Goal: Task Accomplishment & Management: Complete application form

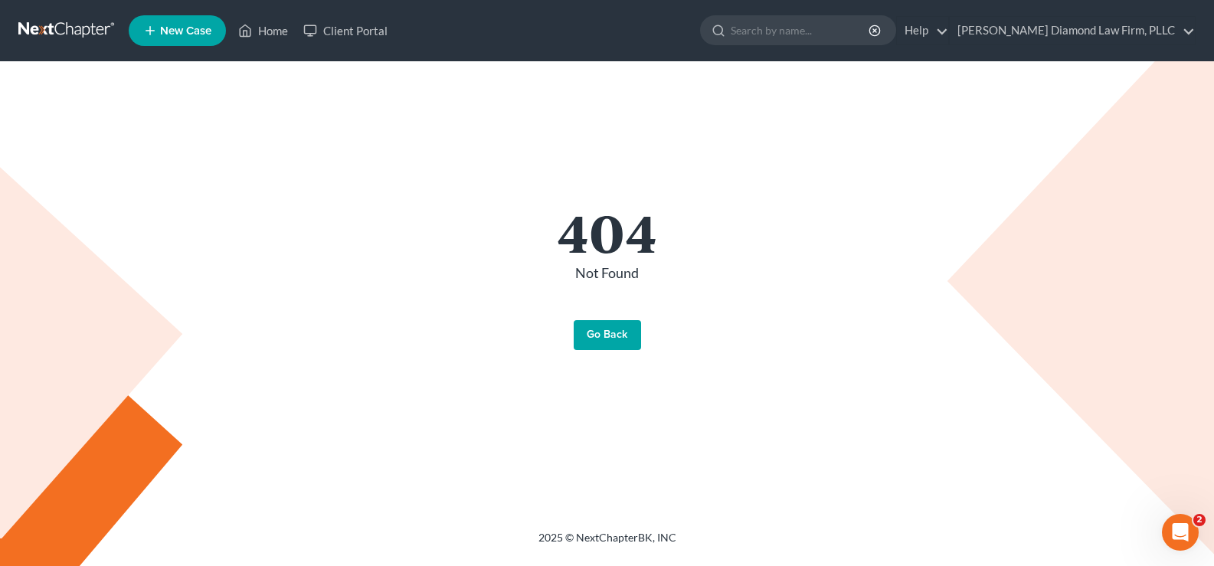
click at [588, 337] on link "Go Back" at bounding box center [607, 335] width 67 height 31
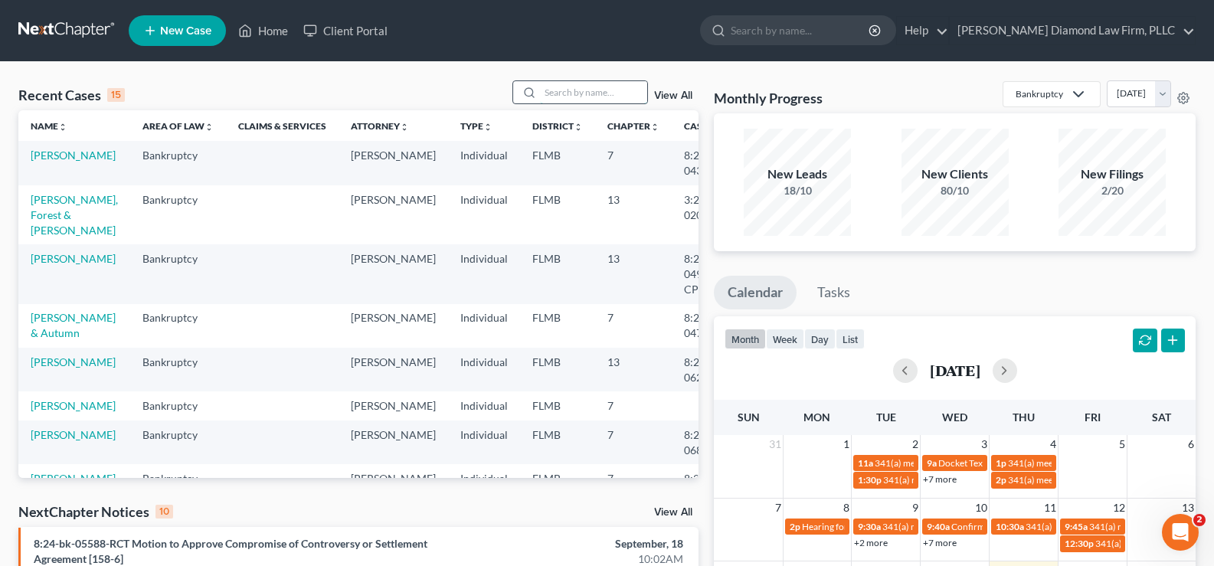
click at [593, 83] on input "search" at bounding box center [593, 92] width 107 height 22
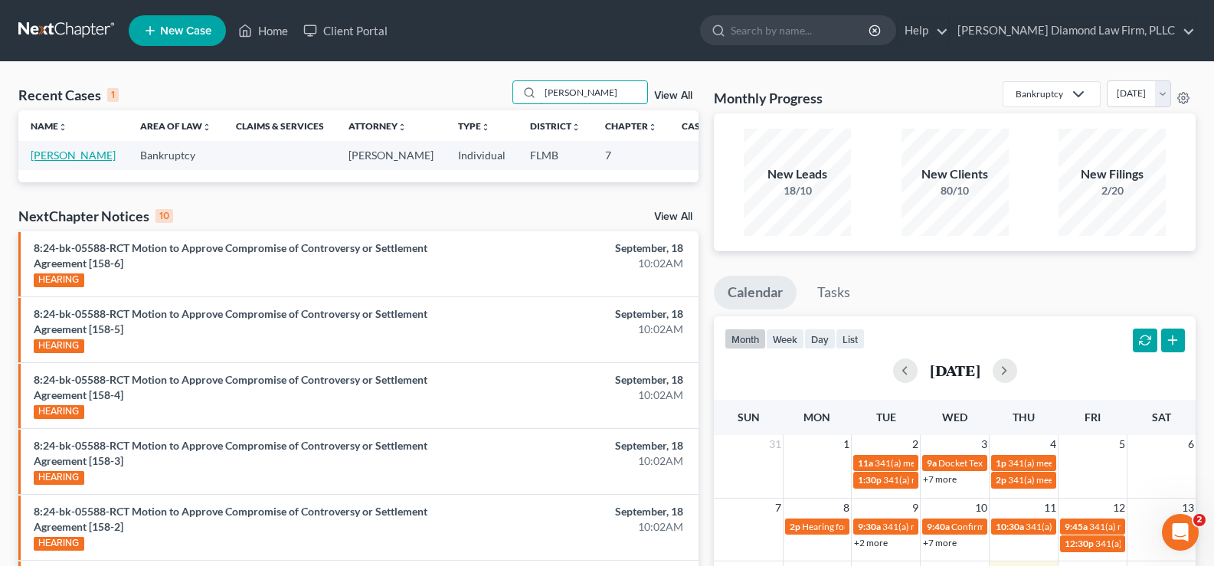
type input "[PERSON_NAME]"
click at [45, 158] on link "[PERSON_NAME]" at bounding box center [73, 155] width 85 height 13
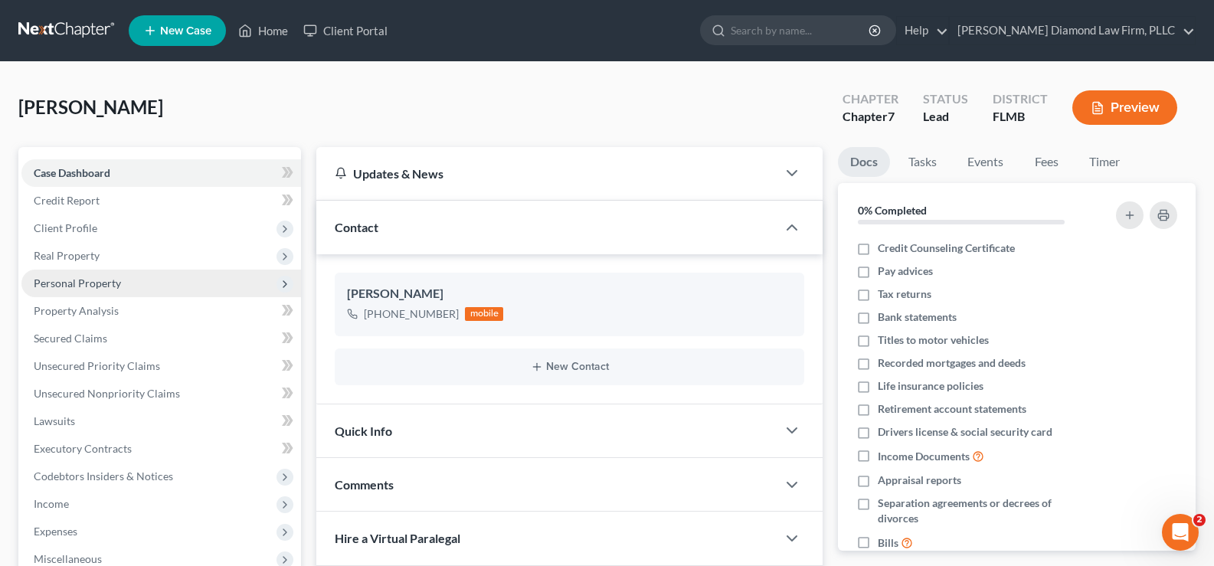
click at [94, 281] on span "Personal Property" at bounding box center [77, 282] width 87 height 13
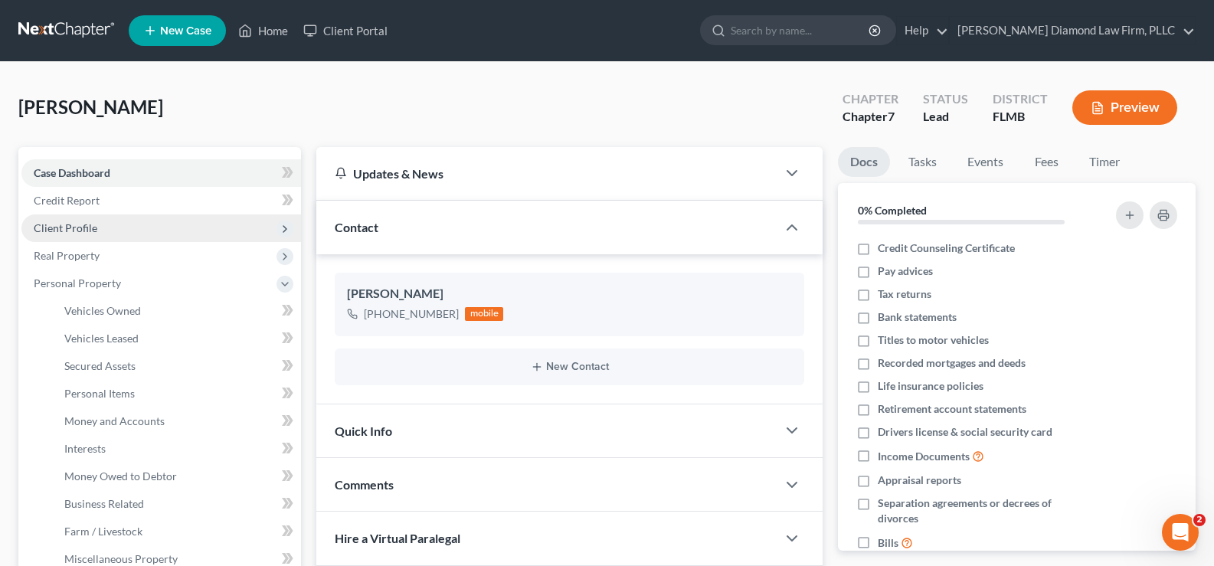
click at [109, 231] on span "Client Profile" at bounding box center [161, 228] width 280 height 28
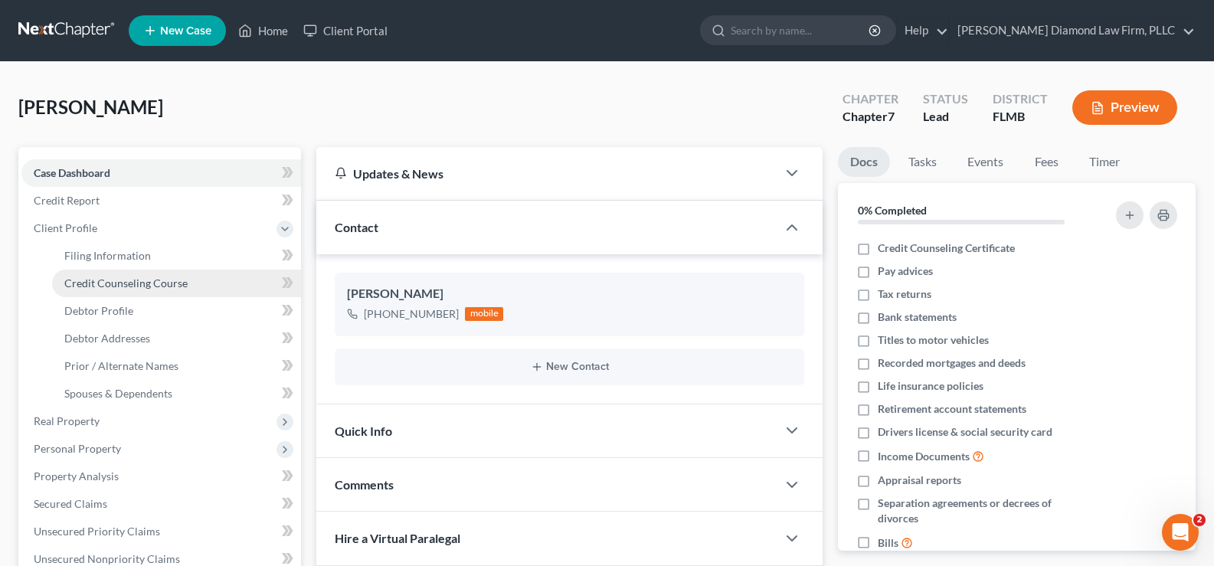
click at [147, 276] on span "Credit Counseling Course" at bounding box center [125, 282] width 123 height 13
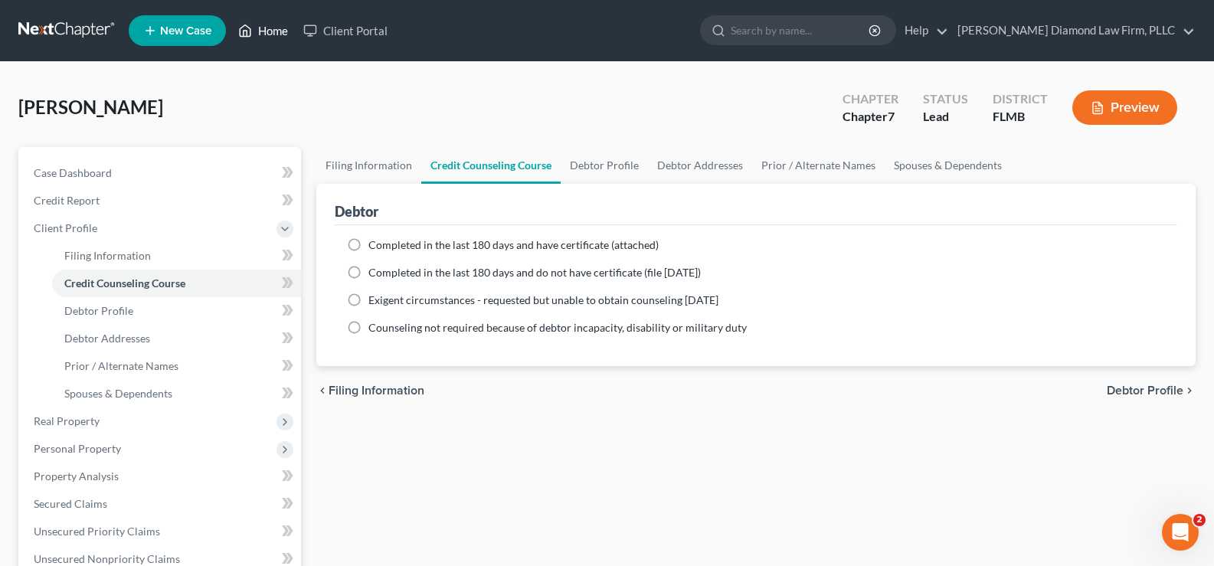
click at [280, 31] on link "Home" at bounding box center [263, 31] width 65 height 28
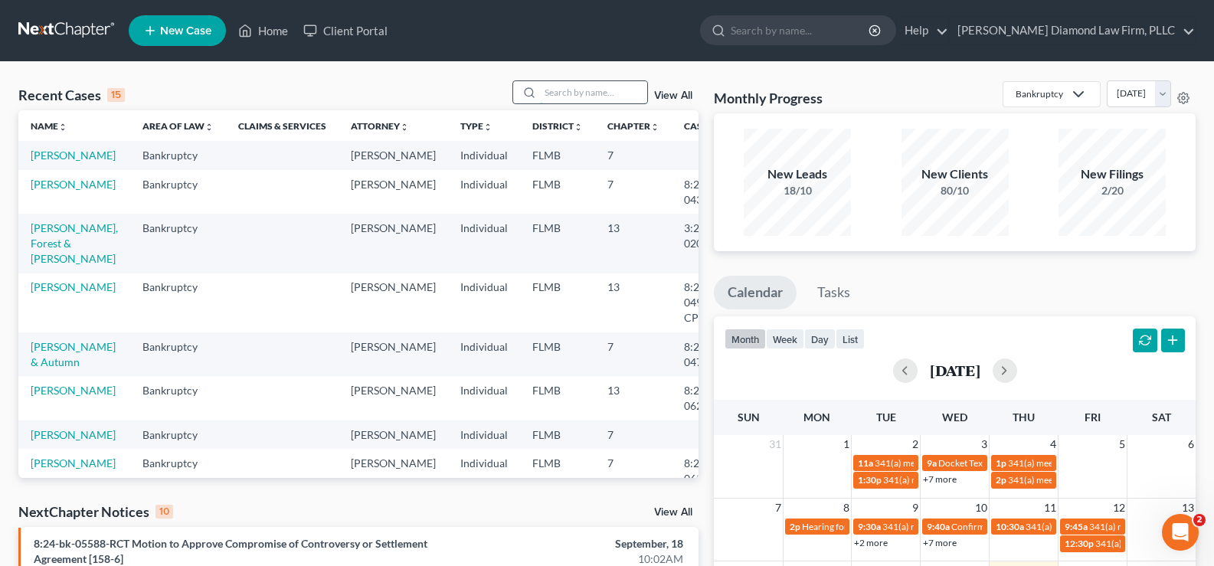
click at [563, 93] on input "search" at bounding box center [593, 92] width 107 height 22
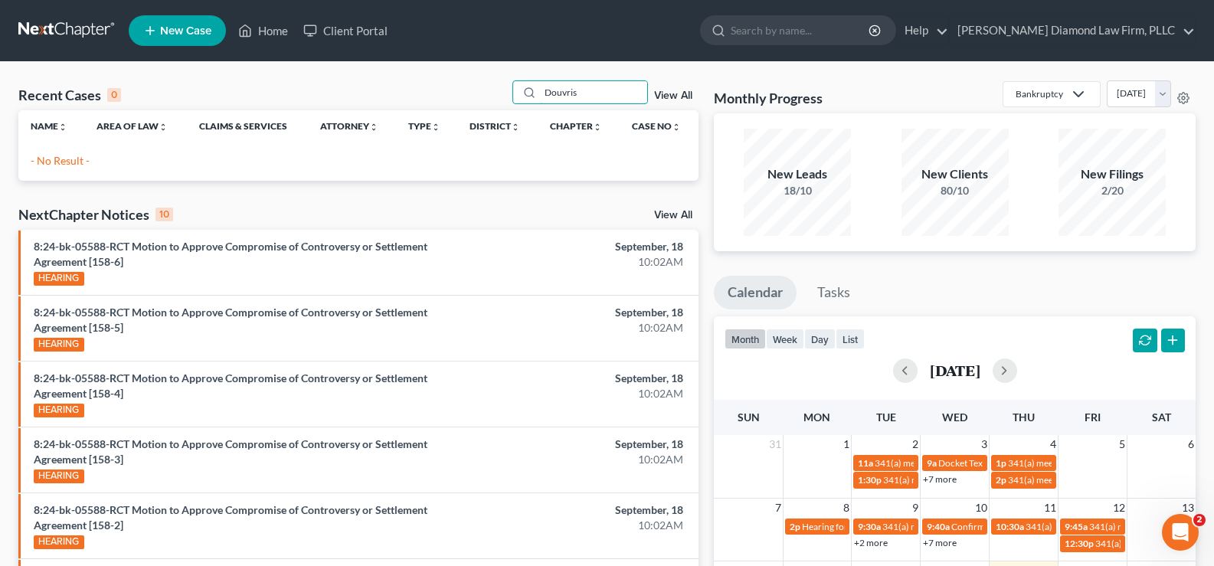
type input "Douvris"
click at [194, 30] on span "New Case" at bounding box center [185, 30] width 51 height 11
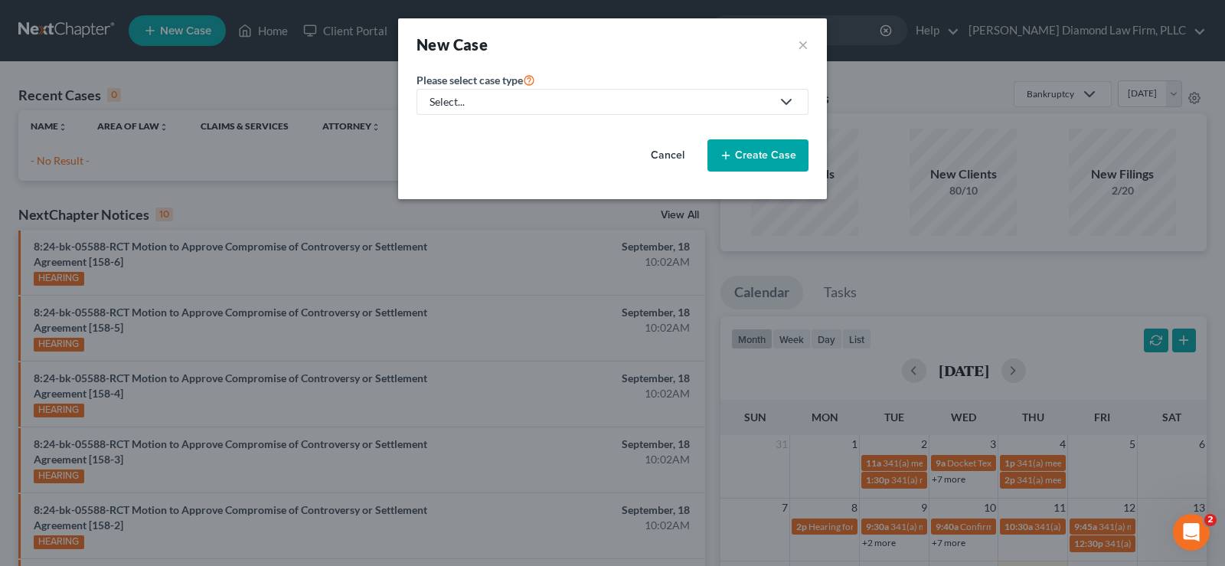
click at [595, 96] on div "Select..." at bounding box center [601, 101] width 342 height 15
click at [474, 135] on div "Bankruptcy" at bounding box center [463, 132] width 64 height 15
select select "15"
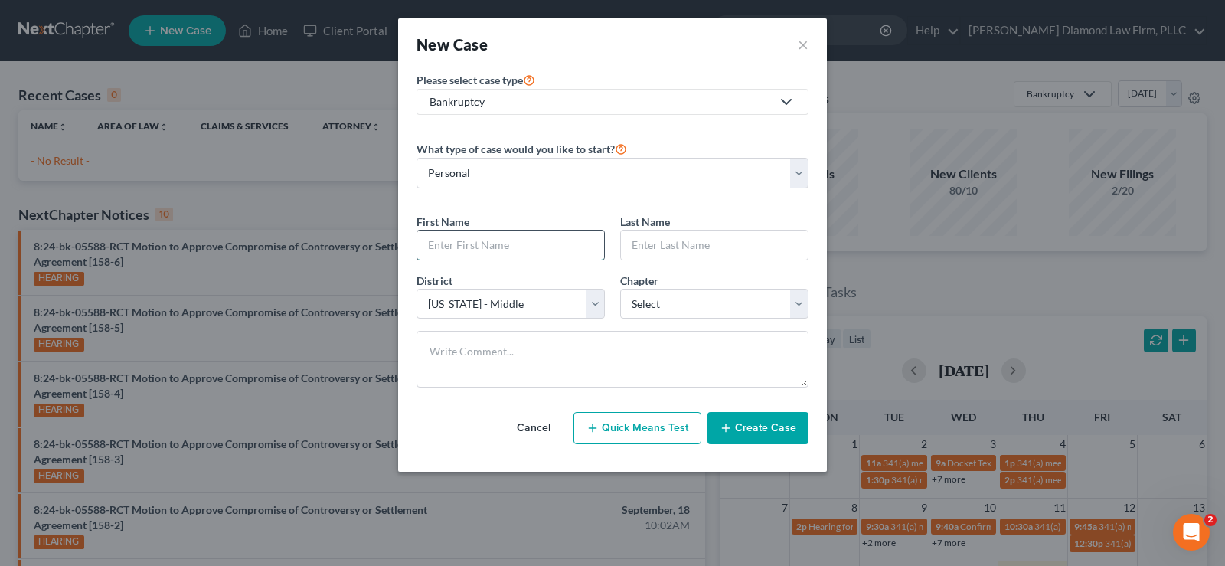
click at [496, 251] on input "text" at bounding box center [510, 245] width 187 height 29
type input "Maria"
type input "Douvris"
click at [721, 311] on select "Select 7 11 12 13" at bounding box center [714, 304] width 188 height 31
select select "0"
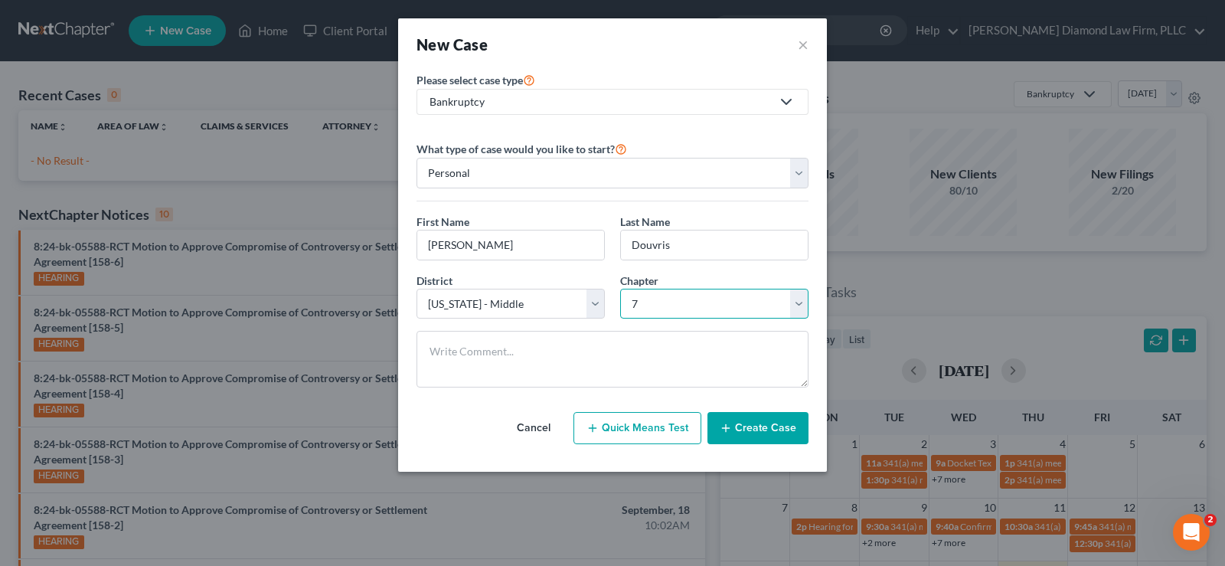
click at [620, 289] on select "Select 7 11 12 13" at bounding box center [714, 304] width 188 height 31
click at [776, 423] on button "Create Case" at bounding box center [758, 428] width 101 height 32
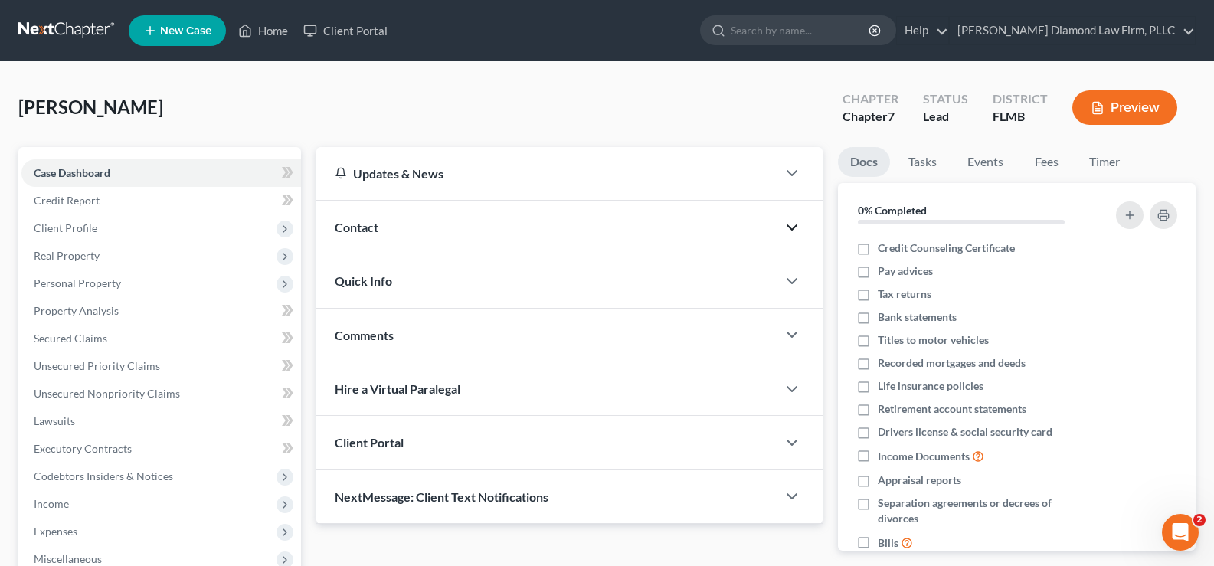
click at [796, 228] on icon "button" at bounding box center [792, 227] width 18 height 18
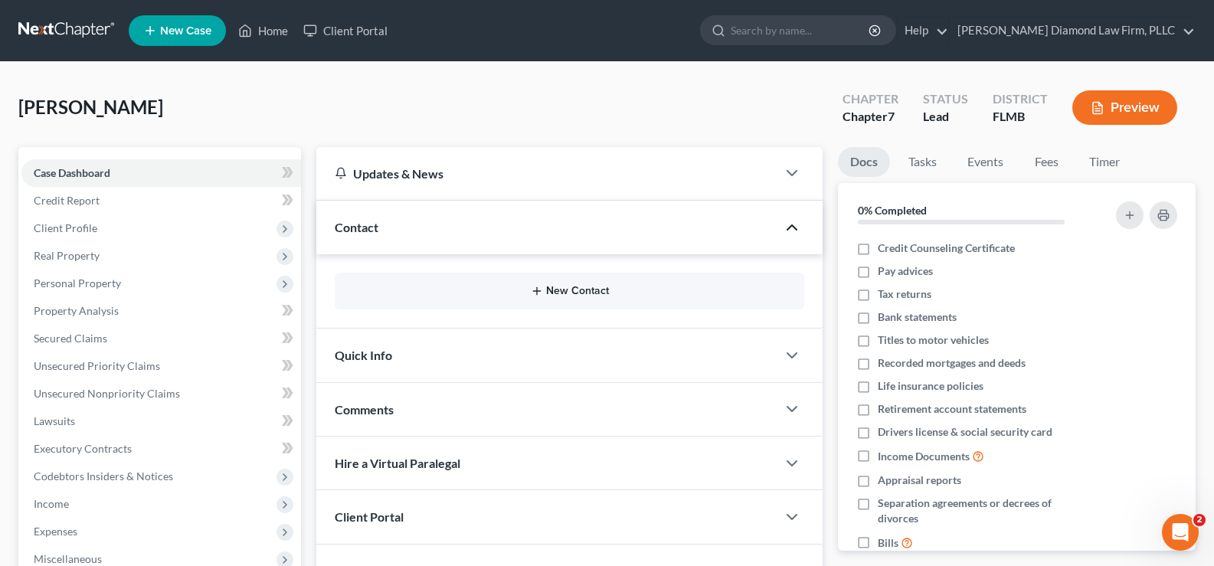
click at [594, 292] on button "New Contact" at bounding box center [569, 291] width 445 height 12
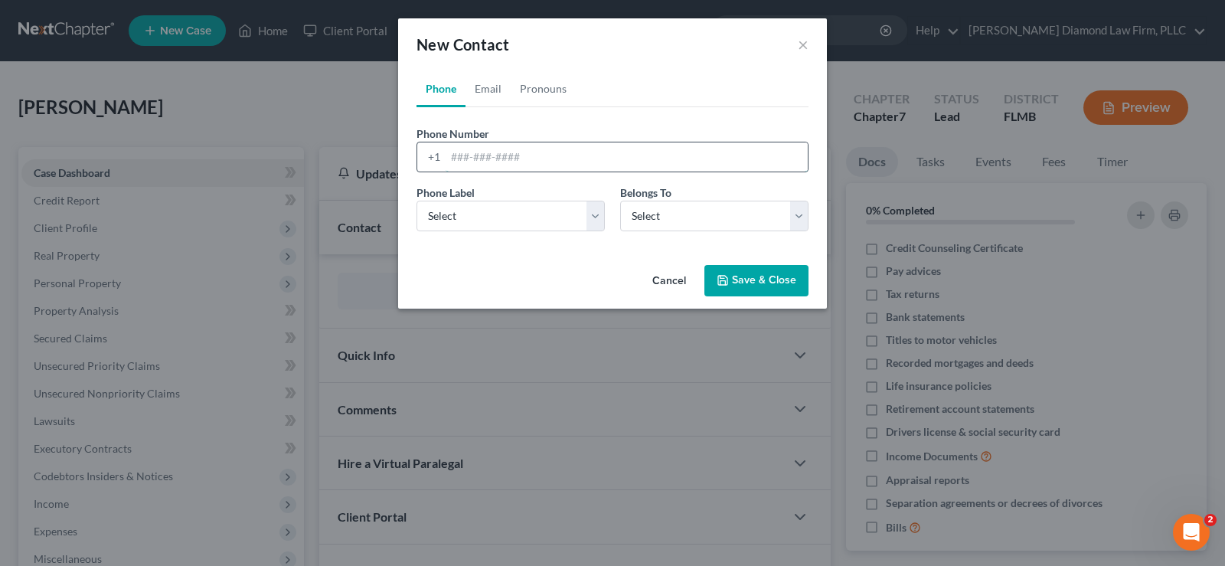
click at [512, 159] on input "tel" at bounding box center [627, 156] width 362 height 29
paste input "+13127717372"
type input "+13127717372"
click at [515, 215] on select "Select Mobile Home Work Other" at bounding box center [511, 216] width 188 height 31
select select "0"
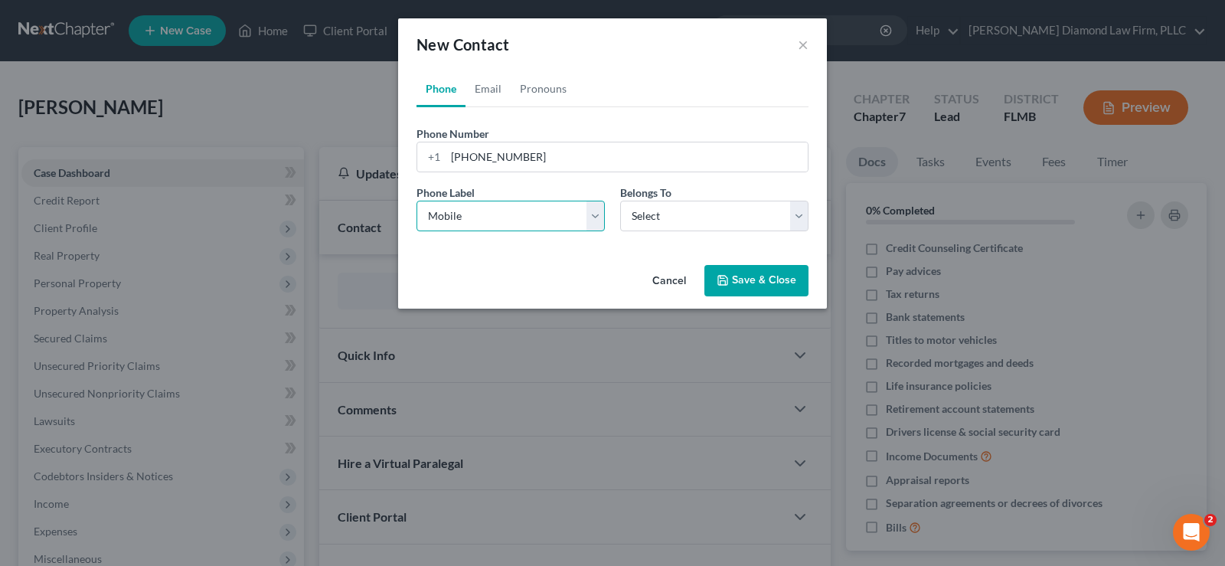
click at [417, 201] on select "Select Mobile Home Work Other" at bounding box center [511, 216] width 188 height 31
click at [659, 207] on select "Select Client Other" at bounding box center [714, 216] width 188 height 31
select select "0"
click at [620, 201] on select "Select Client Other" at bounding box center [714, 216] width 188 height 31
select select "0"
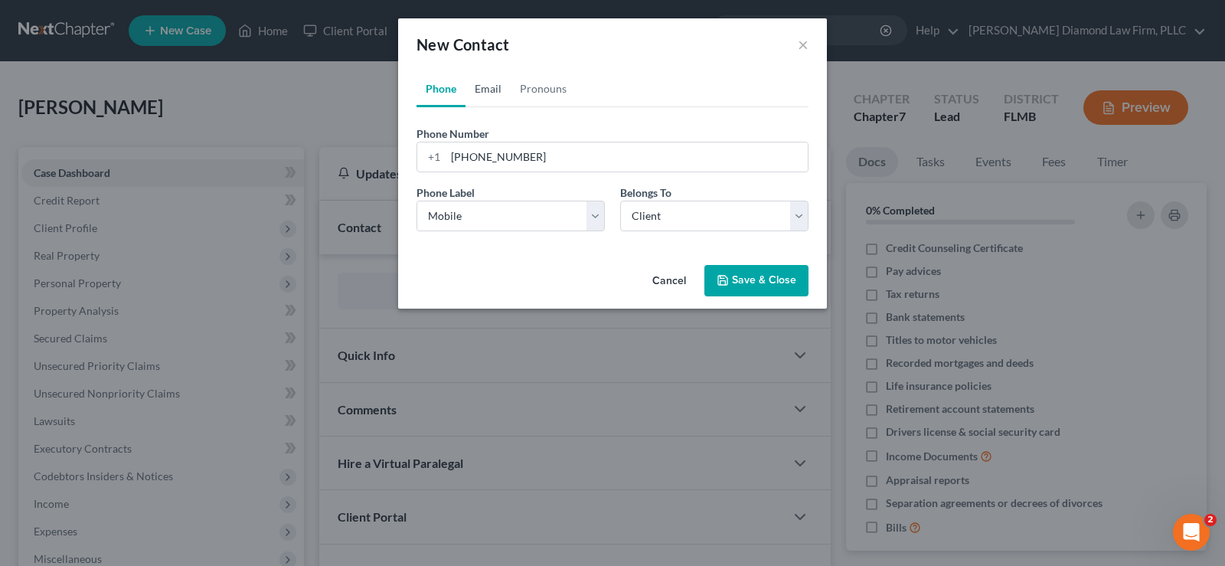
click at [489, 87] on link "Email" at bounding box center [488, 88] width 45 height 37
click at [479, 159] on input "email" at bounding box center [627, 156] width 362 height 29
paste input "mdouvris61@gmail.com"
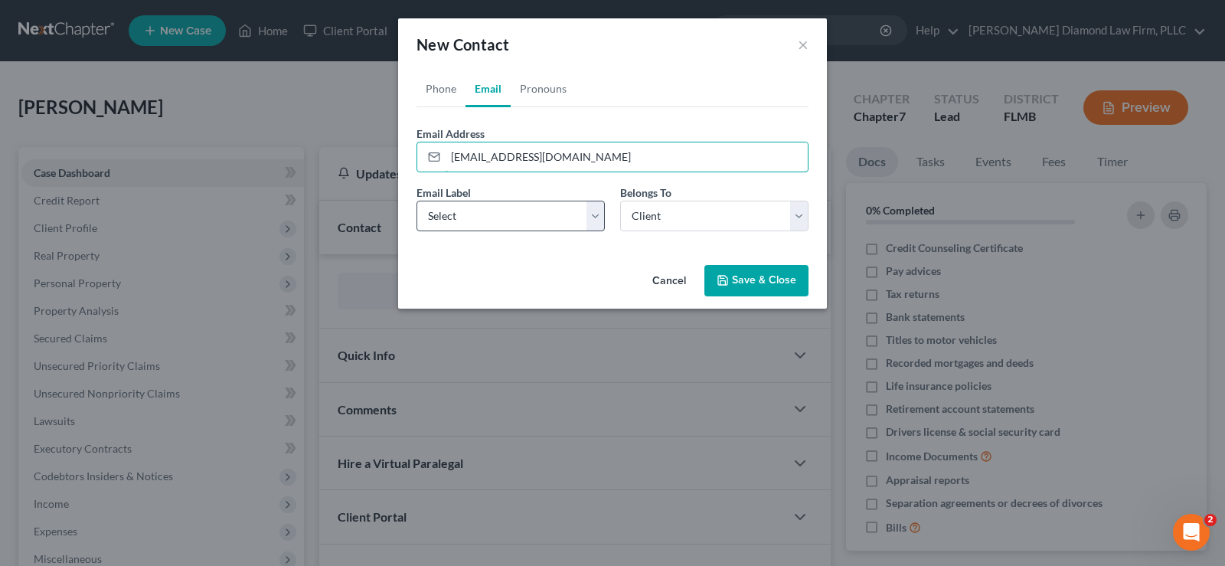
type input "mdouvris61@gmail.com"
click at [522, 214] on select "Select Home Work Other" at bounding box center [511, 216] width 188 height 31
select select "0"
click at [417, 201] on select "Select Home Work Other" at bounding box center [511, 216] width 188 height 31
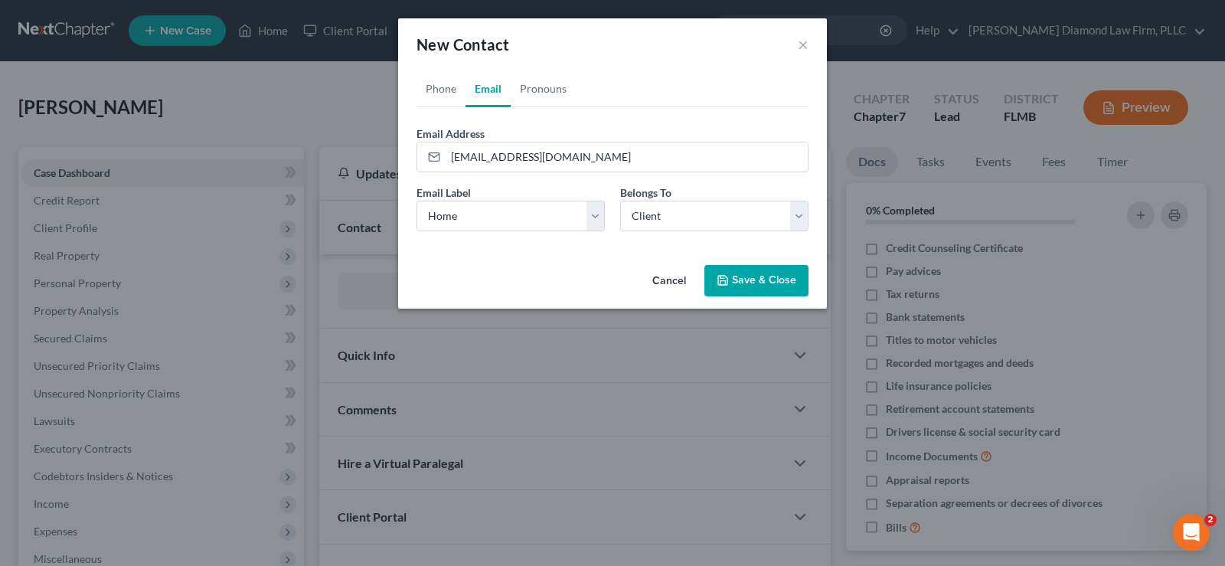
click at [766, 286] on button "Save & Close" at bounding box center [757, 281] width 104 height 32
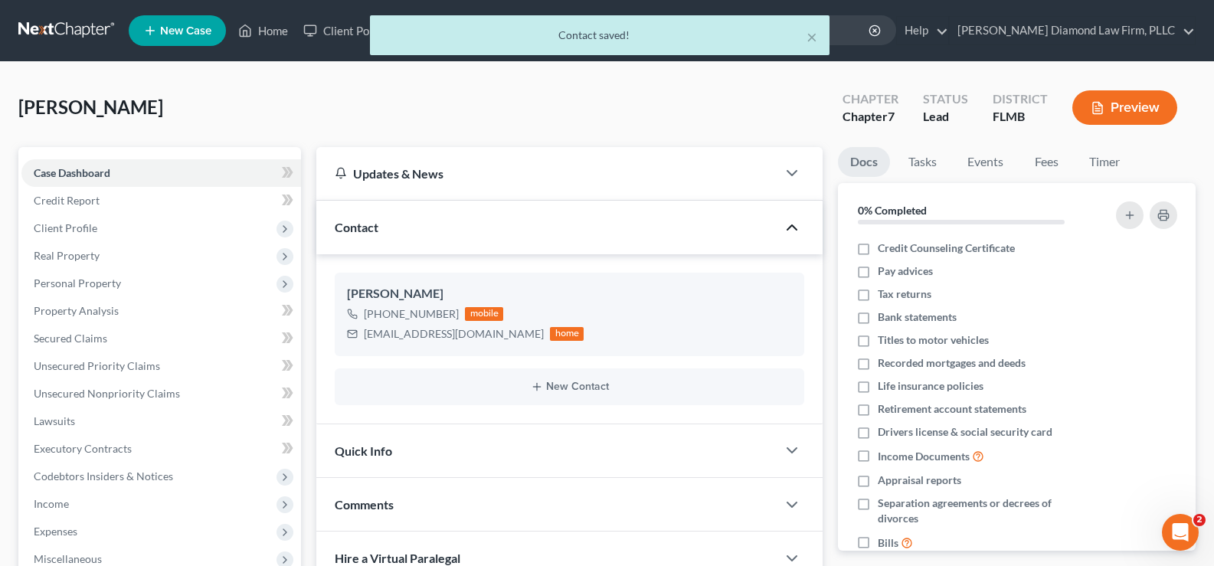
click at [731, 460] on div "Quick Info" at bounding box center [546, 450] width 460 height 53
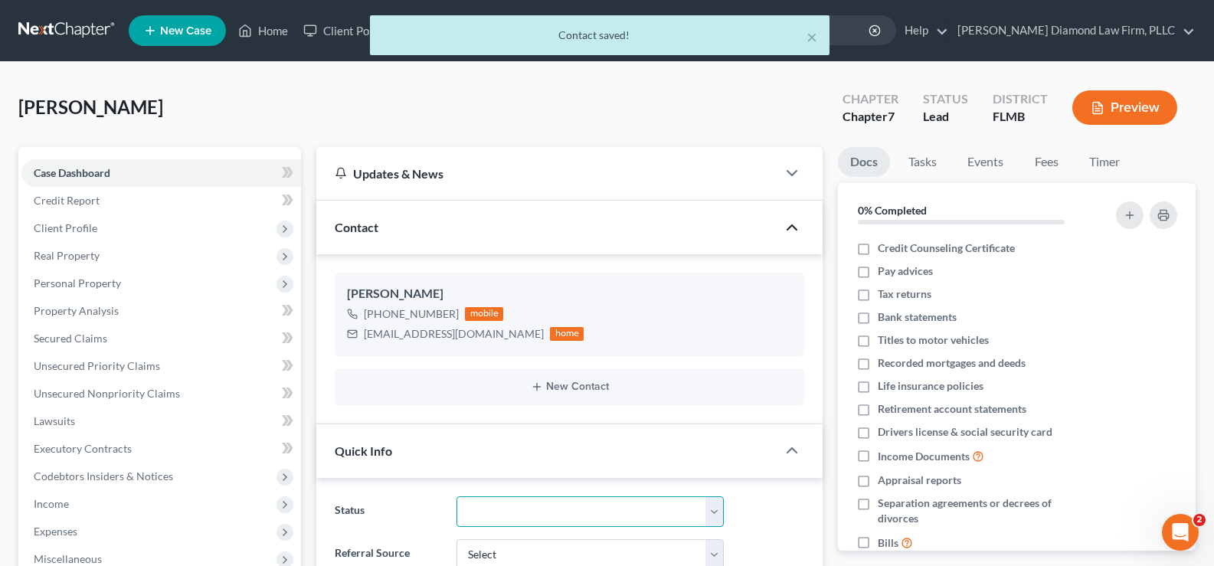
click at [584, 521] on select "Discharged Discharge Litigation Dismissal Notice Dismissed Filed Filed / Pre 34…" at bounding box center [589, 511] width 267 height 31
select select "7"
click at [456, 496] on select "Discharged Discharge Litigation Dismissal Notice Dismissed Filed Filed / Pre 34…" at bounding box center [589, 511] width 267 height 31
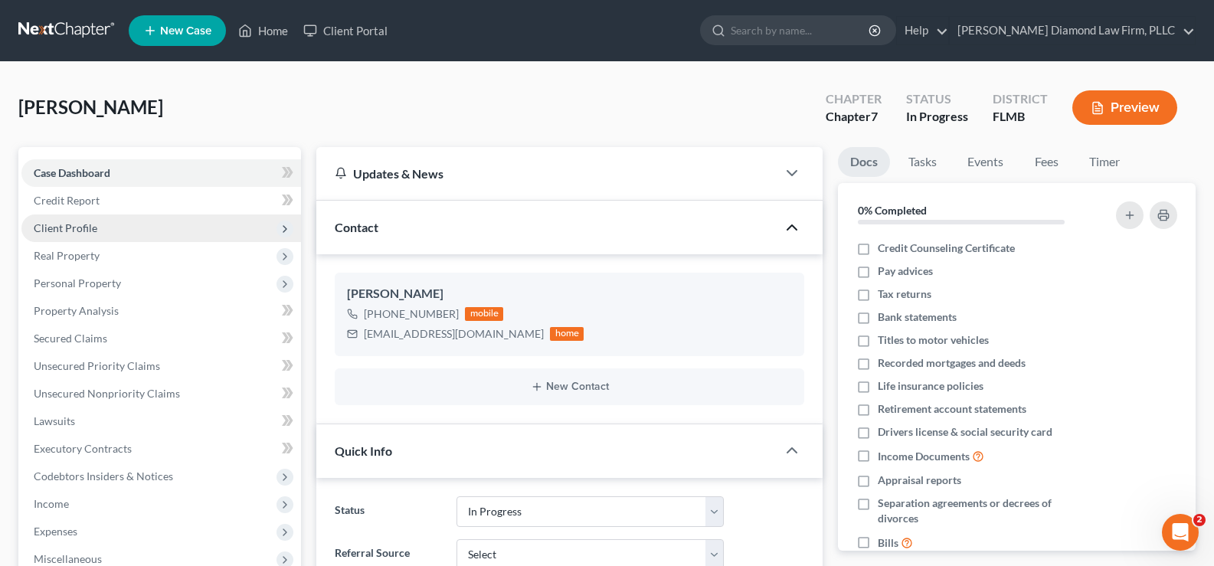
click at [96, 232] on span "Client Profile" at bounding box center [161, 228] width 280 height 28
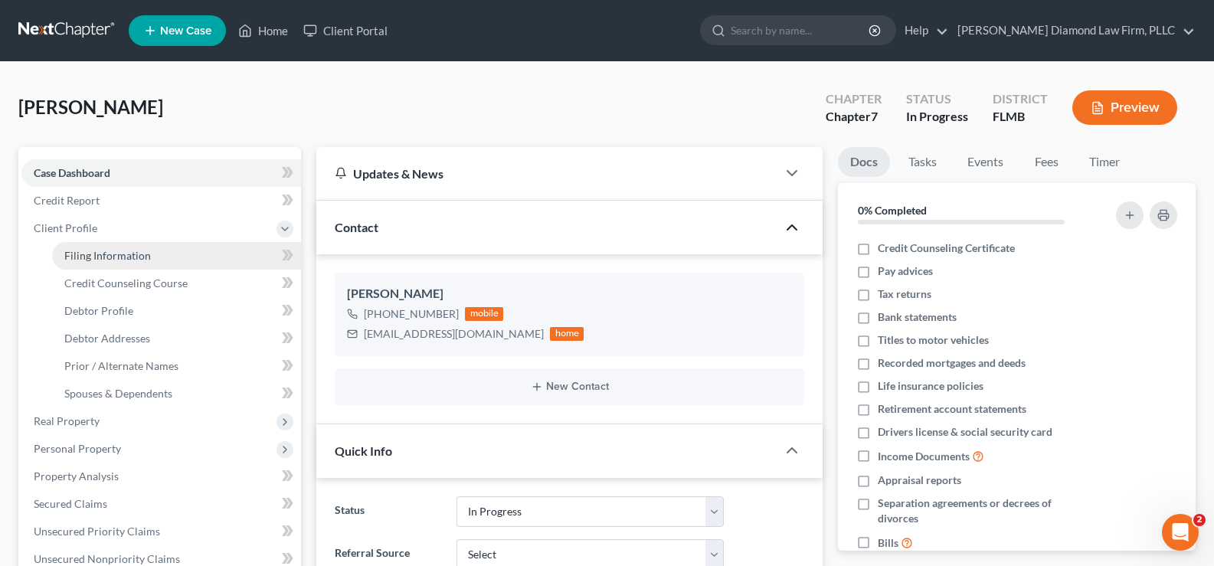
click at [132, 256] on span "Filing Information" at bounding box center [107, 255] width 87 height 13
select select "1"
select select "0"
select select "15"
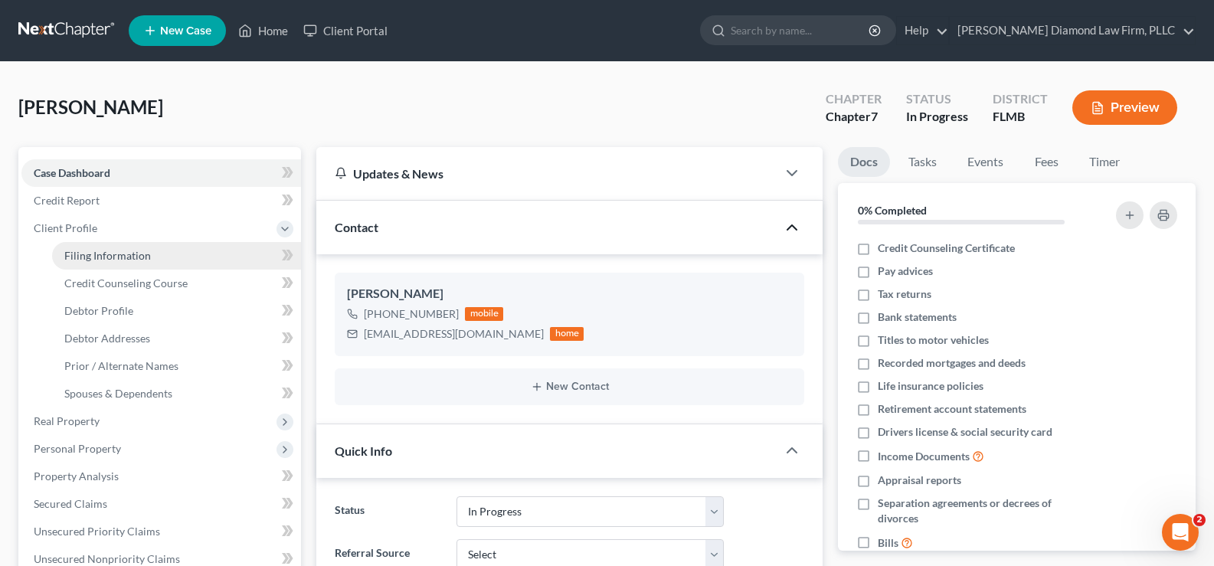
select select "9"
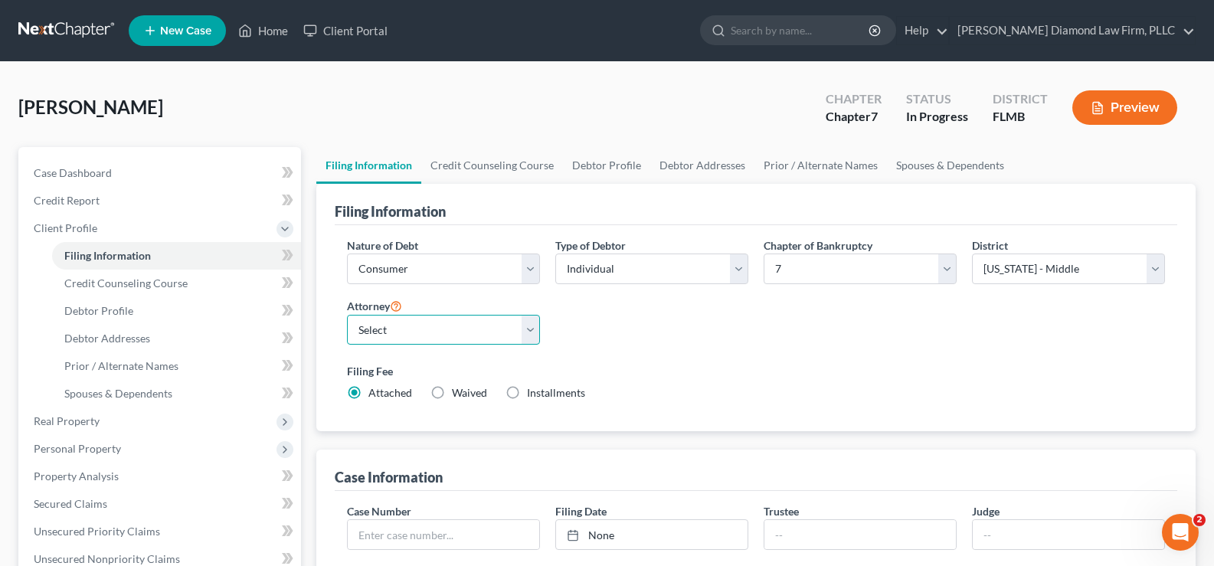
click at [519, 329] on select "Select Michael Ziegler - FLMB Michael Ziegler - FLSB Michael Ziegler - FLNB" at bounding box center [443, 330] width 193 height 31
select select "0"
click at [347, 315] on select "Select Michael Ziegler - FLMB Michael Ziegler - FLSB Michael Ziegler - FLNB" at bounding box center [443, 330] width 193 height 31
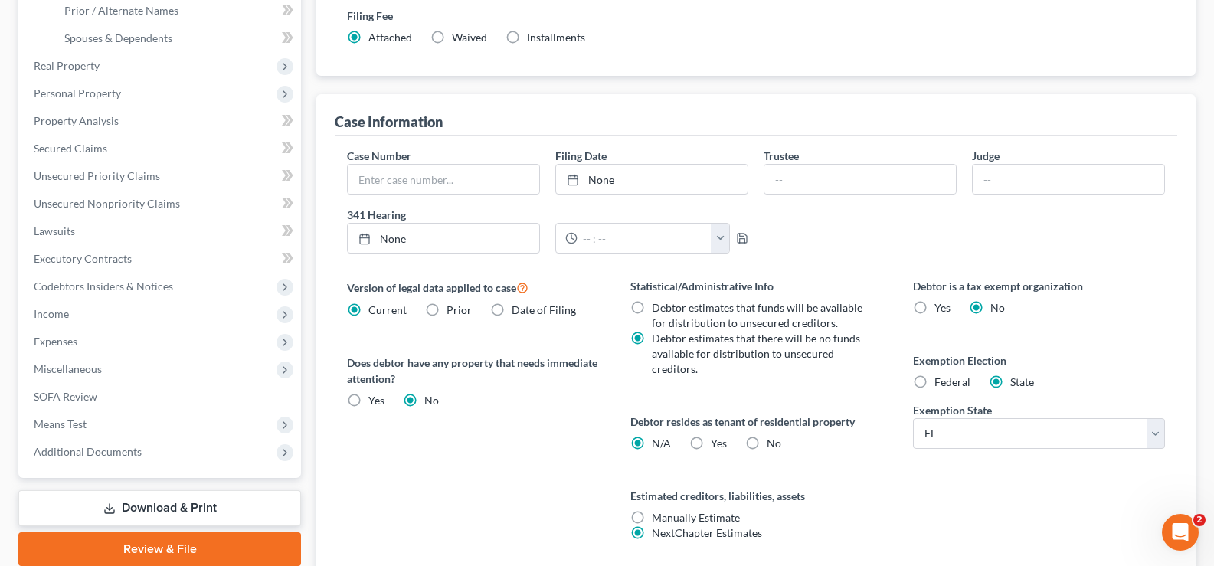
scroll to position [383, 0]
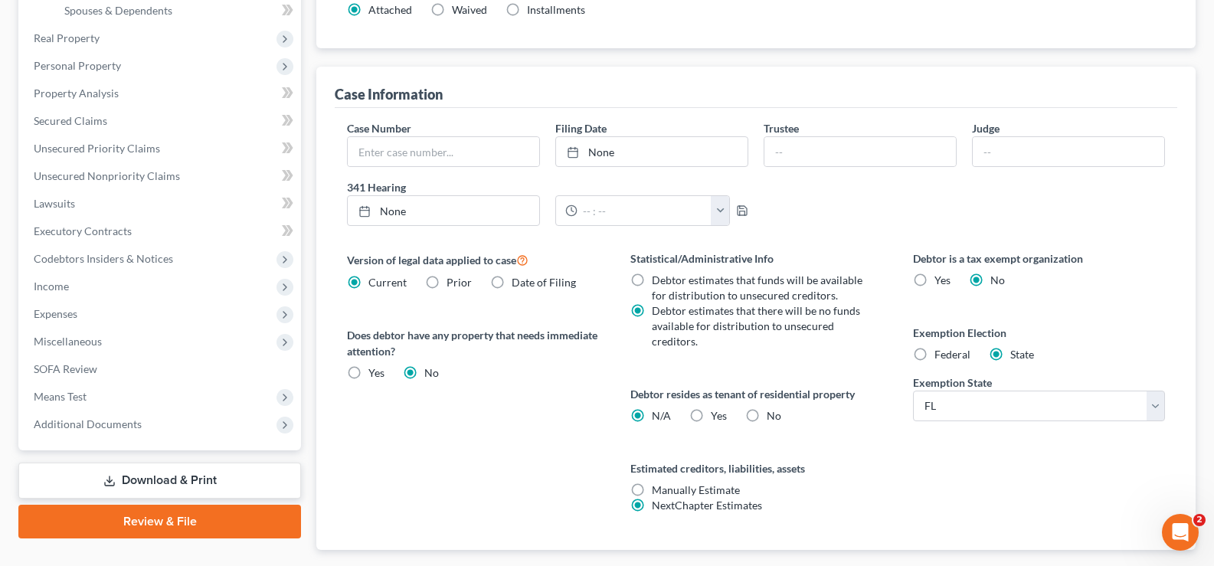
click at [711, 416] on label "Yes Yes" at bounding box center [719, 415] width 16 height 15
click at [717, 416] on input "Yes Yes" at bounding box center [722, 413] width 10 height 10
radio input "true"
radio input "false"
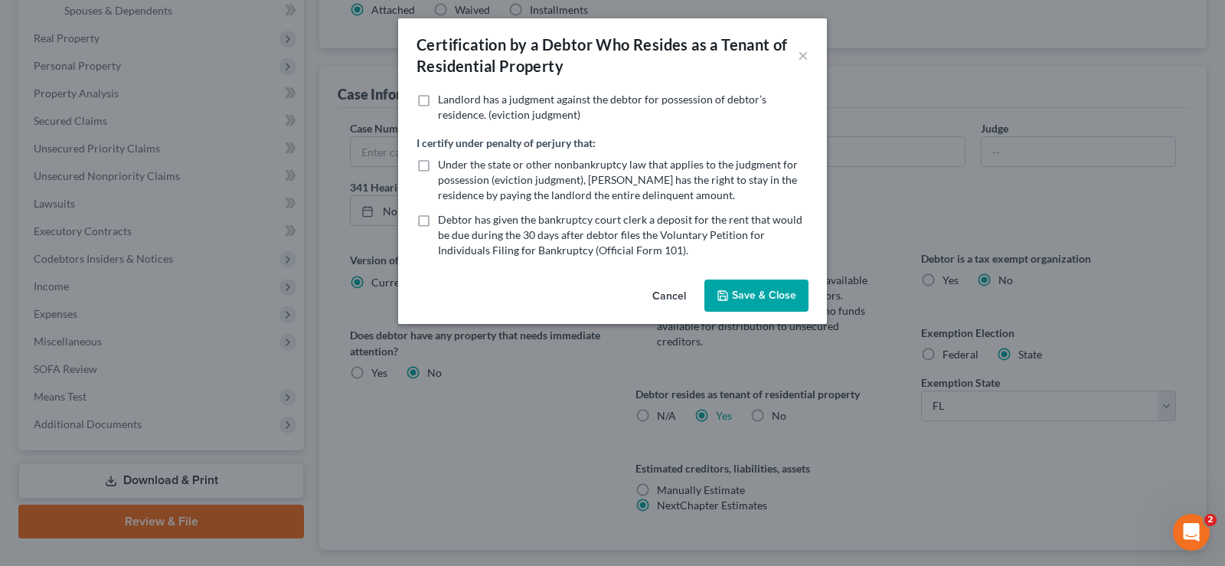
click at [769, 293] on button "Save & Close" at bounding box center [757, 296] width 104 height 32
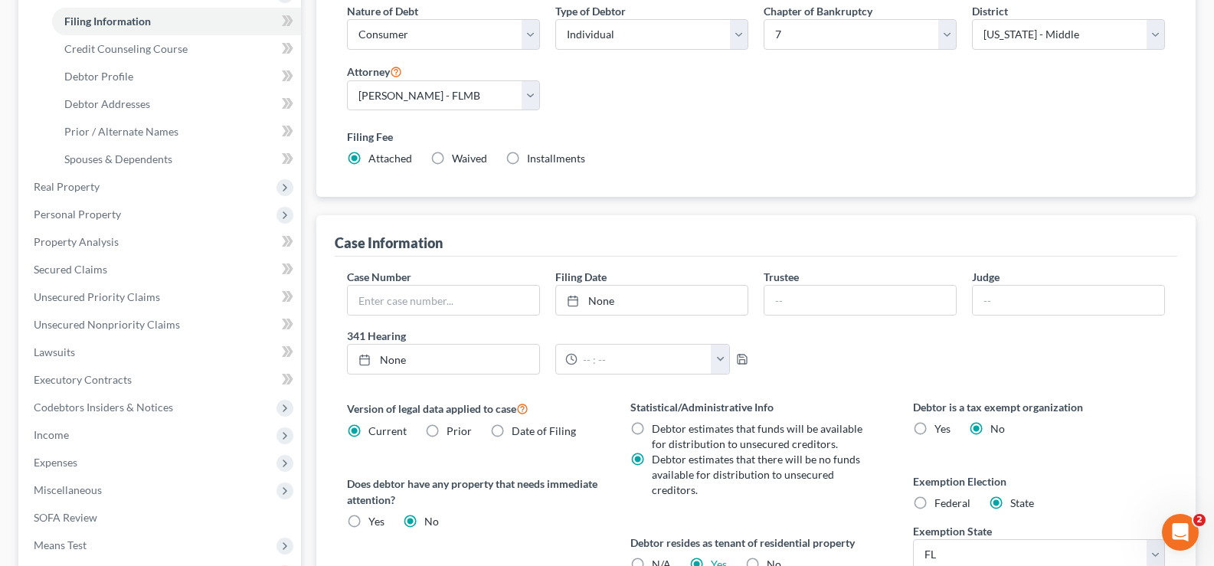
scroll to position [0, 0]
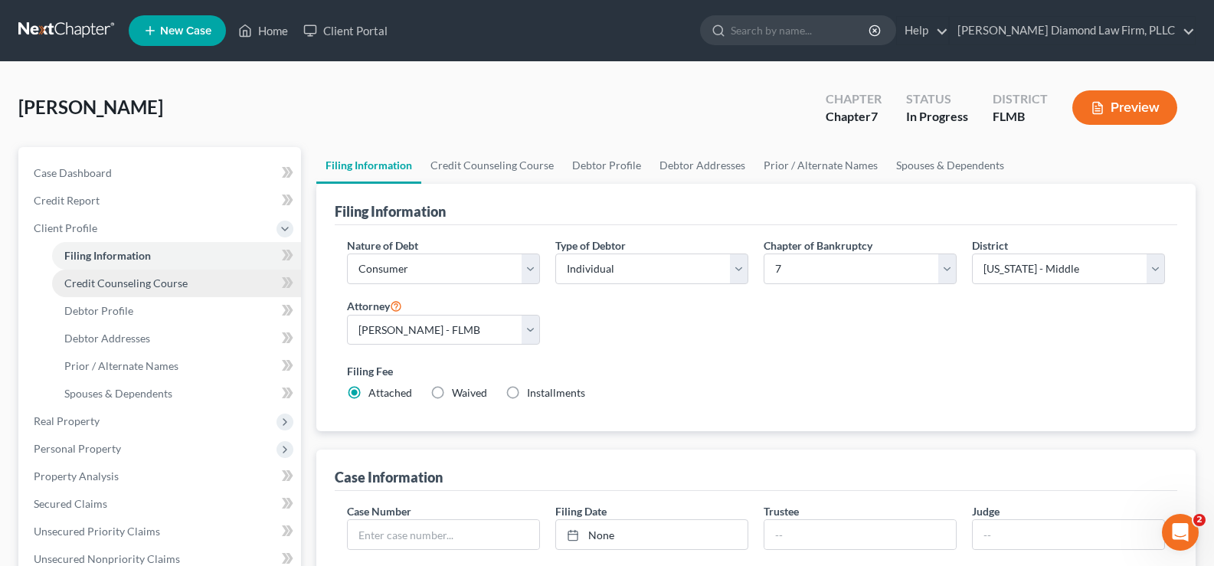
click at [112, 277] on span "Credit Counseling Course" at bounding box center [125, 282] width 123 height 13
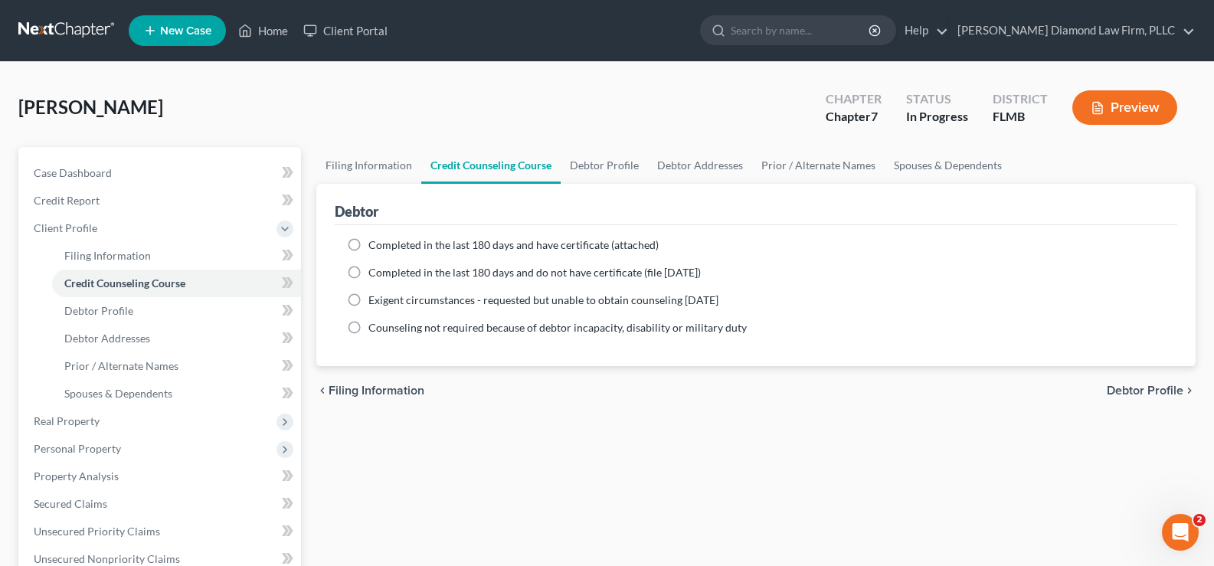
click at [519, 244] on span "Completed in the last 180 days and have certificate (attached)" at bounding box center [513, 244] width 290 height 13
click at [384, 244] on input "Completed in the last 180 days and have certificate (attached)" at bounding box center [380, 242] width 10 height 10
radio input "true"
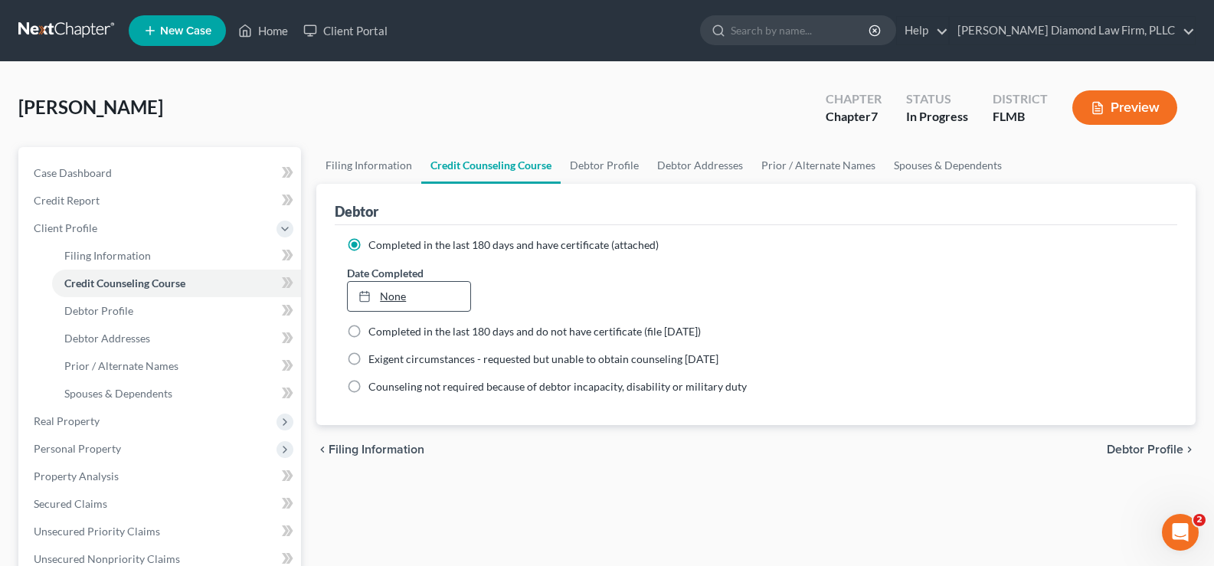
click at [461, 293] on link "None" at bounding box center [409, 296] width 122 height 29
type input "9/18/2025"
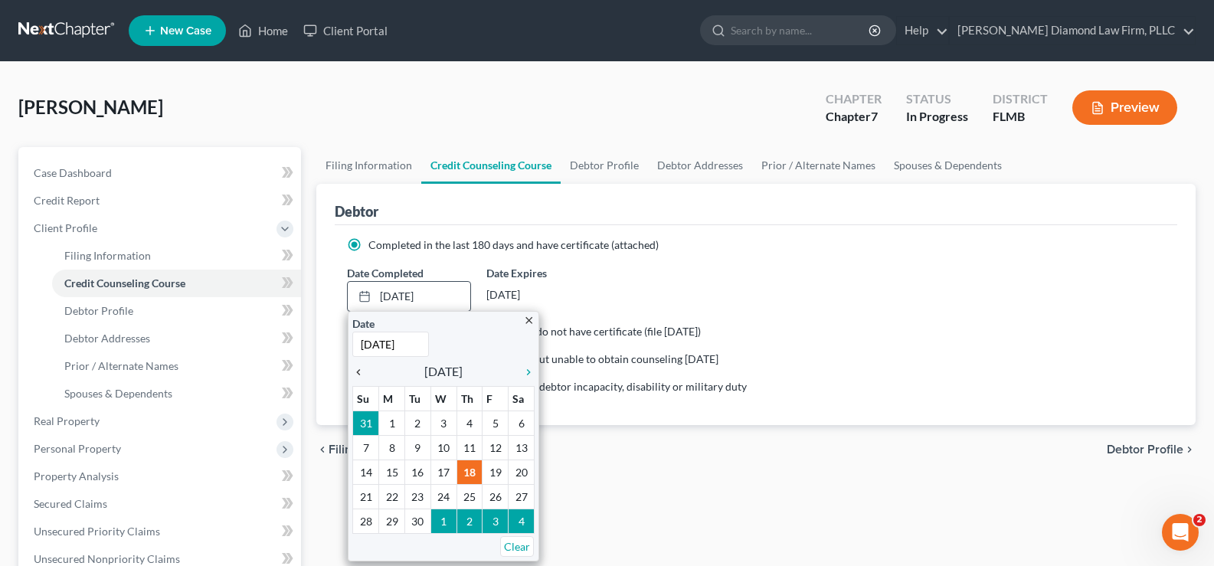
click at [361, 374] on icon "chevron_left" at bounding box center [362, 372] width 20 height 12
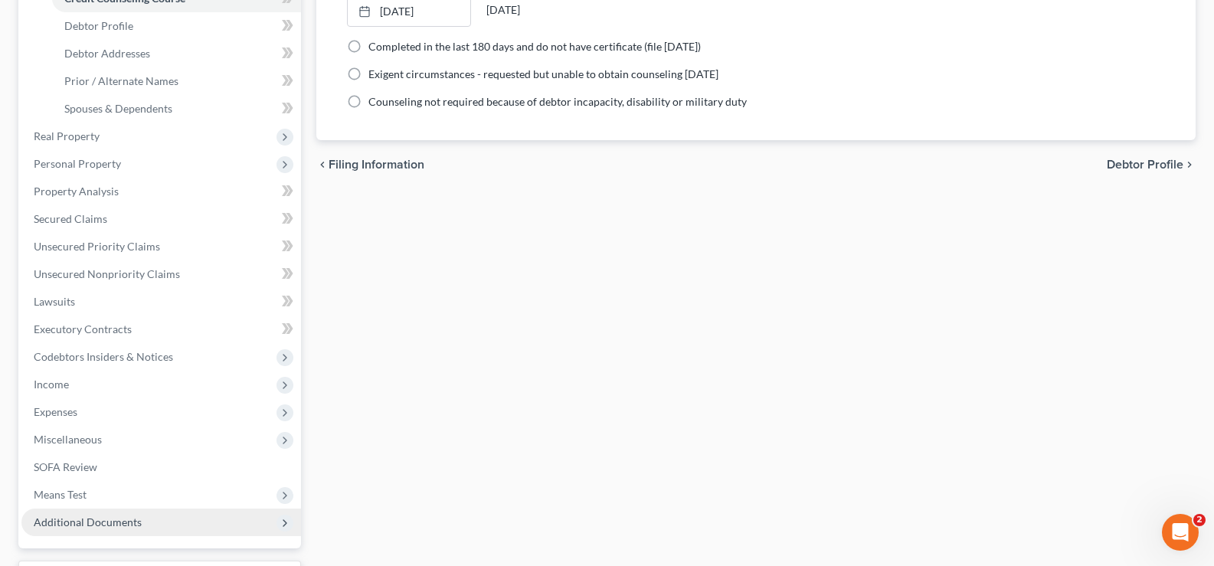
scroll to position [383, 0]
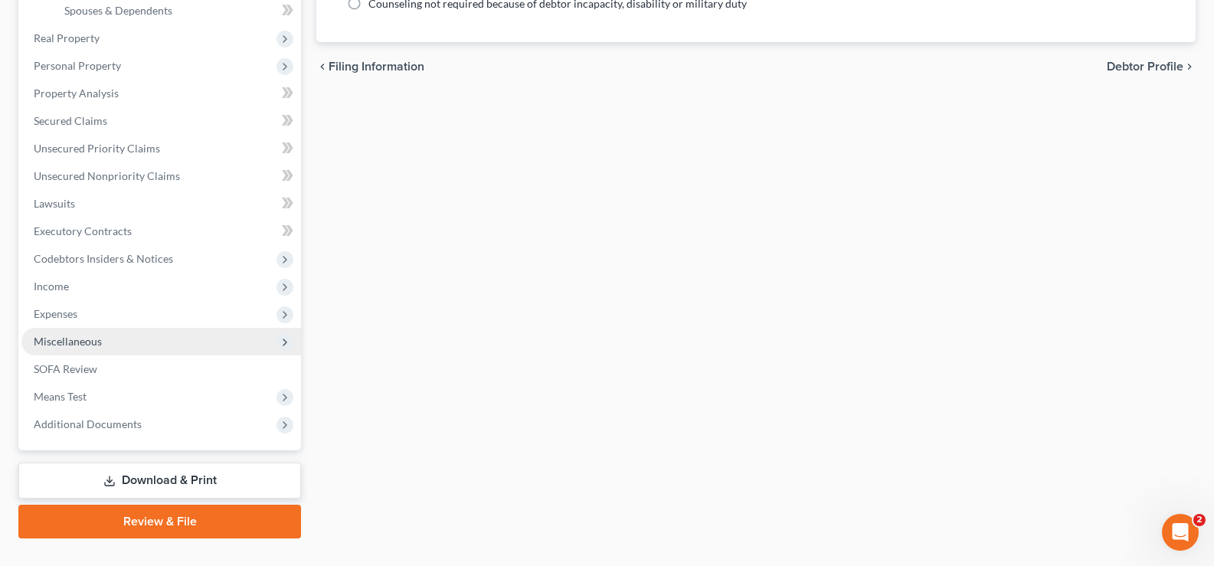
click at [103, 343] on span "Miscellaneous" at bounding box center [161, 342] width 280 height 28
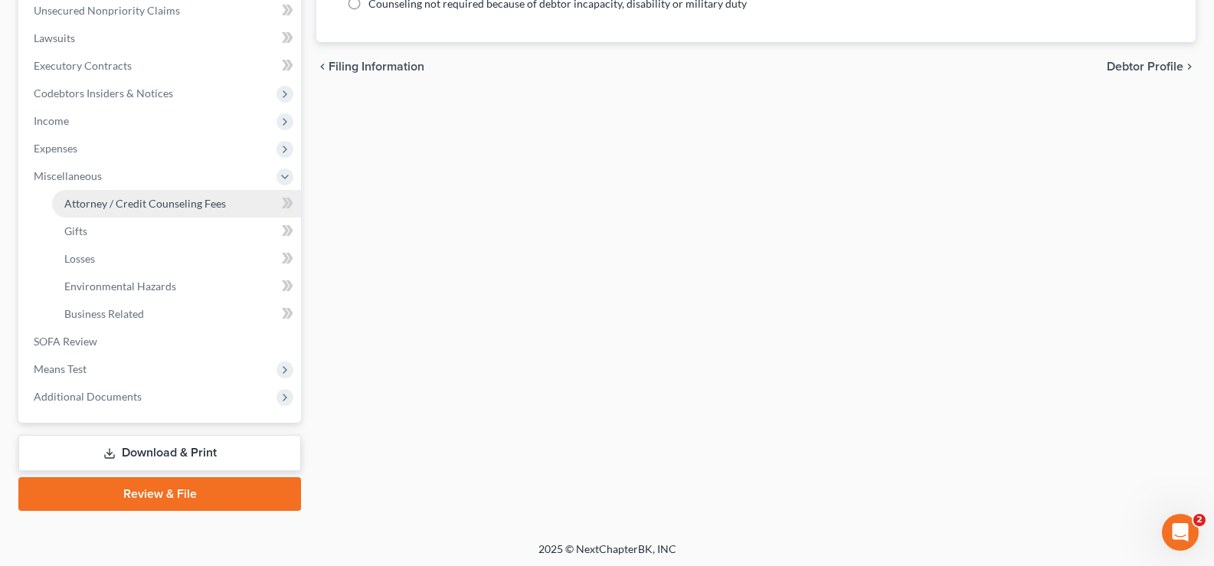
click at [204, 199] on span "Attorney / Credit Counseling Fees" at bounding box center [145, 203] width 162 height 13
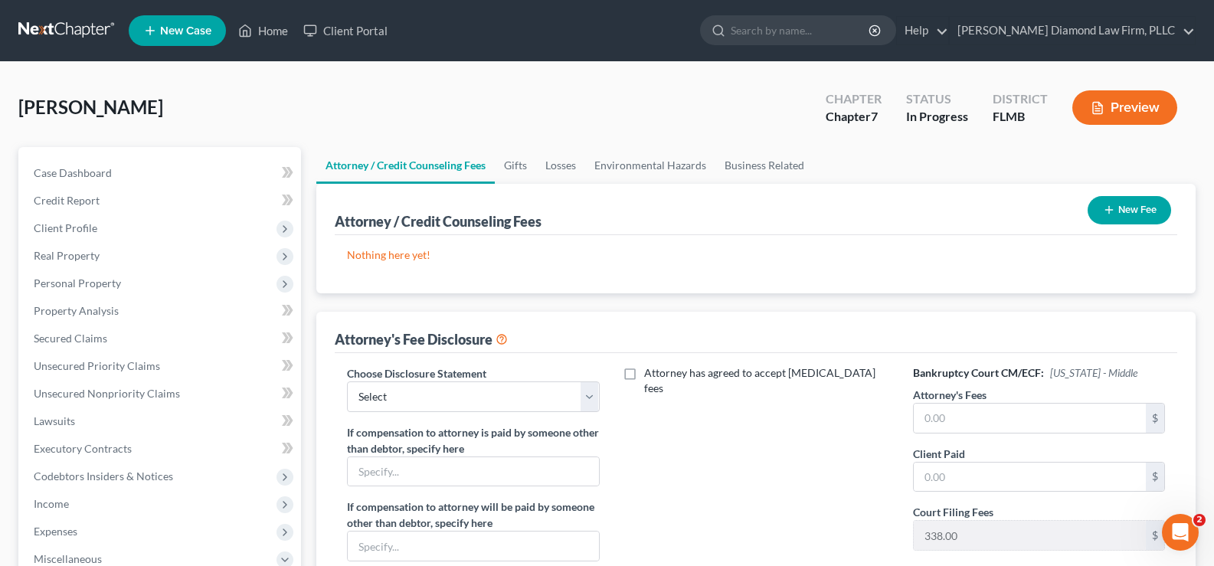
click at [1136, 216] on button "New Fee" at bounding box center [1129, 210] width 83 height 28
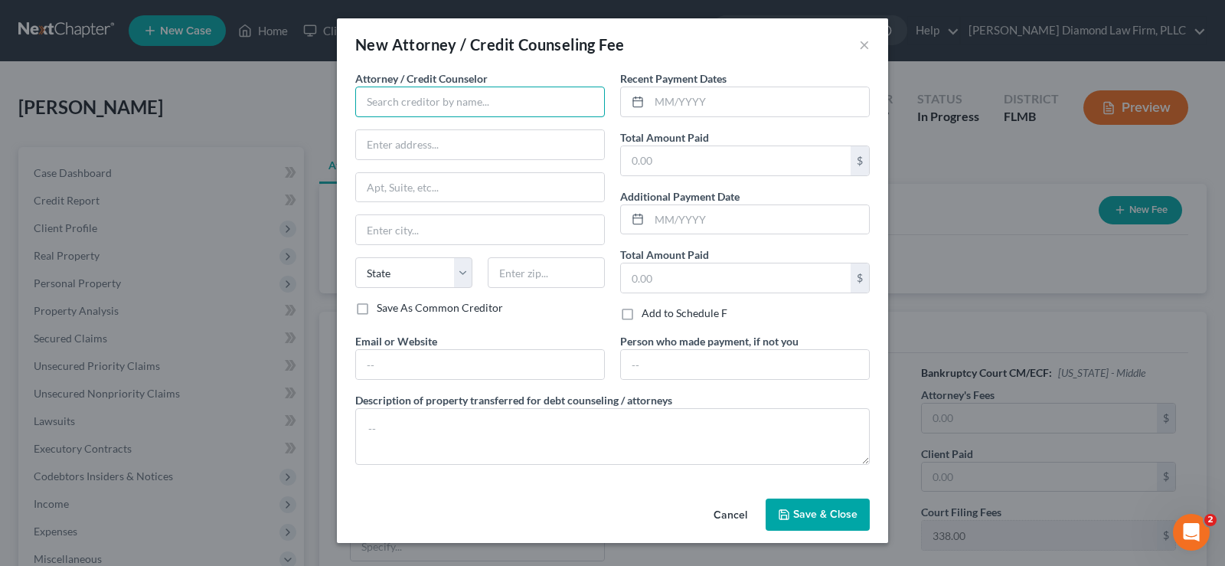
click at [483, 95] on input "text" at bounding box center [480, 102] width 250 height 31
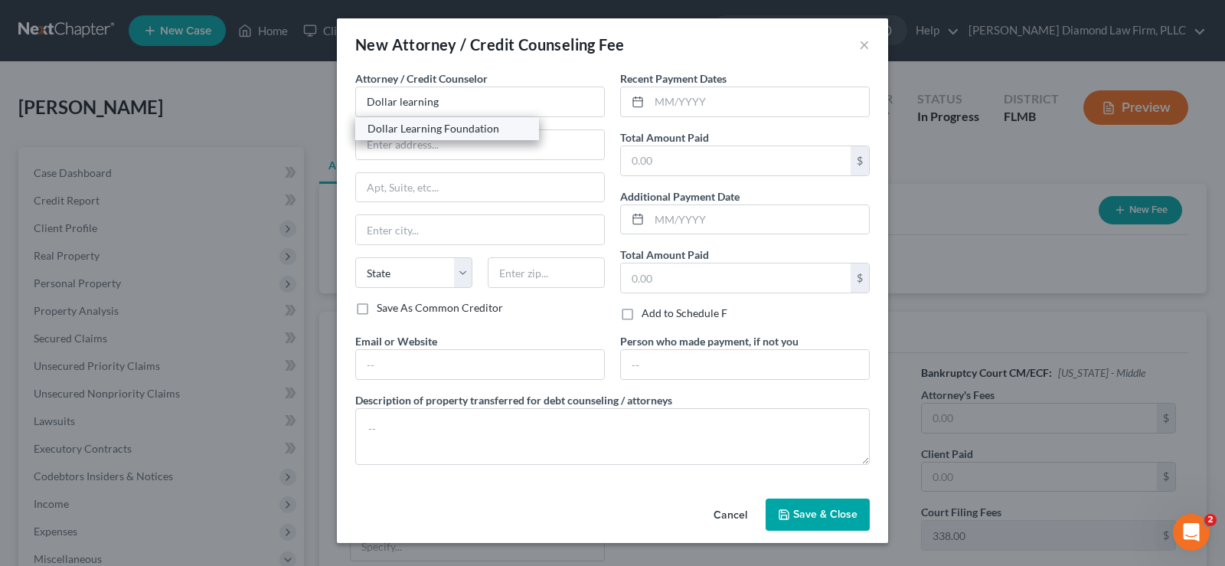
click at [488, 129] on div "Dollar Learning Foundation" at bounding box center [447, 128] width 159 height 15
type input "Dollar Learning Foundation"
type input "21550 Oxnard St, 3rd Fl"
type input "PMB #001"
type input "Woodland Hills"
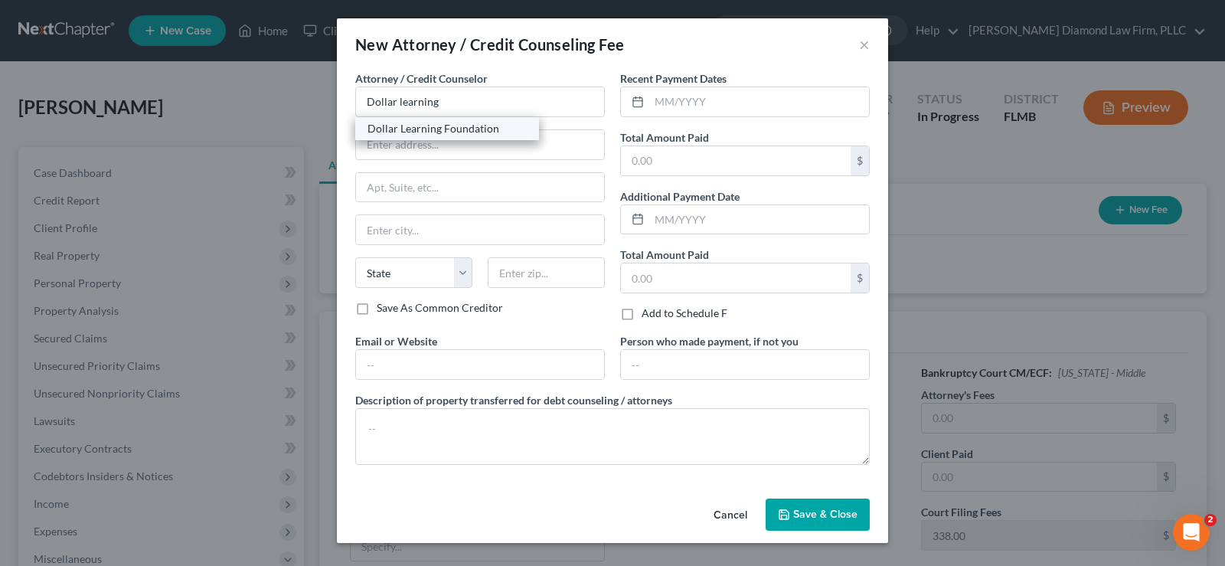
select select "4"
type input "91367"
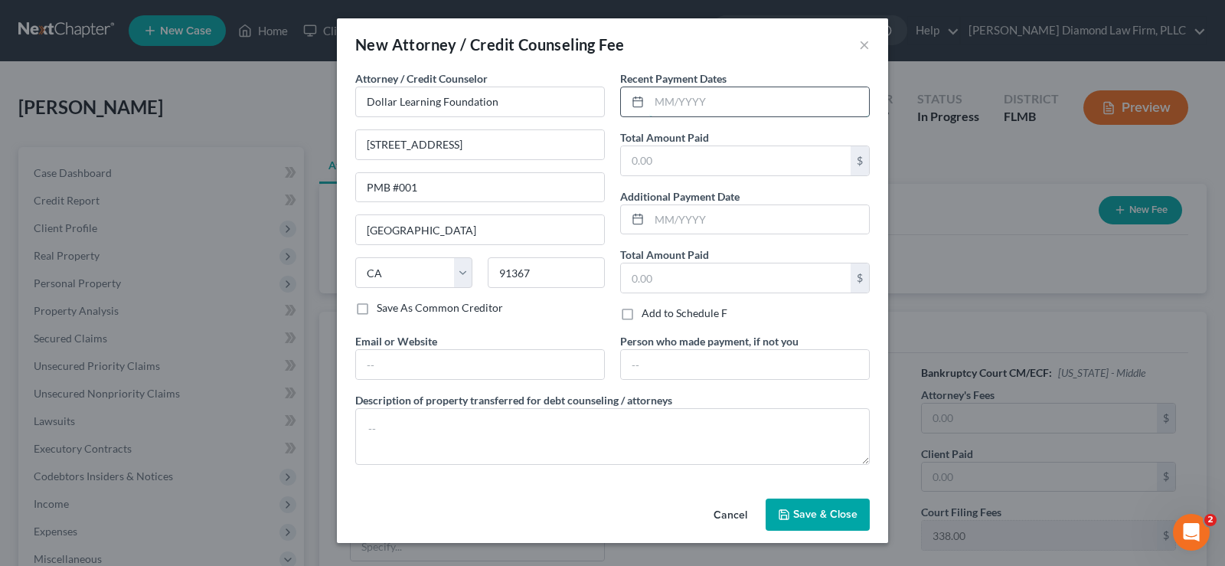
click at [698, 97] on input "text" at bounding box center [759, 101] width 220 height 29
type input "08/2025"
type input "36.95"
click at [441, 358] on input "text" at bounding box center [480, 364] width 248 height 29
type input "www.attorneydebtfighters.com"
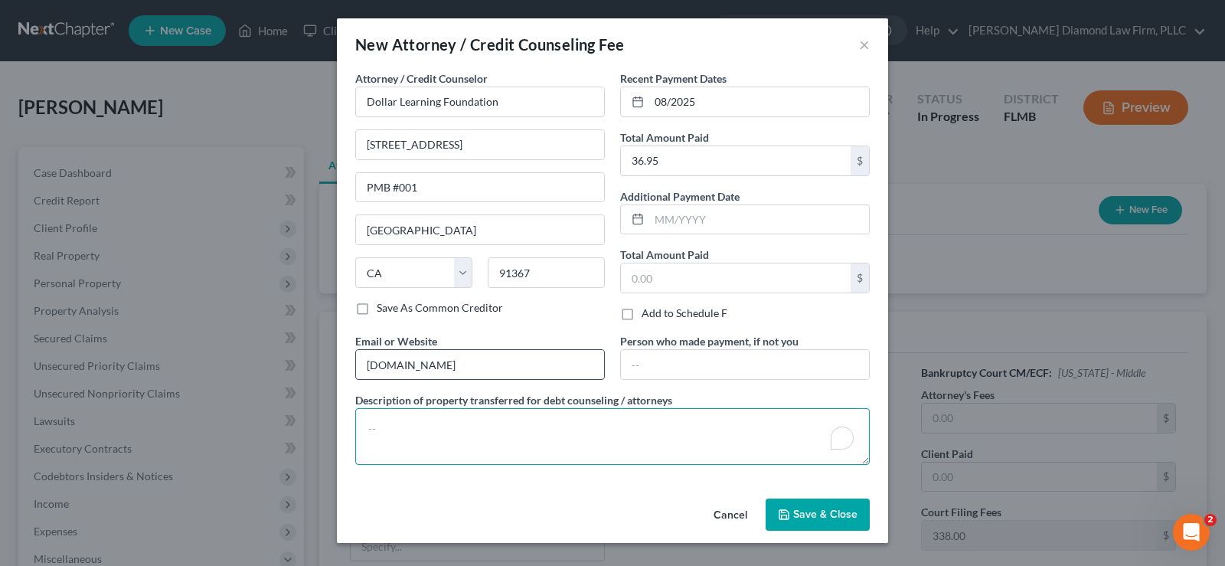
type textarea "A"
drag, startPoint x: 545, startPoint y: 367, endPoint x: 337, endPoint y: 349, distance: 208.3
click at [335, 355] on div "New Attorney / Credit Counseling Fee × Attorney / Credit Counselor * Dollar Lea…" at bounding box center [612, 283] width 1225 height 566
type input "www.dollarbk.org"
type textarea "Credit counseling course"
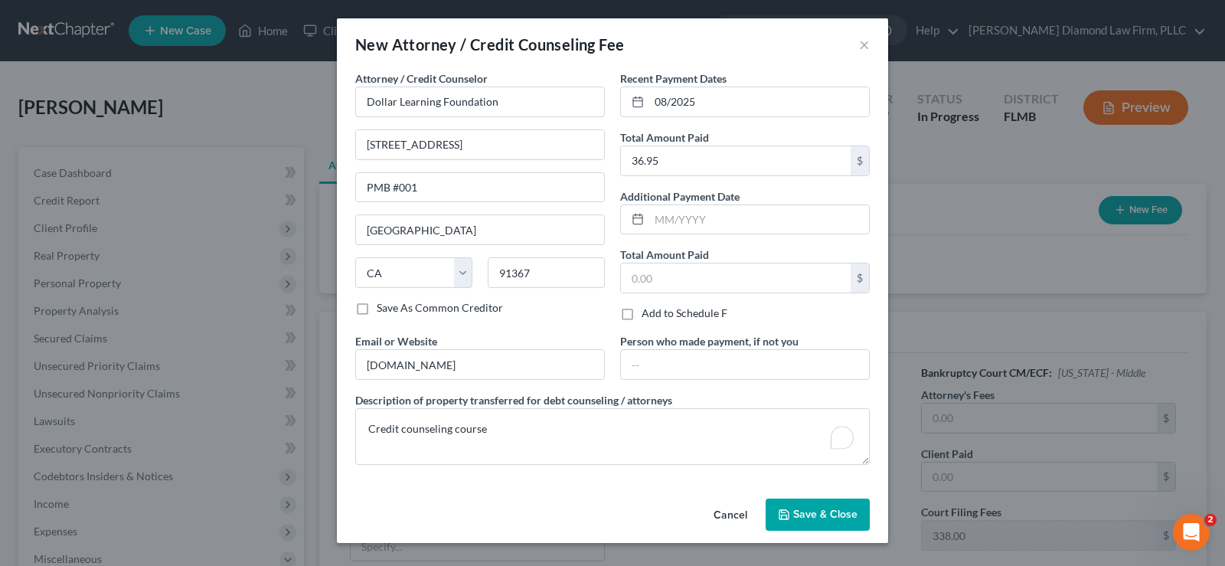
click at [841, 517] on span "Save & Close" at bounding box center [825, 514] width 64 height 13
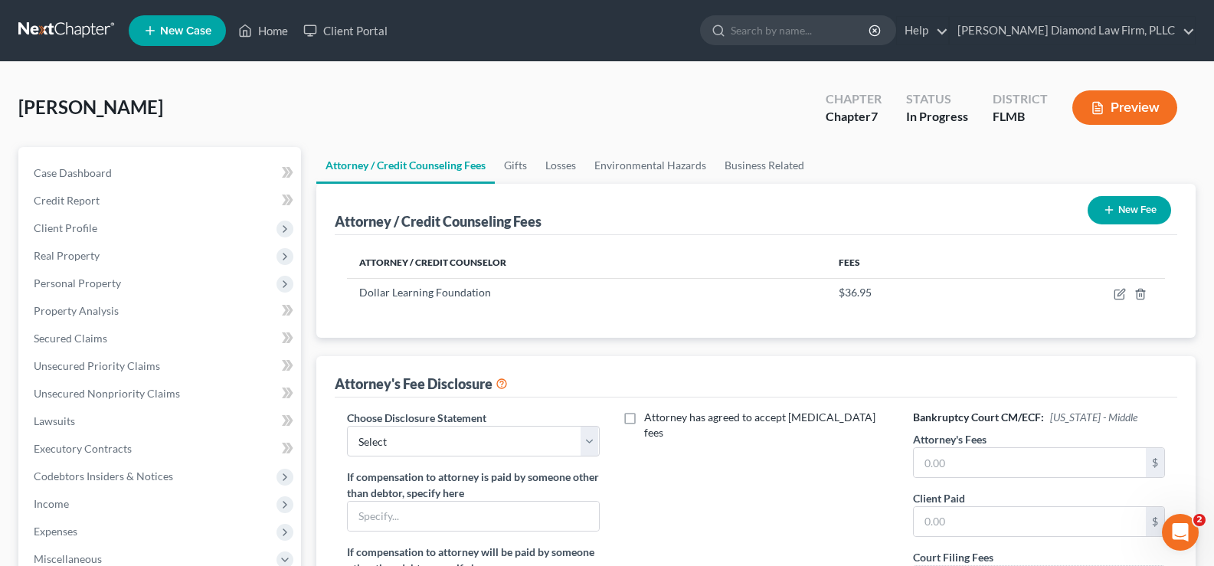
click at [1146, 203] on button "New Fee" at bounding box center [1129, 210] width 83 height 28
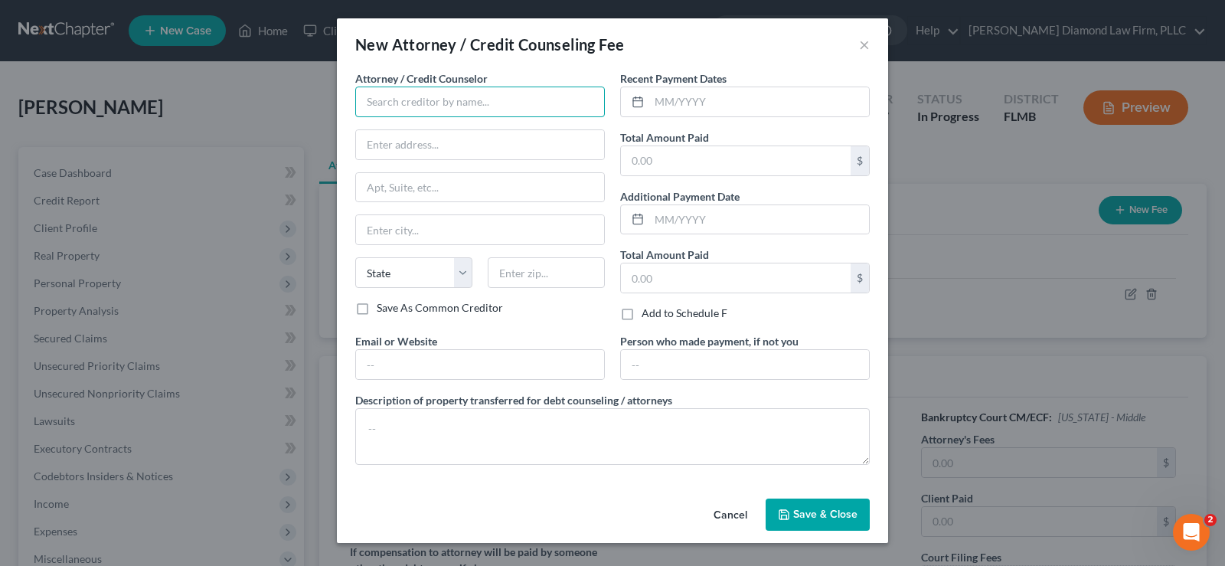
click at [463, 103] on input "text" at bounding box center [480, 102] width 250 height 31
click at [414, 102] on input "ziegler diaond law" at bounding box center [480, 102] width 250 height 31
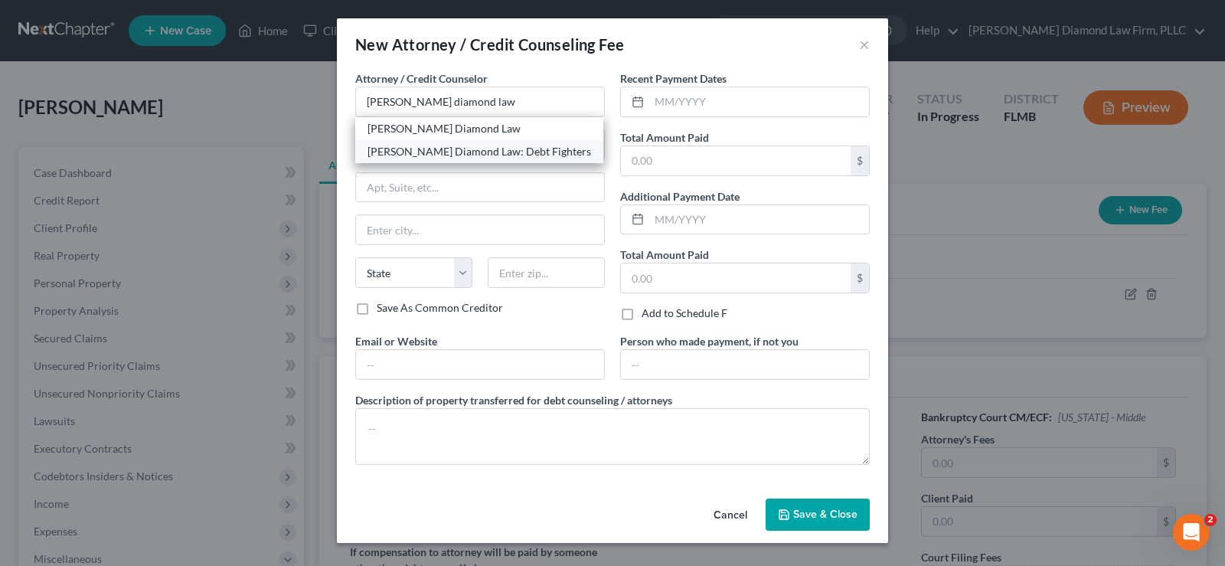
click at [477, 149] on div "Ziegler Diamond Law: Debt Fighters" at bounding box center [480, 151] width 224 height 15
type input "Ziegler Diamond Law: Debt Fighters"
type input "2430 Estancia Blvd"
type input "Unit 108"
type input "Clearwater"
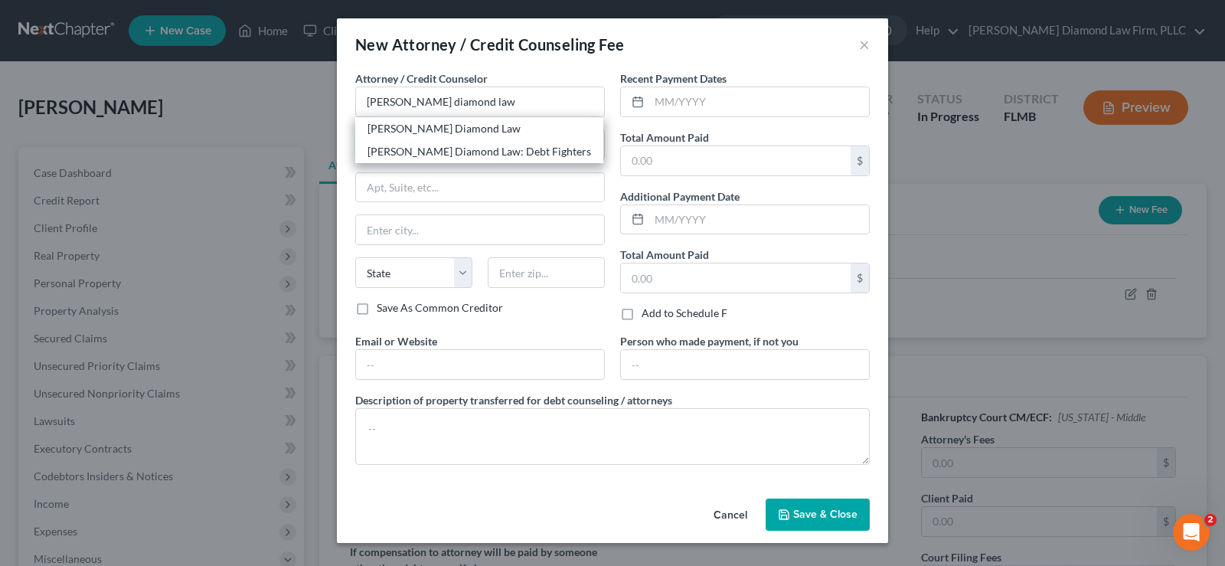
select select "9"
type input "33761"
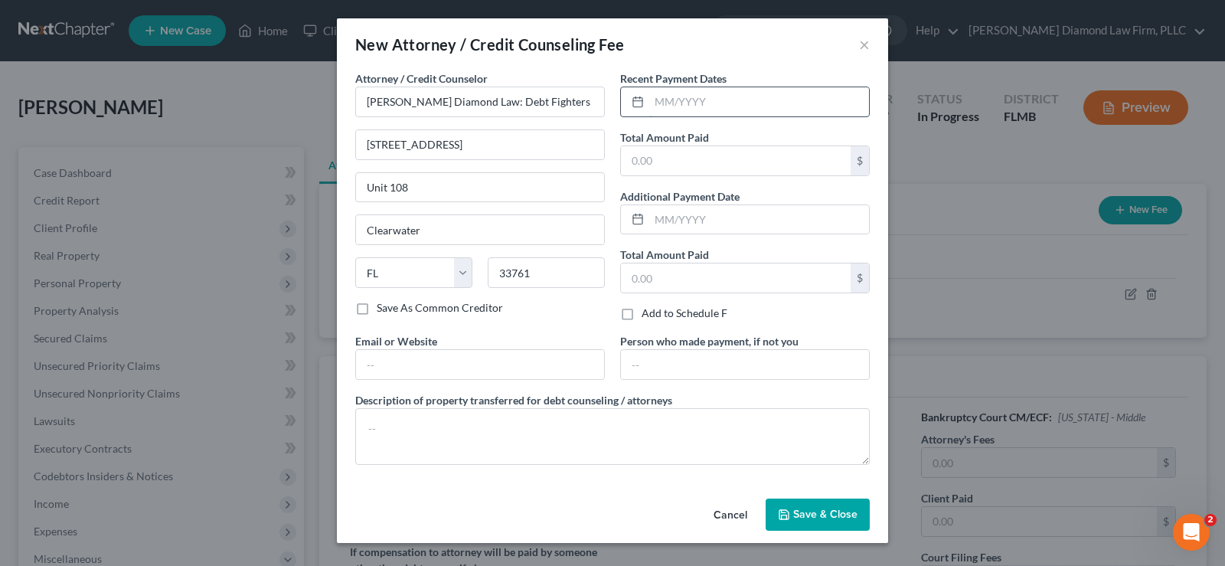
click at [682, 109] on input "text" at bounding box center [759, 101] width 220 height 29
click at [714, 93] on input "text" at bounding box center [759, 101] width 220 height 29
type input "08/2025"
type input "2,195"
click at [425, 359] on input "text" at bounding box center [480, 364] width 248 height 29
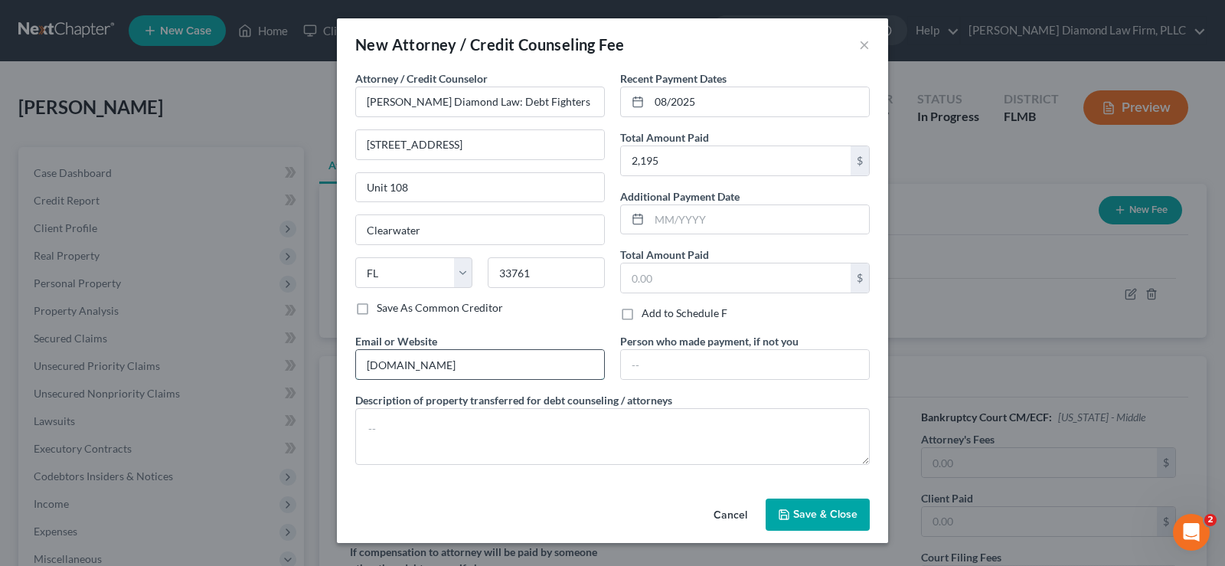
type input "www.attorneydebtfighters.com"
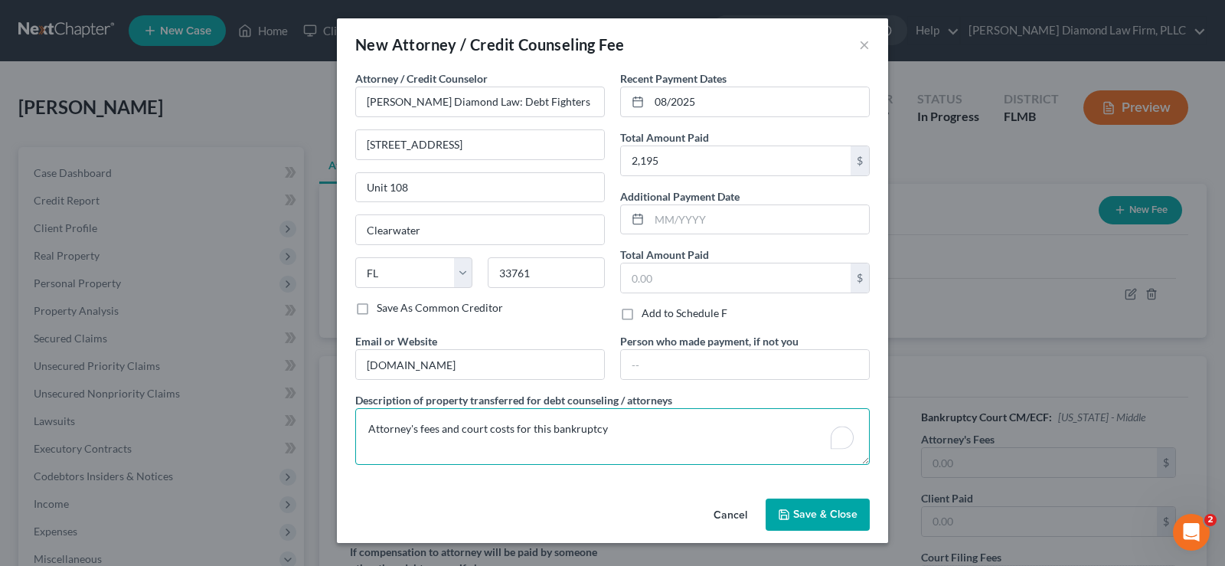
type textarea "Attorney's fees and court costs for this bankruptcy"
click at [841, 517] on span "Save & Close" at bounding box center [825, 514] width 64 height 13
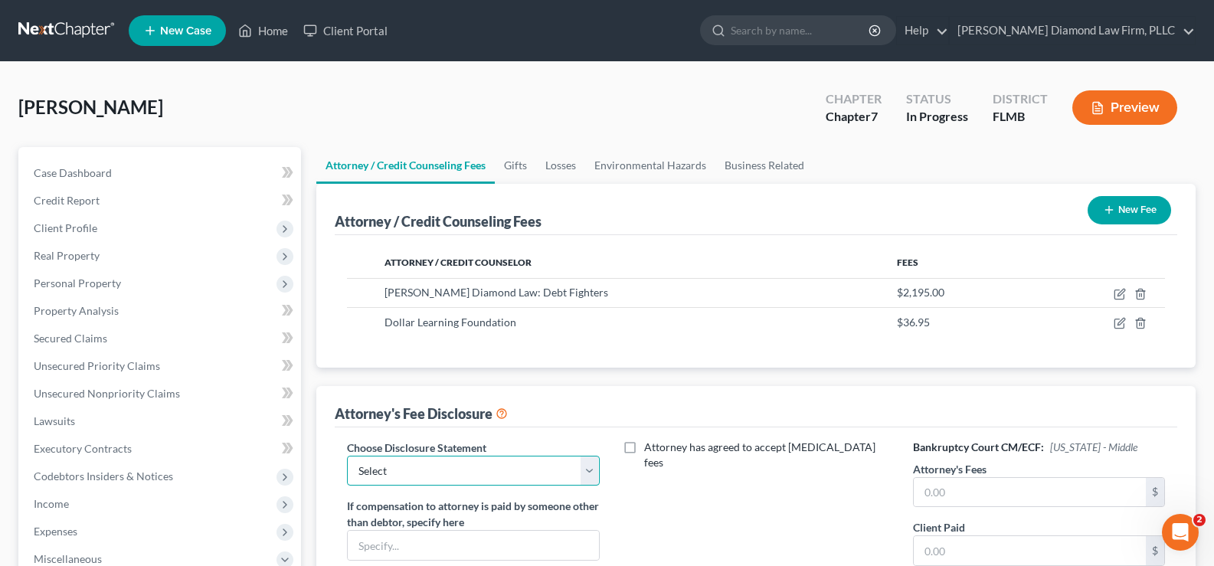
click at [525, 470] on select "Select Blundo Chapter 13 monitoring fees Attorney Fee" at bounding box center [473, 471] width 252 height 31
select select "2"
click at [347, 456] on select "Select Blundo Chapter 13 monitoring fees Attorney Fee" at bounding box center [473, 471] width 252 height 31
click at [963, 494] on input "text" at bounding box center [1030, 492] width 232 height 29
type input "1,857"
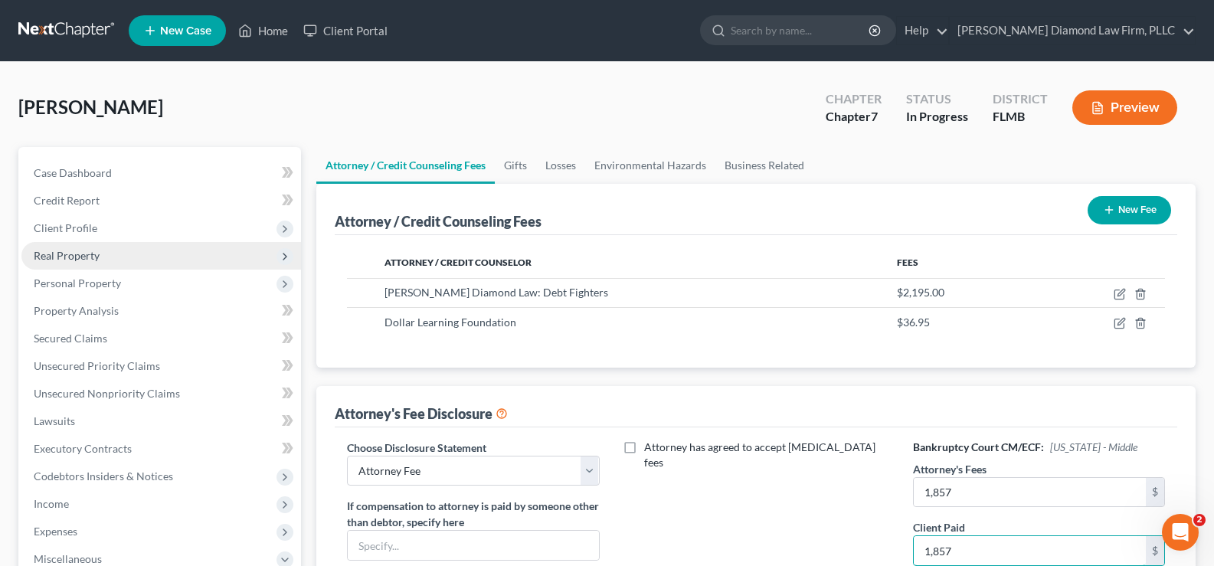
type input "1,857"
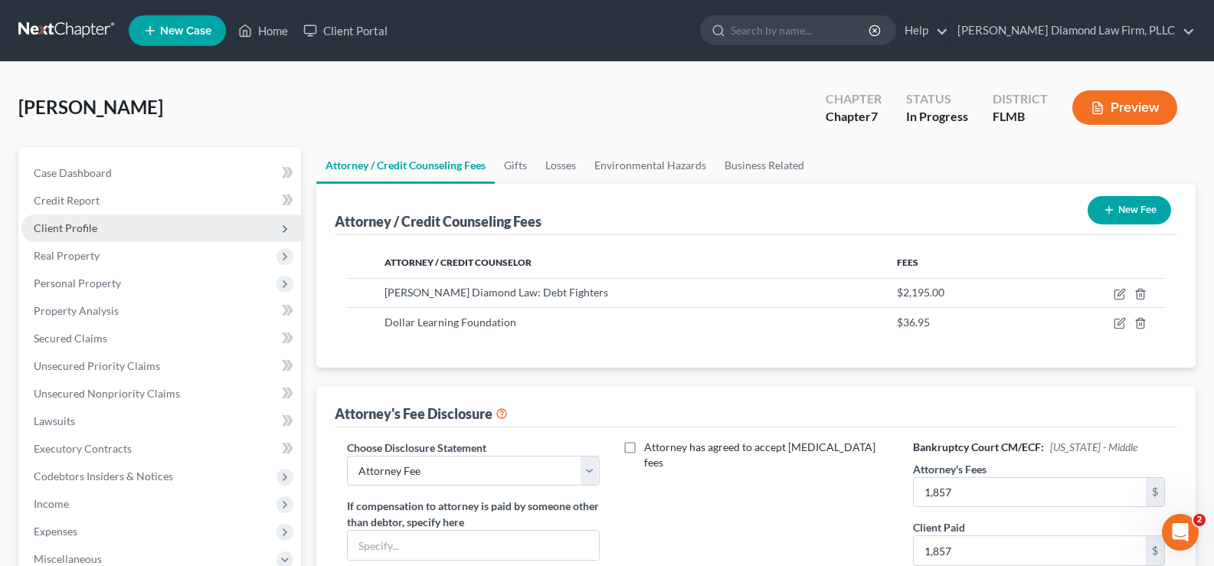
click at [102, 238] on span "Client Profile" at bounding box center [161, 228] width 280 height 28
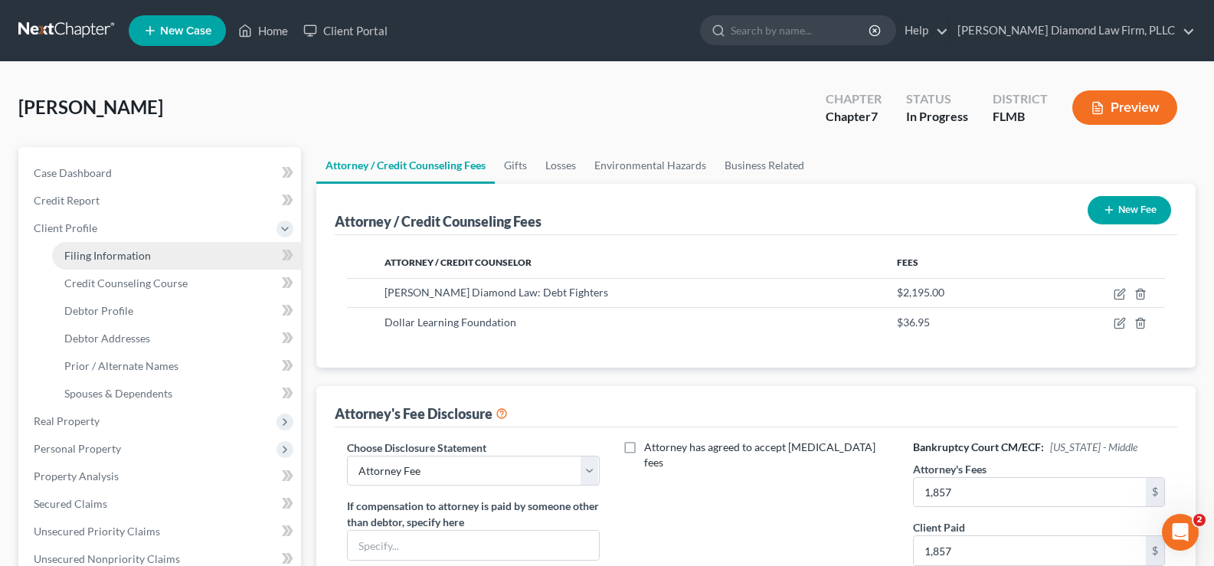
click at [126, 260] on span "Filing Information" at bounding box center [107, 255] width 87 height 13
select select "1"
select select "0"
select select "15"
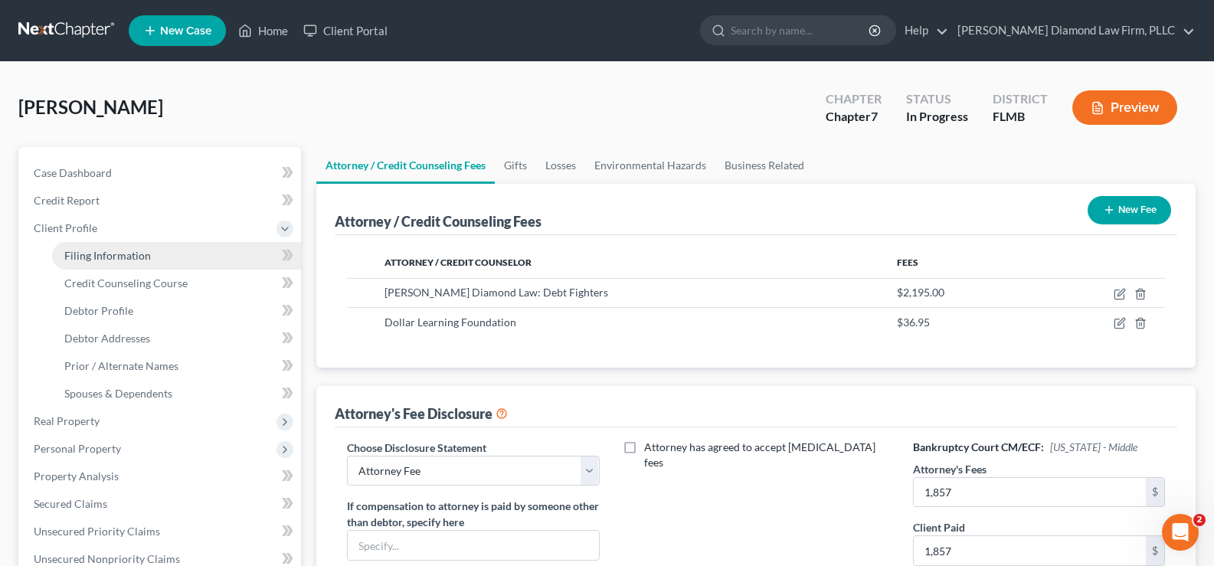
select select "0"
select select "9"
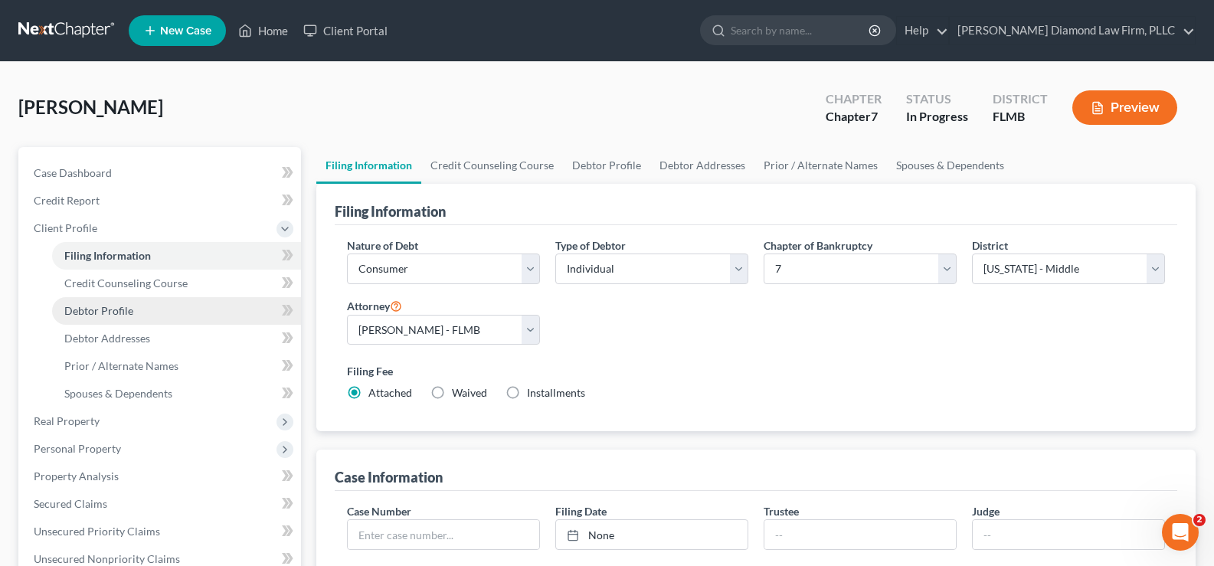
click at [106, 318] on link "Debtor Profile" at bounding box center [176, 311] width 249 height 28
select select "0"
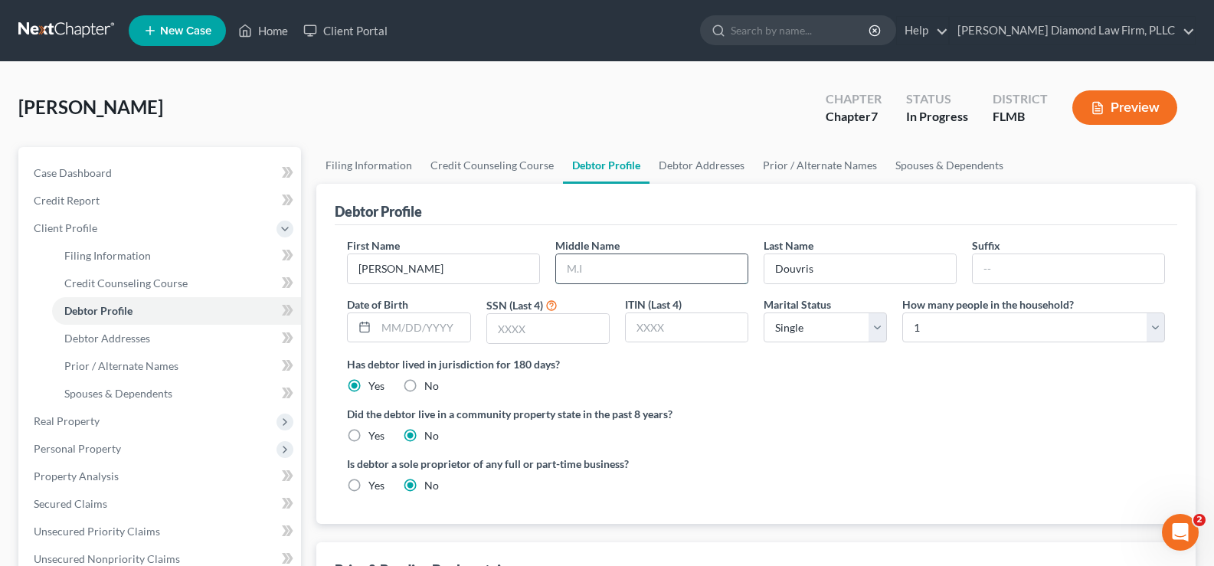
click at [630, 260] on input "text" at bounding box center [651, 268] width 191 height 29
click at [633, 272] on input "text" at bounding box center [651, 268] width 191 height 29
type input "Mary"
click at [128, 367] on span "Prior / Alternate Names" at bounding box center [121, 365] width 114 height 13
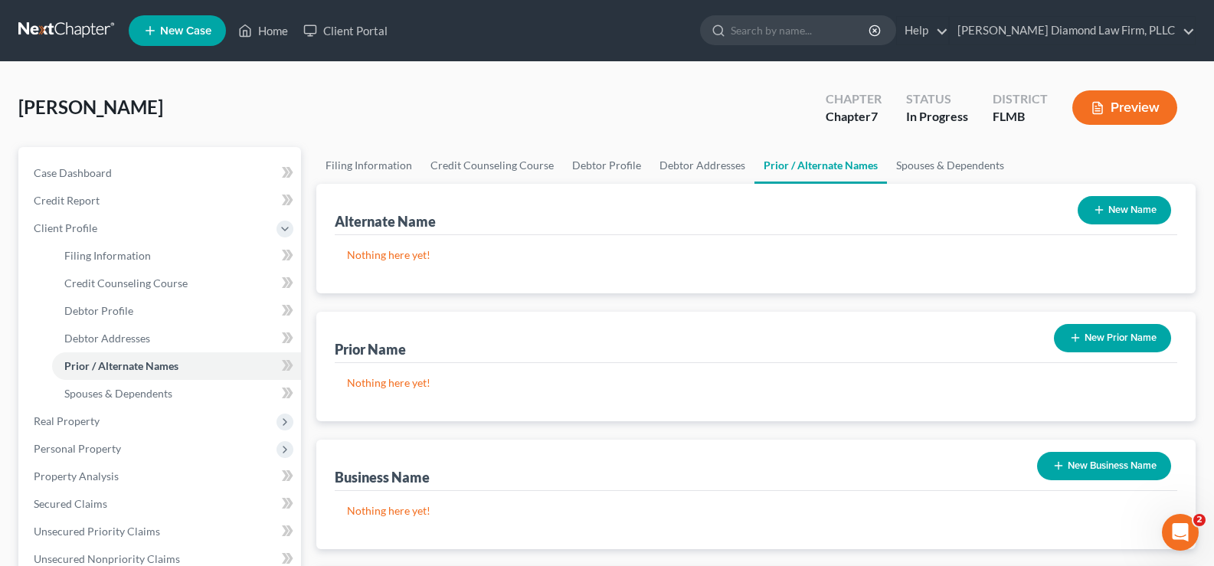
click at [1103, 333] on button "New Prior Name" at bounding box center [1112, 338] width 117 height 28
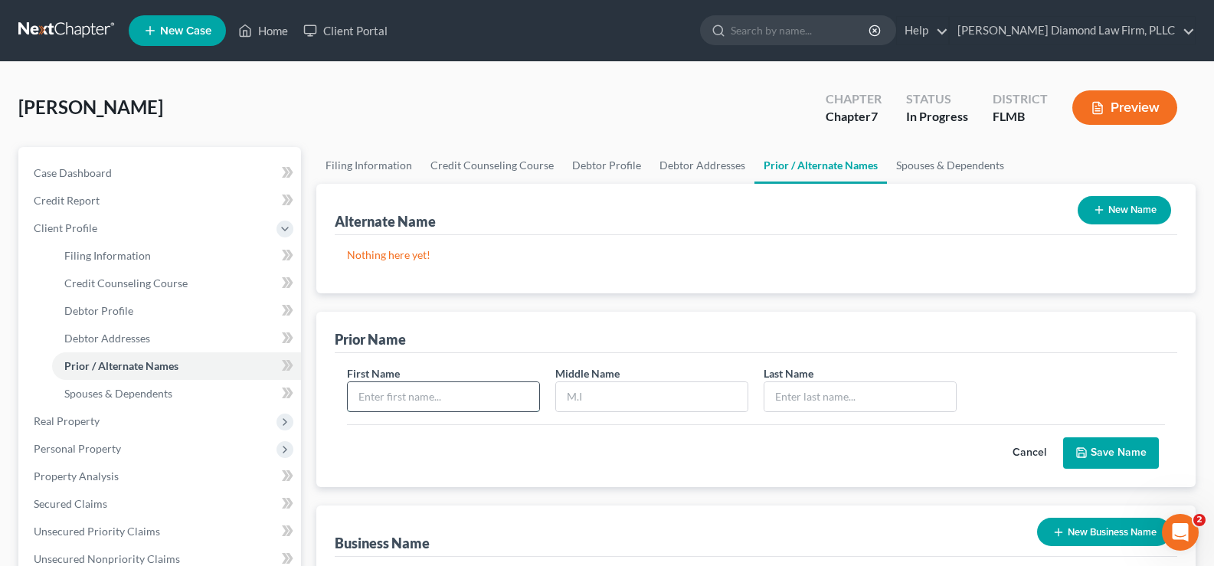
click at [461, 393] on input "text" at bounding box center [443, 396] width 191 height 29
type input "Maria"
type input "Mary"
type input "Douvris-Rodgers"
click at [1120, 446] on button "Save Name" at bounding box center [1111, 453] width 96 height 32
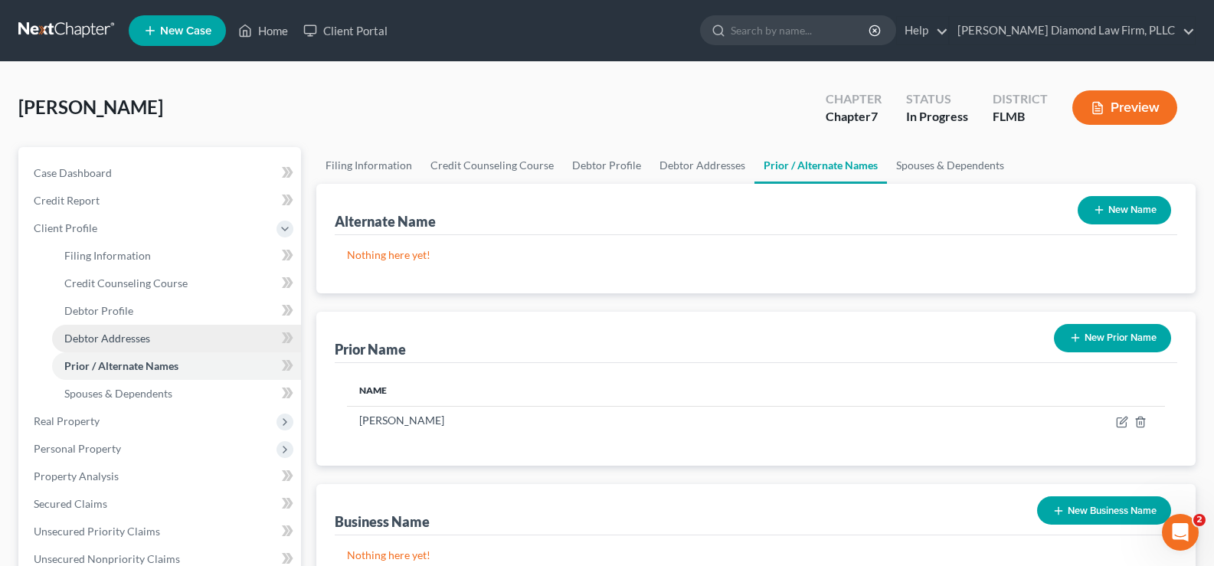
click at [136, 335] on span "Debtor Addresses" at bounding box center [107, 338] width 86 height 13
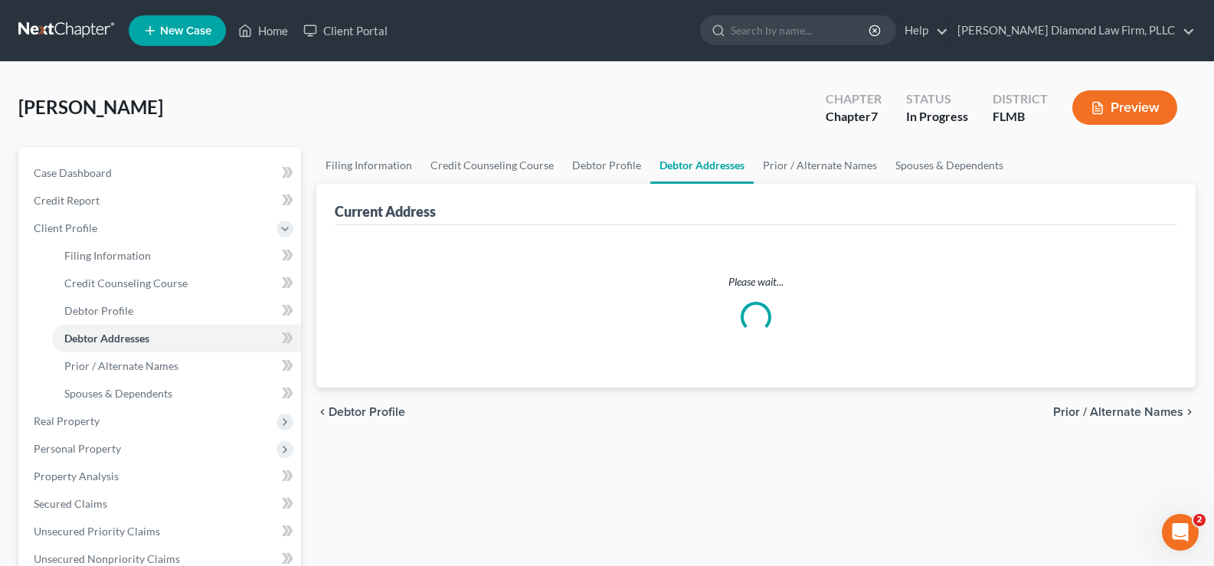
select select "0"
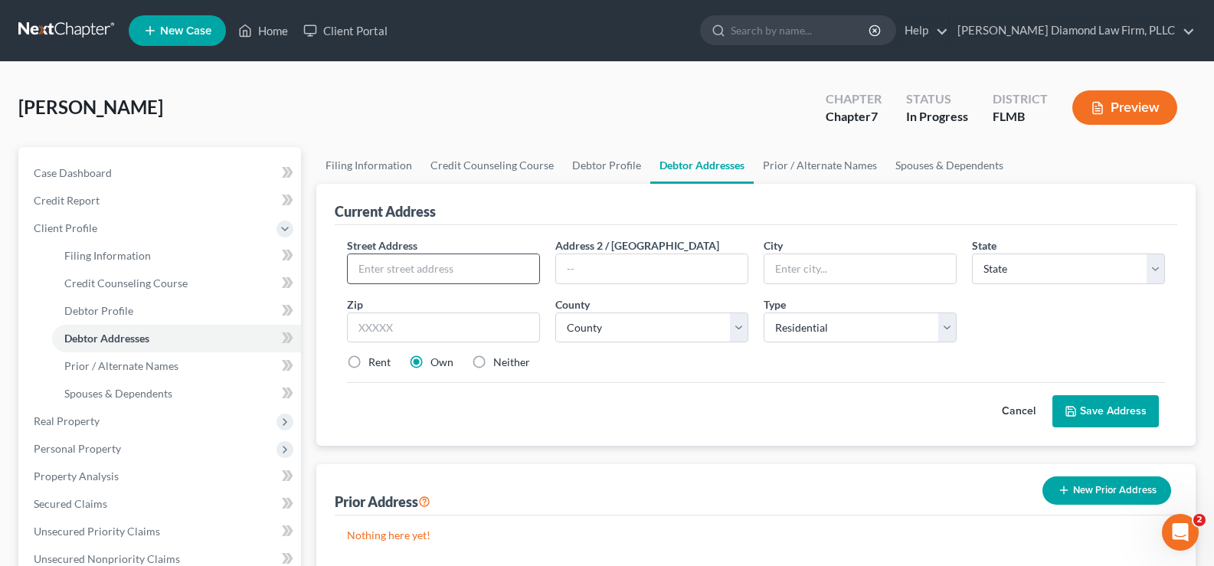
click at [440, 272] on input "text" at bounding box center [443, 268] width 191 height 29
type input "2928 Bancroft Circle E Apt E"
type input "34683"
type input "Palm Harbor"
select select "9"
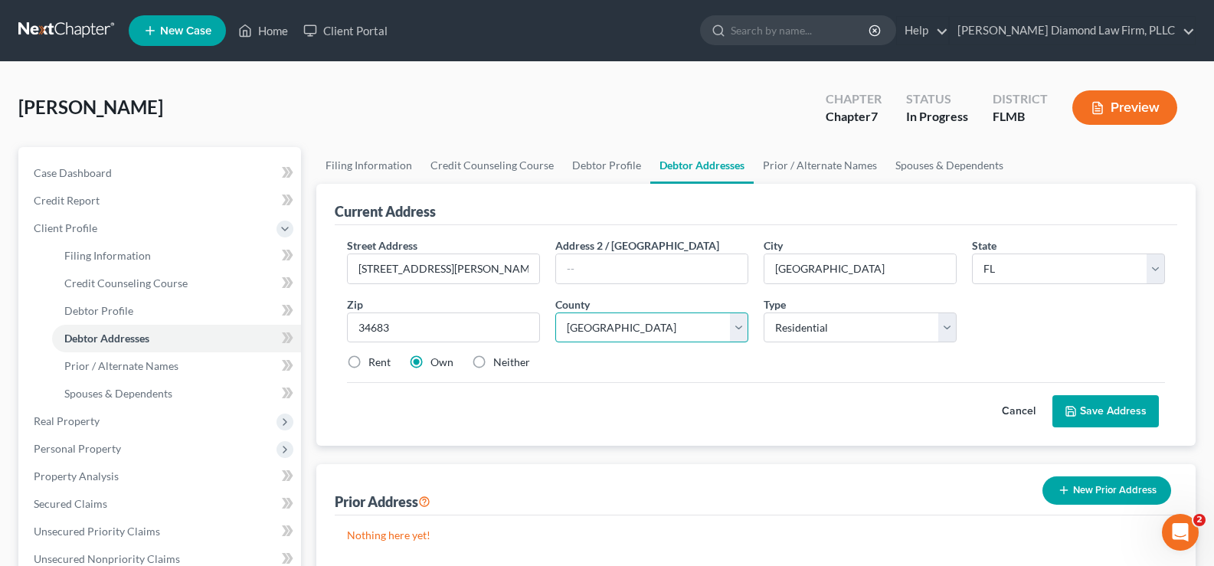
select select "51"
click at [368, 360] on label "Rent" at bounding box center [379, 362] width 22 height 15
click at [375, 360] on input "Rent" at bounding box center [380, 360] width 10 height 10
radio input "true"
click at [1102, 418] on button "Save Address" at bounding box center [1105, 411] width 106 height 32
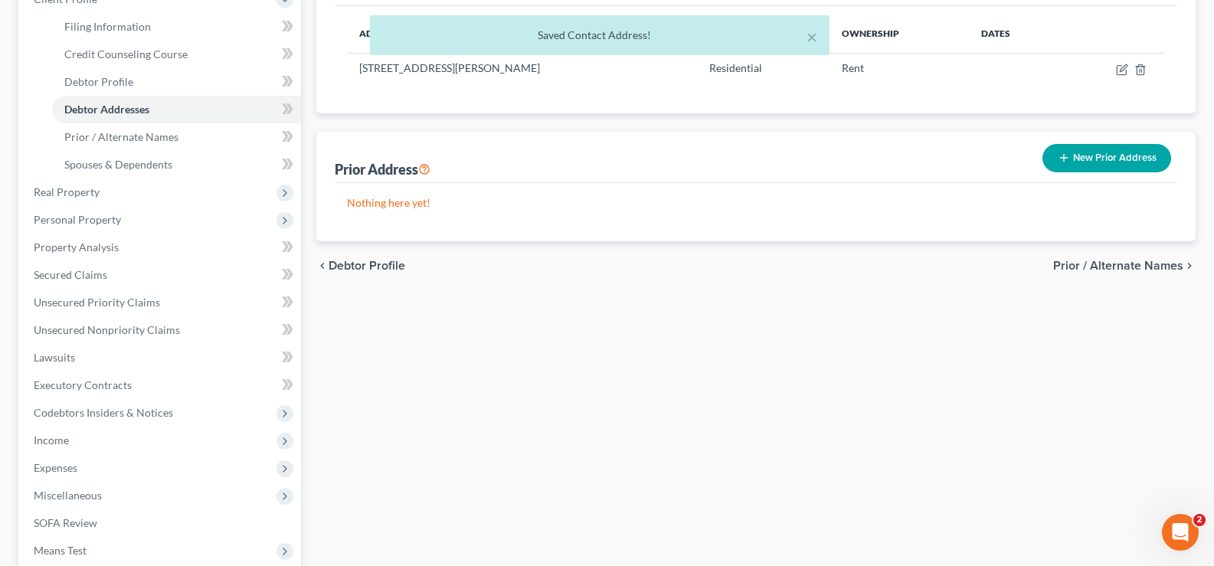
scroll to position [230, 0]
click at [1092, 152] on button "New Prior Address" at bounding box center [1106, 157] width 129 height 28
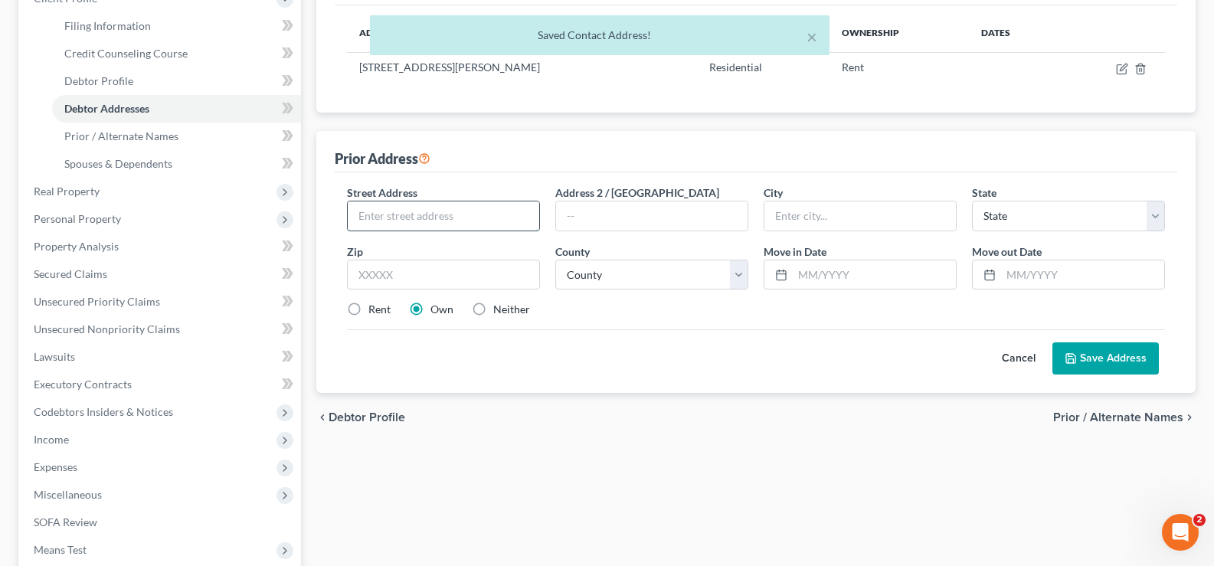
click at [375, 208] on input "text" at bounding box center [443, 215] width 191 height 29
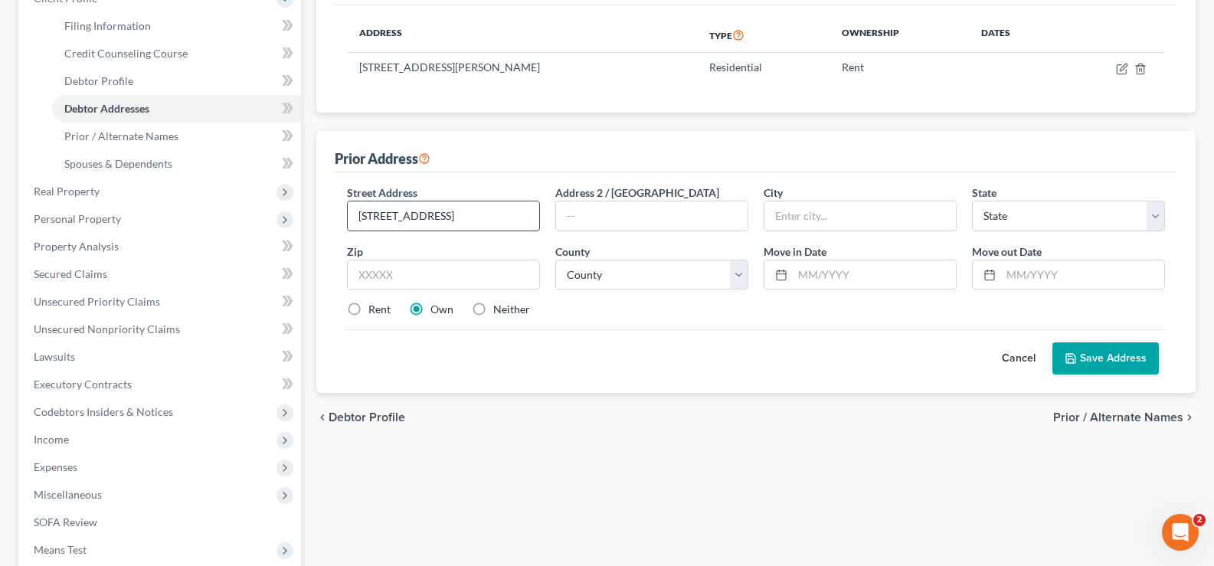
type input "181 Integra Shores Dr. Apt 200"
type input "32117"
type input "Daytona Beach"
select select "9"
click at [846, 267] on input "text" at bounding box center [874, 274] width 163 height 29
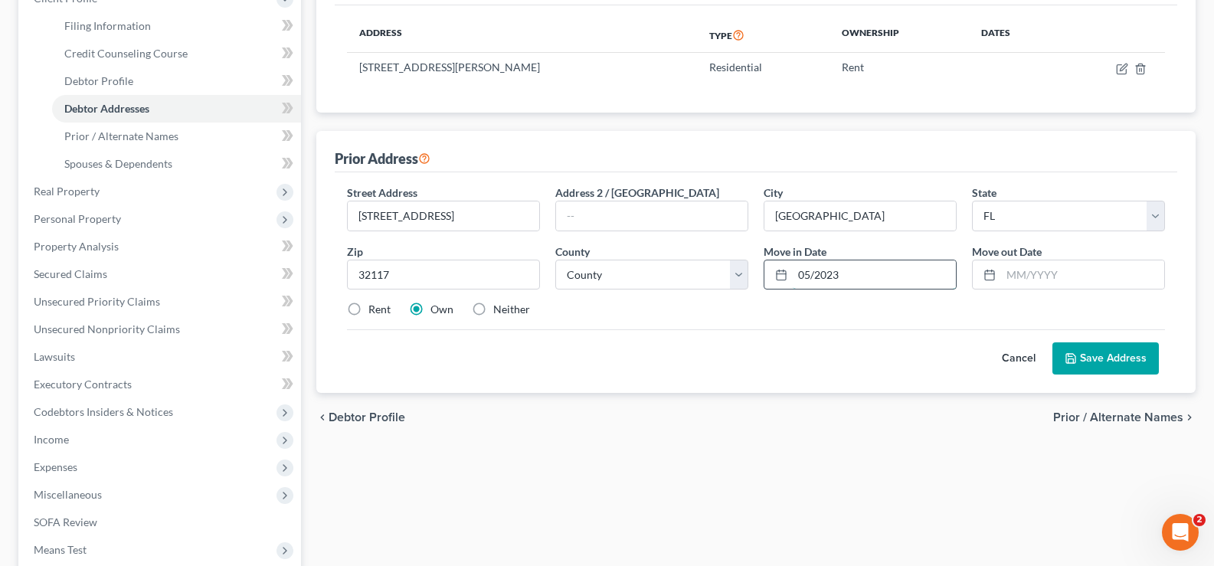
type input "05/2023"
type input "07/2025"
click at [368, 310] on label "Rent" at bounding box center [379, 309] width 22 height 15
click at [375, 310] on input "Rent" at bounding box center [380, 307] width 10 height 10
radio input "true"
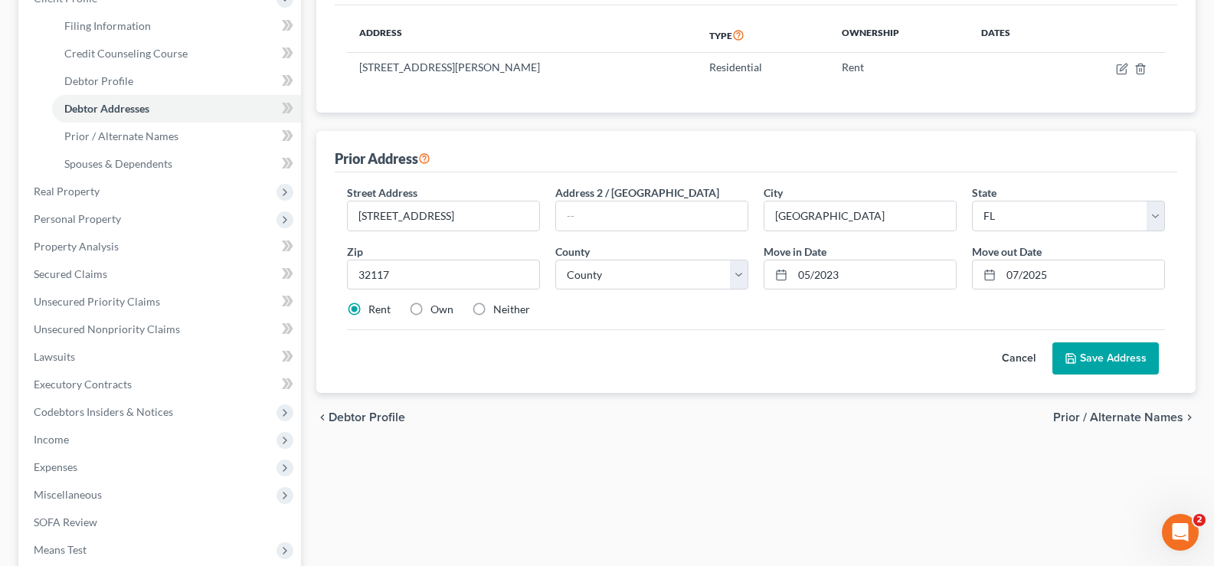
click at [1120, 355] on button "Save Address" at bounding box center [1105, 358] width 106 height 32
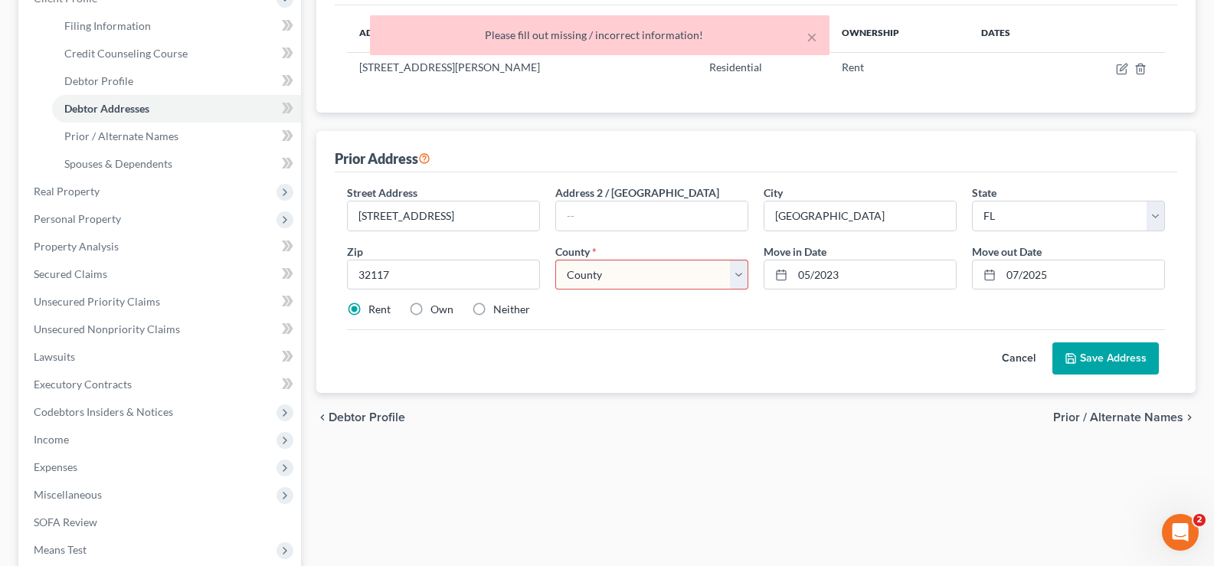
click at [641, 274] on select "County Alachua County Baker County Bay County Bradford County Brevard County Br…" at bounding box center [651, 275] width 193 height 31
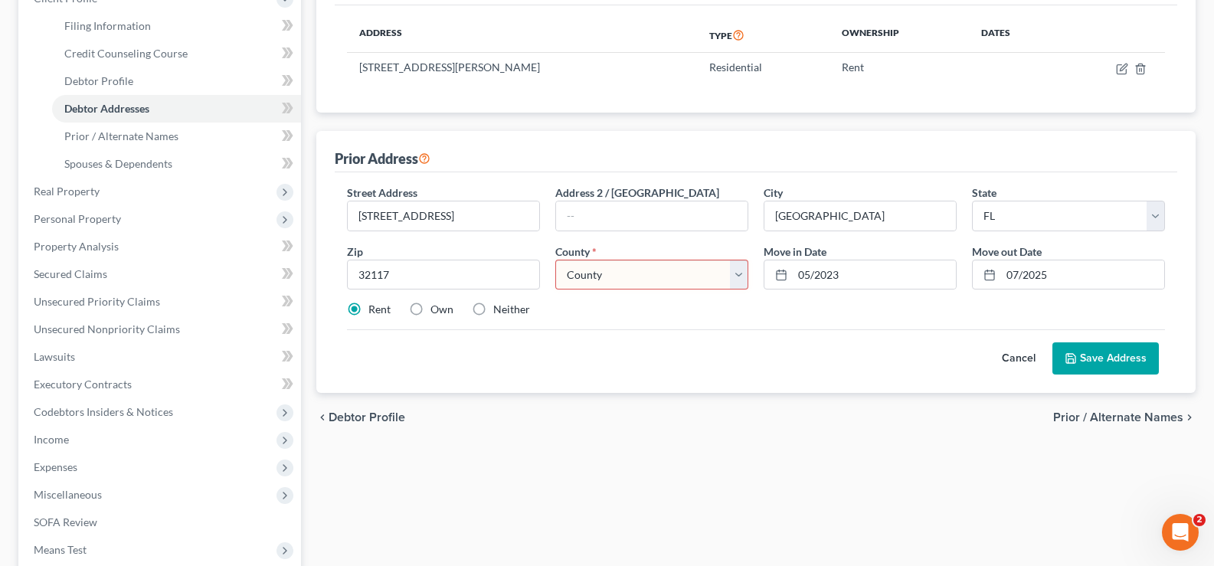
select select "63"
click at [555, 260] on select "County Alachua County Baker County Bay County Bradford County Brevard County Br…" at bounding box center [651, 275] width 193 height 31
click at [1115, 352] on button "Save Address" at bounding box center [1105, 358] width 106 height 32
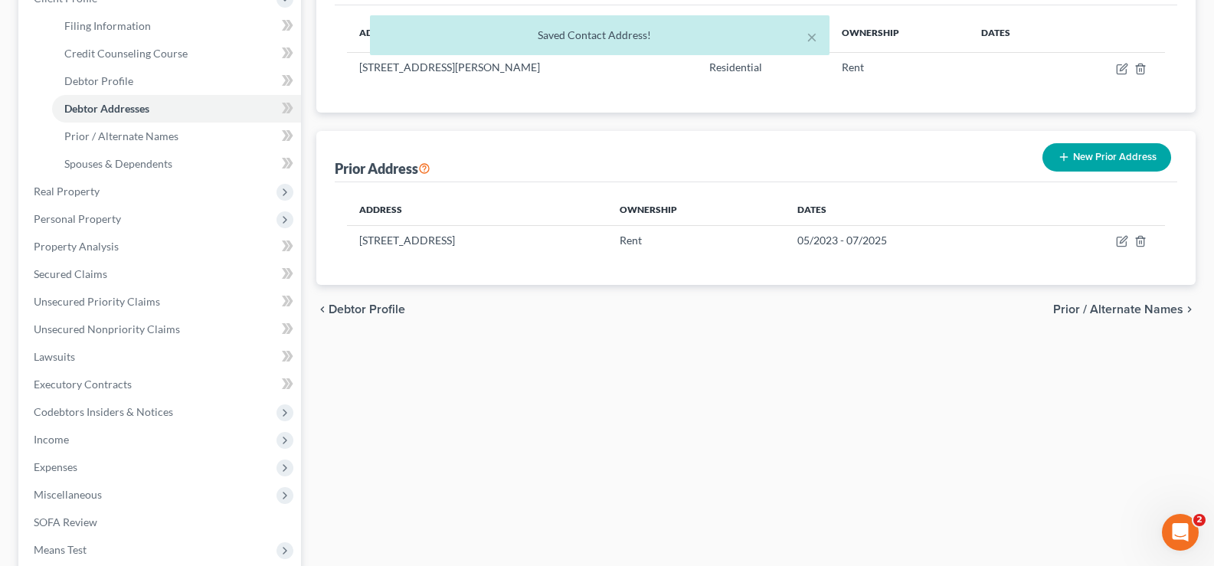
click at [1074, 146] on button "New Prior Address" at bounding box center [1106, 157] width 129 height 28
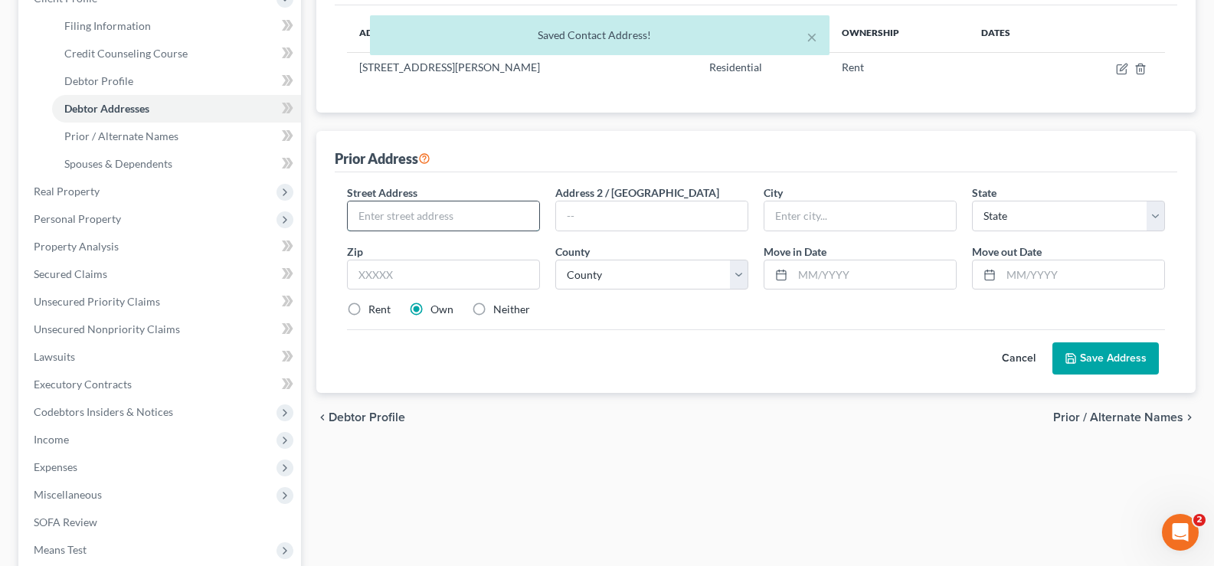
click at [449, 212] on input "text" at bounding box center [443, 215] width 191 height 29
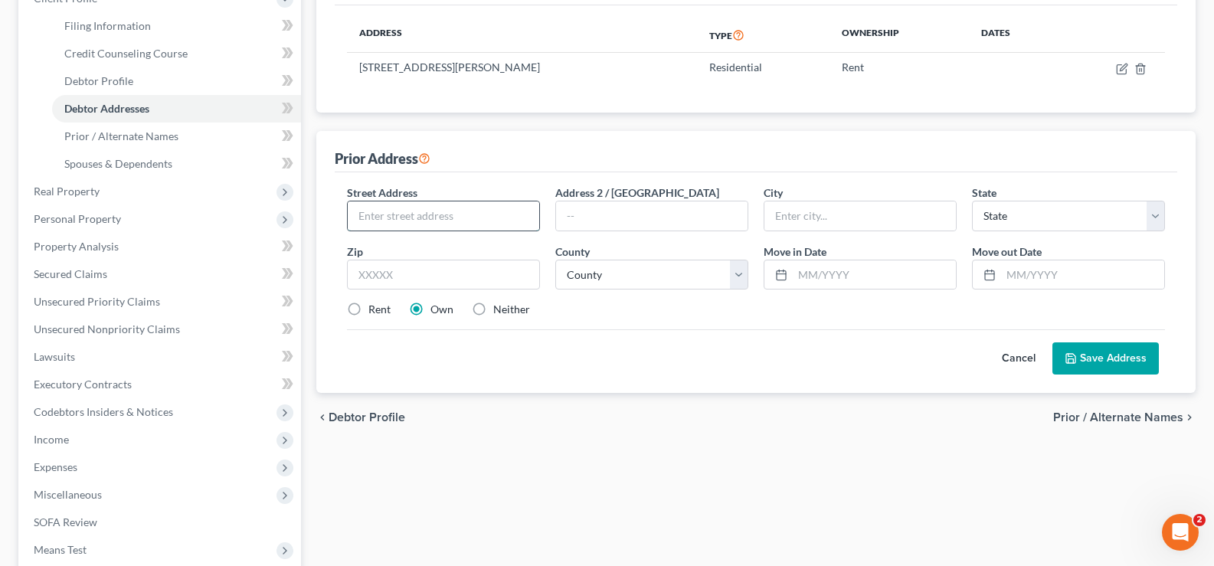
click at [415, 215] on input "text" at bounding box center [443, 215] width 191 height 29
paste input "525 W Hawthorne Pl Apt 2902"
type input "525 W Hawthorne Pl Apt 2902"
click at [374, 273] on input "text" at bounding box center [443, 275] width 193 height 31
type input "60657"
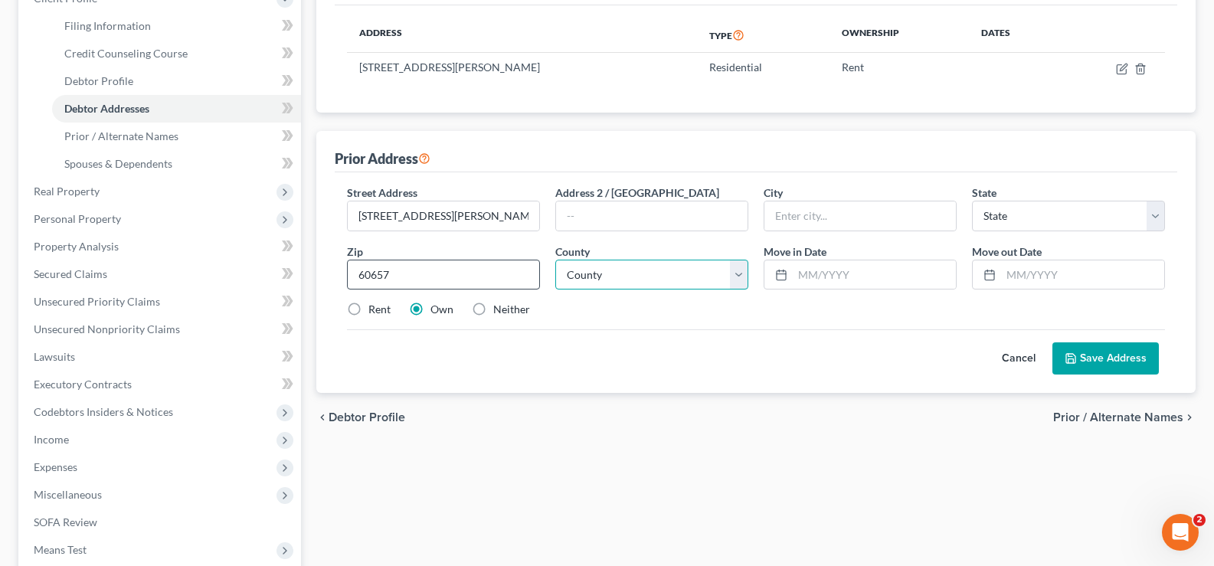
type input "Chicago"
select select "14"
click at [594, 276] on select "County Adams County Alexander County Bond County Boone County Brown County Bure…" at bounding box center [651, 275] width 193 height 31
select select "15"
click at [555, 260] on select "County Adams County Alexander County Bond County Boone County Brown County Bure…" at bounding box center [651, 275] width 193 height 31
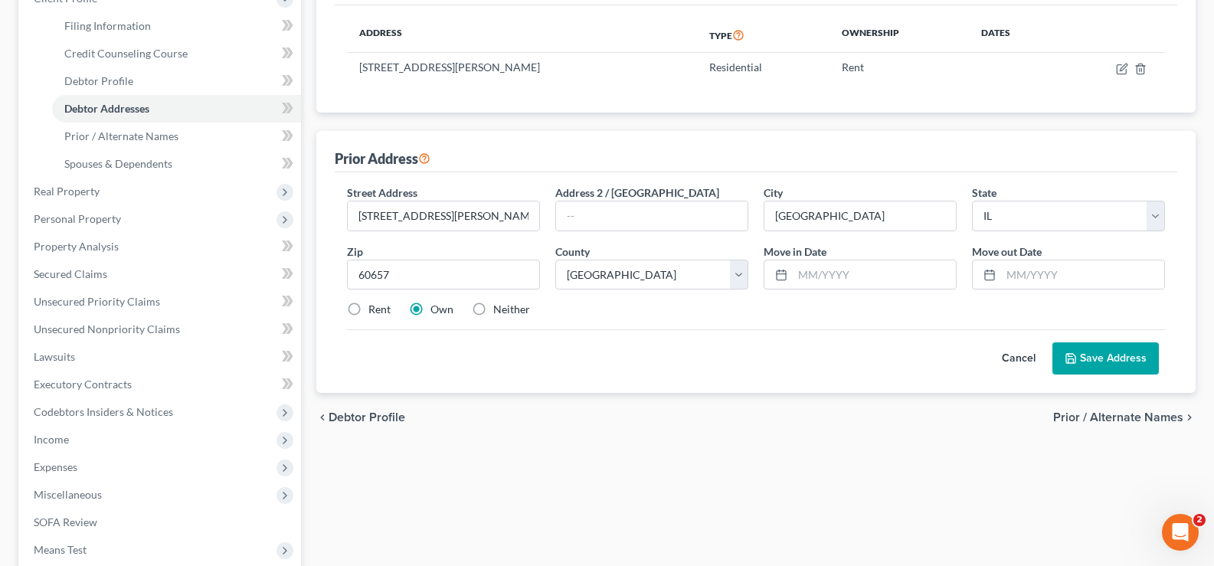
click at [368, 307] on label "Rent" at bounding box center [379, 309] width 22 height 15
click at [375, 307] on input "Rent" at bounding box center [380, 307] width 10 height 10
radio input "true"
click at [813, 266] on input "text" at bounding box center [874, 274] width 163 height 29
type input "05/2012"
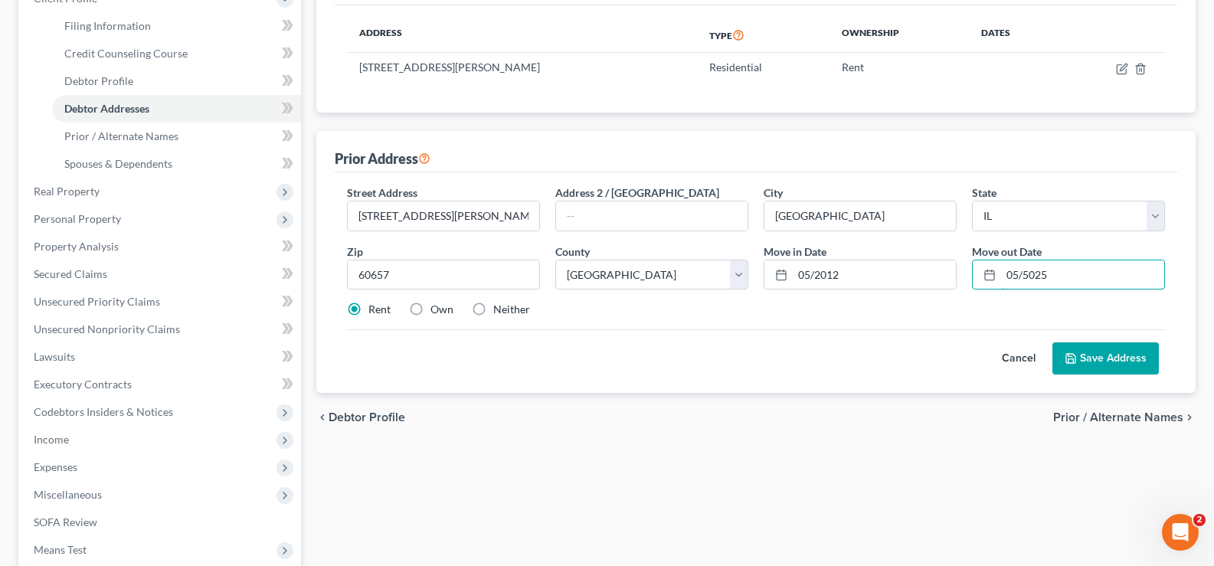
type input "05/5025"
click at [1081, 355] on button "Save Address" at bounding box center [1105, 358] width 106 height 32
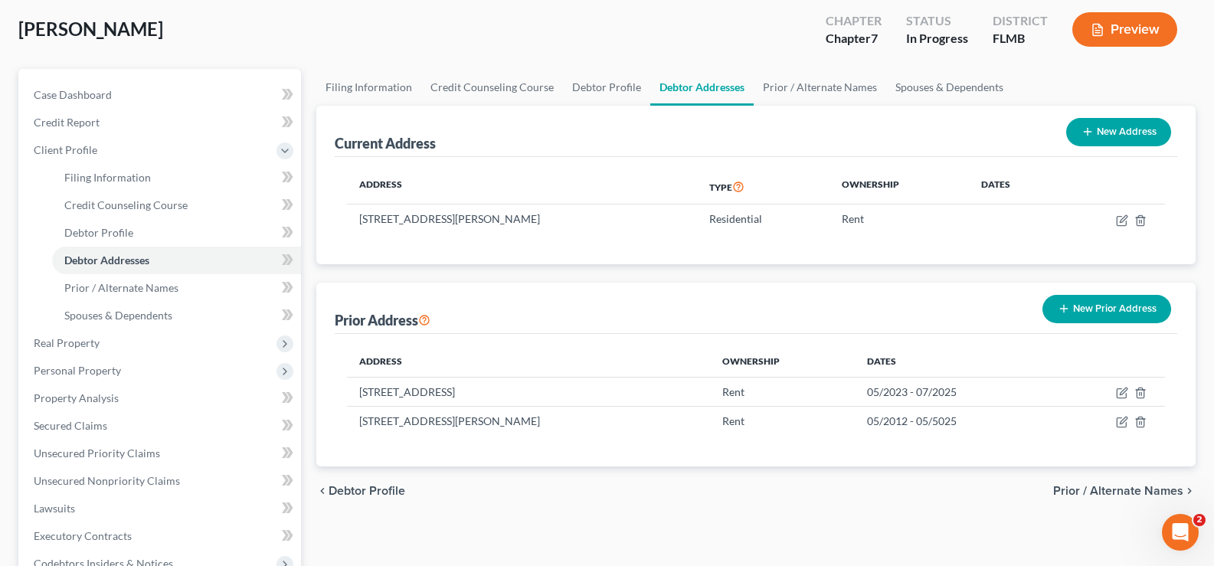
scroll to position [77, 0]
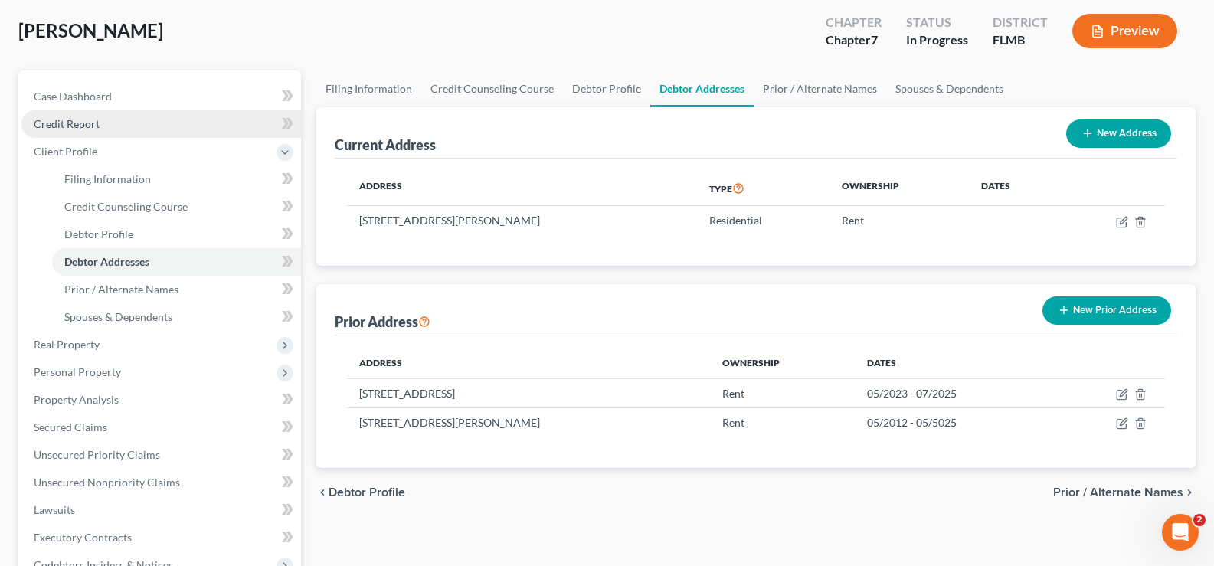
click at [116, 126] on link "Credit Report" at bounding box center [161, 124] width 280 height 28
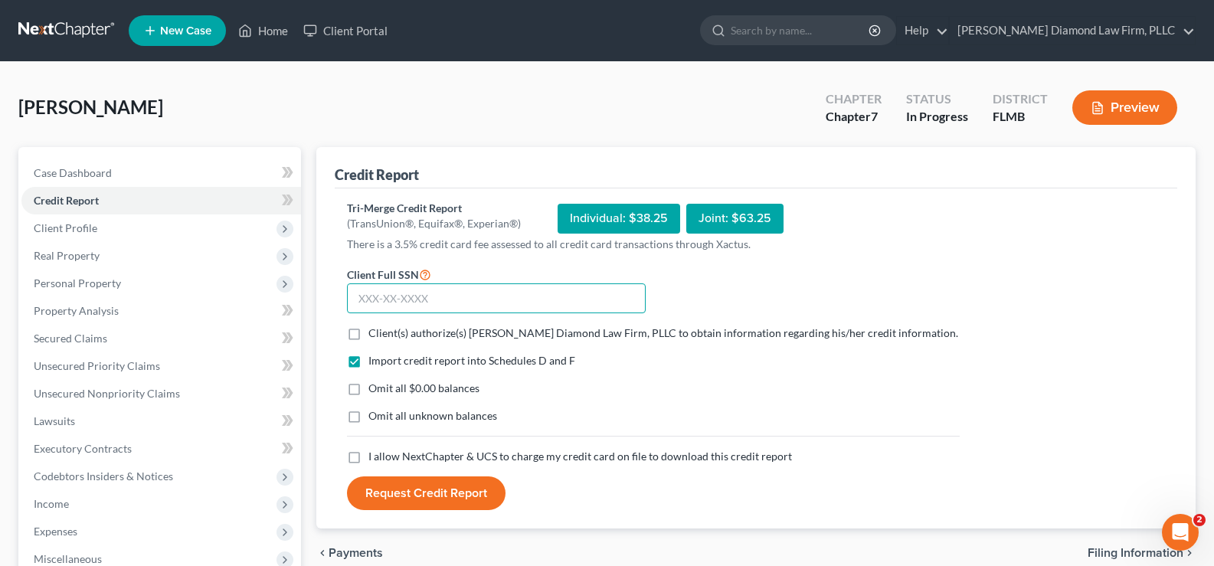
click at [512, 311] on input "text" at bounding box center [496, 298] width 299 height 31
type input "352-60-7363"
click at [368, 333] on label "Client(s) authorize(s) Ziegler Diamond Law Firm, PLLC to obtain information reg…" at bounding box center [663, 332] width 590 height 15
click at [375, 333] on input "Client(s) authorize(s) Ziegler Diamond Law Firm, PLLC to obtain information reg…" at bounding box center [380, 330] width 10 height 10
checkbox input "true"
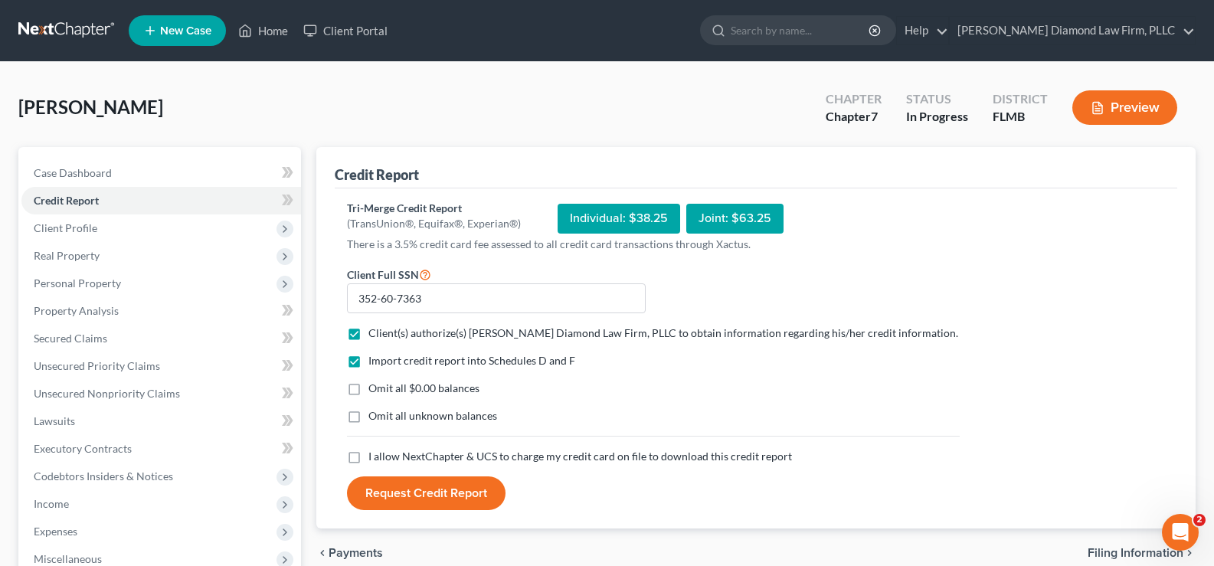
click at [368, 461] on label "I allow NextChapter & UCS to charge my credit card on file to download this cre…" at bounding box center [580, 456] width 424 height 15
click at [375, 459] on input "I allow NextChapter & UCS to charge my credit card on file to download this cre…" at bounding box center [380, 454] width 10 height 10
checkbox input "true"
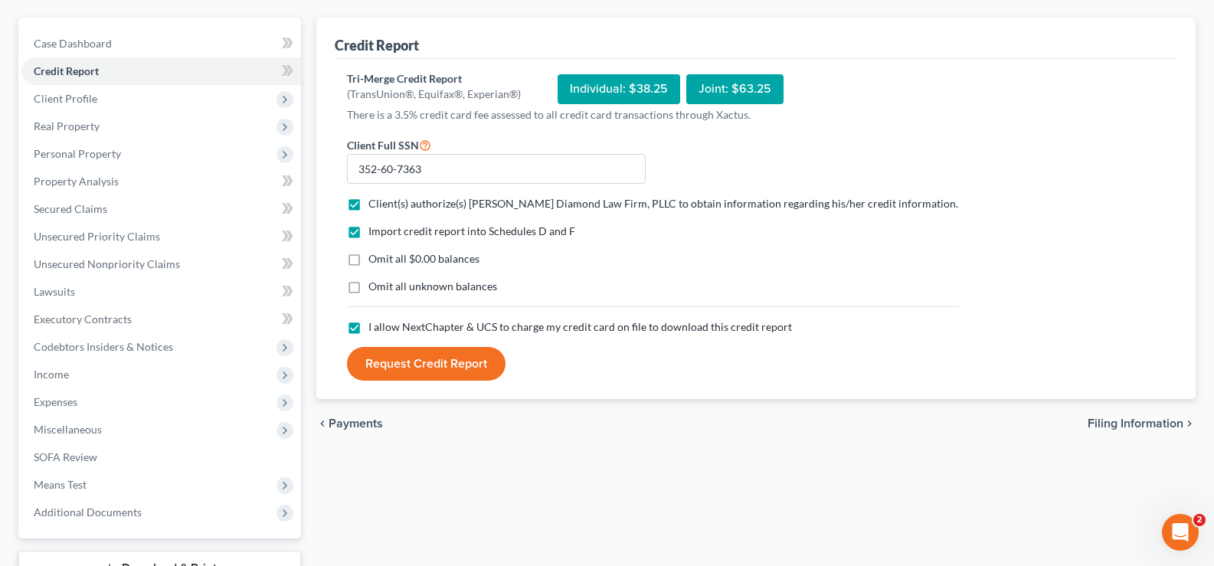
scroll to position [153, 0]
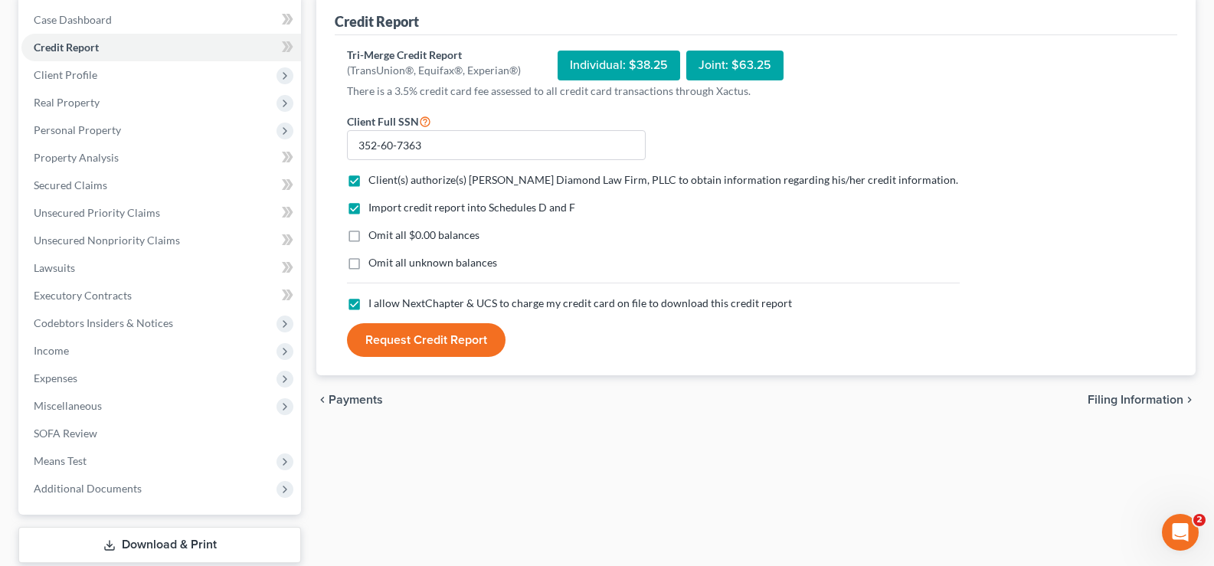
click at [406, 329] on button "Request Credit Report" at bounding box center [426, 340] width 159 height 34
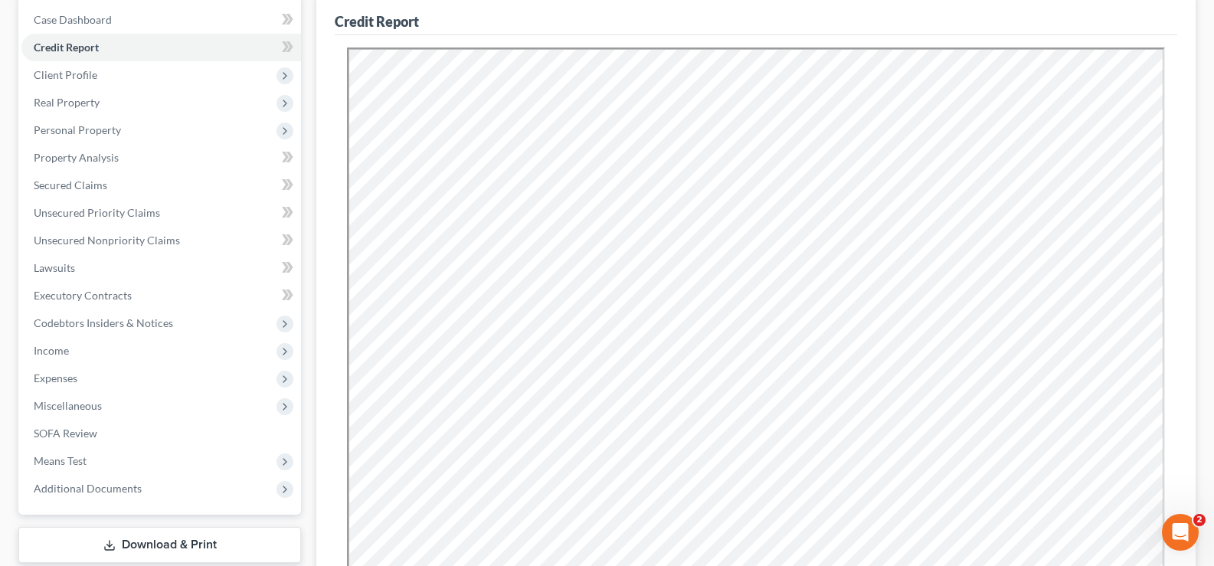
scroll to position [0, 0]
click at [126, 303] on link "Executory Contracts" at bounding box center [161, 296] width 280 height 28
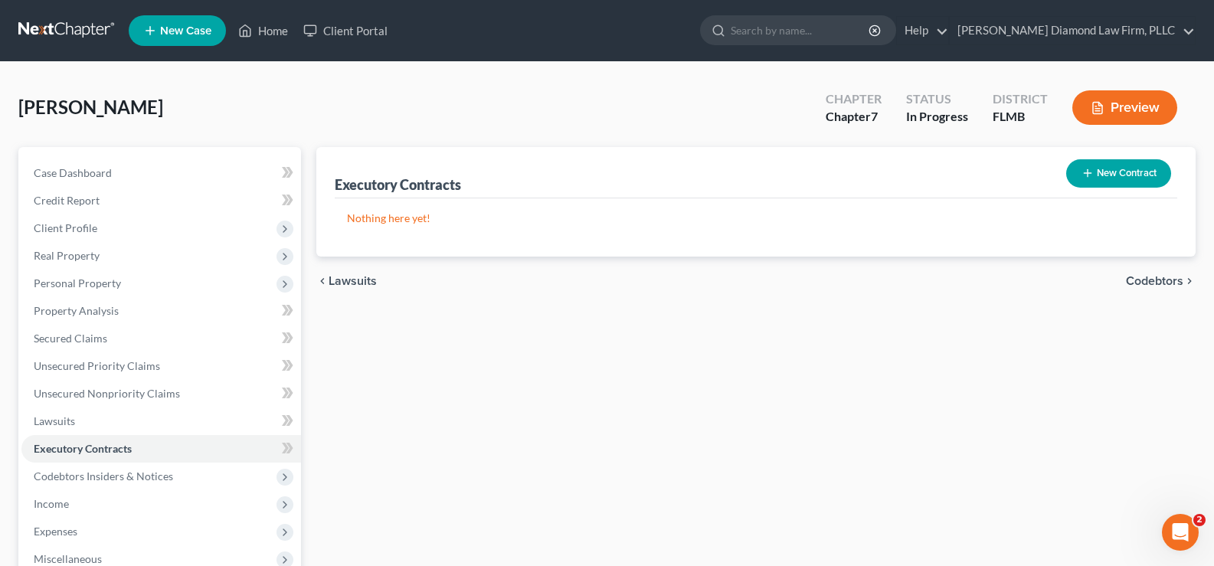
click at [1116, 172] on button "New Contract" at bounding box center [1118, 173] width 105 height 28
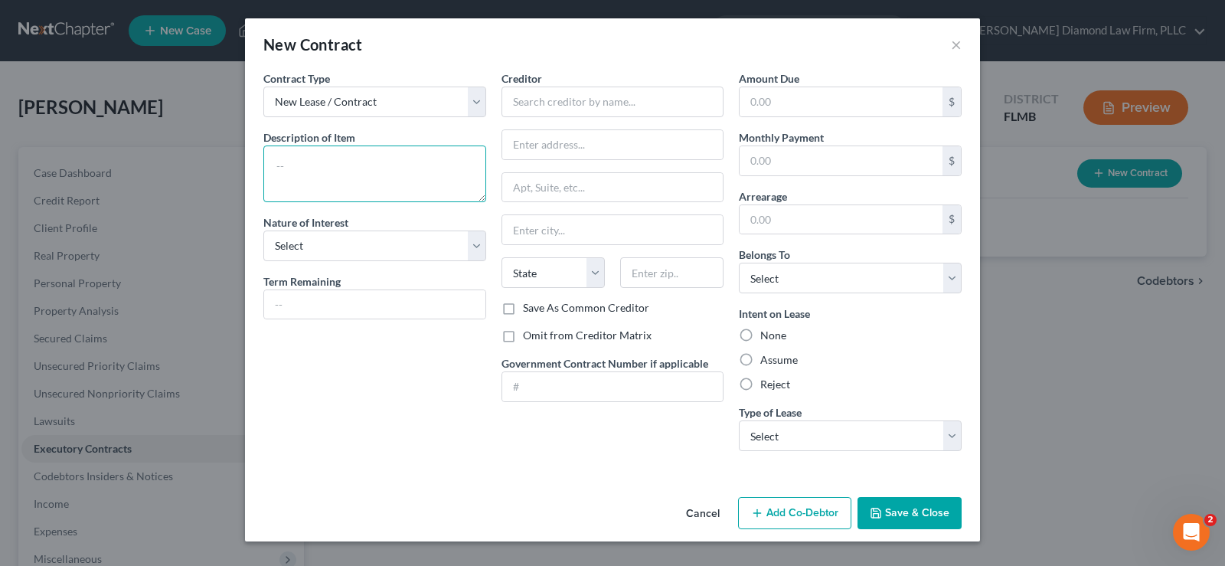
click at [326, 165] on textarea at bounding box center [374, 174] width 223 height 57
type textarea "Residential Lease"
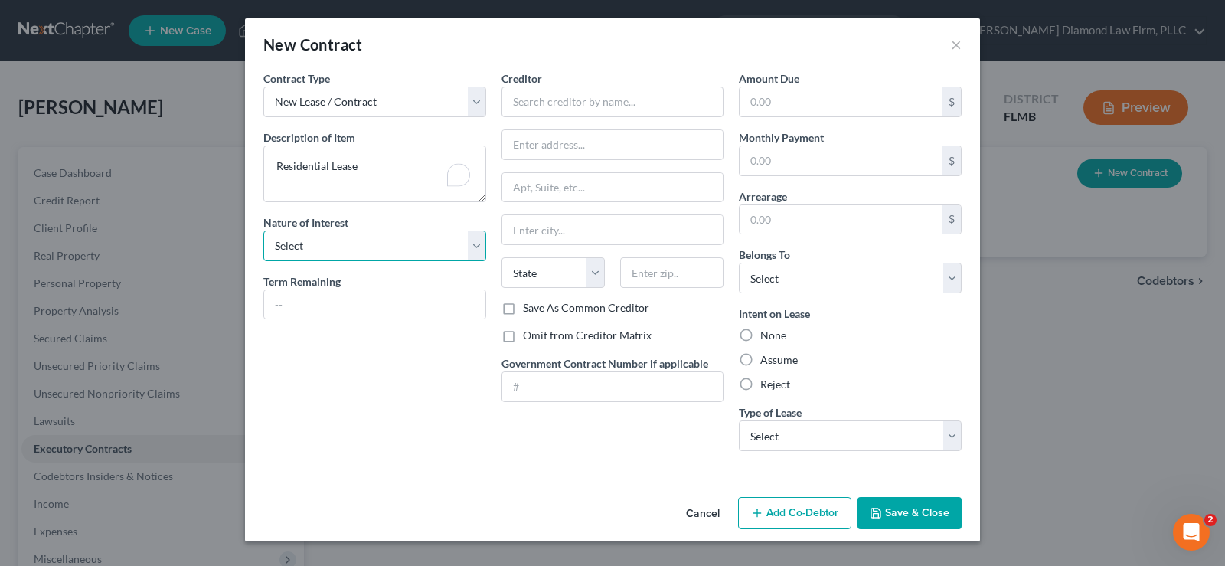
click at [346, 252] on select "Select Purchaser Agent Lessor Lessee" at bounding box center [374, 246] width 223 height 31
select select "3"
click at [263, 231] on select "Select Purchaser Agent Lessor Lessee" at bounding box center [374, 246] width 223 height 31
click at [343, 305] on input "text" at bounding box center [374, 304] width 221 height 29
type input "10 months"
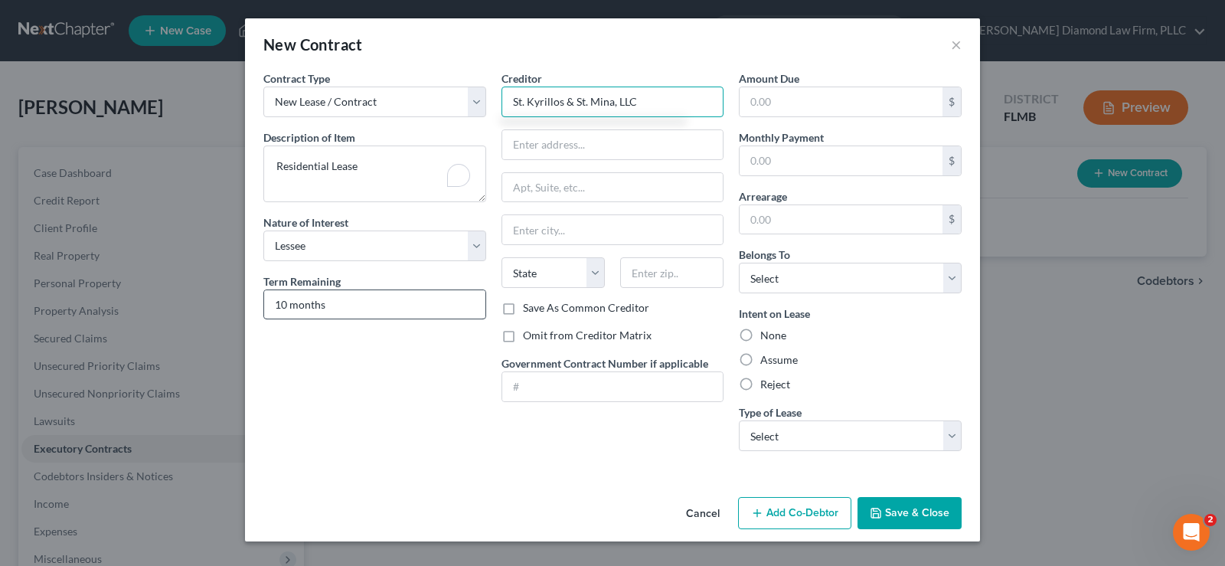
type input "St. Kyrillos & St. Mina, LLC"
click at [557, 146] on input "text" at bounding box center [612, 144] width 221 height 29
type input "16047 Ivy Lake Drive"
type input "33556"
type input "Odessa"
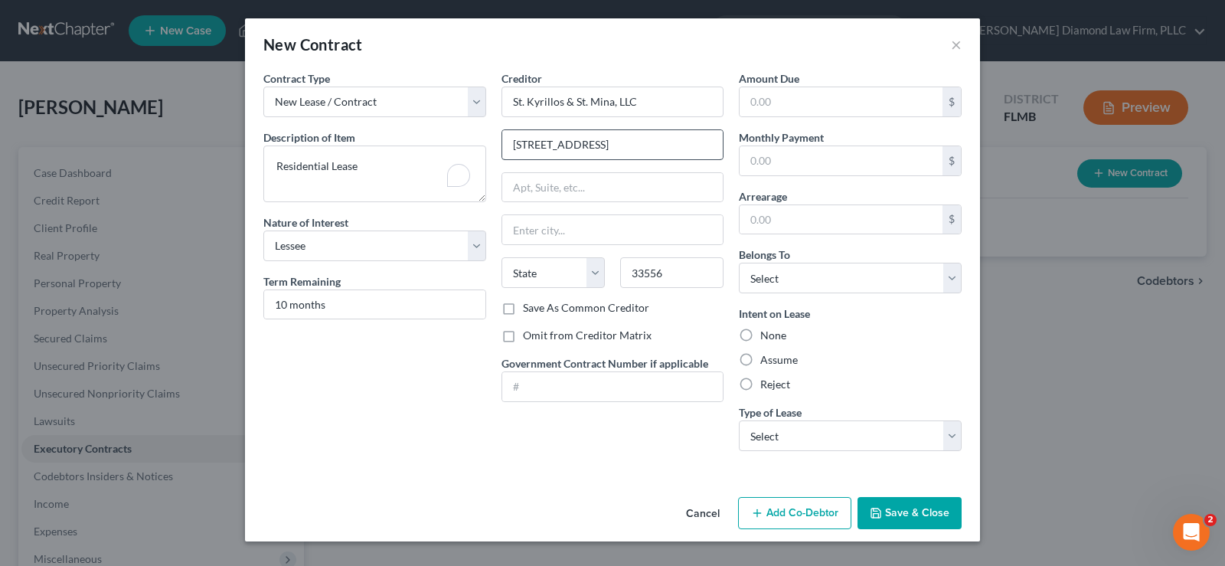
select select "9"
click at [826, 275] on select "Select Debtor 1 Only Debtor 2 Only Debtor 1 And Debtor 2 Only At Least One Of T…" at bounding box center [850, 278] width 223 height 31
select select "0"
click at [739, 263] on select "Select Debtor 1 Only Debtor 2 Only Debtor 1 And Debtor 2 Only At Least One Of T…" at bounding box center [850, 278] width 223 height 31
click at [787, 360] on label "Assume" at bounding box center [780, 359] width 38 height 15
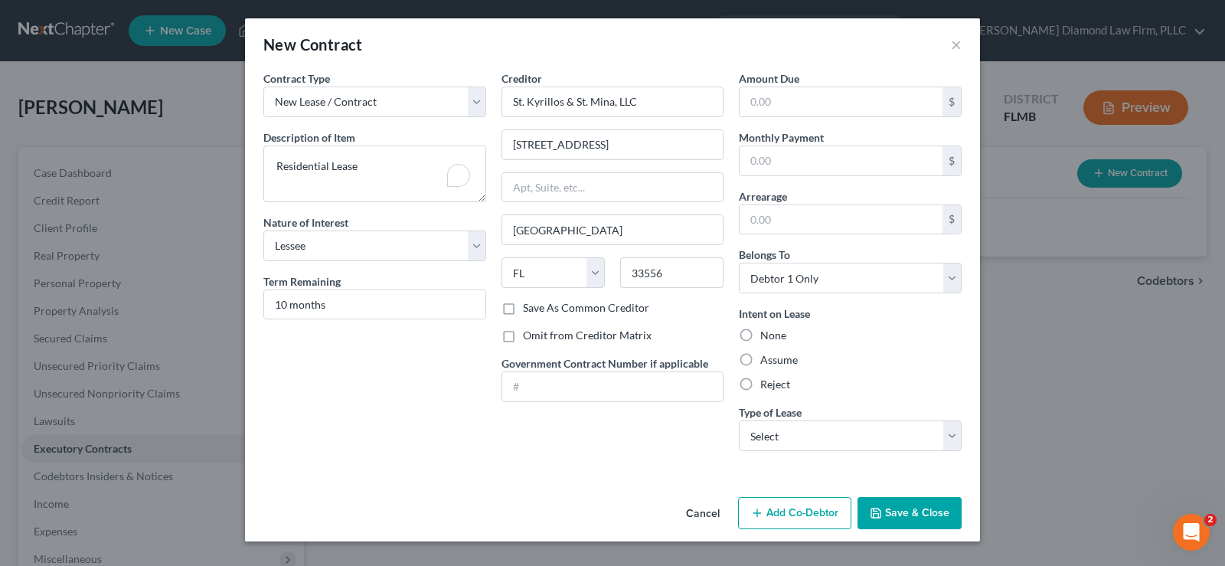
click at [777, 360] on input "Assume" at bounding box center [772, 357] width 10 height 10
radio input "true"
click at [817, 441] on select "Select Real Estate Car Other" at bounding box center [850, 435] width 223 height 31
select select "0"
click at [739, 420] on select "Select Real Estate Car Other" at bounding box center [850, 435] width 223 height 31
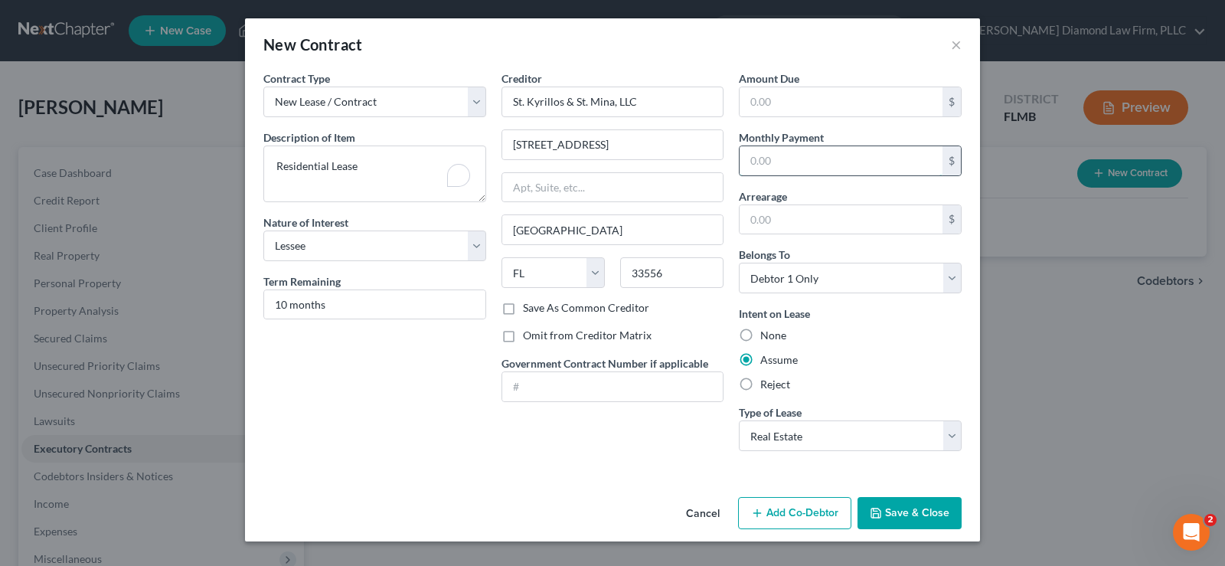
click at [792, 160] on input "text" at bounding box center [841, 160] width 203 height 29
type input "1,750"
click at [914, 509] on button "Save & Close" at bounding box center [910, 513] width 104 height 32
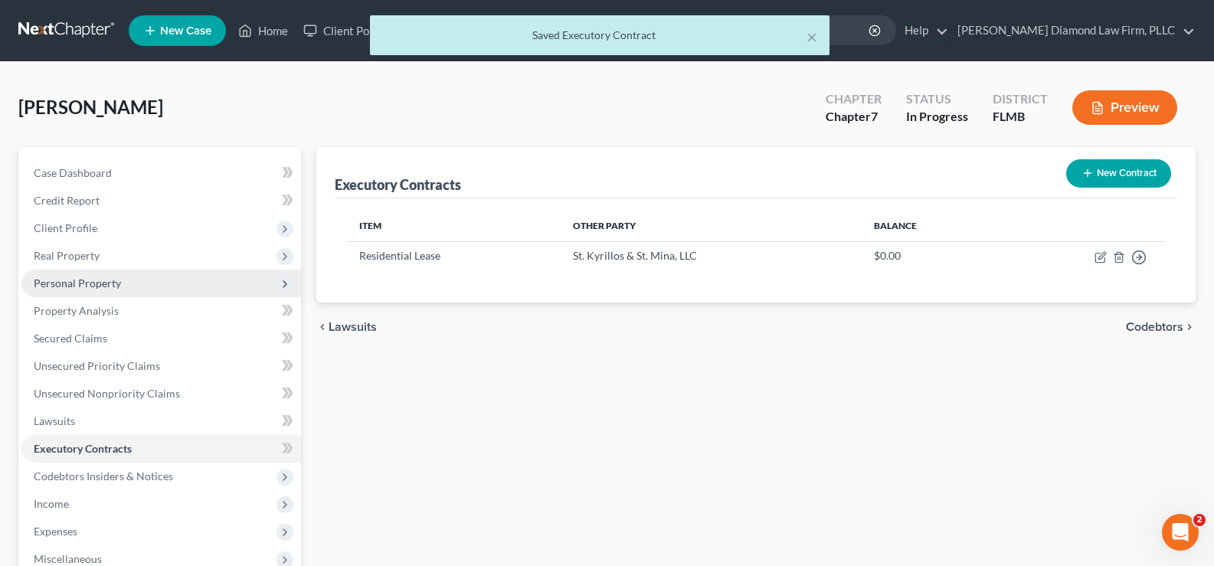
click at [117, 283] on span "Personal Property" at bounding box center [77, 282] width 87 height 13
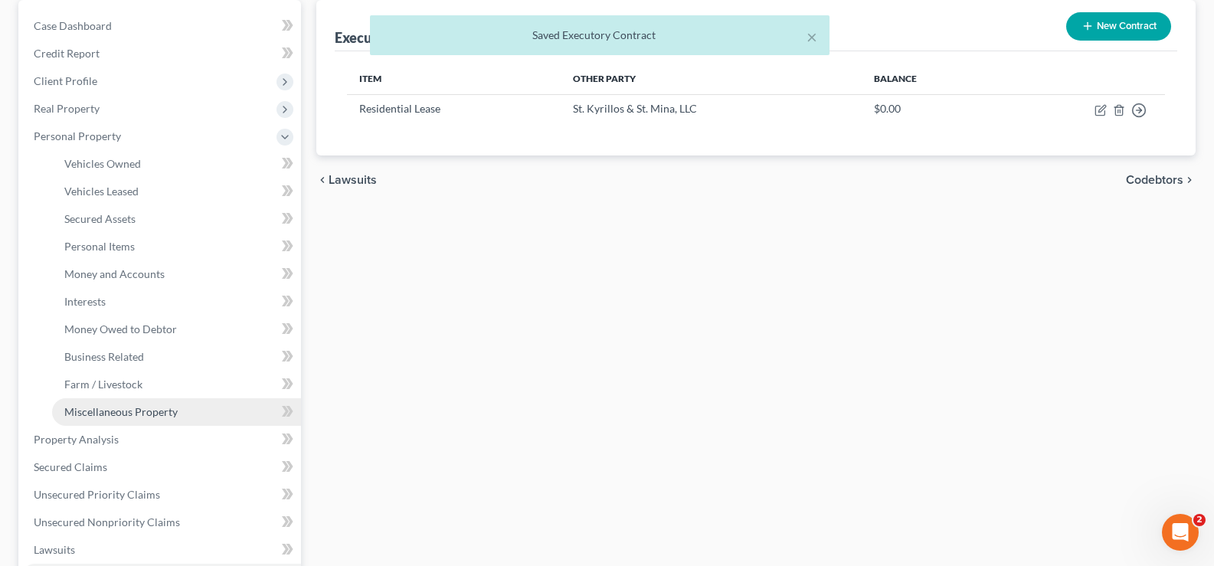
scroll to position [153, 0]
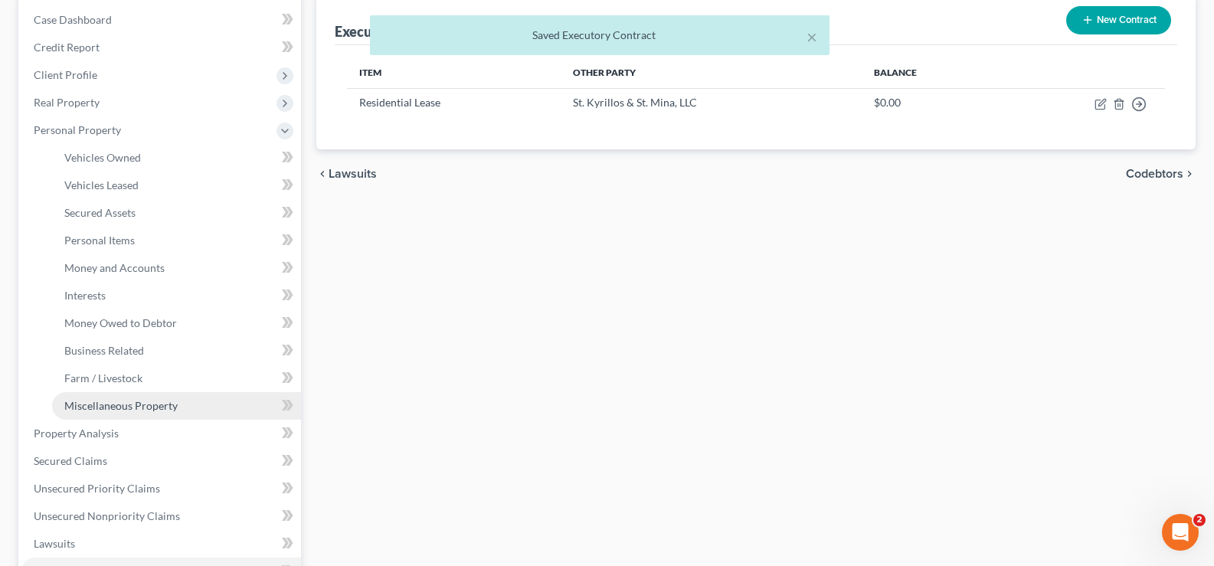
click at [154, 409] on span "Miscellaneous Property" at bounding box center [120, 405] width 113 height 13
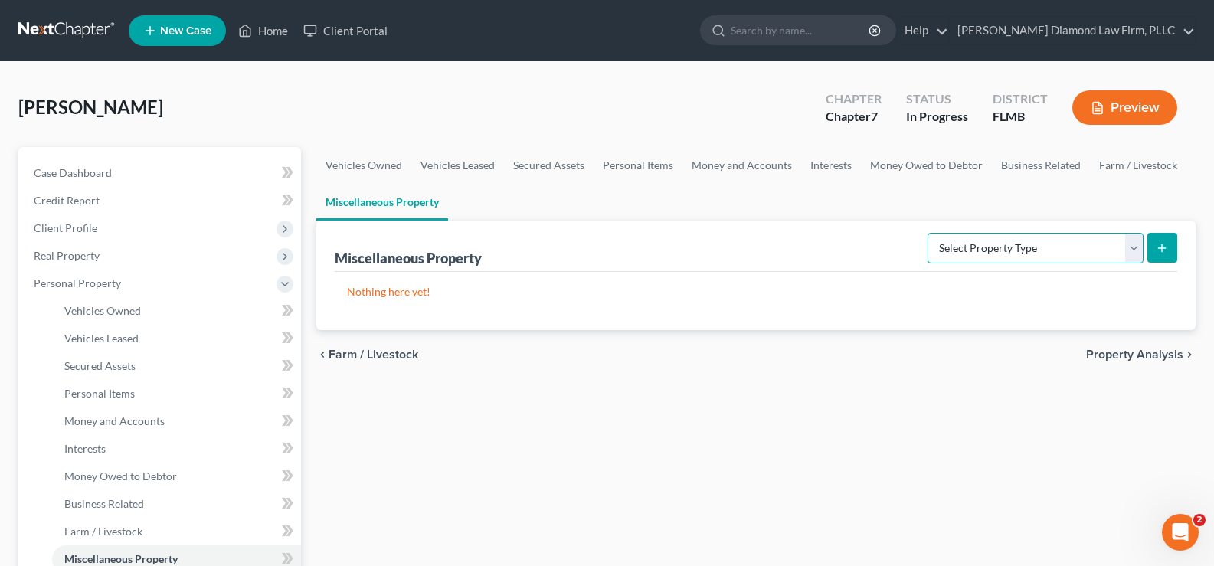
click at [1032, 250] on select "Select Property Type Assigned for Creditor Benefit Within 1 Year Holding for An…" at bounding box center [1035, 248] width 216 height 31
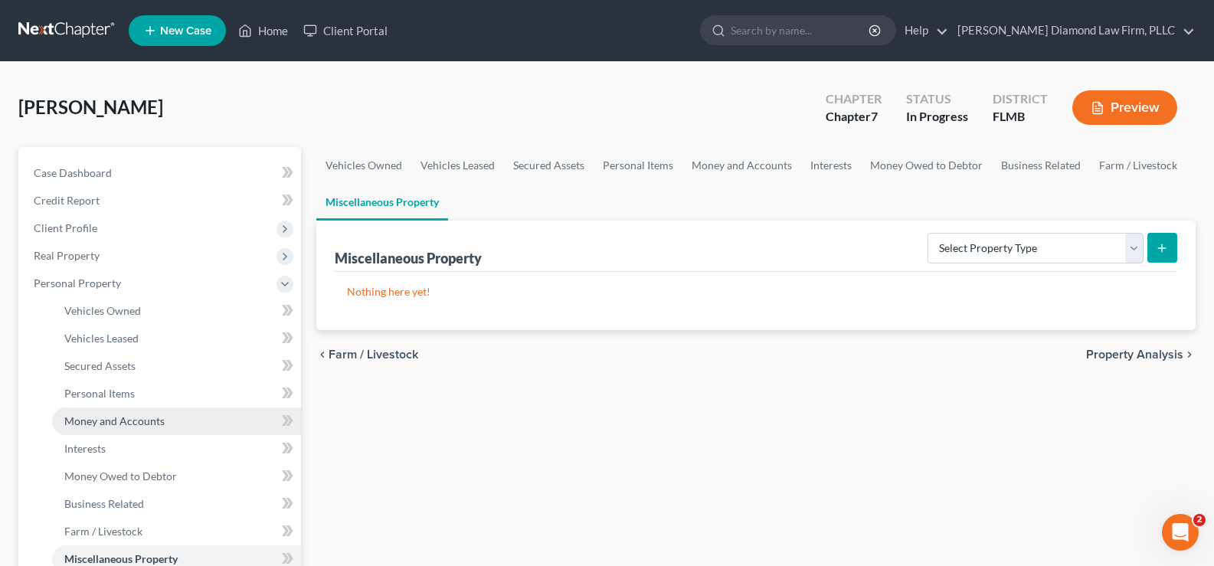
click at [146, 420] on span "Money and Accounts" at bounding box center [114, 420] width 100 height 13
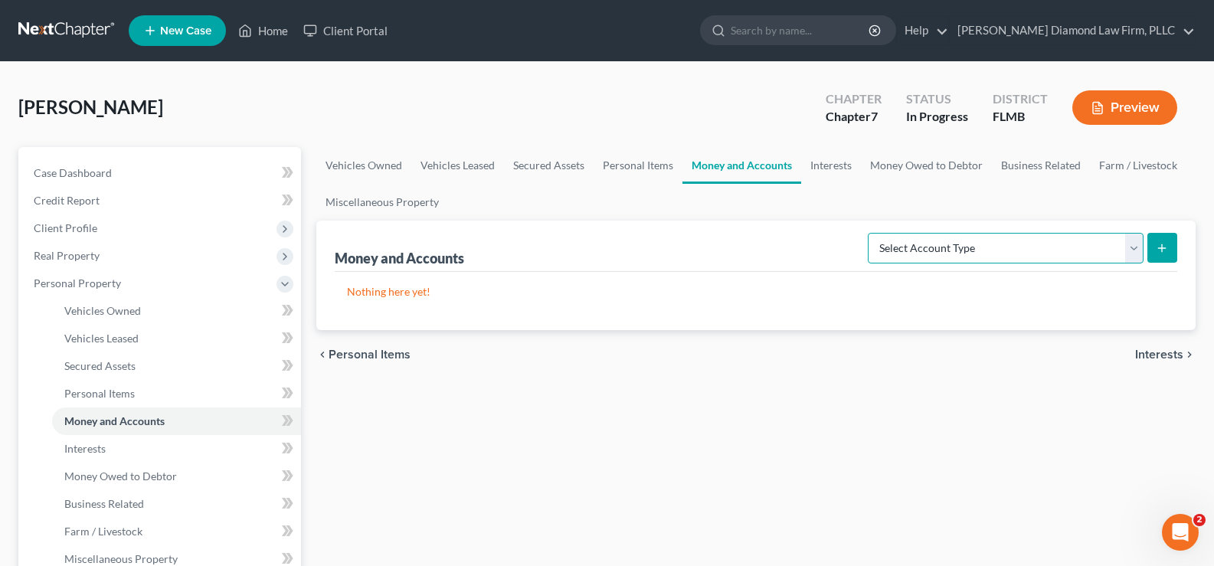
click at [1031, 250] on select "Select Account Type Brokerage Cash on Hand Certificates of Deposit Checking Acc…" at bounding box center [1006, 248] width 276 height 31
select select "security_deposits"
click at [871, 233] on select "Select Account Type Brokerage Cash on Hand Certificates of Deposit Checking Acc…" at bounding box center [1006, 248] width 276 height 31
click at [1166, 243] on icon "submit" at bounding box center [1162, 248] width 12 height 12
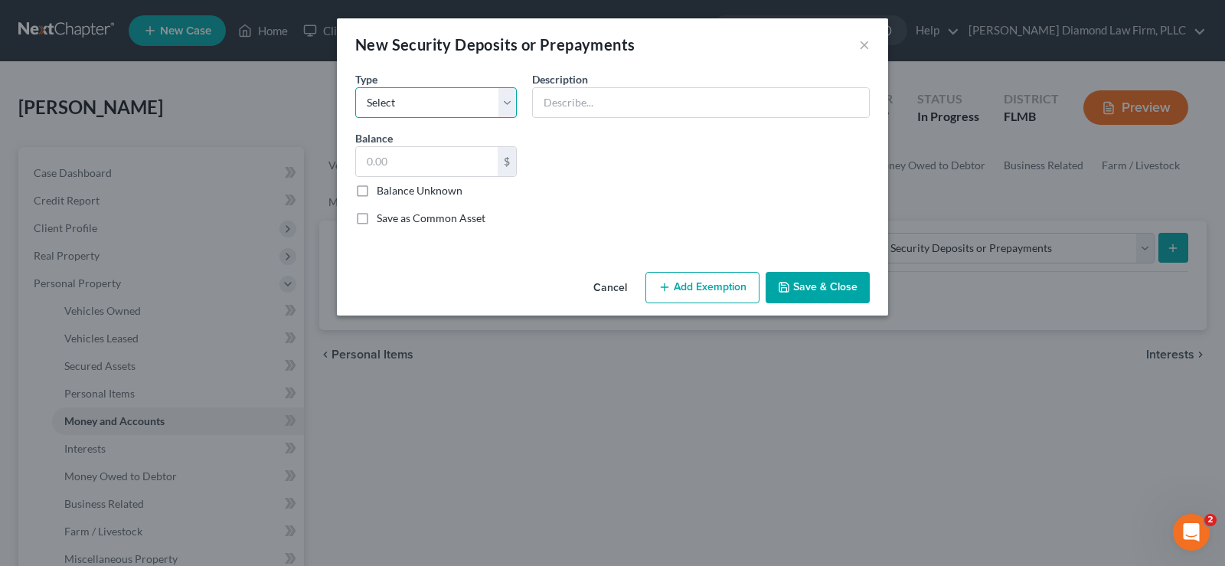
click at [433, 99] on select "Select Electric Gas Heating Oil Security Deposit On Rental Unit Prepaid Rent Te…" at bounding box center [436, 102] width 162 height 31
select select "3"
click at [355, 87] on select "Select Electric Gas Heating Oil Security Deposit On Rental Unit Prepaid Rent Te…" at bounding box center [436, 102] width 162 height 31
click at [584, 98] on input "text" at bounding box center [701, 102] width 336 height 29
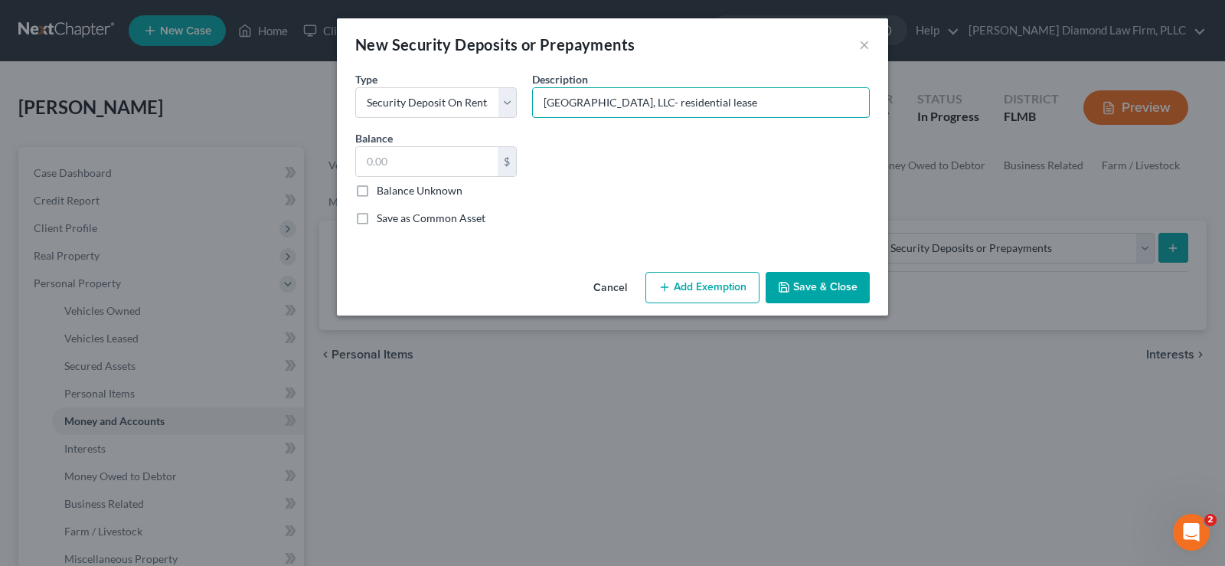
type input "St. Kyrillos & St. Mina, LLC- residential lease"
click at [424, 162] on input "text" at bounding box center [427, 161] width 142 height 29
type input "1,750"
click at [809, 291] on button "Save & Close" at bounding box center [818, 288] width 104 height 32
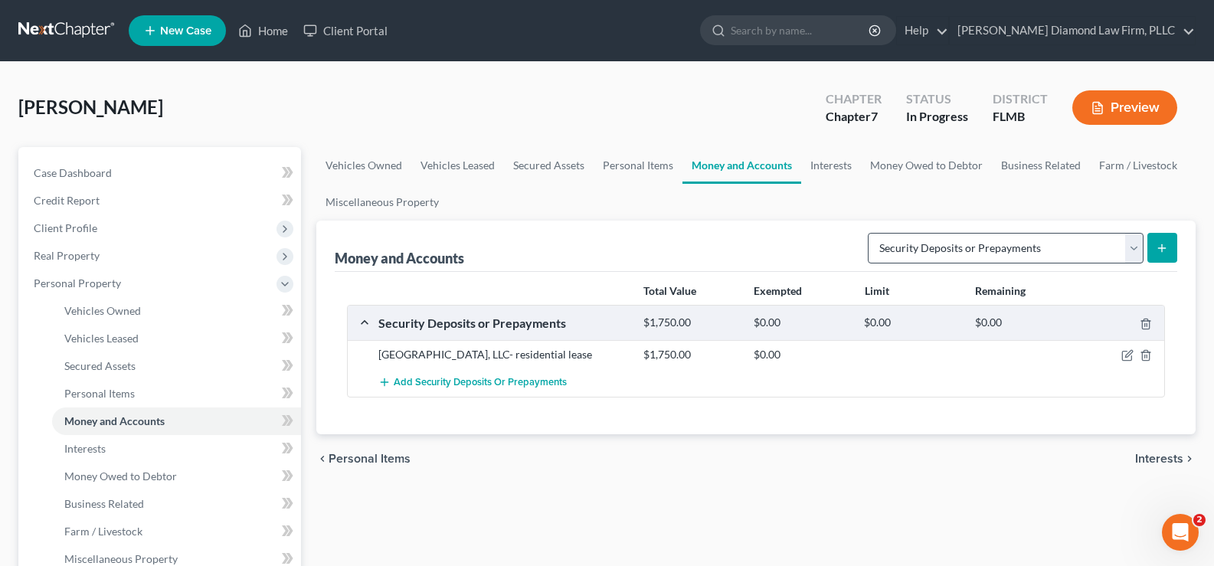
click at [1117, 247] on select "Select Account Type Brokerage Cash on Hand Certificates of Deposit Checking Acc…" at bounding box center [1006, 248] width 276 height 31
click at [1163, 246] on icon "submit" at bounding box center [1162, 248] width 12 height 12
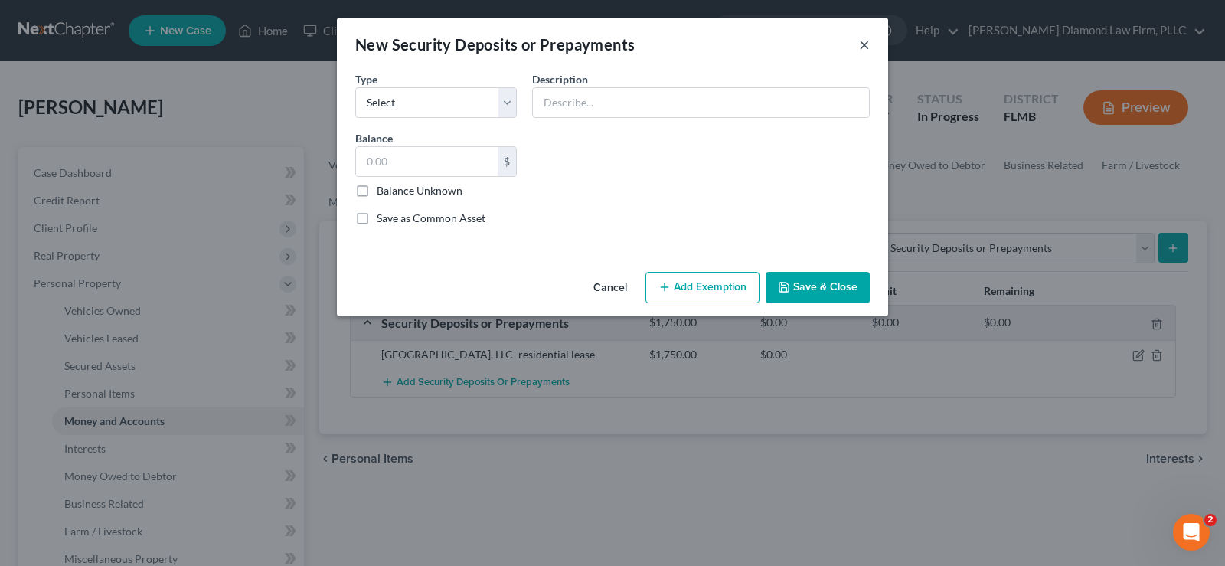
click at [868, 47] on button "×" at bounding box center [864, 44] width 11 height 18
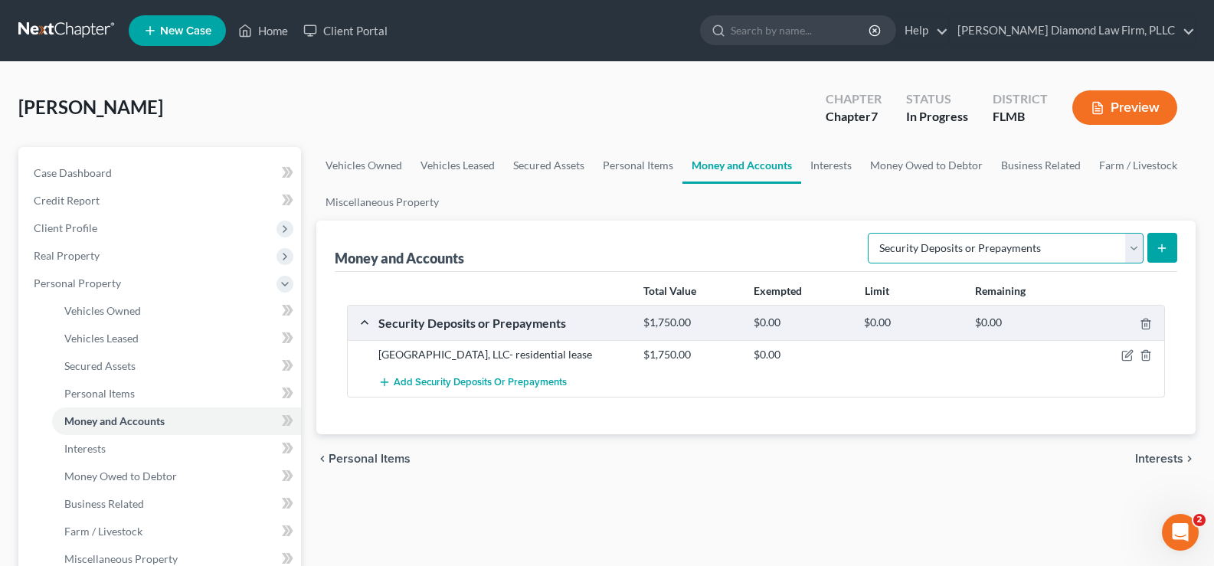
click at [1032, 250] on select "Select Account Type Brokerage Cash on Hand Certificates of Deposit Checking Acc…" at bounding box center [1006, 248] width 276 height 31
select select "savings"
click at [871, 233] on select "Select Account Type Brokerage Cash on Hand Certificates of Deposit Checking Acc…" at bounding box center [1006, 248] width 276 height 31
click at [1173, 240] on button "submit" at bounding box center [1162, 248] width 30 height 30
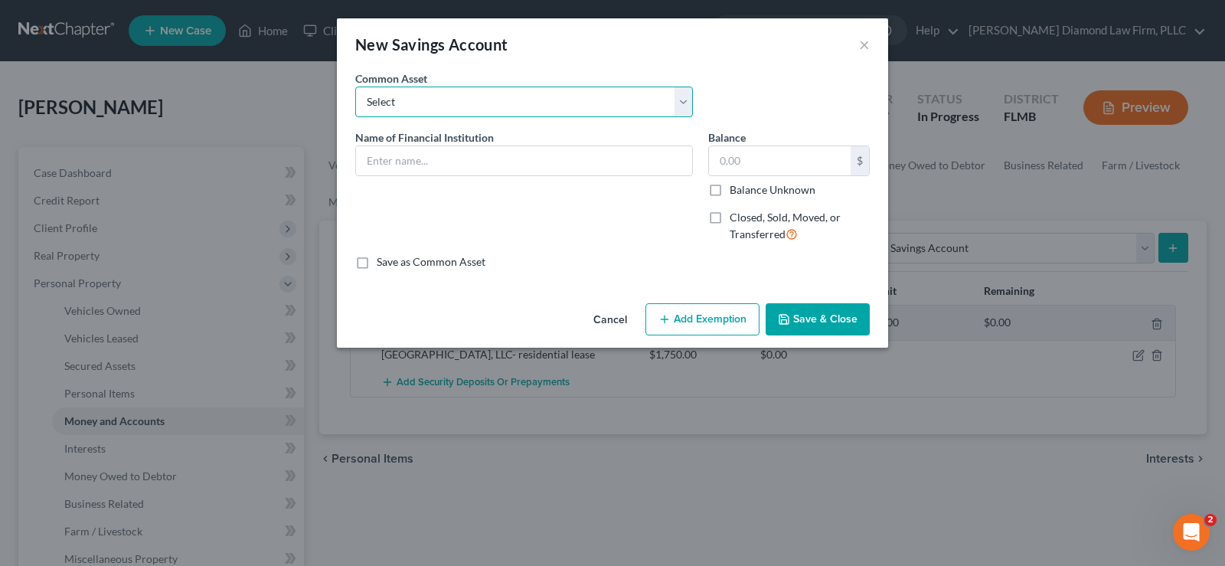
click at [443, 94] on select "Select Achieva Truist Navy Federal CU SunTrust PNC Bank Suncoast Credit Union W…" at bounding box center [524, 102] width 338 height 31
select select "10"
click at [355, 87] on select "Select Achieva Truist Navy Federal CU SunTrust PNC Bank Suncoast Credit Union W…" at bounding box center [524, 102] width 338 height 31
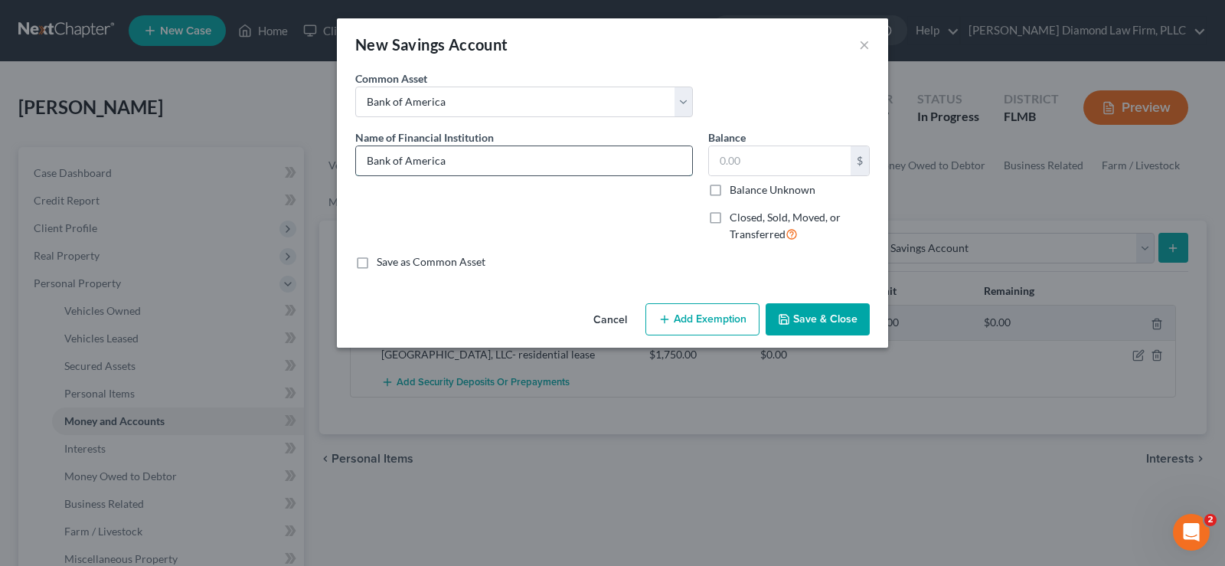
click at [492, 170] on input "Bank of America" at bounding box center [524, 160] width 336 height 29
type input "Bank of America 9849"
click at [767, 159] on input "text" at bounding box center [780, 160] width 142 height 29
type input "919.52"
click at [828, 316] on button "Save & Close" at bounding box center [818, 319] width 104 height 32
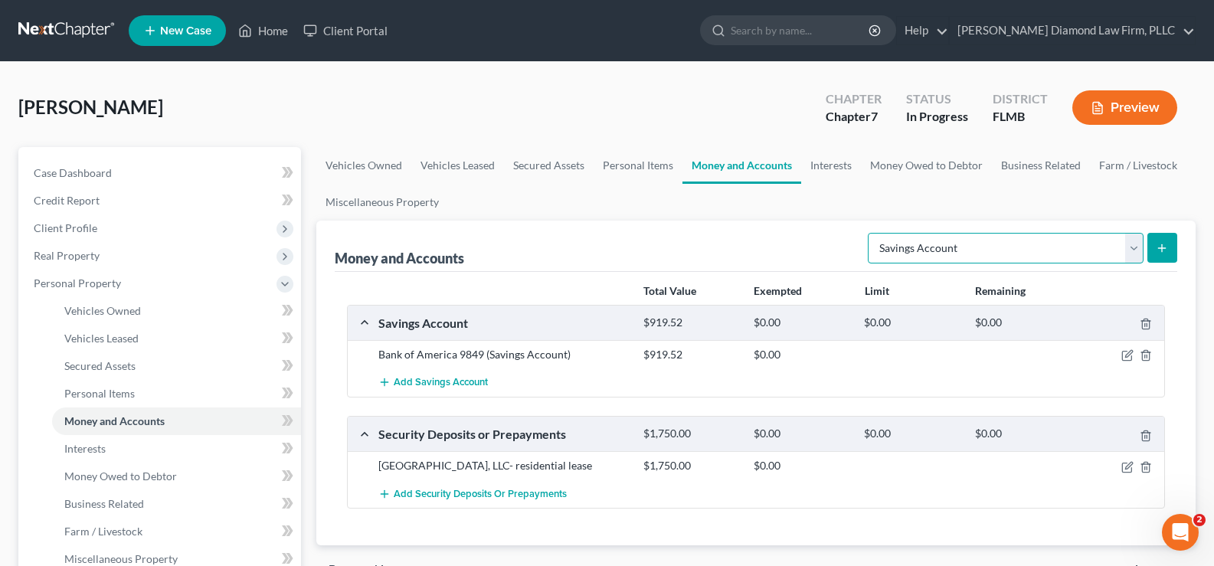
click at [991, 244] on select "Select Account Type Brokerage Cash on Hand Certificates of Deposit Checking Acc…" at bounding box center [1006, 248] width 276 height 31
select select "checking"
click at [871, 233] on select "Select Account Type Brokerage Cash on Hand Certificates of Deposit Checking Acc…" at bounding box center [1006, 248] width 276 height 31
click at [1168, 242] on icon "submit" at bounding box center [1162, 248] width 12 height 12
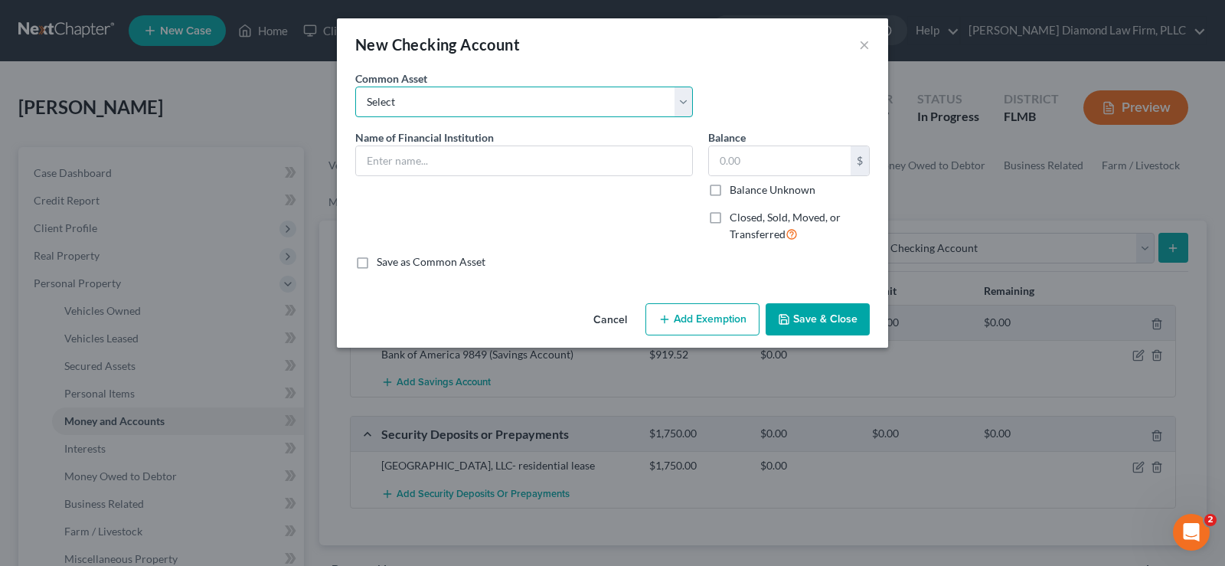
click at [551, 113] on select "Select Chase Bank Achieva Truist Regions Truist Navy Federal CU Bank of America…" at bounding box center [524, 102] width 338 height 31
select select "6"
click at [355, 87] on select "Select Chase Bank Achieva Truist Regions Truist Navy Federal CU Bank of America…" at bounding box center [524, 102] width 338 height 31
type input "Bank of America"
type input "0"
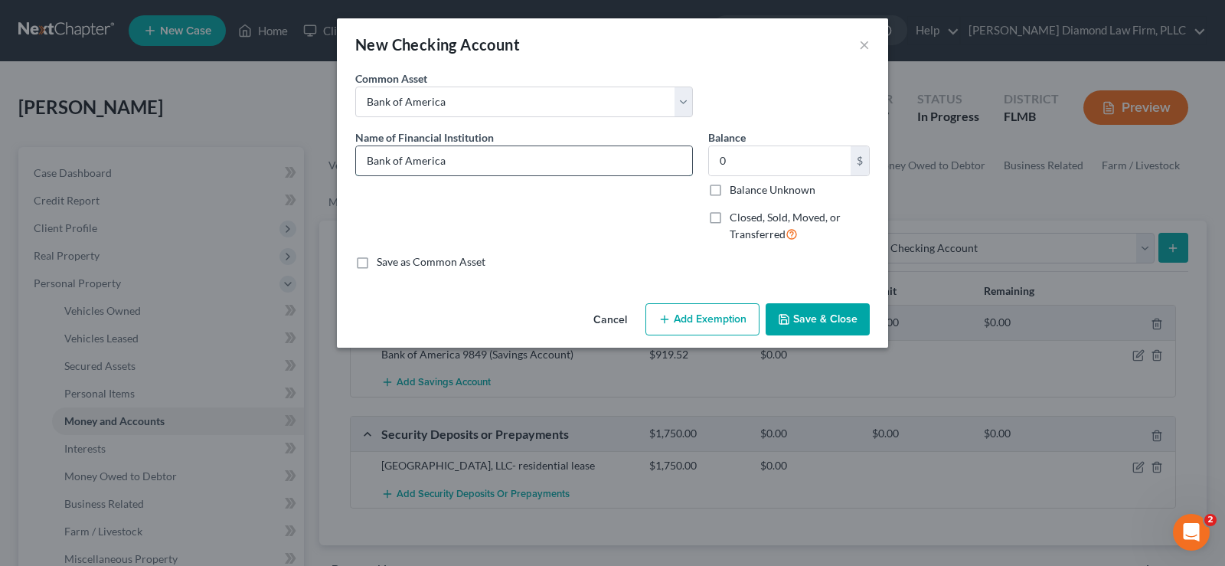
click at [495, 159] on input "Bank of America" at bounding box center [524, 160] width 336 height 29
type input "Bank of America 8775"
click at [752, 155] on input "0" at bounding box center [780, 160] width 142 height 29
type input "225.27"
click at [832, 321] on button "Save & Close" at bounding box center [818, 319] width 104 height 32
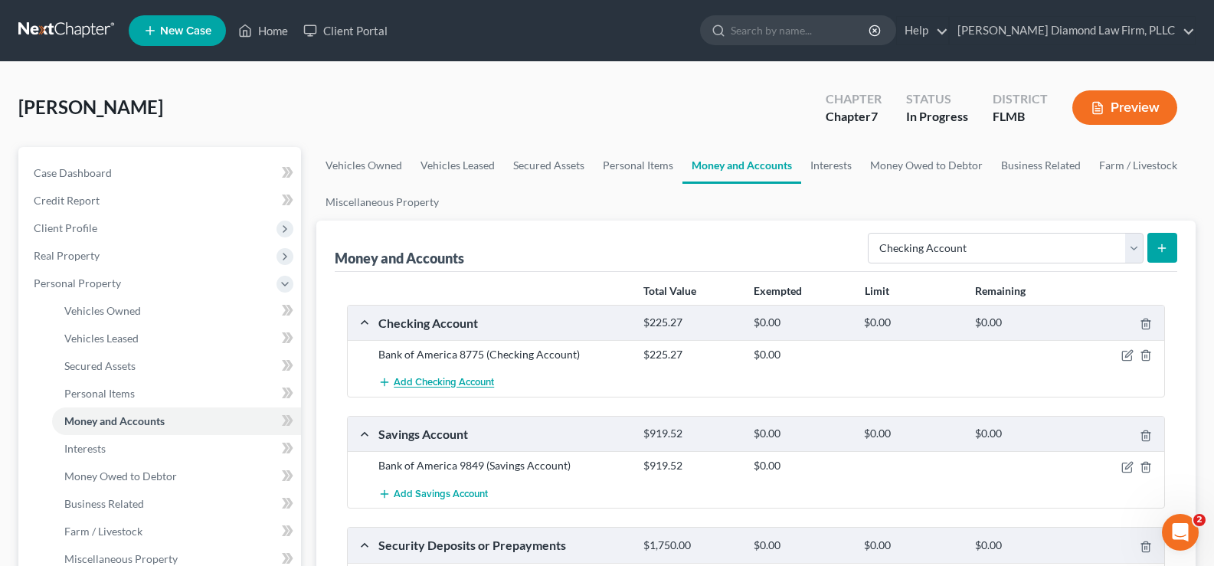
click at [437, 377] on span "Add Checking Account" at bounding box center [444, 383] width 100 height 12
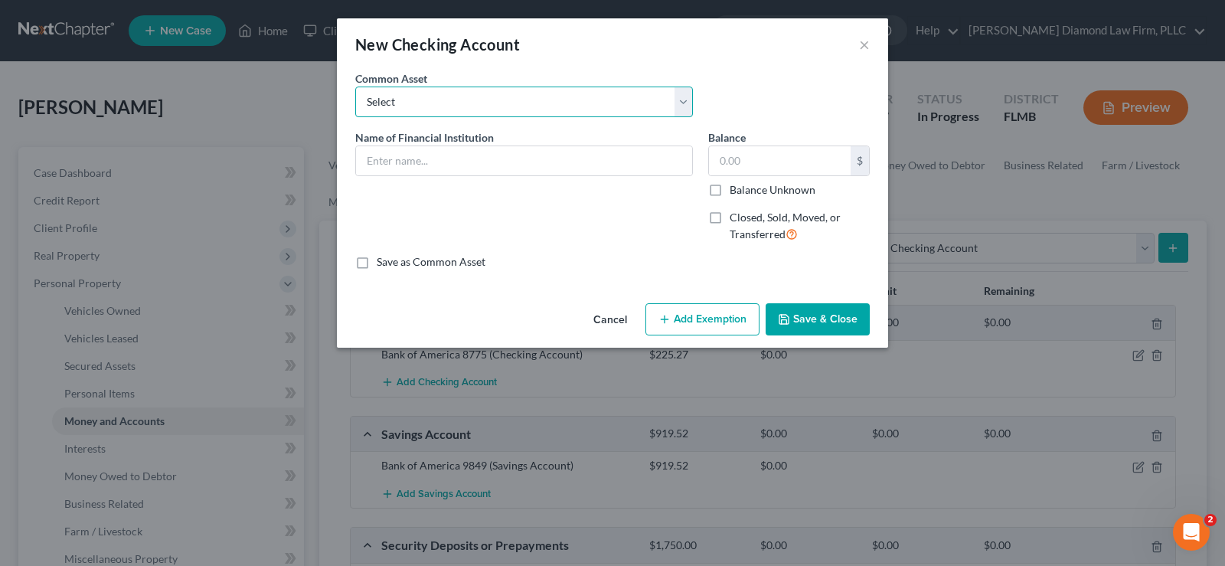
click at [419, 94] on select "Select Chase Bank Achieva Truist Regions Truist Navy Federal CU Bank of America…" at bounding box center [524, 102] width 338 height 31
select select "6"
click at [355, 87] on select "Select Chase Bank Achieva Truist Regions Truist Navy Federal CU Bank of America…" at bounding box center [524, 102] width 338 height 31
type input "Bank of America"
type input "0"
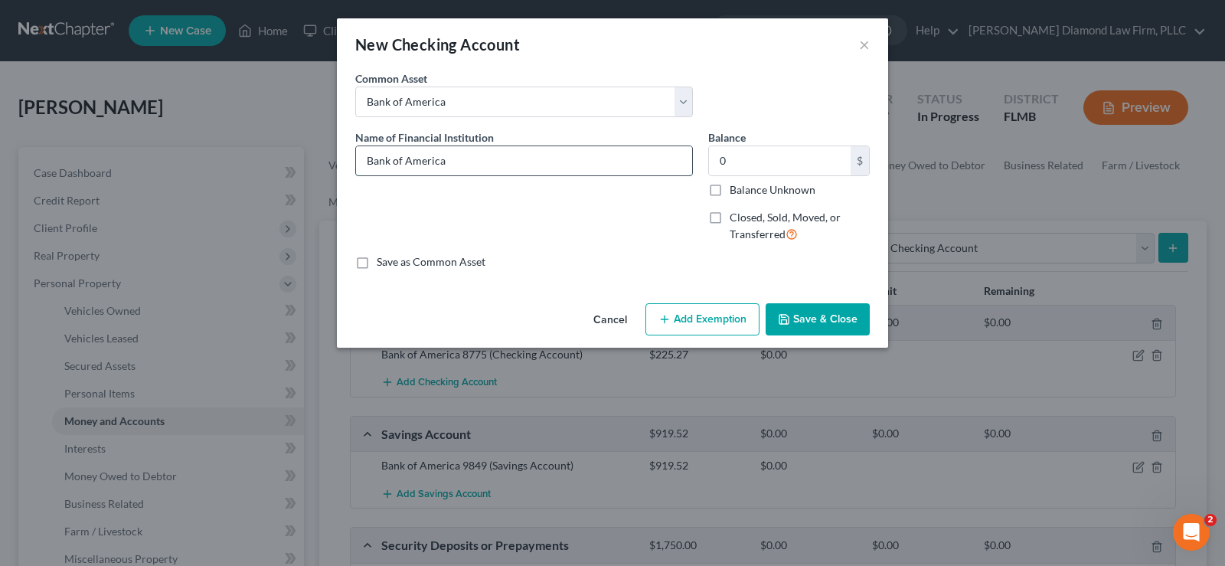
click at [469, 155] on input "Bank of America" at bounding box center [524, 160] width 336 height 29
type input "Bank of America 8977"
click at [750, 156] on input "0" at bounding box center [780, 160] width 142 height 29
type input "668.97"
click at [832, 312] on button "Save & Close" at bounding box center [818, 319] width 104 height 32
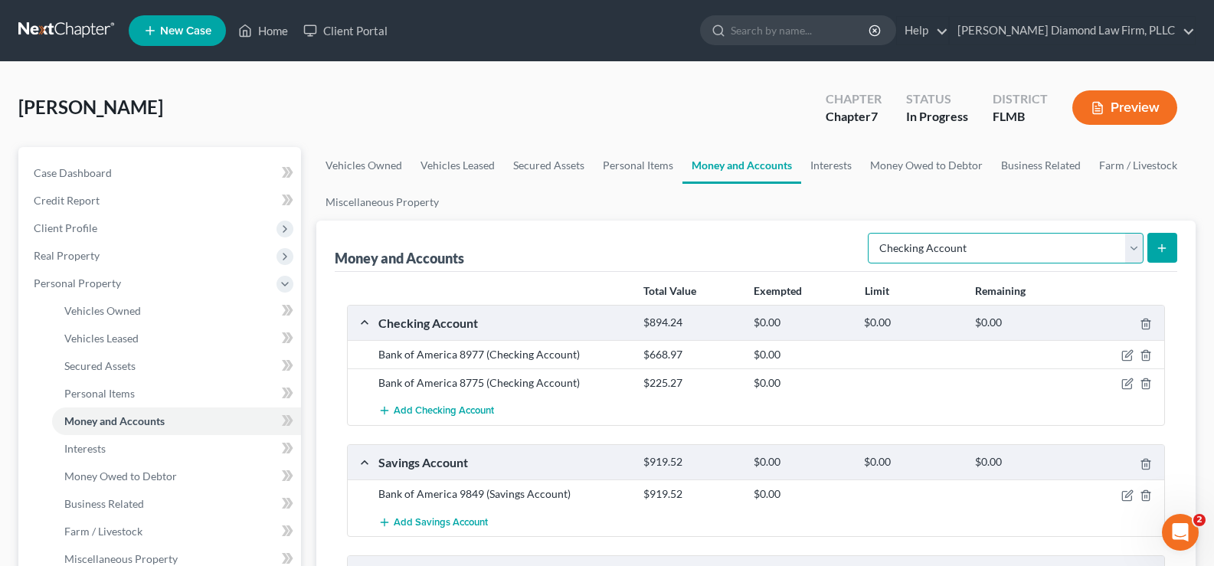
click at [1039, 248] on select "Select Account Type Brokerage Cash on Hand Certificates of Deposit Checking Acc…" at bounding box center [1006, 248] width 276 height 31
select select "other"
click at [871, 233] on select "Select Account Type Brokerage Cash on Hand Certificates of Deposit Checking Acc…" at bounding box center [1006, 248] width 276 height 31
click at [1156, 244] on icon "submit" at bounding box center [1162, 248] width 12 height 12
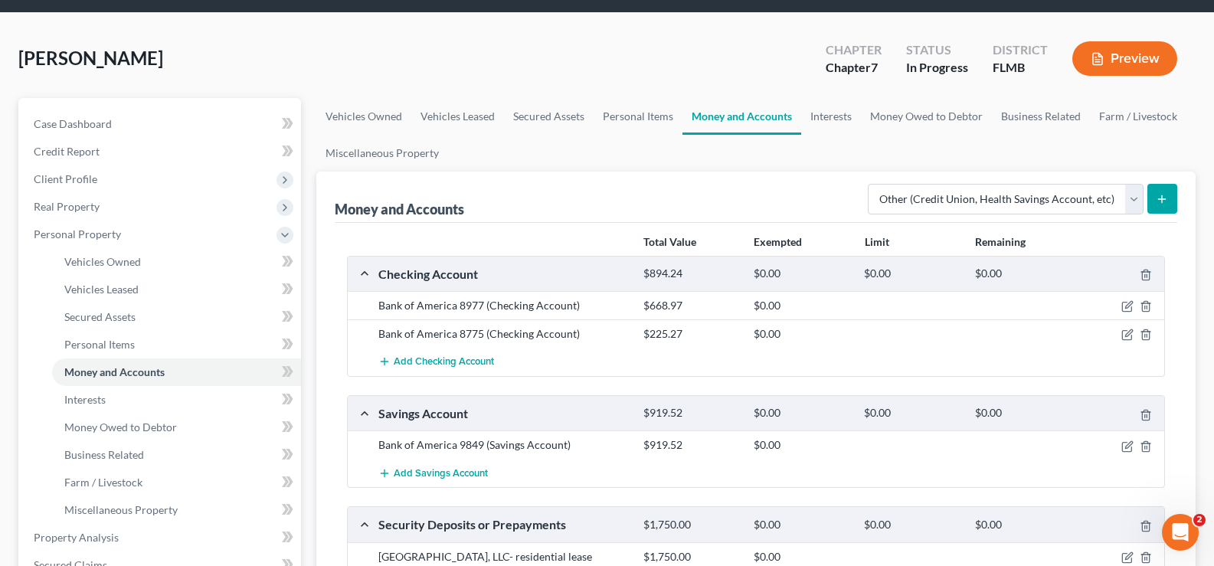
scroll to position [77, 0]
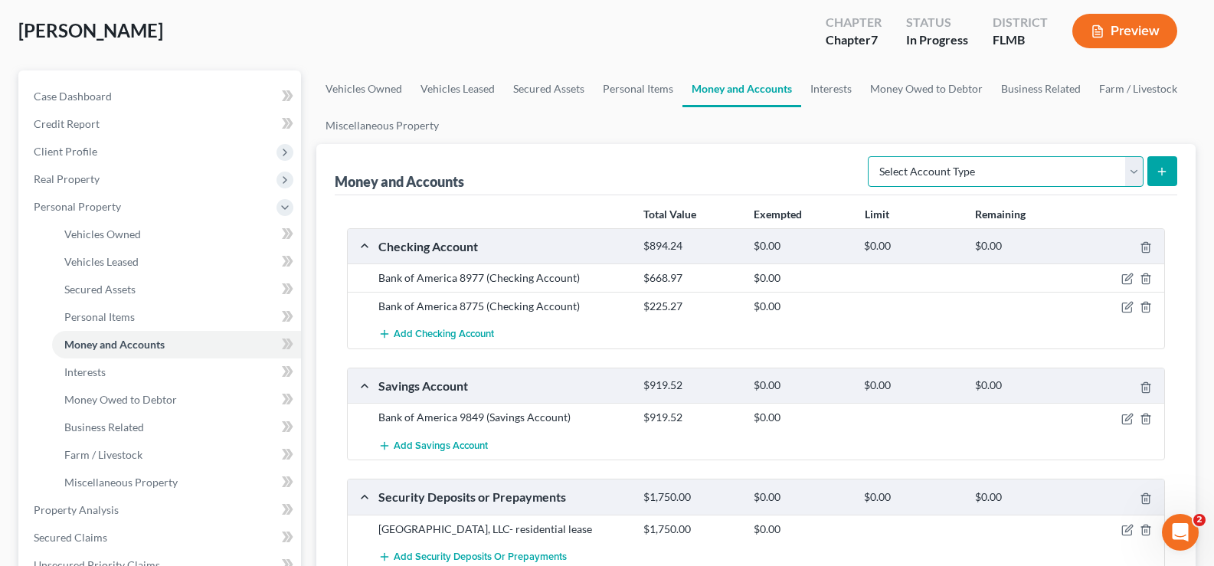
click at [1028, 172] on select "Select Account Type Brokerage Cash on Hand Certificates of Deposit Checking Acc…" at bounding box center [1006, 171] width 276 height 31
select select "other"
click at [871, 156] on select "Select Account Type Brokerage Cash on Hand Certificates of Deposit Checking Acc…" at bounding box center [1006, 171] width 276 height 31
click at [1159, 173] on button "submit" at bounding box center [1162, 171] width 30 height 30
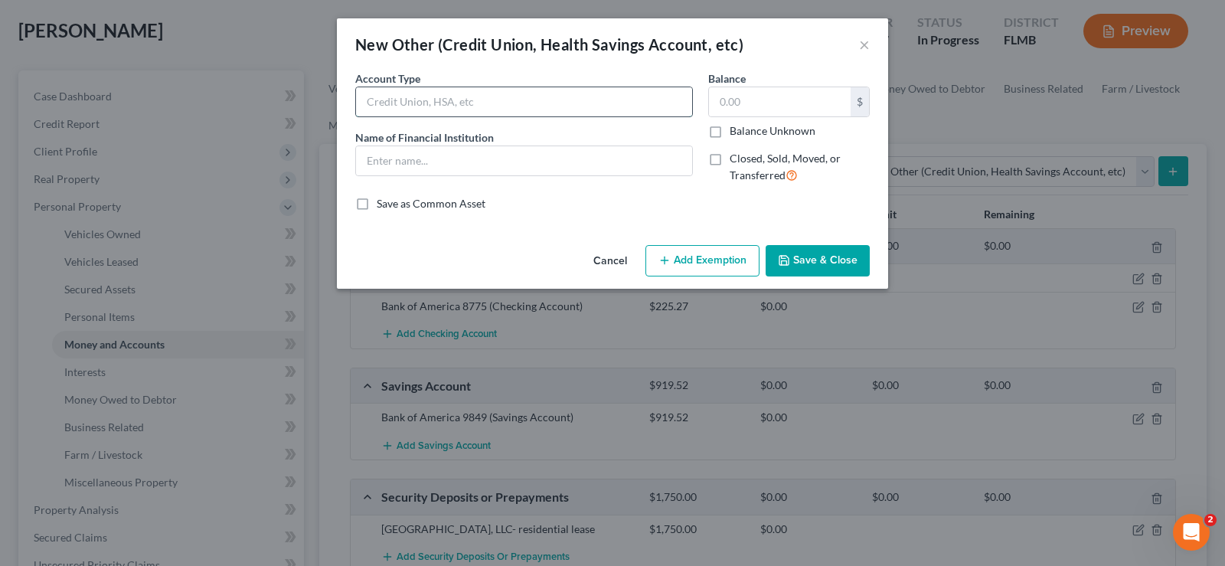
click at [428, 102] on input "text" at bounding box center [524, 101] width 336 height 29
type input "Cash App"
click at [738, 103] on input "text" at bounding box center [780, 101] width 142 height 29
type input "0.00"
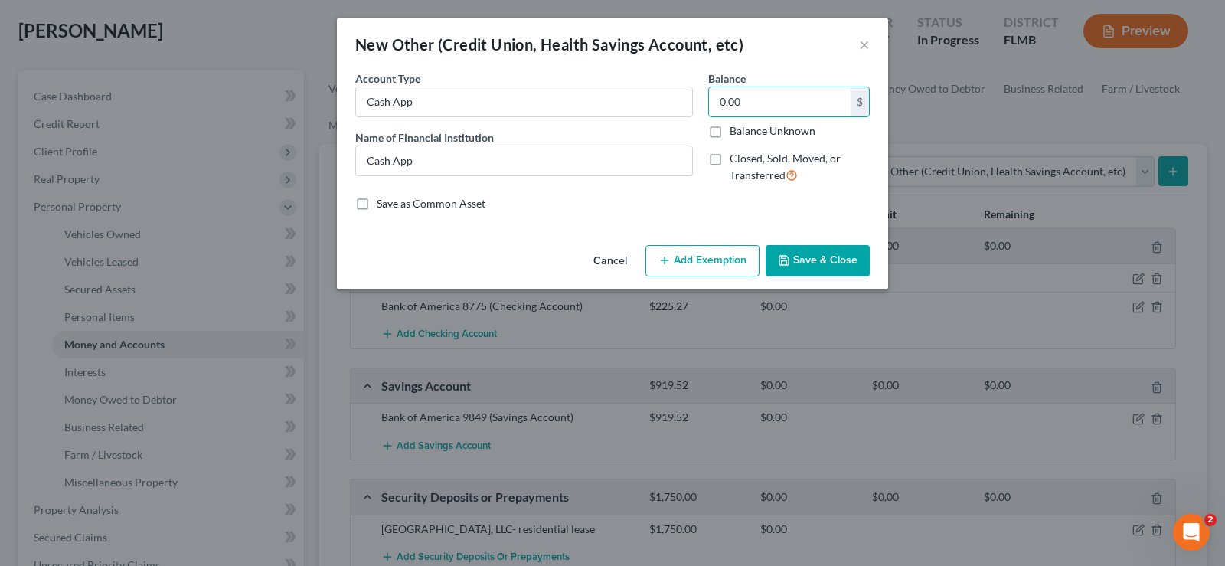
click at [831, 250] on button "Save & Close" at bounding box center [818, 261] width 104 height 32
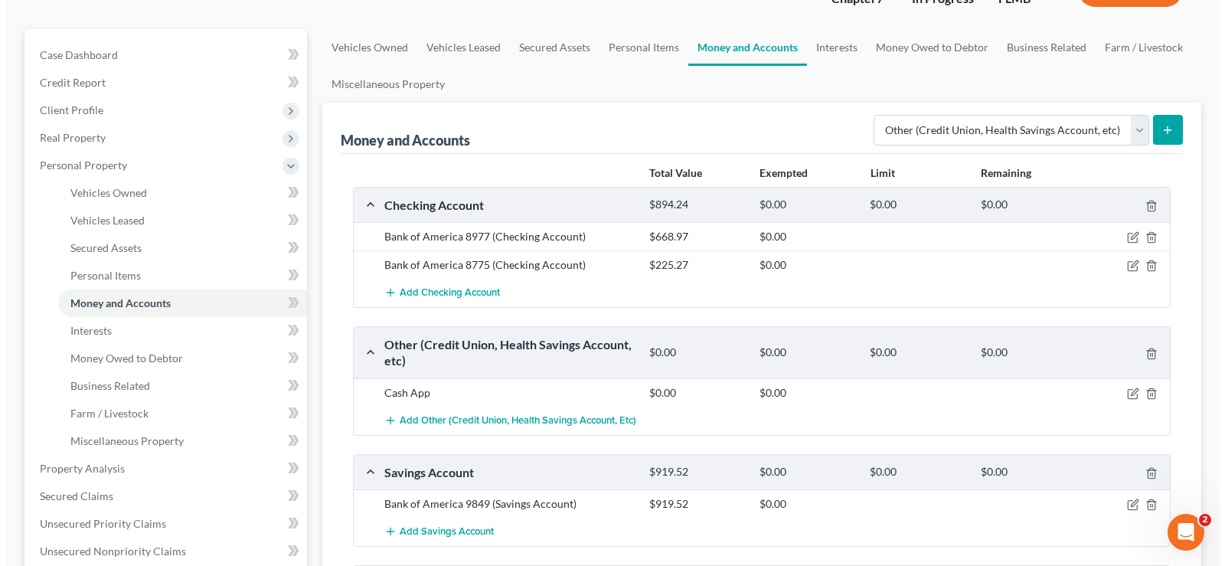
scroll to position [153, 0]
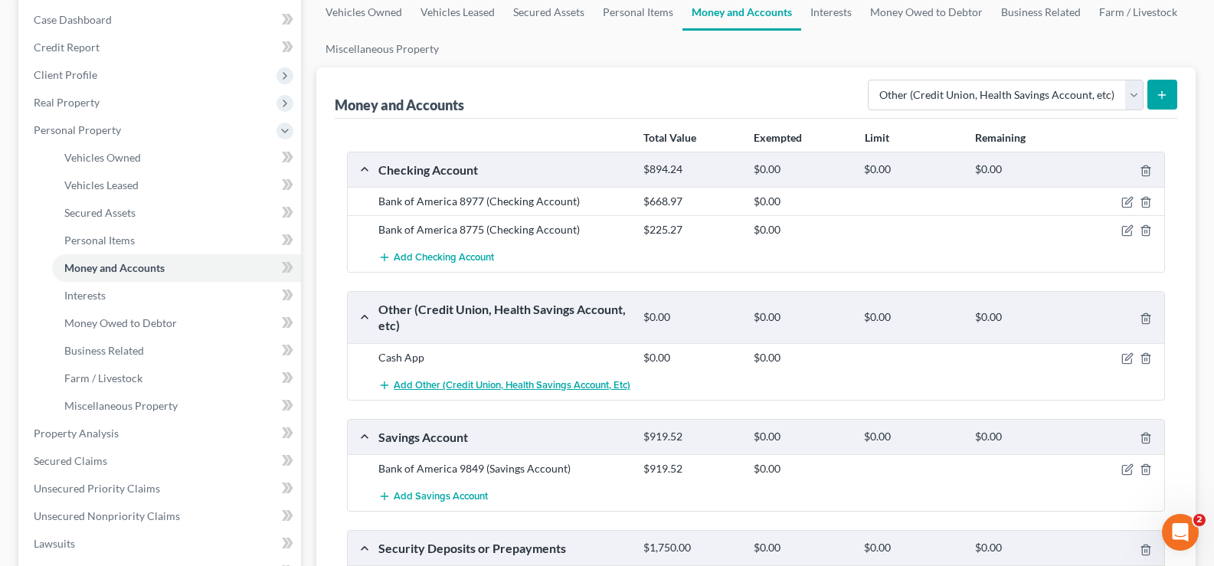
click at [537, 387] on span "Add Other (Credit Union, Health Savings Account, etc)" at bounding box center [512, 385] width 237 height 12
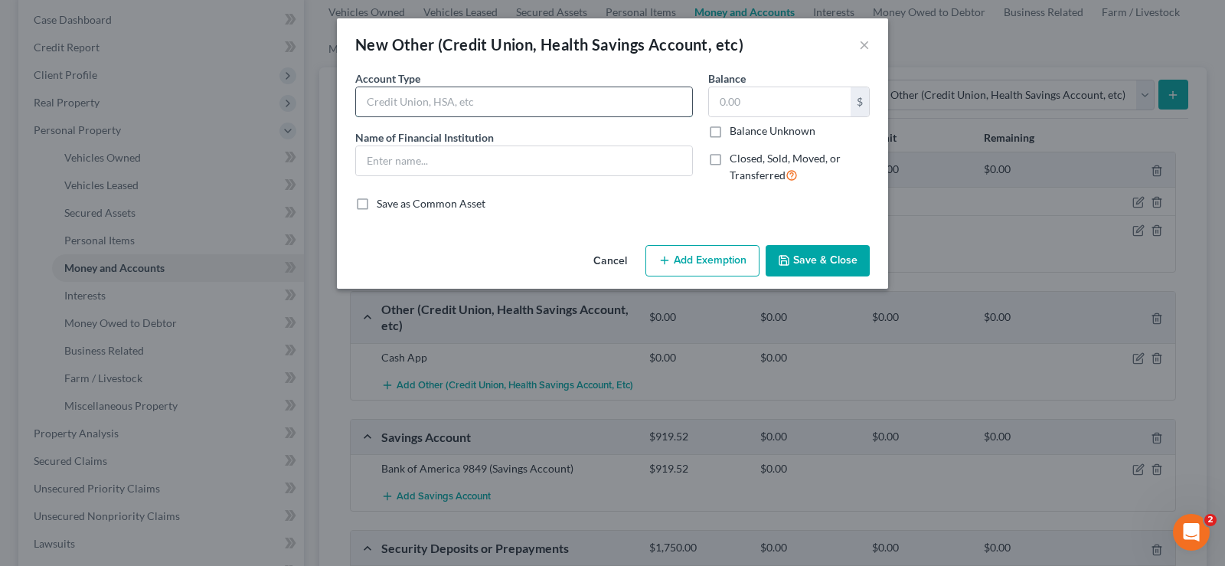
click at [481, 108] on input "text" at bounding box center [524, 101] width 336 height 29
type input "HSA"
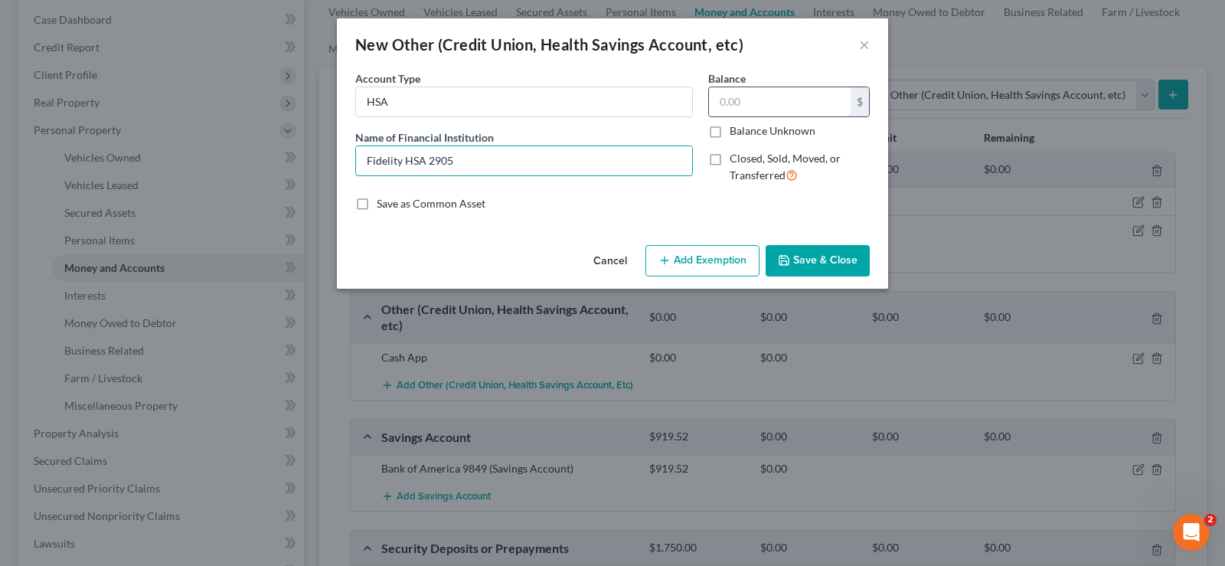
type input "Fidelity HSA 2905"
click at [810, 111] on input "text" at bounding box center [780, 101] width 142 height 29
type input "27.04"
click at [715, 267] on button "Add Exemption" at bounding box center [703, 261] width 114 height 32
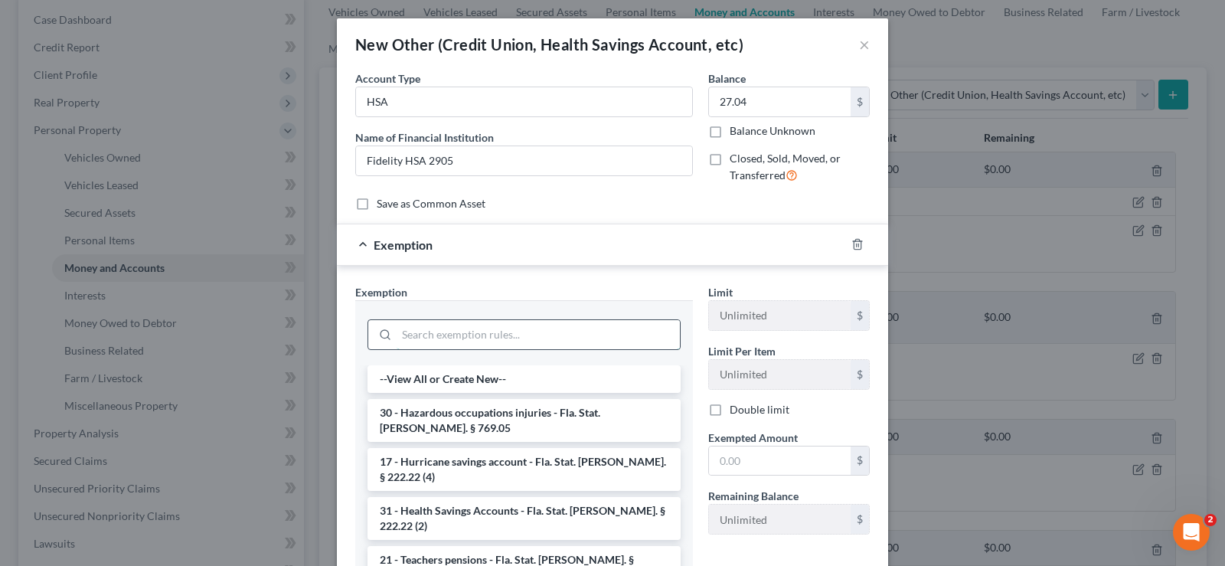
click at [440, 332] on input "search" at bounding box center [538, 334] width 283 height 29
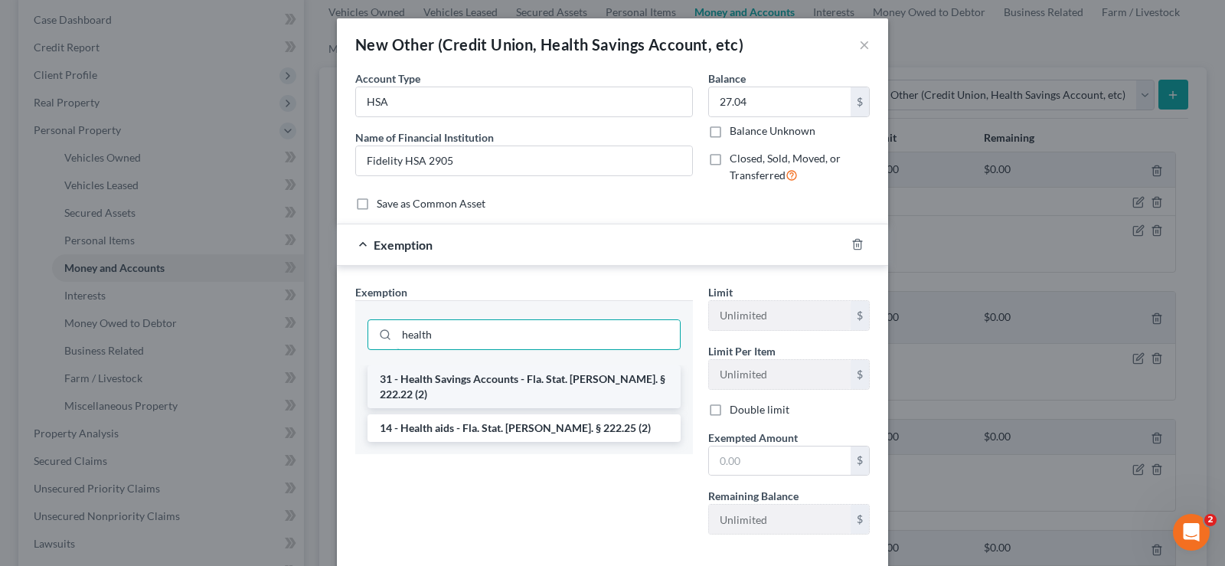
type input "health"
click at [577, 378] on li "31 - Health Savings Accounts - Fla. Stat. Ann. § 222.22 (2)" at bounding box center [524, 386] width 313 height 43
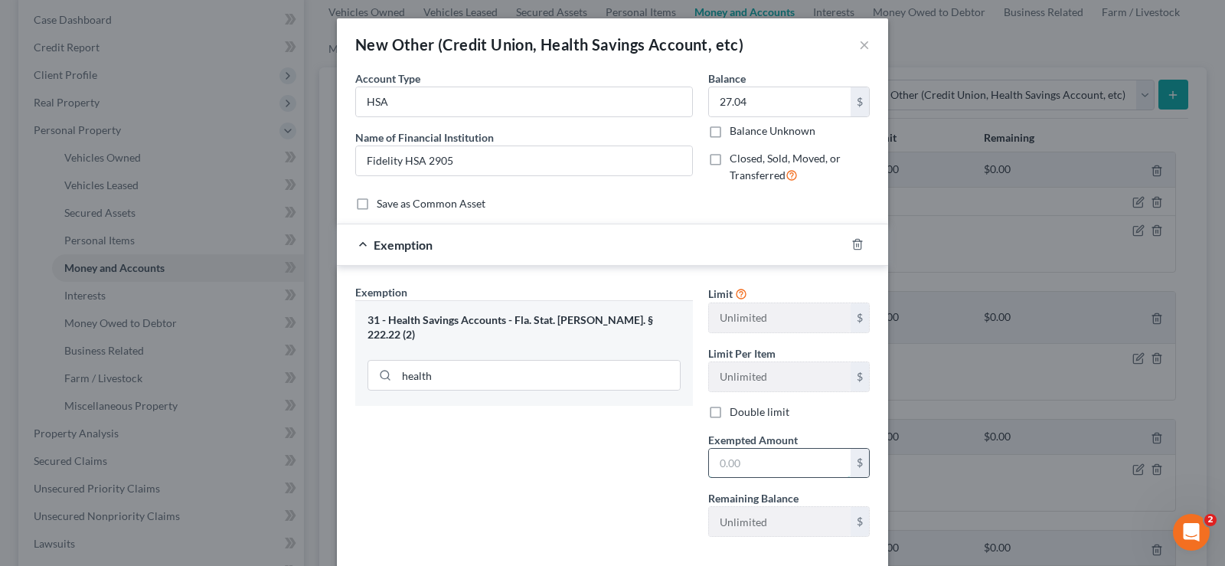
click at [762, 463] on input "text" at bounding box center [780, 463] width 142 height 29
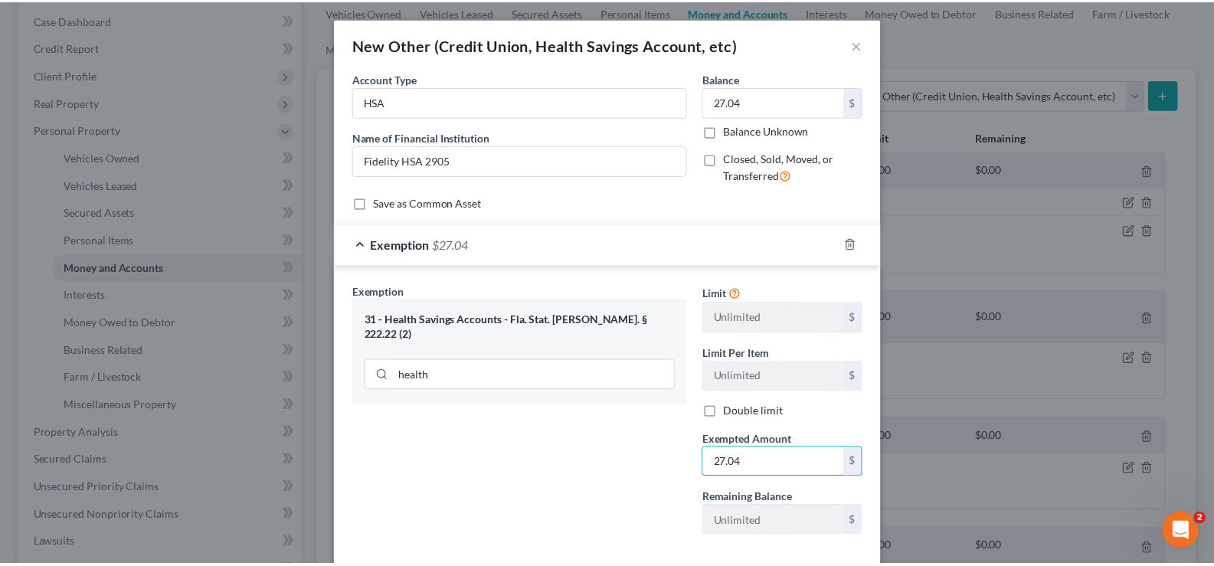
scroll to position [80, 0]
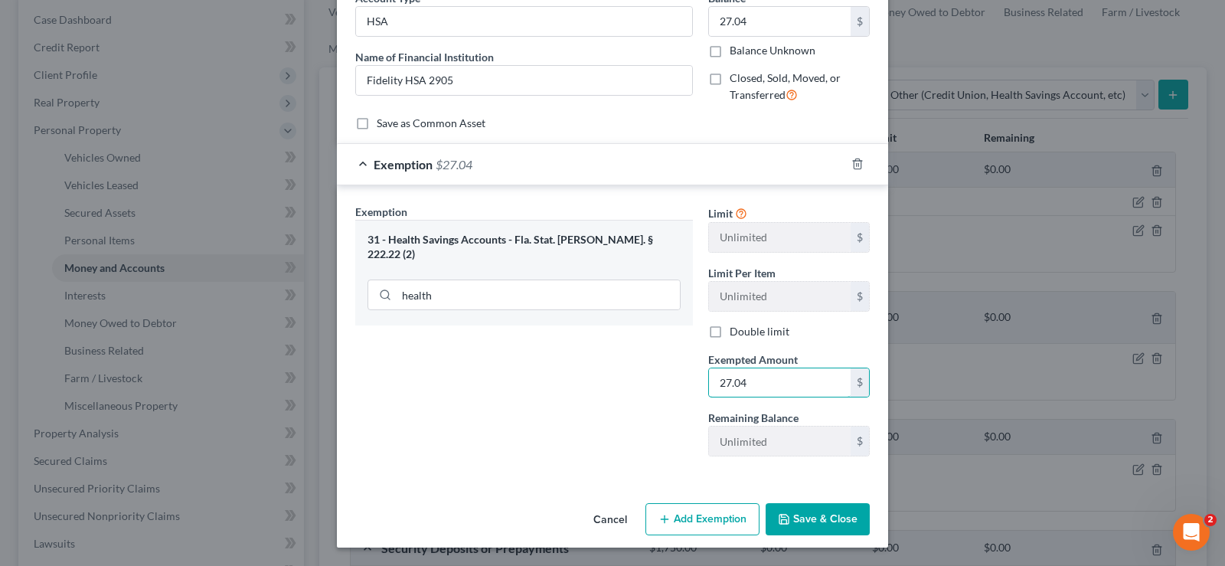
type input "27.04"
click at [835, 521] on button "Save & Close" at bounding box center [818, 519] width 104 height 32
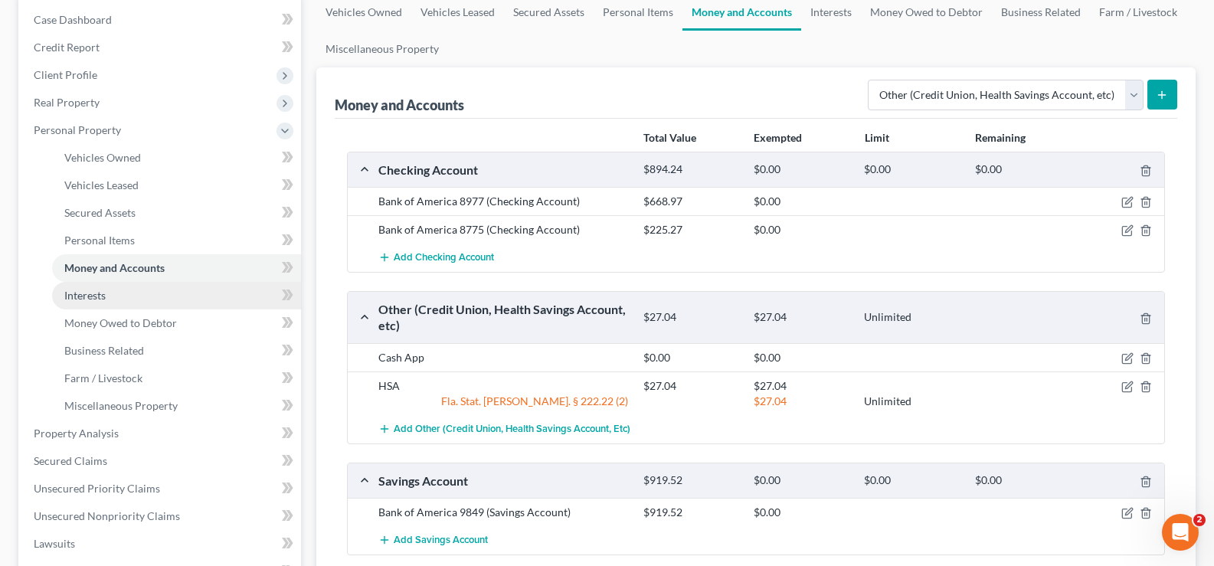
click at [123, 292] on link "Interests" at bounding box center [176, 296] width 249 height 28
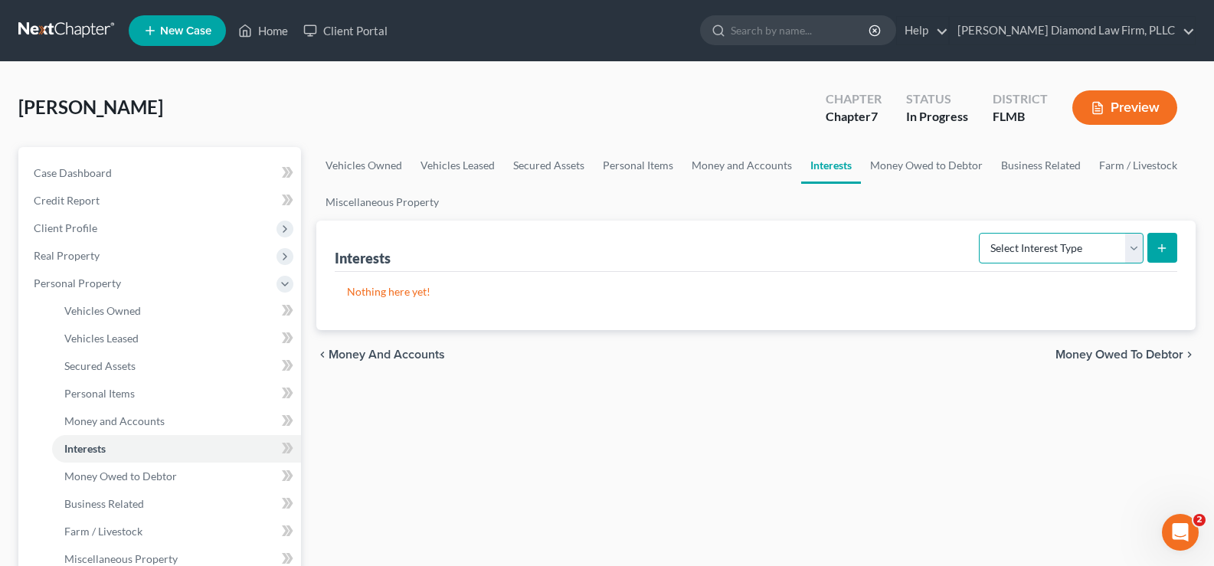
click at [1074, 246] on select "Select Interest Type 401K Annuity Bond Education IRA Government Bond Government…" at bounding box center [1061, 248] width 165 height 31
select select "other_retirement_plan"
click at [980, 233] on select "Select Interest Type 401K Annuity Bond Education IRA Government Bond Government…" at bounding box center [1061, 248] width 165 height 31
click at [1162, 252] on icon "submit" at bounding box center [1162, 248] width 12 height 12
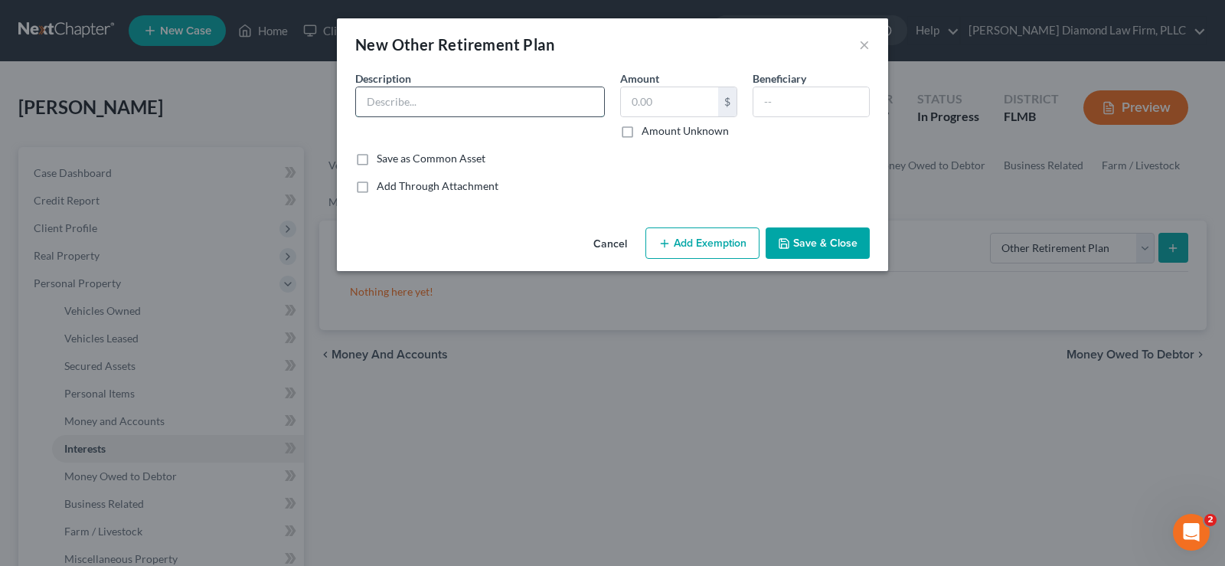
click at [401, 101] on input "text" at bounding box center [480, 101] width 248 height 29
type input "AHRP 401(a)"
type input "7,684.97"
click at [719, 237] on button "Add Exemption" at bounding box center [703, 243] width 114 height 32
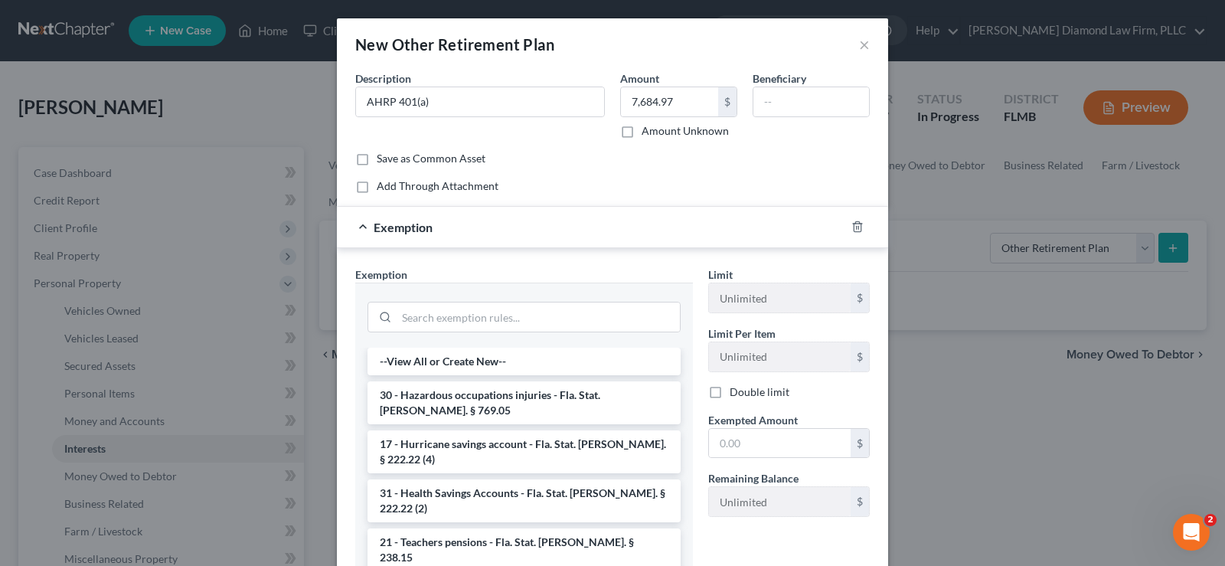
click at [416, 300] on div at bounding box center [524, 316] width 313 height 40
click at [417, 315] on input "search" at bounding box center [538, 317] width 283 height 29
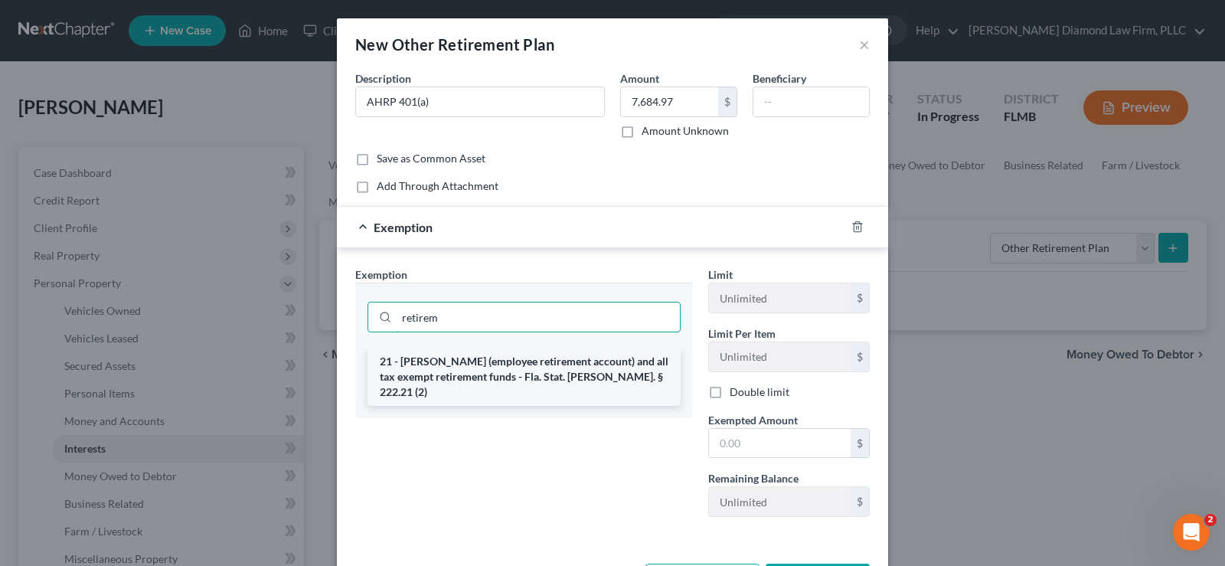
type input "retirem"
click at [574, 371] on li "21 - ERISA (employee retirement account) and all tax exempt retirement funds - …" at bounding box center [524, 377] width 313 height 58
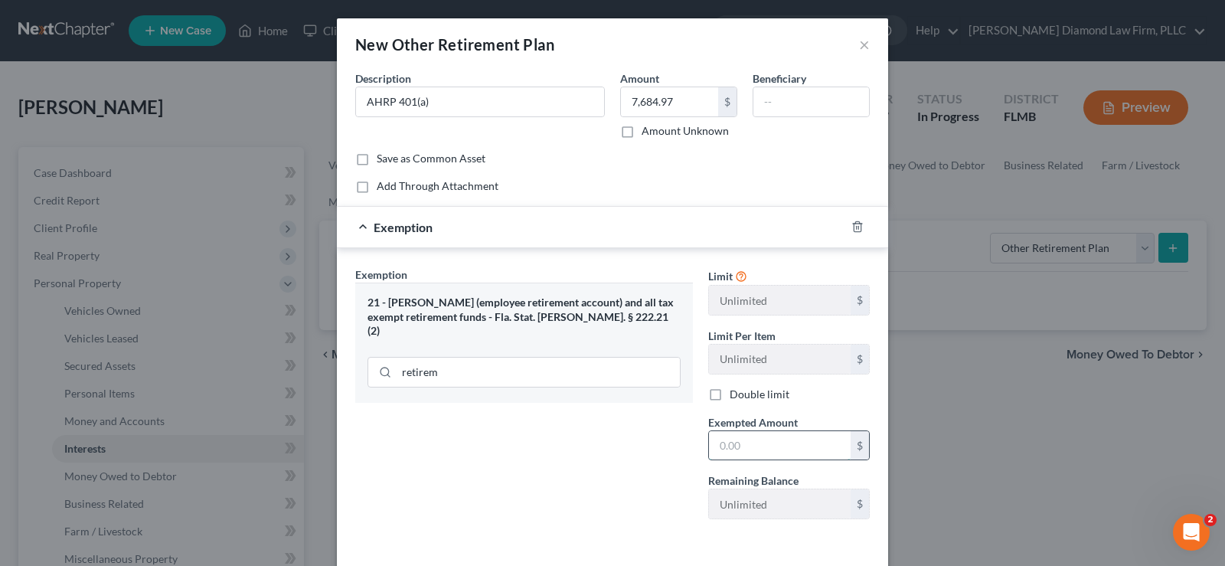
click at [763, 448] on input "text" at bounding box center [780, 445] width 142 height 29
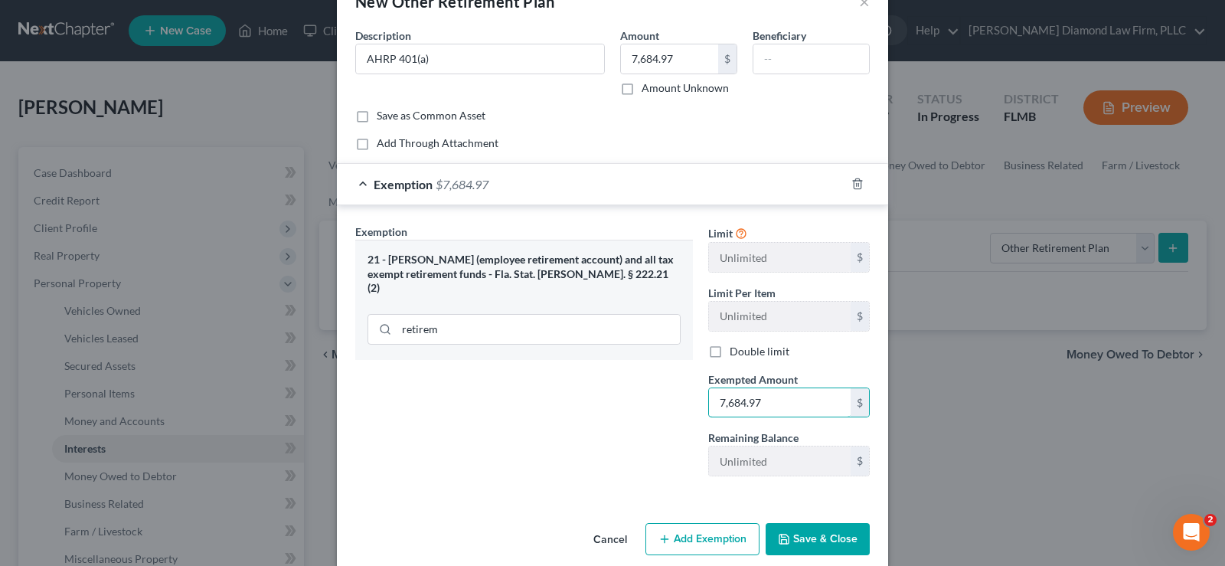
scroll to position [63, 0]
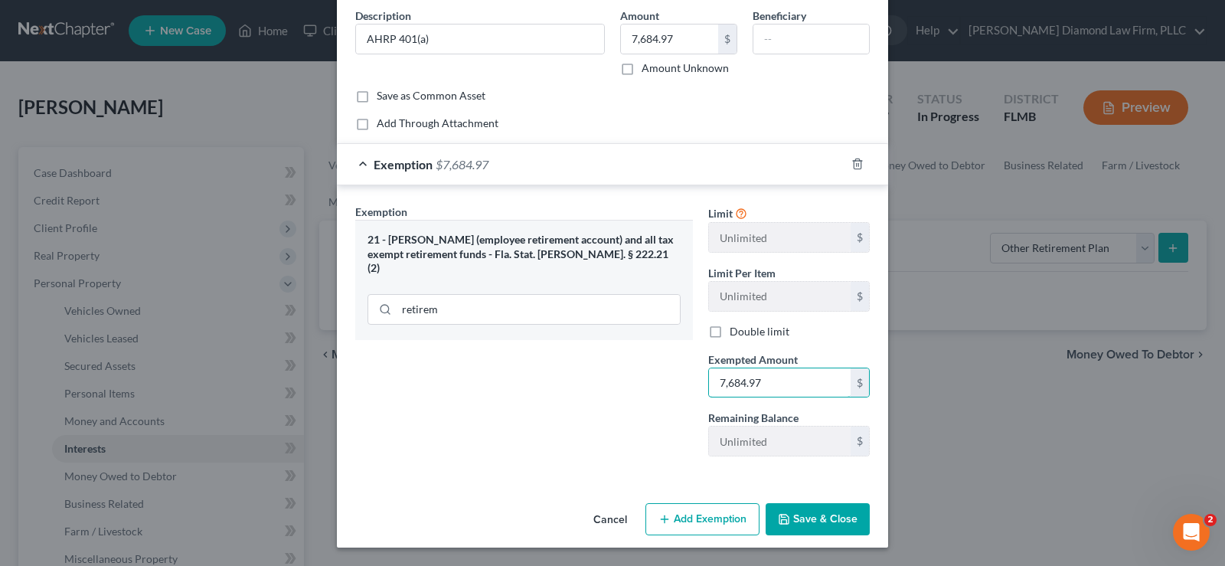
type input "7,684.97"
click at [819, 517] on button "Save & Close" at bounding box center [818, 519] width 104 height 32
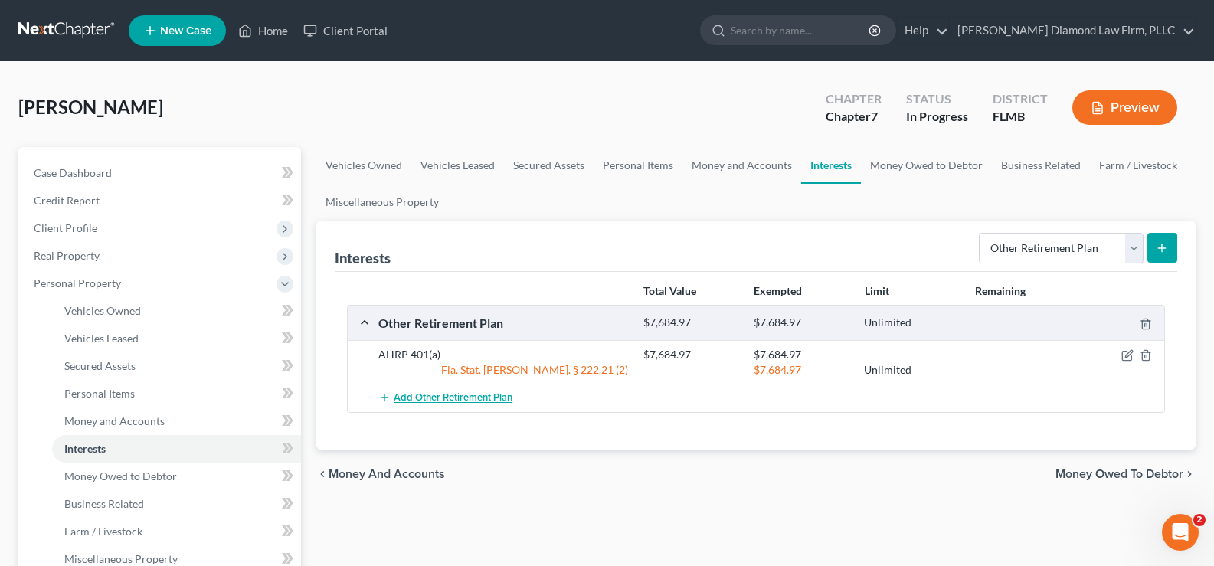
click at [463, 394] on span "Add Other Retirement Plan" at bounding box center [453, 398] width 119 height 12
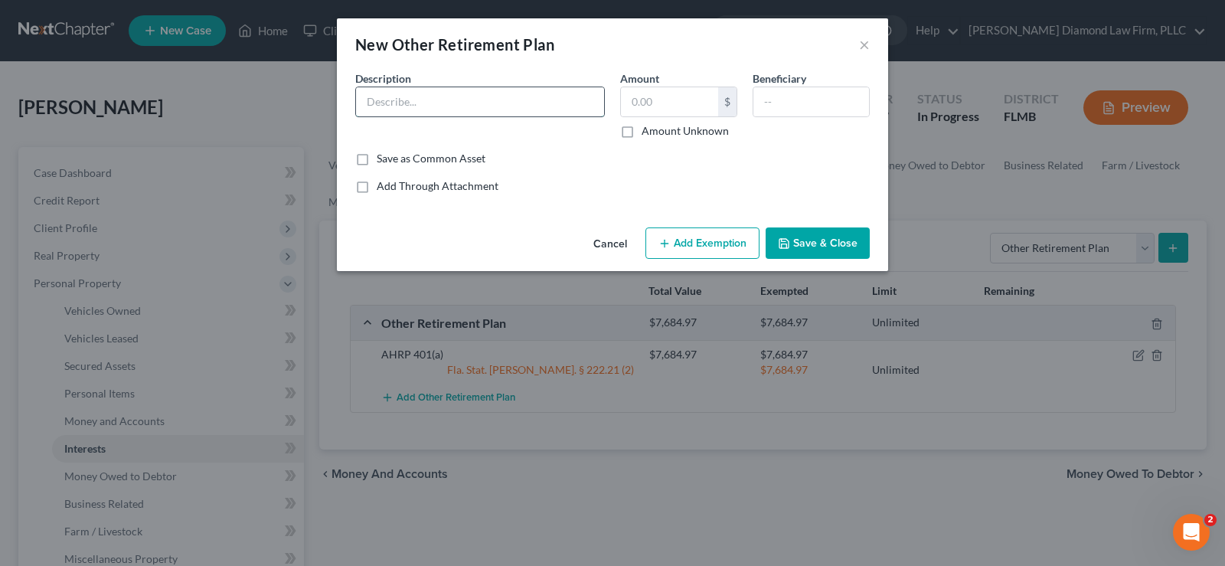
click at [381, 97] on input "text" at bounding box center [480, 101] width 248 height 29
type input "AHRP 403(b)"
click at [675, 104] on input "text" at bounding box center [669, 101] width 97 height 29
type input "0.00"
click at [665, 248] on icon "button" at bounding box center [665, 243] width 12 height 12
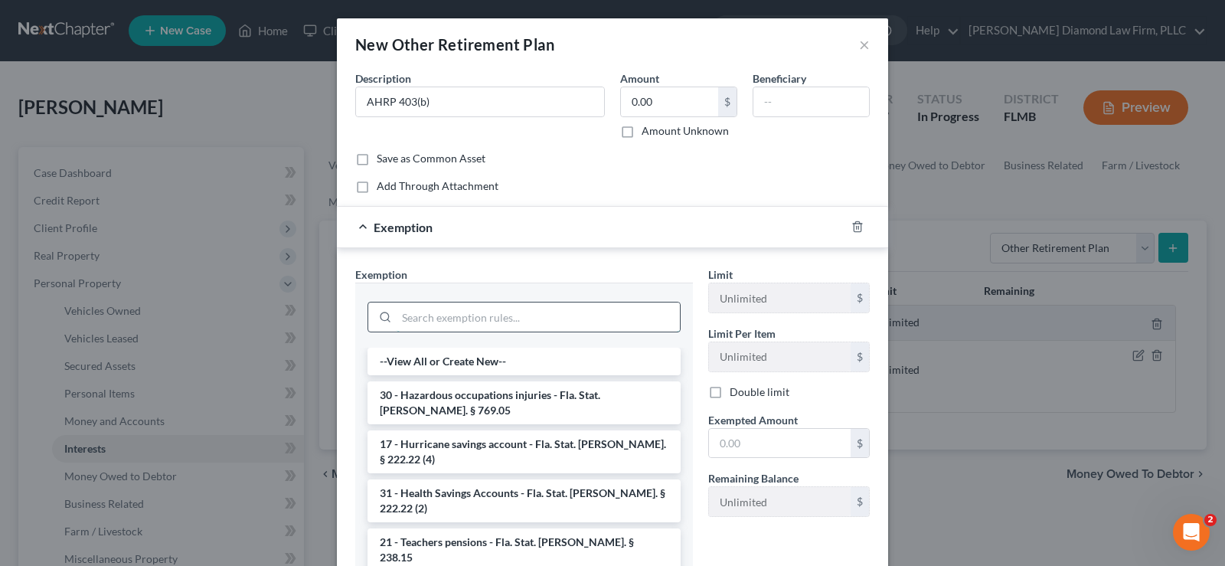
click at [406, 316] on input "search" at bounding box center [538, 317] width 283 height 29
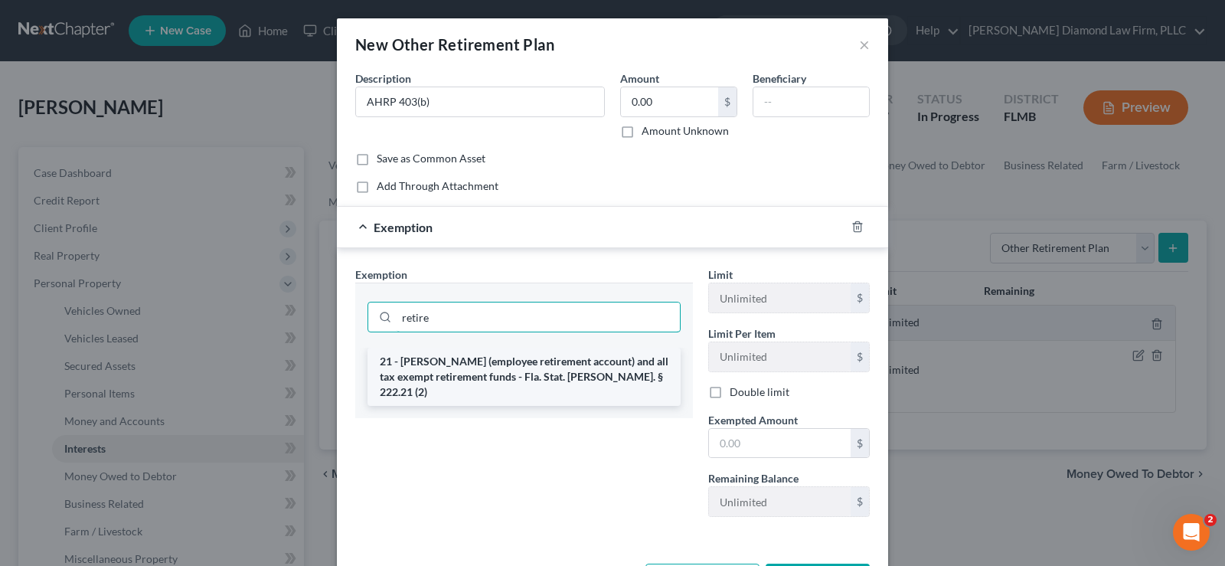
type input "retire"
click at [540, 356] on li "21 - ERISA (employee retirement account) and all tax exempt retirement funds - …" at bounding box center [524, 377] width 313 height 58
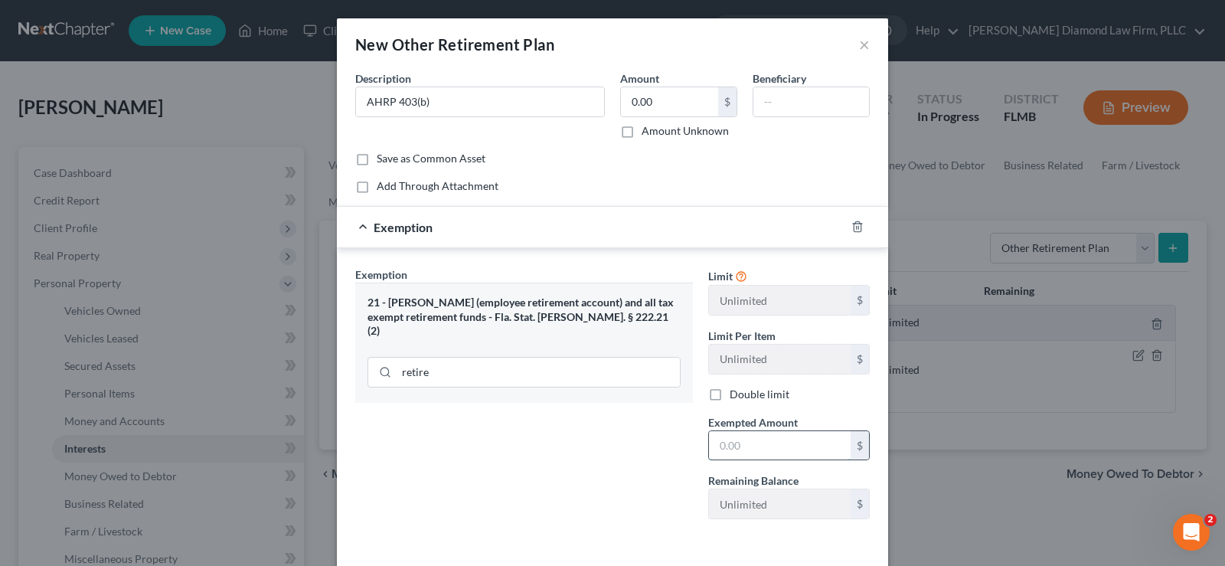
click at [765, 455] on input "text" at bounding box center [780, 445] width 142 height 29
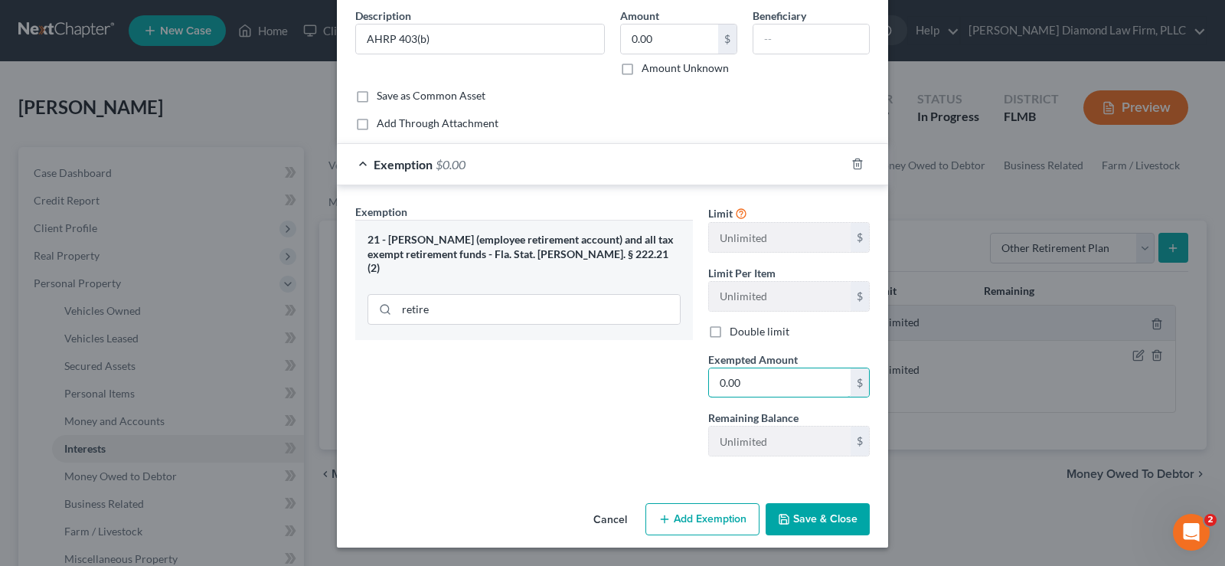
type input "0.00"
click at [808, 520] on button "Save & Close" at bounding box center [818, 519] width 104 height 32
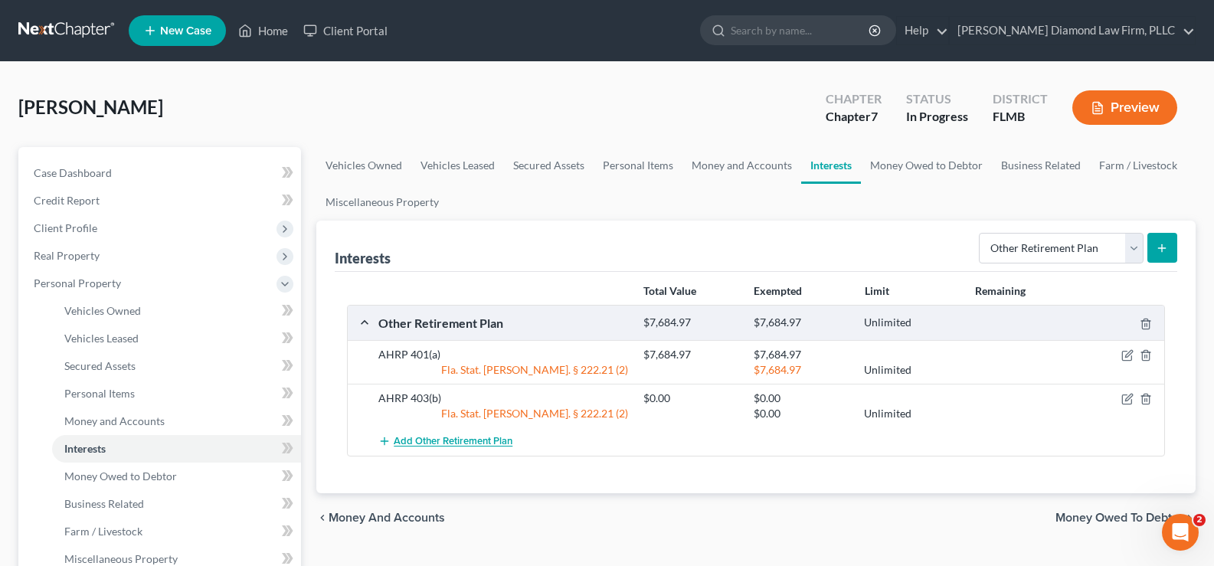
click at [441, 444] on span "Add Other Retirement Plan" at bounding box center [453, 442] width 119 height 12
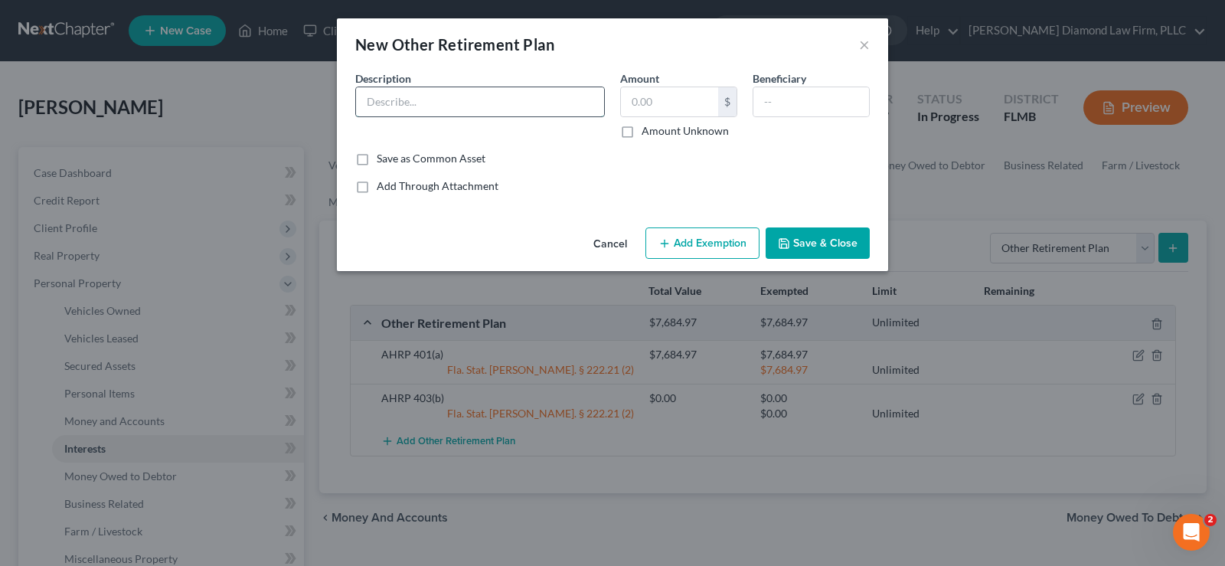
click at [414, 96] on input "text" at bounding box center [480, 101] width 248 height 29
click at [456, 96] on input "text" at bounding box center [480, 101] width 248 height 29
click at [507, 103] on input "Fidelity HCR ManorCare Senior Management Retirment Savings Plan" at bounding box center [480, 101] width 248 height 29
type input "Fidelity HCR ManorCare Senior Management Retirement Savings Plan"
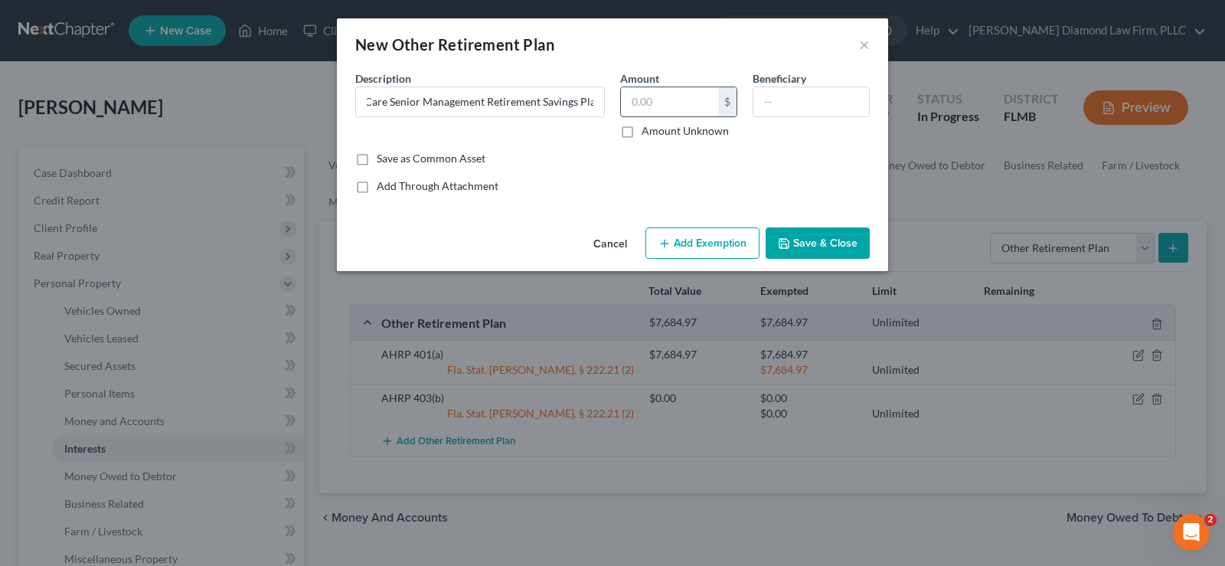
click at [686, 99] on input "text" at bounding box center [669, 101] width 97 height 29
type input "0.00"
click at [701, 242] on button "Add Exemption" at bounding box center [703, 243] width 114 height 32
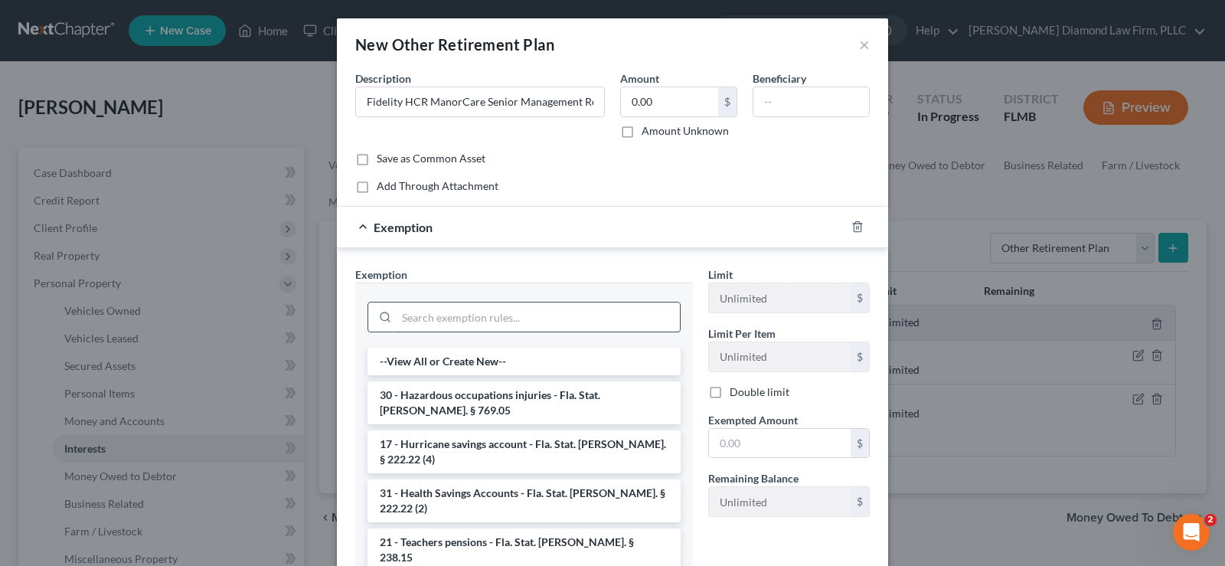
click at [448, 314] on input "search" at bounding box center [538, 317] width 283 height 29
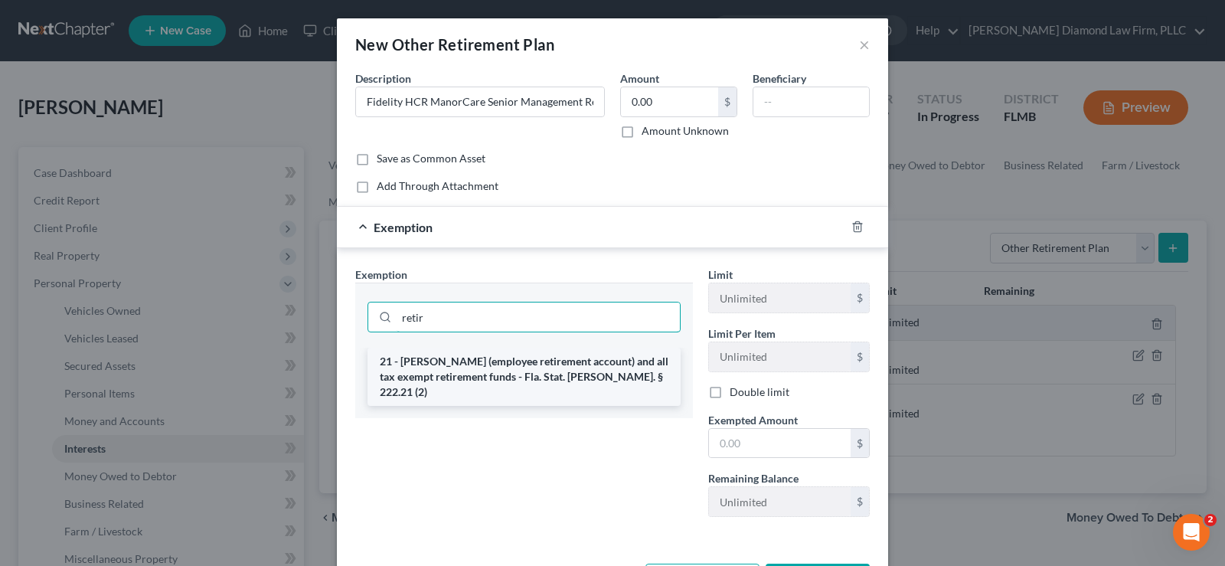
type input "retir"
click at [528, 373] on li "21 - ERISA (employee retirement account) and all tax exempt retirement funds - …" at bounding box center [524, 377] width 313 height 58
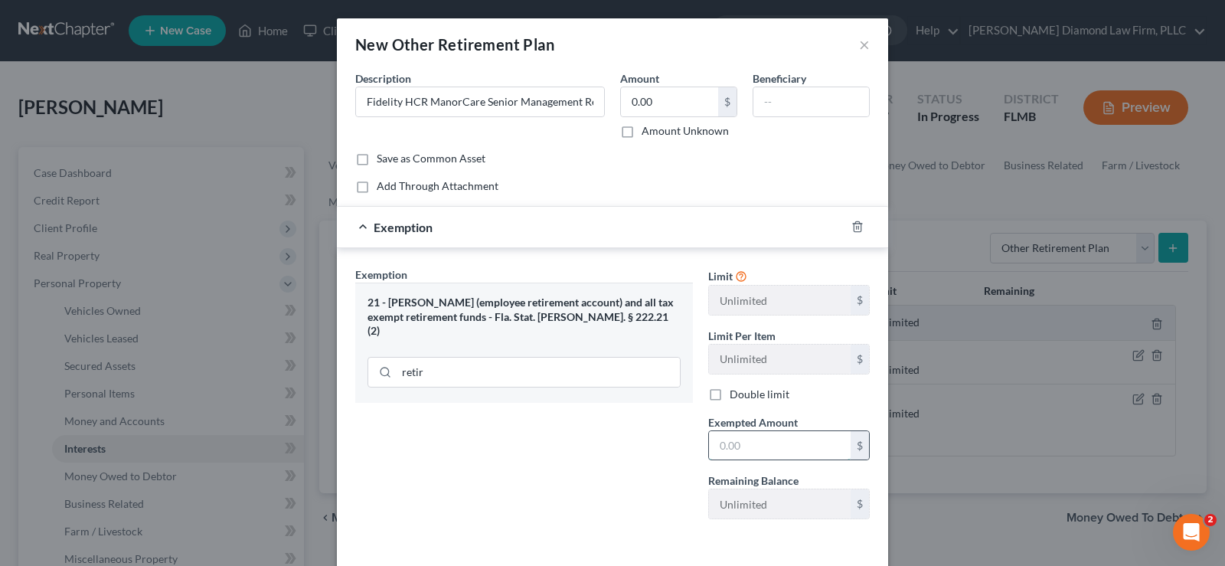
click at [781, 449] on input "text" at bounding box center [780, 445] width 142 height 29
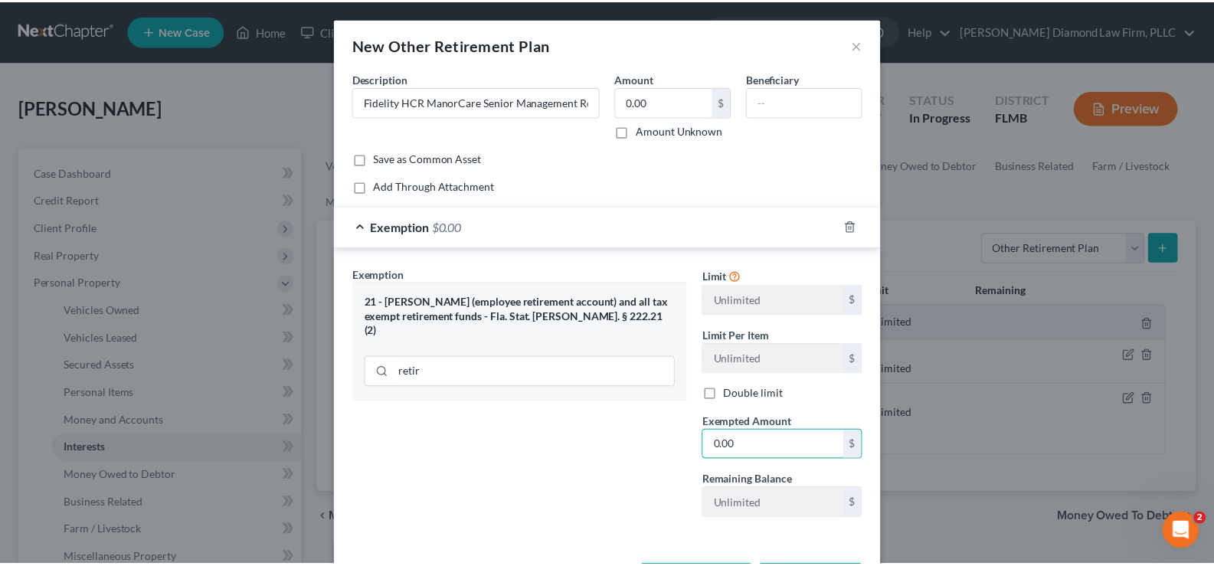
scroll to position [63, 0]
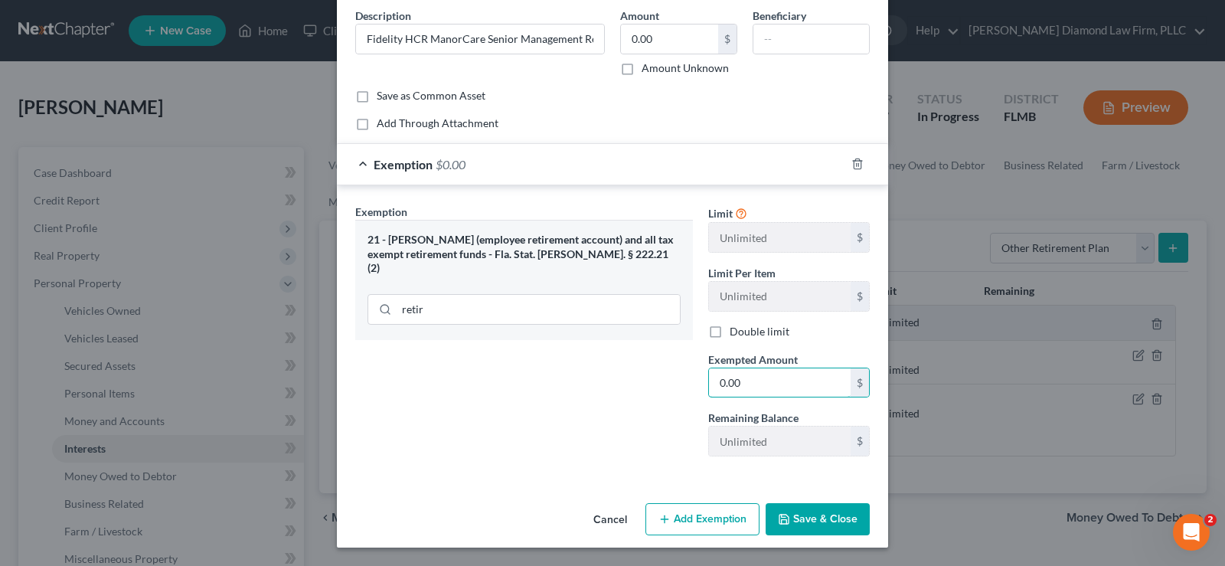
type input "0.00"
click at [809, 522] on button "Save & Close" at bounding box center [818, 519] width 104 height 32
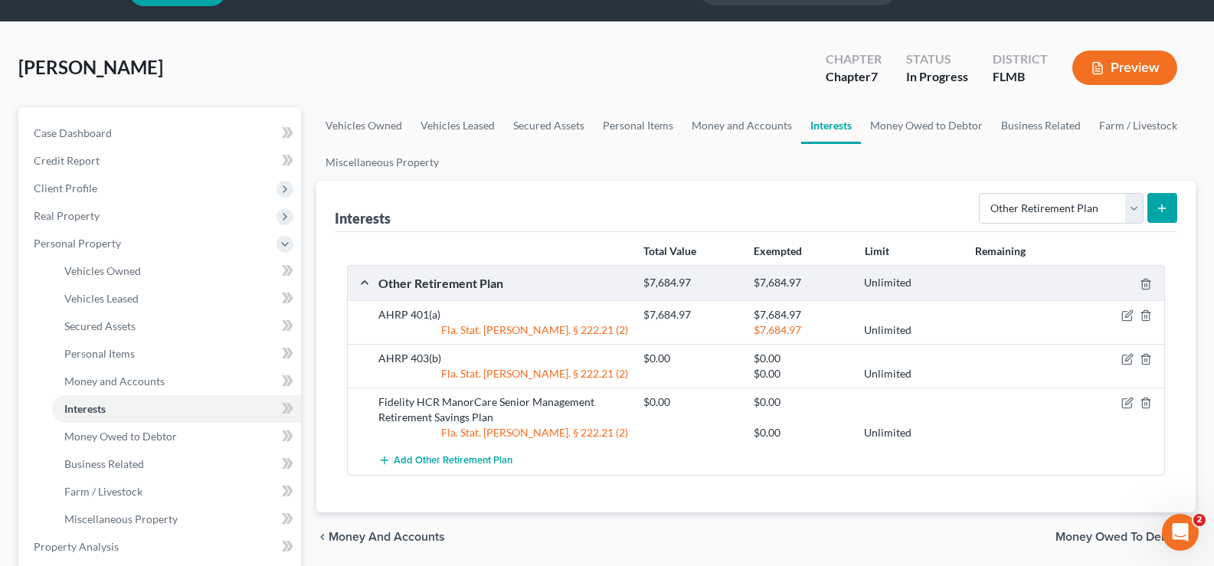
scroll to position [77, 0]
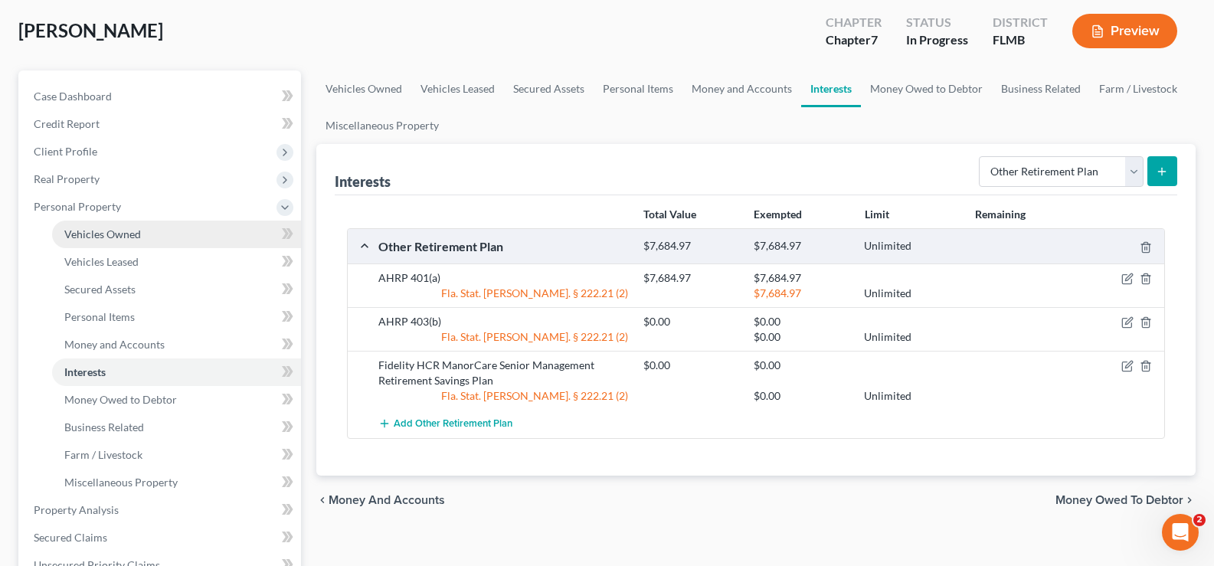
click at [134, 232] on span "Vehicles Owned" at bounding box center [102, 233] width 77 height 13
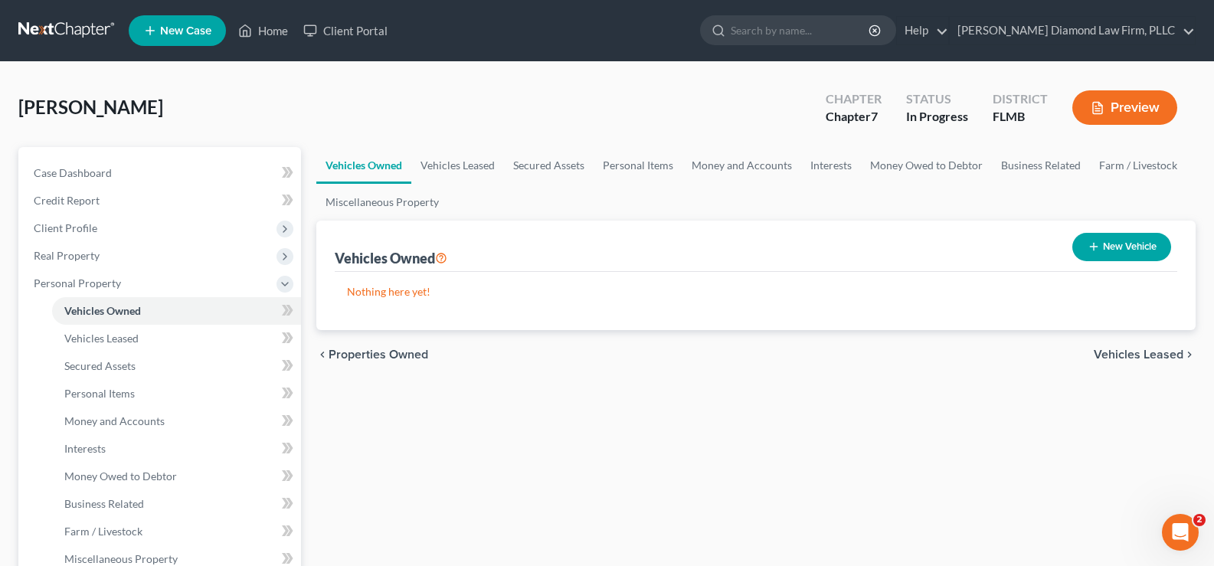
click at [1124, 244] on button "New Vehicle" at bounding box center [1121, 247] width 99 height 28
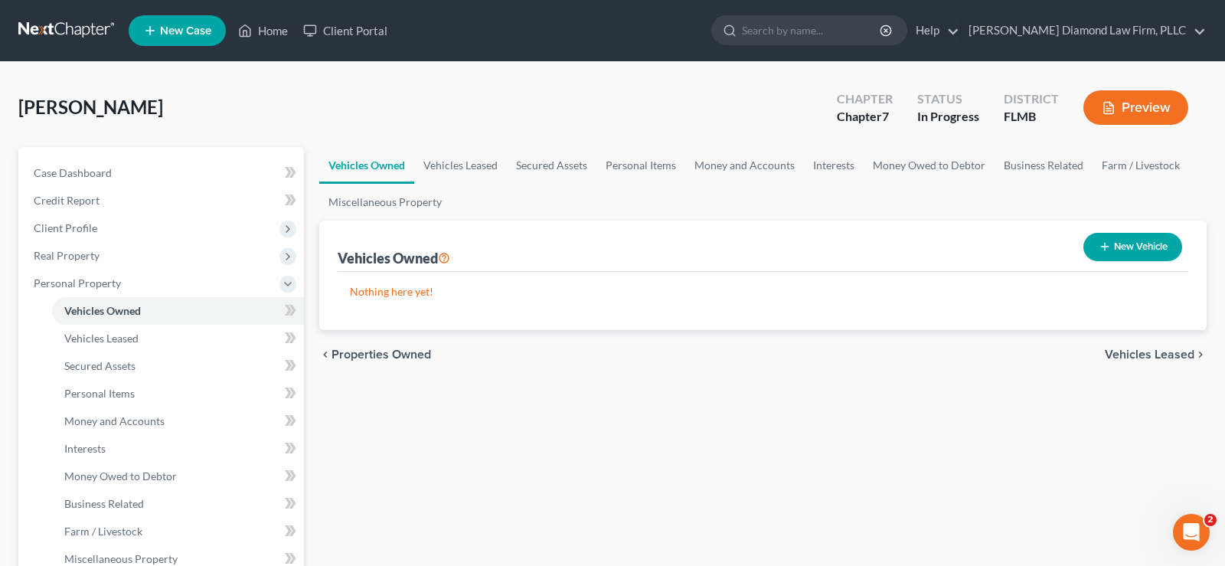
select select "0"
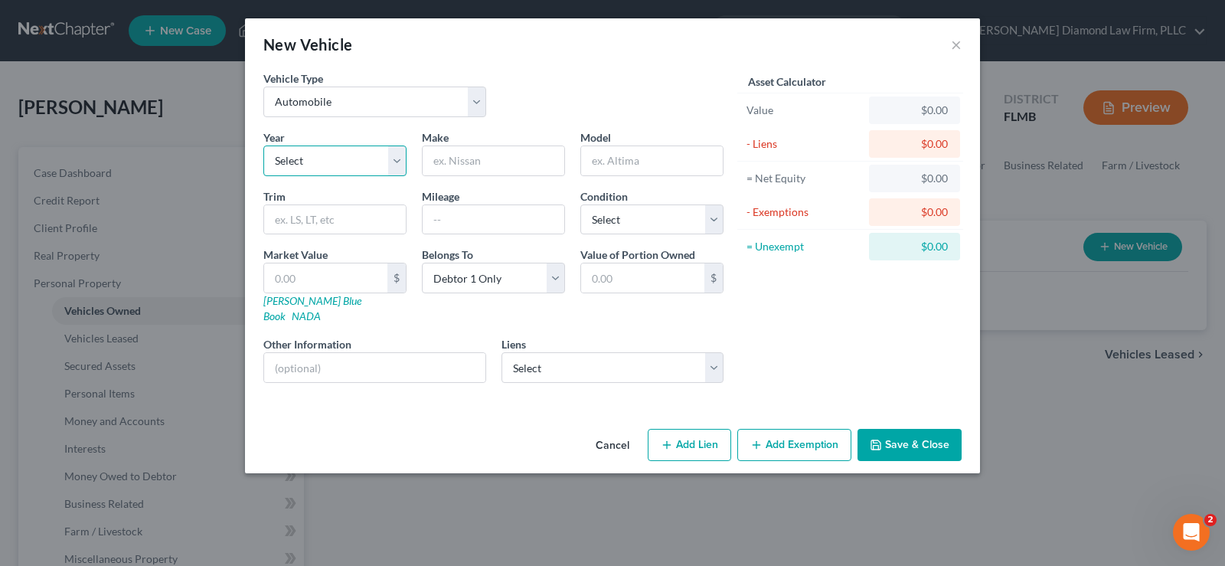
click at [325, 162] on select "Select 2026 2025 2024 2023 2022 2021 2020 2019 2018 2017 2016 2015 2014 2013 20…" at bounding box center [334, 161] width 143 height 31
select select "20"
click at [263, 146] on select "Select 2026 2025 2024 2023 2022 2021 2020 2019 2018 2017 2016 2015 2014 2013 20…" at bounding box center [334, 161] width 143 height 31
click at [477, 156] on input "text" at bounding box center [494, 160] width 142 height 29
type input "Toyota"
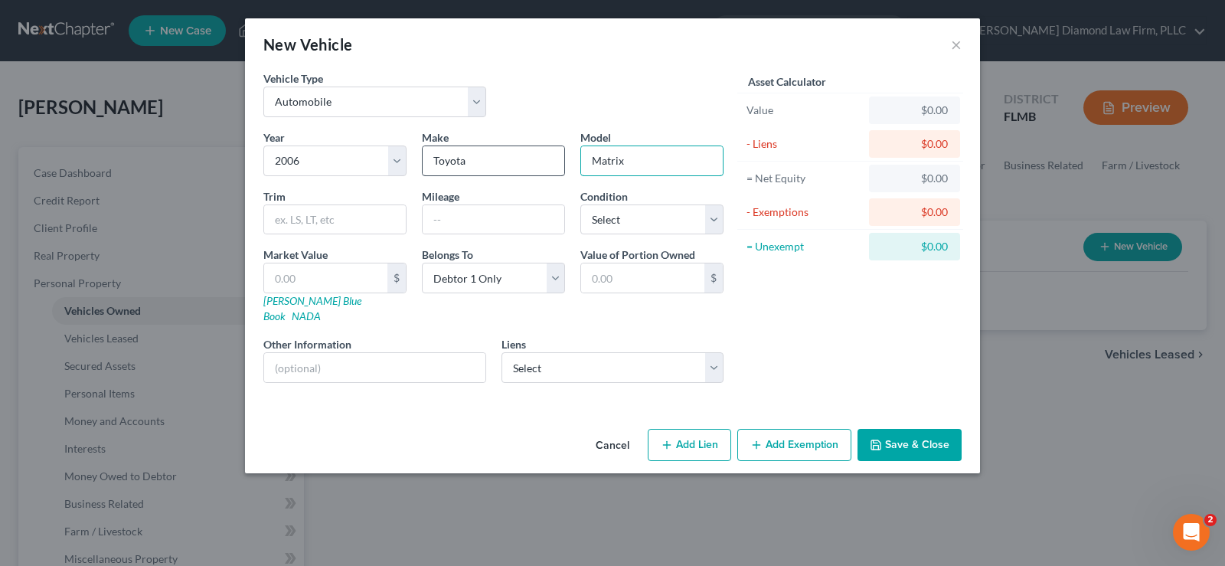
type input "Matrix"
click at [481, 211] on input "text" at bounding box center [494, 219] width 142 height 29
type input "203095"
select select "3"
click at [307, 296] on link "Kelly Blue Book" at bounding box center [312, 308] width 98 height 28
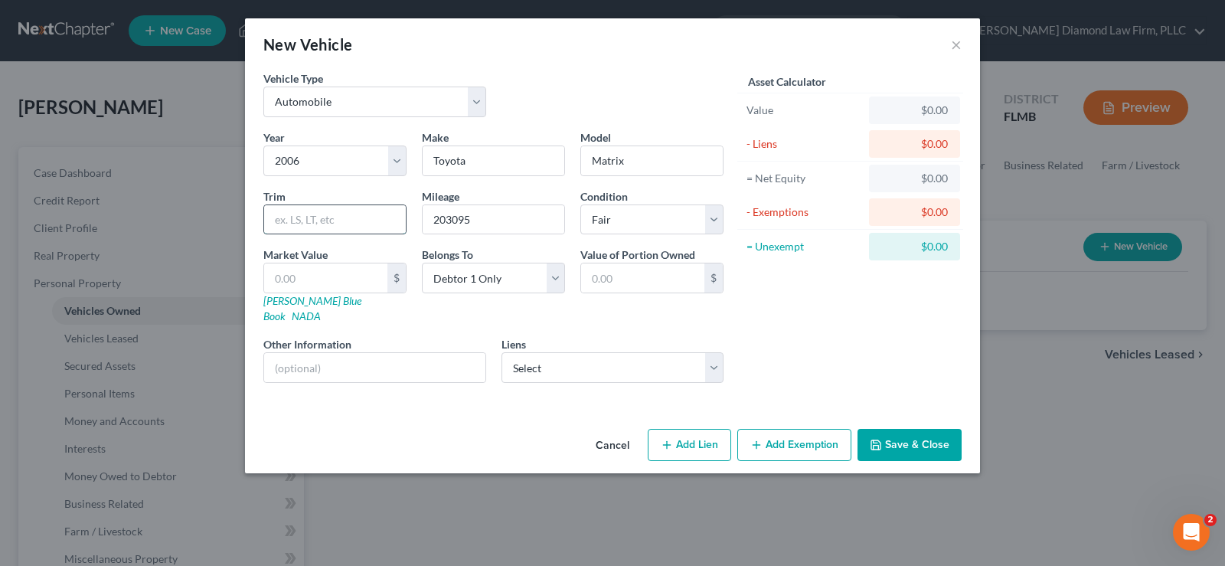
click at [326, 218] on input "text" at bounding box center [335, 219] width 142 height 29
type input "4 Dr- Wagon"
click at [305, 280] on input "text" at bounding box center [325, 277] width 123 height 29
type input "1"
type input "1.00"
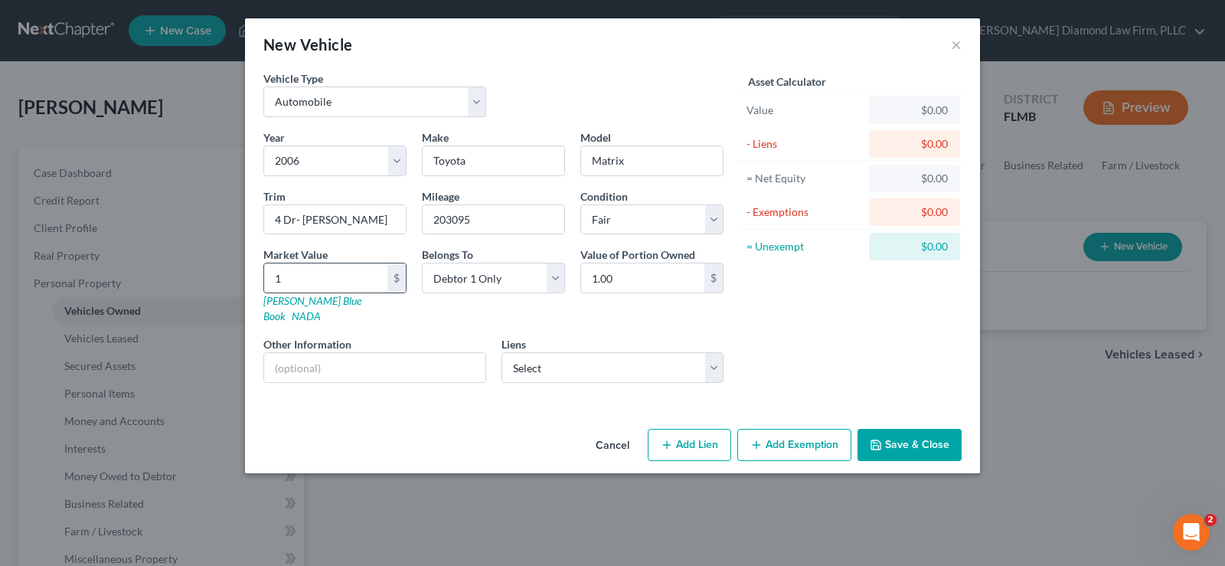
type input "16"
type input "16.00"
type input "161"
type input "161.00"
type input "1612"
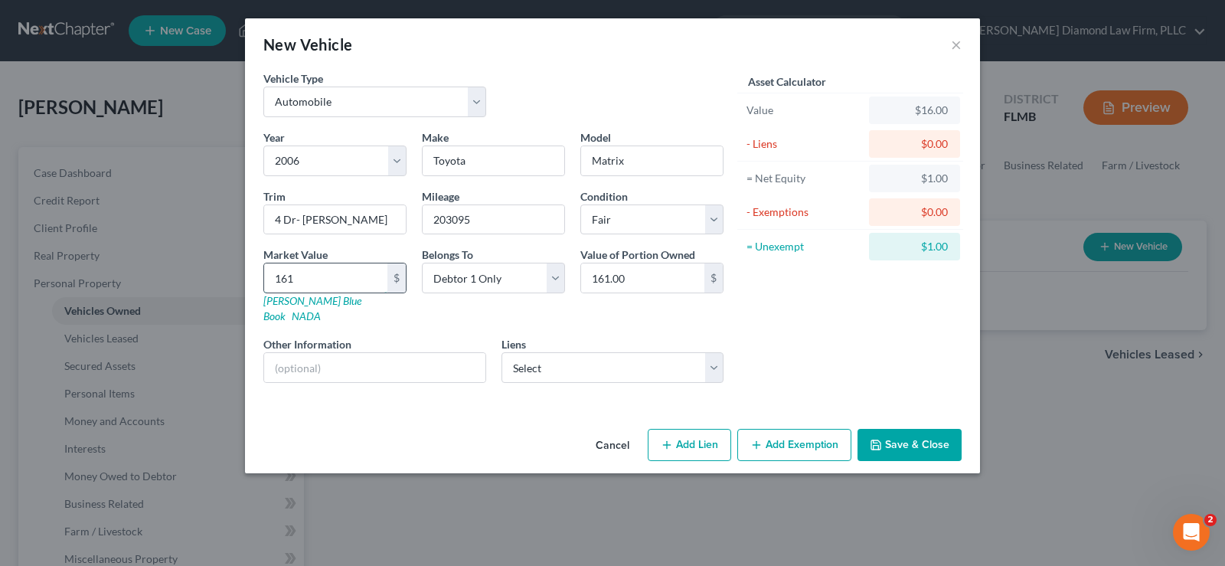
type input "1,612.00"
type input "1,612"
click at [323, 353] on input "text" at bounding box center [374, 367] width 221 height 29
type input "Valuation per kbb.com, private party"
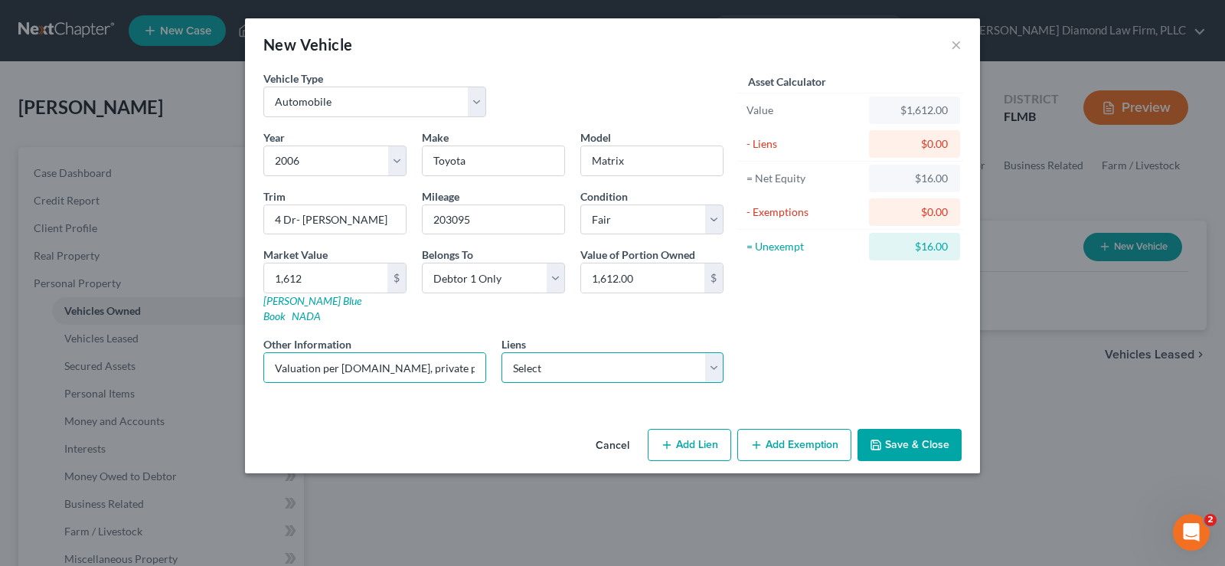
click at [611, 352] on select "Select Caliber - $0.00 Wfbna Auto - $0.00" at bounding box center [613, 367] width 223 height 31
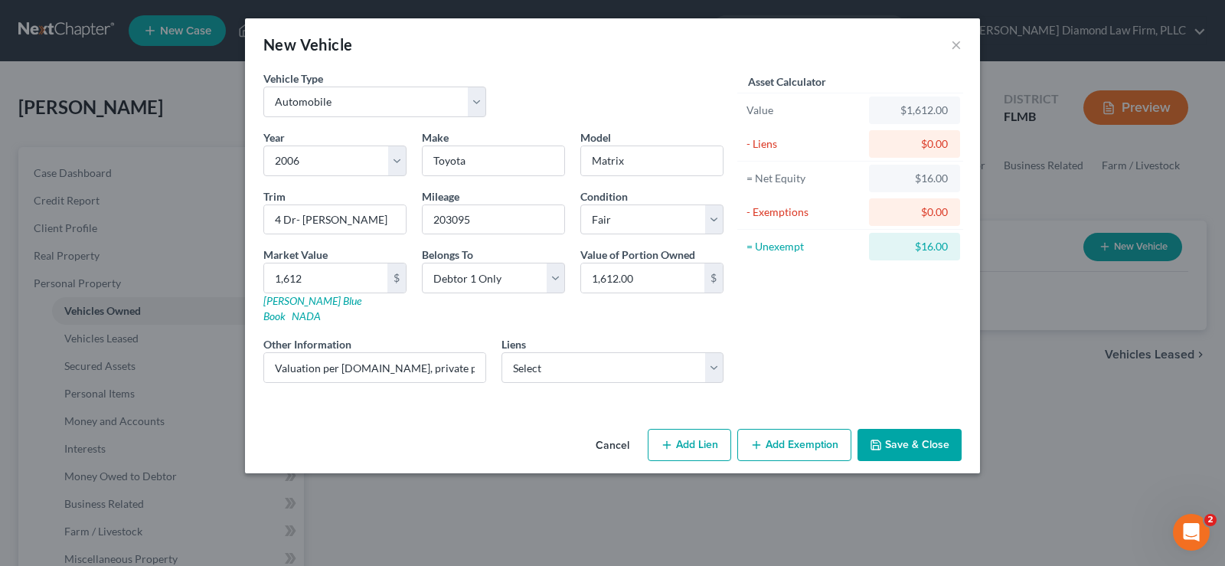
click at [798, 430] on button "Add Exemption" at bounding box center [795, 445] width 114 height 32
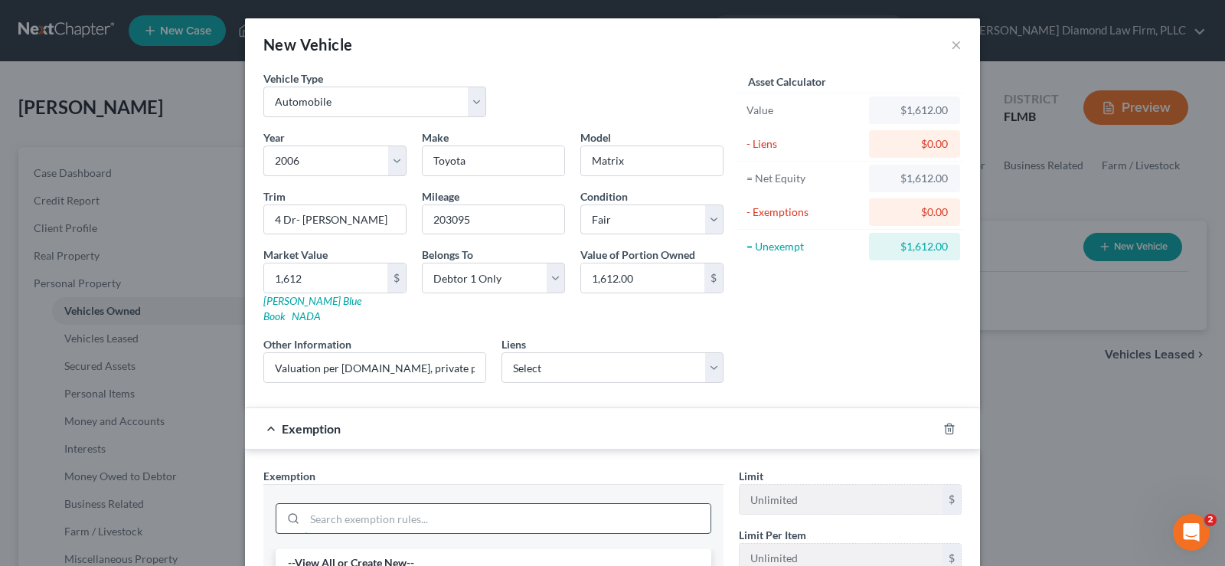
click at [362, 504] on input "search" at bounding box center [508, 518] width 406 height 29
type input "motor"
click at [426, 549] on li "3 - Motor Vehicle - Fla. Stat. Ann. § 222.25 (1)" at bounding box center [494, 563] width 436 height 28
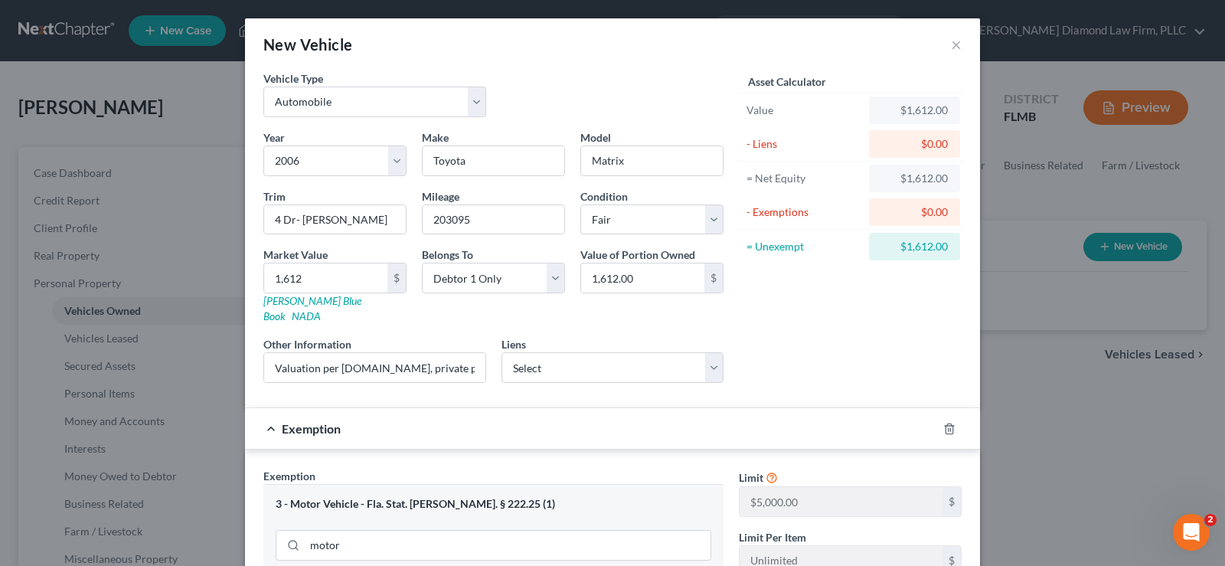
scroll to position [153, 0]
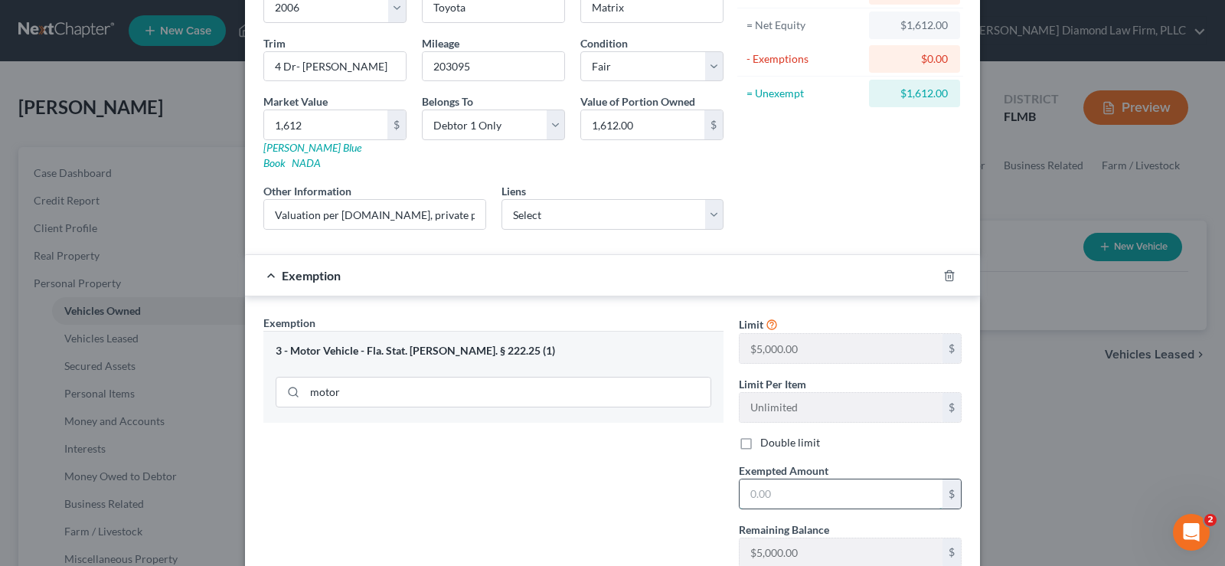
click at [821, 479] on input "text" at bounding box center [841, 493] width 203 height 29
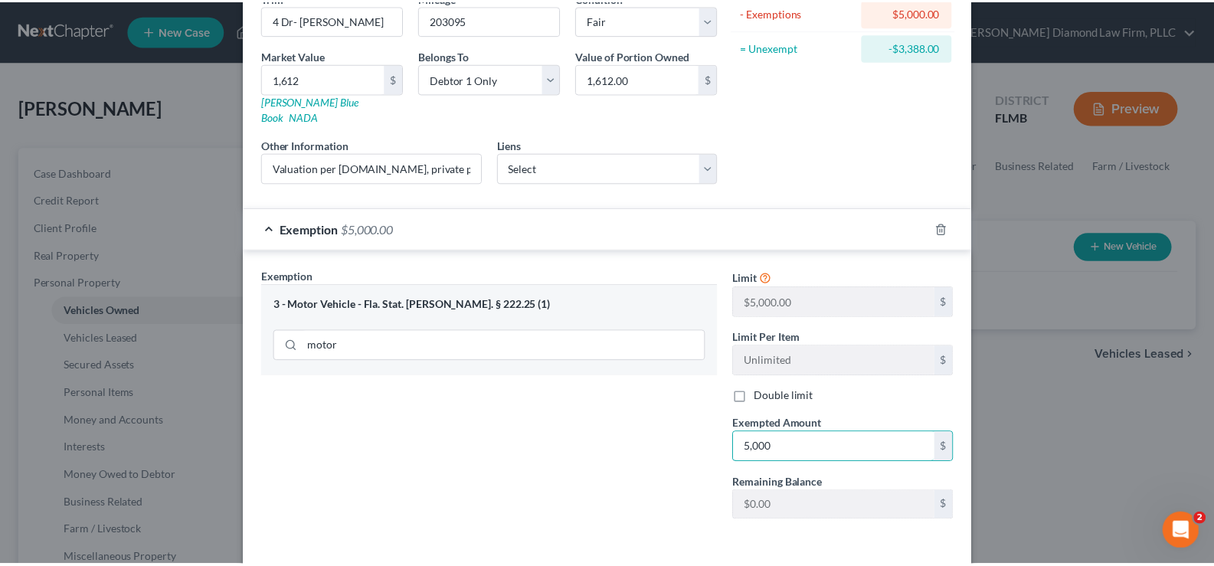
scroll to position [249, 0]
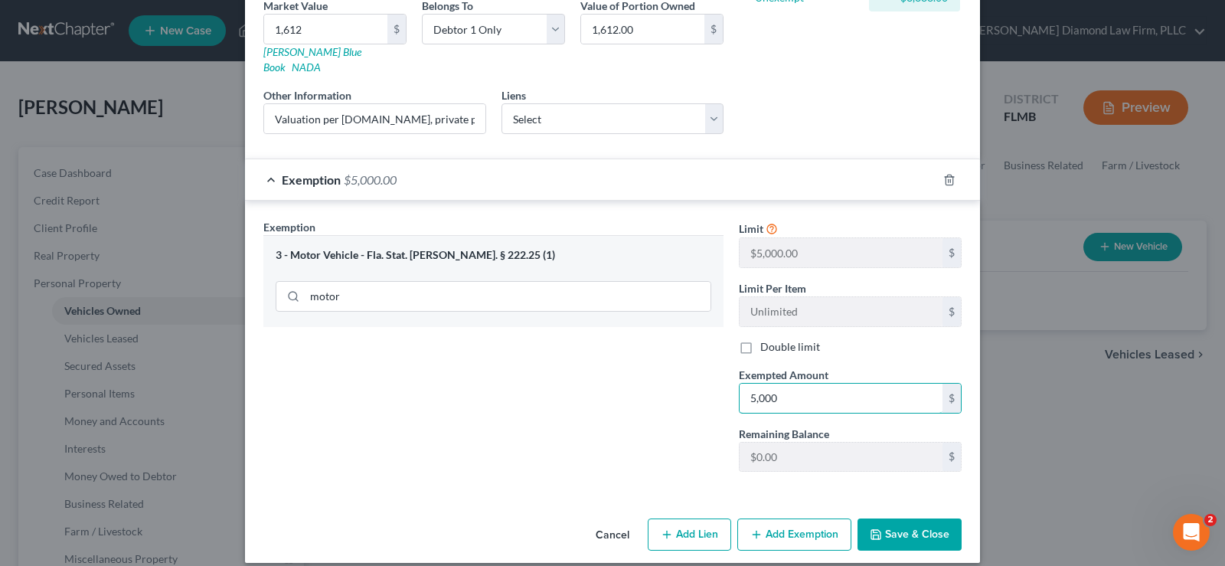
type input "5,000"
click at [904, 520] on button "Save & Close" at bounding box center [910, 534] width 104 height 32
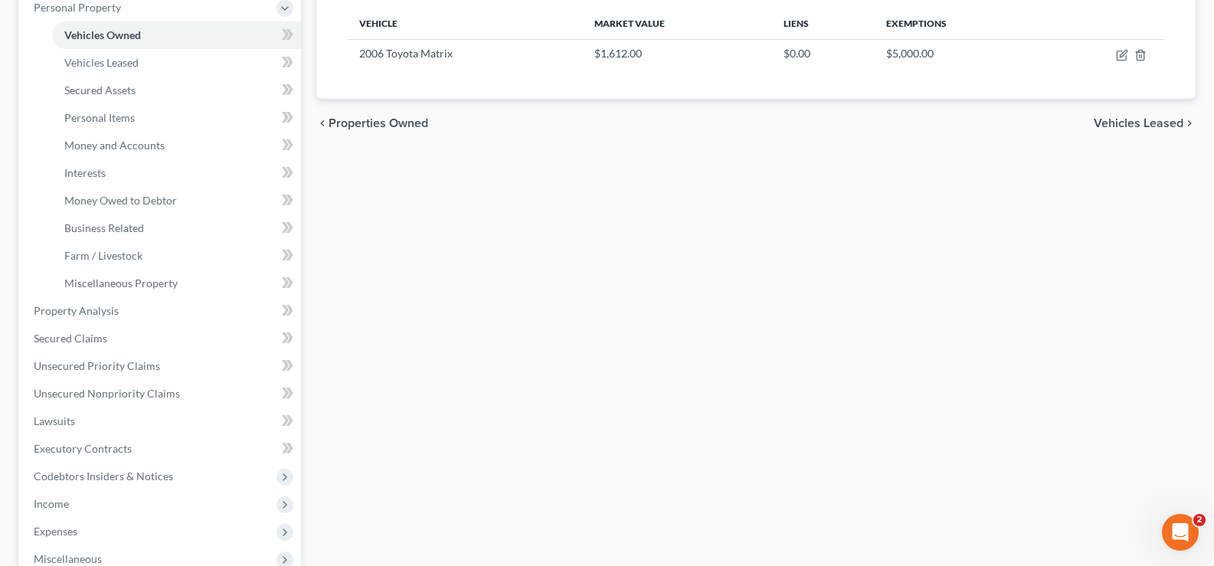
scroll to position [306, 0]
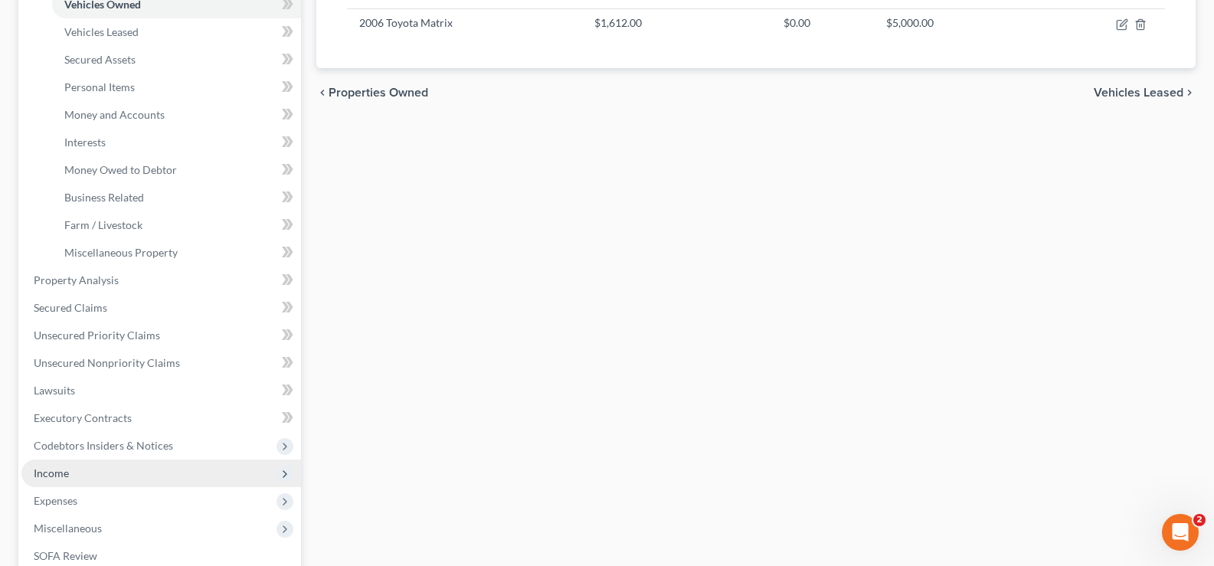
click at [134, 469] on span "Income" at bounding box center [161, 474] width 280 height 28
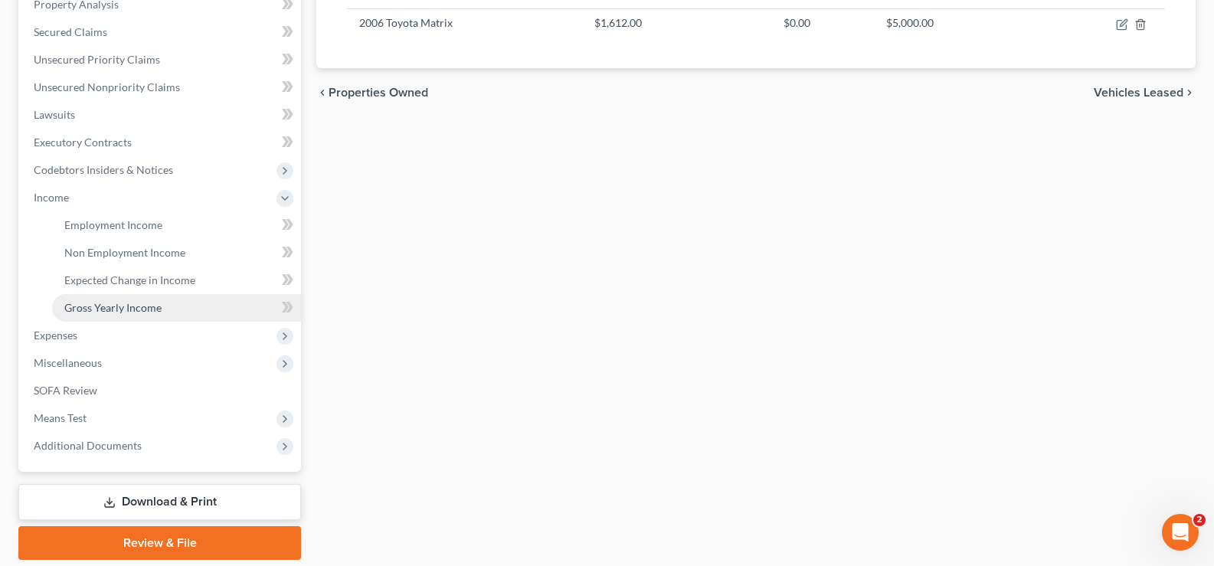
click at [158, 309] on span "Gross Yearly Income" at bounding box center [112, 307] width 97 height 13
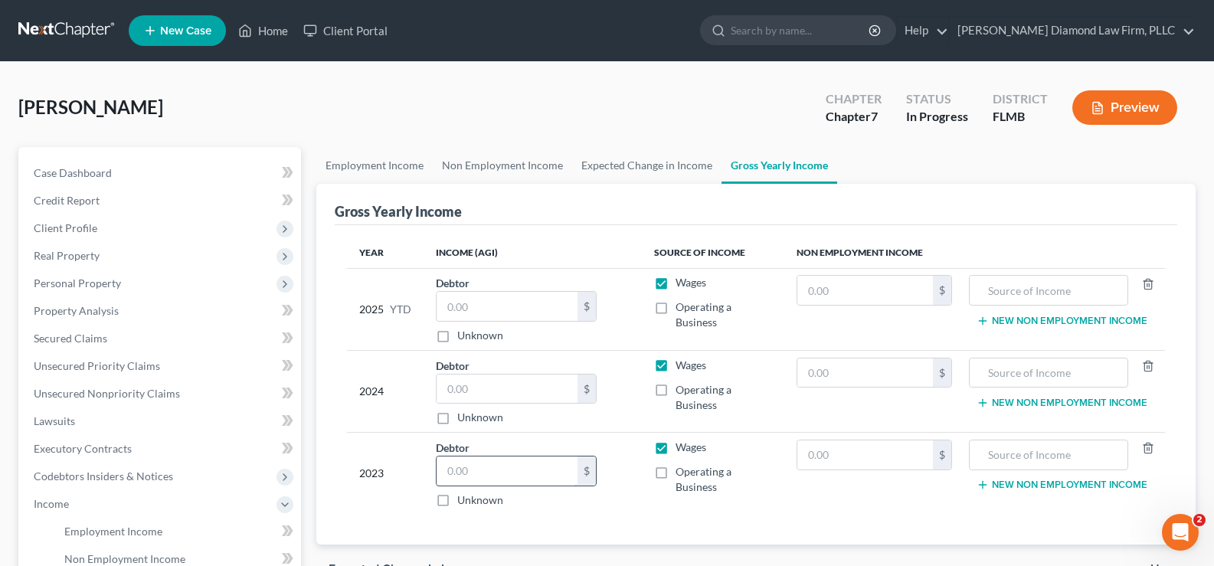
click at [510, 469] on input "text" at bounding box center [507, 470] width 141 height 29
type input "40,871"
click at [480, 394] on input "text" at bounding box center [507, 389] width 141 height 29
type input "94,732"
click at [543, 304] on input "text" at bounding box center [507, 306] width 141 height 29
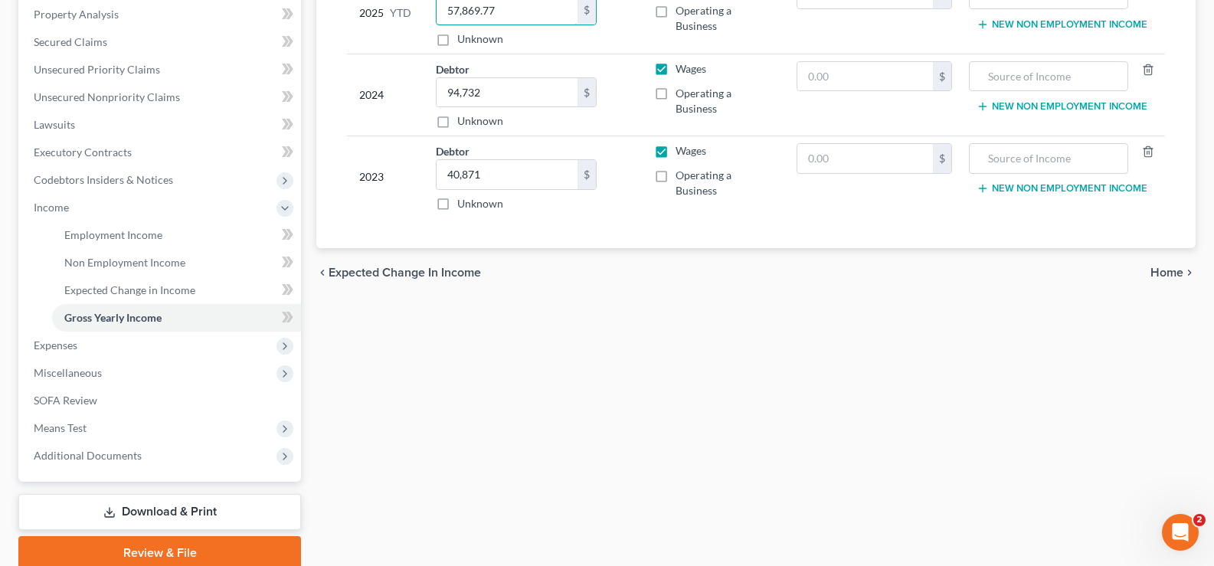
scroll to position [358, 0]
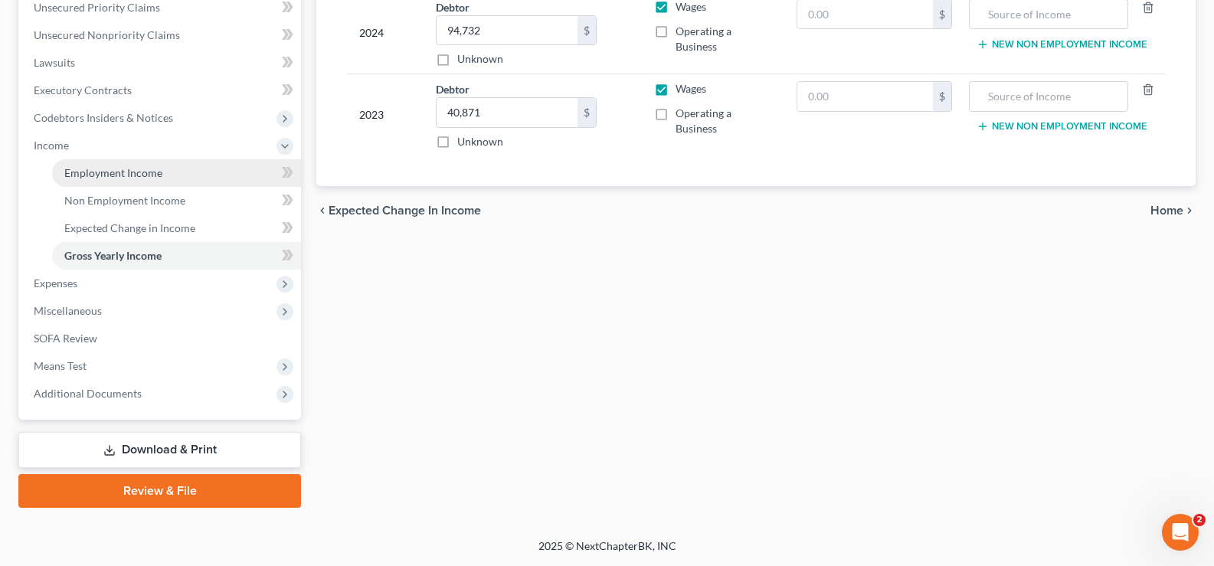
type input "57,869.77"
click at [128, 171] on span "Employment Income" at bounding box center [113, 172] width 98 height 13
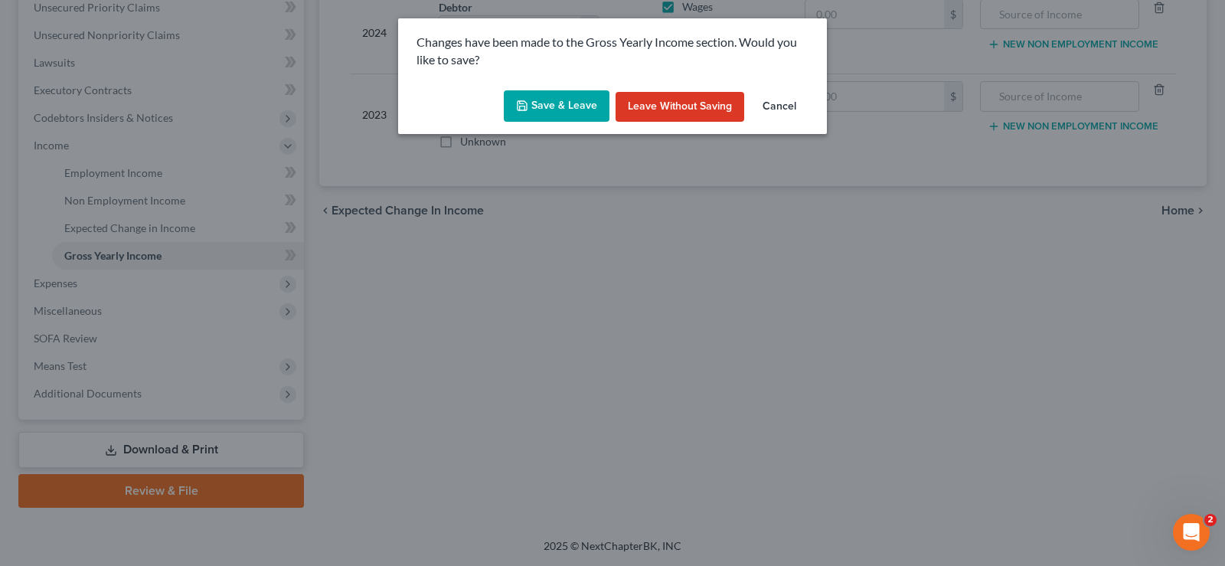
click at [565, 98] on button "Save & Leave" at bounding box center [557, 106] width 106 height 32
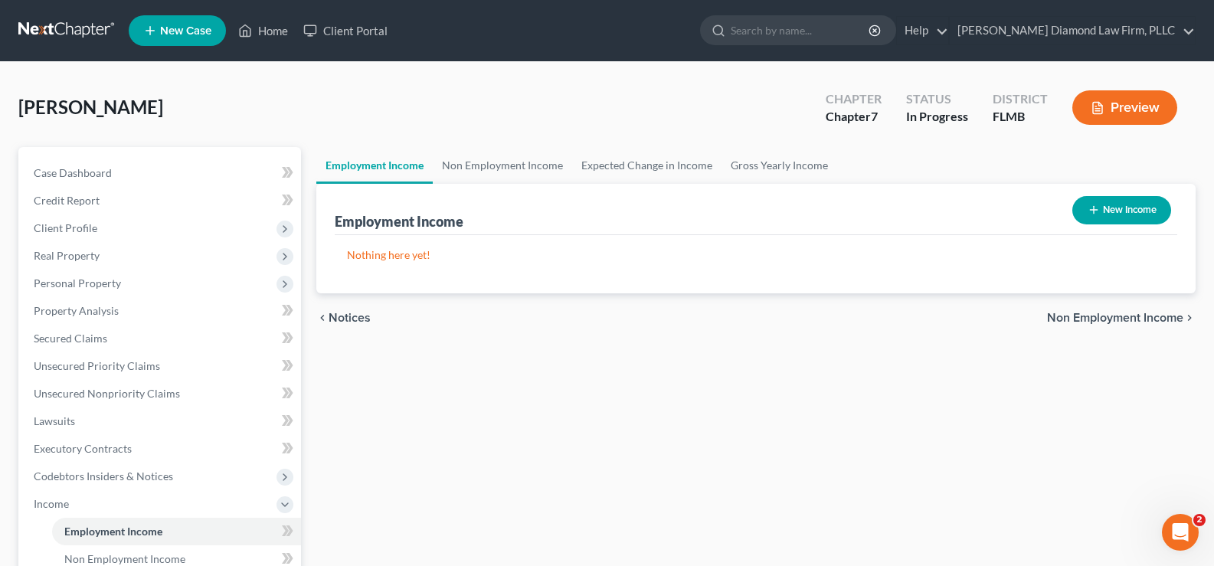
click at [1131, 207] on button "New Income" at bounding box center [1121, 210] width 99 height 28
select select "0"
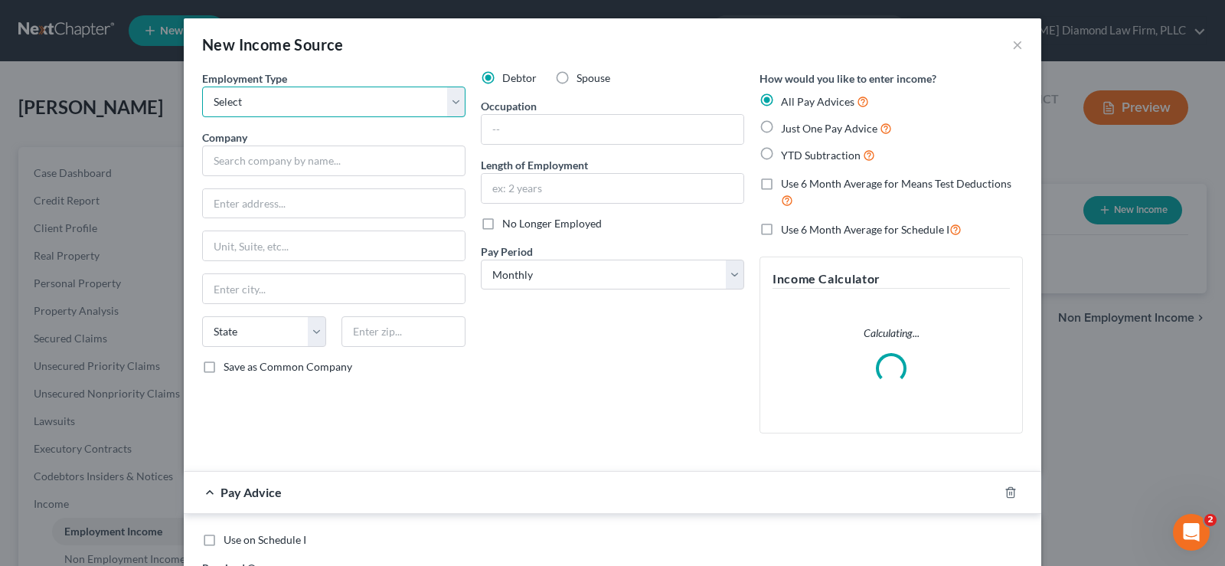
drag, startPoint x: 365, startPoint y: 93, endPoint x: 358, endPoint y: 97, distance: 8.3
click at [365, 93] on select "Select Full or Part Time Employment Self Employment" at bounding box center [333, 102] width 263 height 31
select select "0"
click at [202, 87] on select "Select Full or Part Time Employment Self Employment" at bounding box center [333, 102] width 263 height 31
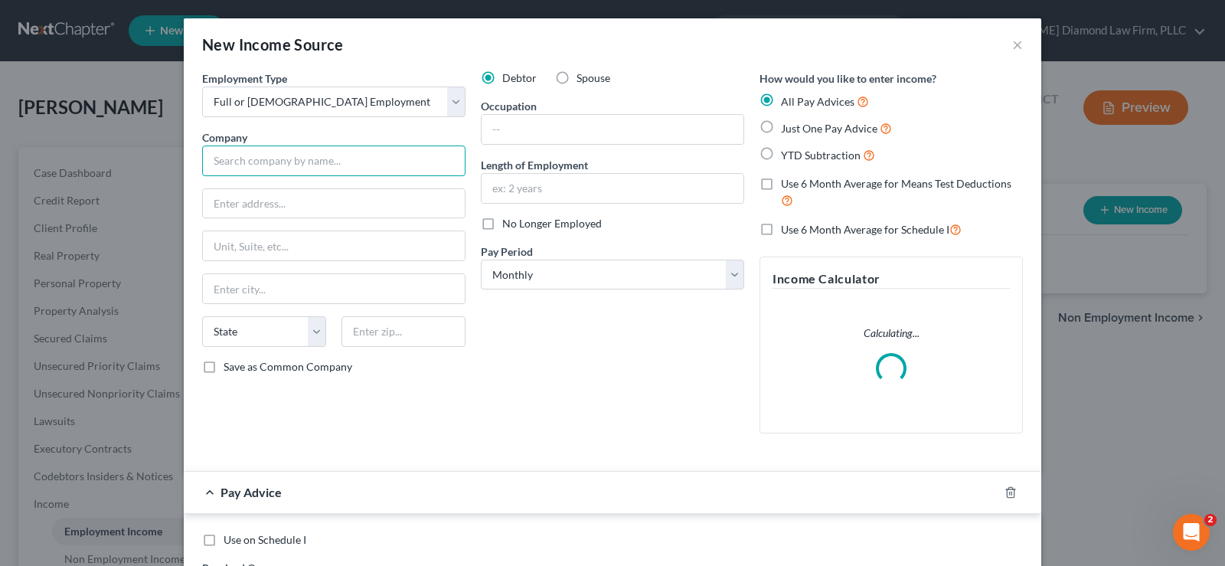
click at [283, 162] on input "text" at bounding box center [333, 161] width 263 height 31
click at [525, 124] on input "text" at bounding box center [613, 129] width 262 height 29
type input "r"
type input "Registered Nurse"
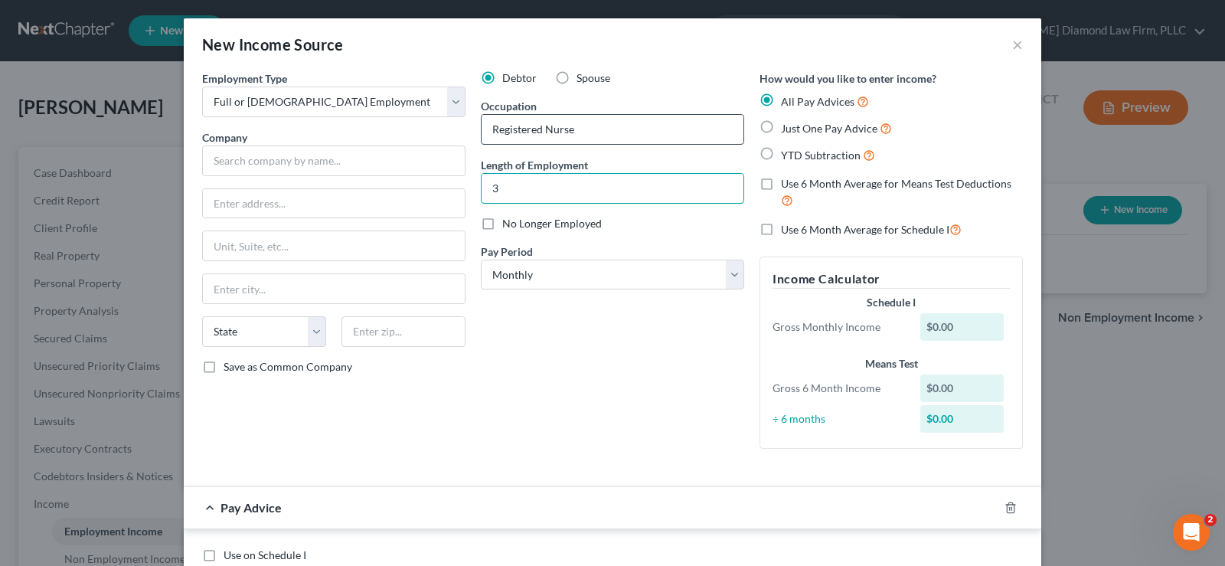
type input "3"
type input "1 month"
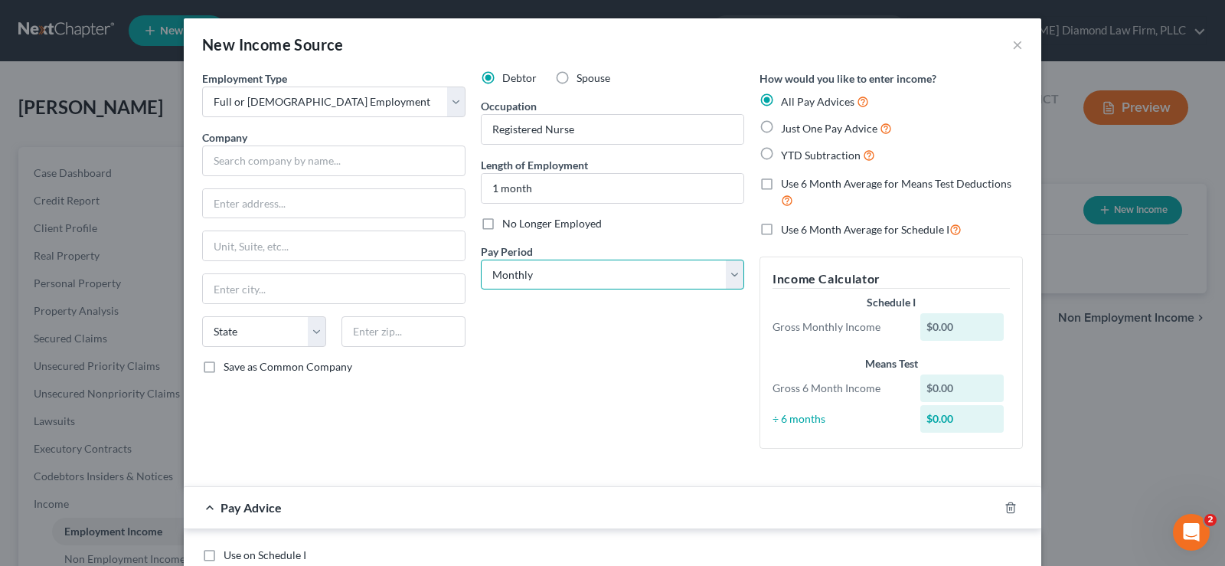
click at [602, 273] on select "Select Monthly Twice Monthly Every Other Week Weekly" at bounding box center [612, 275] width 263 height 31
select select "2"
click at [481, 260] on select "Select Monthly Twice Monthly Every Other Week Weekly" at bounding box center [612, 275] width 263 height 31
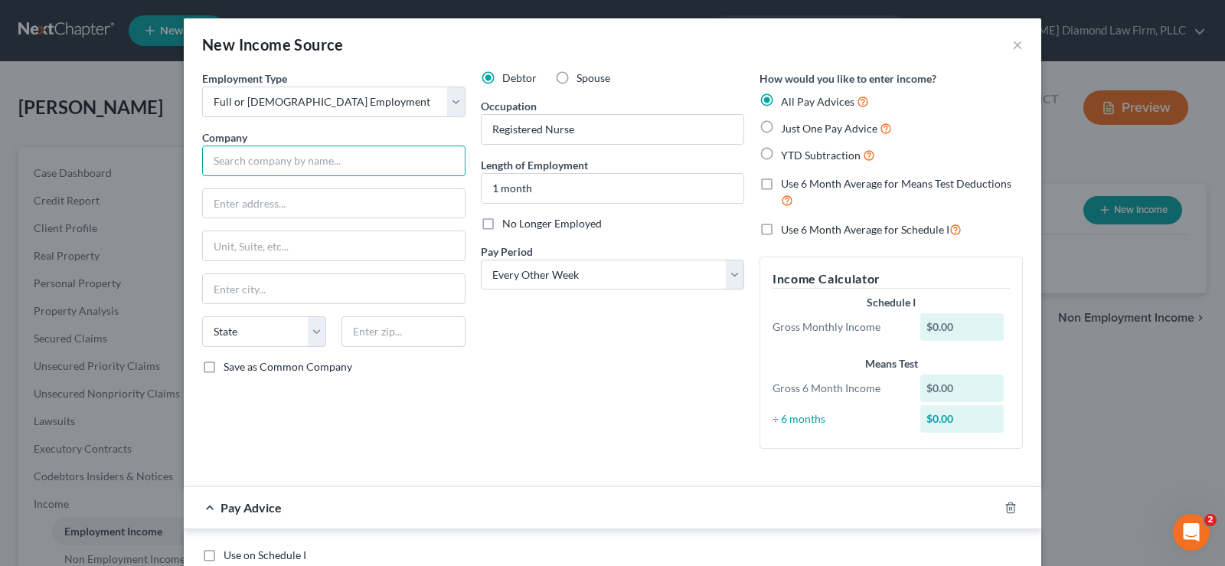
click at [332, 170] on input "text" at bounding box center [333, 161] width 263 height 31
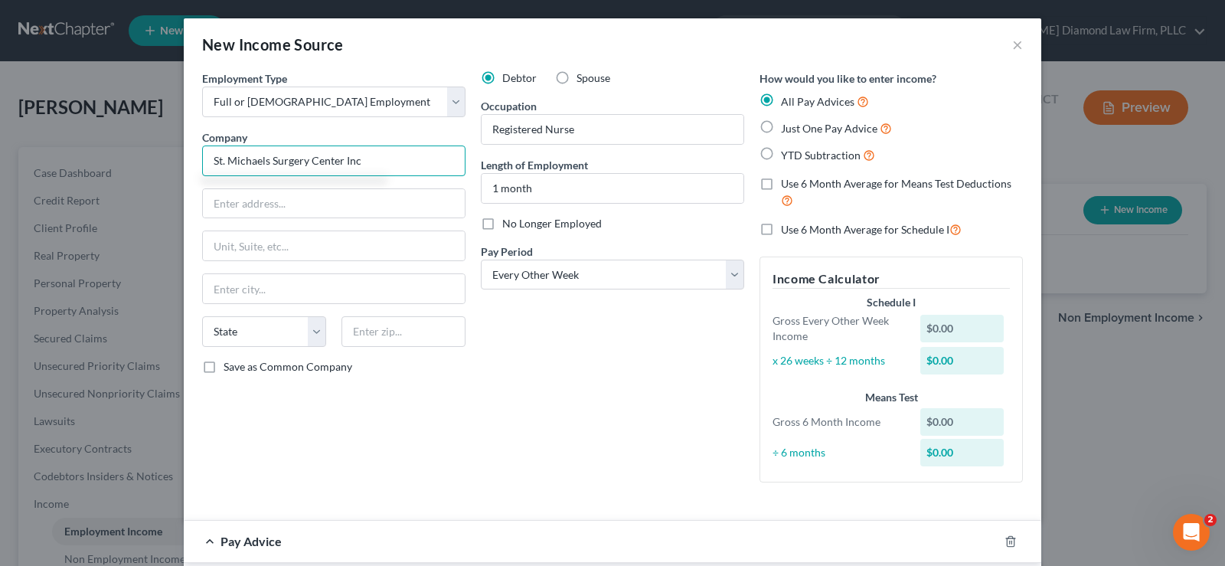
type input "St. Michaels Surgery Center Inc"
type input "1018 West Bay Drive"
type input "33770"
type input "Largo"
select select "9"
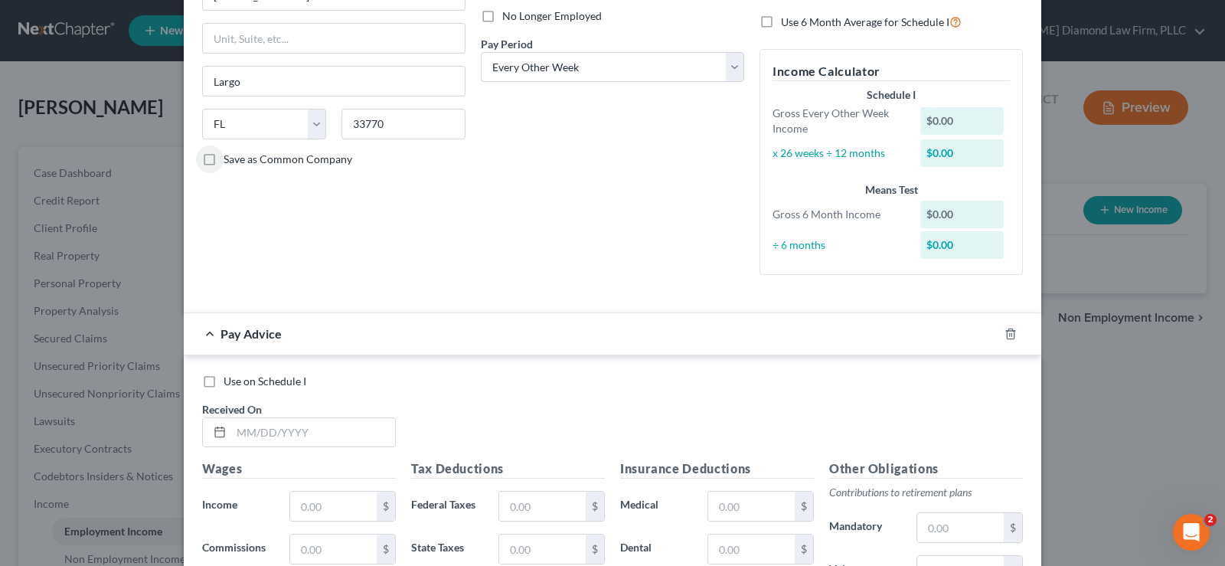
scroll to position [230, 0]
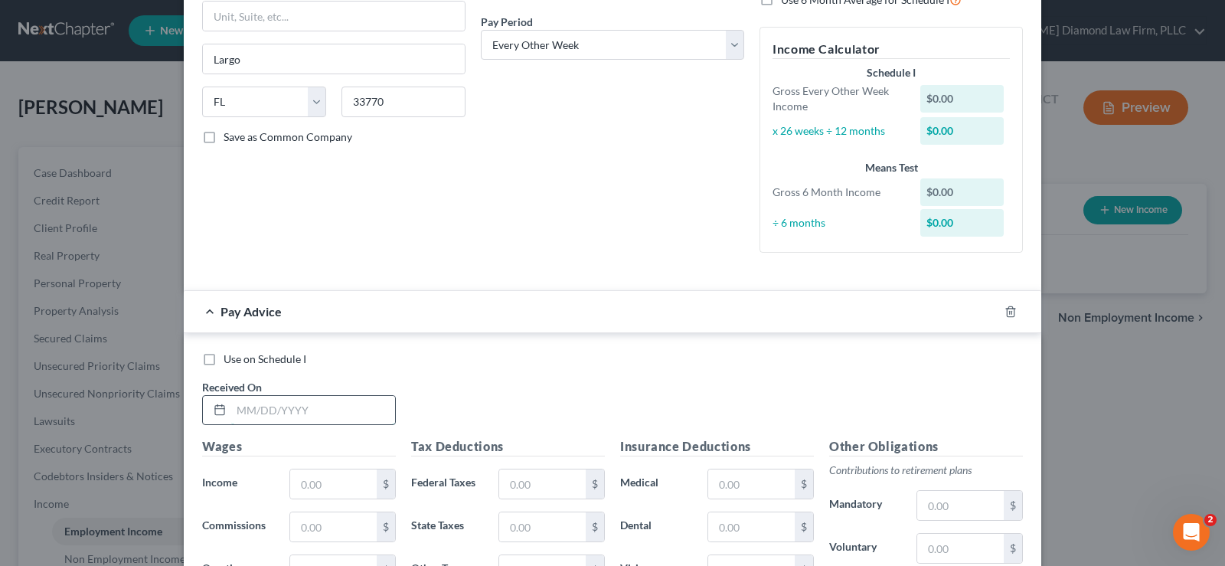
click at [317, 409] on input "text" at bounding box center [313, 410] width 164 height 29
type input "09/04/2025"
type input "405.20"
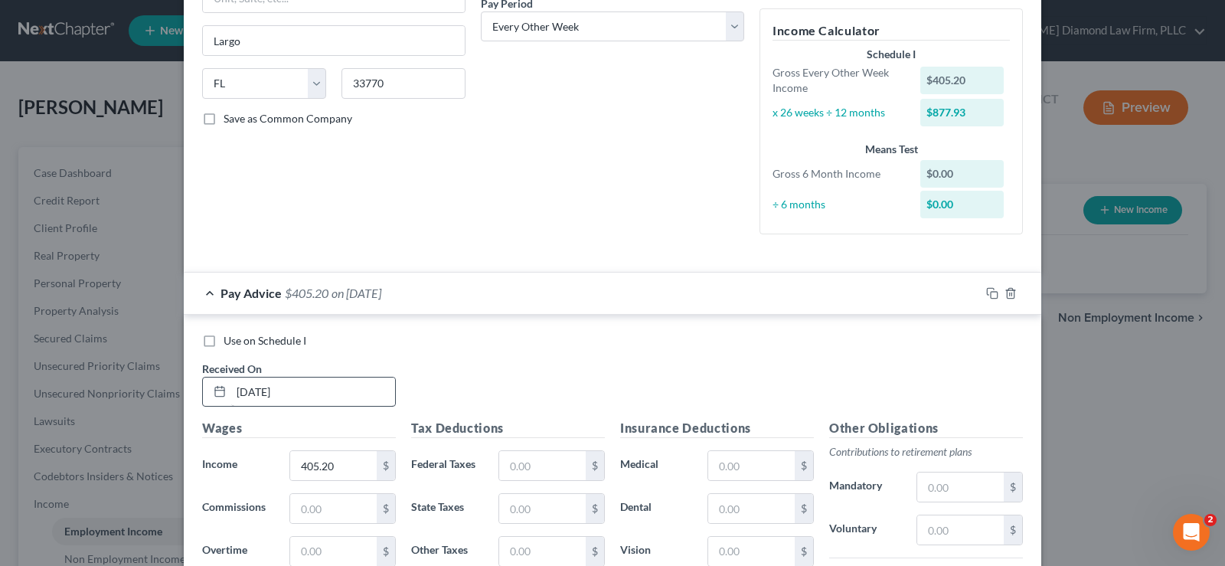
scroll to position [541, 0]
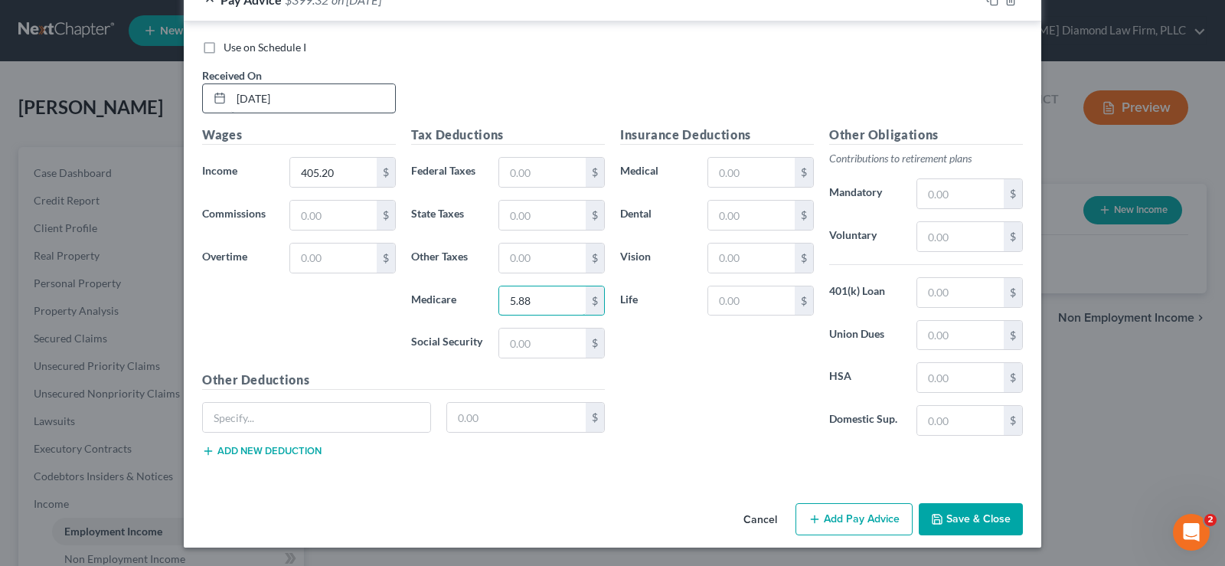
type input "5.88"
type input "25.12"
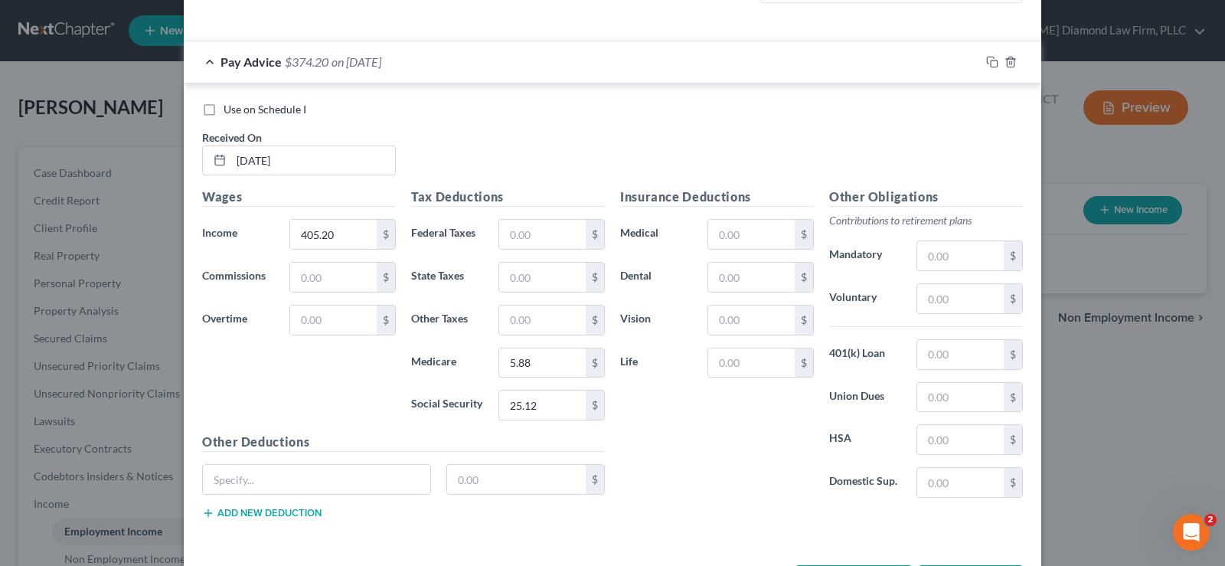
scroll to position [388, 0]
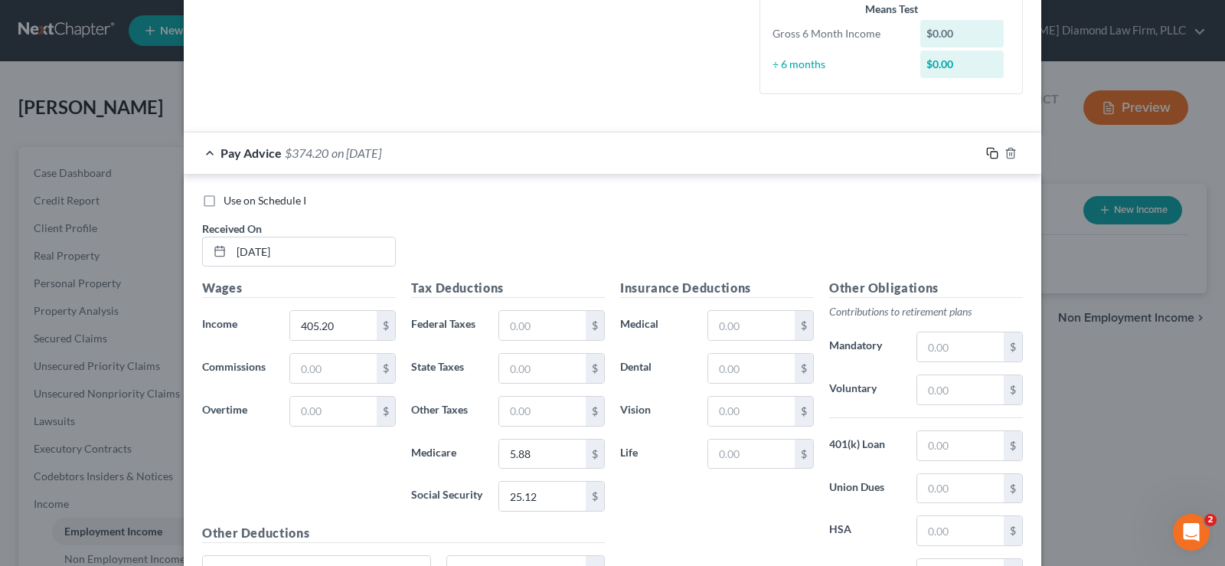
click at [989, 153] on icon "button" at bounding box center [992, 153] width 12 height 12
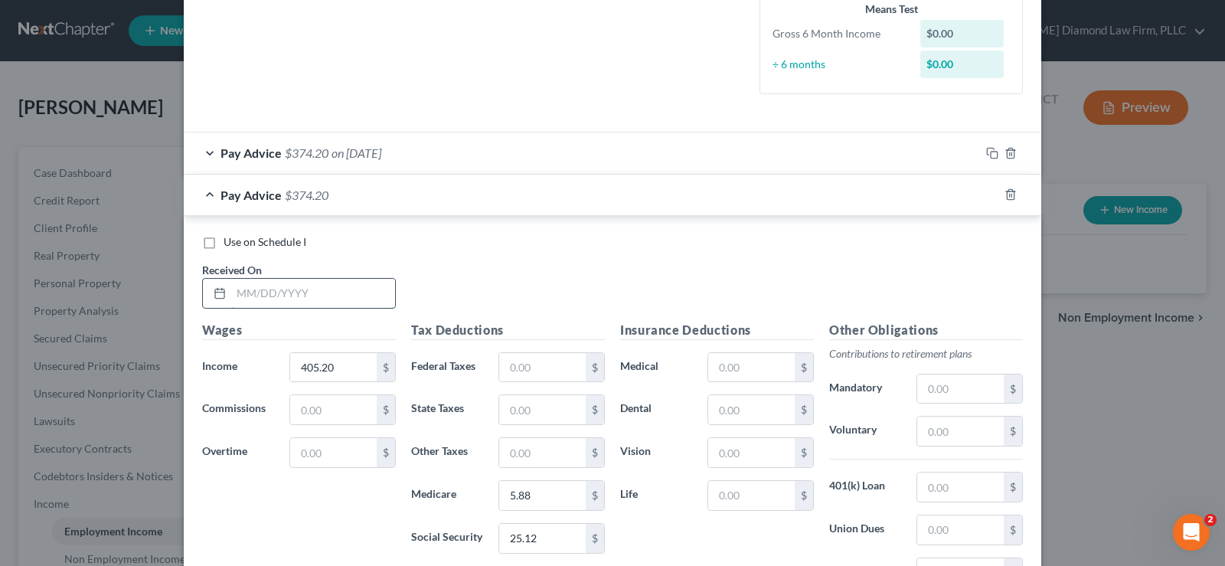
click at [297, 293] on input "text" at bounding box center [313, 293] width 164 height 29
type input "08/21/2025"
type input "596"
type input "1.91"
type input "8.64"
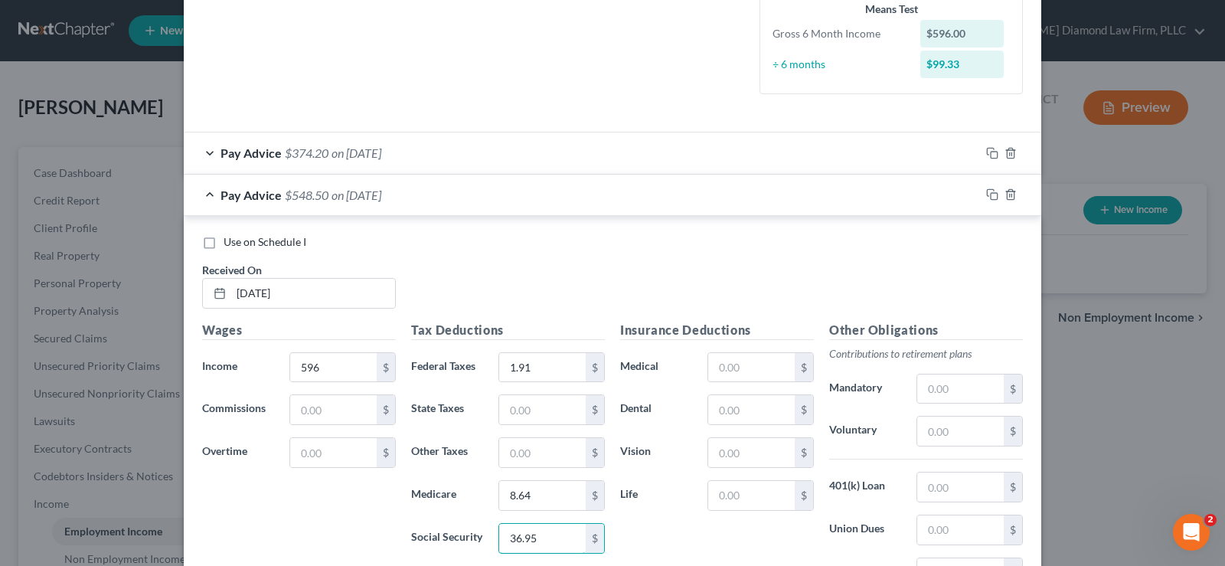
type input "36.95"
click at [205, 194] on div "Pay Advice $548.50 on 08/21/2025" at bounding box center [582, 195] width 796 height 41
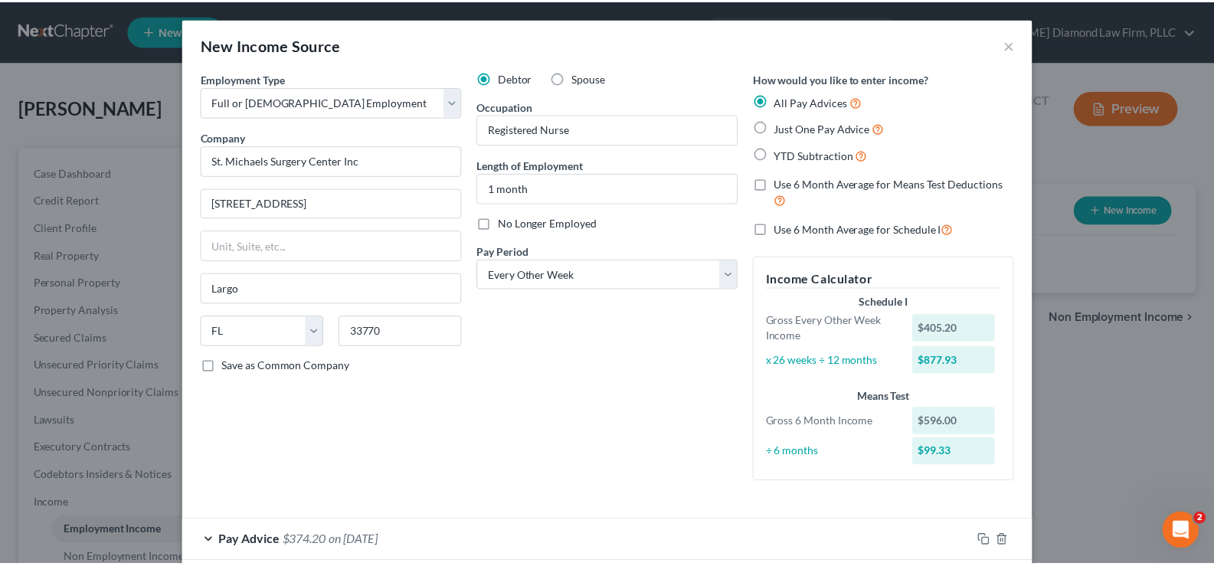
scroll to position [122, 0]
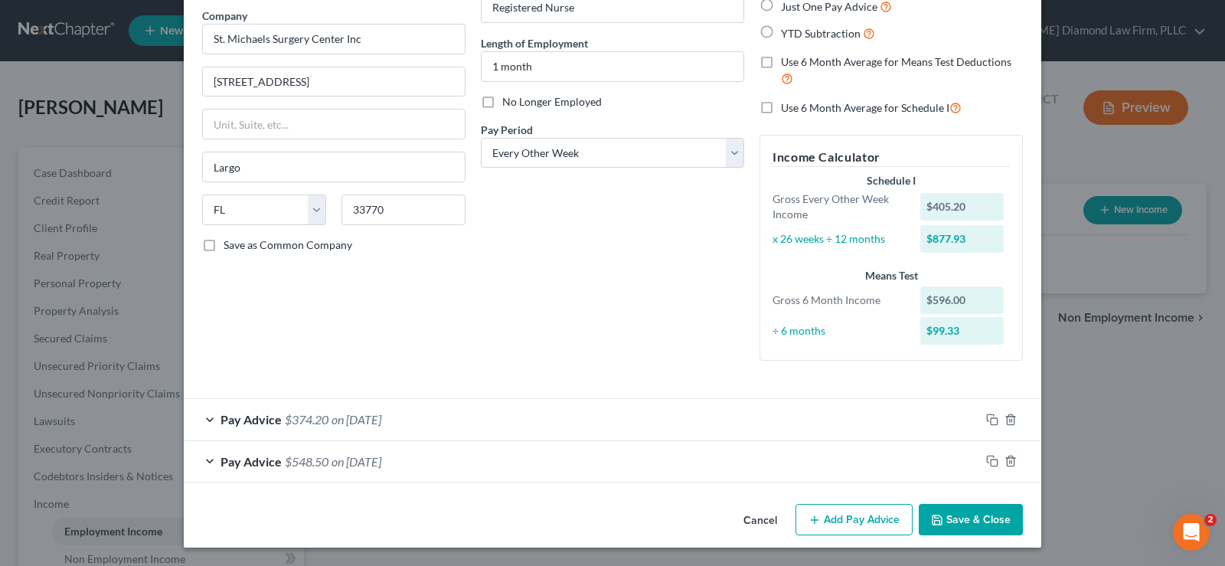
click at [974, 516] on button "Save & Close" at bounding box center [971, 520] width 104 height 32
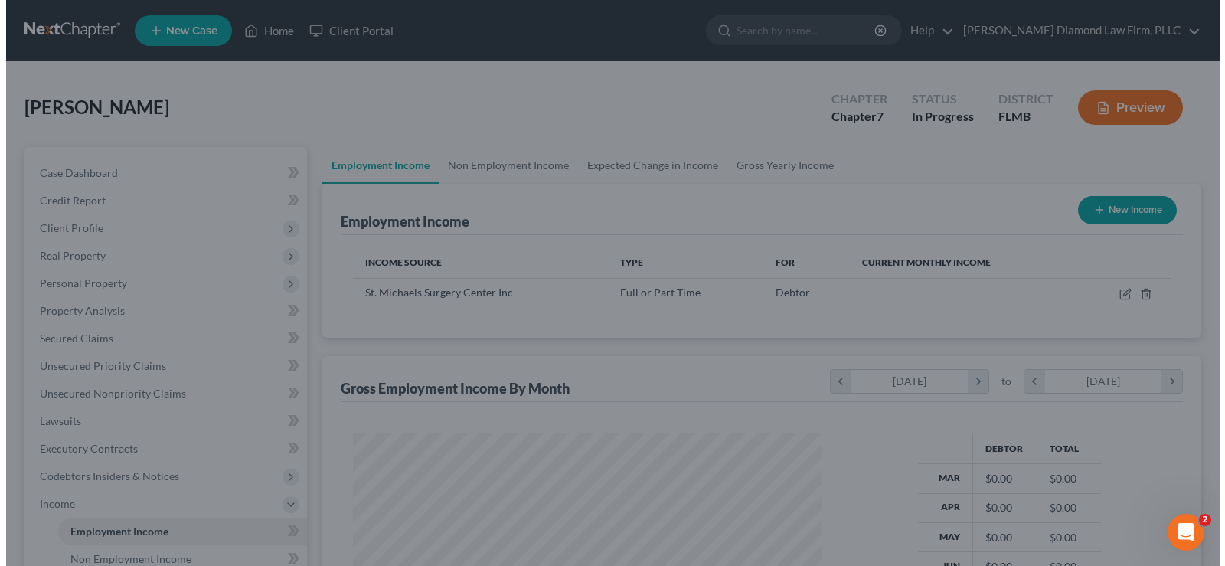
scroll to position [765589, 765368]
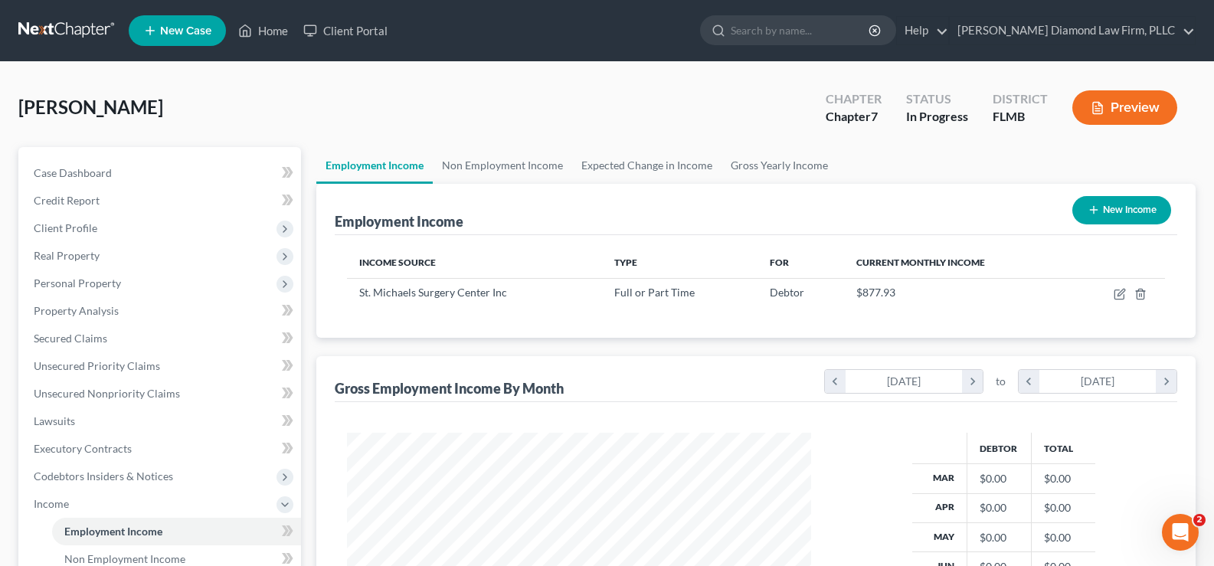
click at [1130, 201] on button "New Income" at bounding box center [1121, 210] width 99 height 28
select select "0"
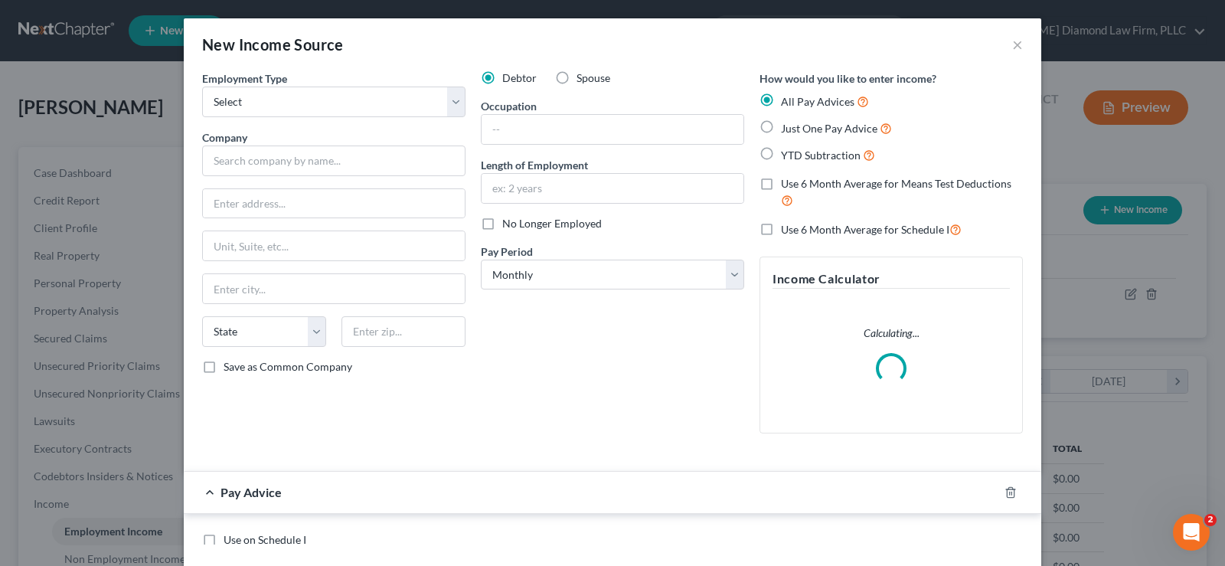
scroll to position [275, 500]
click at [309, 106] on select "Select Full or Part Time Employment Self Employment" at bounding box center [333, 102] width 263 height 31
select select "0"
click at [202, 87] on select "Select Full or Part Time Employment Self Employment" at bounding box center [333, 102] width 263 height 31
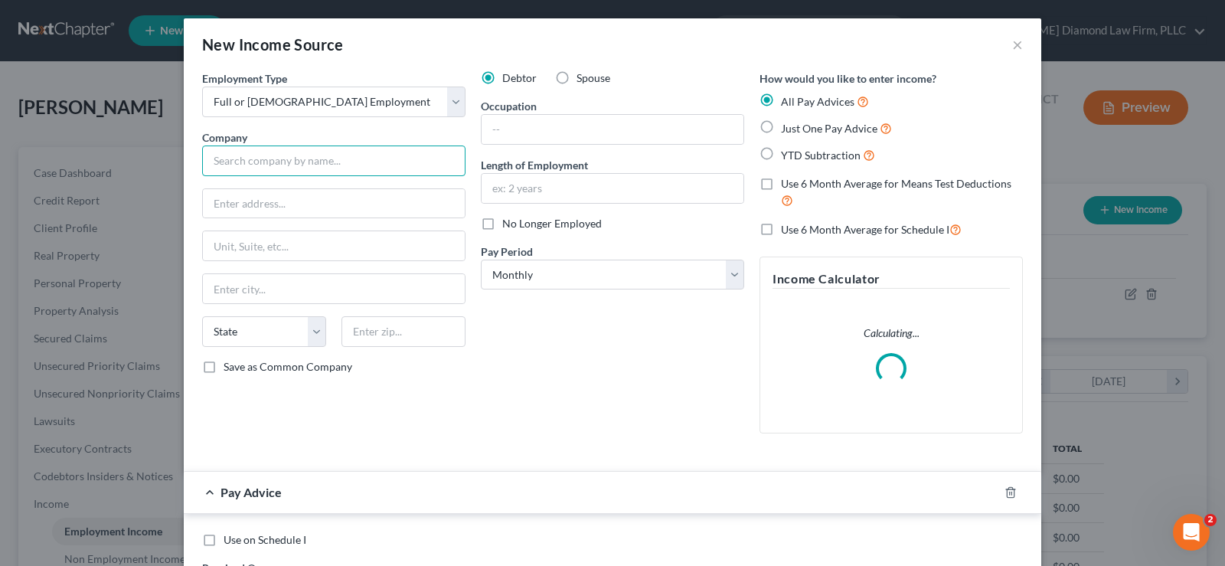
click at [290, 170] on input "text" at bounding box center [333, 161] width 263 height 31
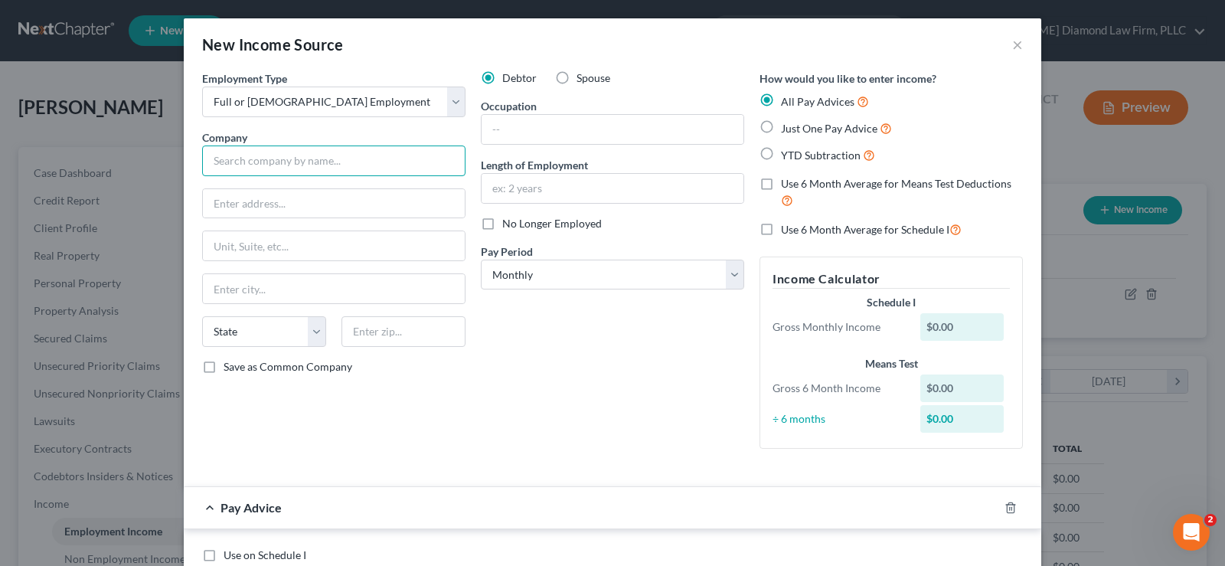
click at [281, 169] on input "text" at bounding box center [333, 161] width 263 height 31
type input "AdventHealth Daytona Beach"
type input "301 Memorial Medical Pkwy"
type input "32117"
type input "Daytona Beach"
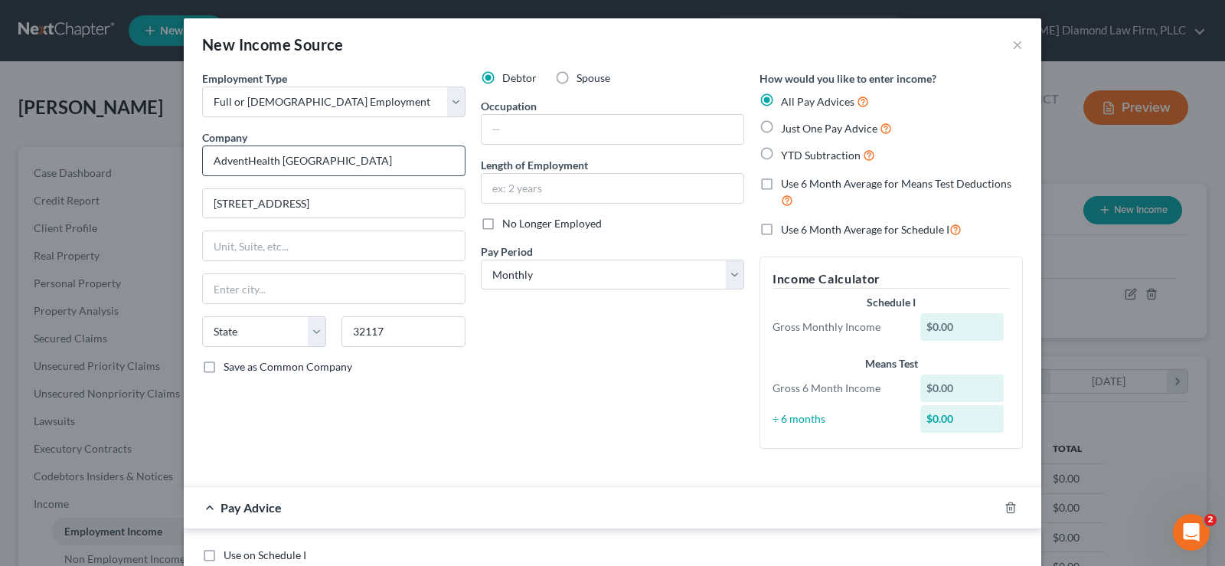
select select "9"
click at [524, 128] on input "text" at bounding box center [613, 129] width 262 height 29
type input "Registered Nurse"
click at [502, 221] on label "No Longer Employed" at bounding box center [552, 223] width 100 height 15
click at [509, 221] on input "No Longer Employed" at bounding box center [514, 221] width 10 height 10
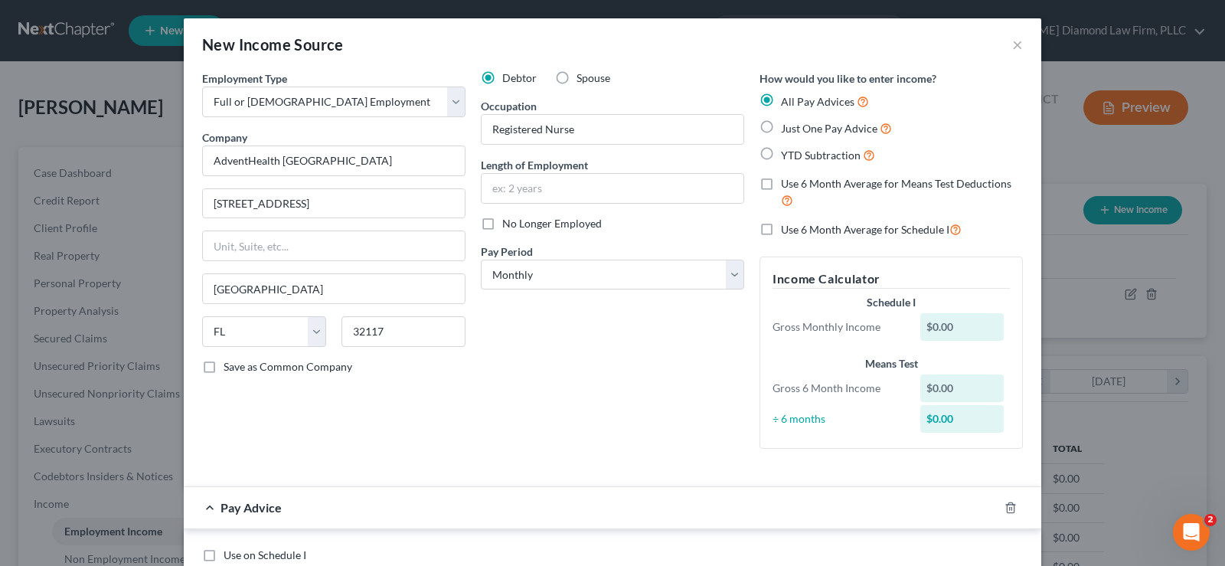
checkbox input "true"
click at [535, 184] on input "text" at bounding box center [613, 188] width 262 height 29
click at [589, 182] on input "text" at bounding box center [613, 188] width 262 height 29
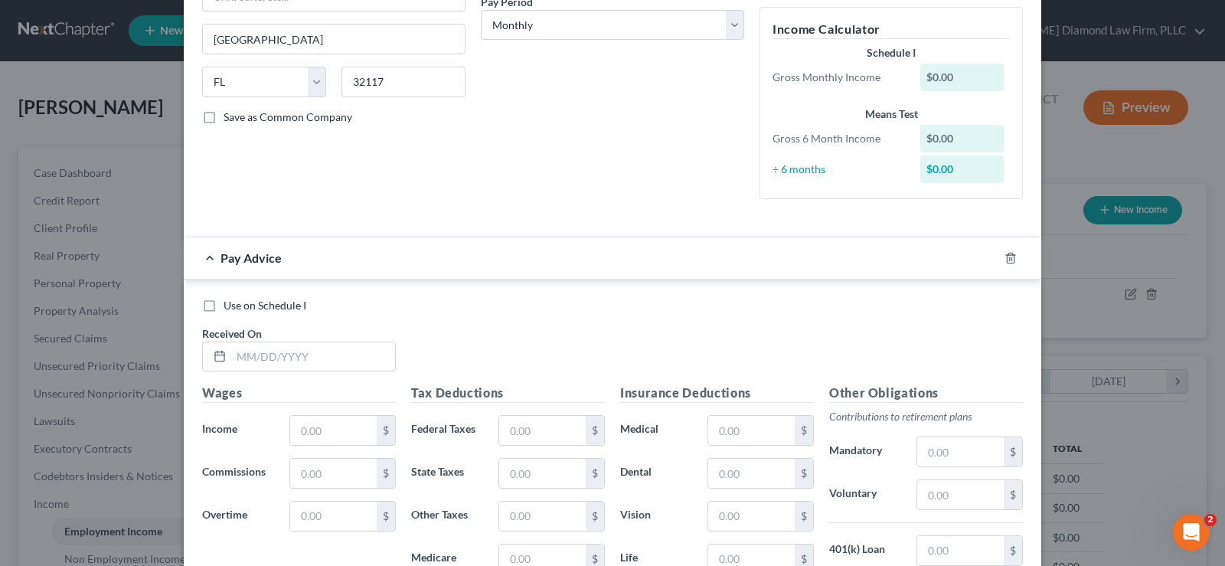
scroll to position [306, 0]
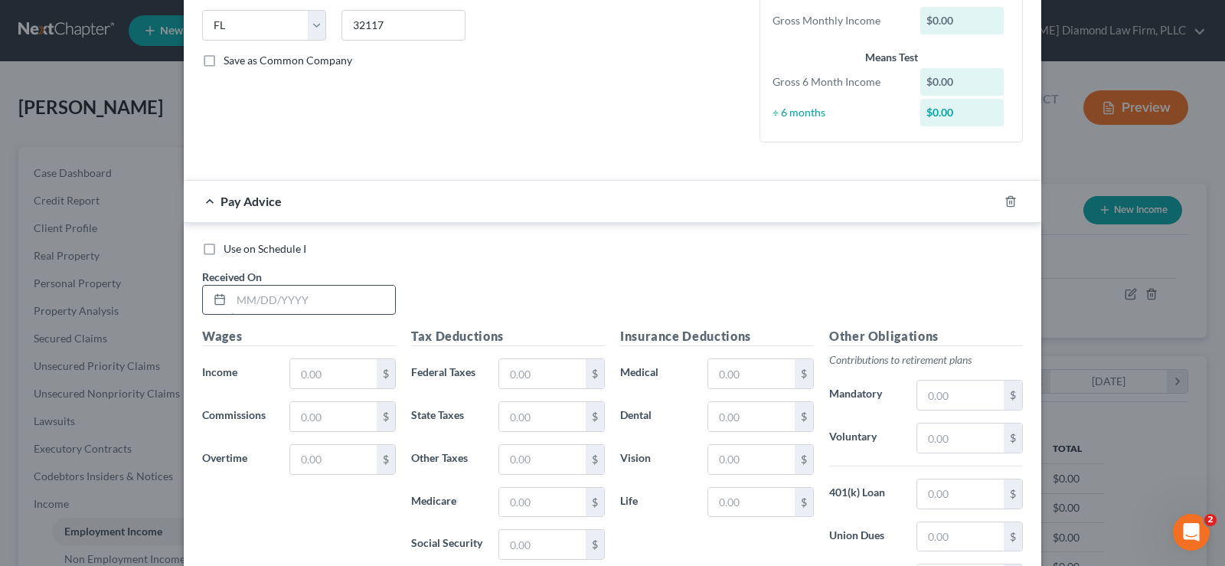
type input "5 years"
click at [293, 293] on input "text" at bounding box center [313, 300] width 164 height 29
click at [310, 300] on input "text" at bounding box center [313, 300] width 164 height 29
type input "07/18/2025"
type input "2,072.22"
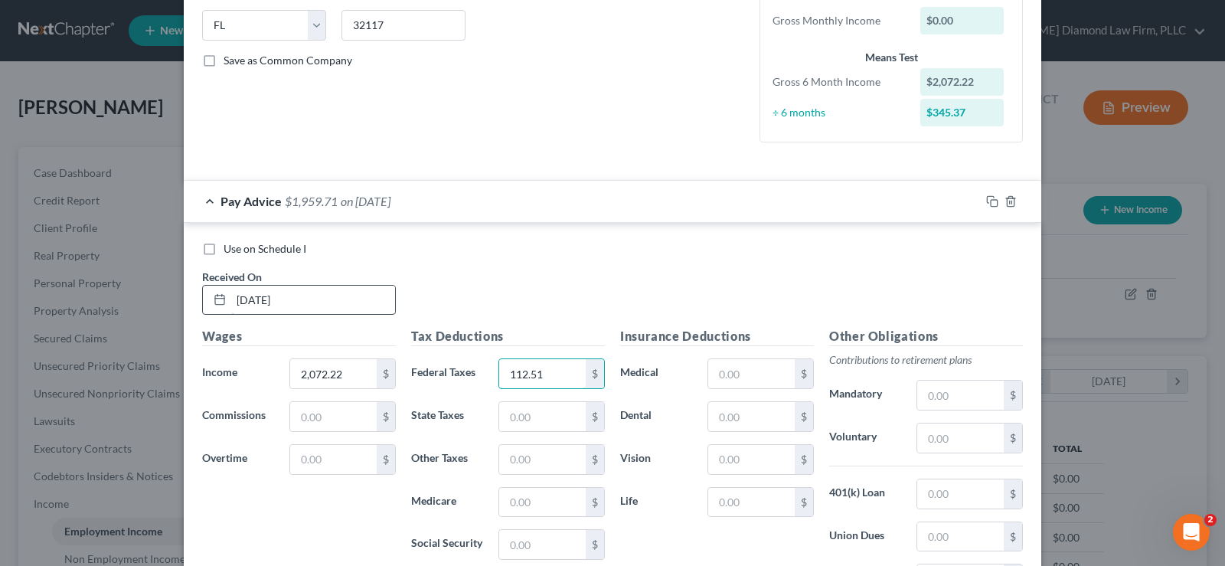
type input "112.51"
type input "30.05"
type input "128.47"
click at [990, 203] on icon "button" at bounding box center [992, 201] width 12 height 12
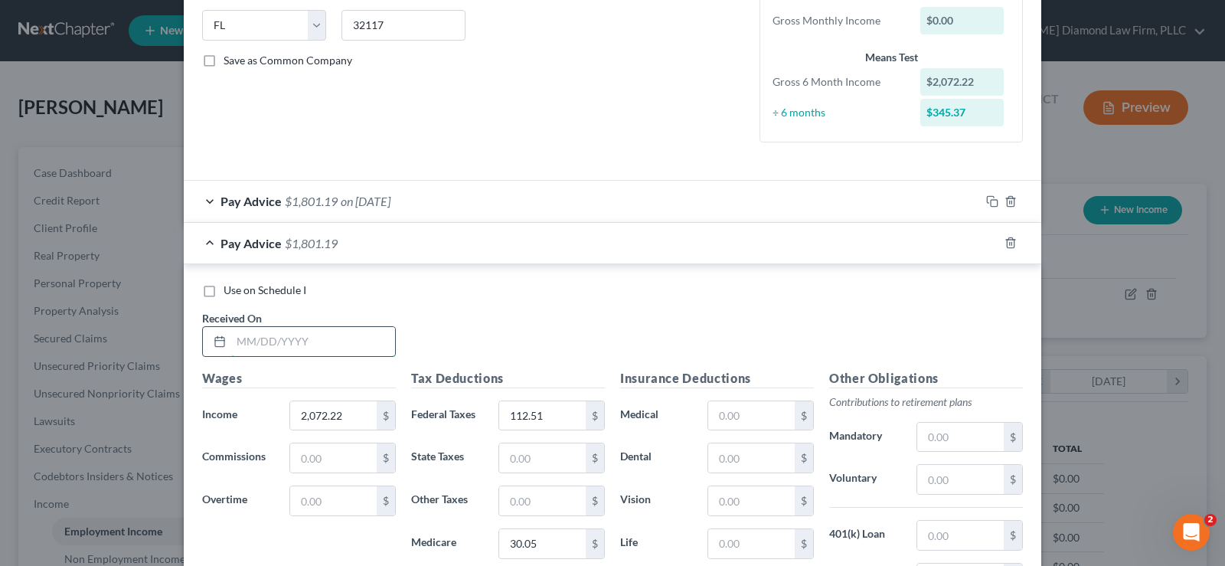
click at [319, 345] on input "text" at bounding box center [313, 341] width 164 height 29
type input "07/03/2025"
click at [342, 425] on input "2,072.22" at bounding box center [333, 415] width 87 height 29
drag, startPoint x: 342, startPoint y: 420, endPoint x: 273, endPoint y: 424, distance: 69.0
click at [273, 424] on div "Income * 2,072.22 $" at bounding box center [299, 416] width 209 height 31
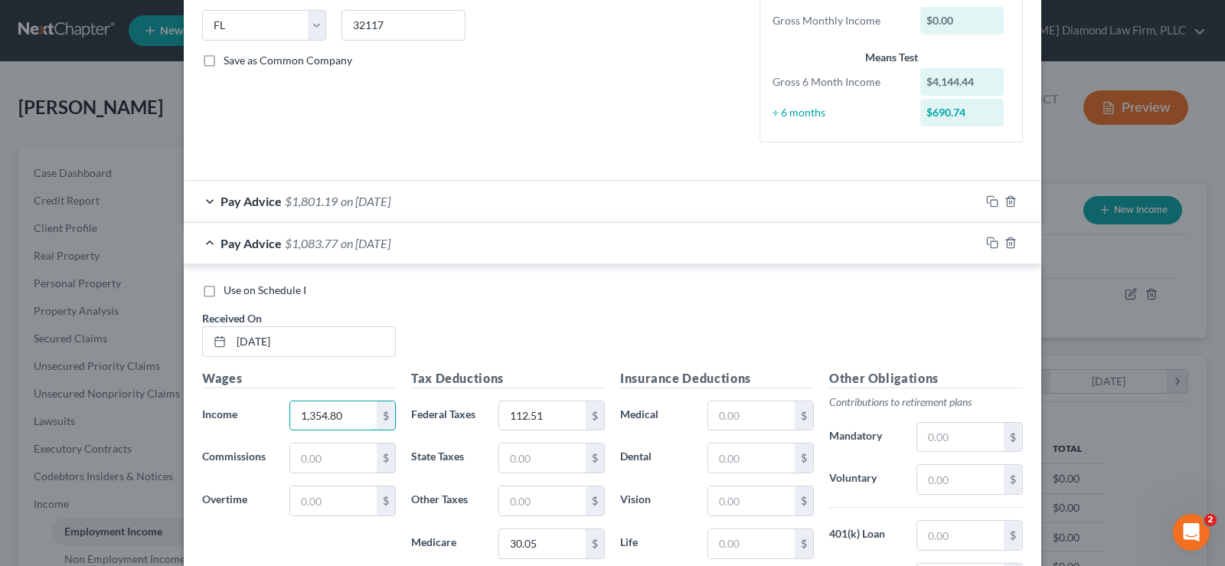
type input "1,354.80"
type input "29.71"
type input "19.65"
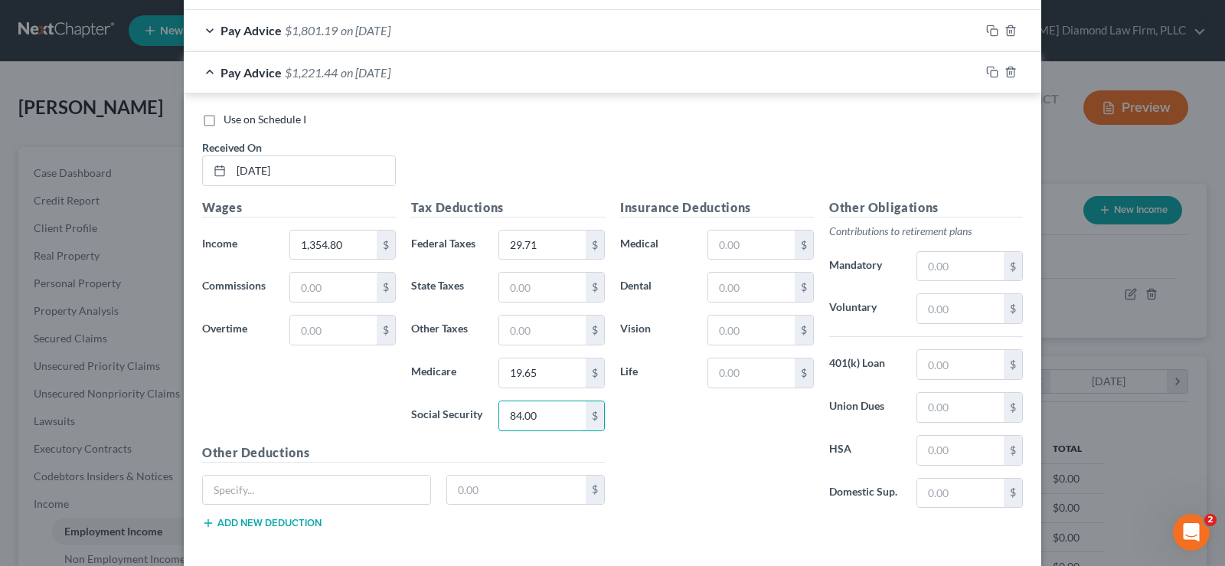
scroll to position [396, 0]
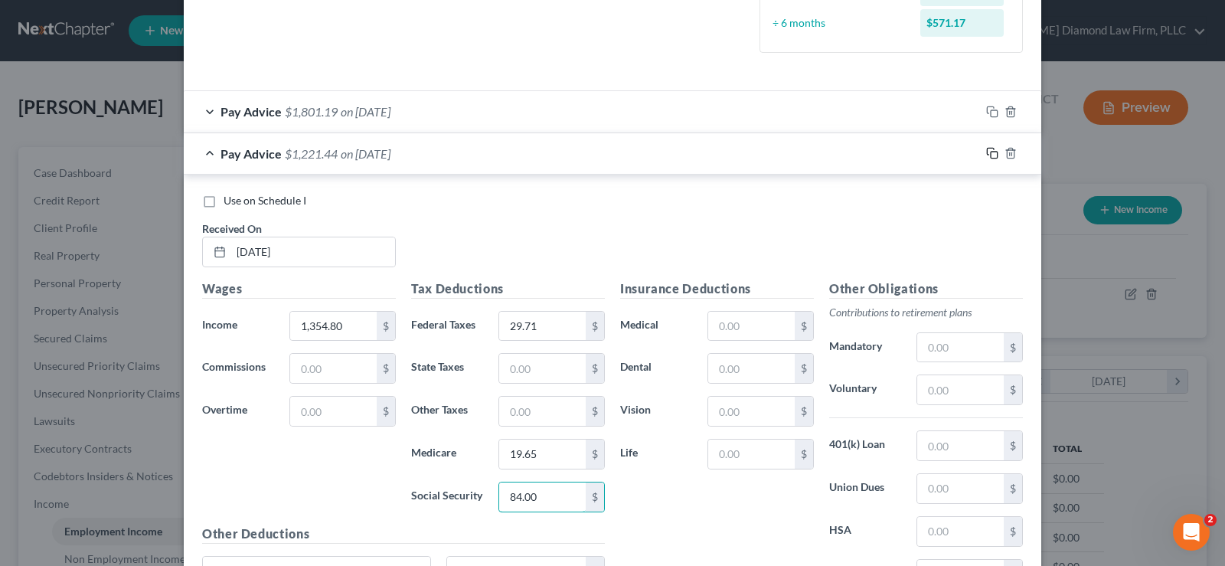
type input "84.00"
click at [986, 152] on icon "button" at bounding box center [992, 153] width 12 height 12
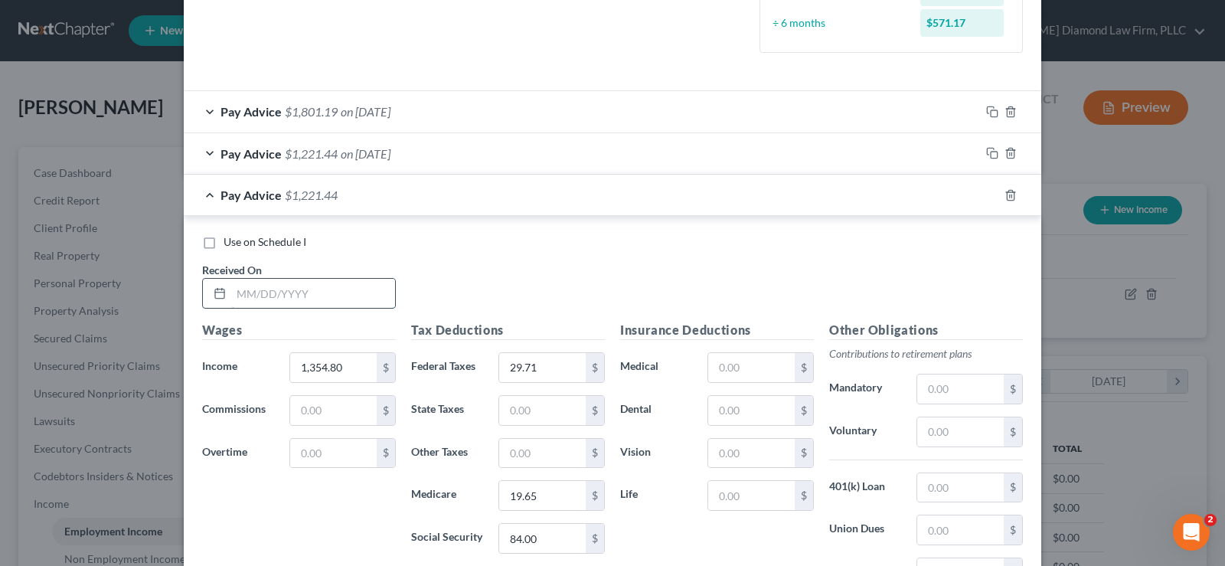
click at [301, 285] on input "text" at bounding box center [313, 293] width 164 height 29
type input "06/20/2025"
click at [314, 451] on input "text" at bounding box center [333, 453] width 87 height 29
type input "319.56"
click at [334, 374] on input "1,354.80" at bounding box center [333, 367] width 87 height 29
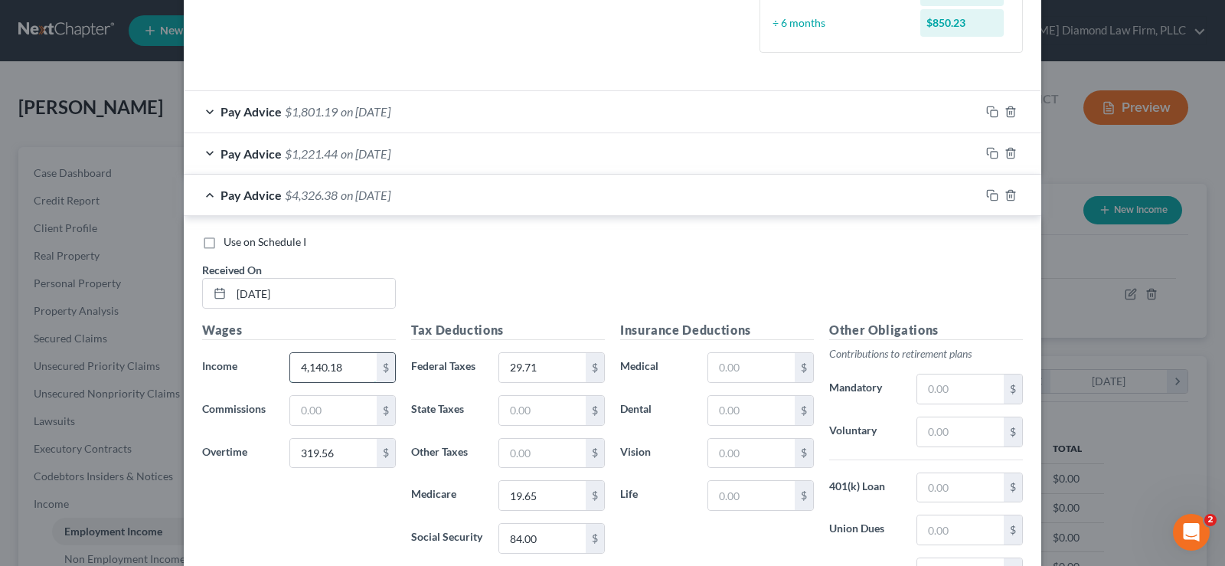
type input "4,140.18"
type input "447.93"
type input "63.22"
type input "270.35"
click at [771, 494] on input "text" at bounding box center [751, 495] width 87 height 29
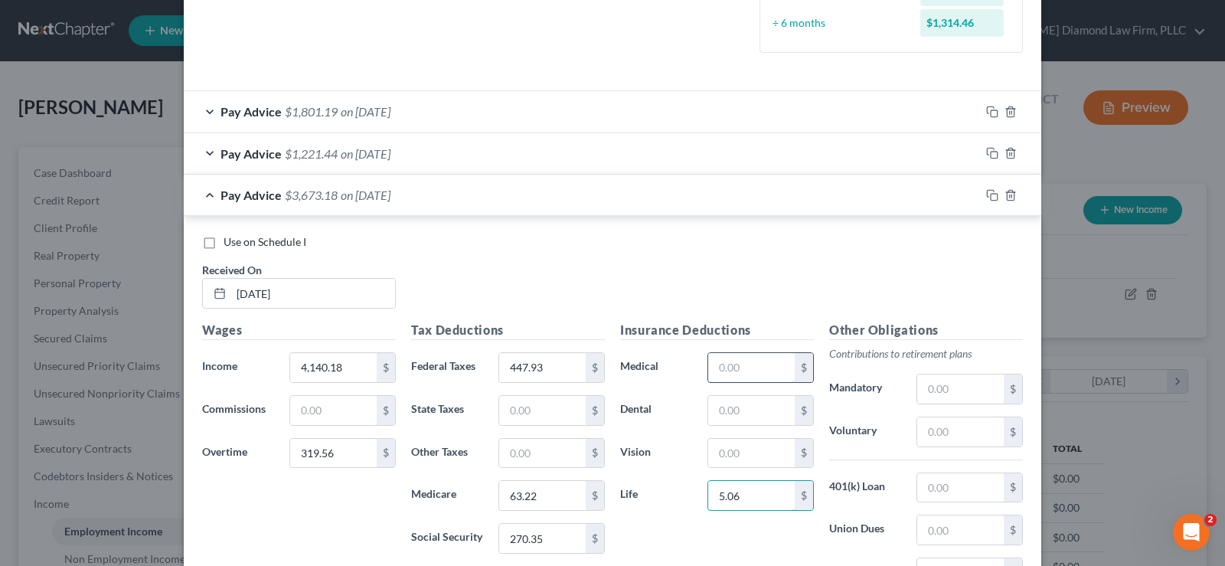
type input "5.06"
click at [752, 375] on input "text" at bounding box center [751, 367] width 87 height 29
type input "96.92"
type input "8.27"
type input "3.77"
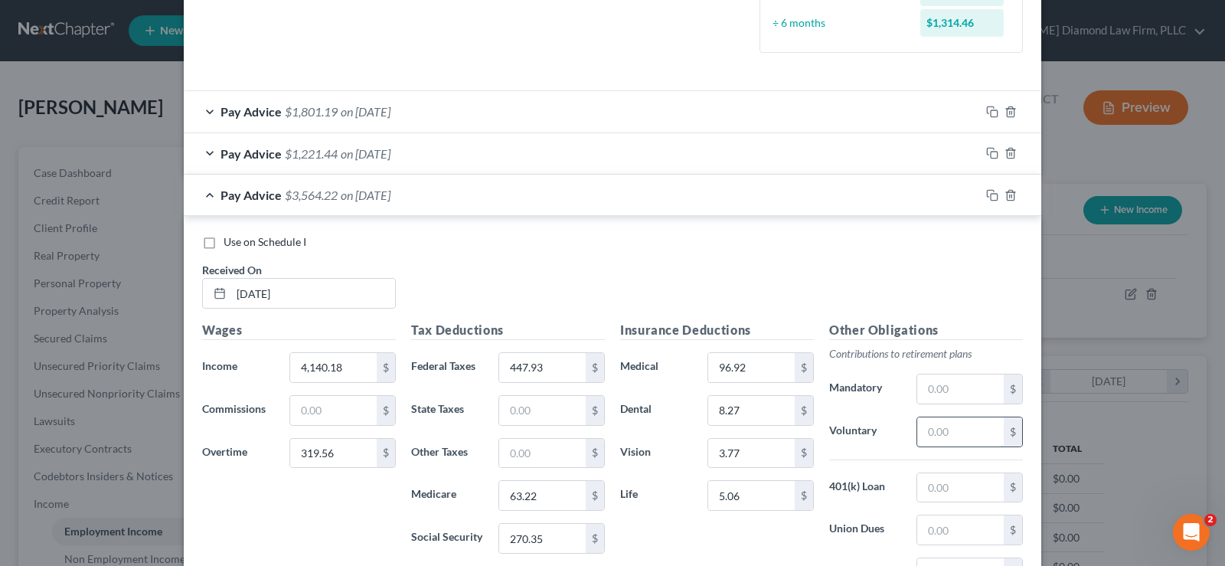
click at [965, 437] on input "text" at bounding box center [961, 431] width 87 height 29
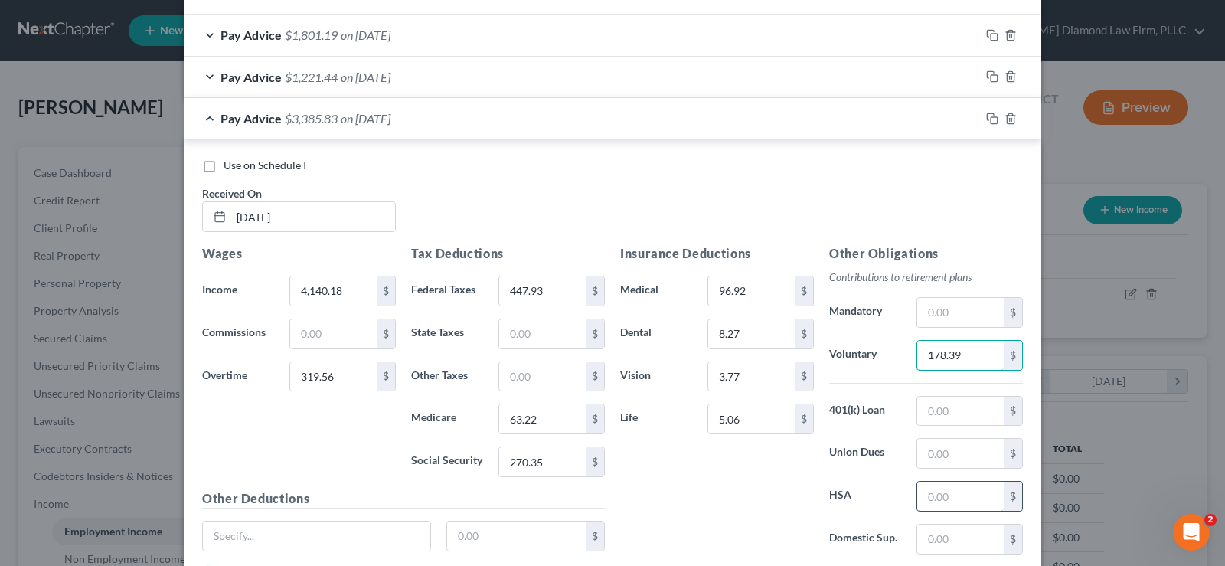
type input "178.39"
click at [937, 507] on input "text" at bounding box center [961, 496] width 87 height 29
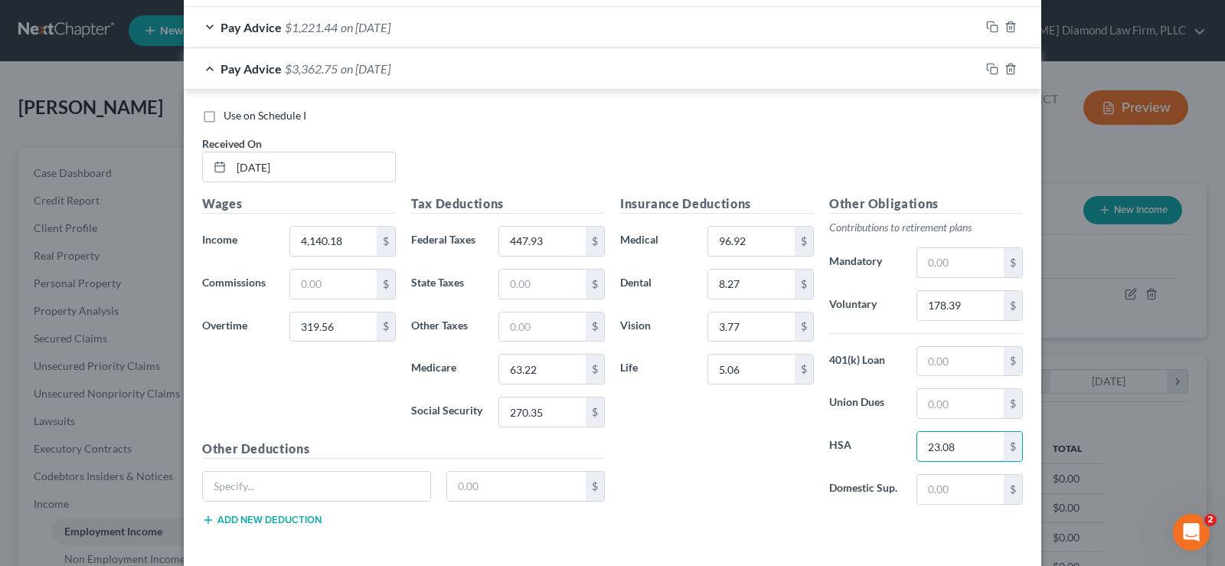
scroll to position [549, 0]
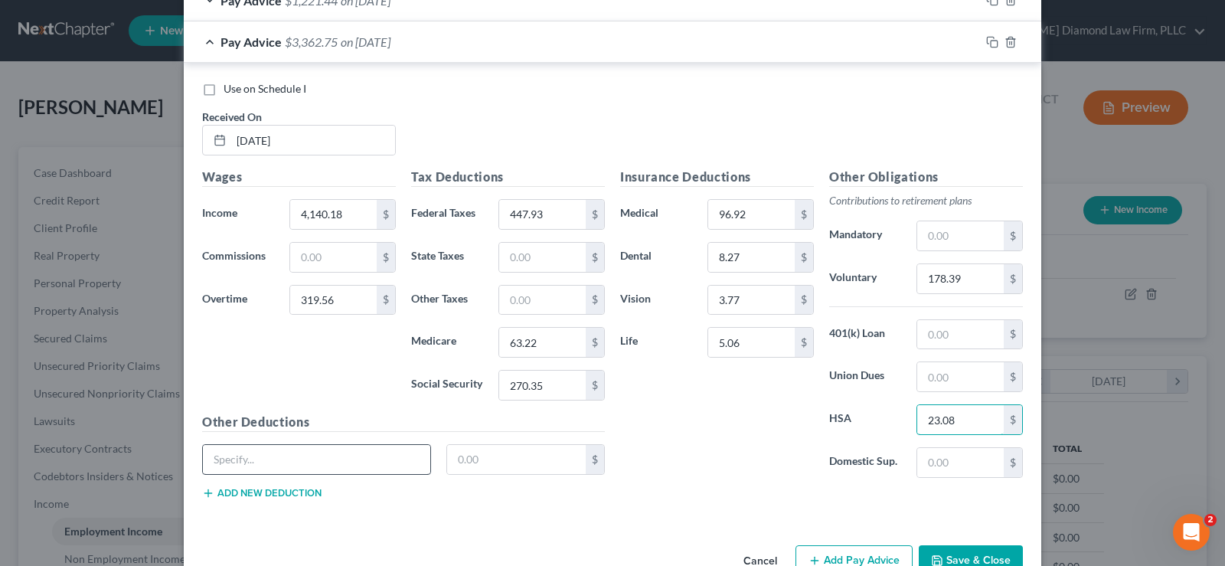
type input "23.08"
click at [271, 456] on input "text" at bounding box center [316, 459] width 227 height 29
type input "Critical Illness"
type input "17.28"
click at [221, 491] on button "Add new deduction" at bounding box center [261, 493] width 119 height 12
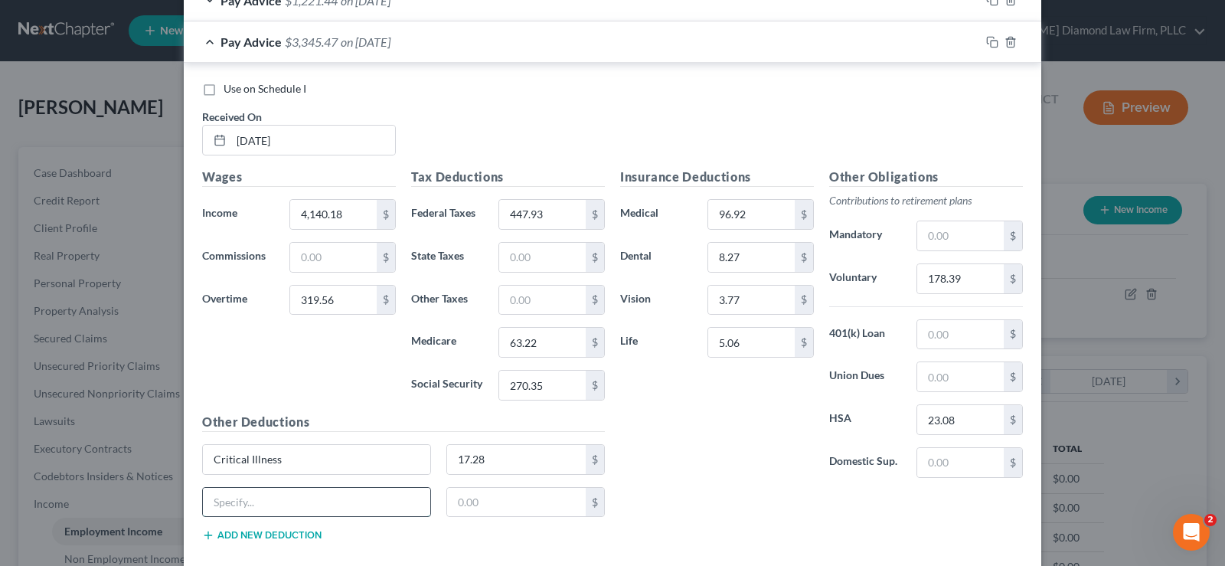
click at [251, 500] on input "text" at bounding box center [316, 502] width 227 height 29
type input "Disability"
type input "24.20"
click at [266, 502] on input "Disability" at bounding box center [316, 502] width 227 height 29
type input "Disability Insurance"
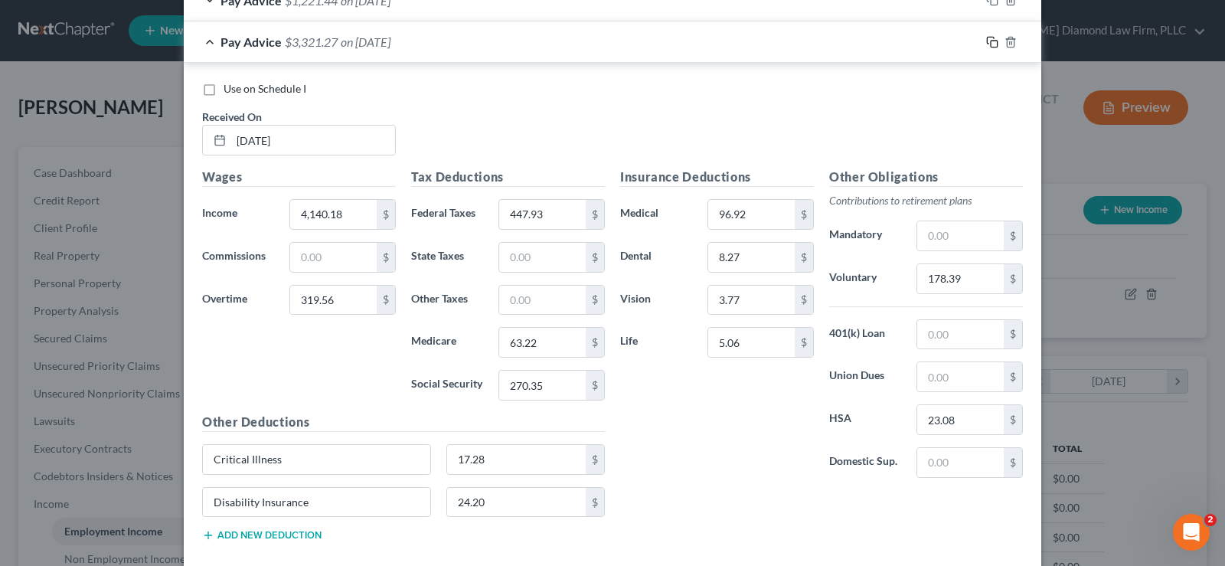
click at [986, 44] on icon "button" at bounding box center [992, 42] width 12 height 12
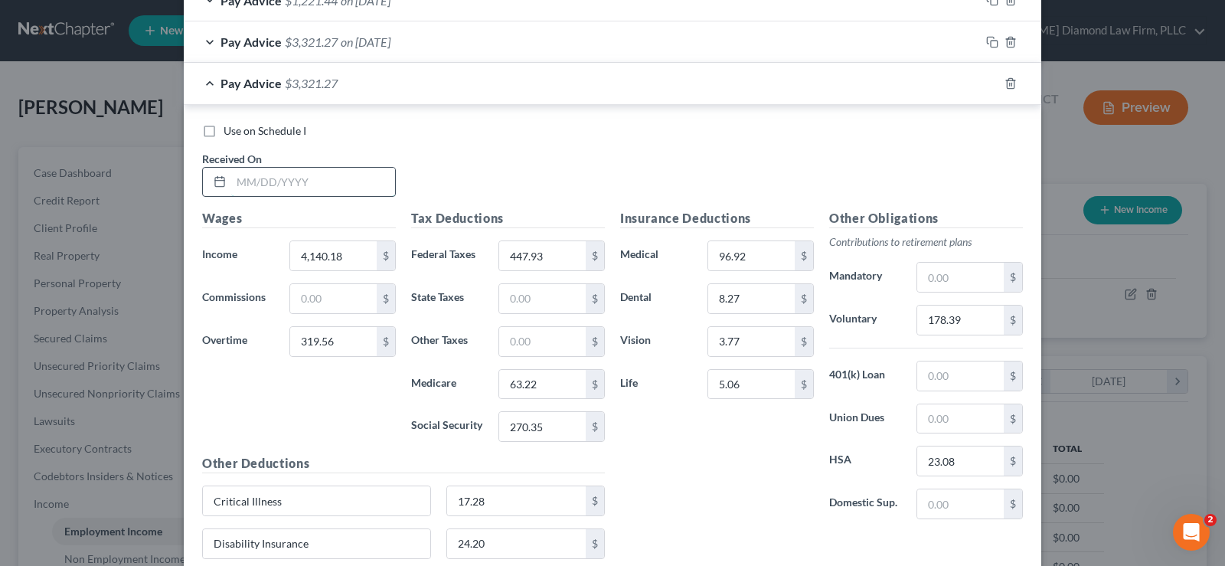
click at [320, 185] on input "text" at bounding box center [313, 182] width 164 height 29
type input "06/06/2025"
type input "3,978.53"
click at [564, 255] on input "447.93" at bounding box center [542, 255] width 87 height 29
click at [550, 257] on input "447.93" at bounding box center [542, 255] width 87 height 29
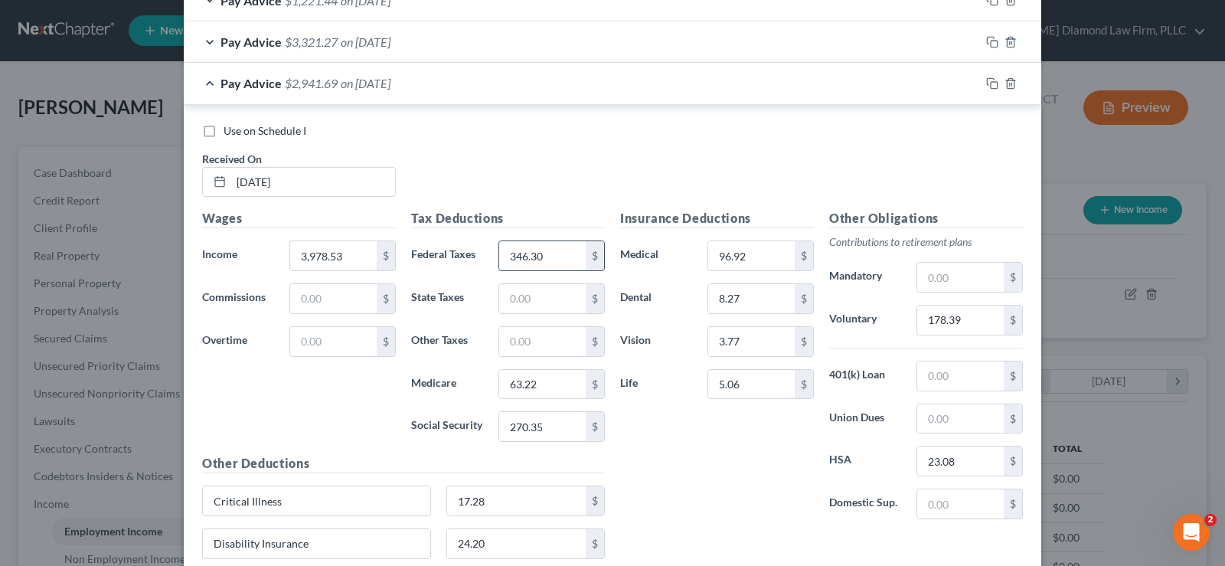
type input "346.30"
type input "56.25"
type input "240.51"
click at [956, 323] on input "178.39" at bounding box center [961, 320] width 87 height 29
type input "159.14"
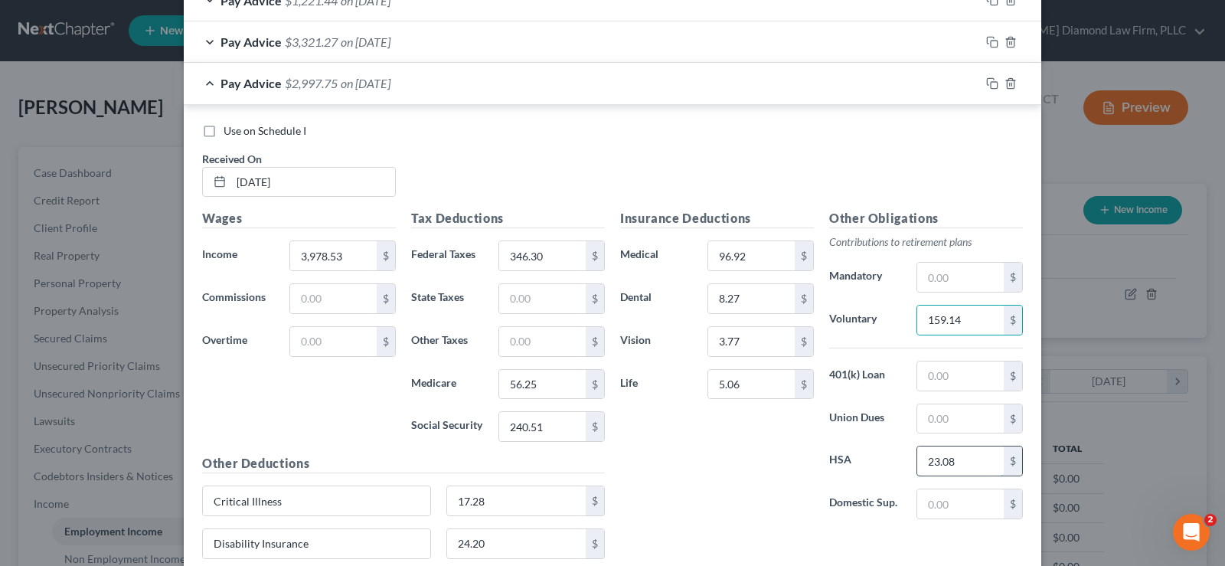
click at [959, 457] on input "23.08" at bounding box center [961, 460] width 87 height 29
type input "23.07"
click at [990, 81] on icon "button" at bounding box center [992, 83] width 12 height 12
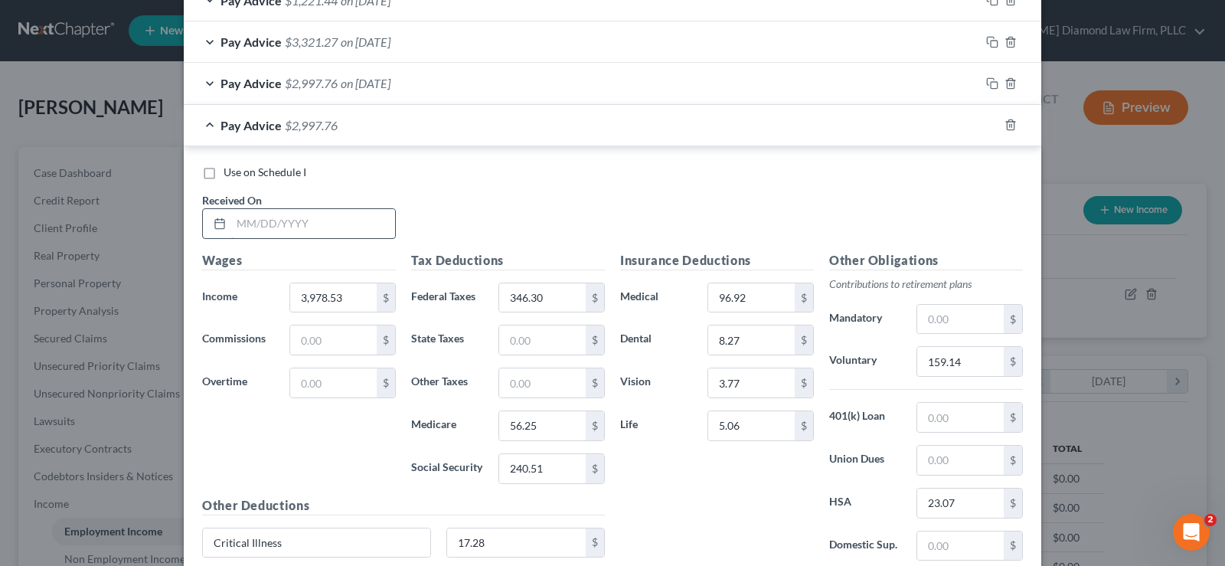
click at [293, 214] on input "text" at bounding box center [313, 223] width 164 height 29
type input "05/23/2025"
click at [353, 301] on input "3,978.53" at bounding box center [333, 297] width 87 height 29
type input "3,733.25"
type input "294.49"
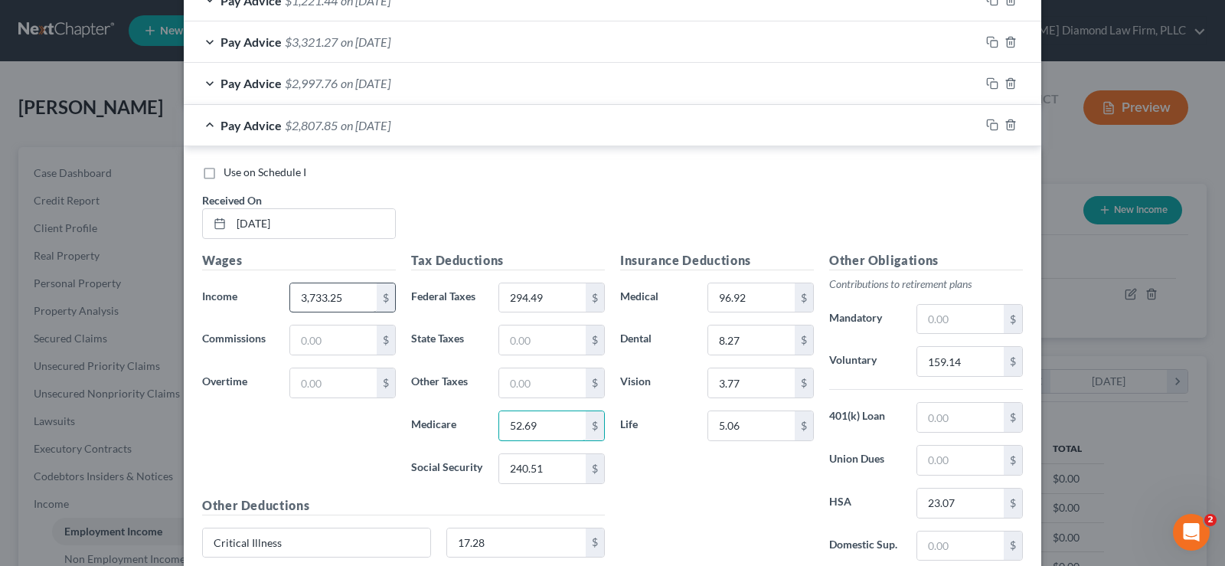
type input "52.69"
type input "225.30"
click at [974, 502] on input "23.07" at bounding box center [961, 503] width 87 height 29
type input "23.08"
click at [970, 358] on input "159.14" at bounding box center [961, 361] width 87 height 29
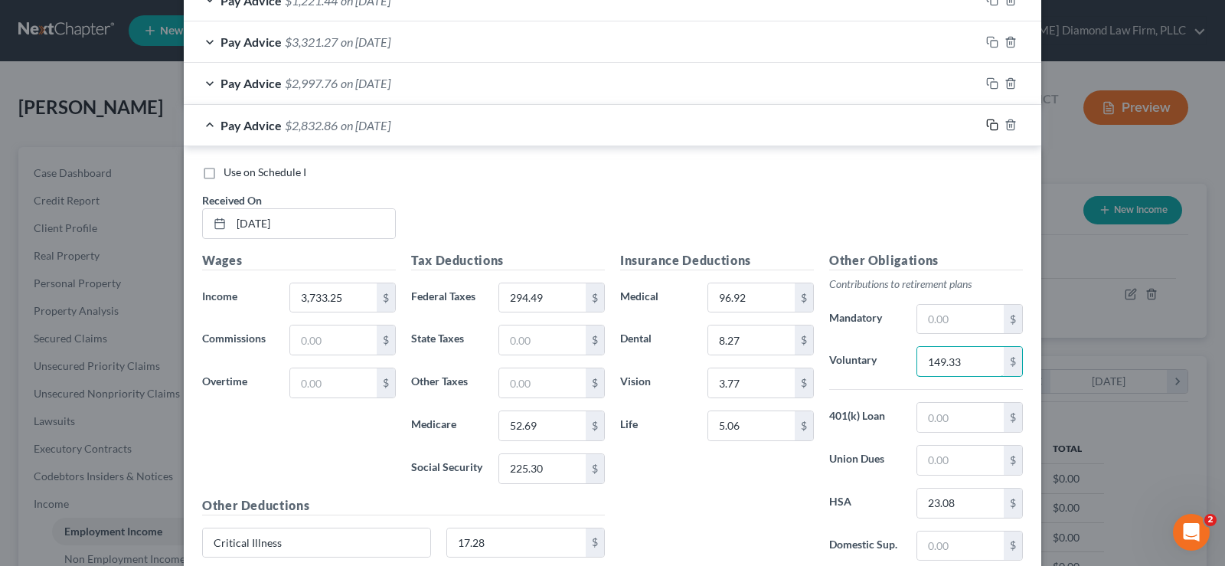
type input "149.33"
click at [991, 126] on rect "button" at bounding box center [994, 126] width 7 height 7
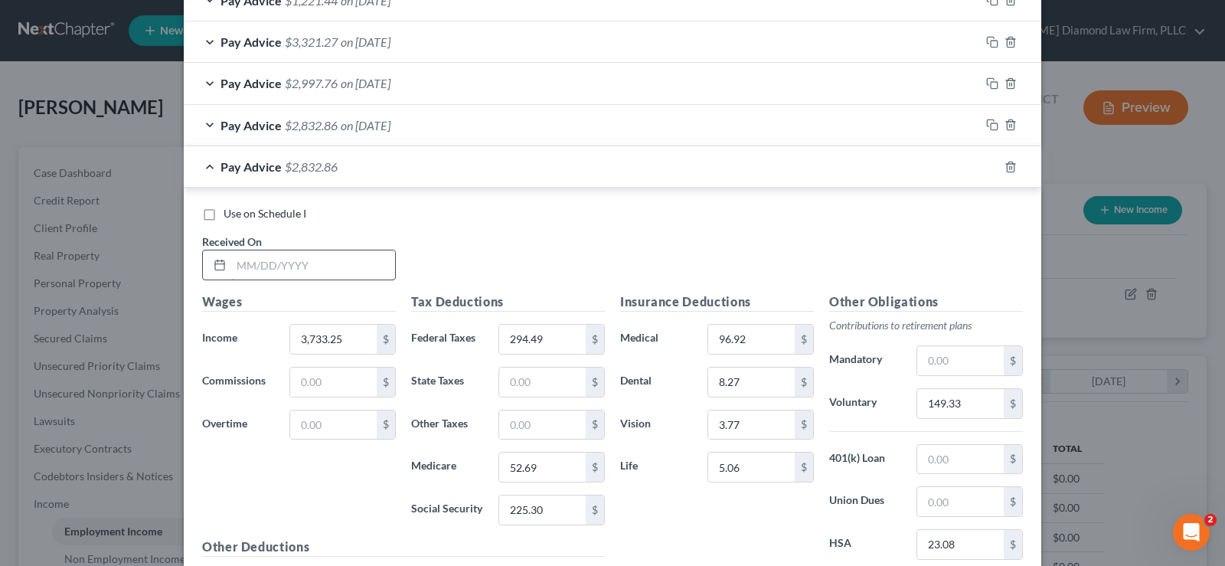
click at [312, 260] on input "text" at bounding box center [313, 264] width 164 height 29
type input "05/09/2025"
type input "3,828.47"
click at [547, 339] on input "294.49" at bounding box center [542, 339] width 87 height 29
type input "314.60"
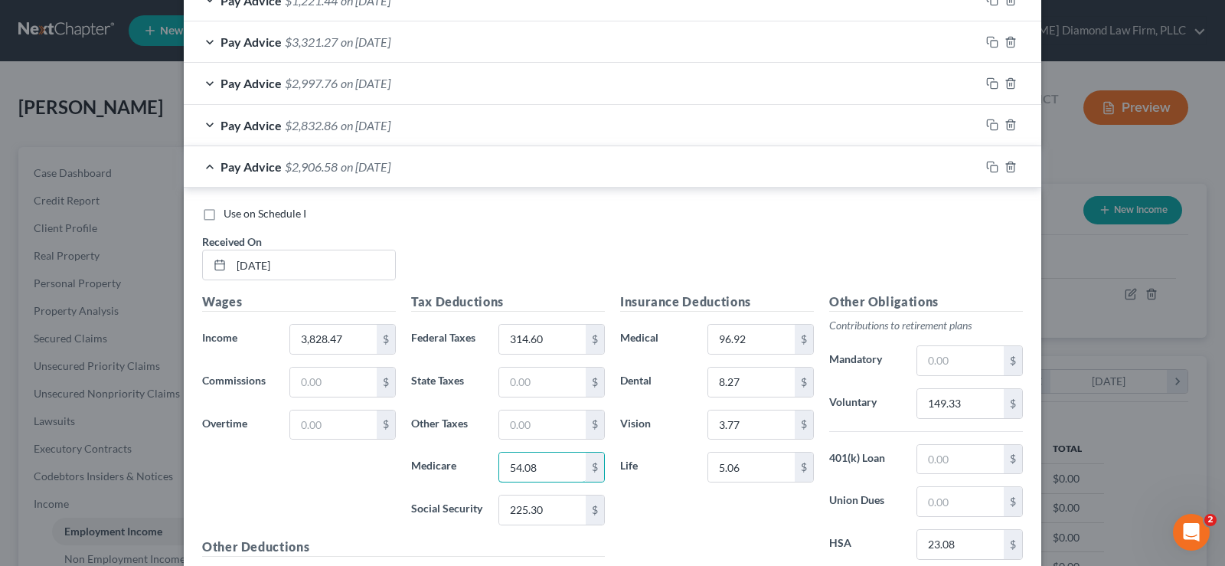
type input "54.08"
type input "231.21"
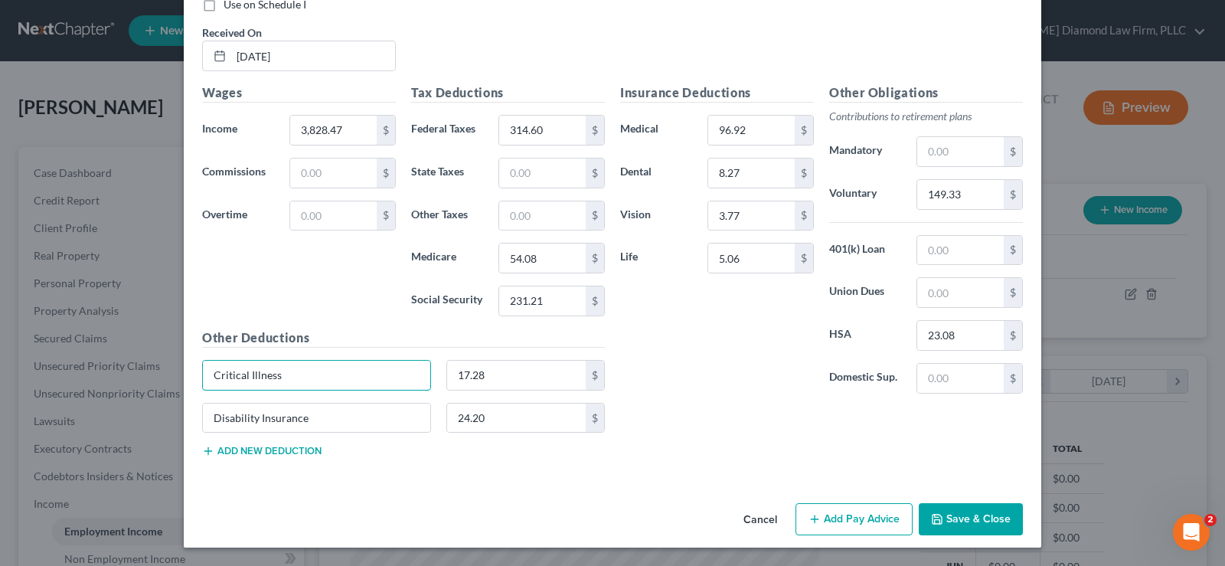
scroll to position [605, 0]
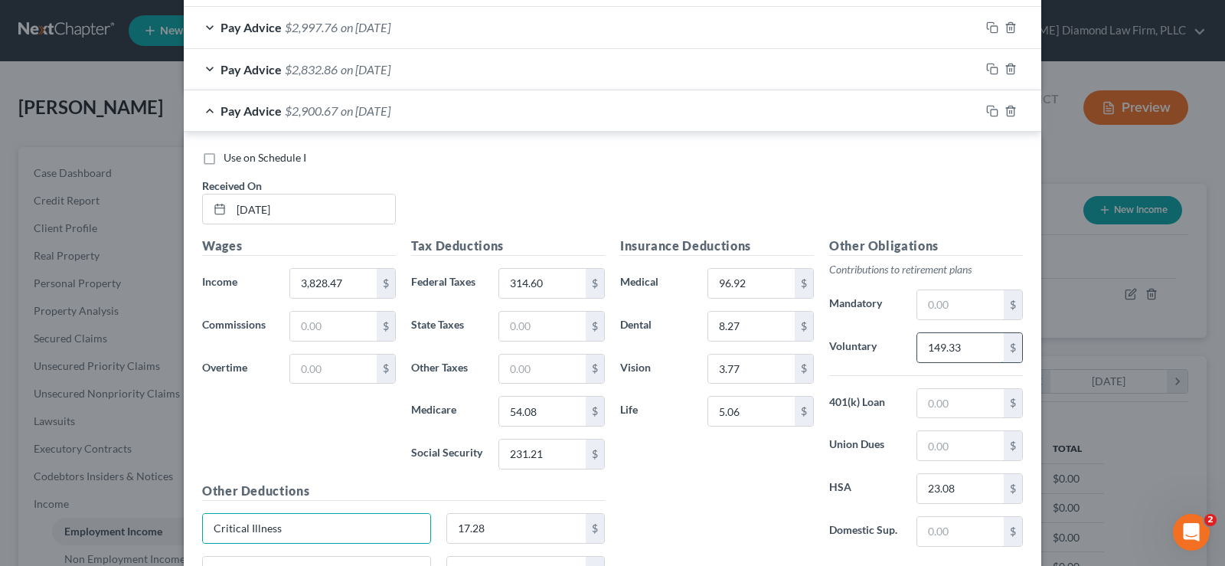
click at [978, 353] on input "149.33" at bounding box center [961, 347] width 87 height 29
type input "153.14"
click at [989, 113] on icon "button" at bounding box center [992, 111] width 12 height 12
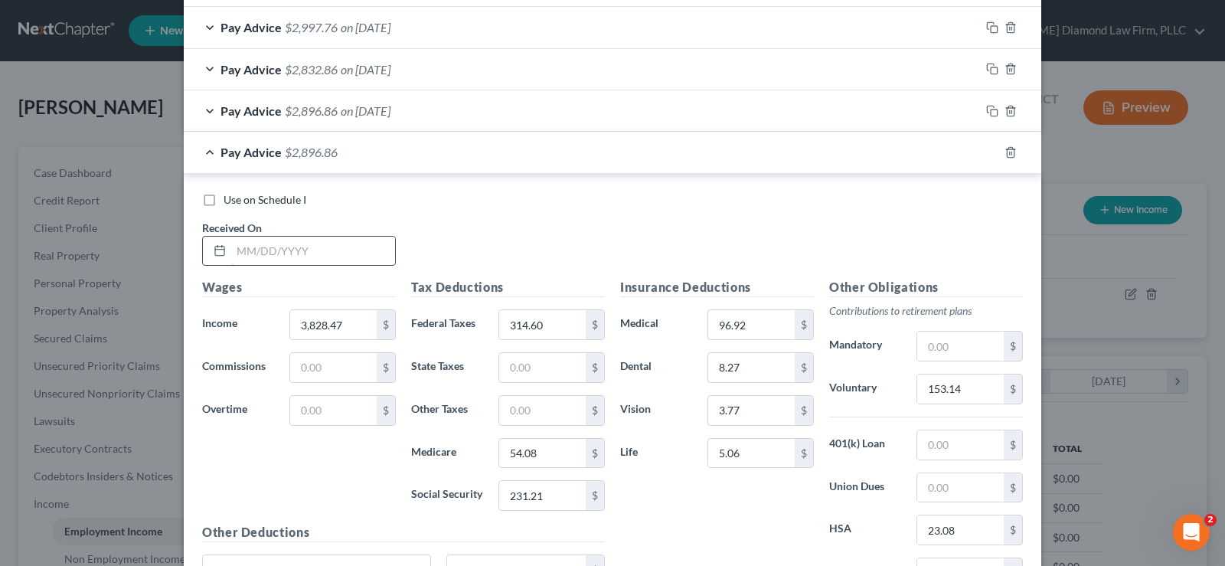
click at [320, 257] on input "text" at bounding box center [313, 251] width 164 height 29
type input "04/25/2025"
click at [350, 413] on input "text" at bounding box center [333, 410] width 87 height 29
type input "321.77"
click at [348, 327] on input "3,828.47" at bounding box center [333, 324] width 87 height 29
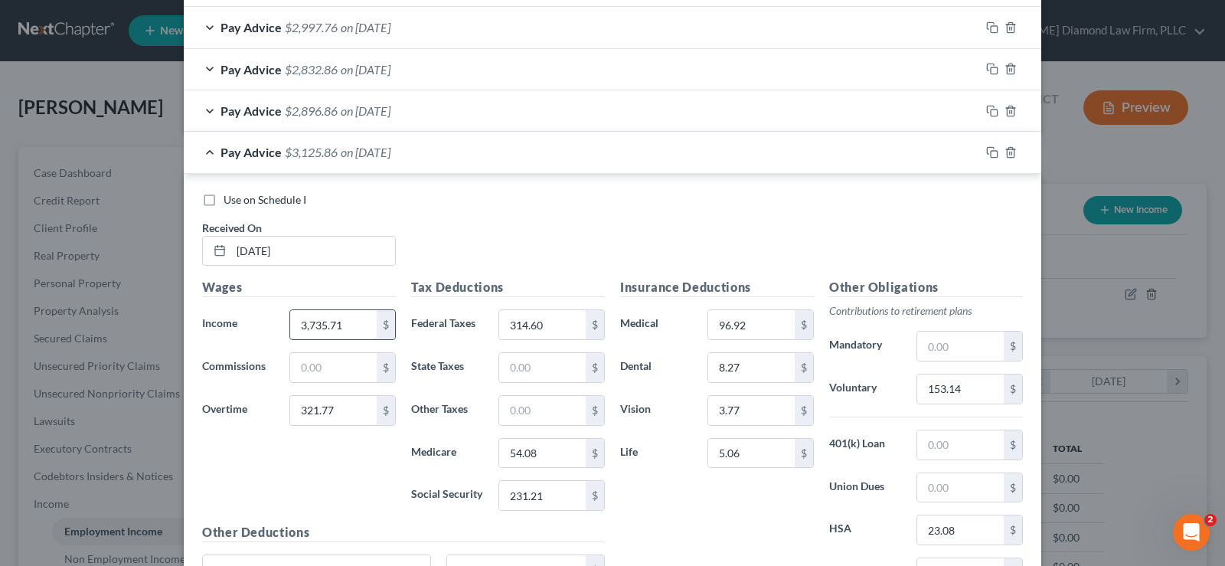
type input "3,735.71"
type input "362.97"
type input "57.39"
type input "245.40"
click at [962, 382] on input "153.14" at bounding box center [961, 389] width 87 height 29
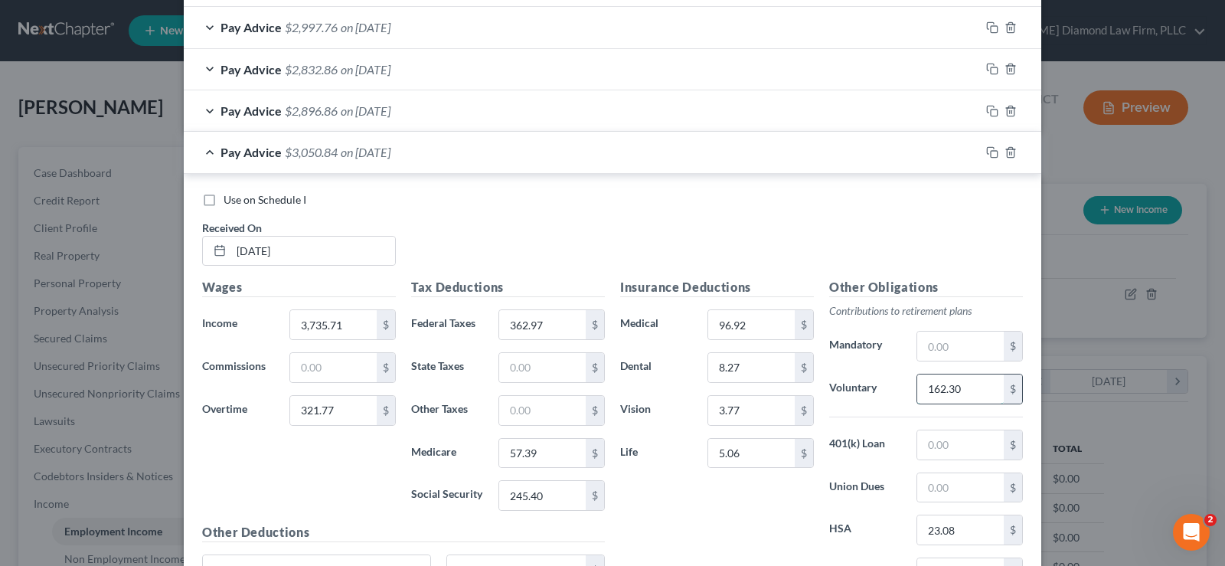
type input "162.30"
click at [991, 151] on rect "button" at bounding box center [994, 154] width 7 height 7
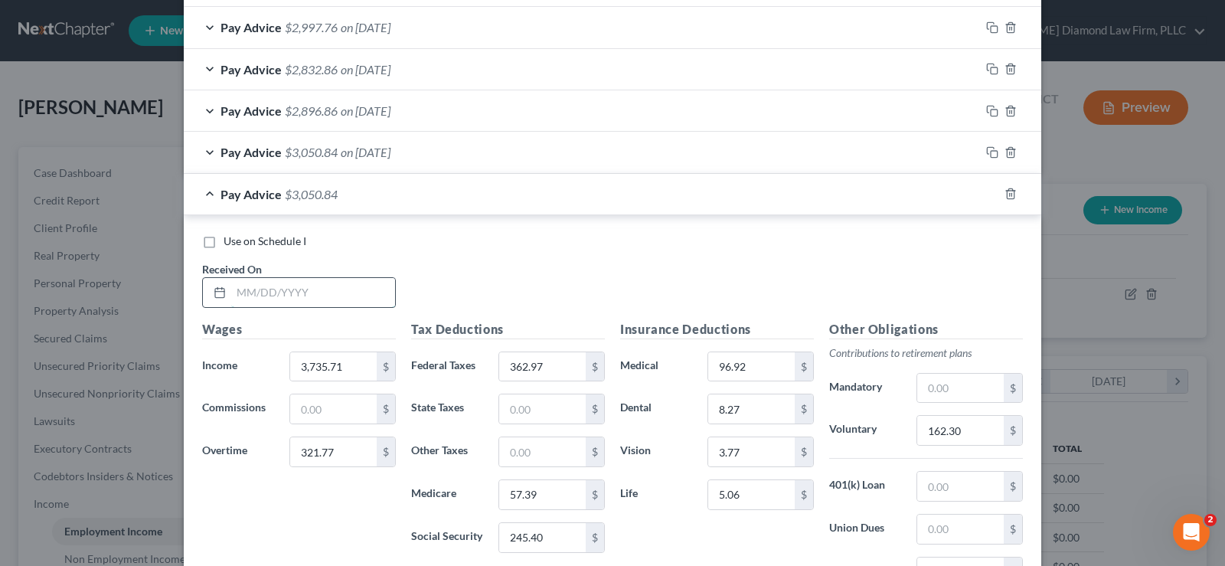
click at [311, 292] on input "text" at bounding box center [313, 292] width 164 height 29
type input "04/11/2025"
click at [334, 453] on input "321.77" at bounding box center [333, 451] width 87 height 29
type input "314.45"
click at [343, 368] on input "3,735.71" at bounding box center [333, 366] width 87 height 29
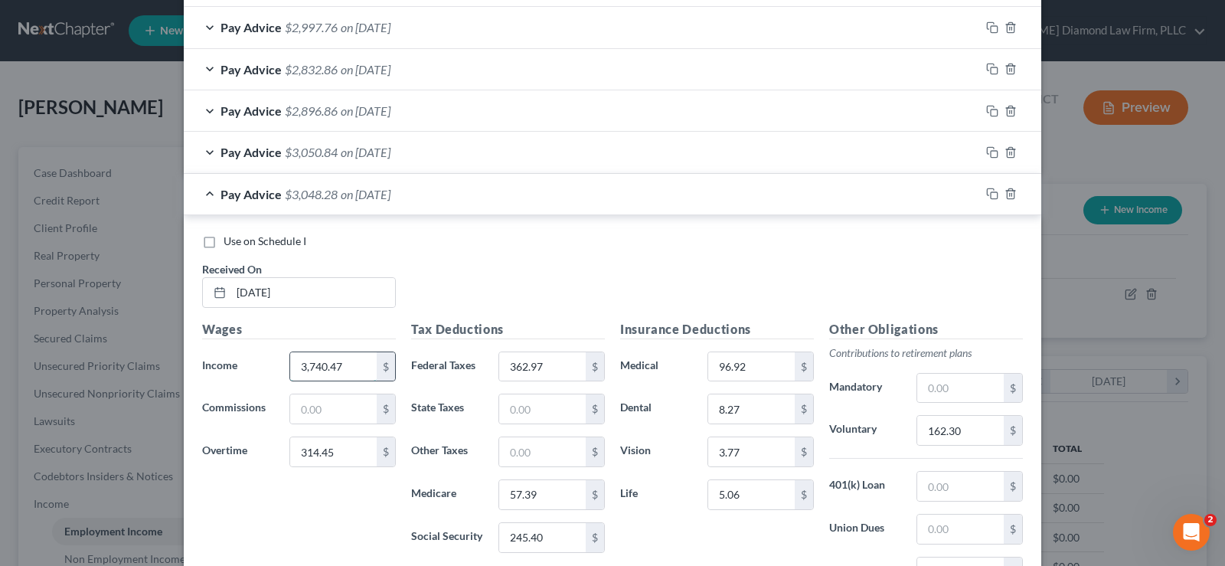
type input "3,740.47"
type input "362.43"
type input "57.35"
type input "245.25"
click at [966, 433] on input "162.30" at bounding box center [961, 430] width 87 height 29
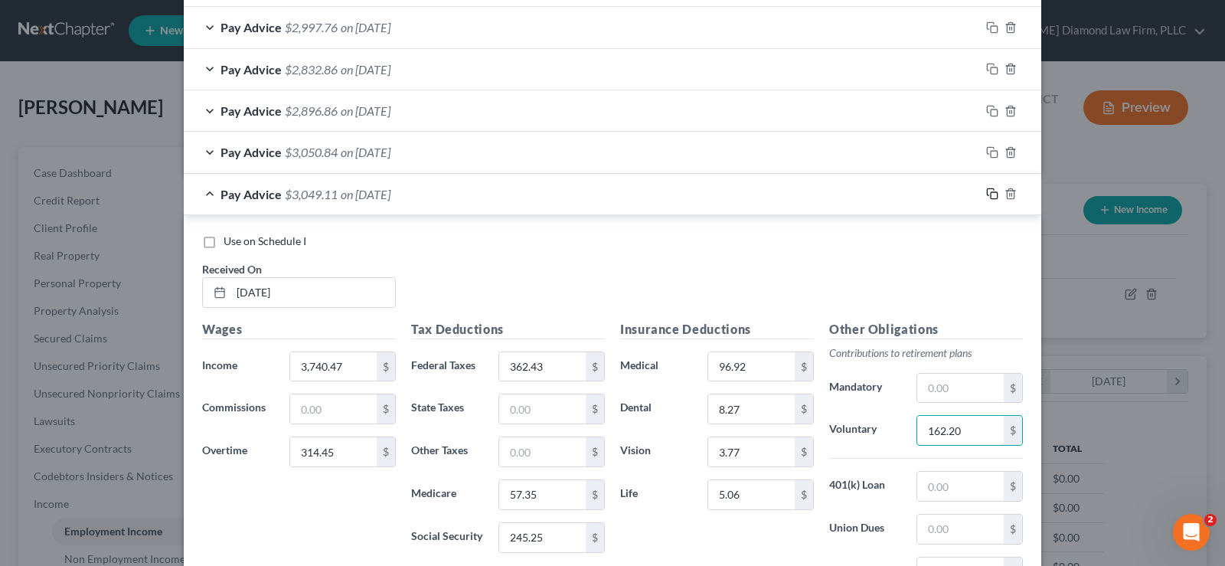
type input "162.20"
click at [986, 190] on icon "button" at bounding box center [992, 194] width 12 height 12
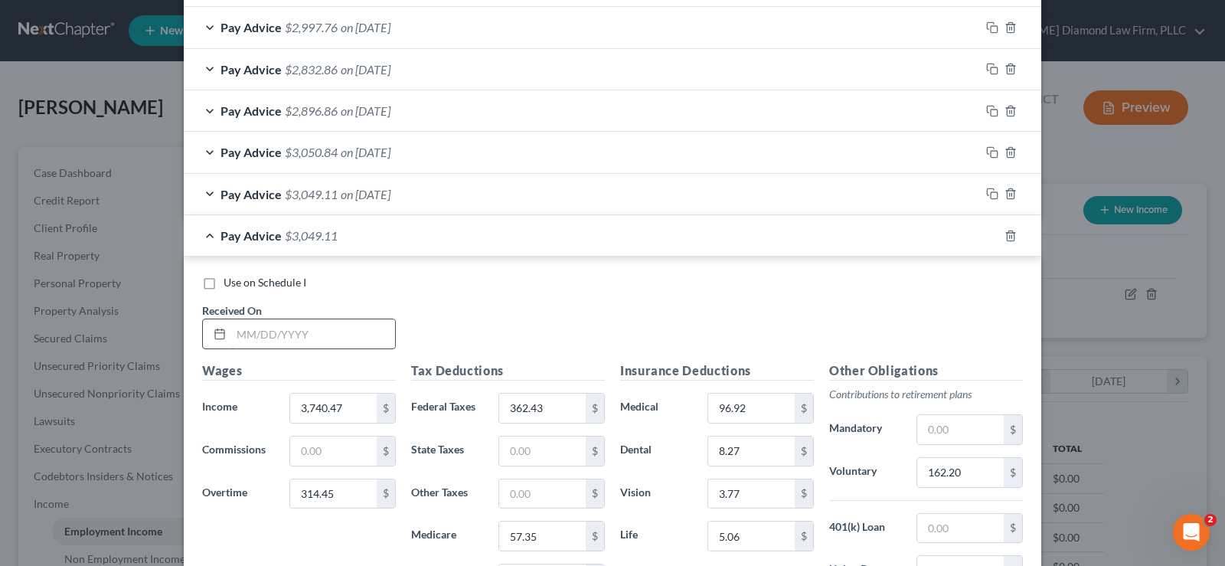
click at [301, 328] on input "text" at bounding box center [313, 333] width 164 height 29
type input "03/28/2025"
click at [345, 492] on input "314.45" at bounding box center [333, 493] width 87 height 29
click at [335, 411] on input "3,740.47" at bounding box center [333, 408] width 87 height 29
type input "3,735.84"
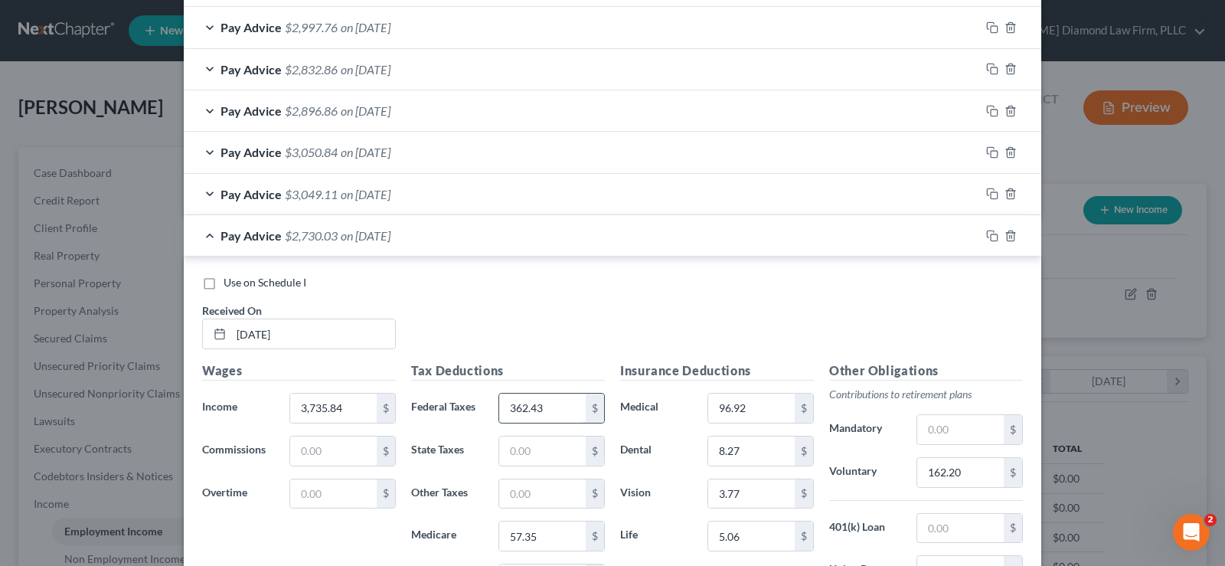
click at [554, 406] on input "362.43" at bounding box center [542, 408] width 87 height 29
type input "295.04"
type input "52.73"
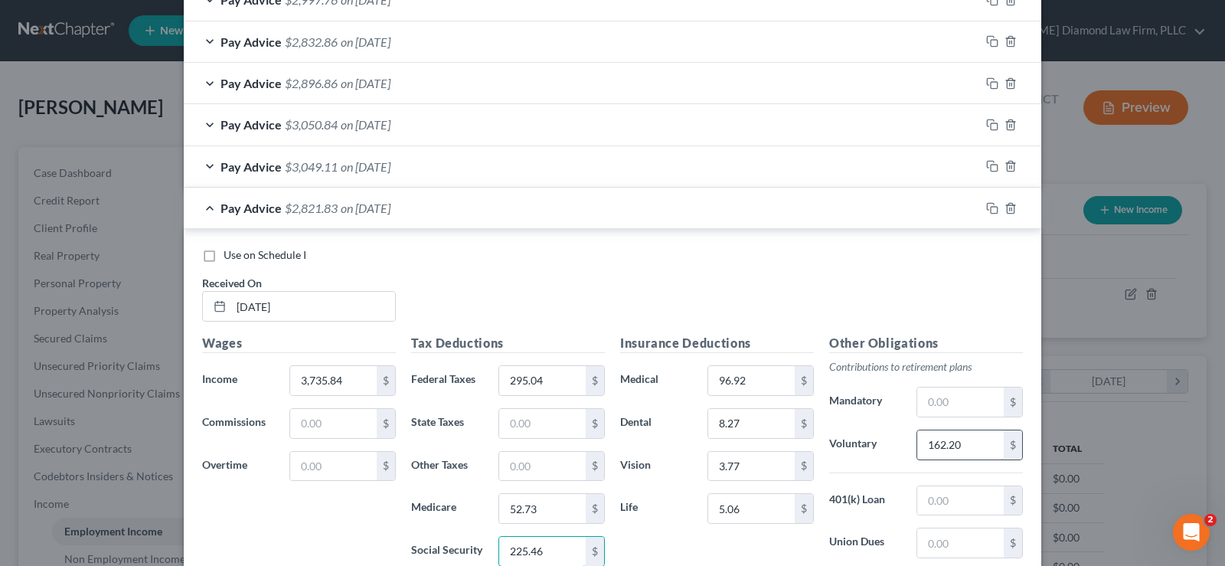
type input "225.46"
click at [977, 446] on input "162.20" at bounding box center [961, 444] width 87 height 29
type input "149.43"
click at [990, 208] on icon "button" at bounding box center [992, 208] width 12 height 12
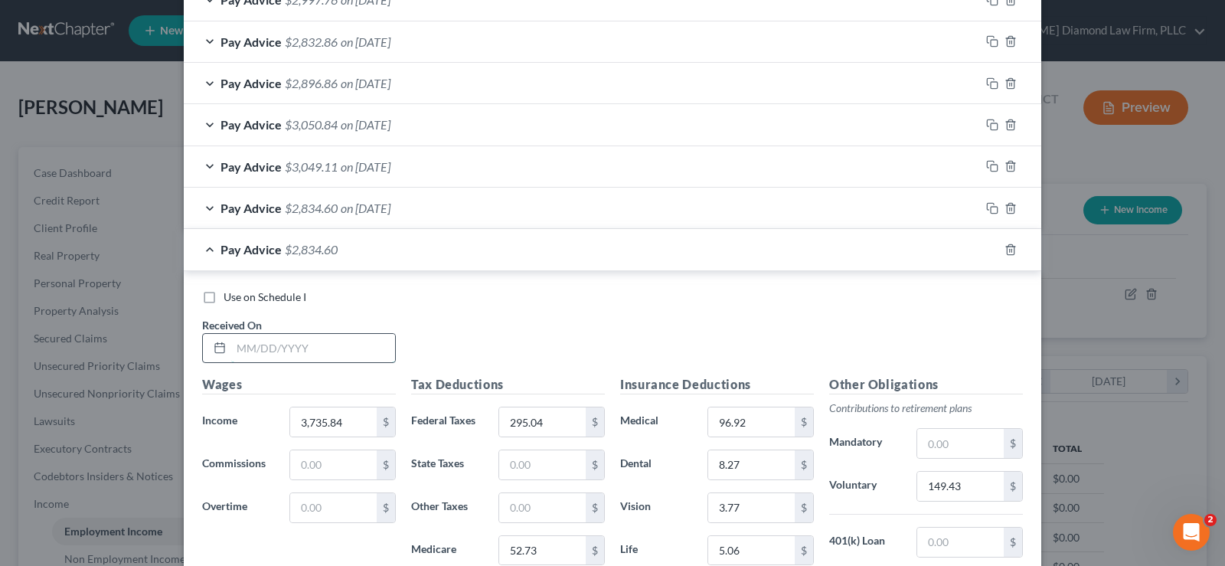
click at [280, 352] on input "text" at bounding box center [313, 348] width 164 height 29
type input "03/14/2025"
click at [314, 512] on input "text" at bounding box center [333, 507] width 87 height 29
type input "353.37"
click at [349, 426] on input "3,735.84" at bounding box center [333, 421] width 87 height 29
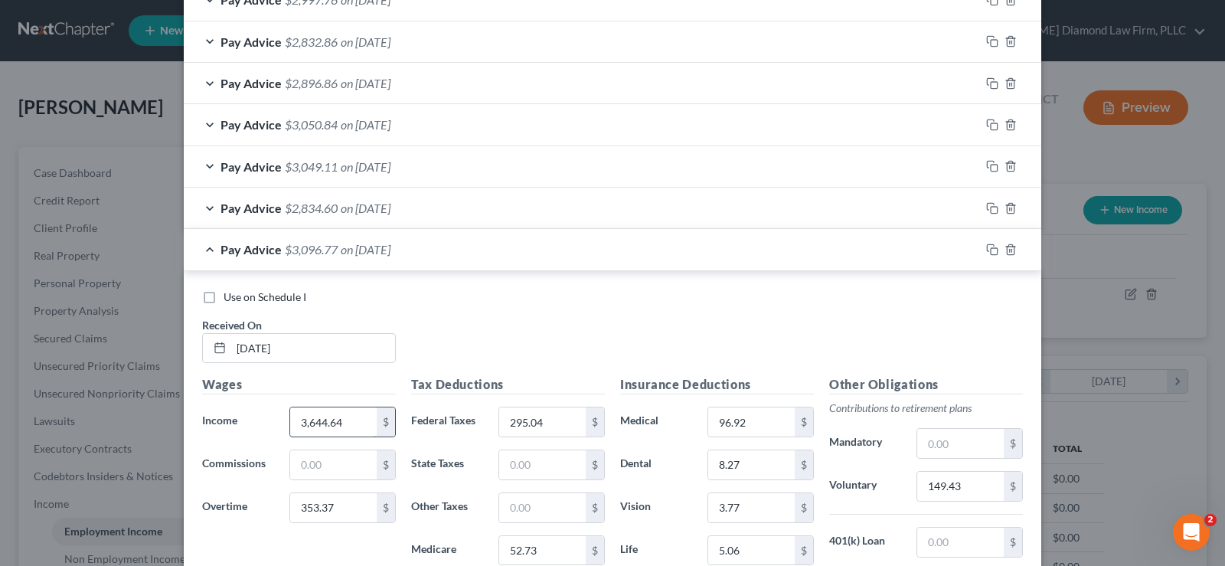
type input "3,644.64"
type input "350.17"
type input "56.52"
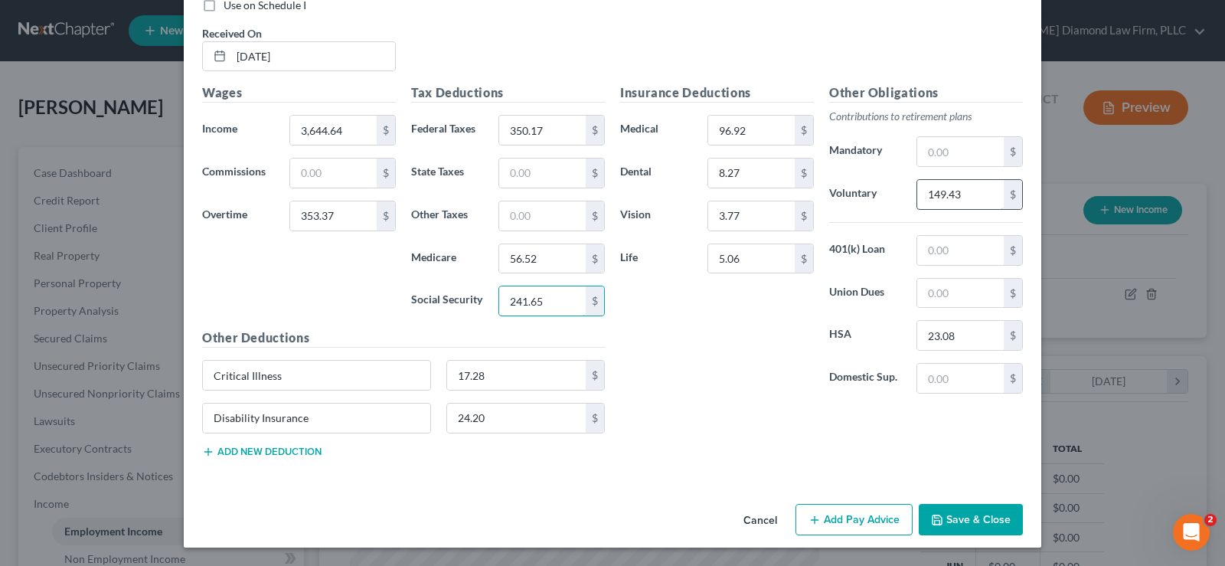
type input "241.65"
click at [959, 201] on input "149.43" at bounding box center [961, 194] width 87 height 29
type input "159.92"
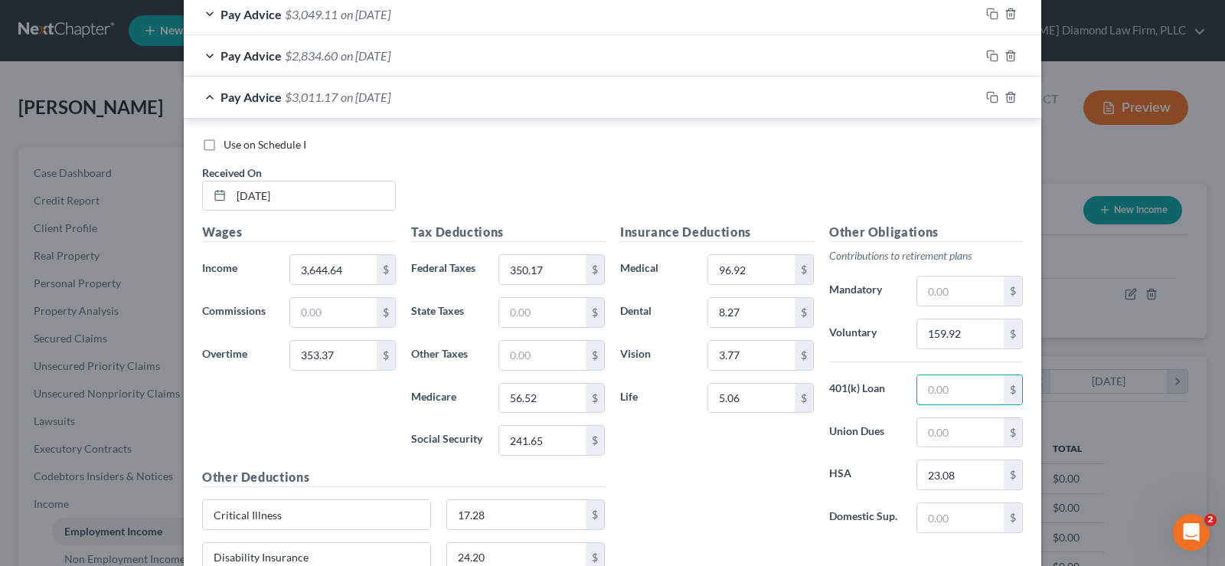
scroll to position [771, 0]
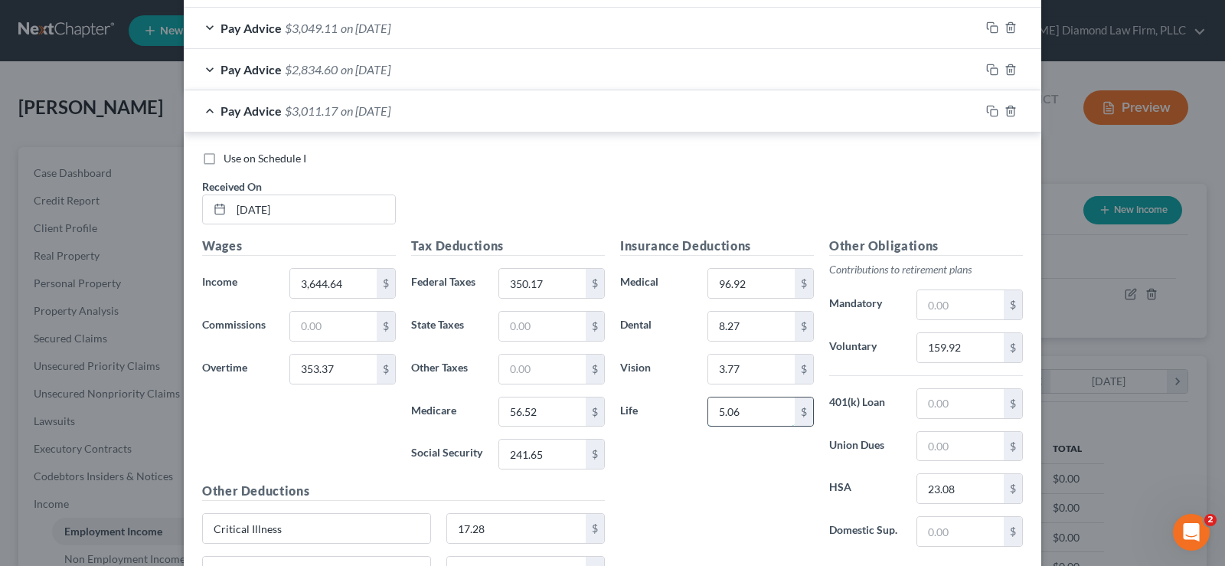
click at [751, 407] on input "5.06" at bounding box center [751, 411] width 87 height 29
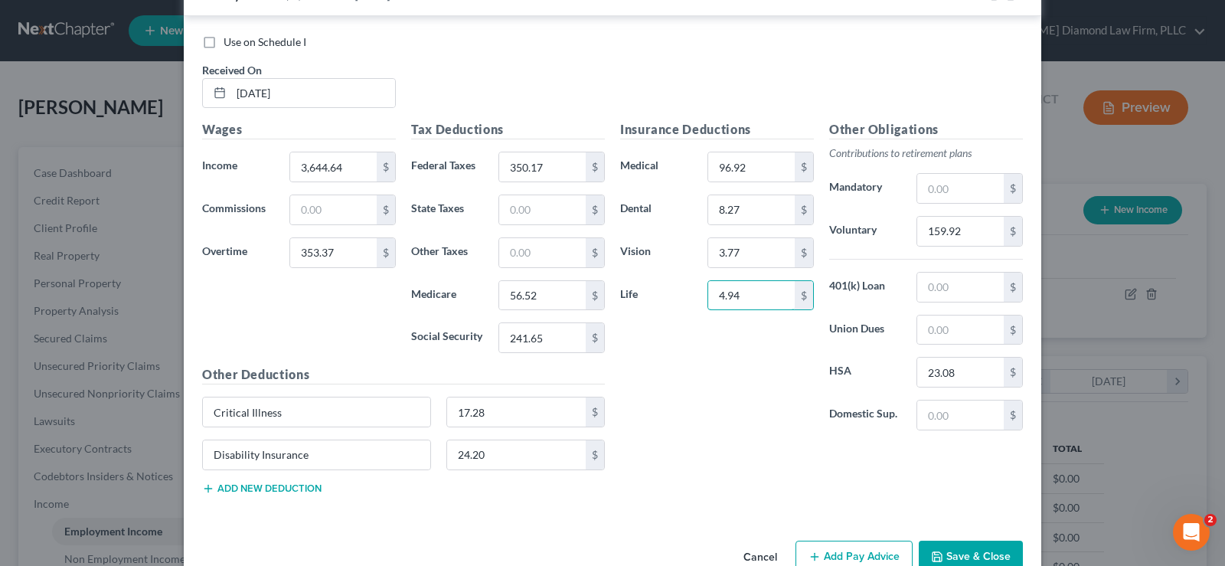
scroll to position [924, 0]
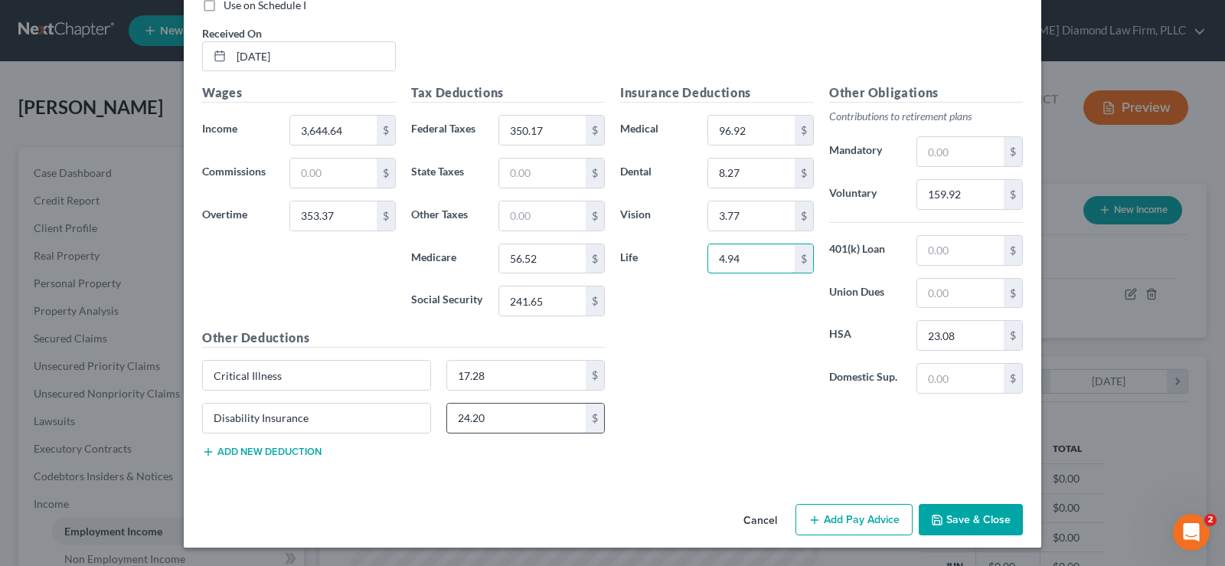
type input "4.94"
click at [504, 425] on input "24.20" at bounding box center [516, 418] width 139 height 29
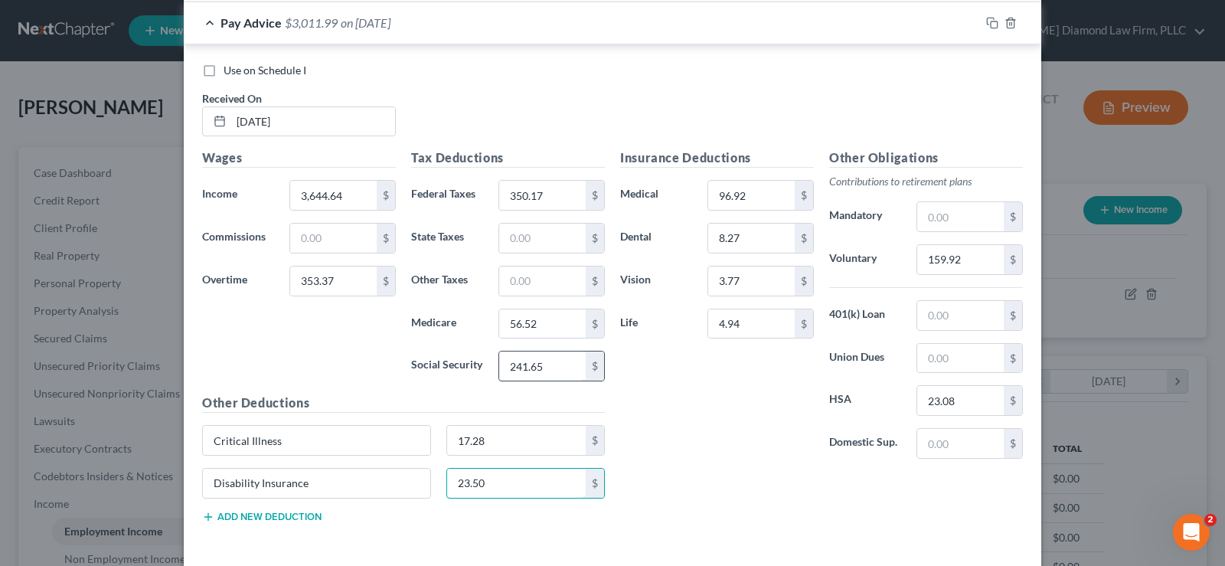
scroll to position [771, 0]
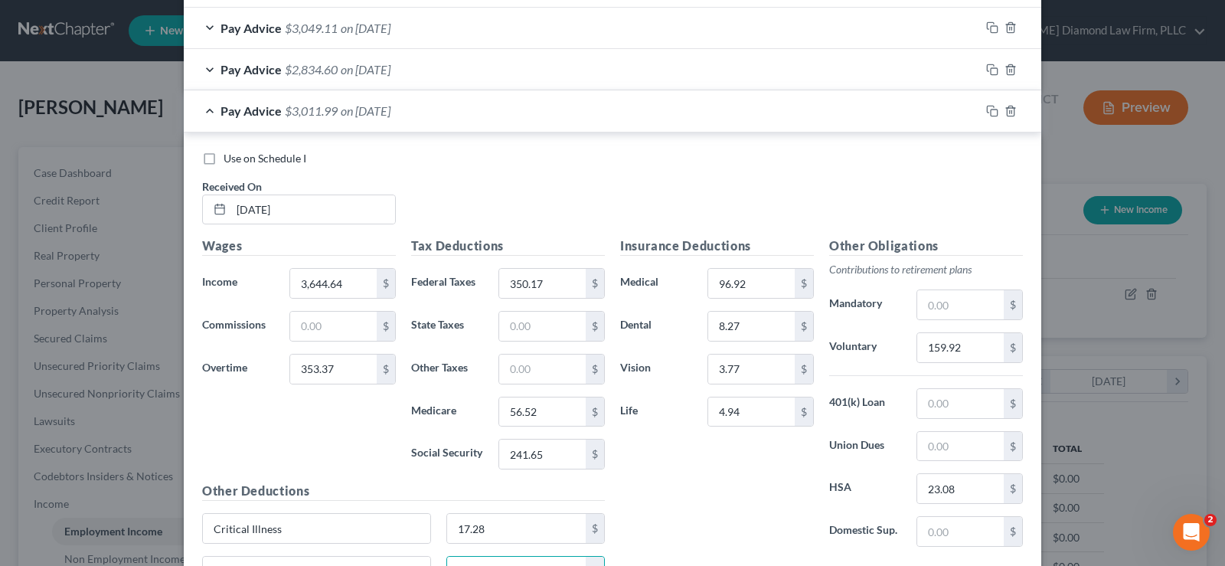
type input "23.50"
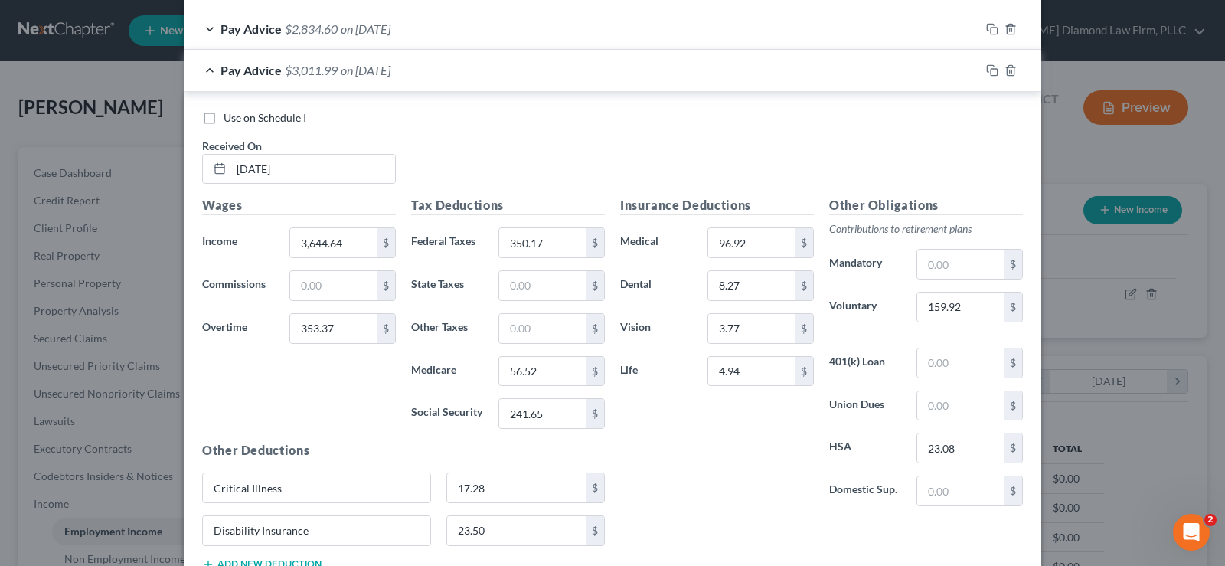
scroll to position [848, 0]
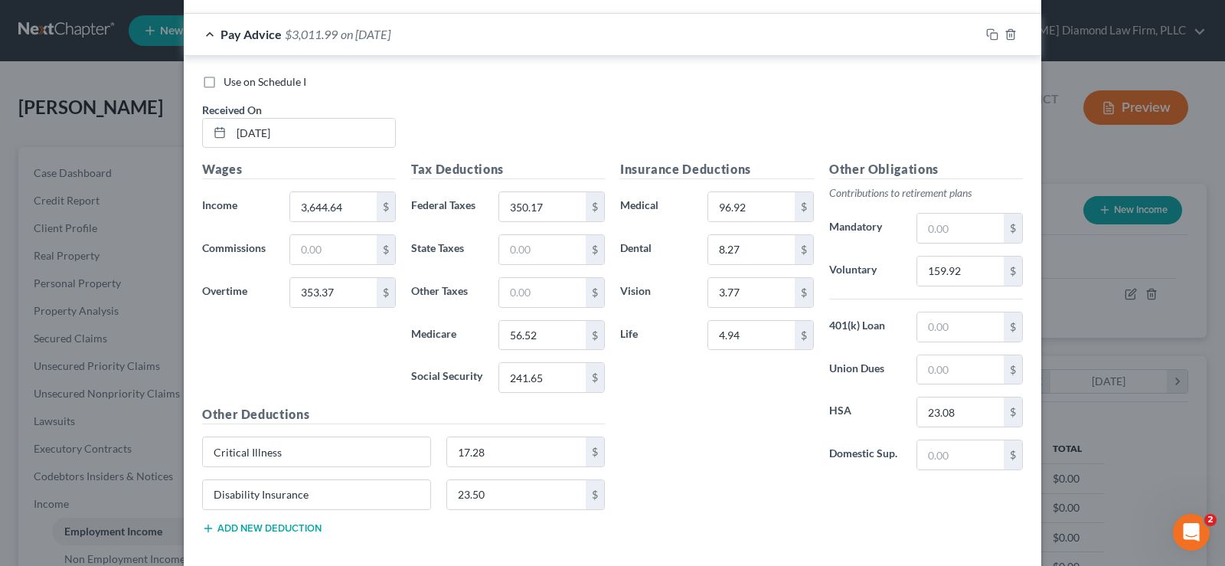
click at [203, 35] on div "Pay Advice $3,011.99 on 03/14/2025" at bounding box center [582, 34] width 796 height 41
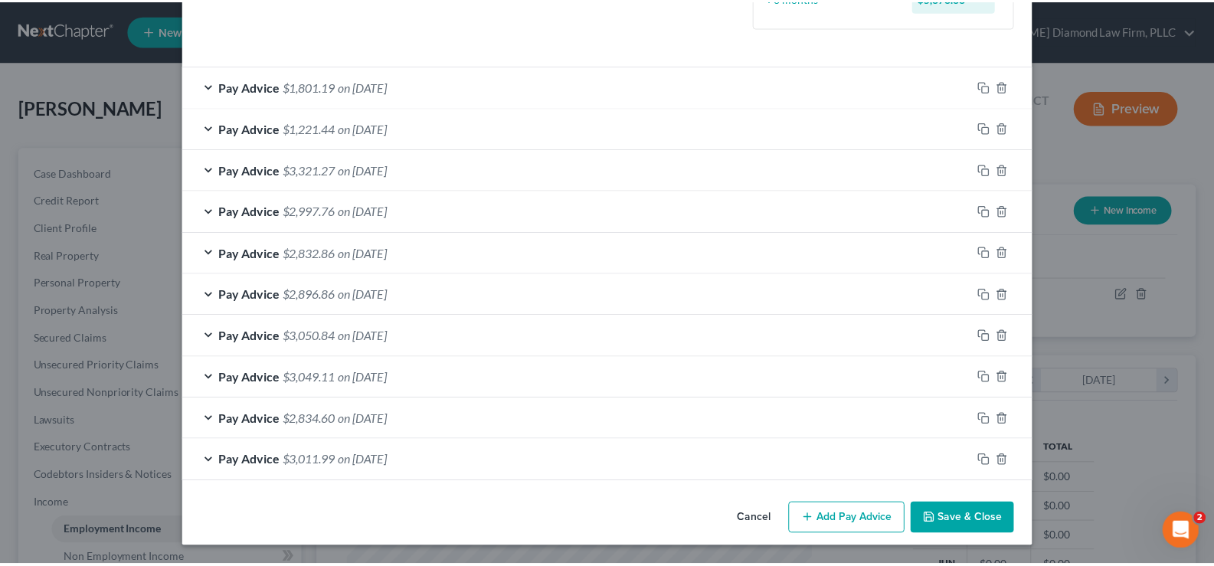
scroll to position [421, 0]
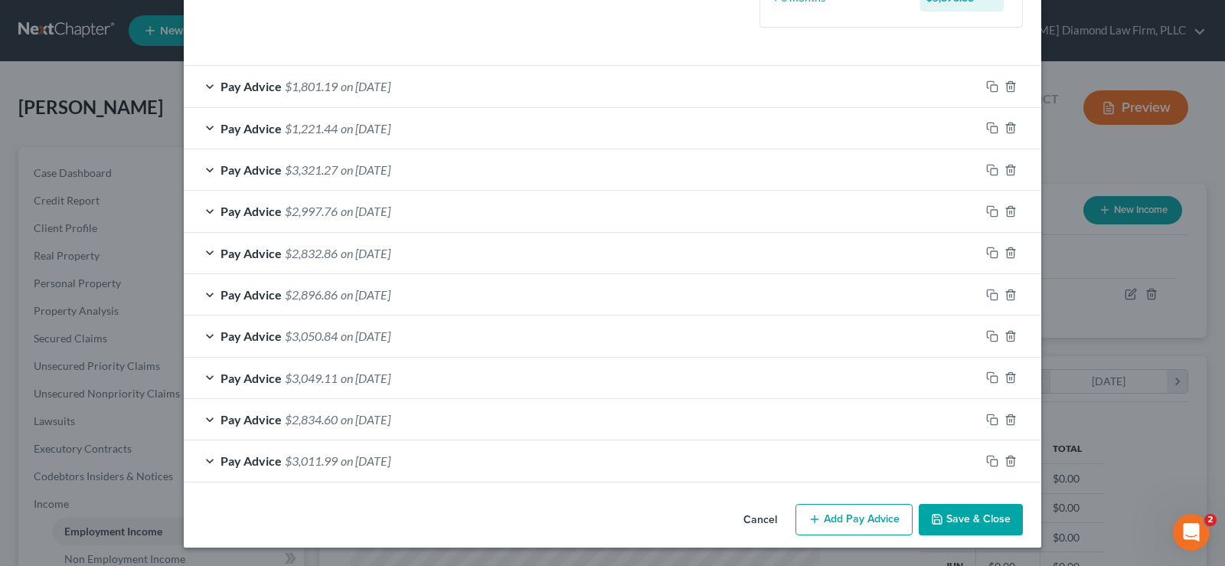
click at [980, 519] on button "Save & Close" at bounding box center [971, 520] width 104 height 32
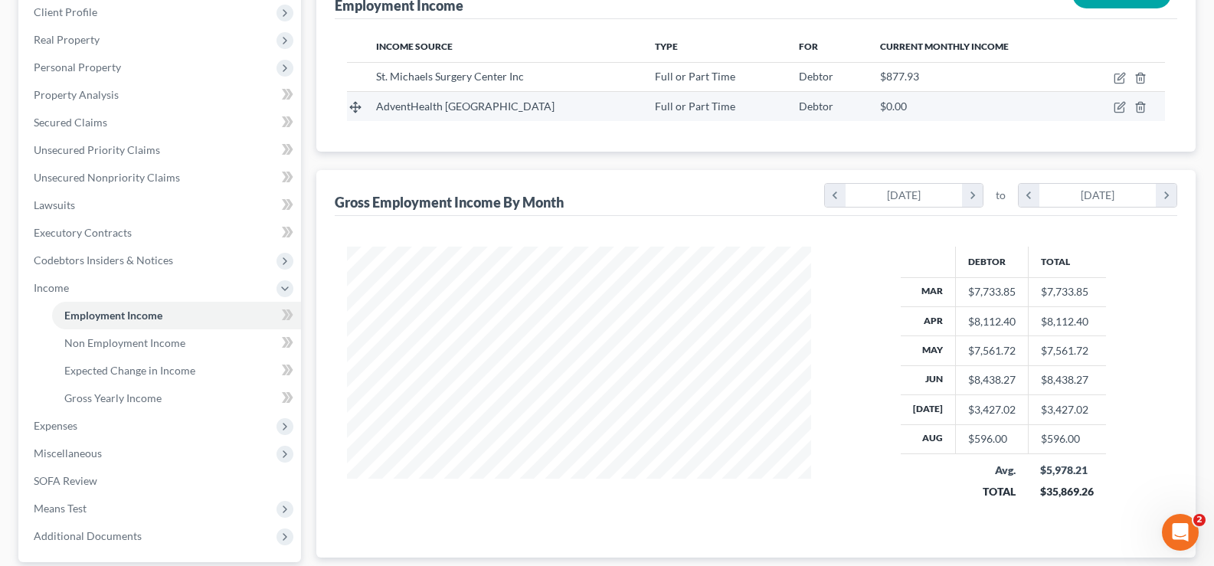
scroll to position [230, 0]
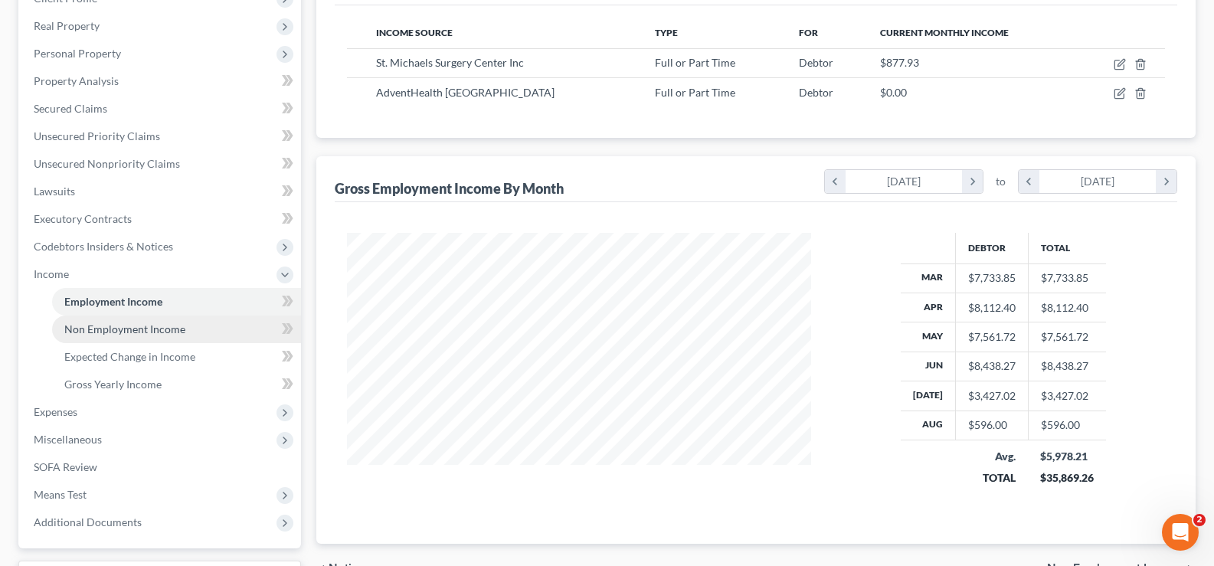
click at [168, 333] on span "Non Employment Income" at bounding box center [124, 328] width 121 height 13
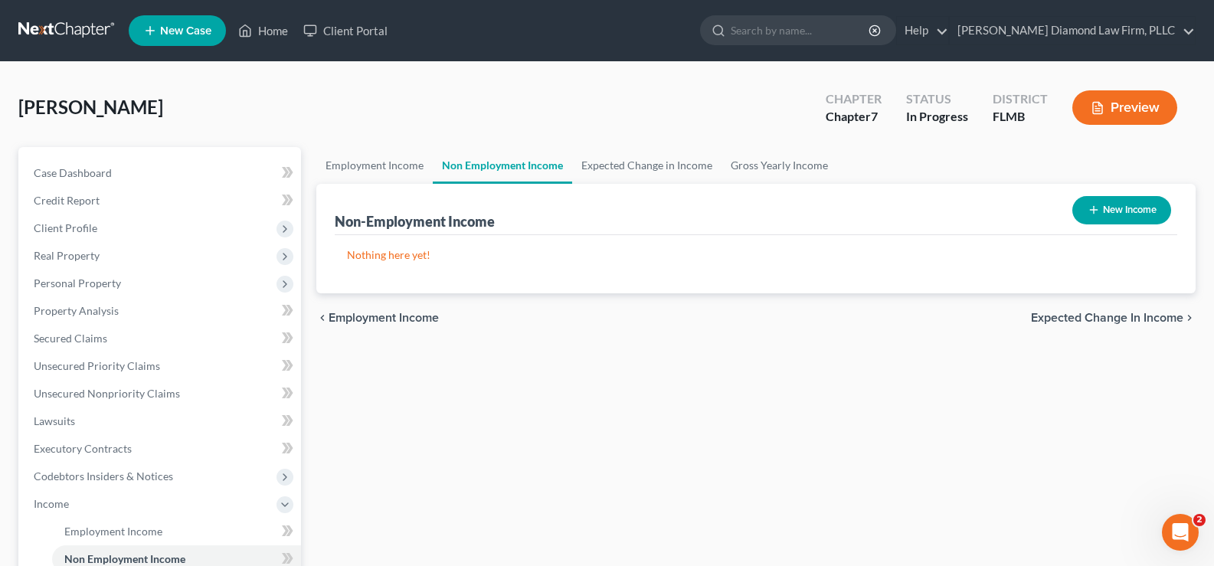
click at [1129, 202] on button "New Income" at bounding box center [1121, 210] width 99 height 28
select select "0"
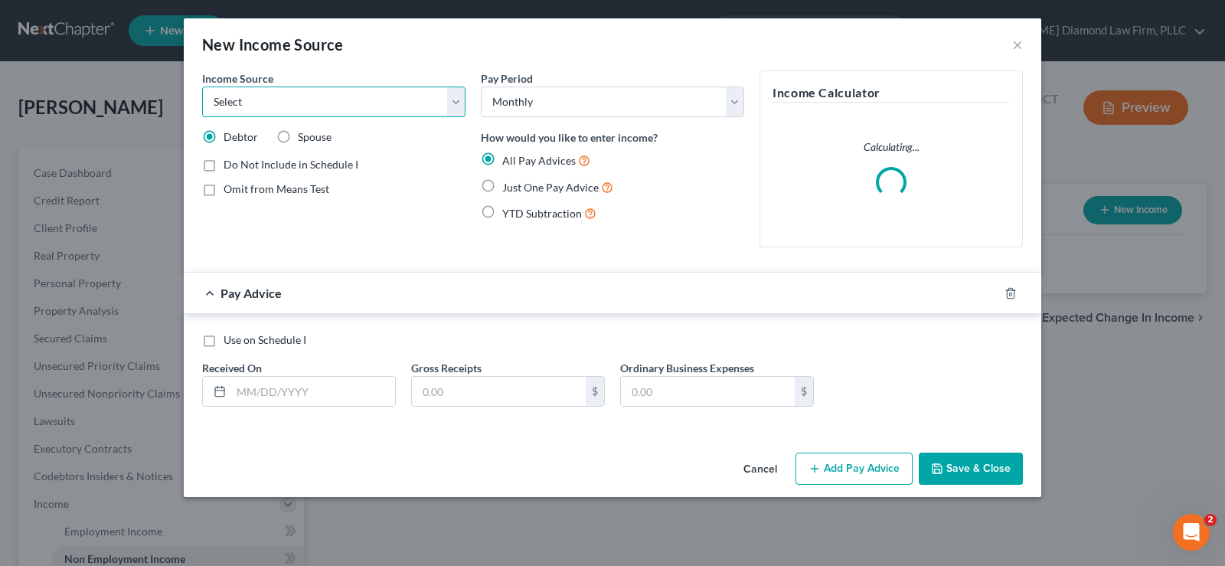
click at [386, 87] on select "Select Unemployment Disability (from employer) Pension Retirement Social Securi…" at bounding box center [333, 102] width 263 height 31
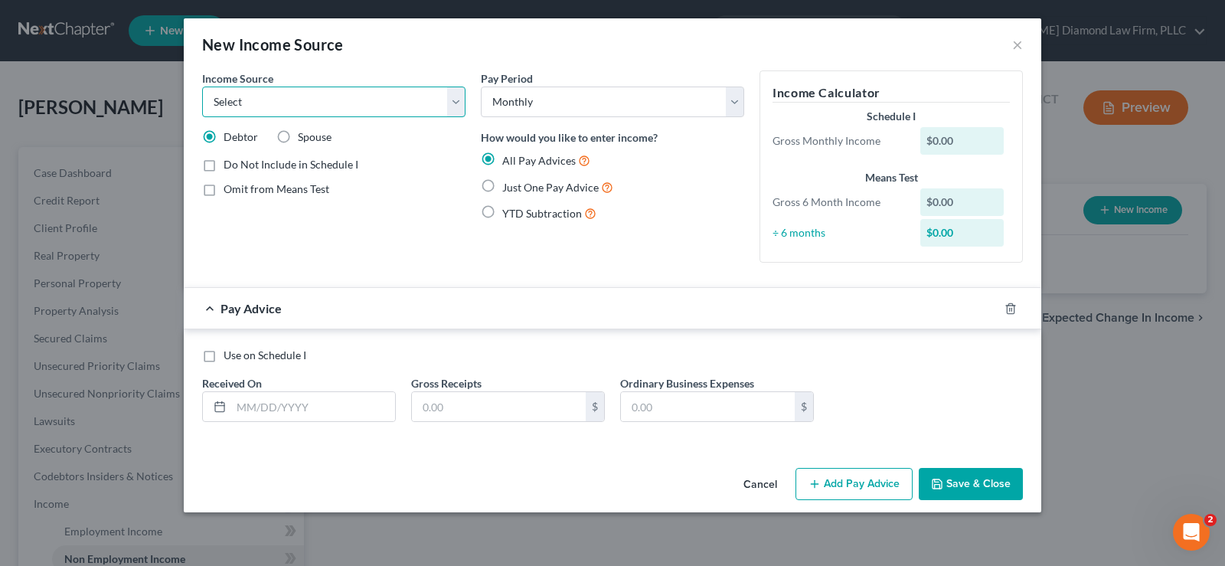
select select "13"
click at [202, 87] on select "Select Unemployment Disability (from employer) Pension Retirement Social Securi…" at bounding box center [333, 102] width 263 height 31
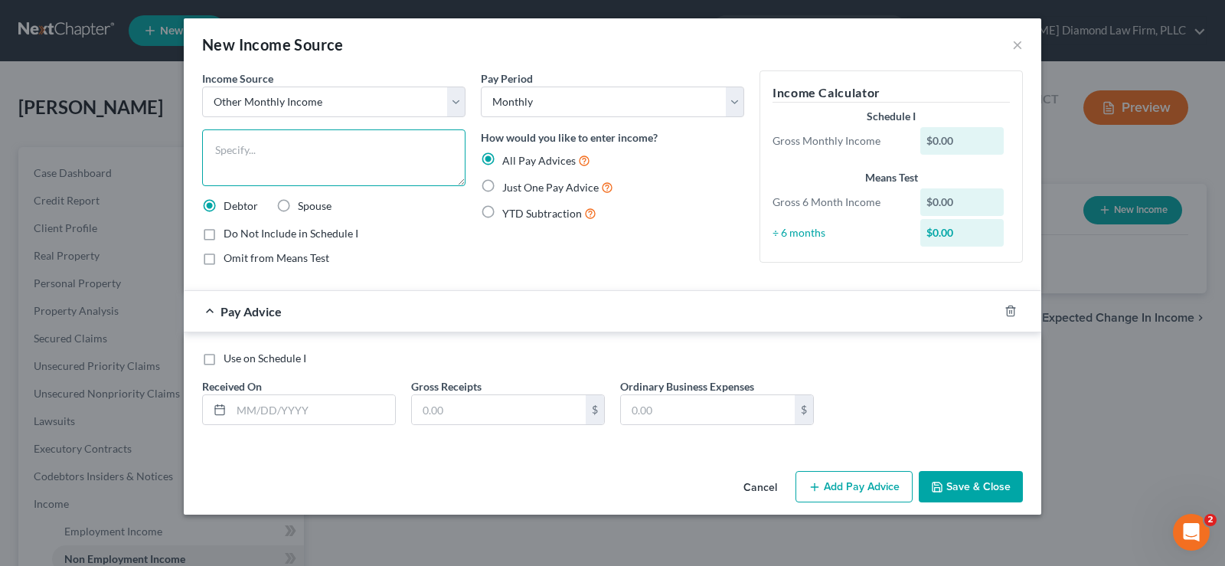
click at [277, 138] on textarea at bounding box center [333, 157] width 263 height 57
type textarea "Retirement account withdrawals"
click at [303, 409] on input "text" at bounding box center [313, 409] width 164 height 29
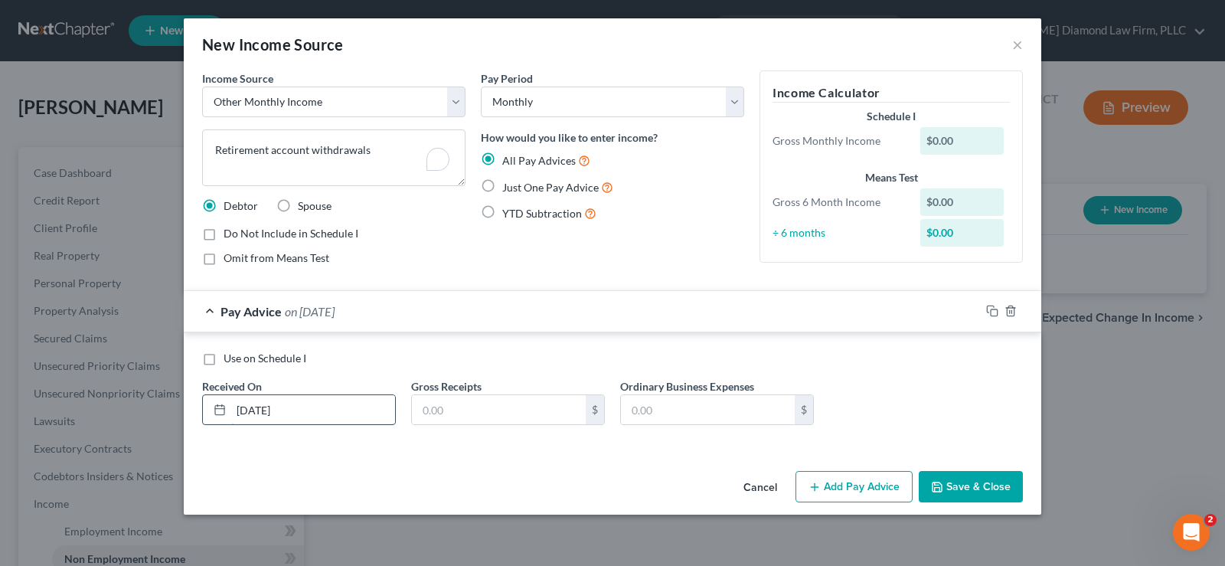
type input "08/11/2025"
type input "456.25"
click at [848, 478] on button "Add Pay Advice" at bounding box center [854, 487] width 117 height 32
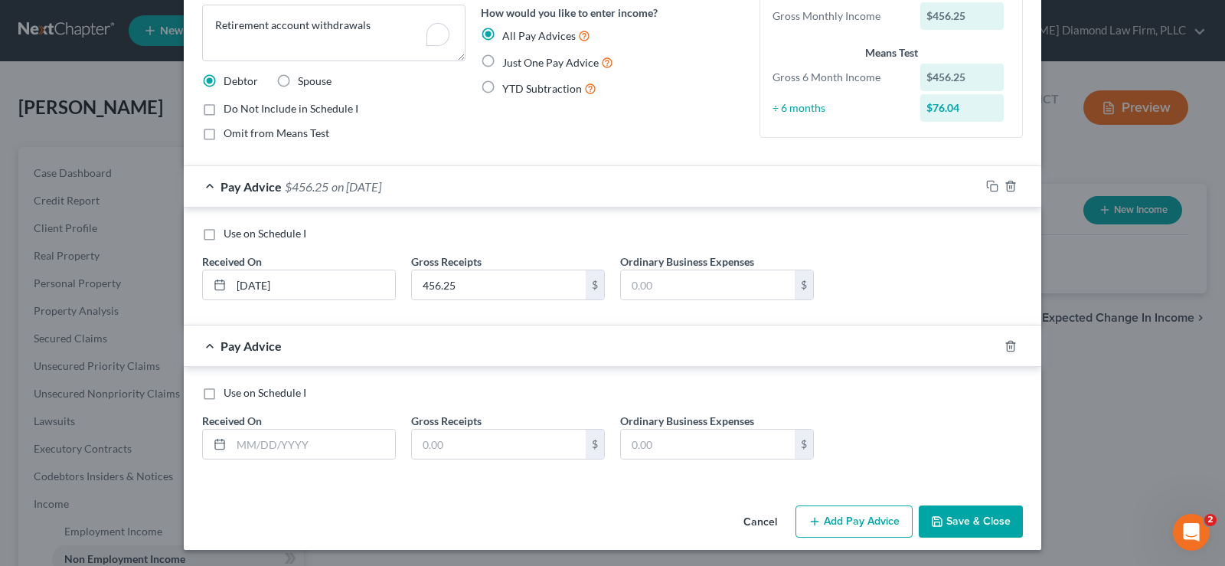
scroll to position [127, 0]
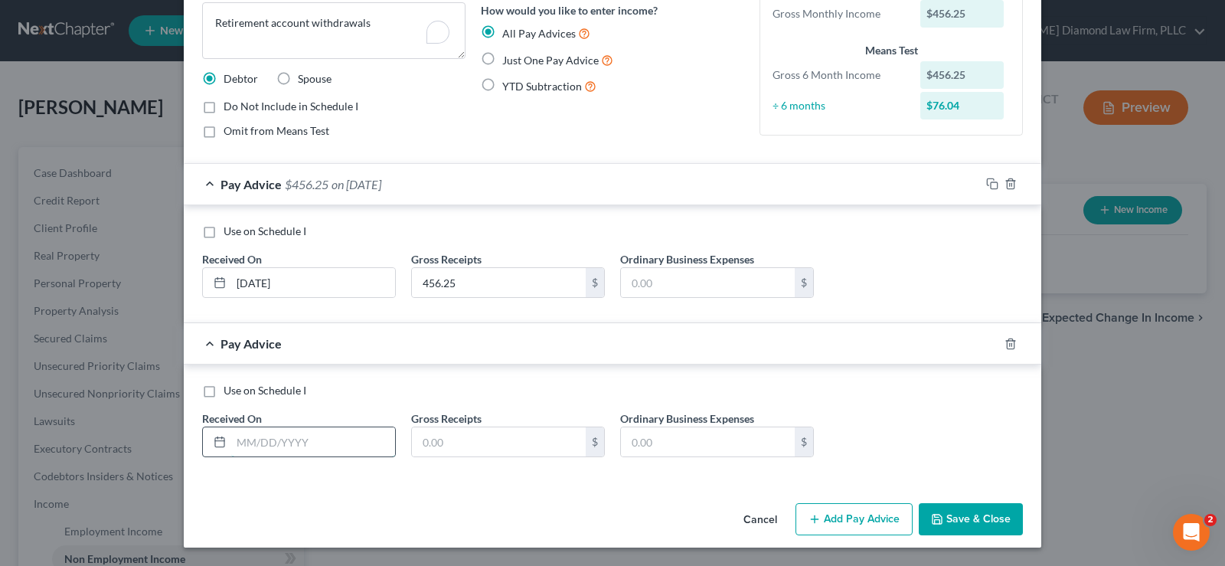
click at [316, 450] on input "text" at bounding box center [313, 441] width 164 height 29
type input "07/14/2025"
type input "501.88"
click at [836, 517] on button "Add Pay Advice" at bounding box center [854, 519] width 117 height 32
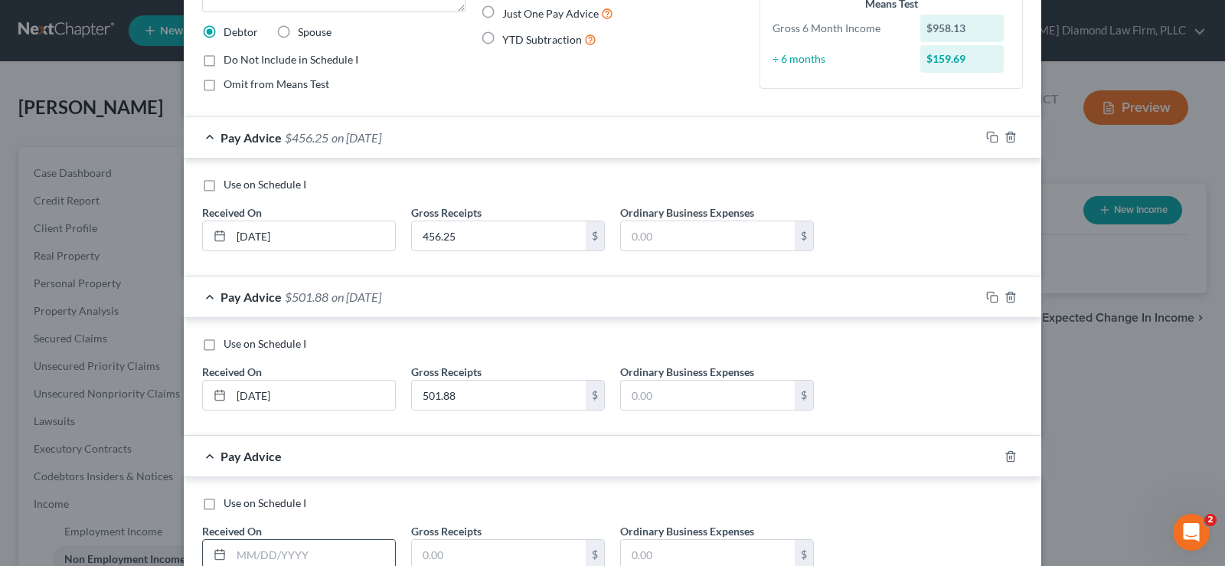
scroll to position [280, 0]
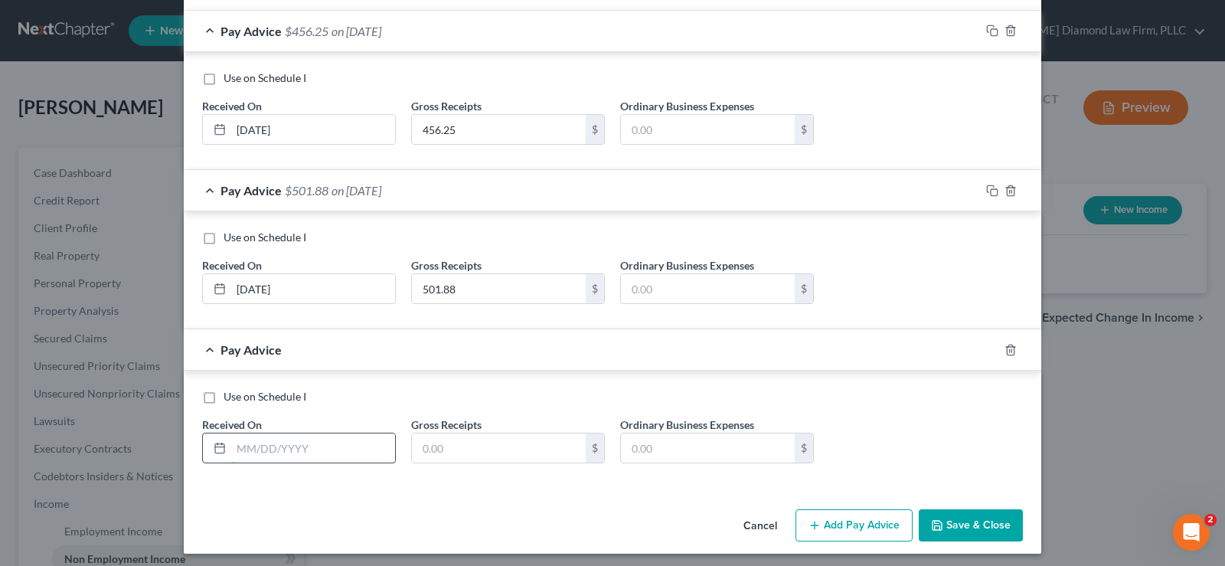
click at [262, 447] on input "text" at bounding box center [313, 447] width 164 height 29
type input "07/16/2025"
type input "326.07"
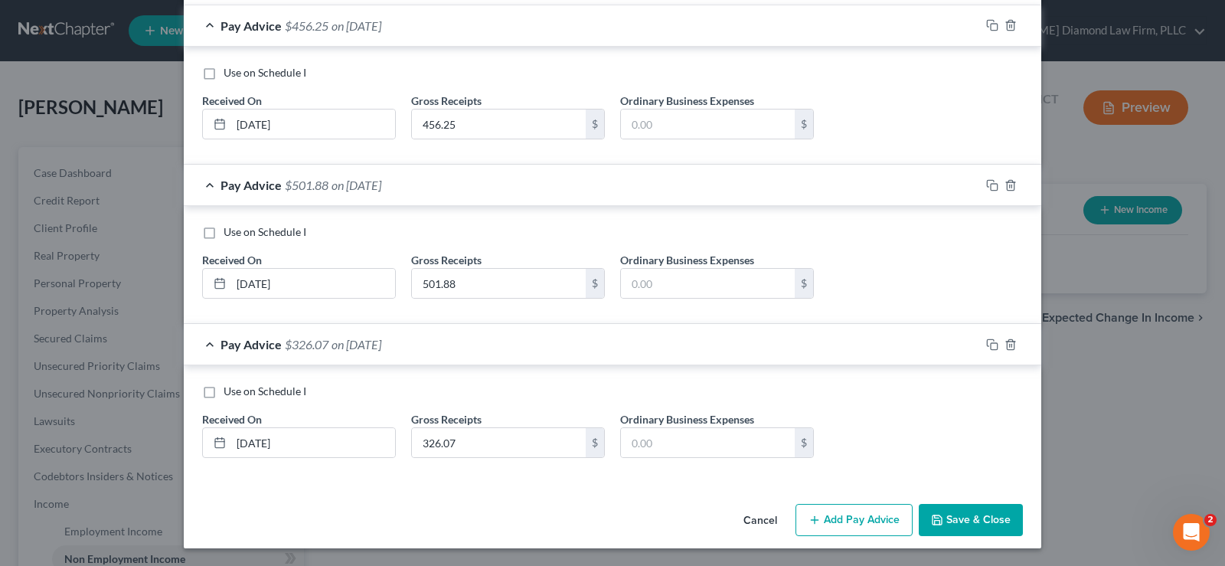
scroll to position [286, 0]
click at [852, 531] on button "Add Pay Advice" at bounding box center [854, 519] width 117 height 32
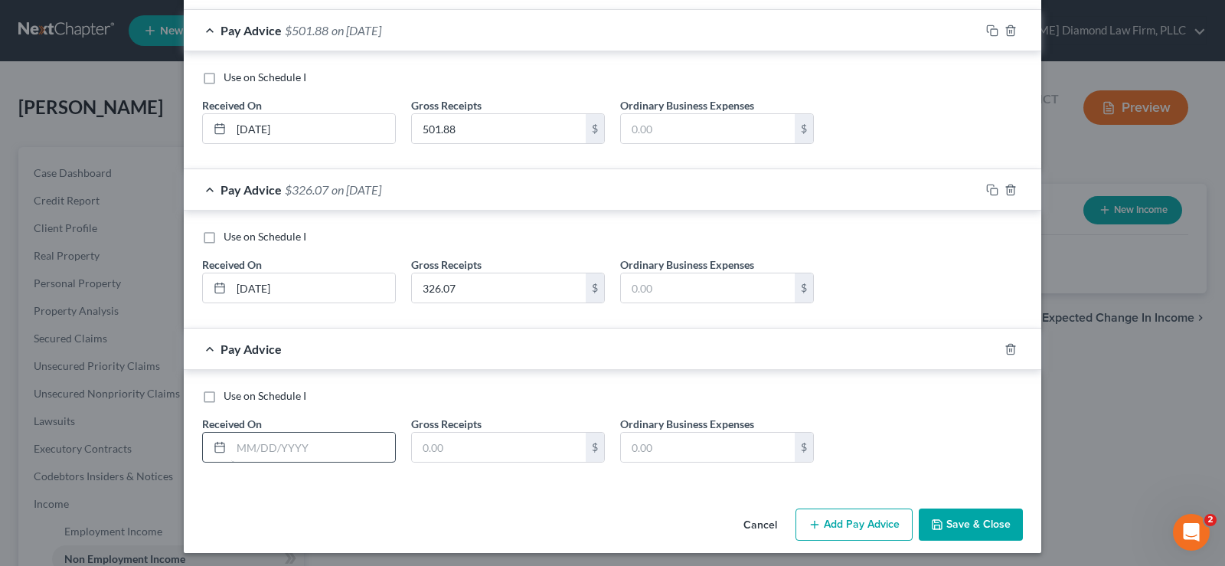
scroll to position [446, 0]
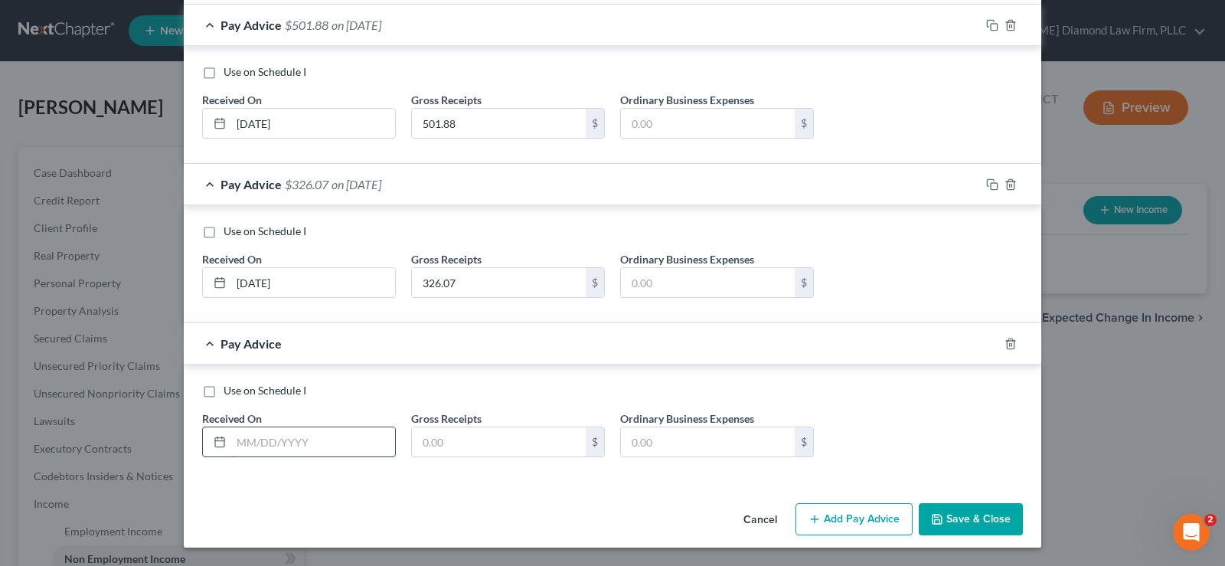
click at [286, 440] on input "text" at bounding box center [313, 441] width 164 height 29
type input "06/13/2025"
click at [439, 447] on input "text" at bounding box center [499, 441] width 174 height 29
type input "1,500"
click at [842, 522] on button "Add Pay Advice" at bounding box center [854, 519] width 117 height 32
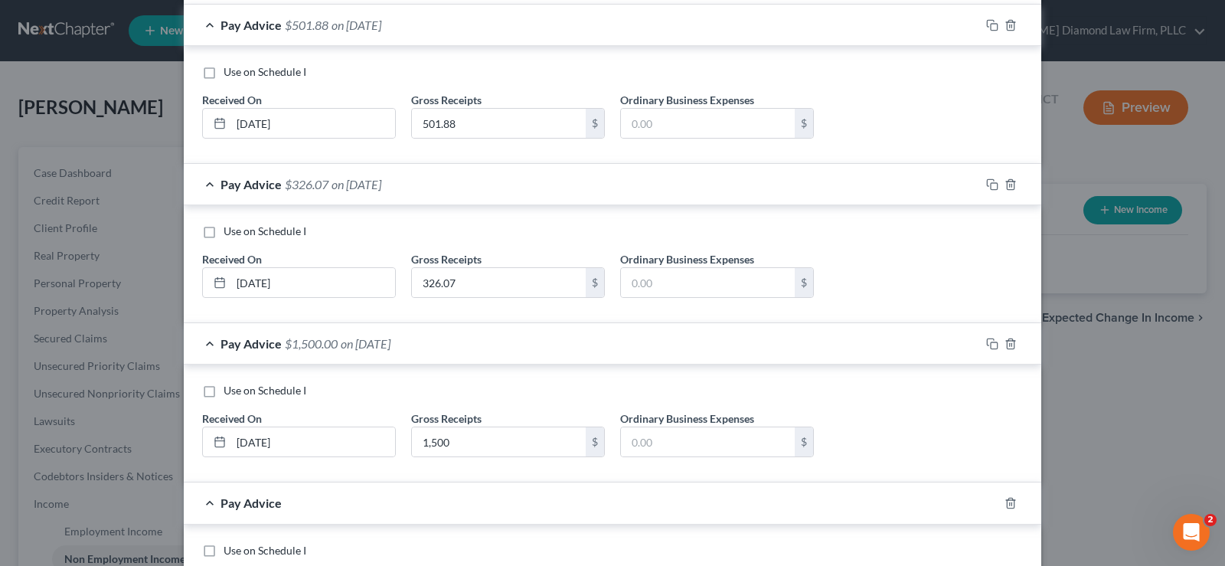
scroll to position [605, 0]
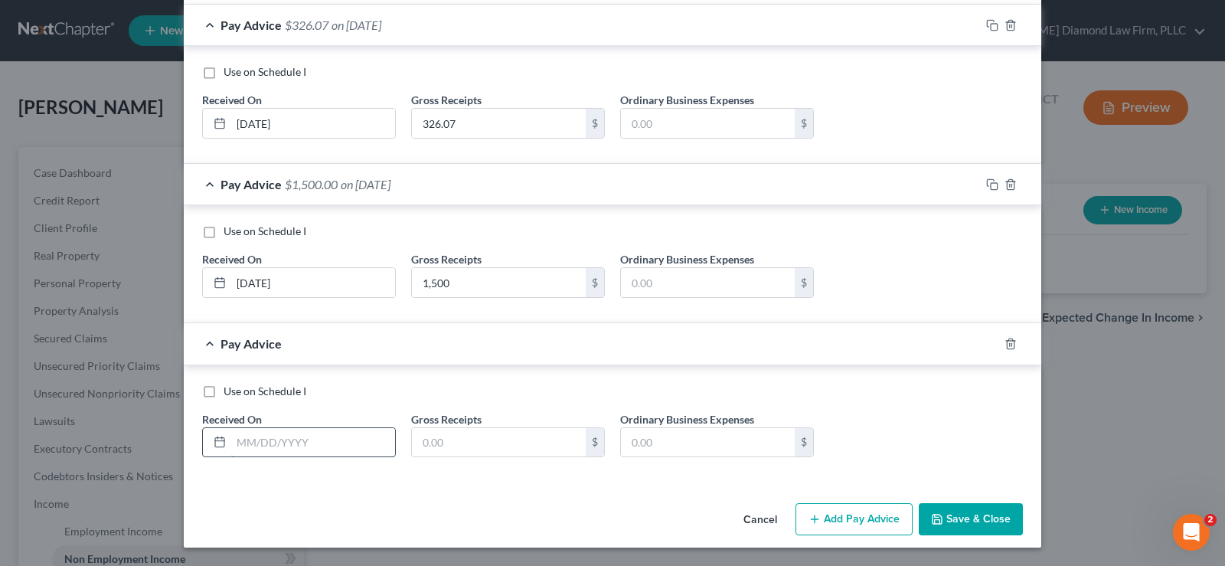
click at [312, 443] on input "text" at bounding box center [313, 442] width 164 height 29
type input "04/15/2025"
click at [442, 446] on input "text" at bounding box center [499, 442] width 174 height 29
type input "3,000"
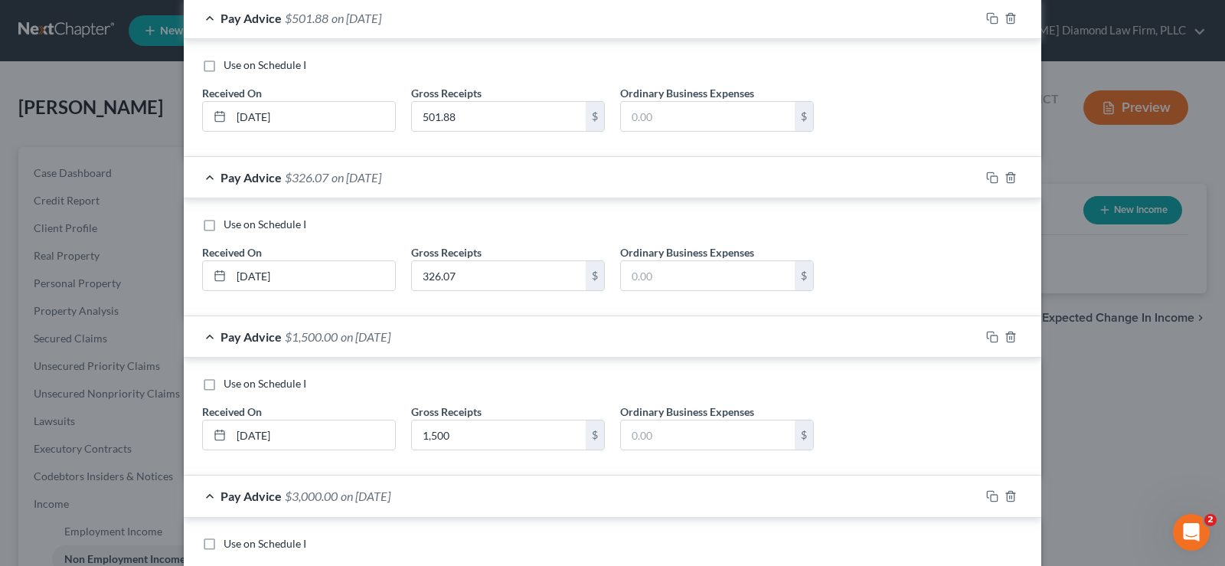
scroll to position [452, 0]
click at [205, 495] on div "Pay Advice $3,000.00 on 04/15/2025" at bounding box center [582, 496] width 796 height 41
click at [207, 339] on div "Pay Advice $1,500.00 on 06/13/2025" at bounding box center [582, 337] width 796 height 41
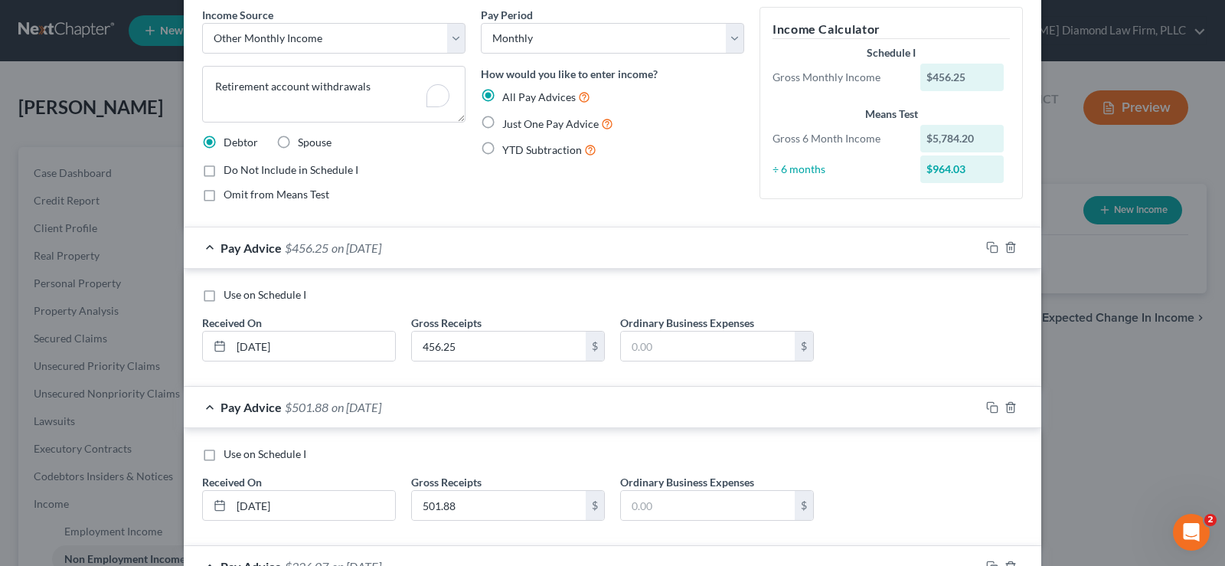
scroll to position [0, 0]
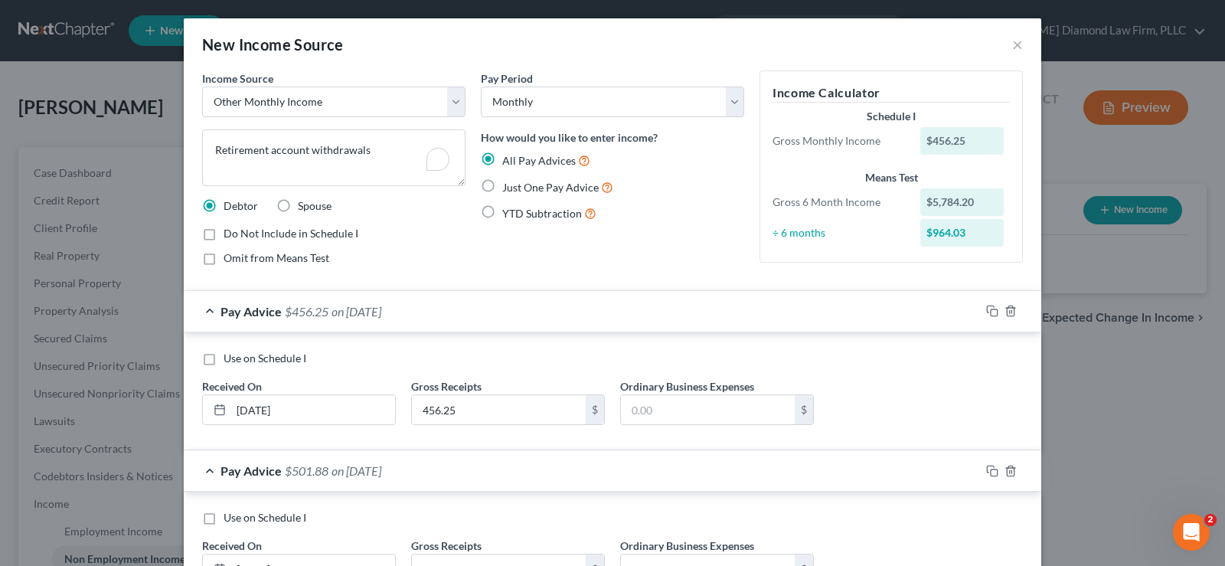
click at [224, 234] on label "Do Not Include in Schedule I" at bounding box center [291, 233] width 135 height 15
click at [230, 234] on input "Do Not Include in Schedule I" at bounding box center [235, 231] width 10 height 10
checkbox input "true"
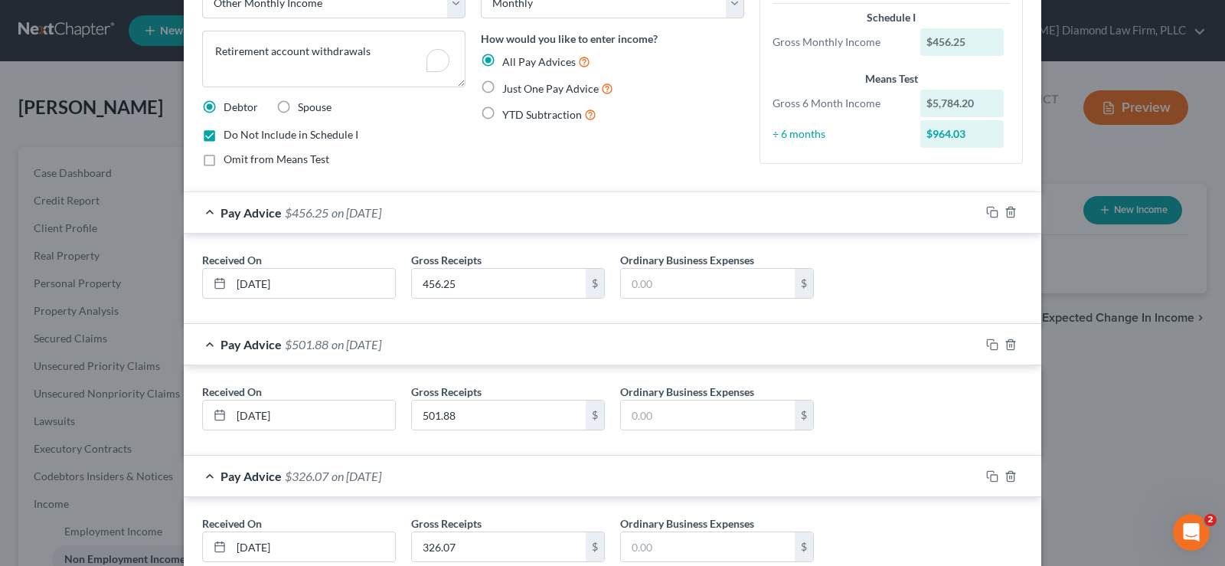
scroll to position [287, 0]
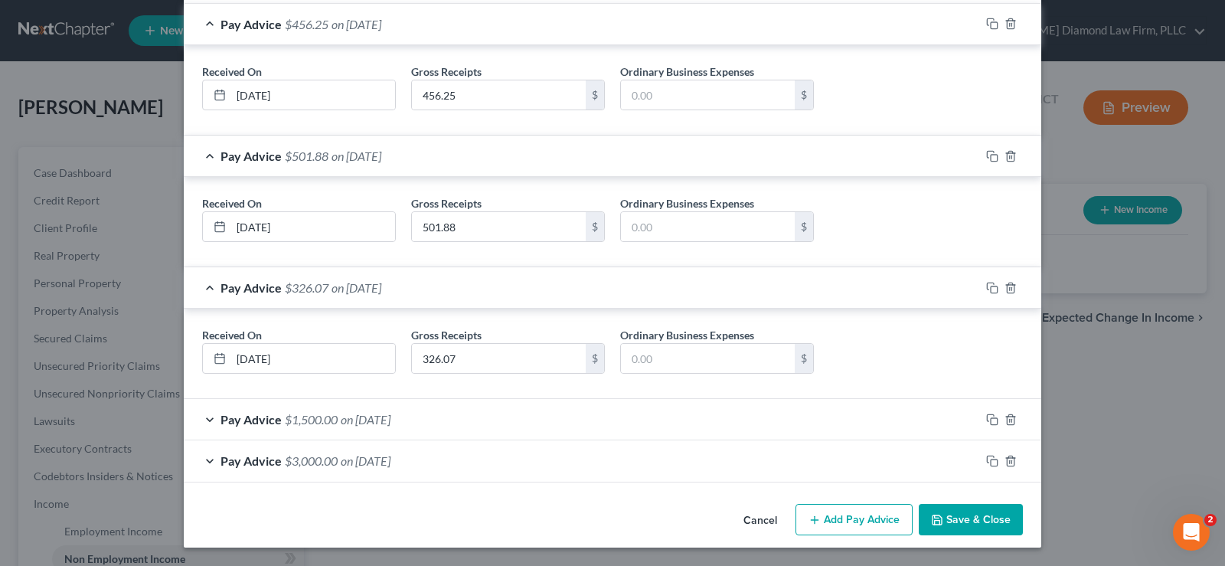
click at [969, 517] on button "Save & Close" at bounding box center [971, 520] width 104 height 32
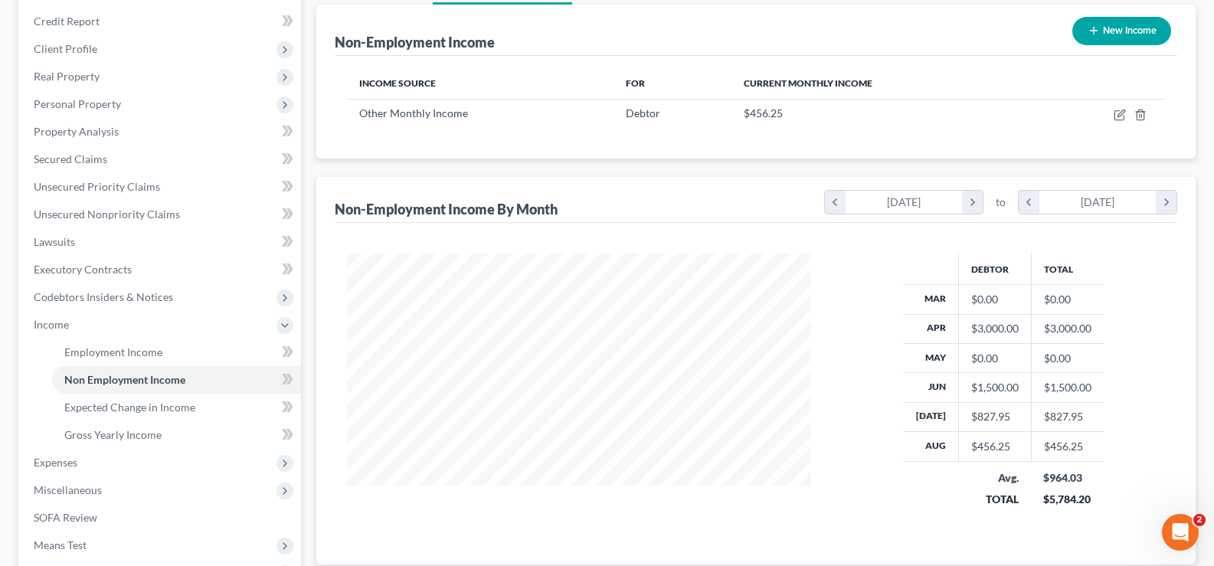
scroll to position [230, 0]
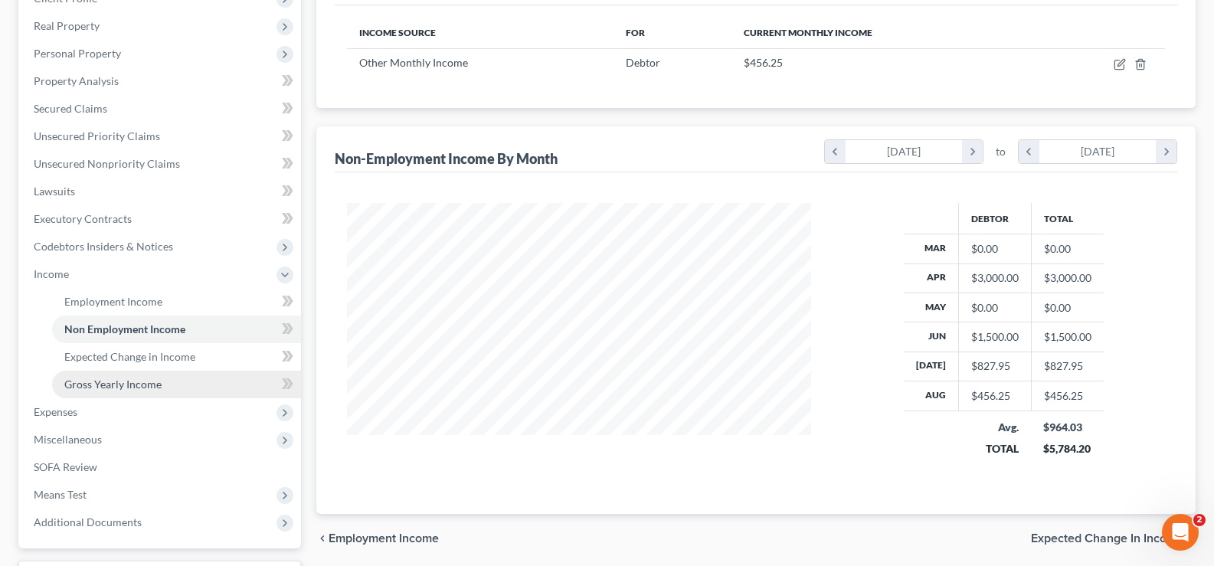
click at [128, 386] on span "Gross Yearly Income" at bounding box center [112, 384] width 97 height 13
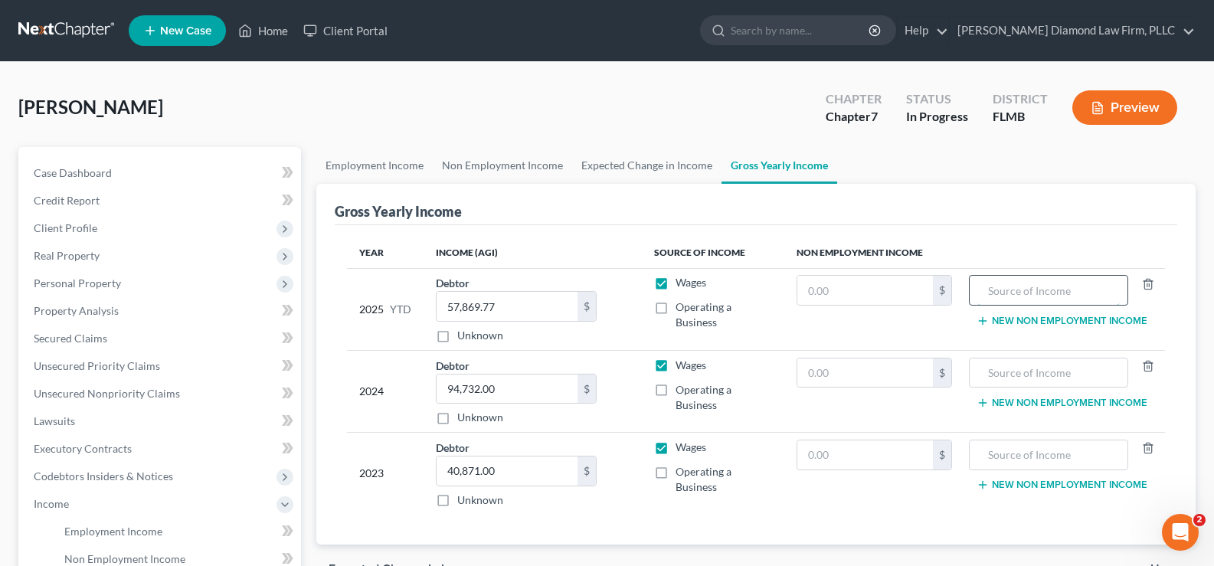
click at [1052, 283] on input "text" at bounding box center [1048, 290] width 142 height 29
type input "Retirement account withdrawals"
click at [893, 298] on input "text" at bounding box center [865, 290] width 136 height 29
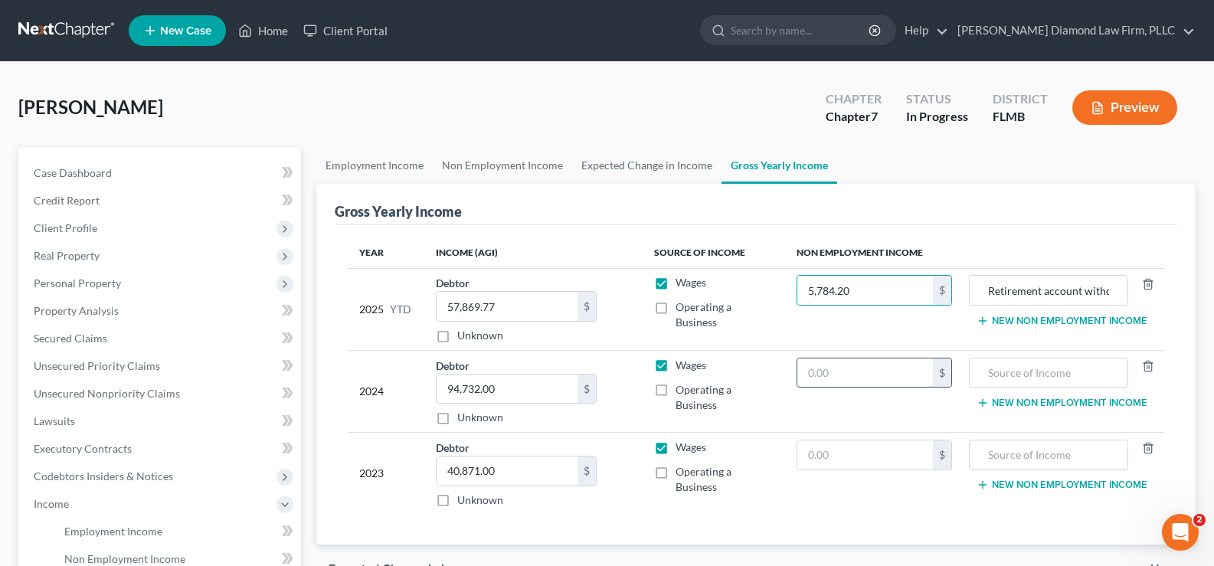
click at [904, 378] on input "text" at bounding box center [865, 372] width 136 height 29
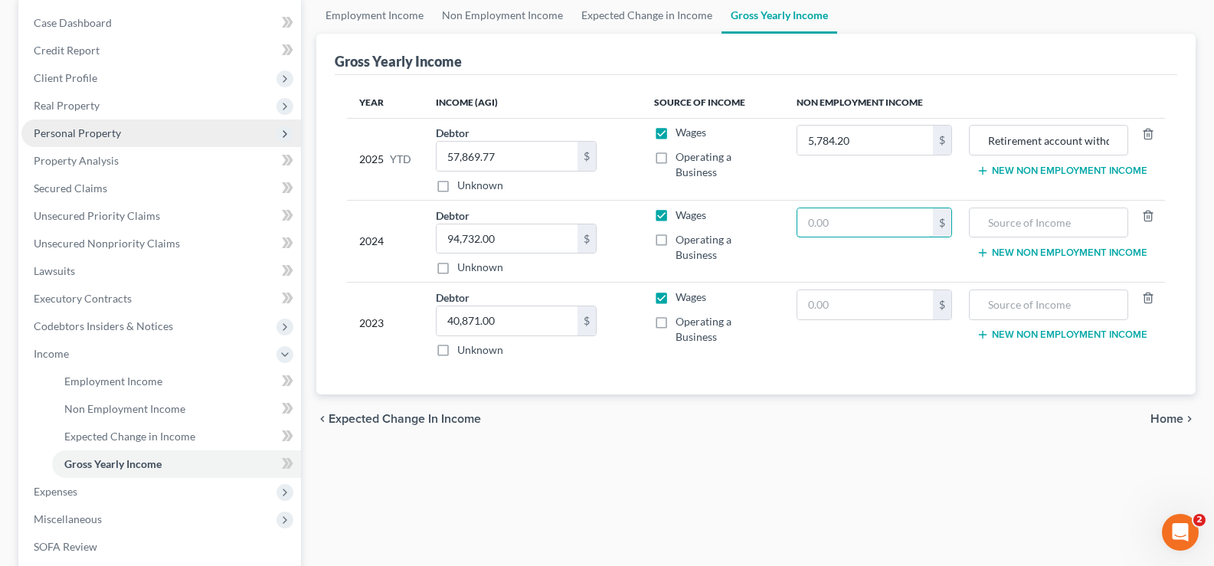
scroll to position [153, 0]
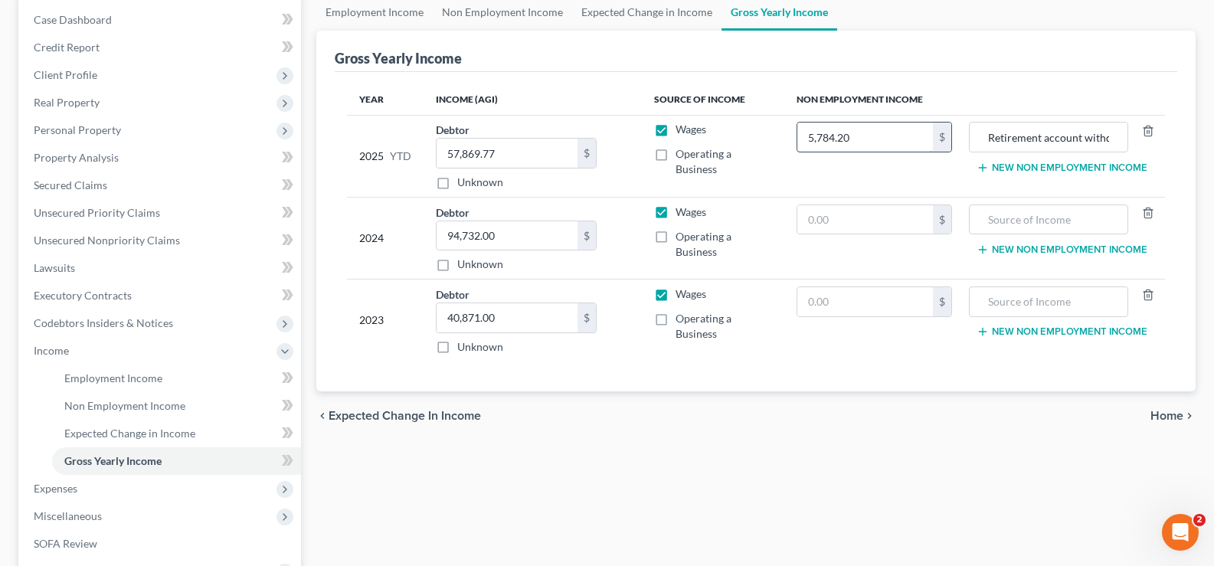
click at [873, 139] on input "5,784.20" at bounding box center [865, 137] width 136 height 29
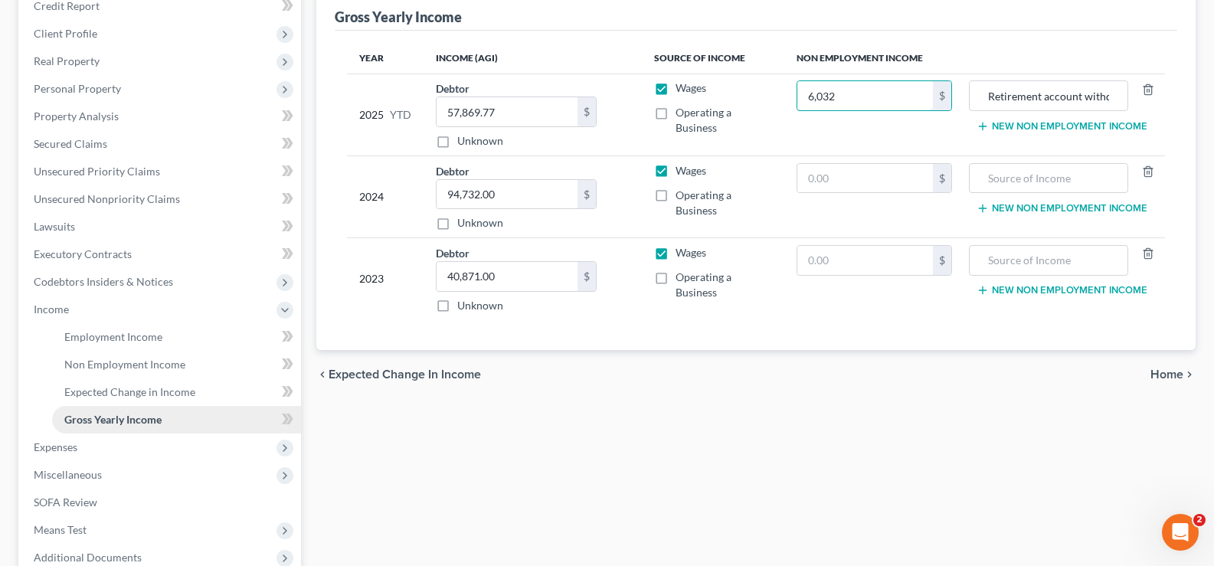
scroll to position [230, 0]
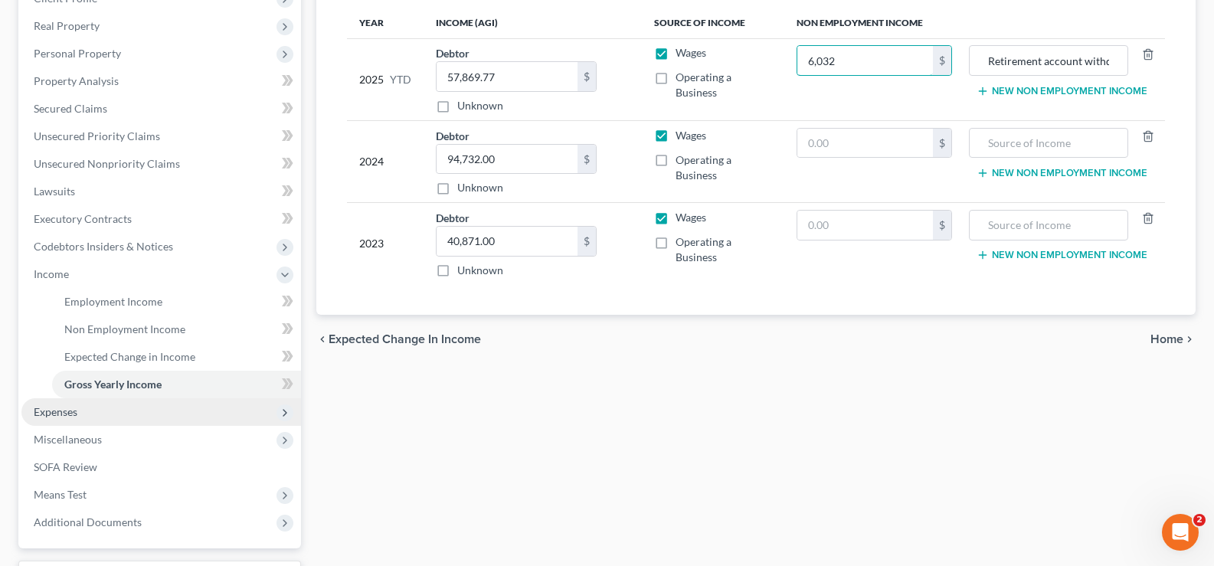
type input "6,032"
click at [102, 417] on span "Expenses" at bounding box center [161, 412] width 280 height 28
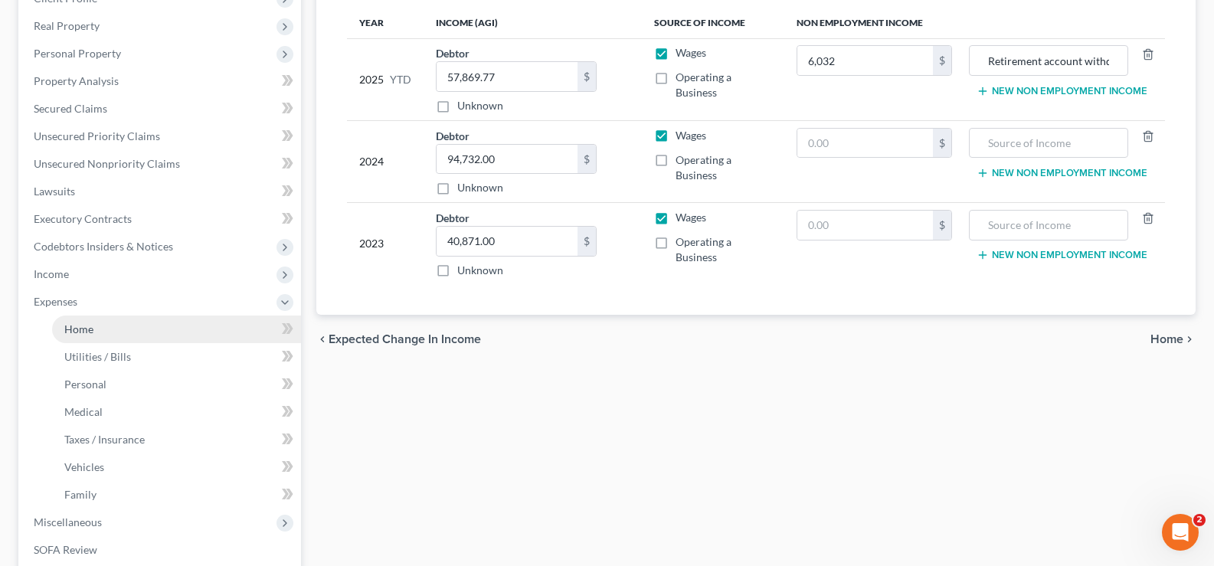
click at [109, 334] on link "Home" at bounding box center [176, 330] width 249 height 28
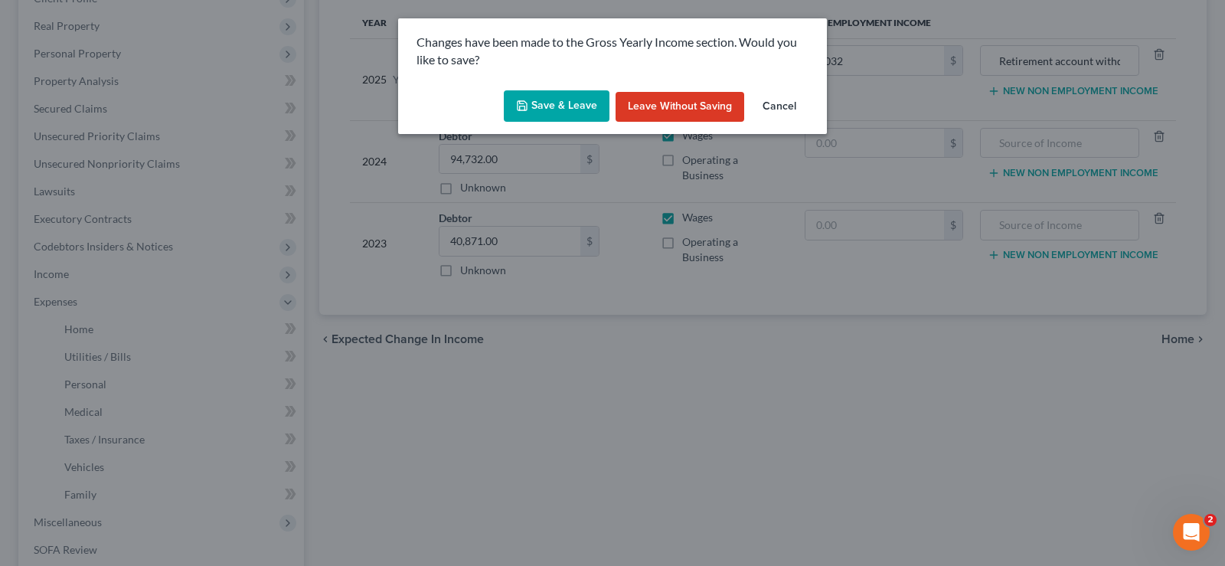
click at [582, 96] on button "Save & Leave" at bounding box center [557, 106] width 106 height 32
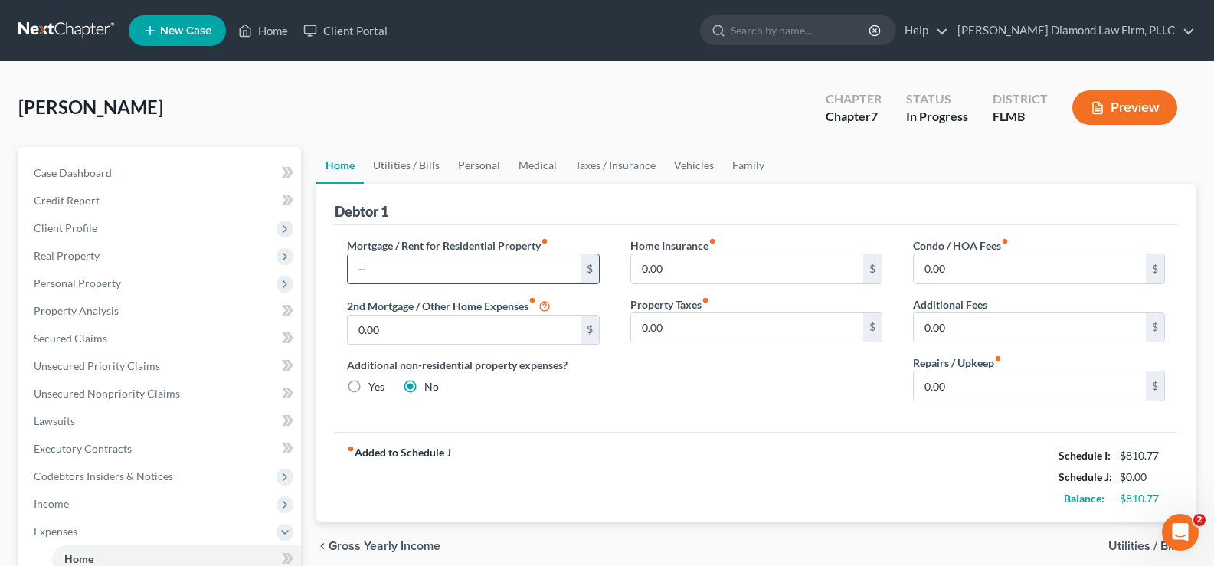
click at [406, 260] on input "text" at bounding box center [464, 268] width 232 height 29
type input "1,750"
click at [704, 256] on input "0.00" at bounding box center [747, 268] width 232 height 29
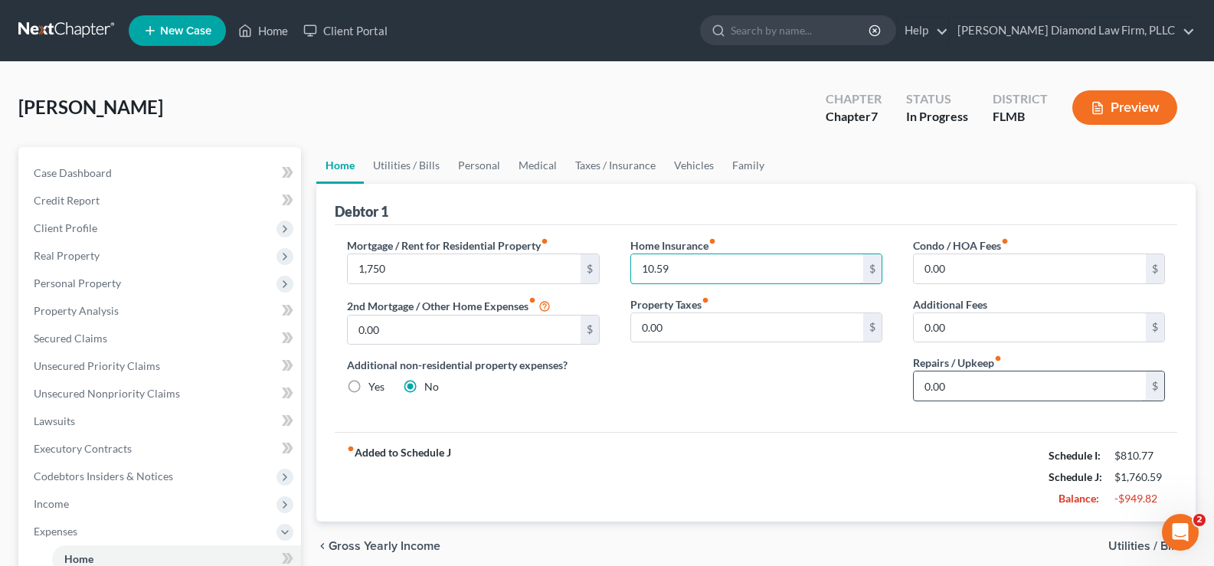
type input "10.59"
click at [968, 375] on input "0.00" at bounding box center [1030, 385] width 232 height 29
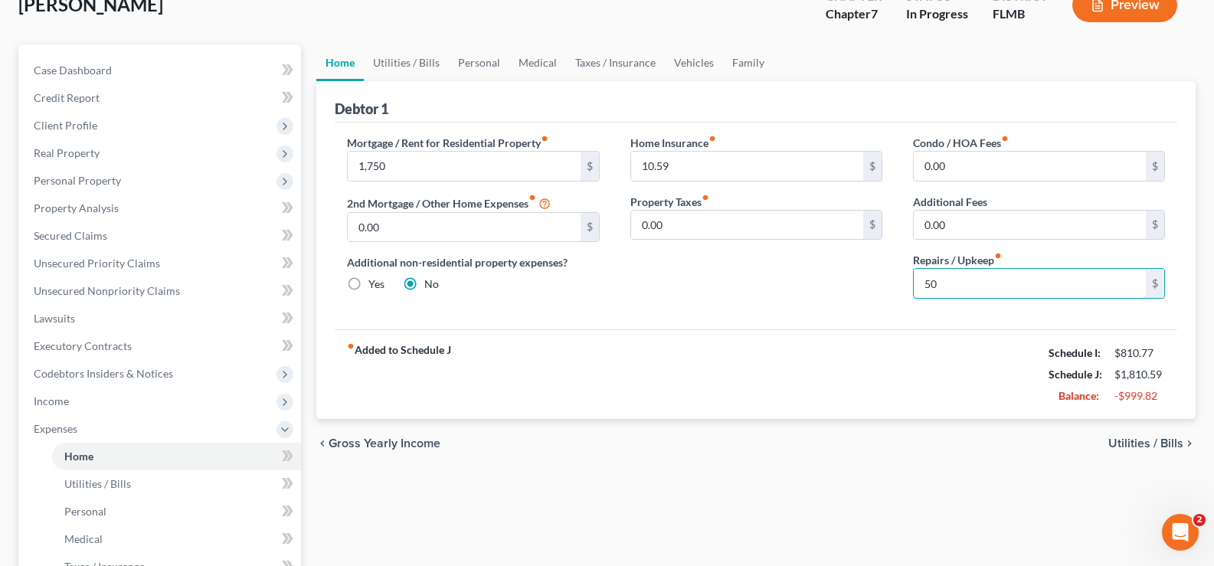
scroll to position [153, 0]
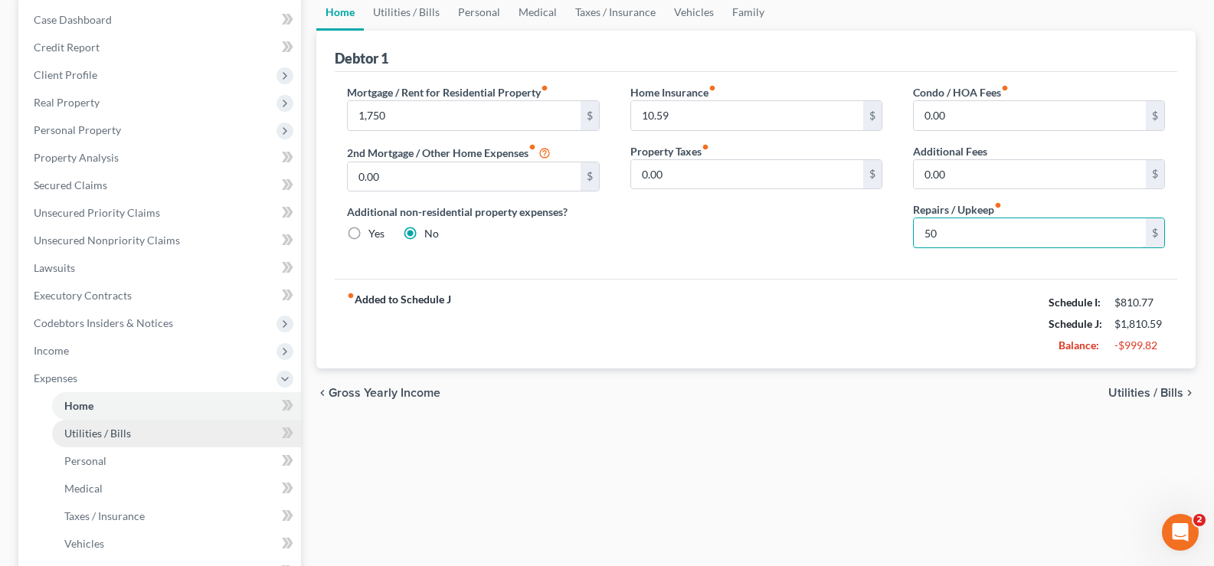
type input "50"
click at [104, 436] on span "Utilities / Bills" at bounding box center [97, 433] width 67 height 13
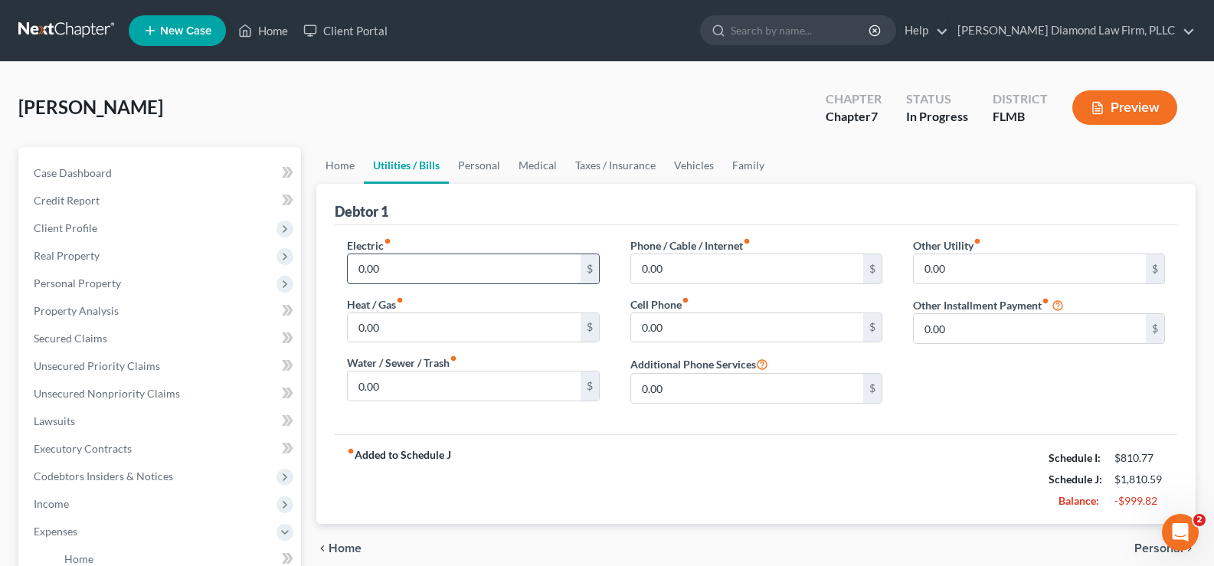
click at [411, 281] on input "0.00" at bounding box center [464, 268] width 232 height 29
type input "170"
type input "60"
type input "89"
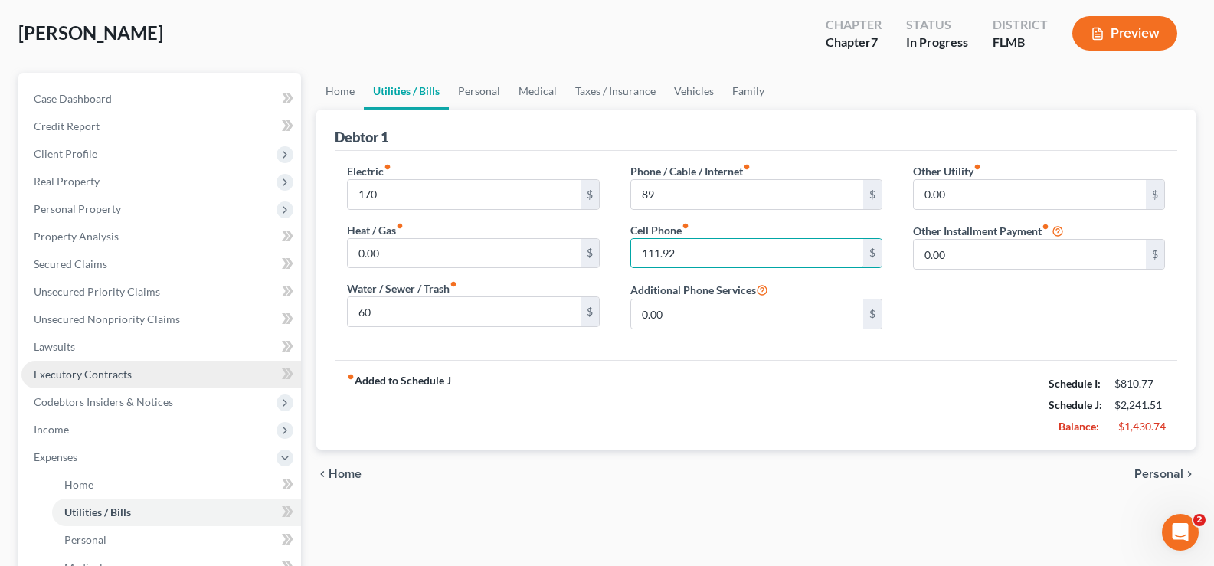
scroll to position [230, 0]
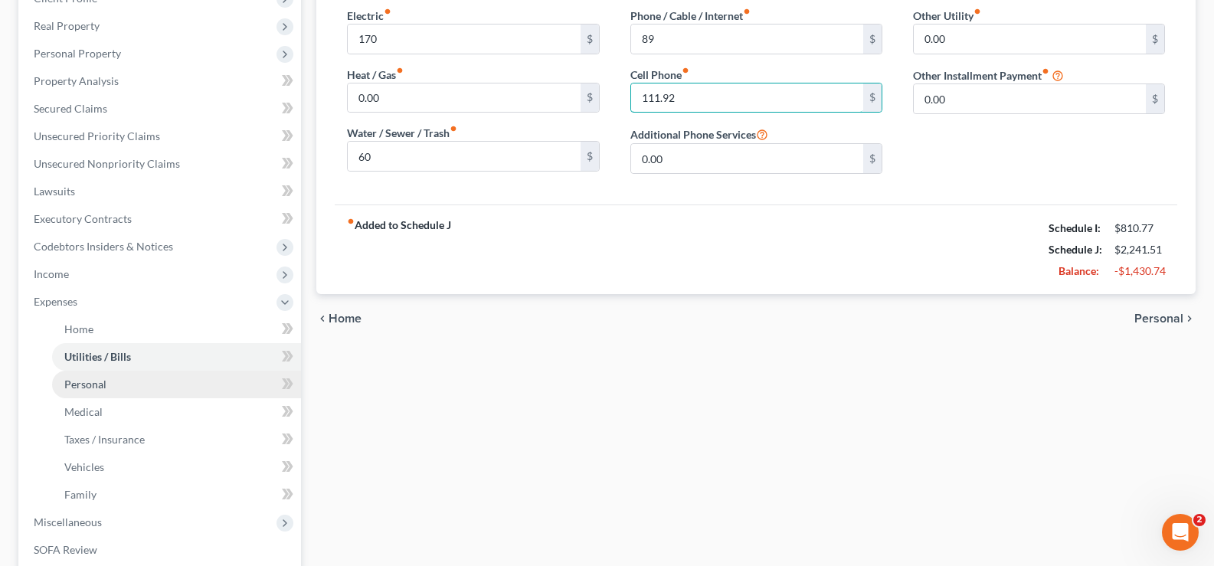
type input "111.92"
click at [114, 384] on link "Personal" at bounding box center [176, 385] width 249 height 28
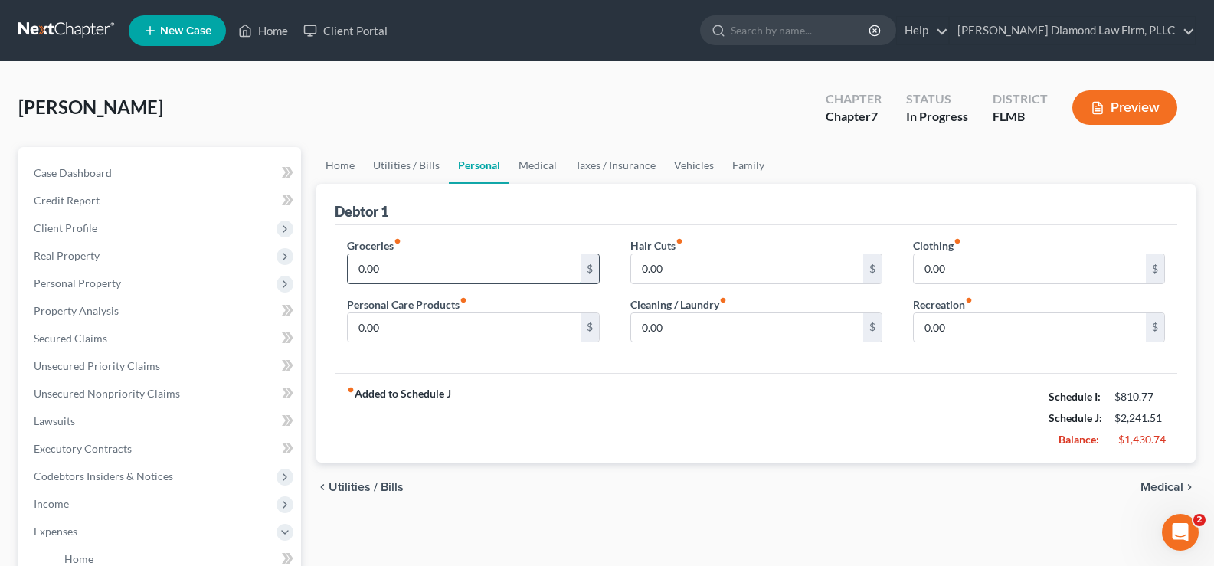
click at [386, 282] on input "0.00" at bounding box center [464, 268] width 232 height 29
type input "500"
type input "200"
type input "15"
type input "70"
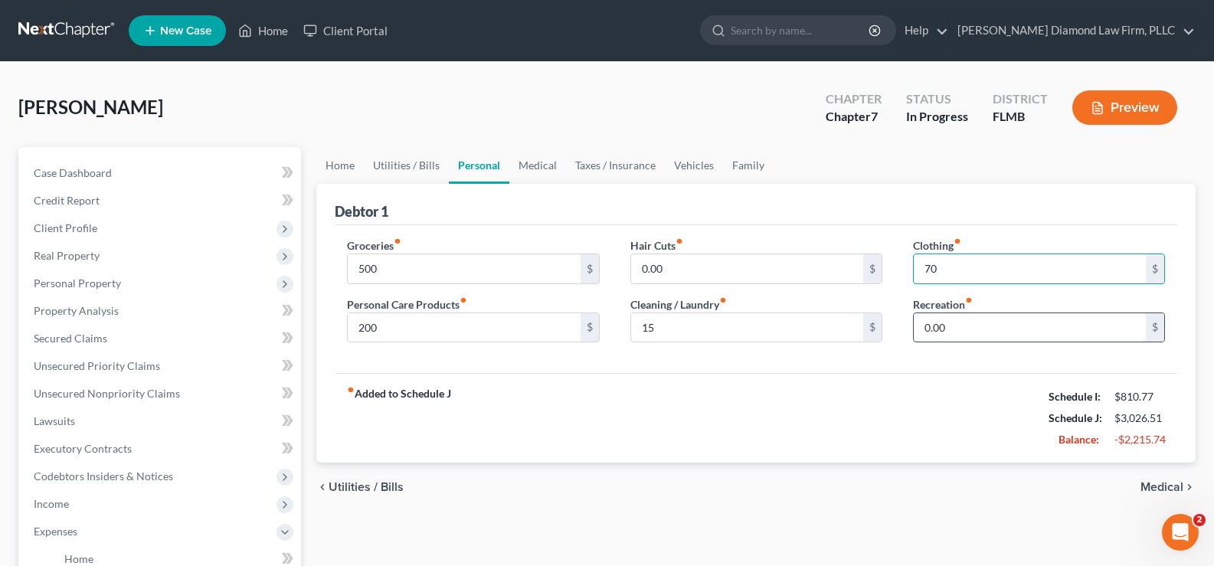
click at [953, 324] on input "0.00" at bounding box center [1030, 327] width 232 height 29
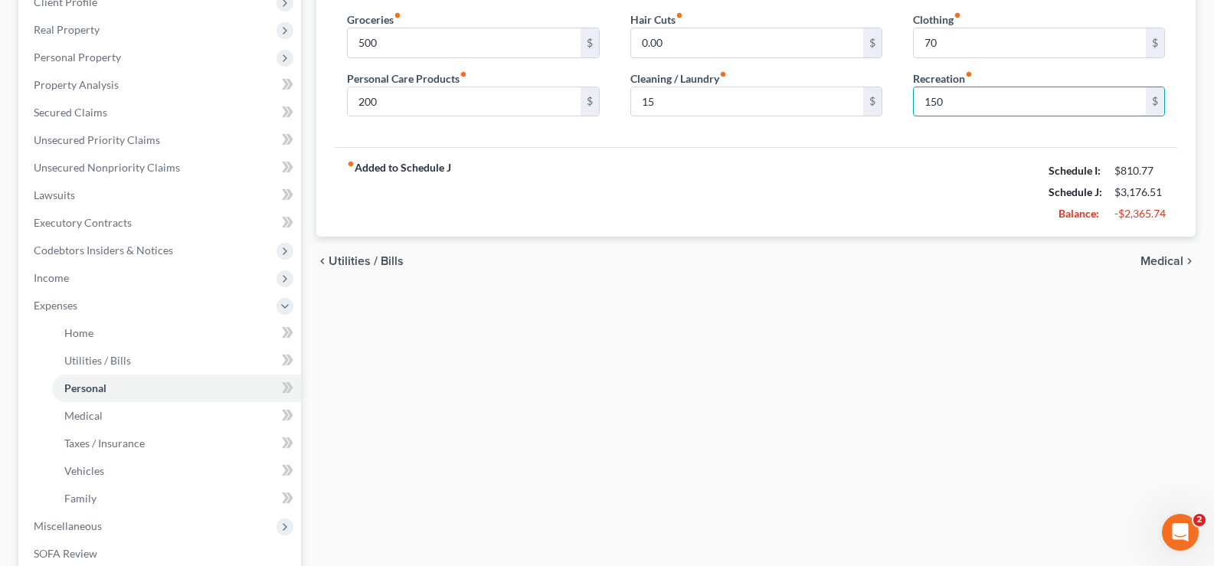
scroll to position [230, 0]
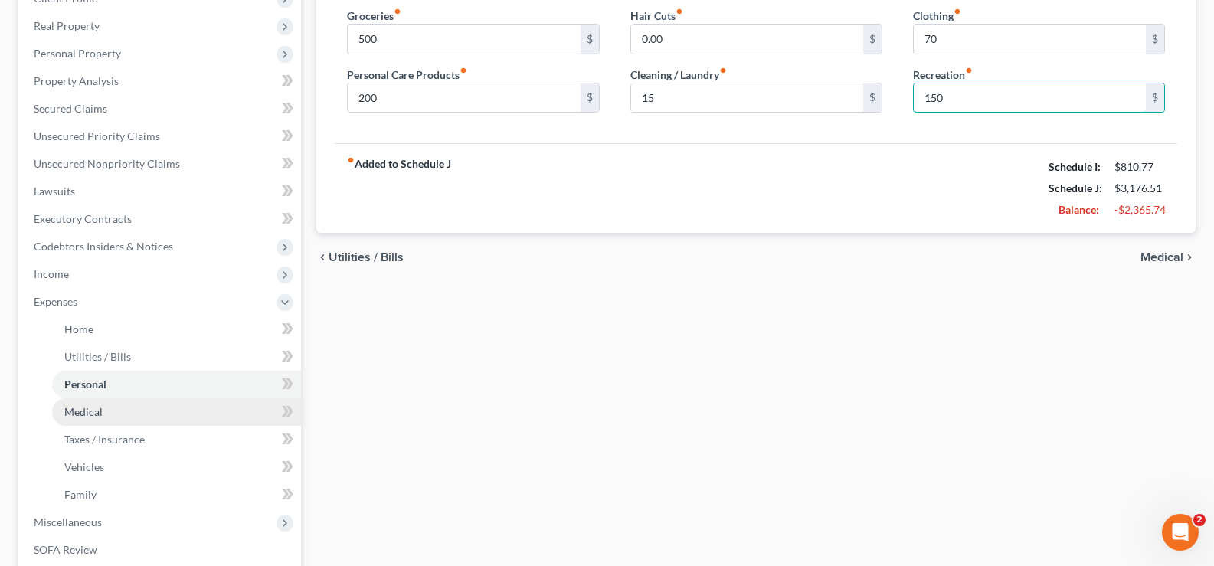
type input "150"
click at [107, 416] on link "Medical" at bounding box center [176, 412] width 249 height 28
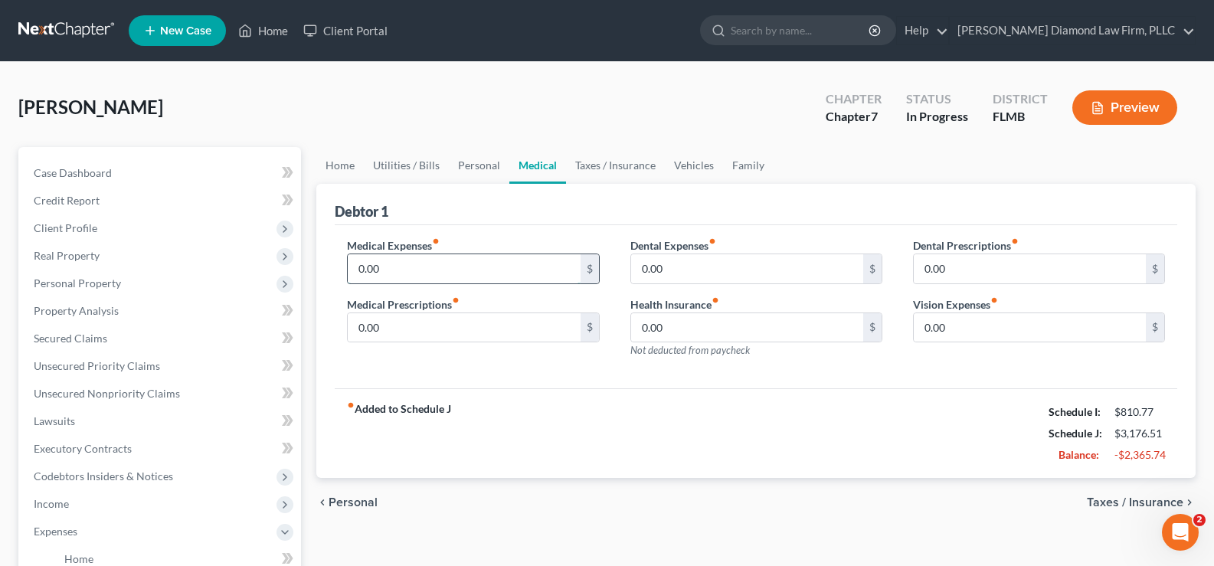
click at [404, 273] on input "0.00" at bounding box center [464, 268] width 232 height 29
type input "50"
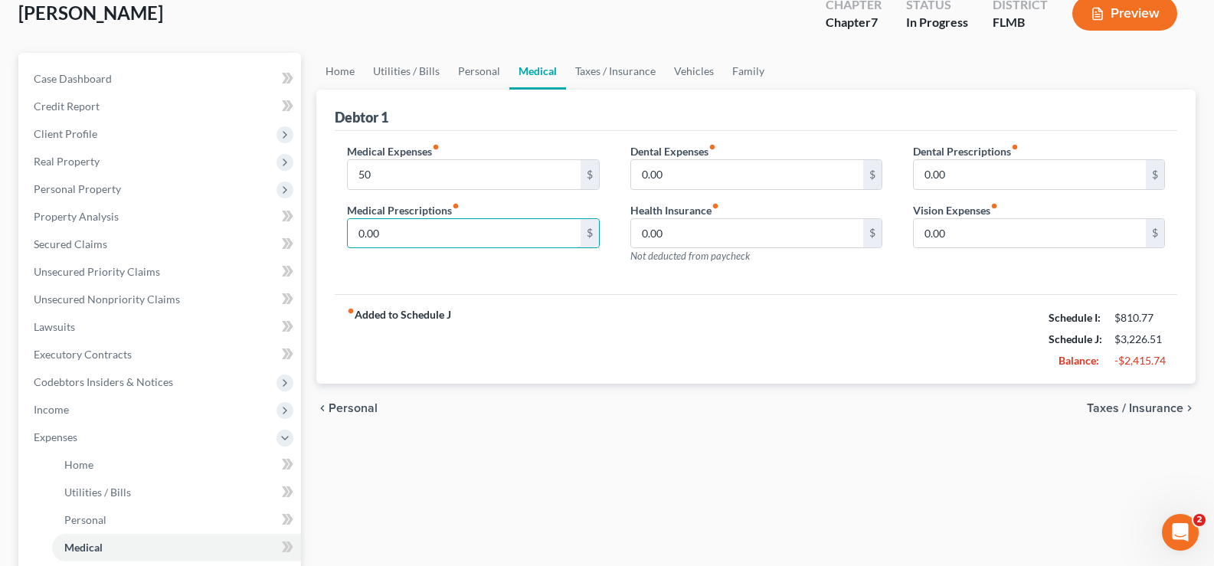
scroll to position [153, 0]
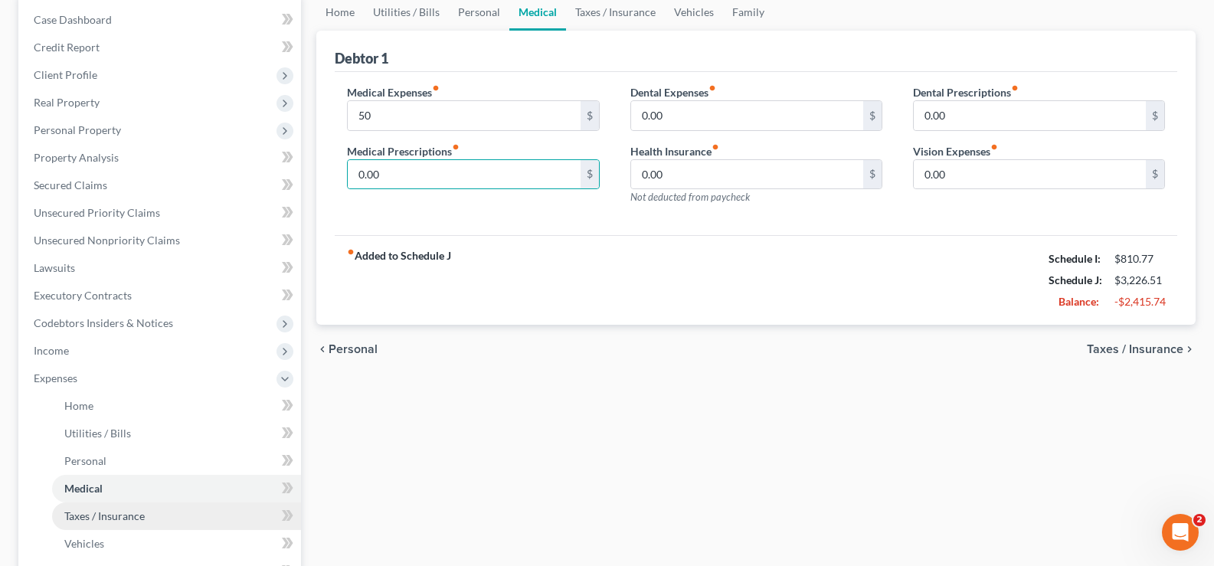
click at [138, 518] on span "Taxes / Insurance" at bounding box center [104, 515] width 80 height 13
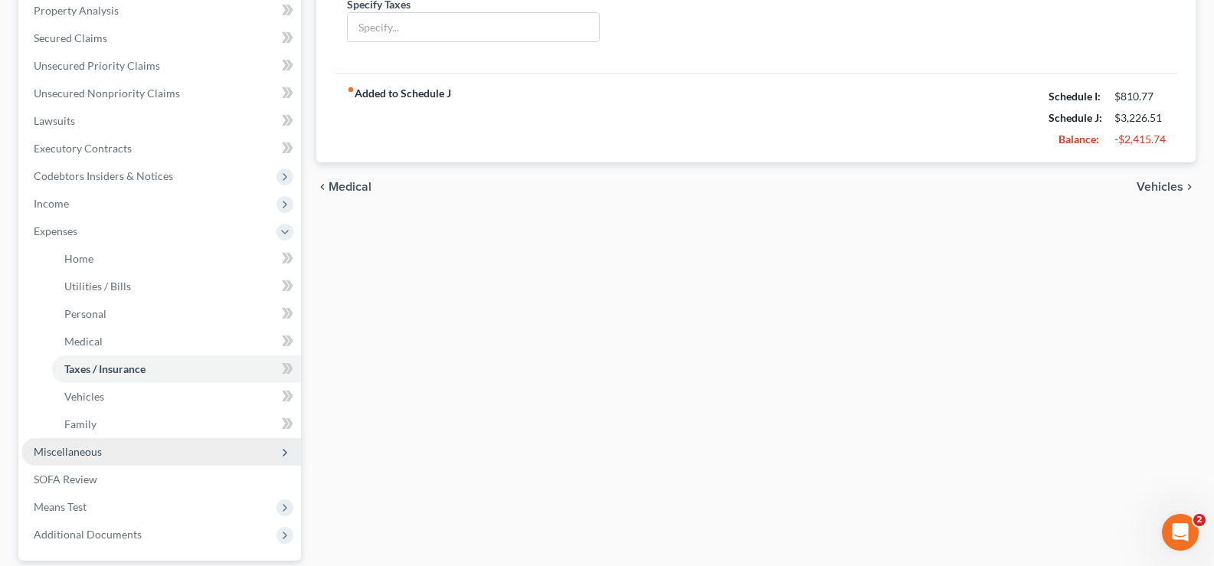
scroll to position [306, 0]
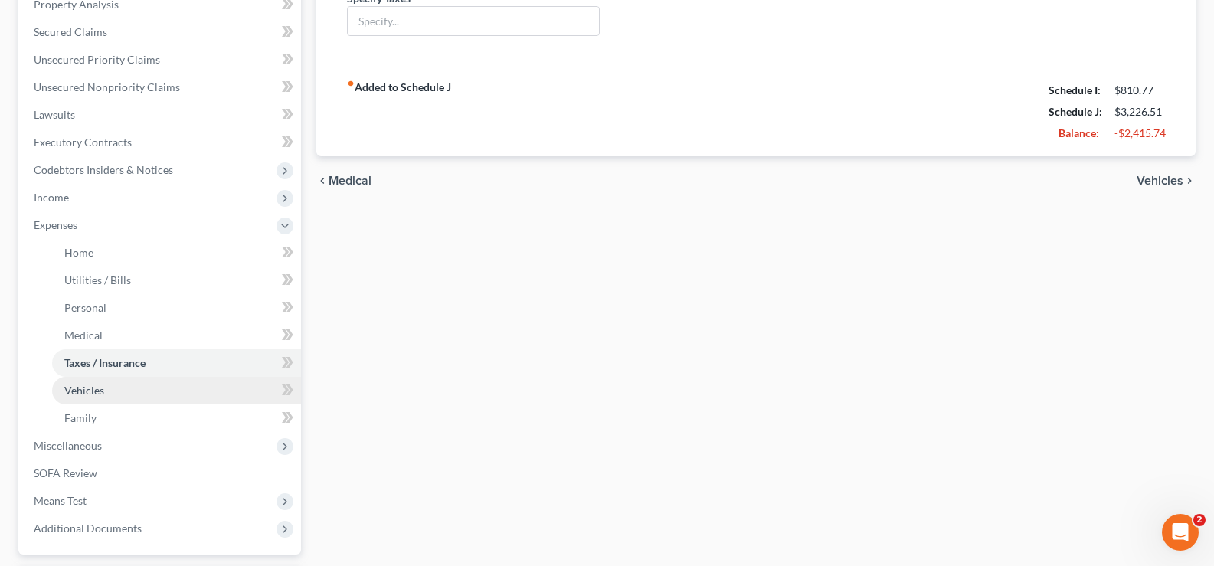
click at [101, 384] on span "Vehicles" at bounding box center [84, 390] width 40 height 13
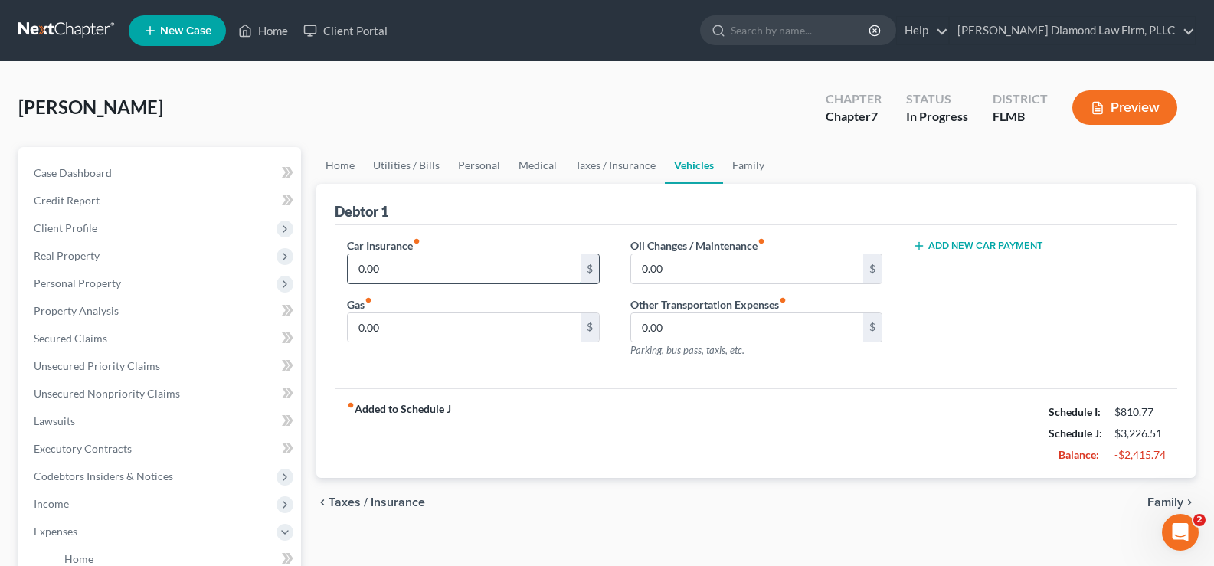
click at [382, 263] on input "0.00" at bounding box center [464, 268] width 232 height 29
type input "74.52"
type input "140"
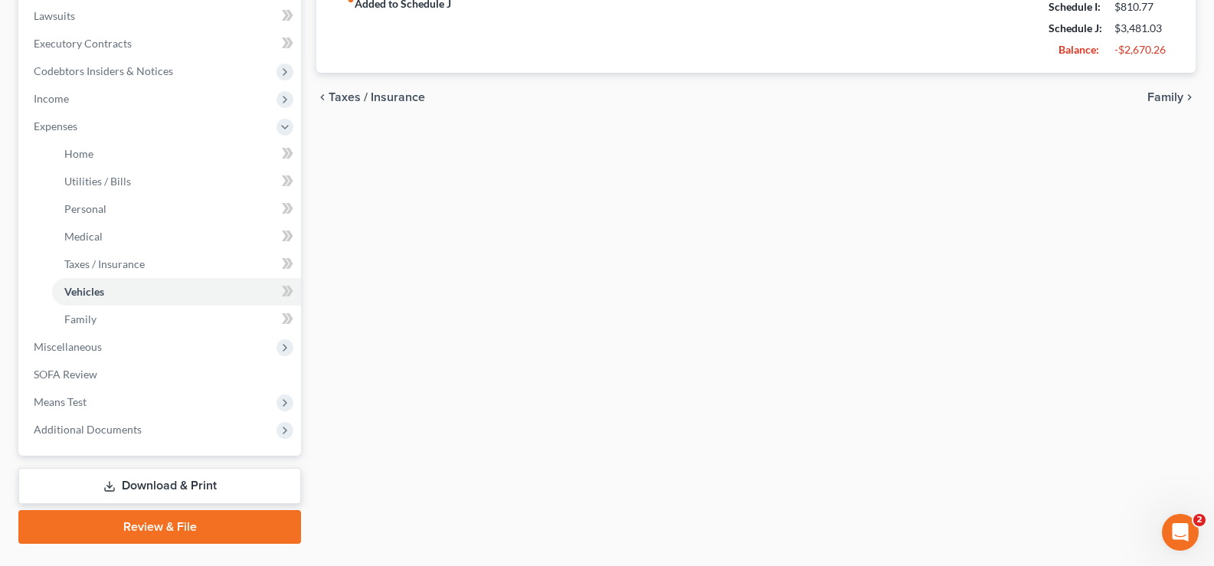
scroll to position [441, 0]
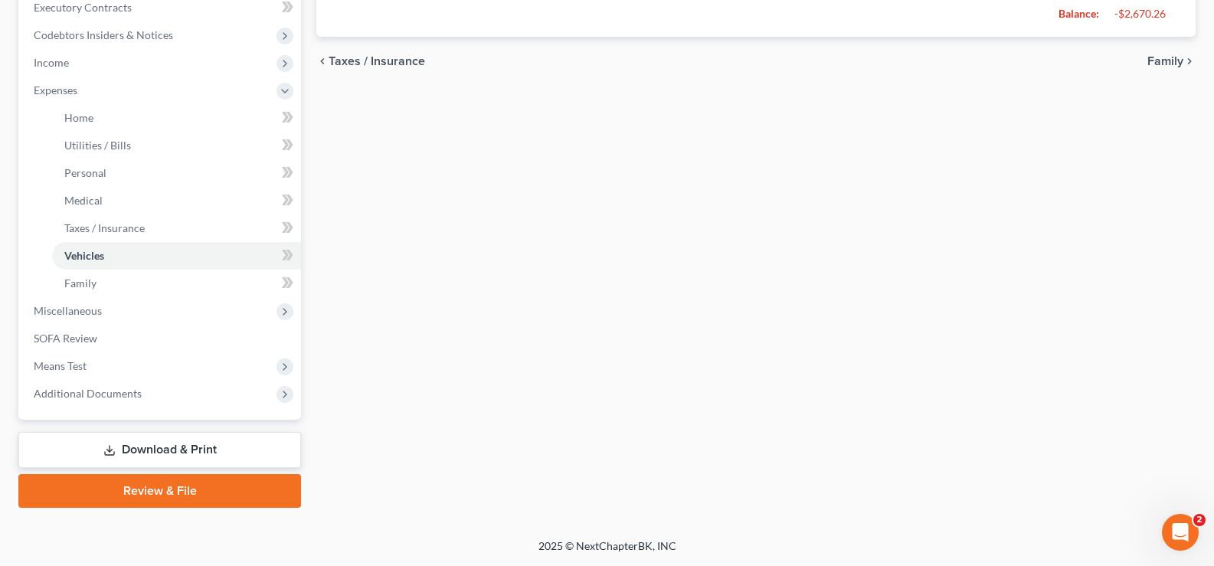
type input "40"
click at [124, 64] on span "Income" at bounding box center [161, 63] width 280 height 28
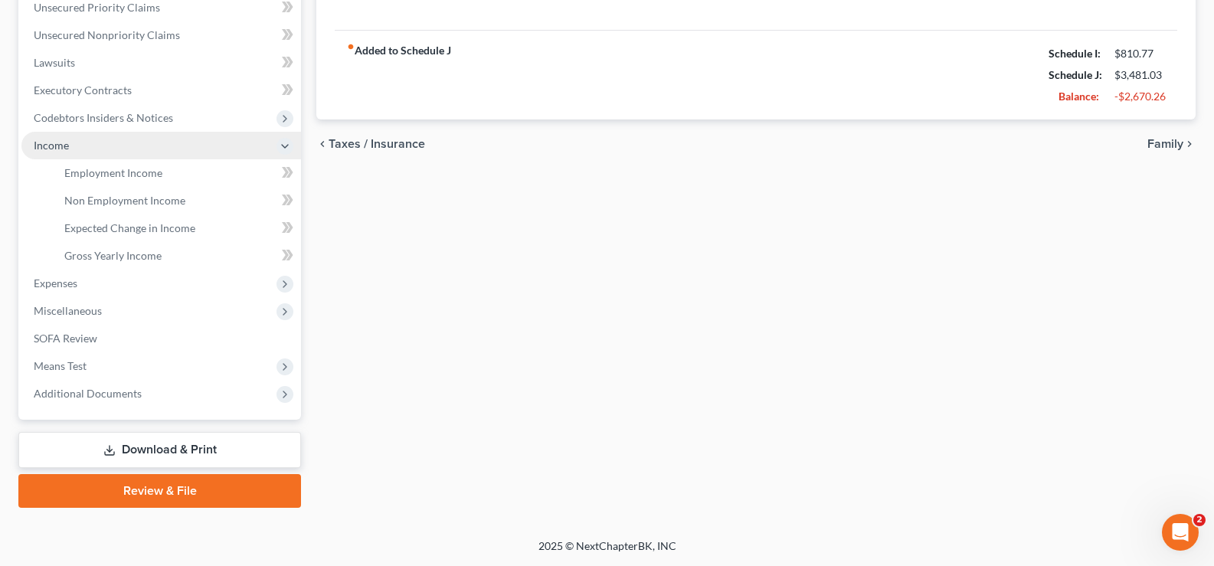
scroll to position [358, 0]
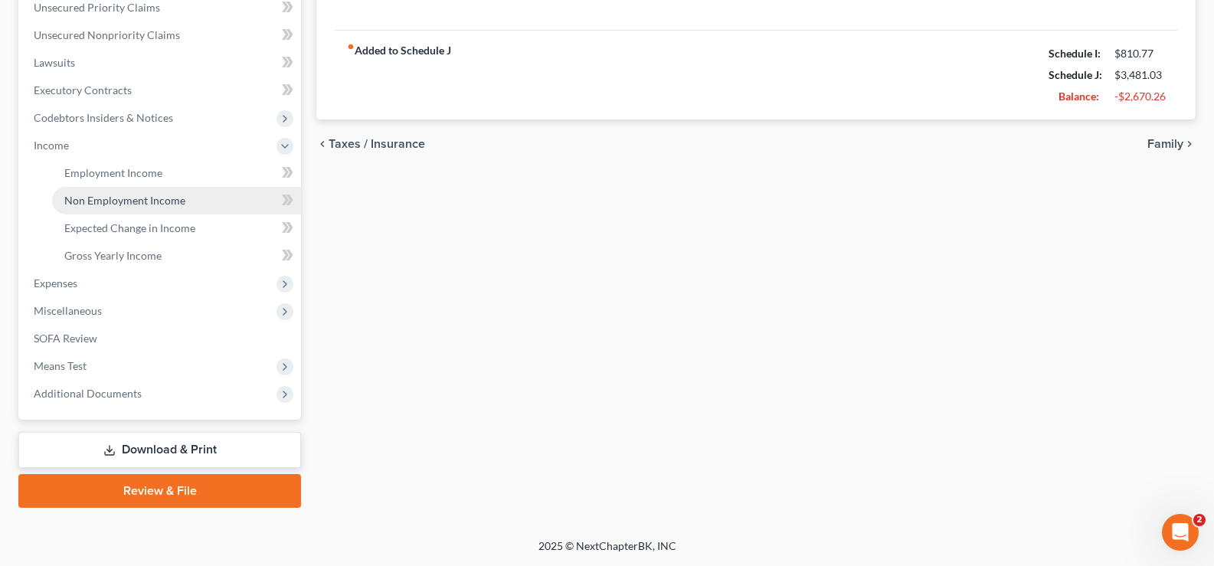
click at [142, 208] on link "Non Employment Income" at bounding box center [176, 201] width 249 height 28
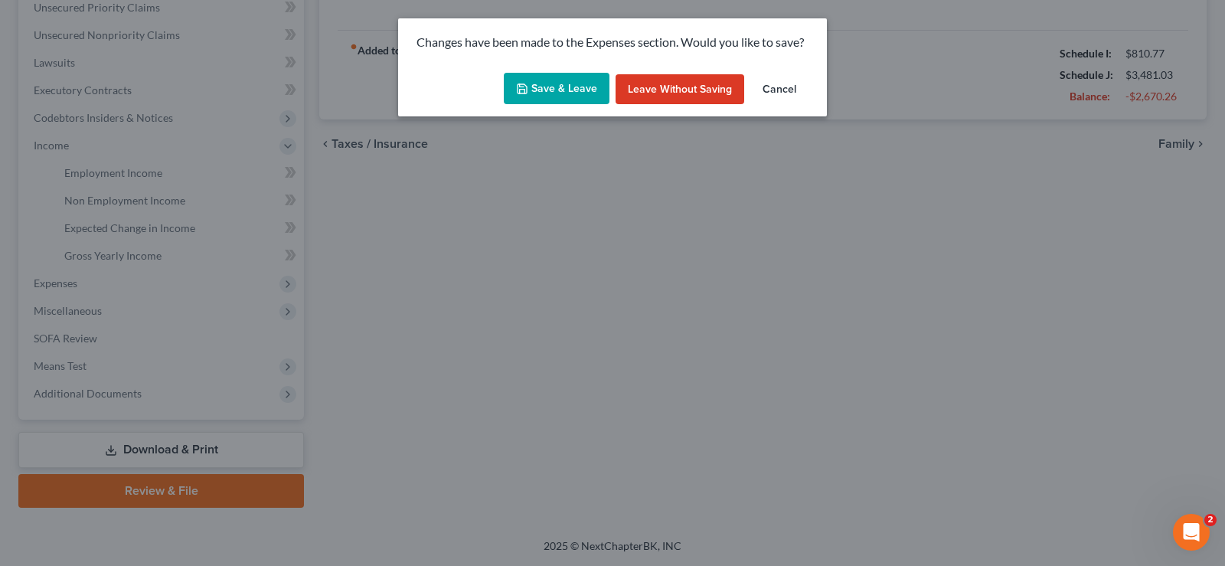
click at [545, 80] on button "Save & Leave" at bounding box center [557, 89] width 106 height 32
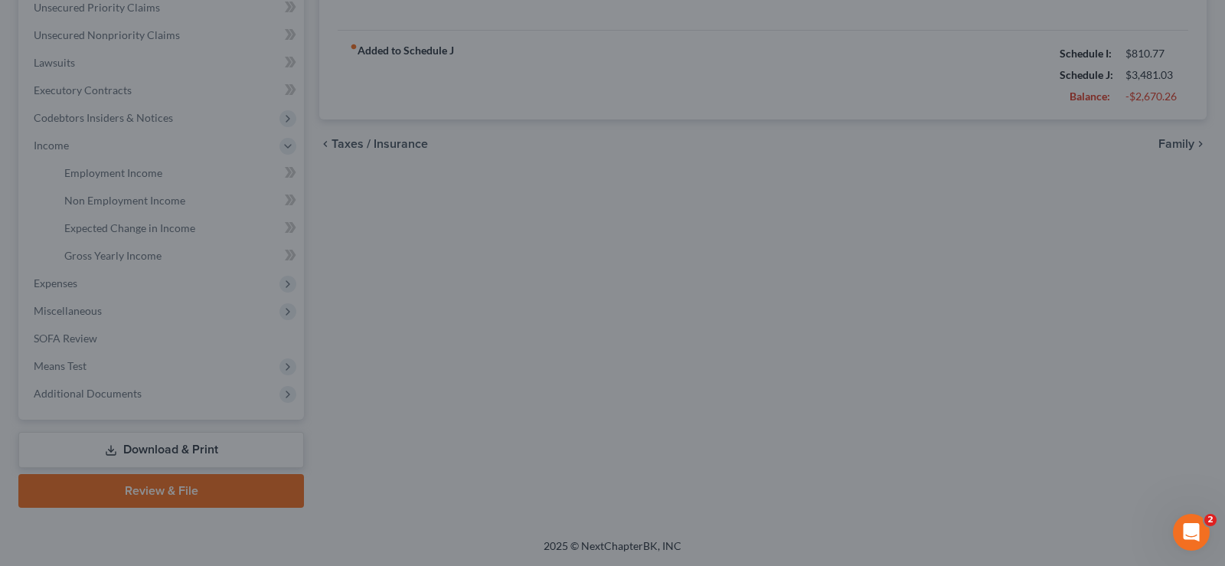
type input "140.00"
type input "40.00"
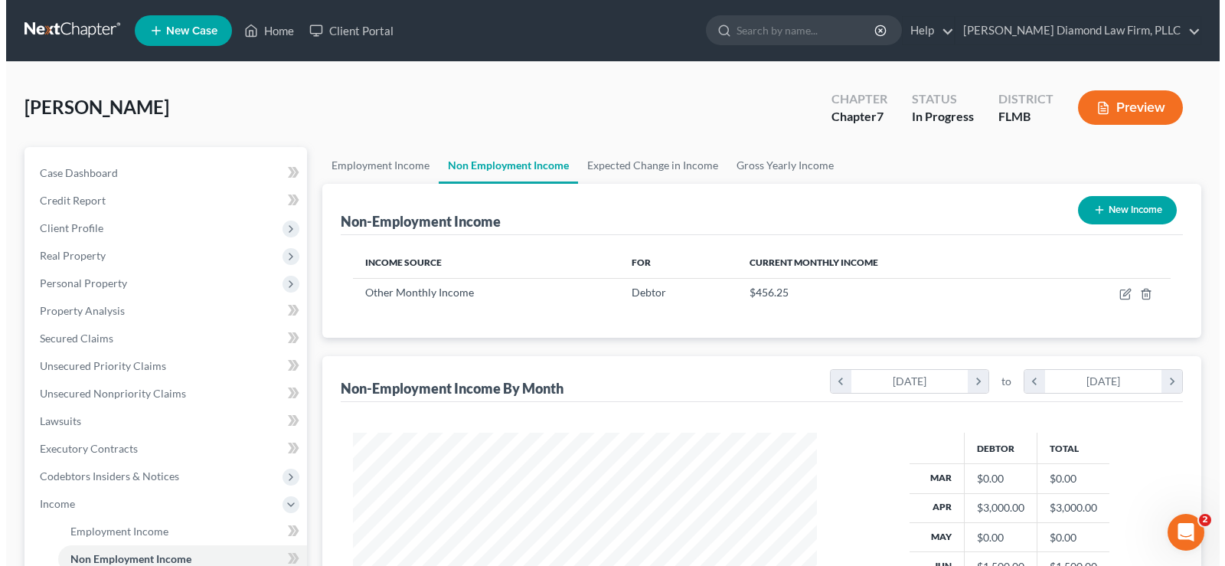
scroll to position [275, 495]
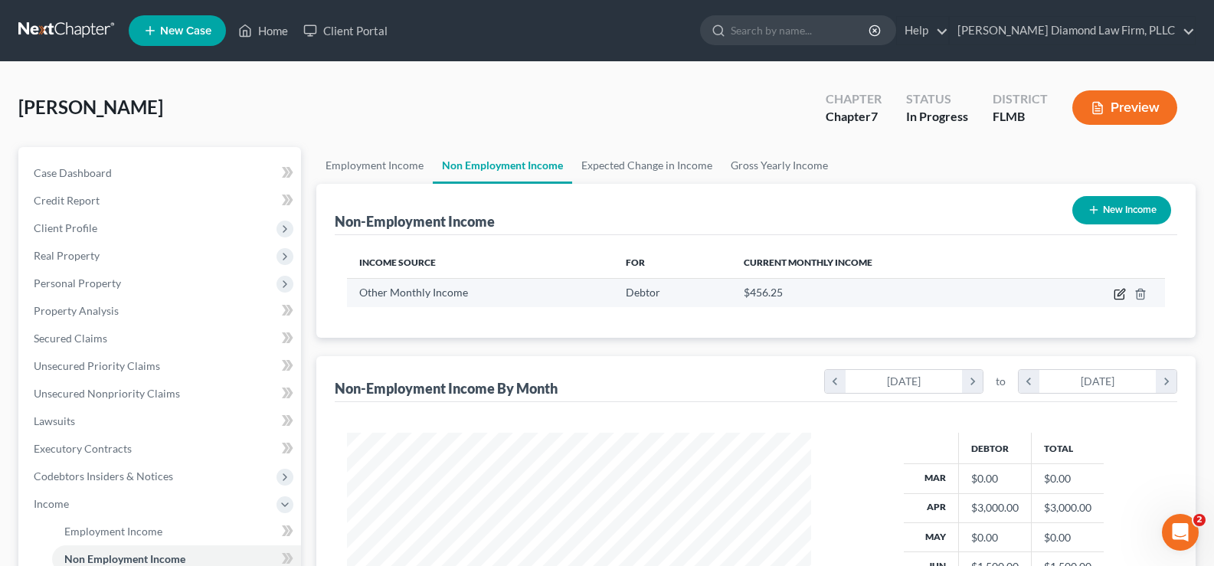
click at [1124, 292] on icon "button" at bounding box center [1120, 292] width 7 height 7
select select "13"
select select "0"
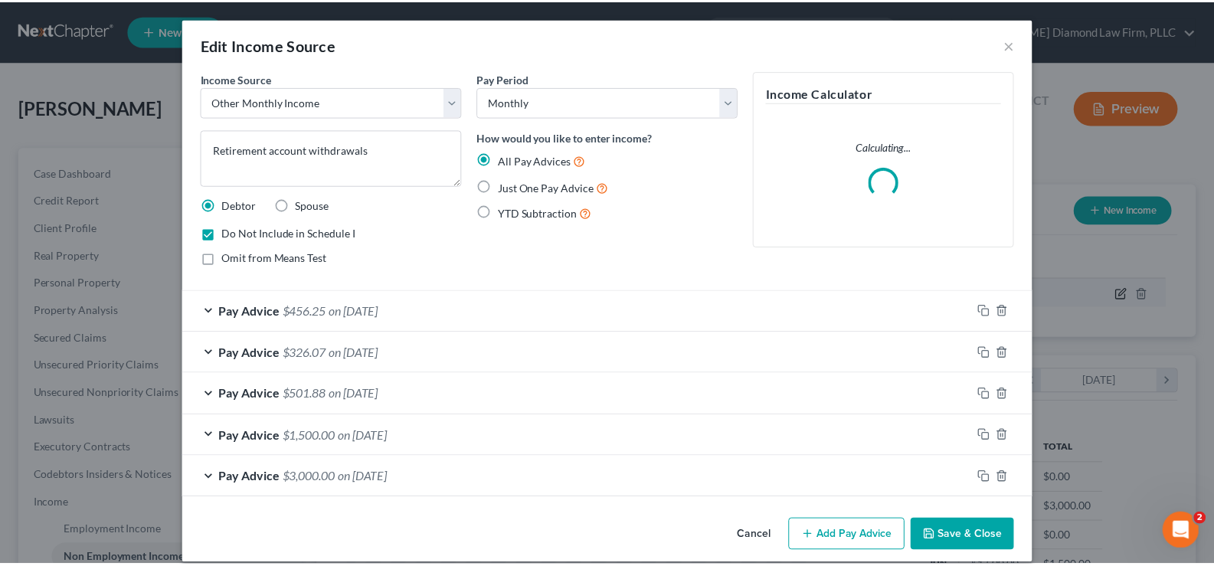
scroll to position [275, 500]
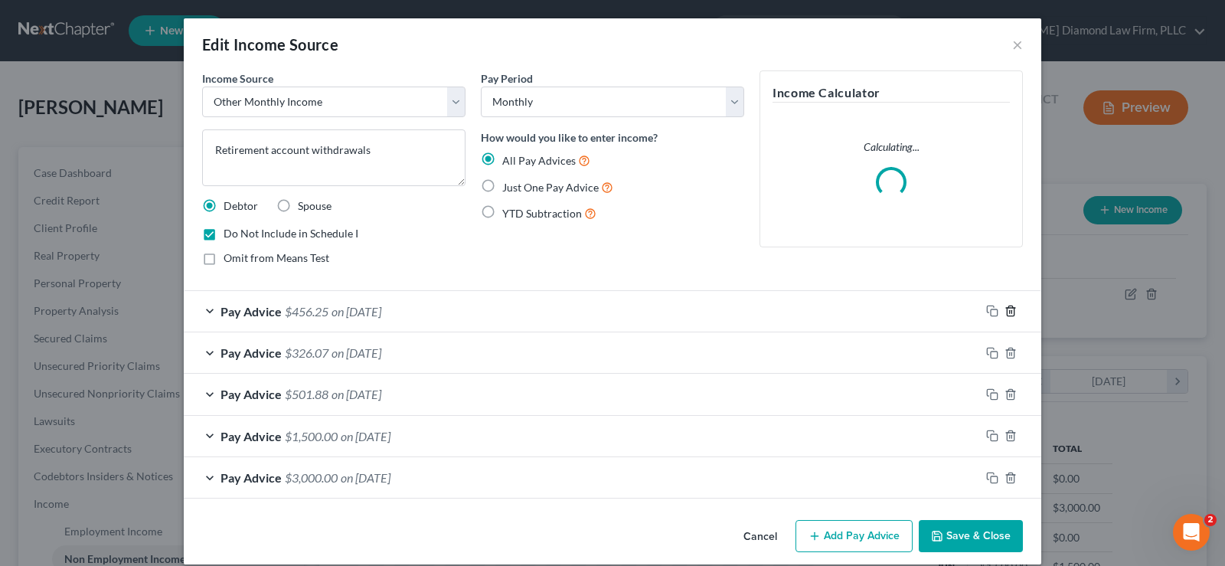
click at [1008, 307] on icon "button" at bounding box center [1011, 311] width 12 height 12
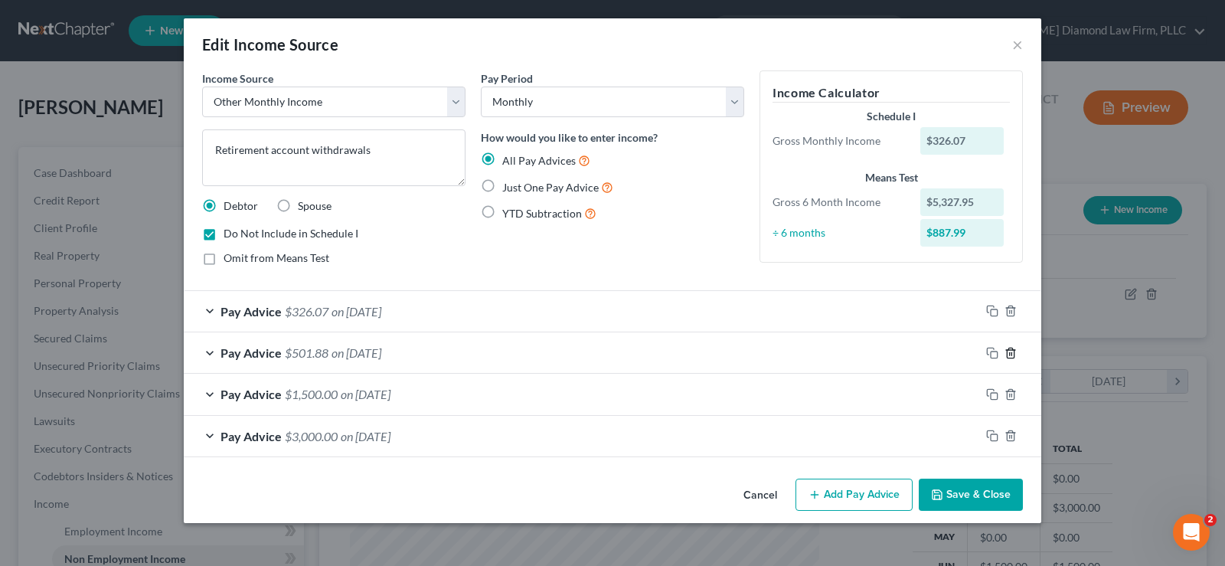
click at [1012, 352] on icon "button" at bounding box center [1011, 353] width 12 height 12
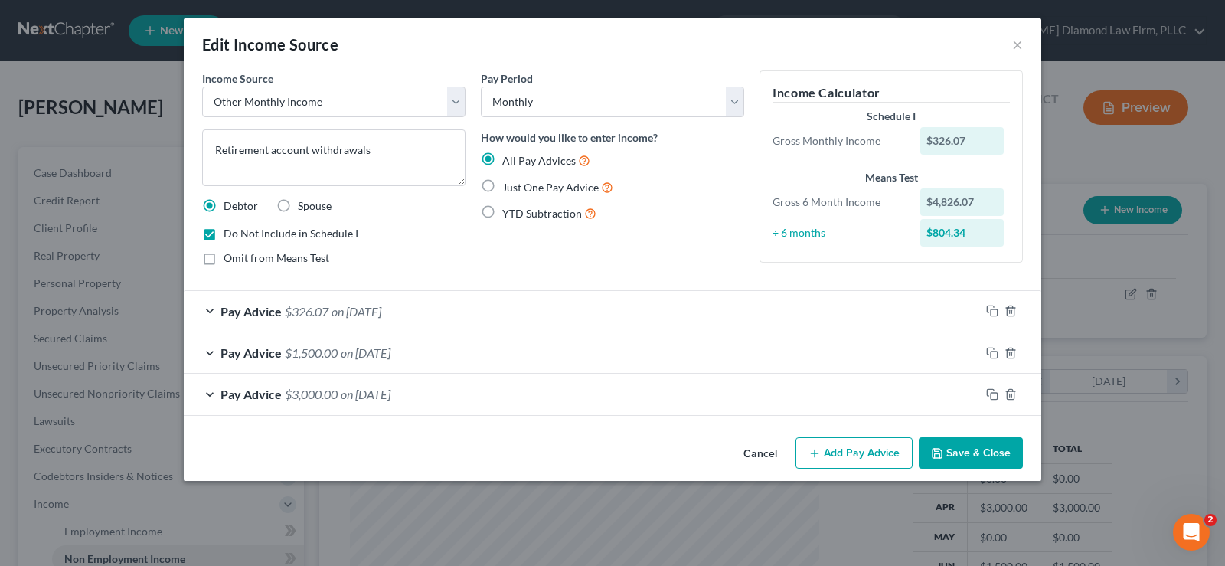
click at [994, 452] on button "Save & Close" at bounding box center [971, 453] width 104 height 32
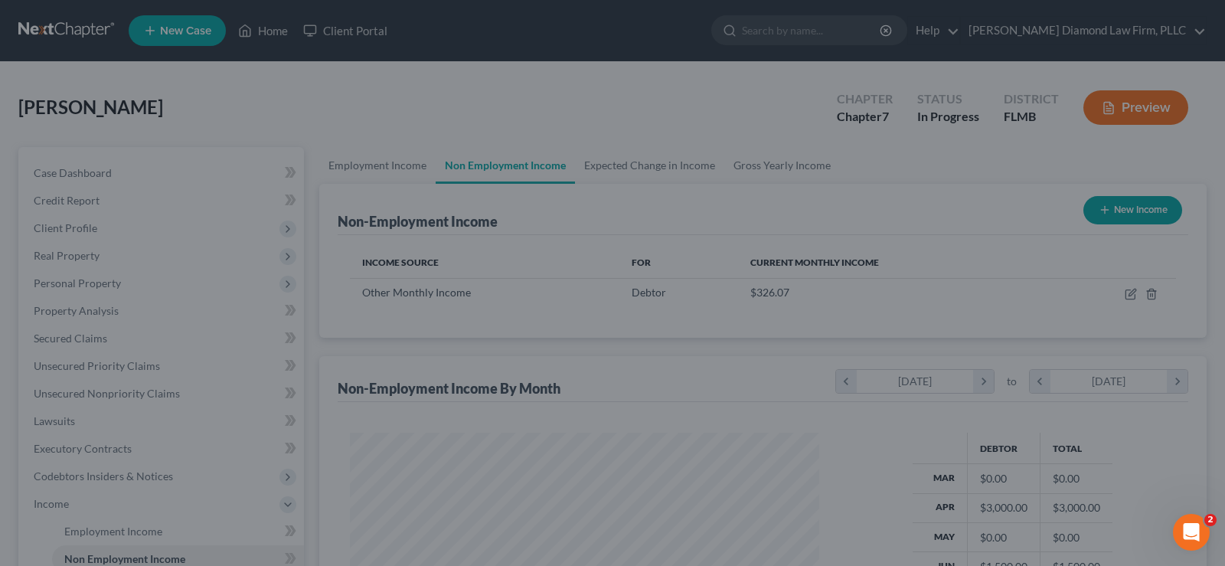
scroll to position [765589, 765368]
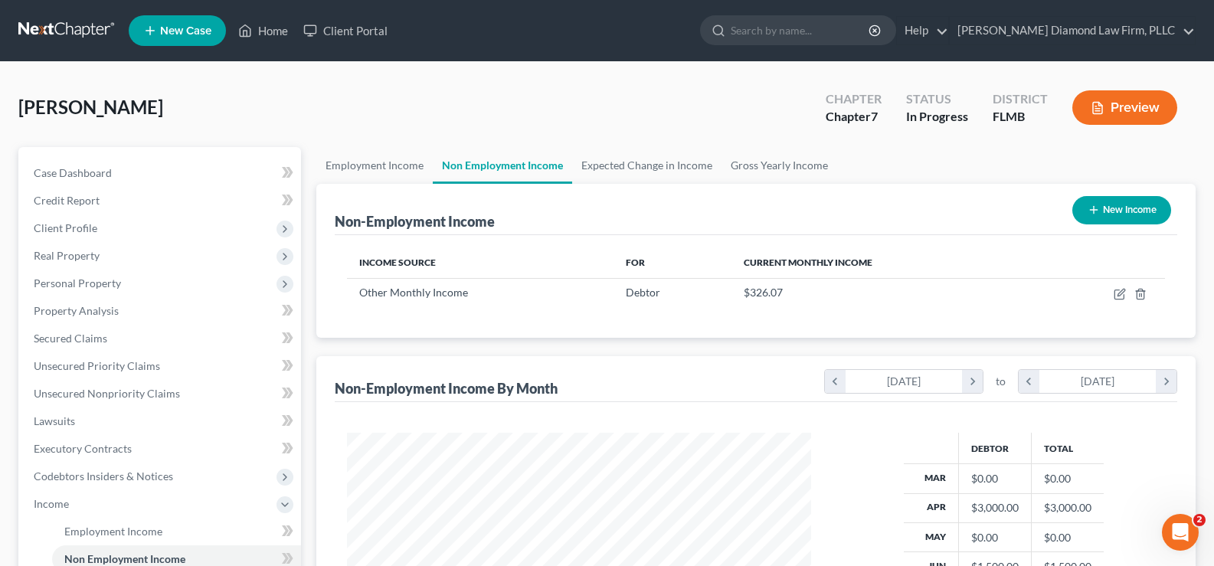
click at [1131, 211] on button "New Income" at bounding box center [1121, 210] width 99 height 28
select select "0"
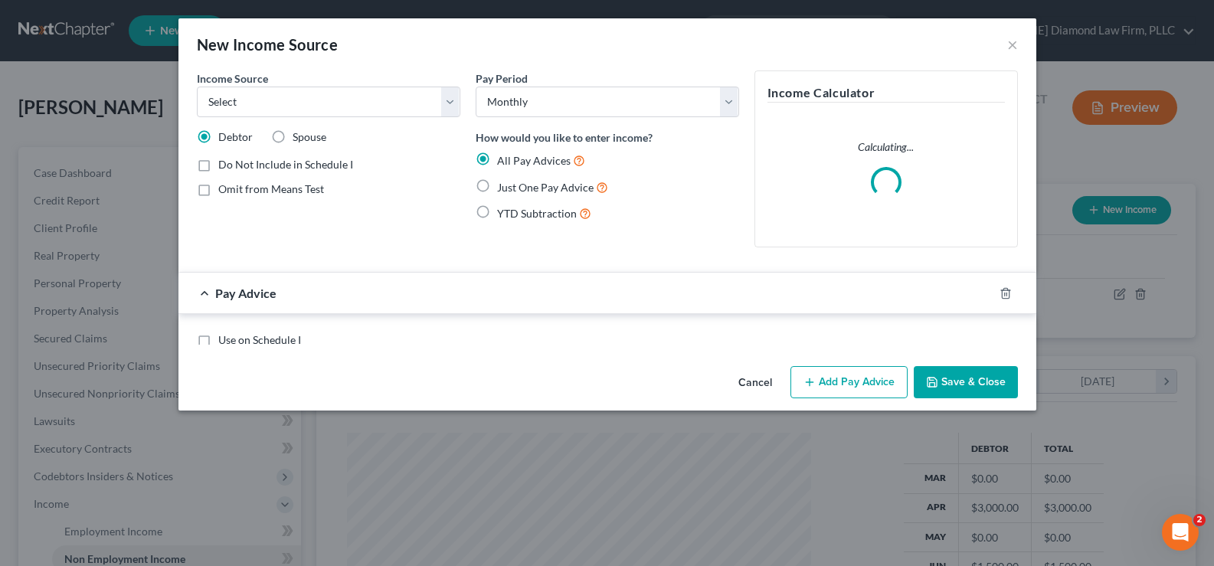
scroll to position [275, 500]
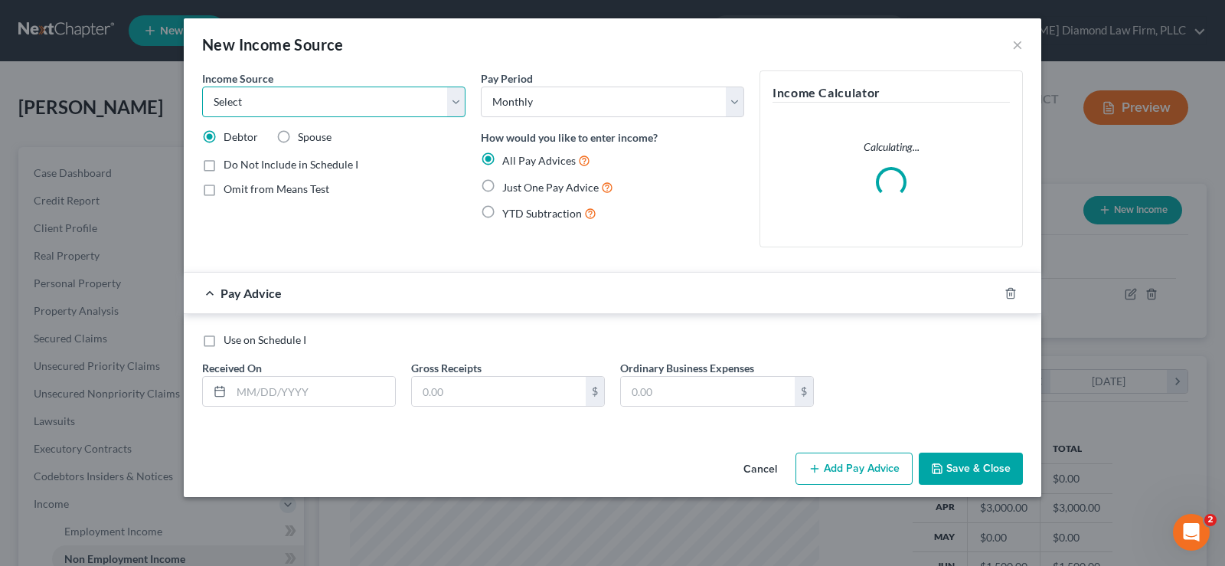
click at [378, 110] on select "Select Unemployment Disability (from employer) Pension Retirement Social Securi…" at bounding box center [333, 102] width 263 height 31
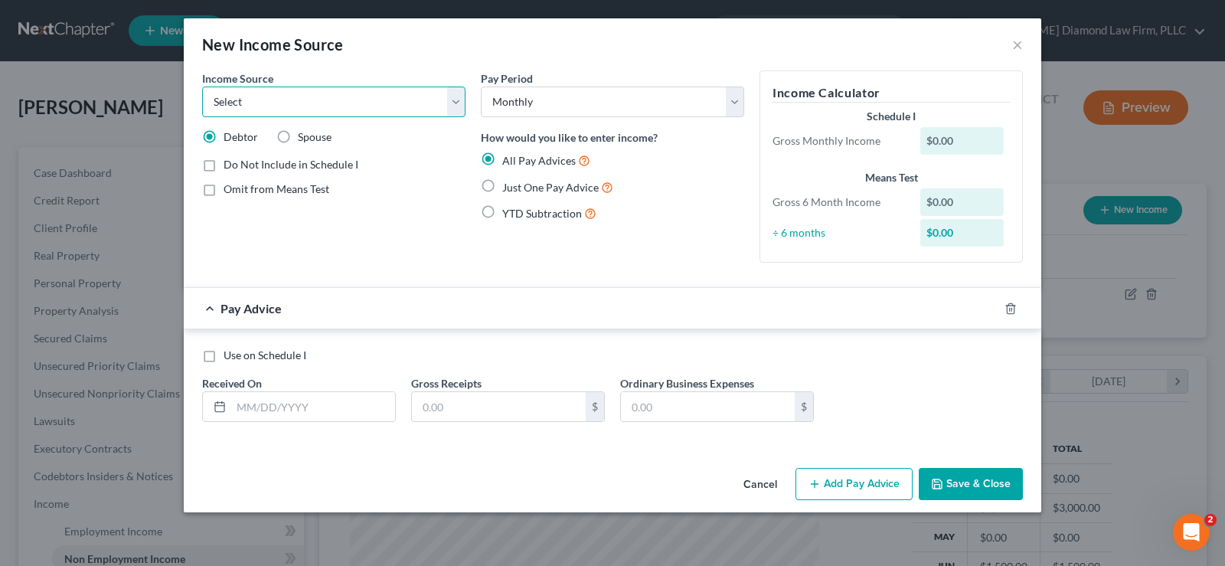
select select "4"
click at [202, 87] on select "Select Unemployment Disability (from employer) Pension Retirement Social Securi…" at bounding box center [333, 102] width 263 height 31
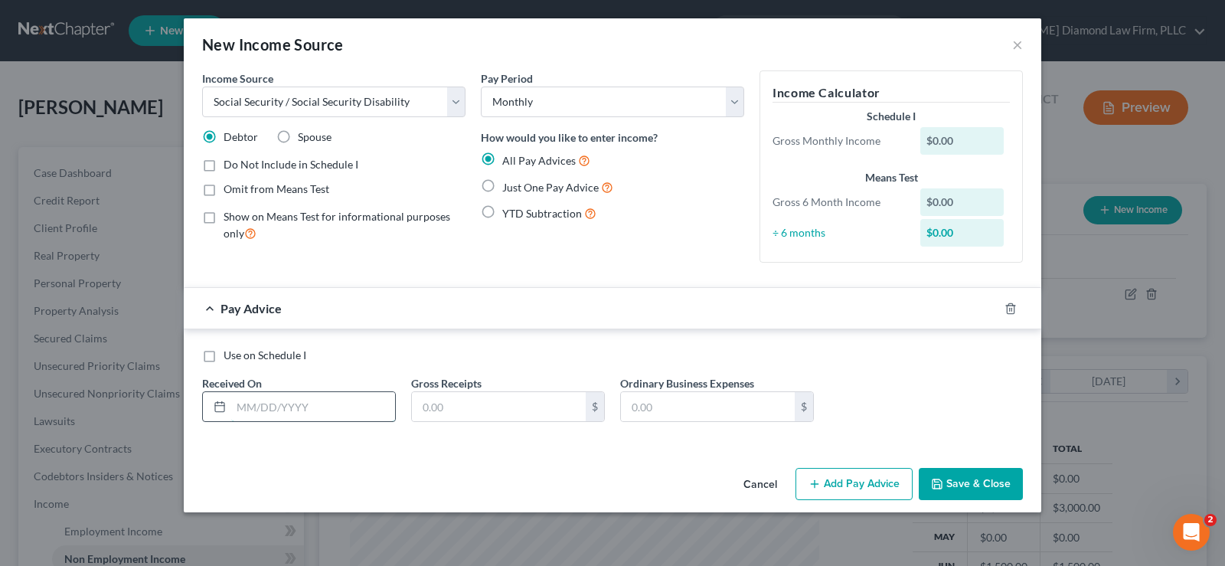
click at [340, 399] on input "text" at bounding box center [313, 406] width 164 height 29
click at [325, 402] on input "text" at bounding box center [313, 406] width 164 height 29
type input "10/31/2025"
type input "2,794"
click at [224, 358] on label "Use on Schedule I" at bounding box center [265, 355] width 83 height 15
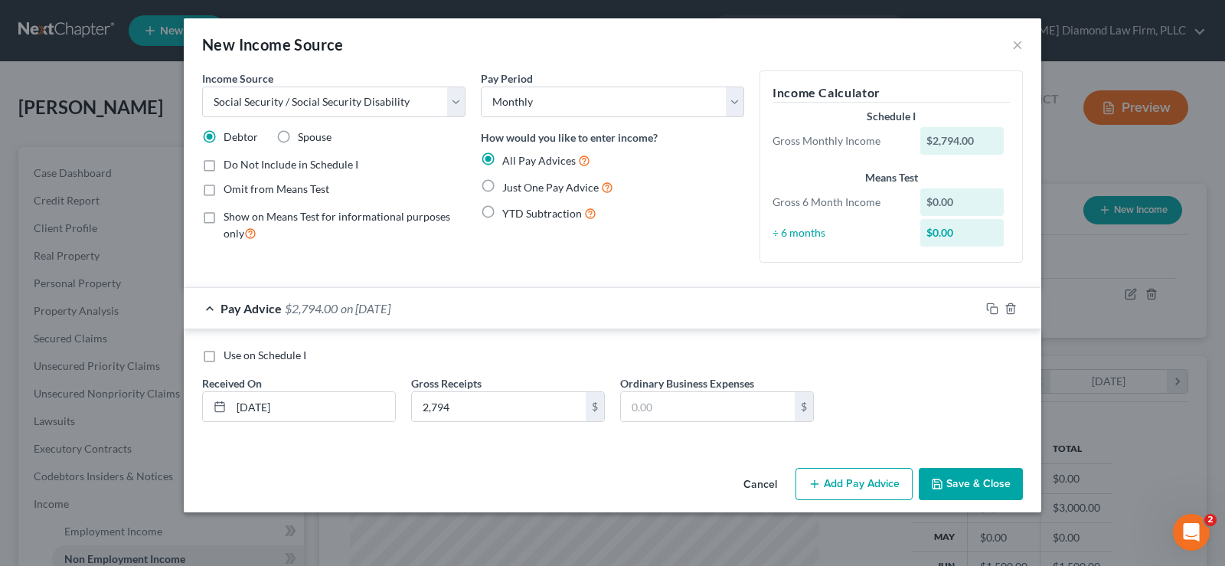
click at [230, 358] on input "Use on Schedule I" at bounding box center [235, 353] width 10 height 10
checkbox input "true"
click at [983, 477] on button "Save & Close" at bounding box center [971, 484] width 104 height 32
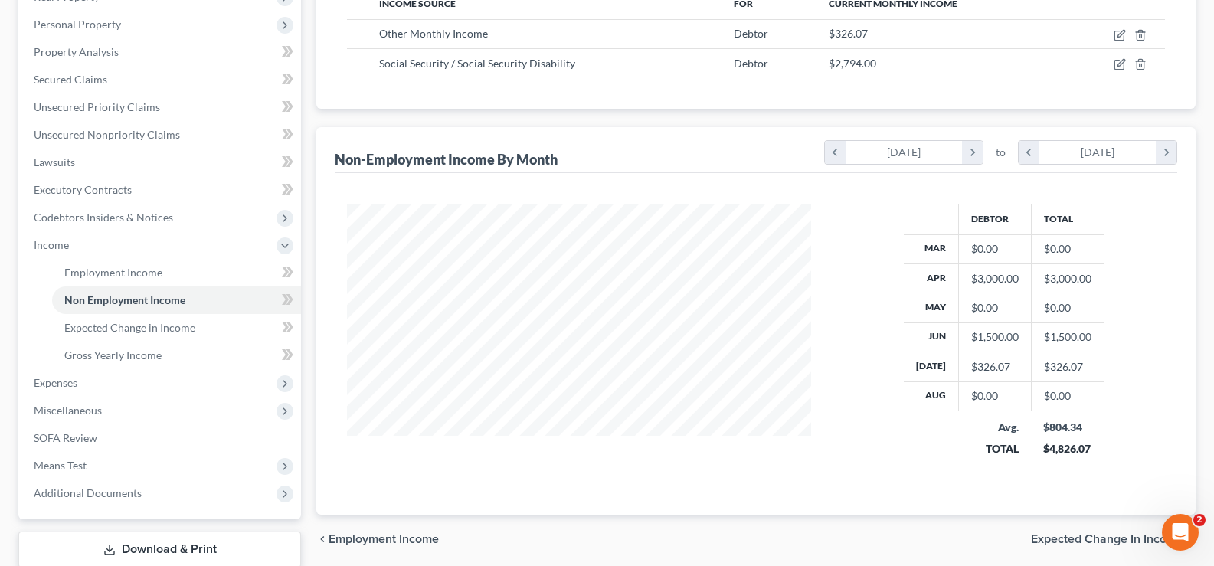
scroll to position [306, 0]
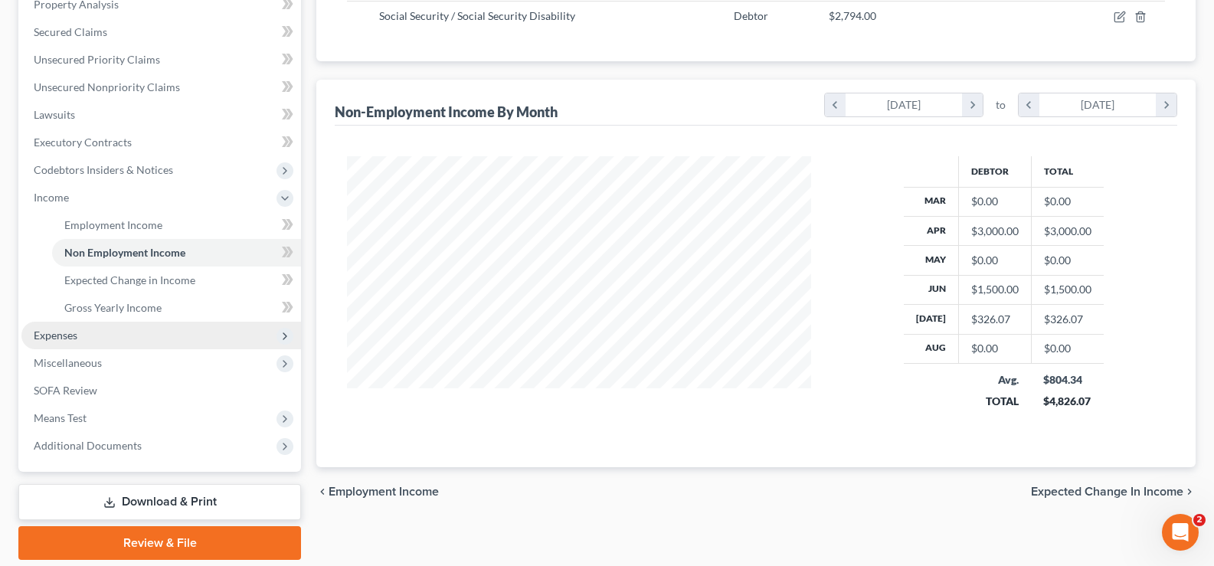
click at [122, 341] on span "Expenses" at bounding box center [161, 336] width 280 height 28
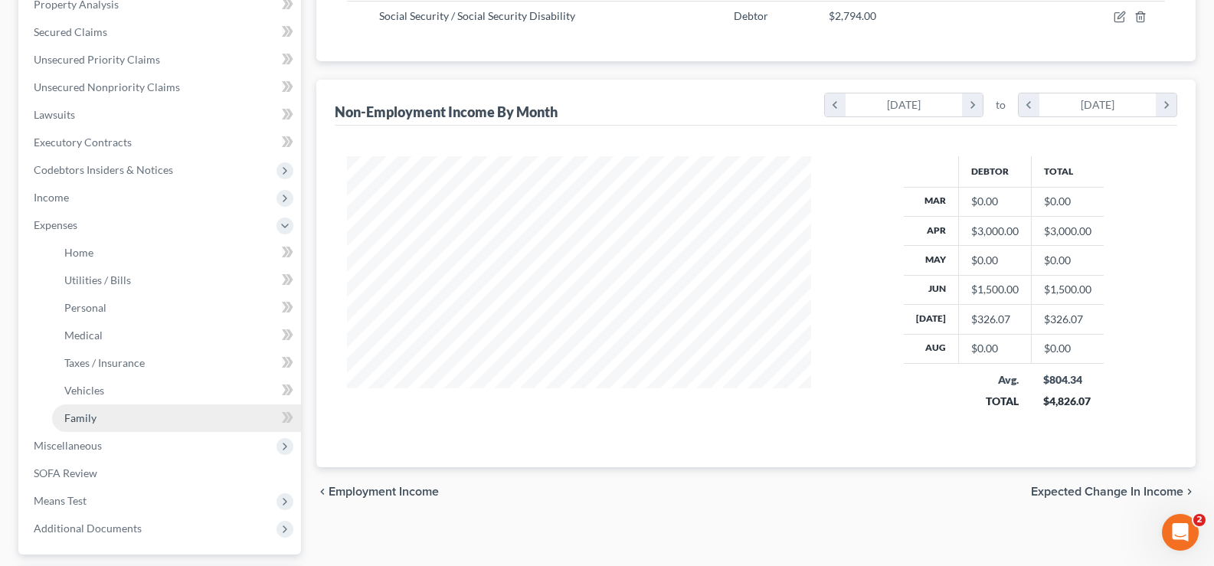
click at [119, 418] on link "Family" at bounding box center [176, 418] width 249 height 28
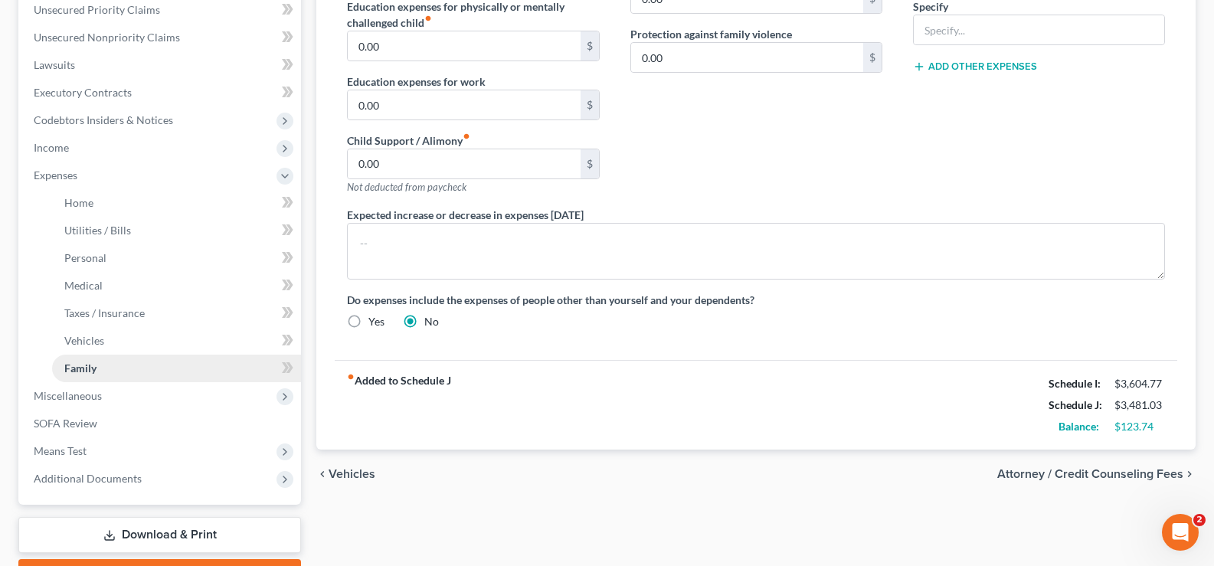
scroll to position [383, 0]
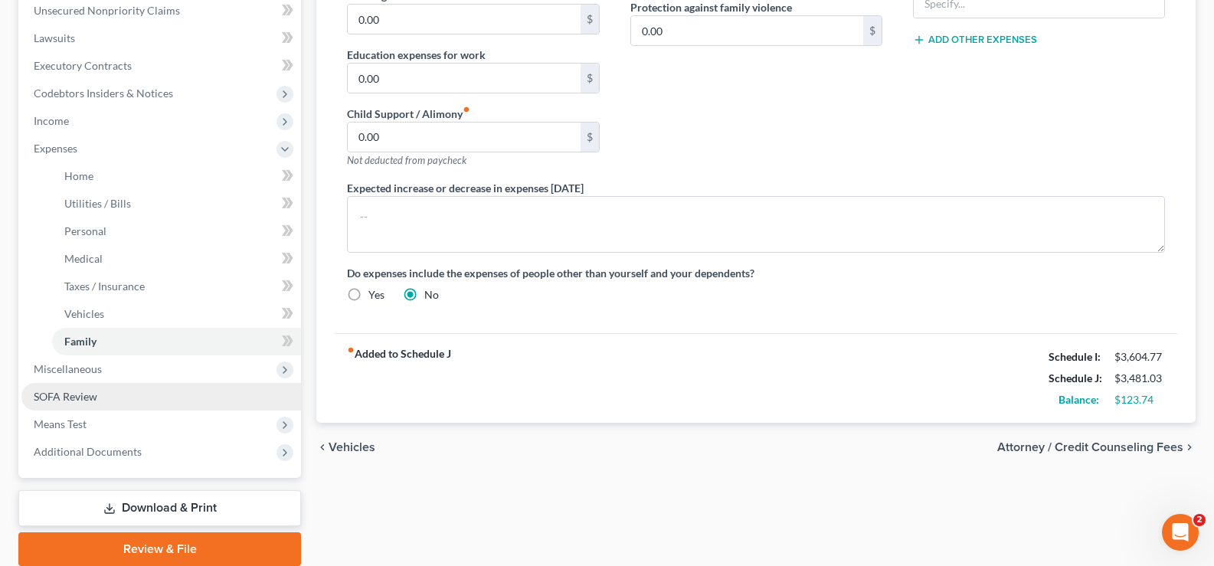
click at [109, 397] on link "SOFA Review" at bounding box center [161, 397] width 280 height 28
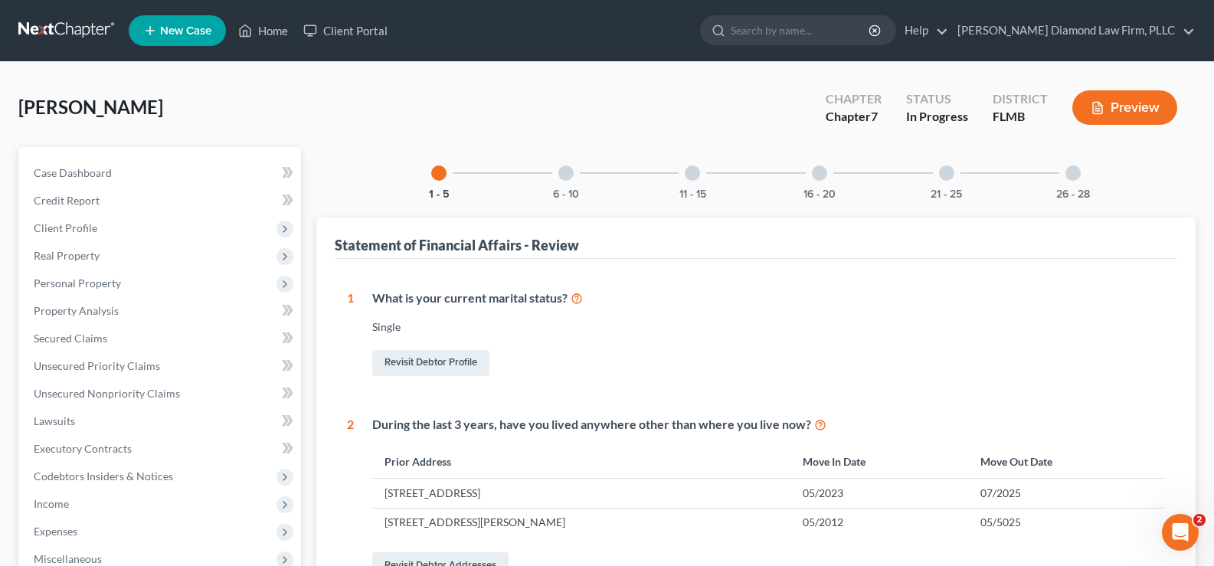
click at [824, 174] on div at bounding box center [819, 172] width 15 height 15
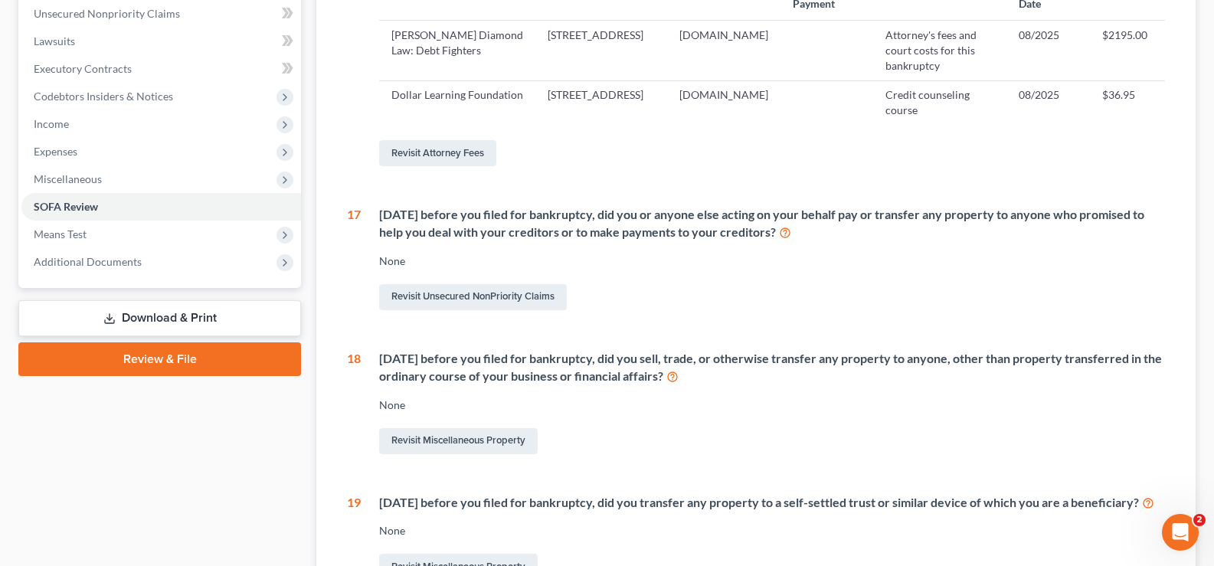
scroll to position [383, 0]
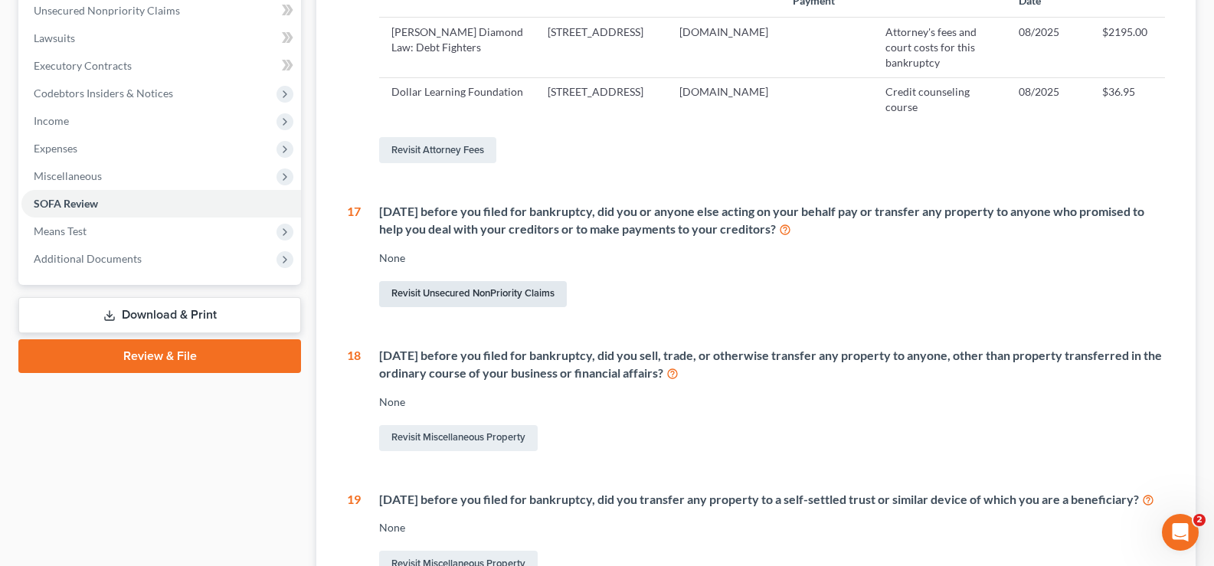
click at [521, 307] on link "Revisit Unsecured NonPriority Claims" at bounding box center [473, 294] width 188 height 26
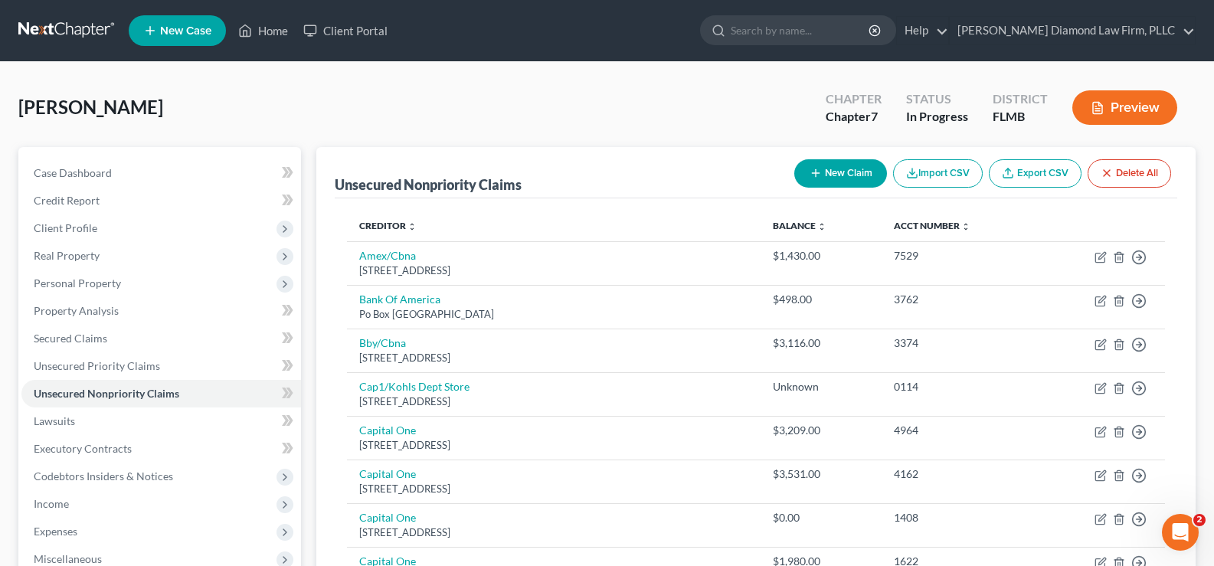
click at [829, 172] on button "New Claim" at bounding box center [840, 173] width 93 height 28
select select "0"
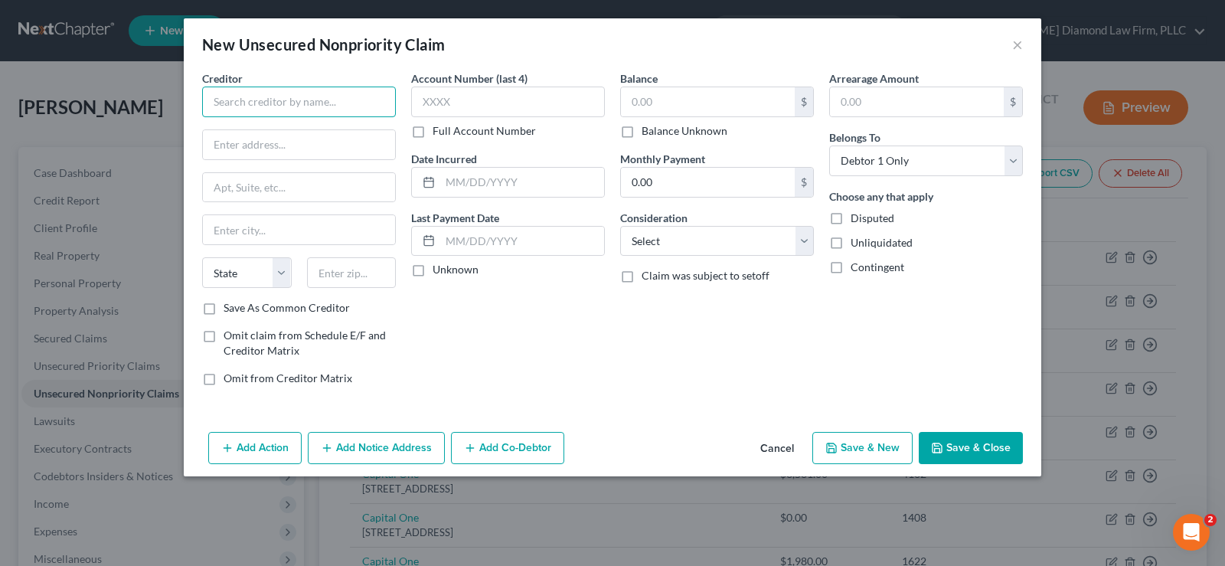
click at [280, 102] on input "text" at bounding box center [299, 102] width 194 height 31
type input "Beyond Fianance"
click at [332, 284] on input "text" at bounding box center [352, 272] width 90 height 31
type input "75266"
type input "Dallas"
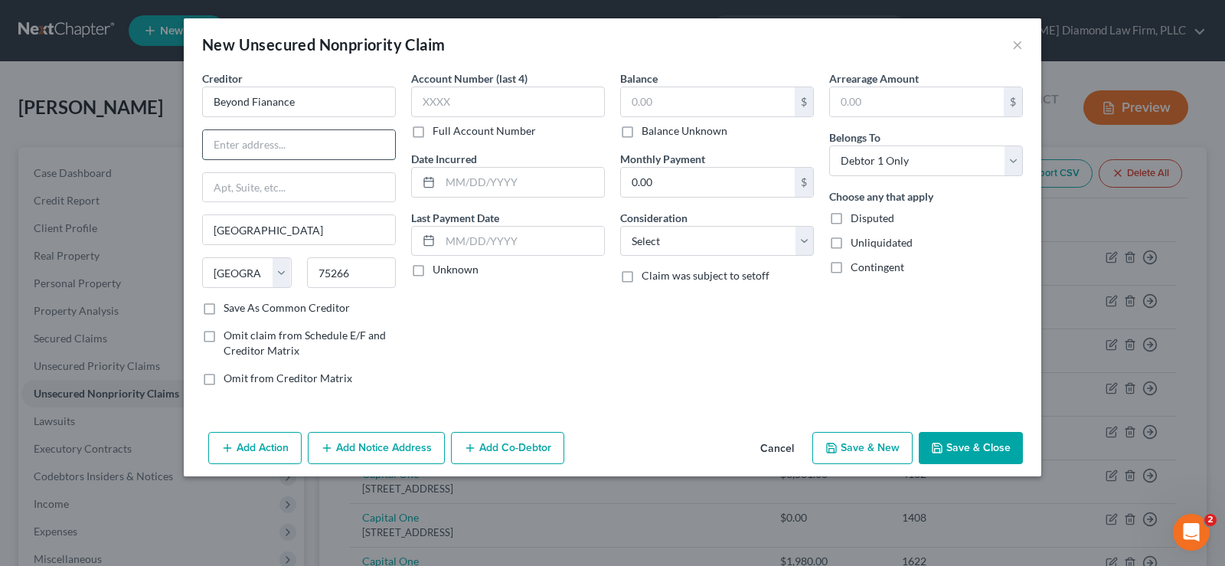
click at [312, 147] on input "text" at bounding box center [299, 144] width 192 height 29
paste input "P.O. Box 660442"
click at [677, 243] on select "Select Cable / Satellite Services Collection Agency Credit Card Debt Debt Couns…" at bounding box center [717, 241] width 194 height 31
click at [620, 226] on select "Select Cable / Satellite Services Collection Agency Credit Card Debt Debt Couns…" at bounding box center [717, 241] width 194 height 31
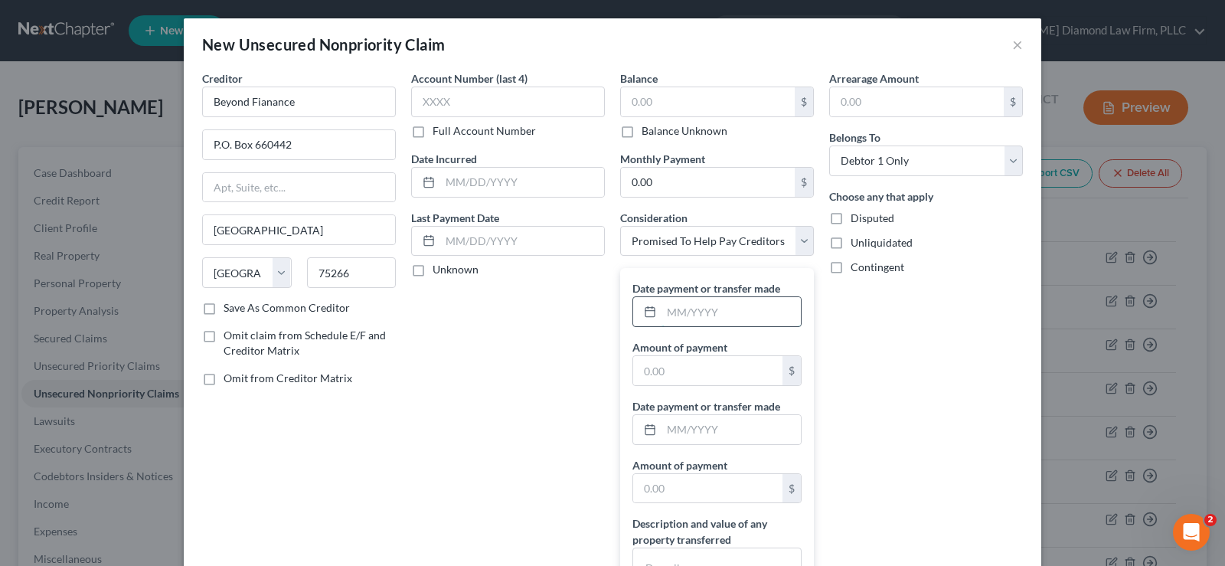
click at [747, 306] on input "text" at bounding box center [731, 311] width 139 height 29
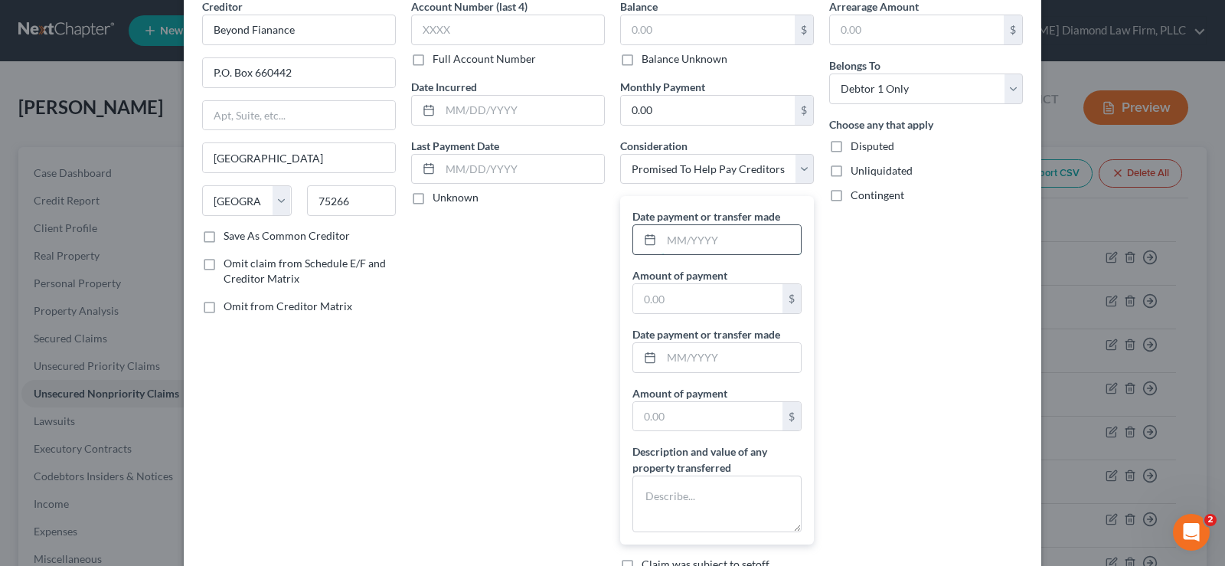
scroll to position [187, 0]
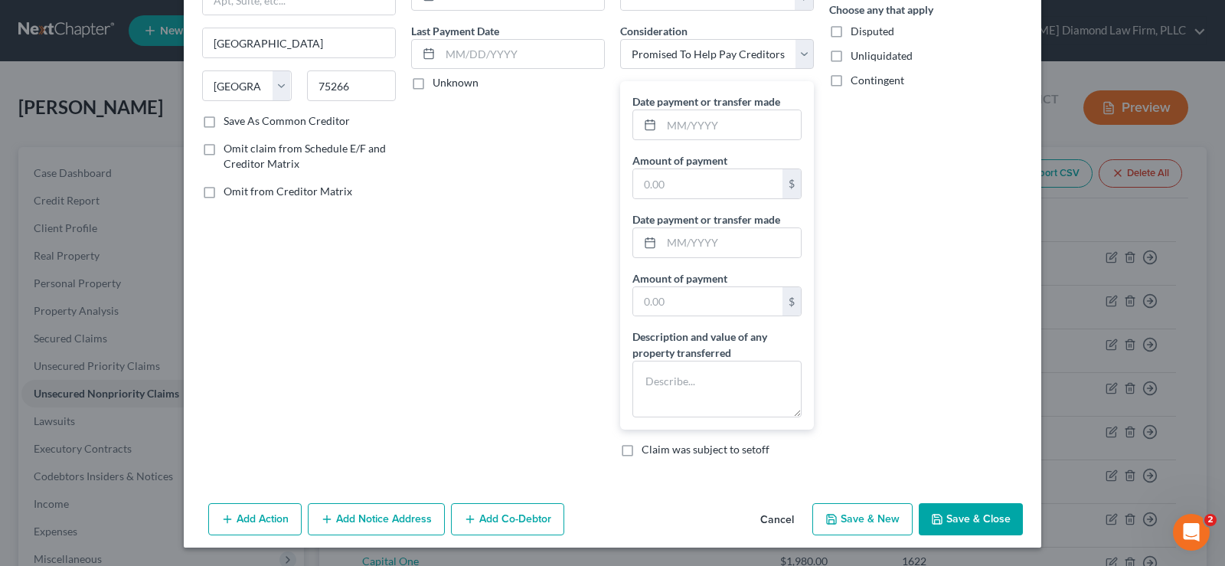
click at [960, 518] on button "Save & Close" at bounding box center [971, 519] width 104 height 32
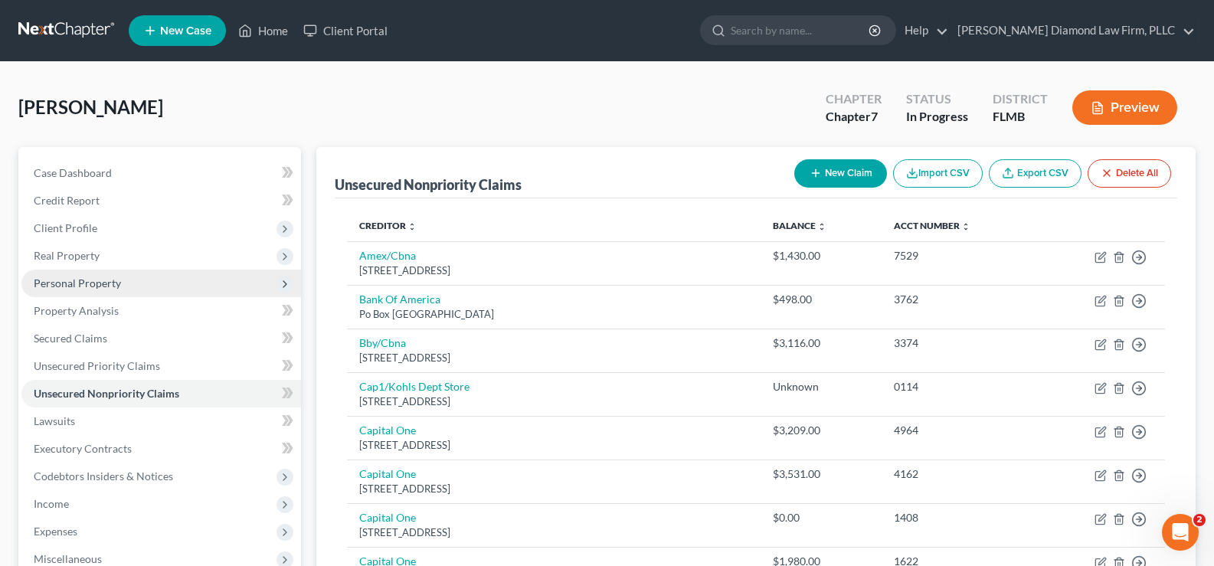
click at [65, 291] on span "Personal Property" at bounding box center [161, 284] width 280 height 28
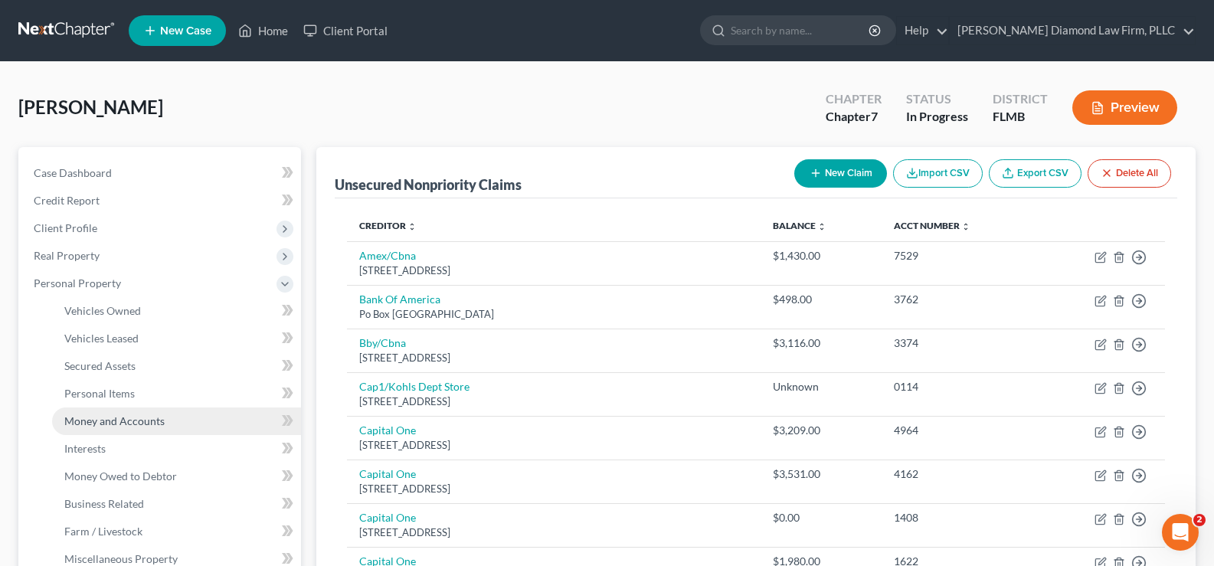
click at [139, 425] on span "Money and Accounts" at bounding box center [114, 420] width 100 height 13
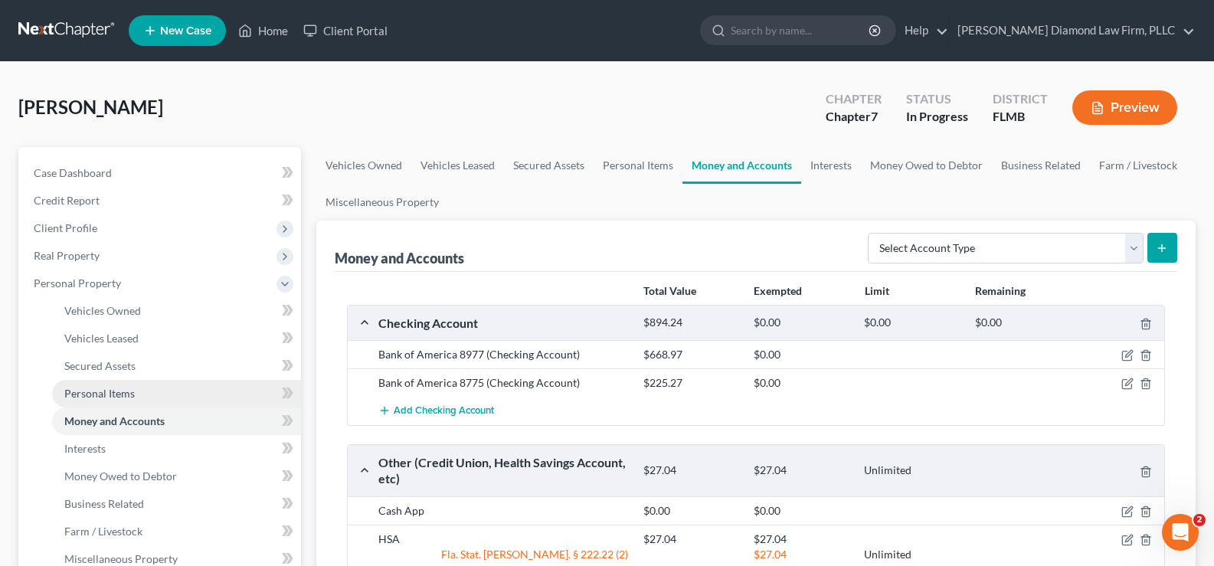
click at [122, 392] on span "Personal Items" at bounding box center [99, 393] width 70 height 13
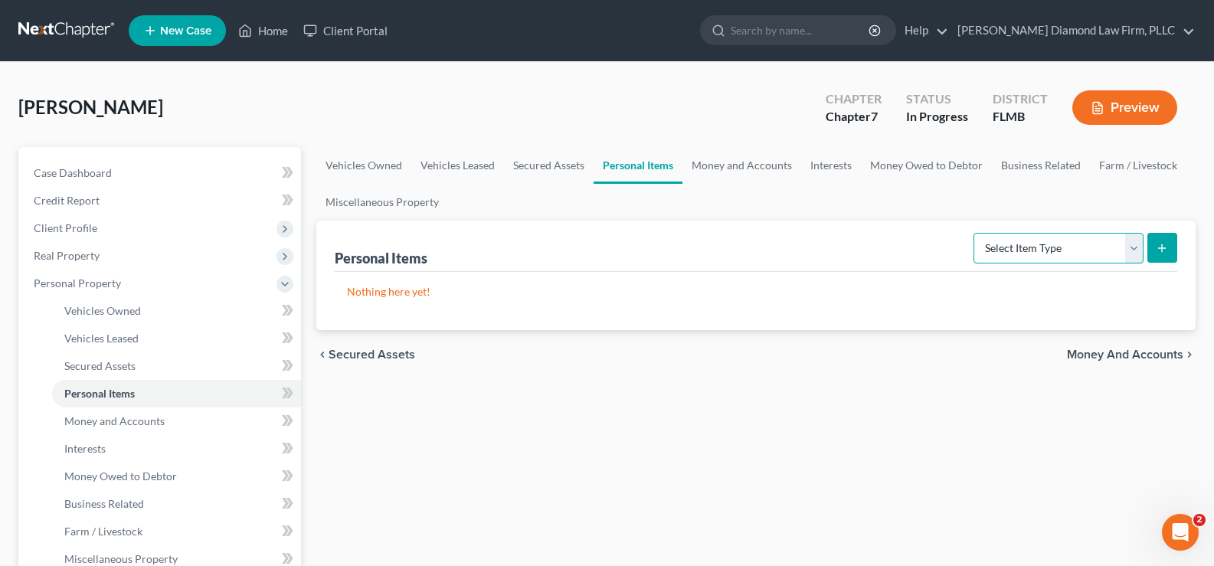
click at [1051, 254] on select "Select Item Type Clothing Collectibles Of Value Electronics Firearms Household …" at bounding box center [1058, 248] width 170 height 31
click at [975, 233] on select "Select Item Type Clothing Collectibles Of Value Electronics Firearms Household …" at bounding box center [1058, 248] width 170 height 31
click at [1163, 247] on icon "submit" at bounding box center [1162, 248] width 12 height 12
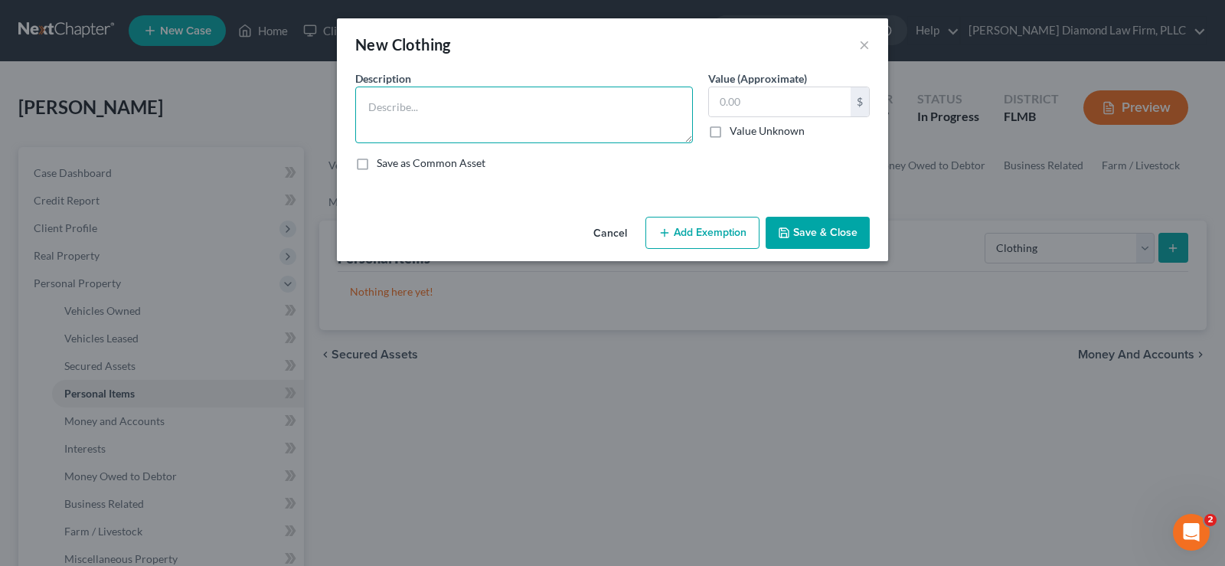
click at [439, 111] on textarea at bounding box center [524, 115] width 338 height 57
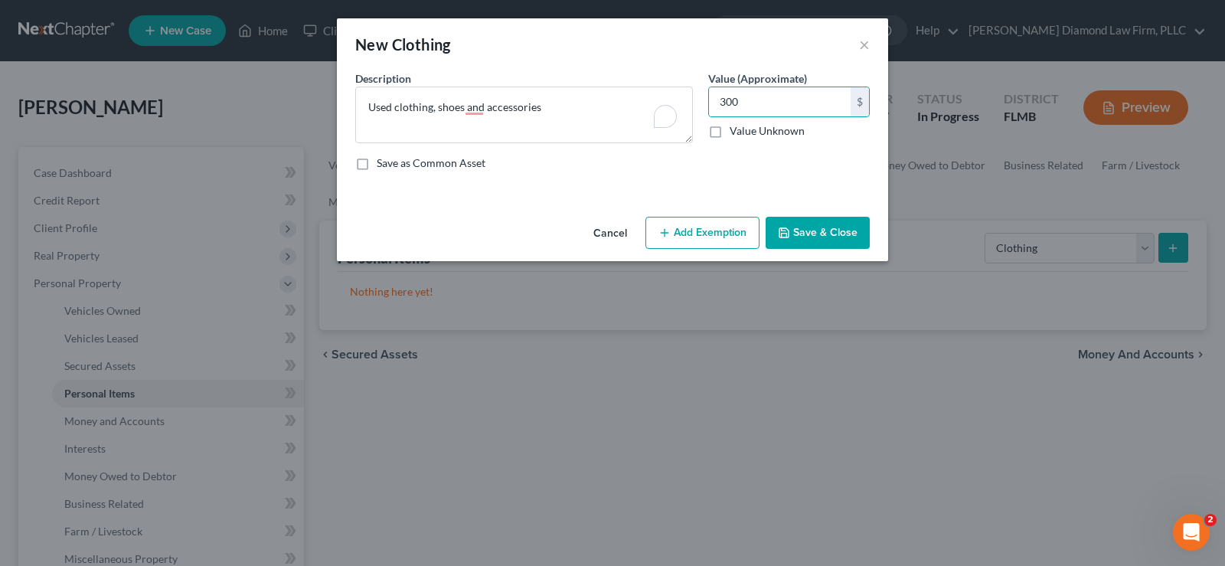
click at [808, 229] on button "Save & Close" at bounding box center [818, 233] width 104 height 32
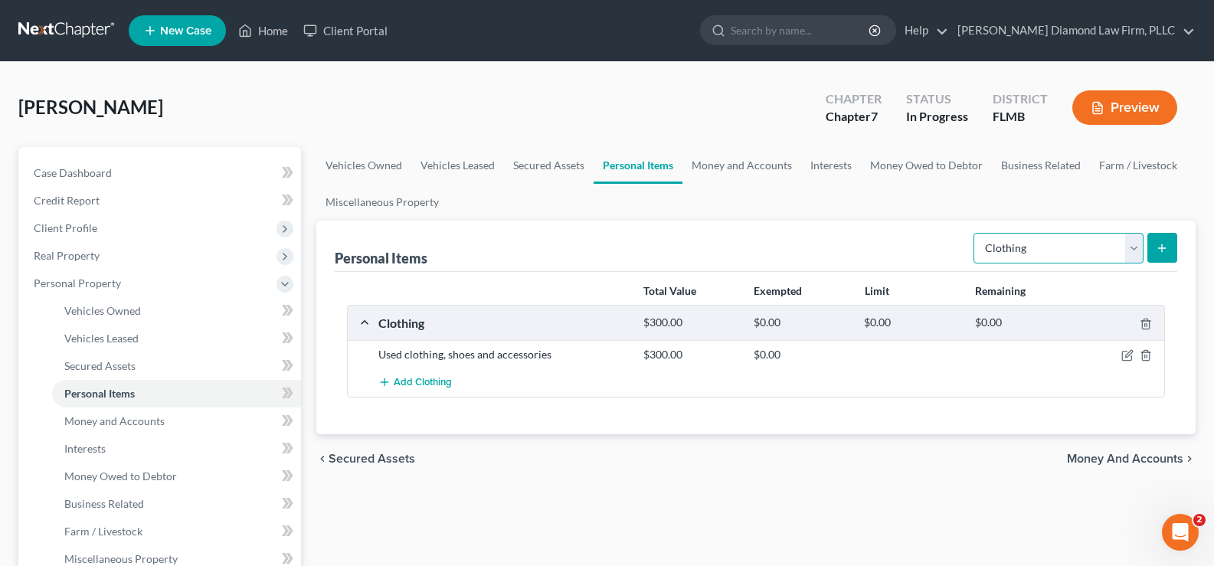
click at [1094, 240] on select "Select Item Type Clothing Collectibles Of Value Electronics Firearms Household …" at bounding box center [1058, 248] width 170 height 31
click at [975, 233] on select "Select Item Type Clothing Collectibles Of Value Electronics Firearms Household …" at bounding box center [1058, 248] width 170 height 31
click at [1162, 250] on line "submit" at bounding box center [1162, 247] width 0 height 7
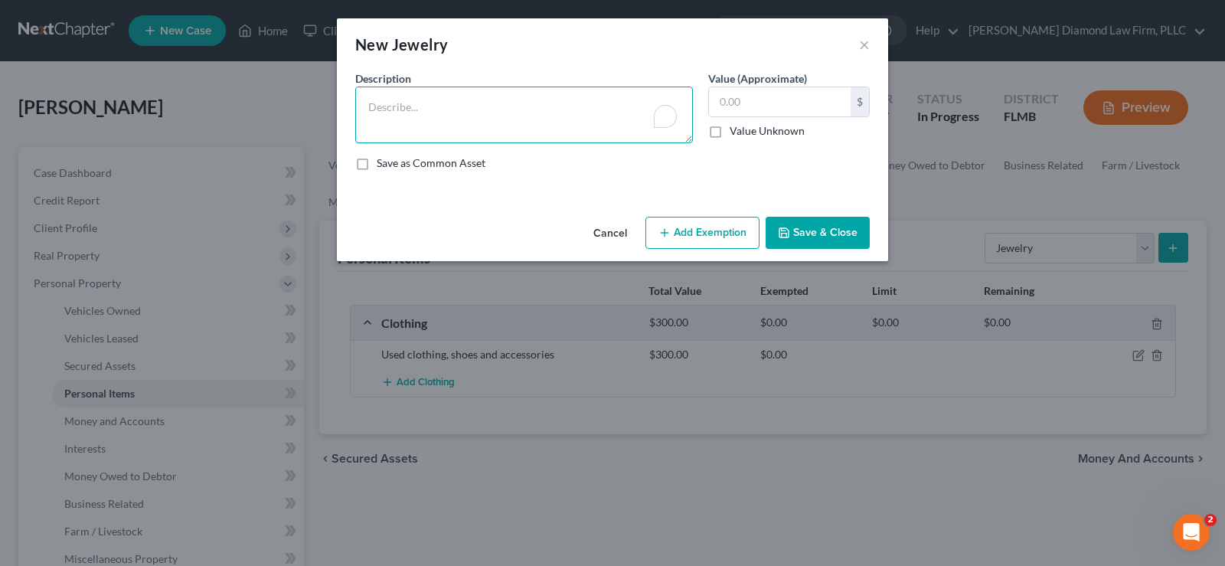
click at [429, 109] on textarea "To enrich screen reader interactions, please activate Accessibility in Grammarl…" at bounding box center [524, 115] width 338 height 57
click at [834, 235] on button "Save & Close" at bounding box center [818, 233] width 104 height 32
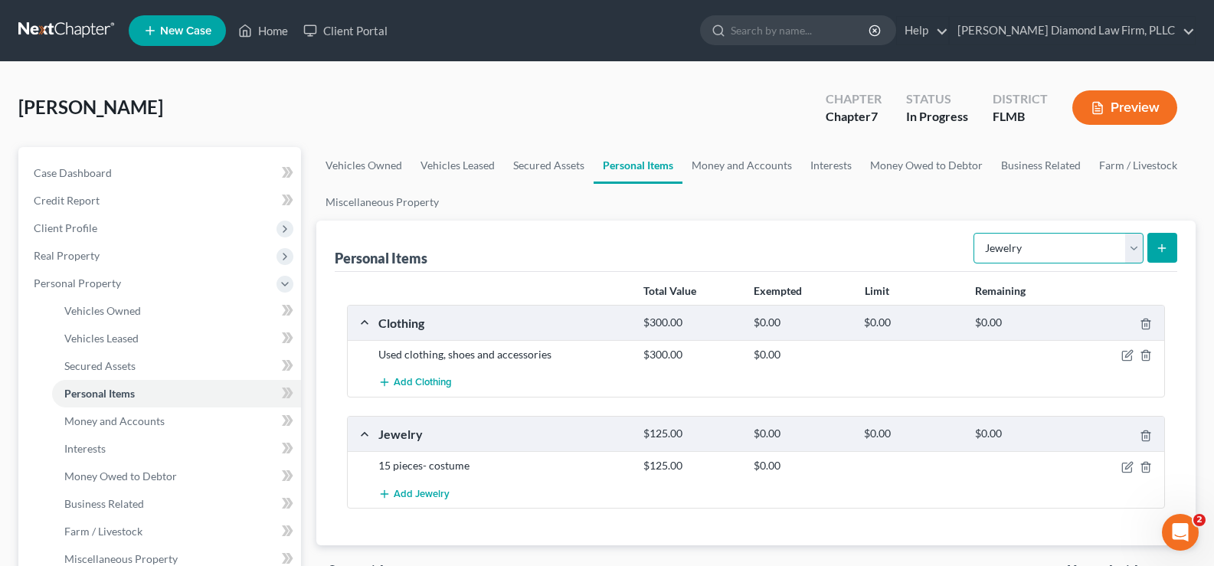
click at [1027, 255] on select "Select Item Type Clothing Collectibles Of Value Electronics Firearms Household …" at bounding box center [1058, 248] width 170 height 31
click at [975, 233] on select "Select Item Type Clothing Collectibles Of Value Electronics Firearms Household …" at bounding box center [1058, 248] width 170 height 31
click at [1154, 248] on button "submit" at bounding box center [1162, 248] width 30 height 30
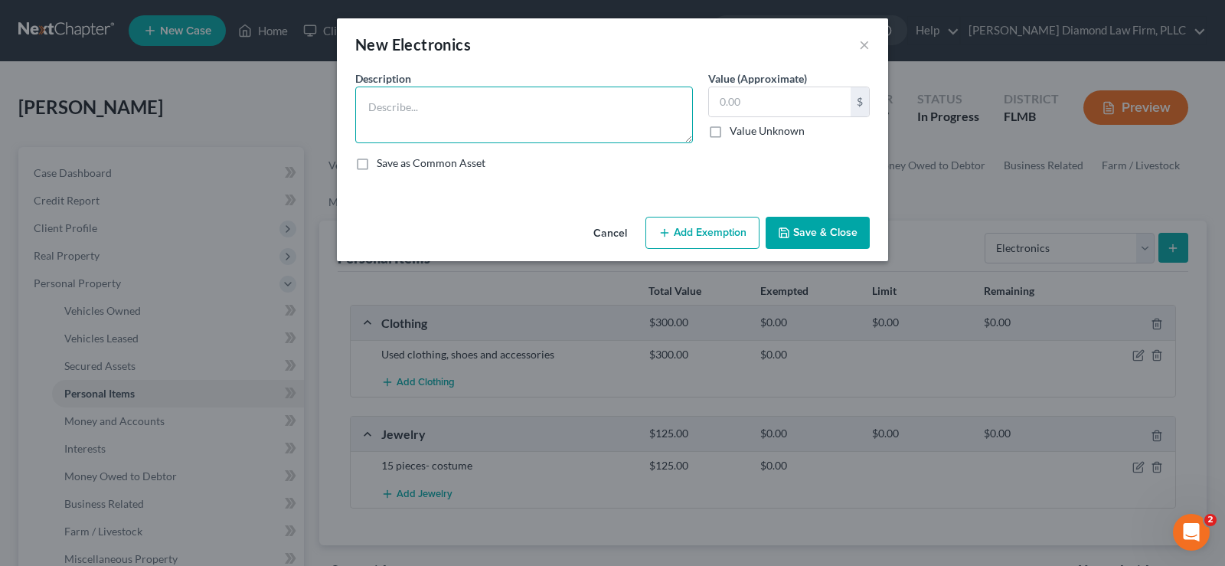
click at [499, 116] on textarea at bounding box center [524, 115] width 338 height 57
click at [803, 108] on input "text" at bounding box center [780, 101] width 142 height 29
click at [823, 231] on button "Save & Close" at bounding box center [818, 233] width 104 height 32
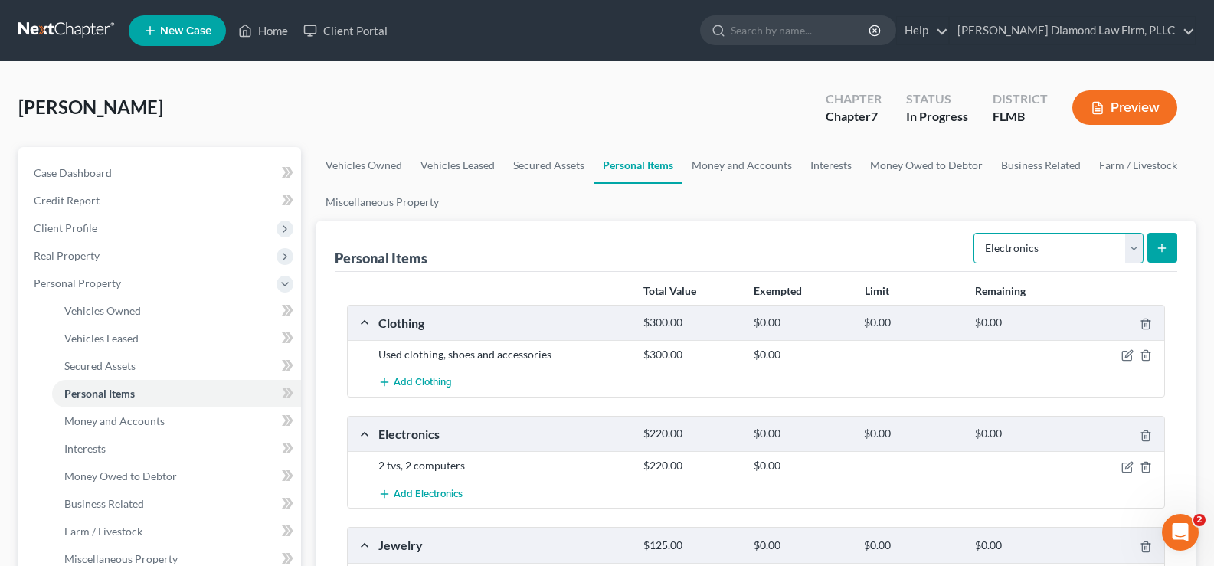
click at [1113, 244] on select "Select Item Type Clothing Collectibles Of Value Electronics Firearms Household …" at bounding box center [1058, 248] width 170 height 31
click at [975, 233] on select "Select Item Type Clothing Collectibles Of Value Electronics Firearms Household …" at bounding box center [1058, 248] width 170 height 31
click at [1159, 249] on icon "submit" at bounding box center [1162, 248] width 12 height 12
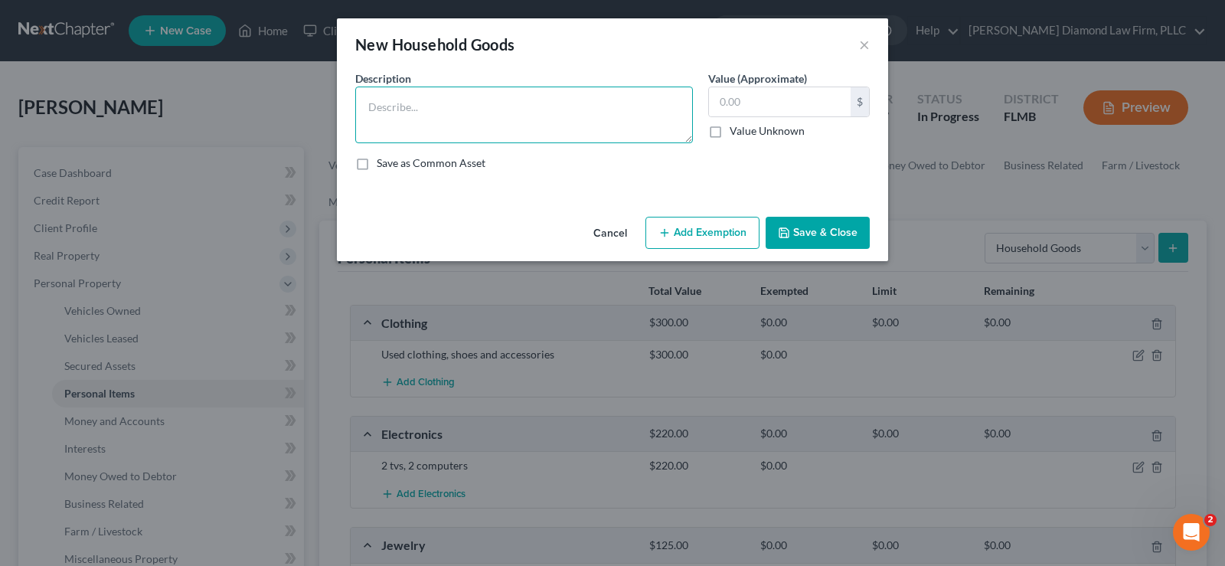
click at [524, 119] on textarea at bounding box center [524, 115] width 338 height 57
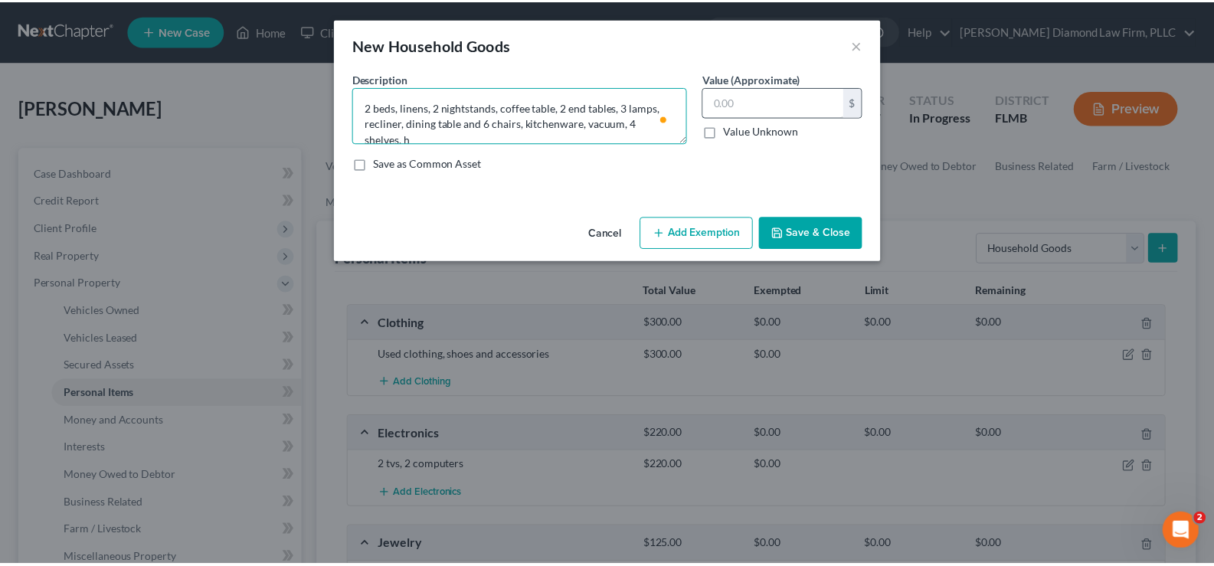
scroll to position [3, 0]
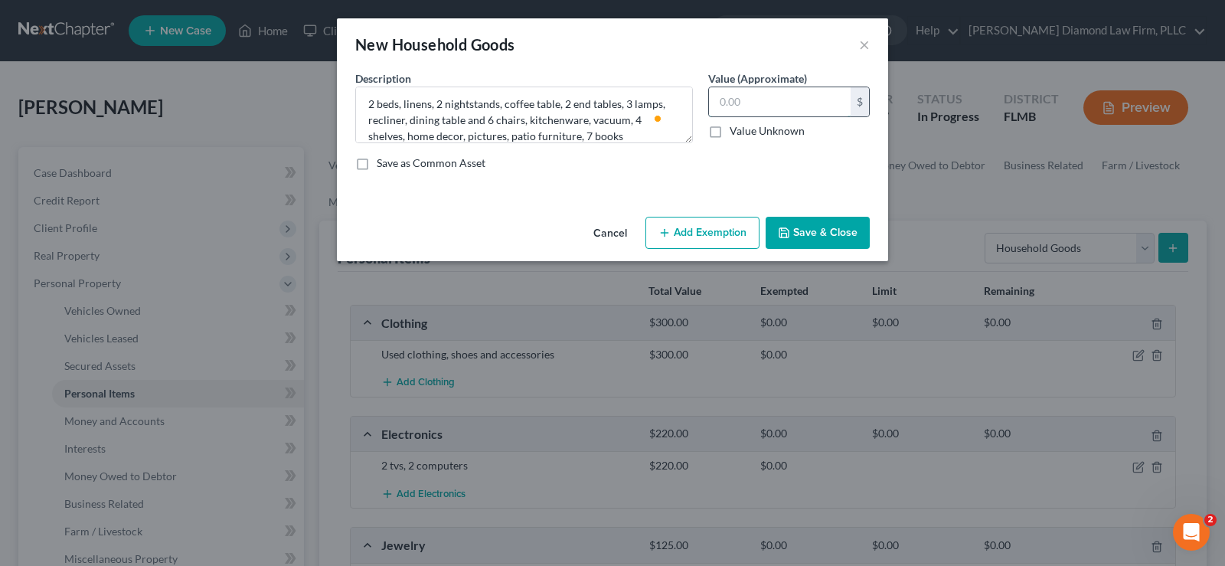
click at [796, 100] on input "text" at bounding box center [780, 101] width 142 height 29
click at [824, 232] on button "Save & Close" at bounding box center [818, 233] width 104 height 32
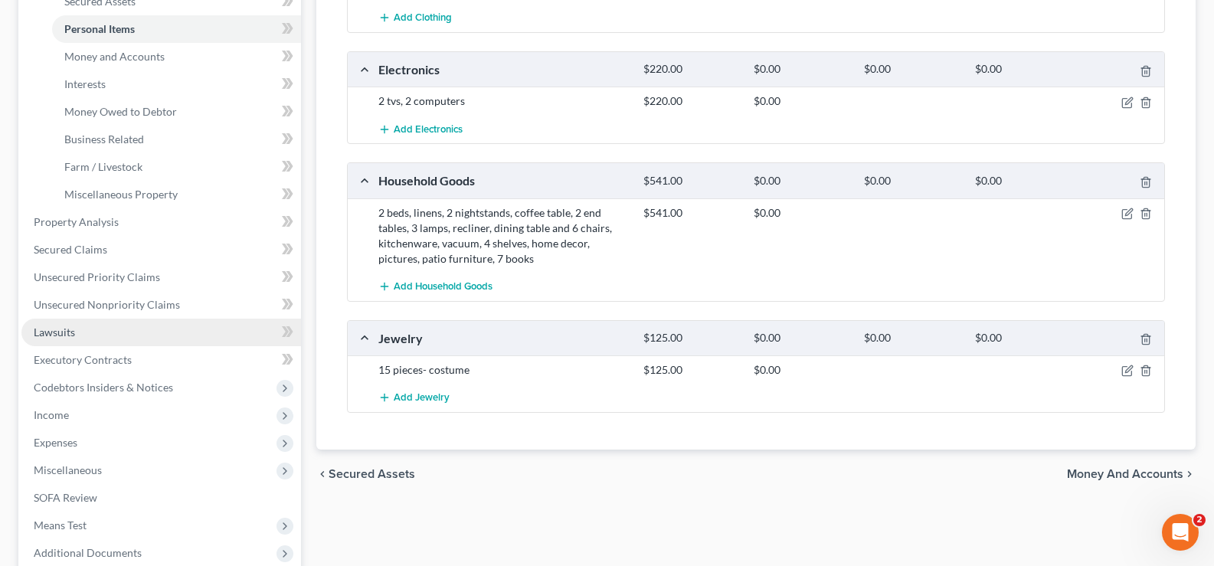
scroll to position [371, 0]
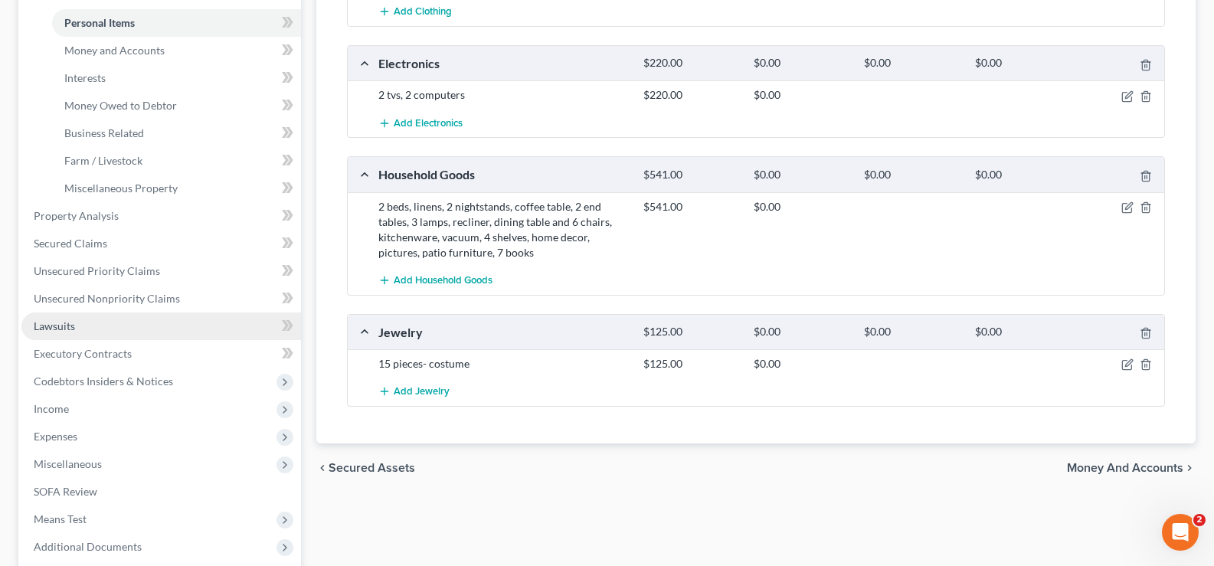
click at [46, 325] on span "Lawsuits" at bounding box center [54, 325] width 41 height 13
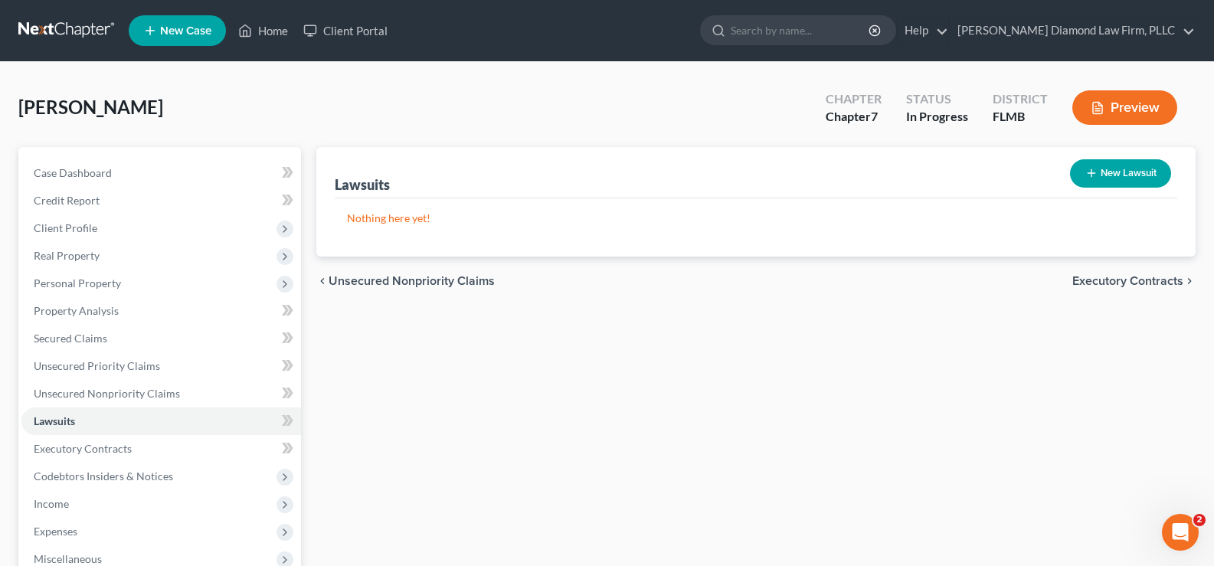
click at [1107, 177] on button "New Lawsuit" at bounding box center [1120, 173] width 101 height 28
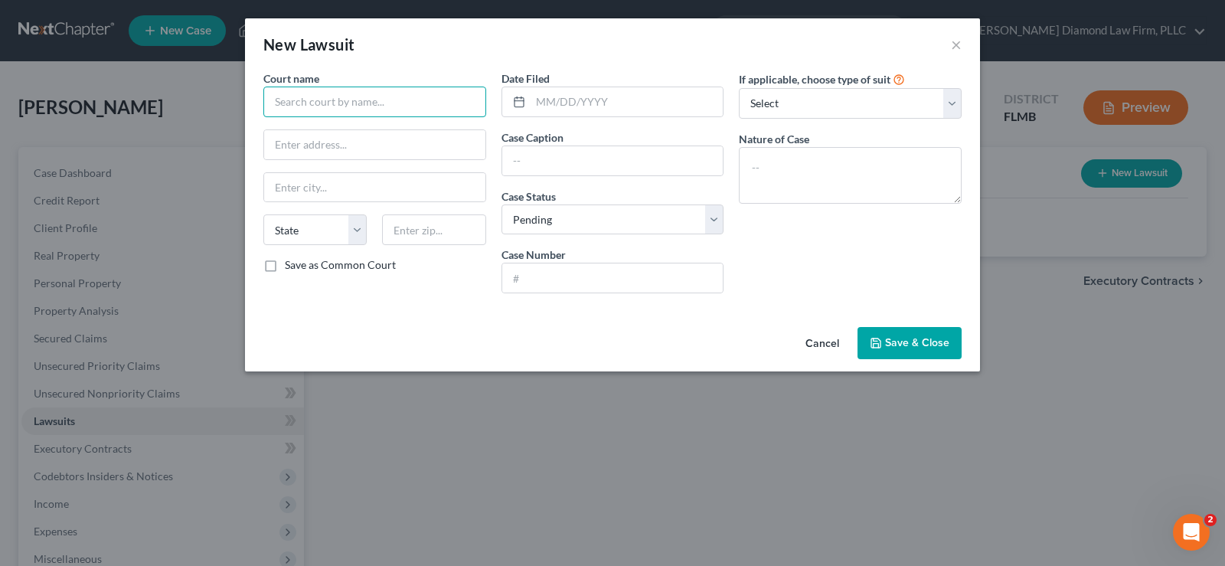
click at [311, 98] on input "text" at bounding box center [374, 102] width 223 height 31
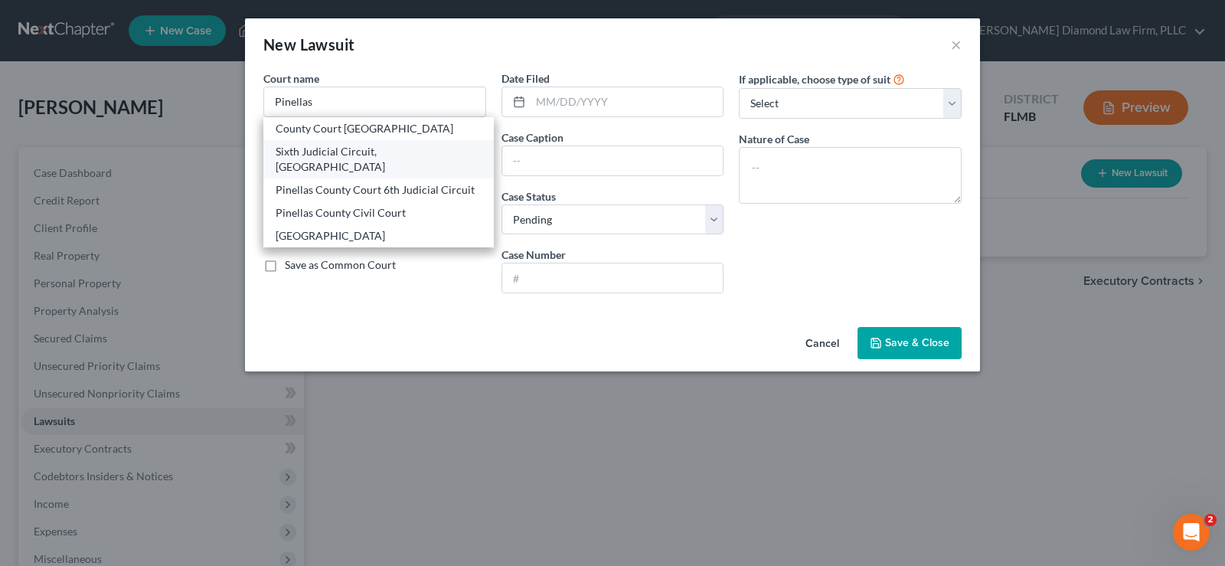
click at [381, 146] on div "Sixth Judicial Circuit, Pinellas County" at bounding box center [379, 159] width 206 height 31
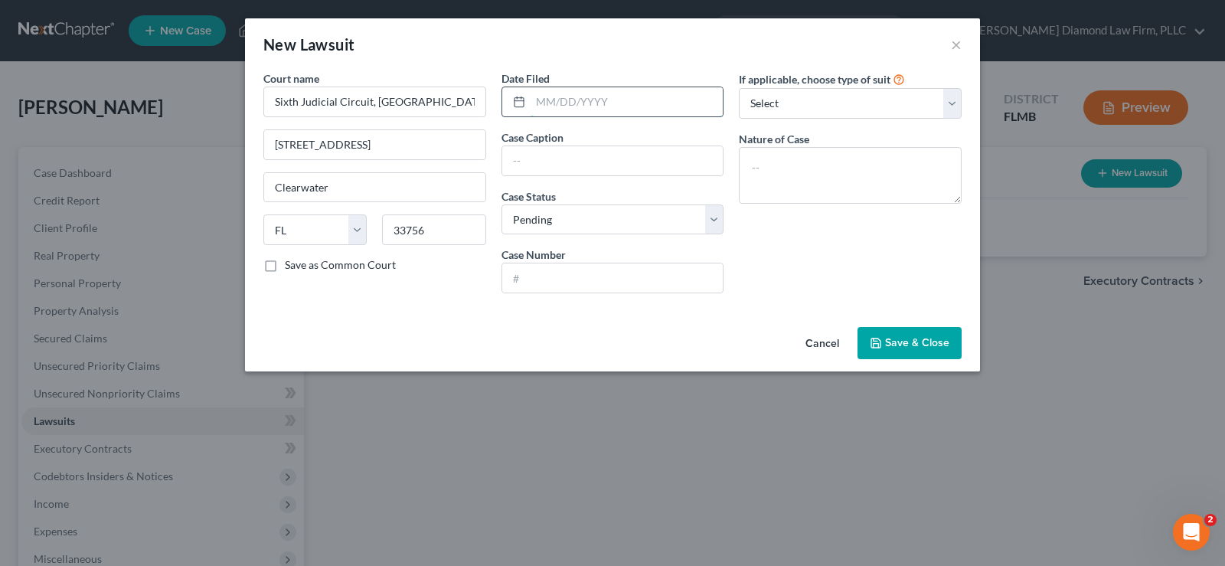
click at [555, 110] on input "text" at bounding box center [627, 101] width 193 height 29
click at [528, 162] on input "text" at bounding box center [612, 160] width 221 height 29
click at [565, 276] on input "text" at bounding box center [612, 277] width 221 height 29
click at [789, 161] on textarea "To enrich screen reader interactions, please activate Accessibility in Grammarl…" at bounding box center [850, 175] width 223 height 57
click at [904, 346] on span "Save & Close" at bounding box center [917, 342] width 64 height 13
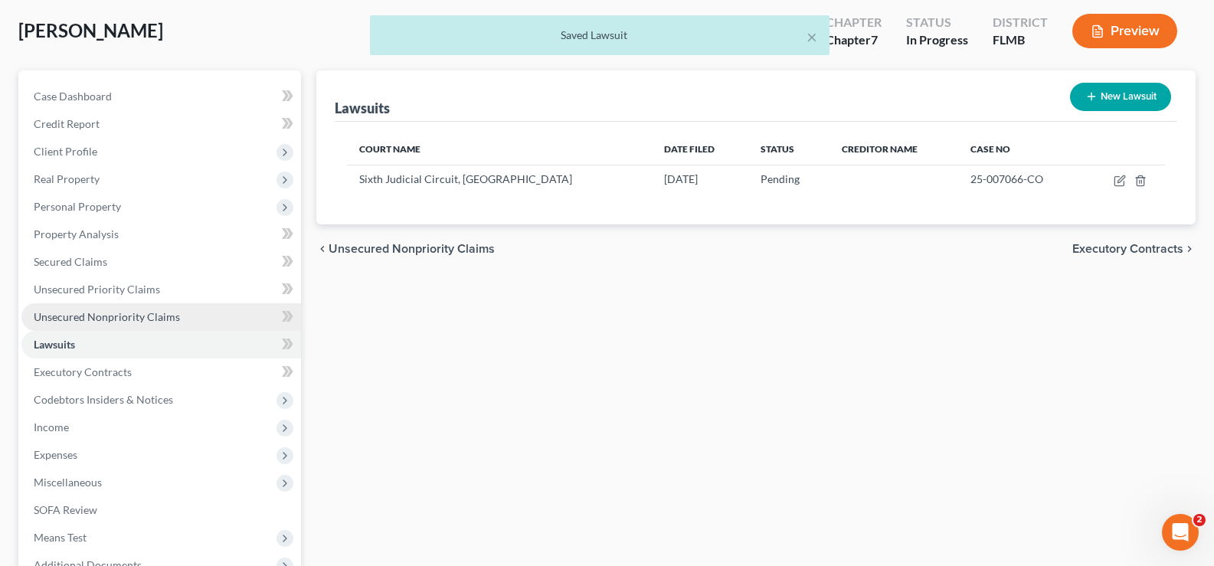
click at [129, 320] on span "Unsecured Nonpriority Claims" at bounding box center [107, 316] width 146 height 13
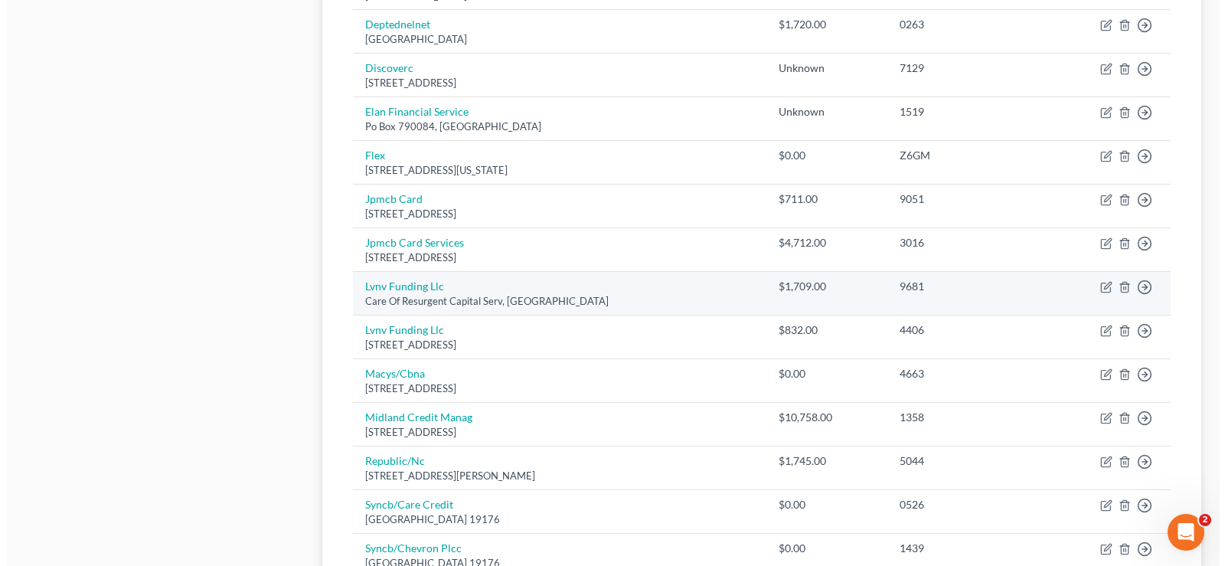
scroll to position [919, 0]
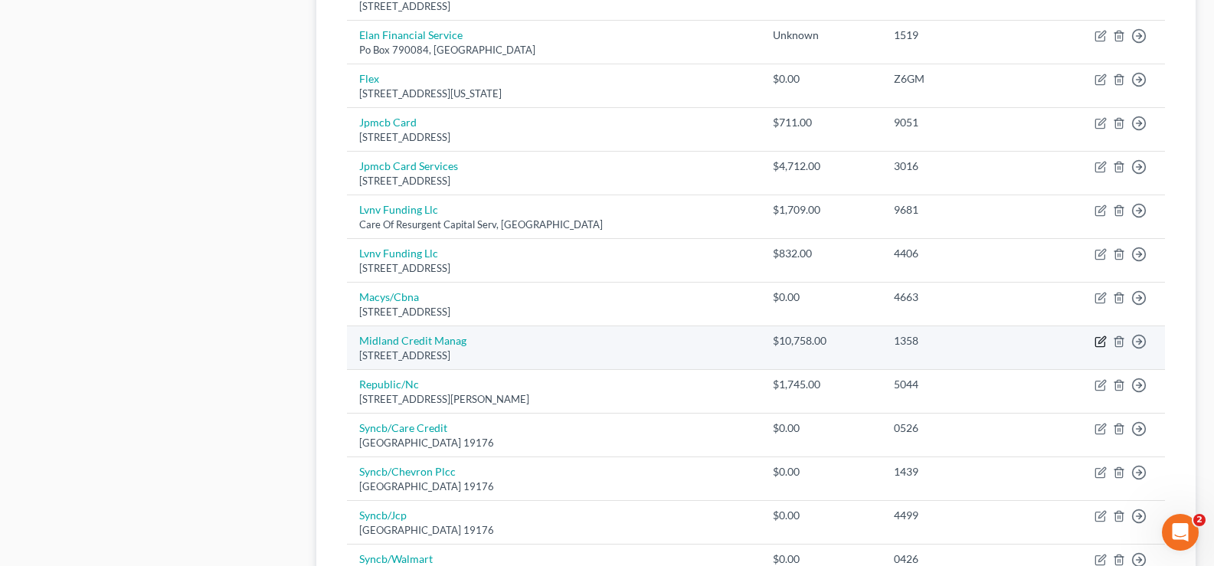
click at [1103, 342] on icon "button" at bounding box center [1100, 341] width 12 height 12
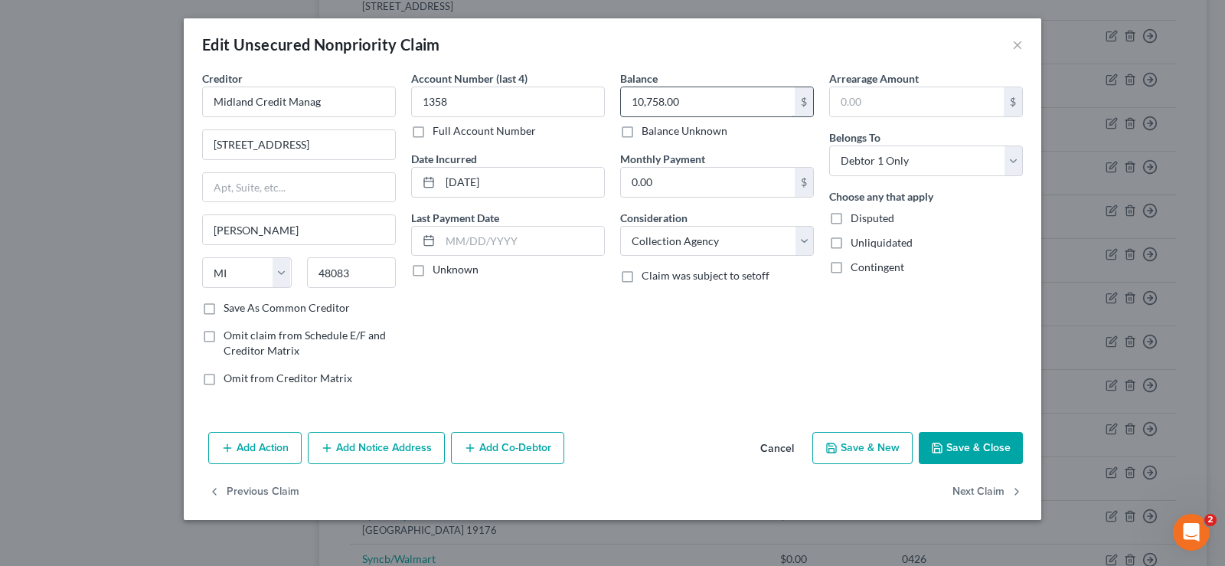
click at [737, 107] on input "10,758.00" at bounding box center [708, 101] width 174 height 29
click at [381, 447] on button "Add Notice Address" at bounding box center [376, 448] width 137 height 32
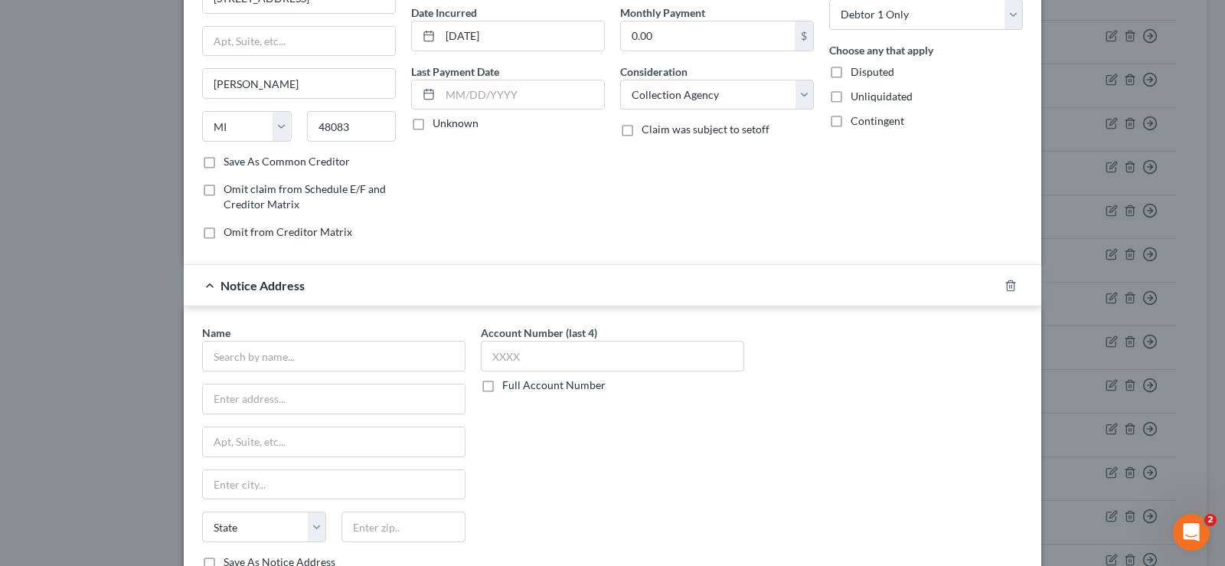
scroll to position [153, 0]
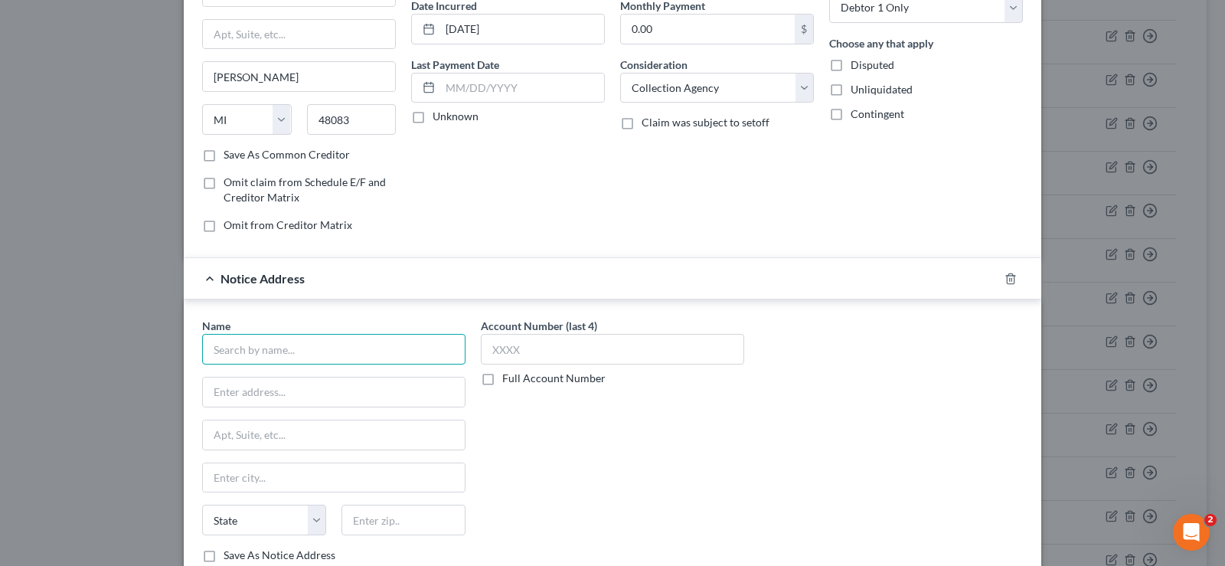
click at [294, 342] on input "text" at bounding box center [333, 349] width 263 height 31
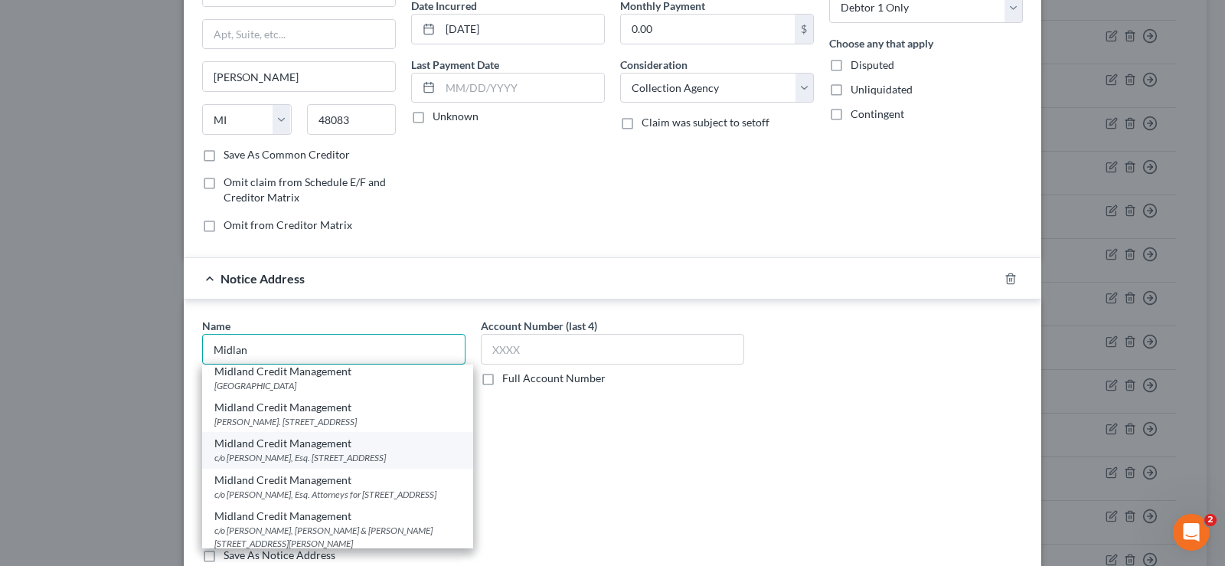
scroll to position [77, 0]
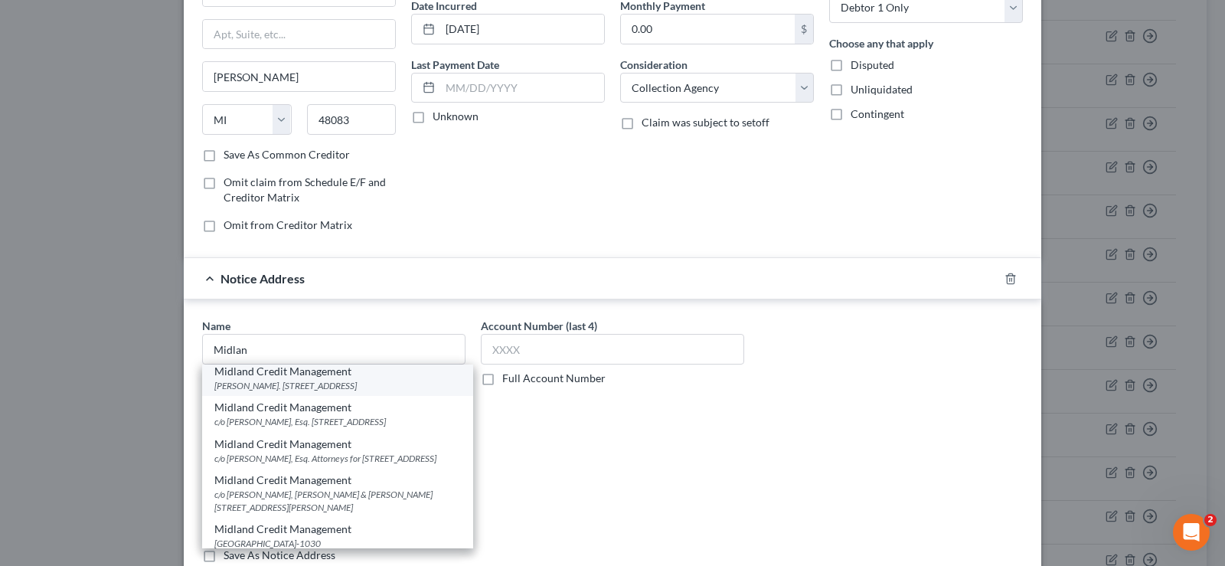
click at [329, 381] on div "Colleen E. Lehmann, Esq. PO Box 290335, Tampa, FL 33687" at bounding box center [337, 385] width 247 height 13
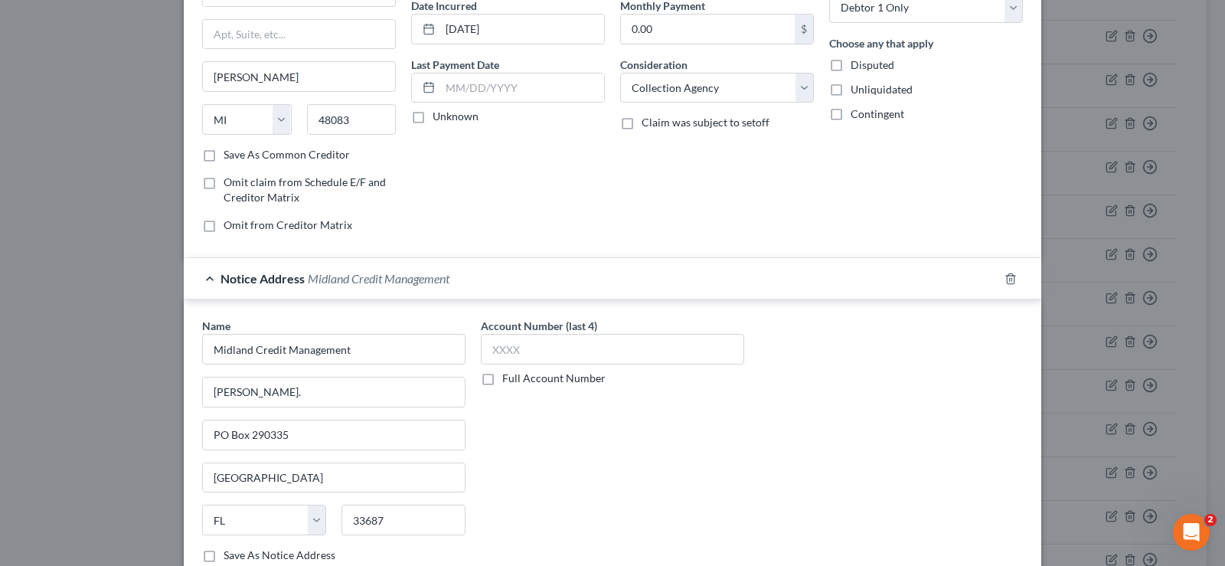
scroll to position [0, 0]
click at [308, 438] on input "PO Box 290335" at bounding box center [334, 434] width 262 height 29
click at [389, 525] on input "33687" at bounding box center [404, 520] width 124 height 31
drag, startPoint x: 389, startPoint y: 525, endPoint x: 331, endPoint y: 536, distance: 59.3
click at [331, 536] on div "State AL AK AR AZ CA CO CT DE DC FL GA GU HI ID IL IN IA KS KY LA ME MD MA MI M…" at bounding box center [334, 526] width 279 height 43
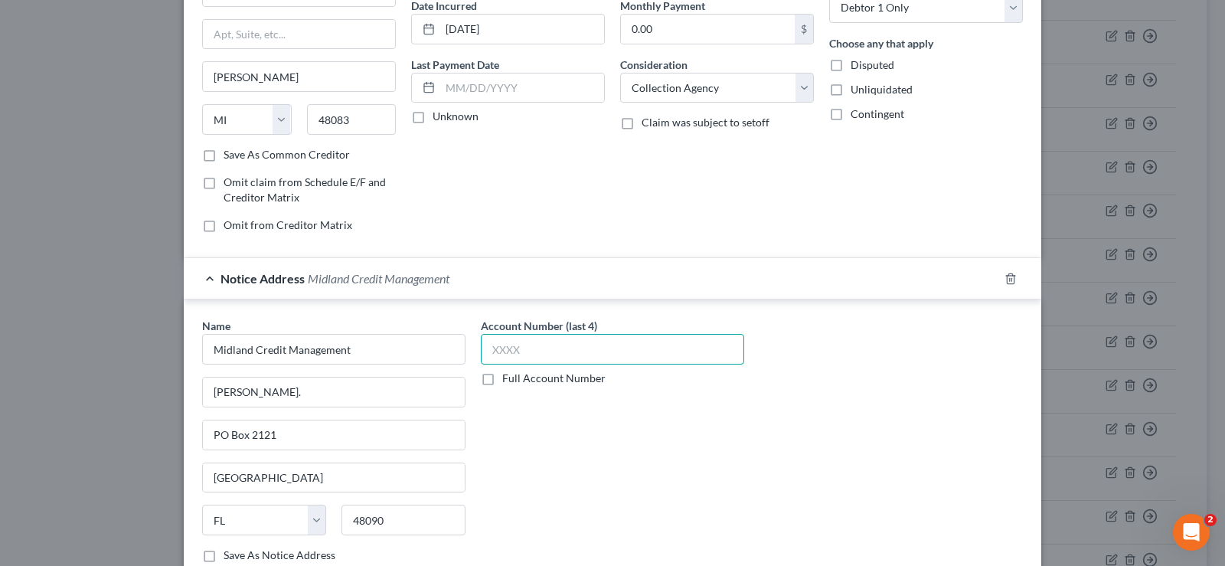
click at [515, 342] on input "text" at bounding box center [612, 349] width 263 height 31
click at [795, 446] on div "Name * Midland Credit Management Colleen E. Lehmann, Esq. PO Box 2121 Warren St…" at bounding box center [613, 446] width 836 height 257
click at [502, 378] on label "Full Account Number" at bounding box center [553, 378] width 103 height 15
click at [509, 378] on input "Full Account Number" at bounding box center [514, 376] width 10 height 10
drag, startPoint x: 482, startPoint y: 378, endPoint x: 541, endPoint y: 343, distance: 68.7
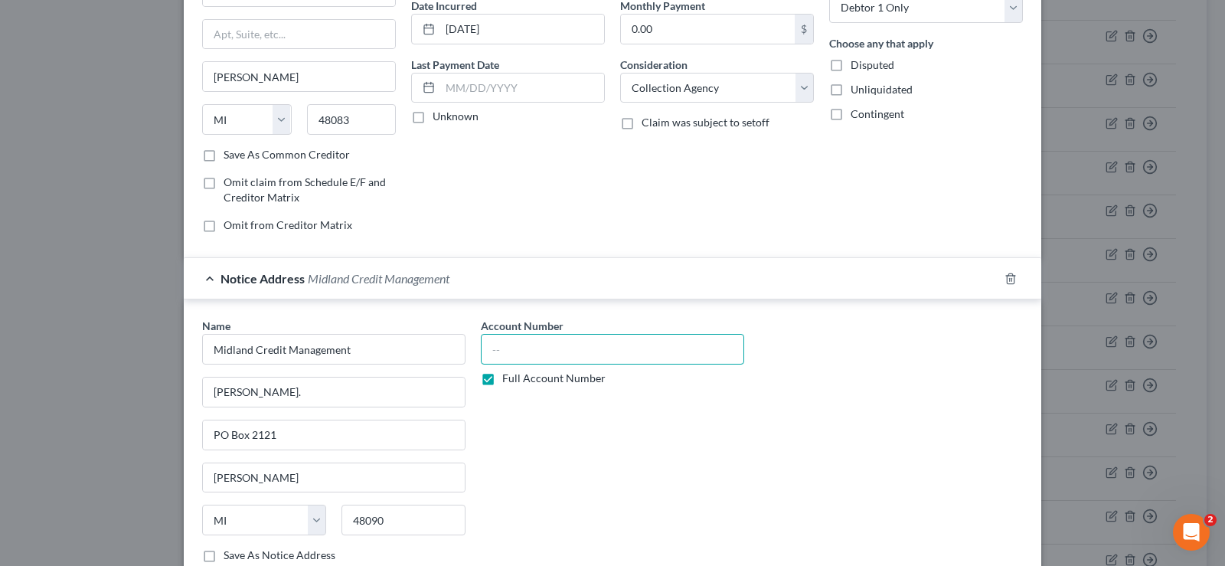
click at [541, 343] on input "text" at bounding box center [612, 349] width 263 height 31
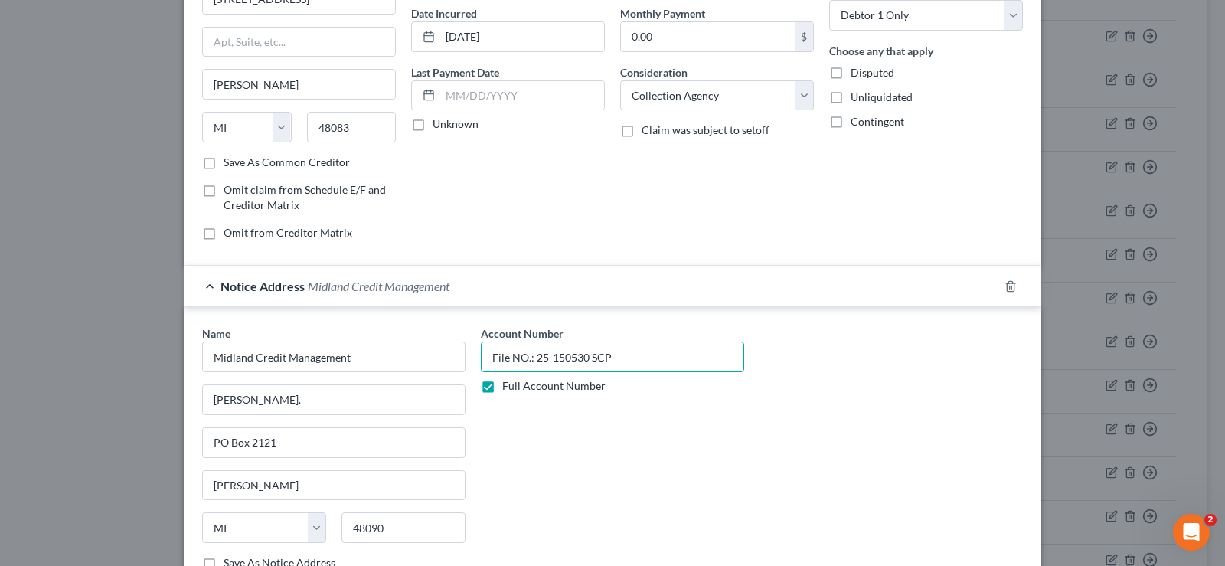
scroll to position [303, 0]
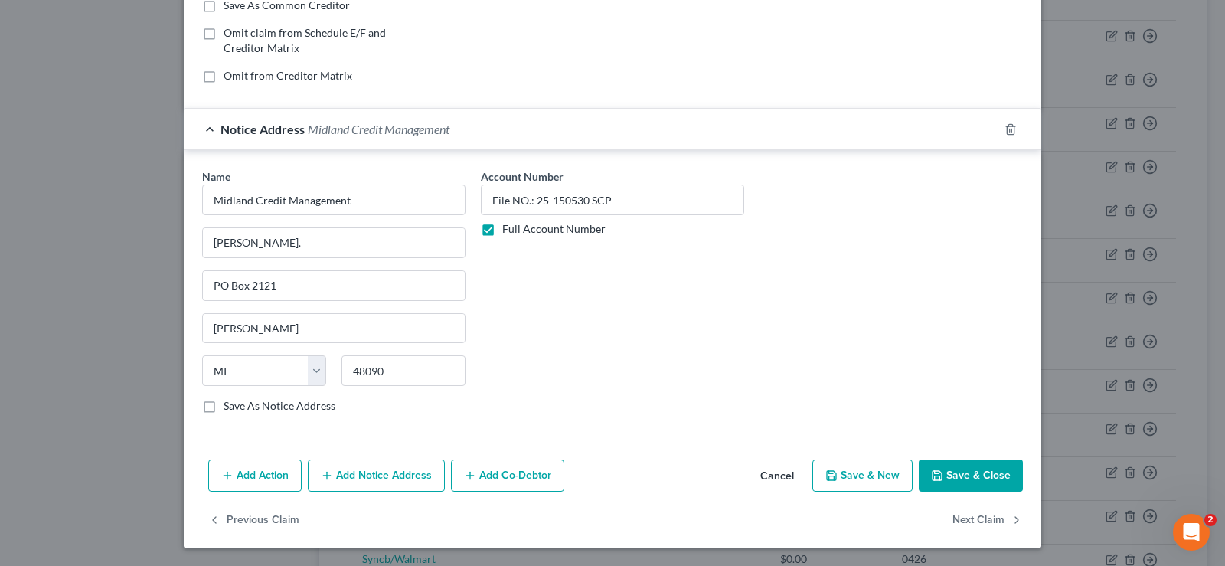
click at [967, 478] on button "Save & Close" at bounding box center [971, 476] width 104 height 32
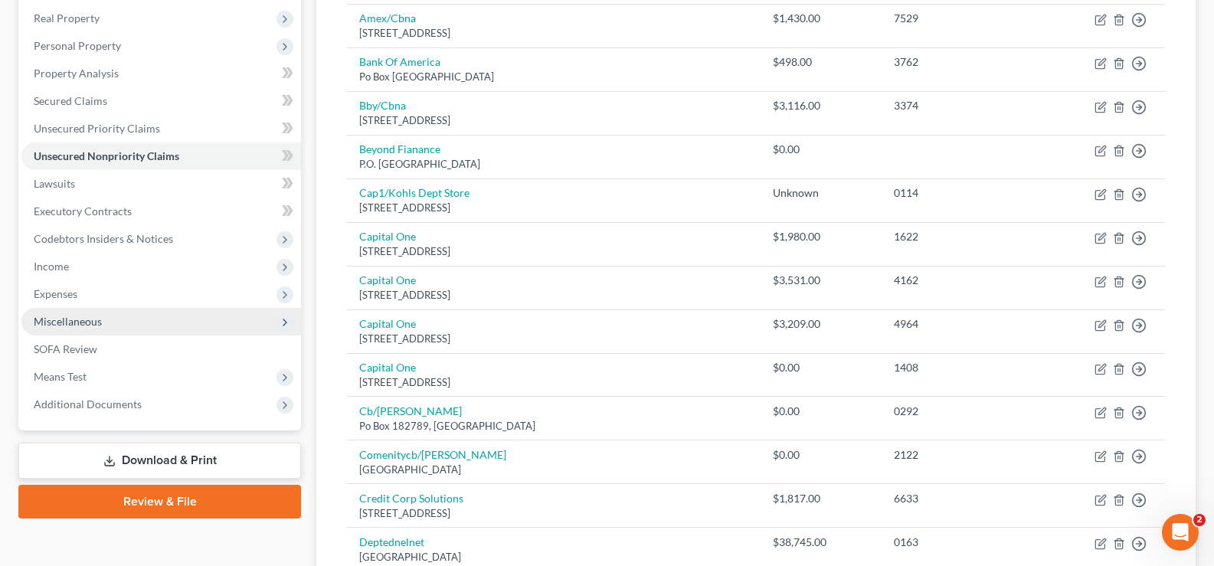
scroll to position [230, 0]
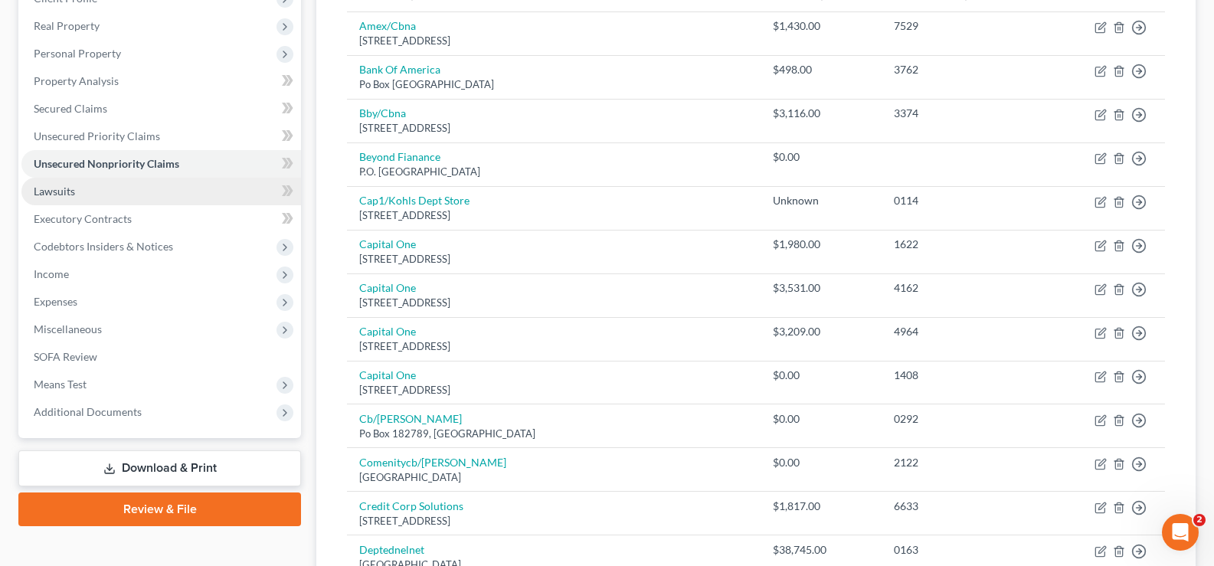
click at [77, 195] on link "Lawsuits" at bounding box center [161, 192] width 280 height 28
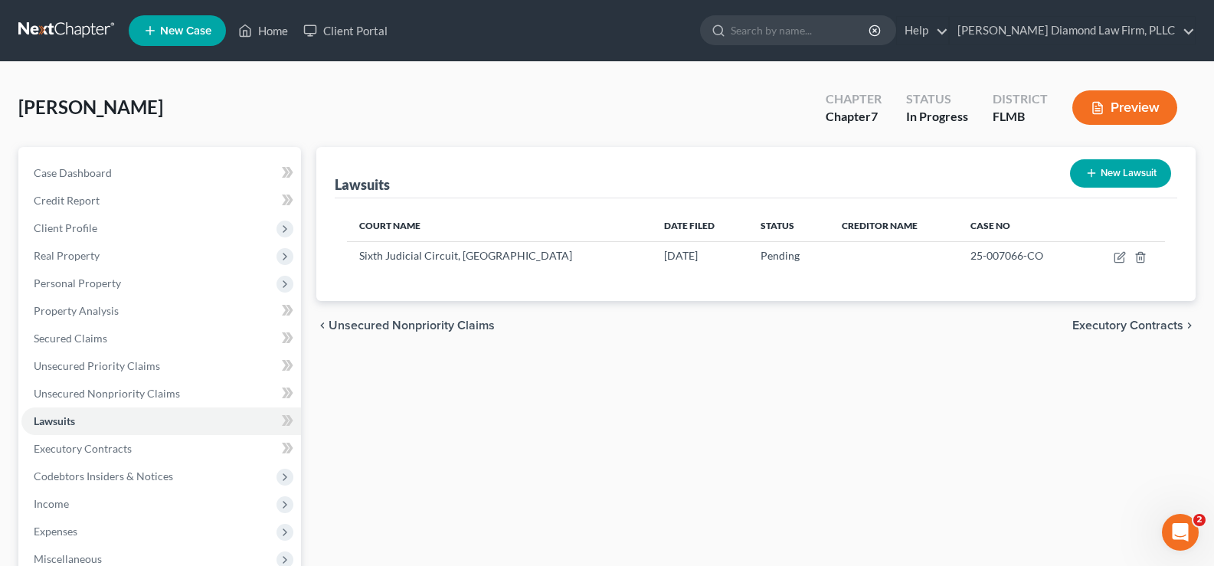
click at [1111, 168] on button "New Lawsuit" at bounding box center [1120, 173] width 101 height 28
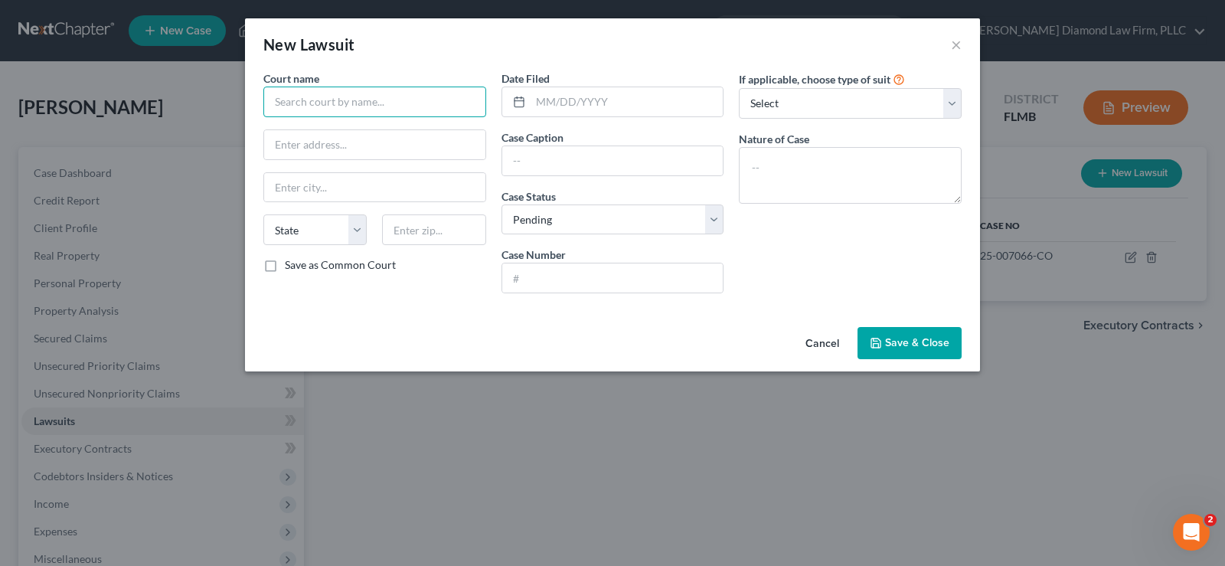
click at [328, 104] on input "text" at bounding box center [374, 102] width 223 height 31
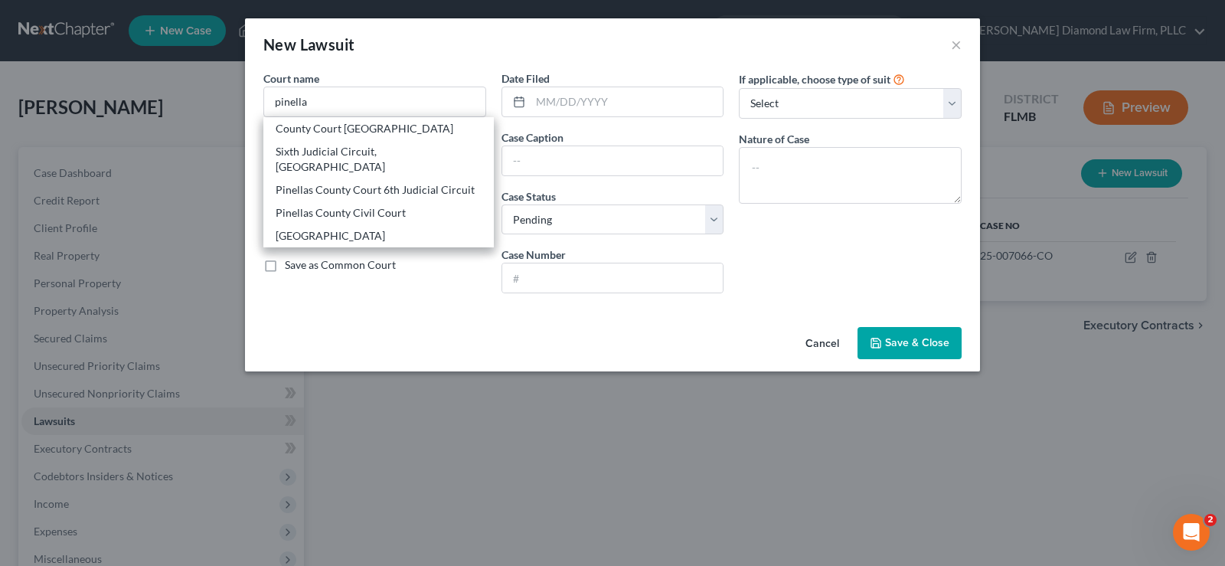
drag, startPoint x: 335, startPoint y: 129, endPoint x: 449, endPoint y: 124, distance: 114.2
click at [339, 129] on div "County Court Pinellas County" at bounding box center [379, 128] width 206 height 15
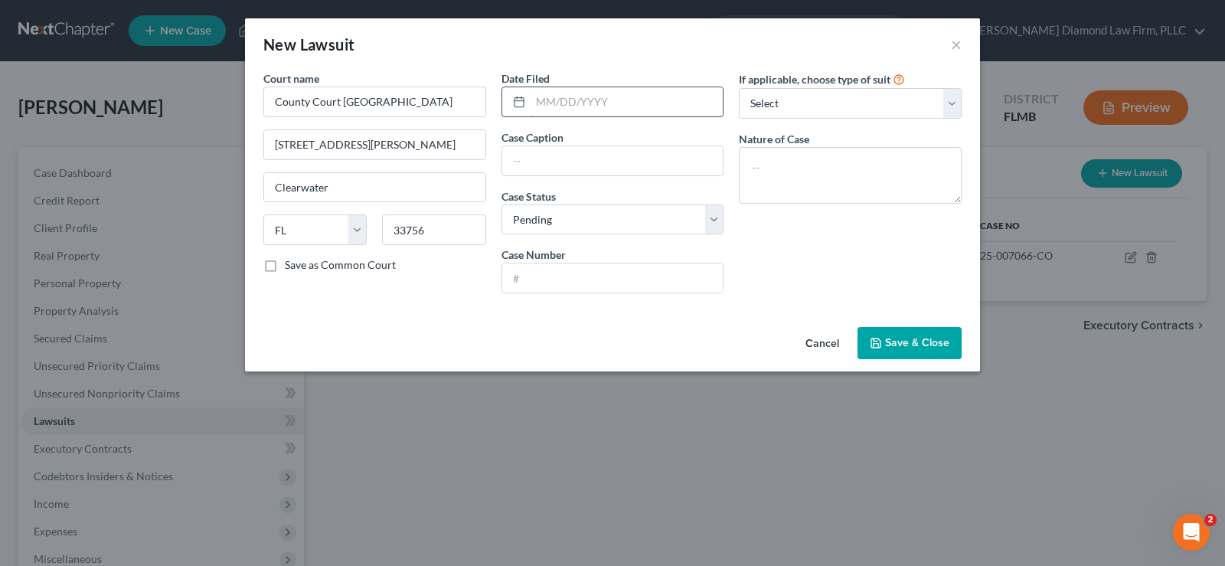
click at [590, 91] on input "text" at bounding box center [627, 101] width 193 height 29
click at [919, 337] on span "Save & Close" at bounding box center [917, 342] width 64 height 13
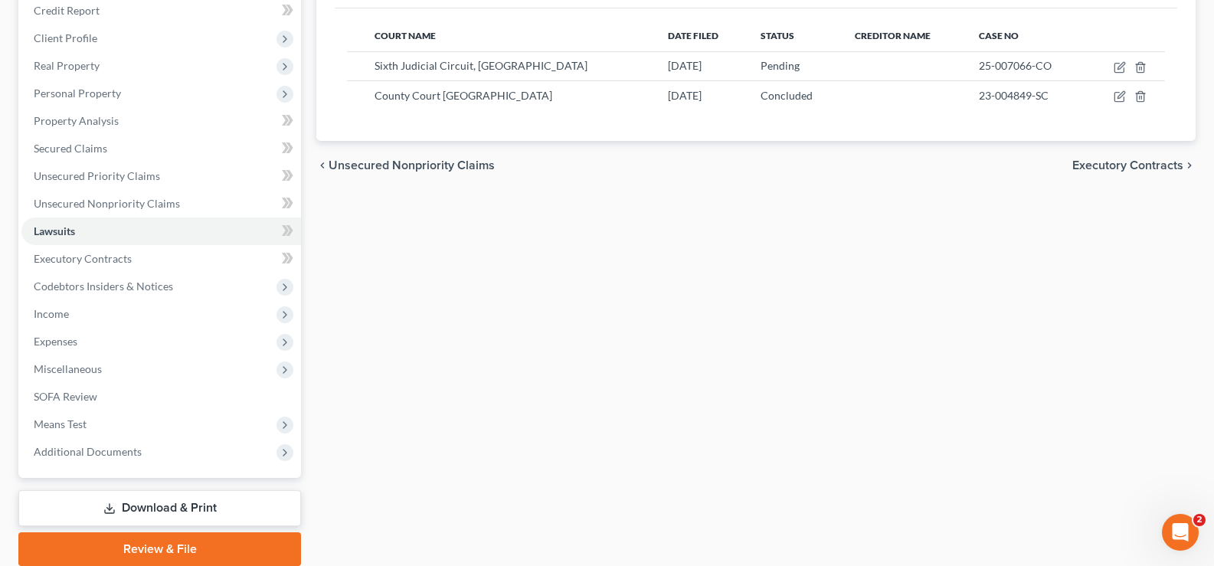
scroll to position [230, 0]
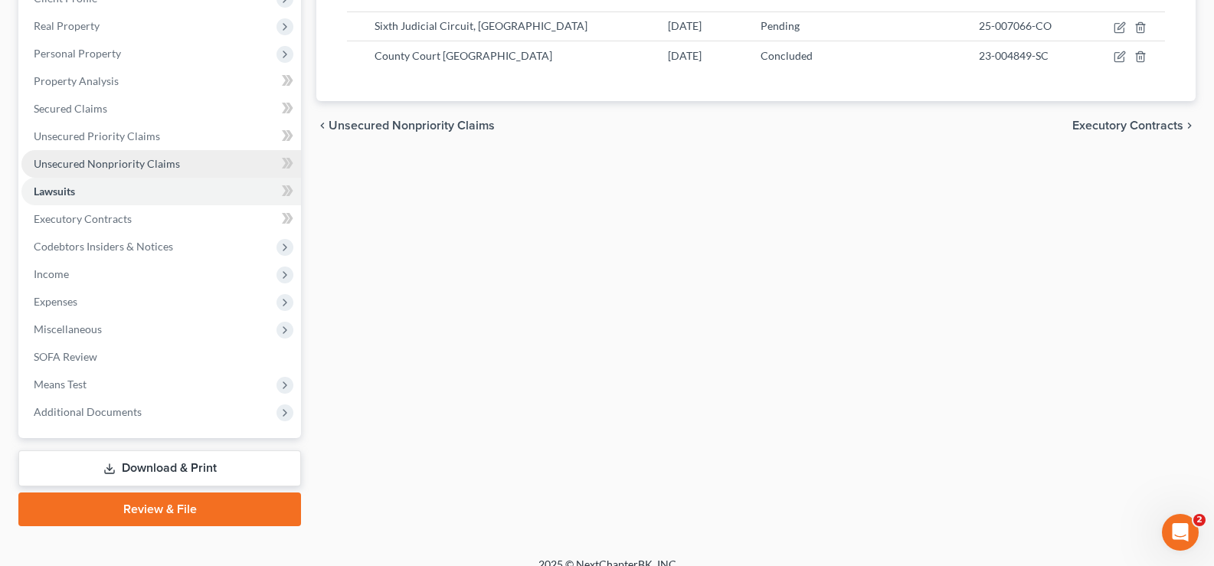
click at [188, 165] on link "Unsecured Nonpriority Claims" at bounding box center [161, 164] width 280 height 28
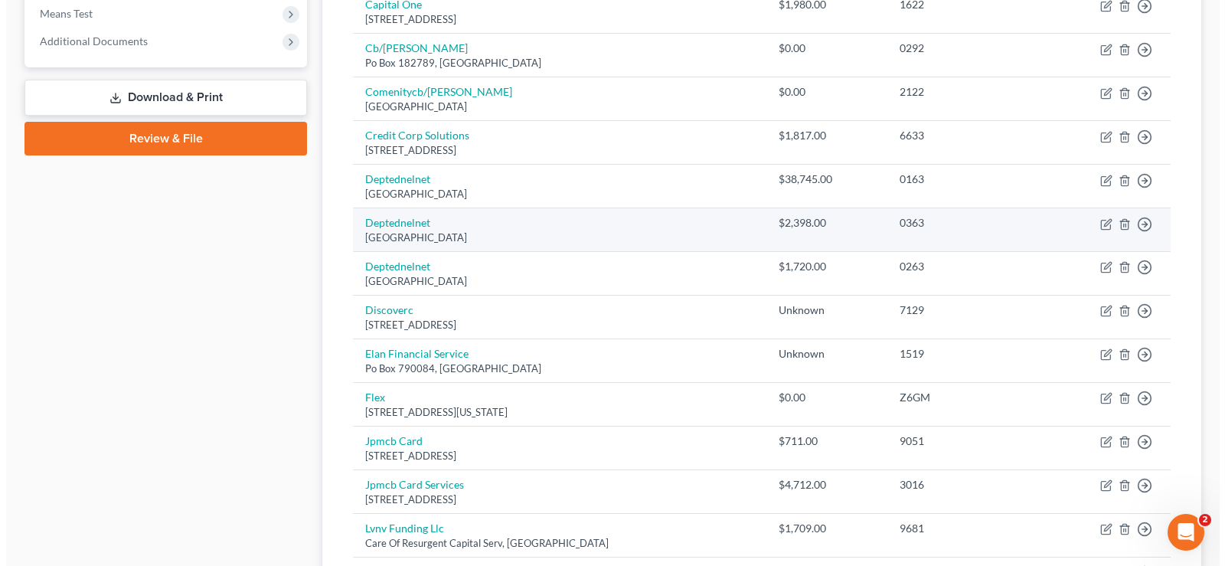
scroll to position [613, 0]
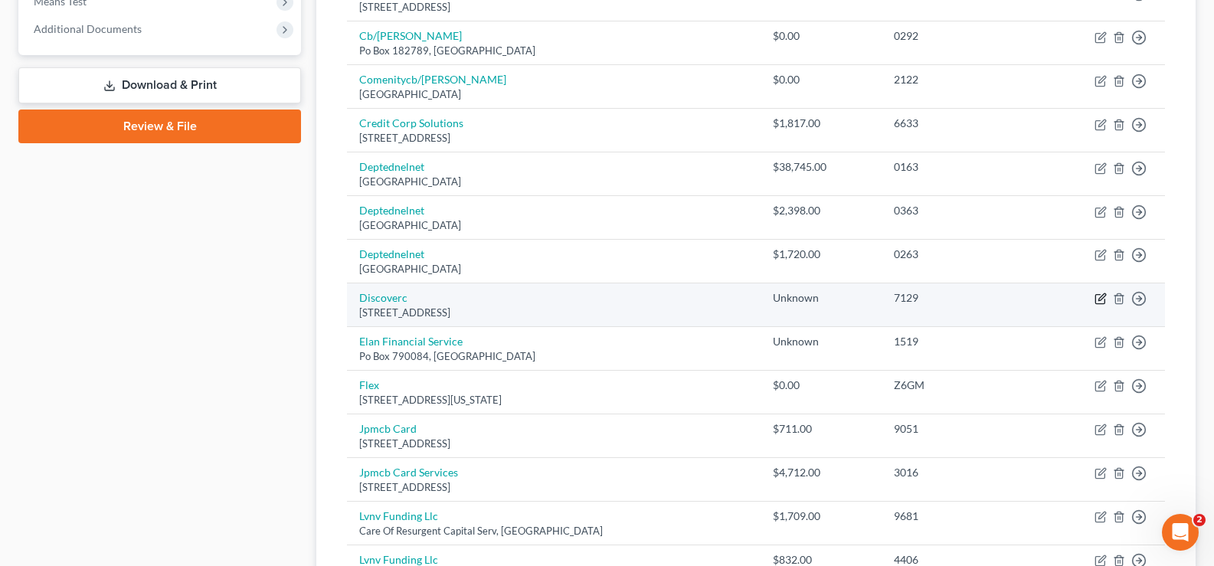
click at [1101, 299] on icon "button" at bounding box center [1100, 299] width 12 height 12
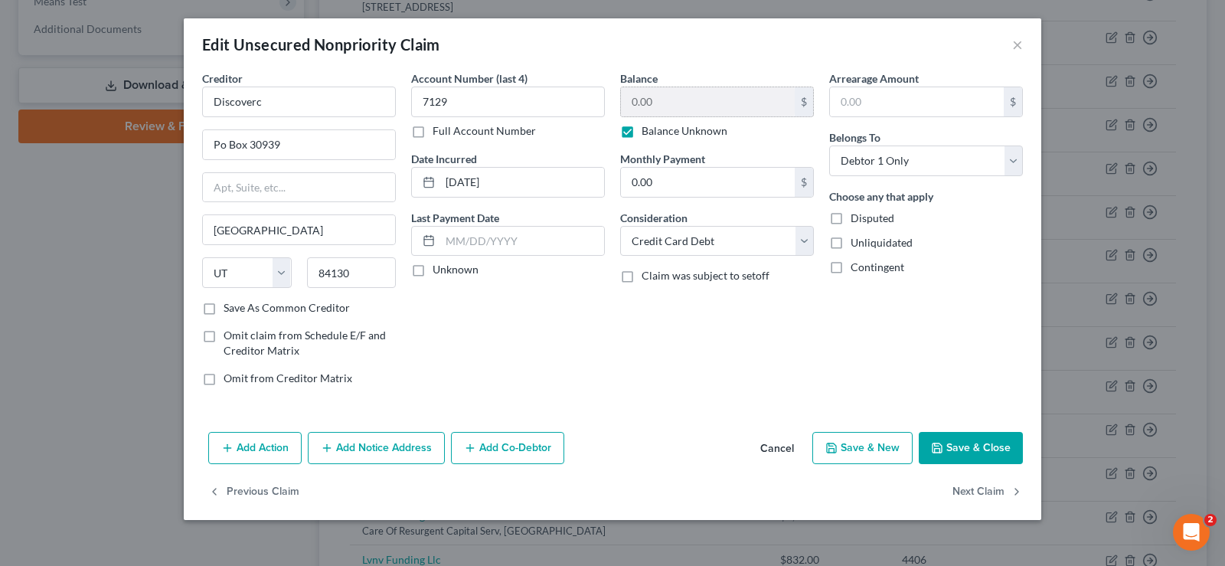
click at [642, 131] on label "Balance Unknown" at bounding box center [685, 130] width 86 height 15
click at [648, 131] on input "Balance Unknown" at bounding box center [653, 128] width 10 height 10
click at [685, 105] on input "0.00" at bounding box center [708, 101] width 174 height 29
click at [378, 445] on button "Add Notice Address" at bounding box center [376, 448] width 137 height 32
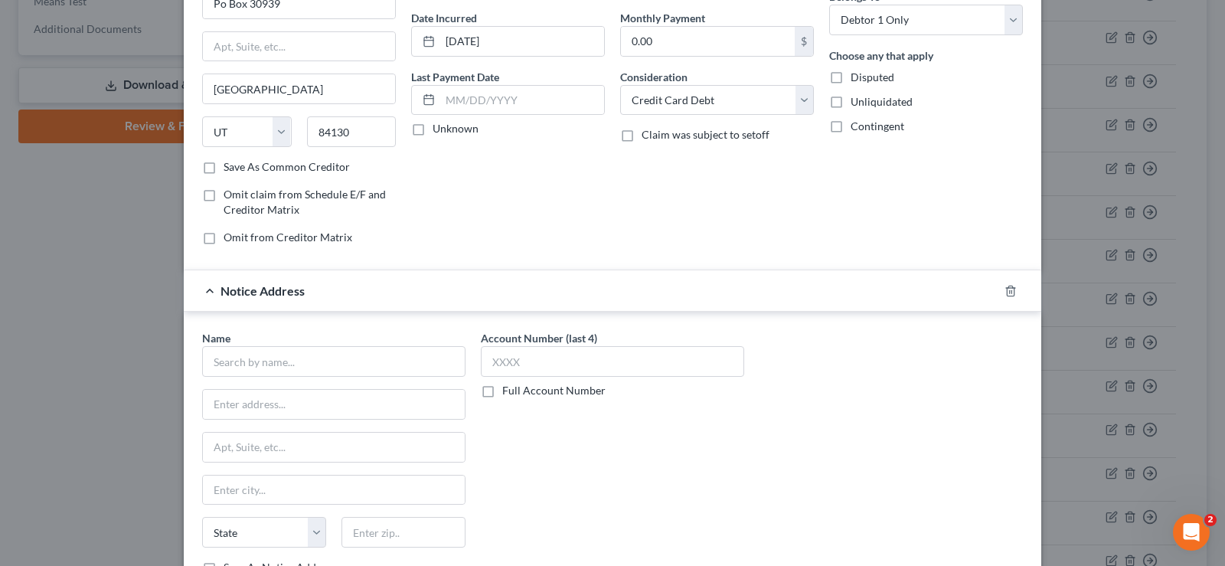
scroll to position [153, 0]
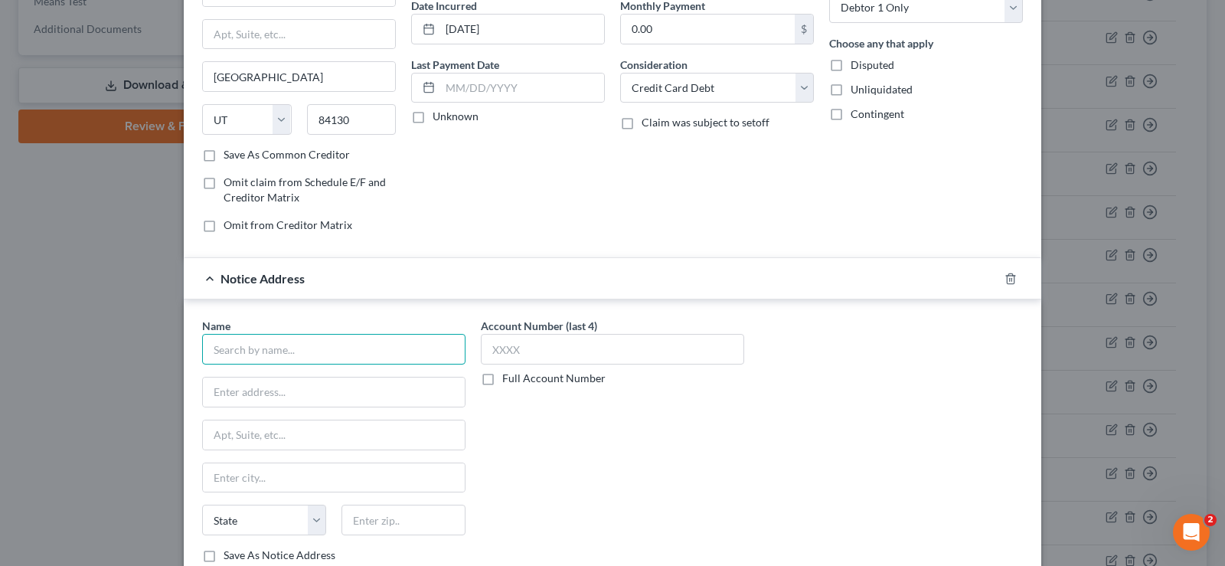
click at [283, 347] on input "text" at bounding box center [333, 349] width 263 height 31
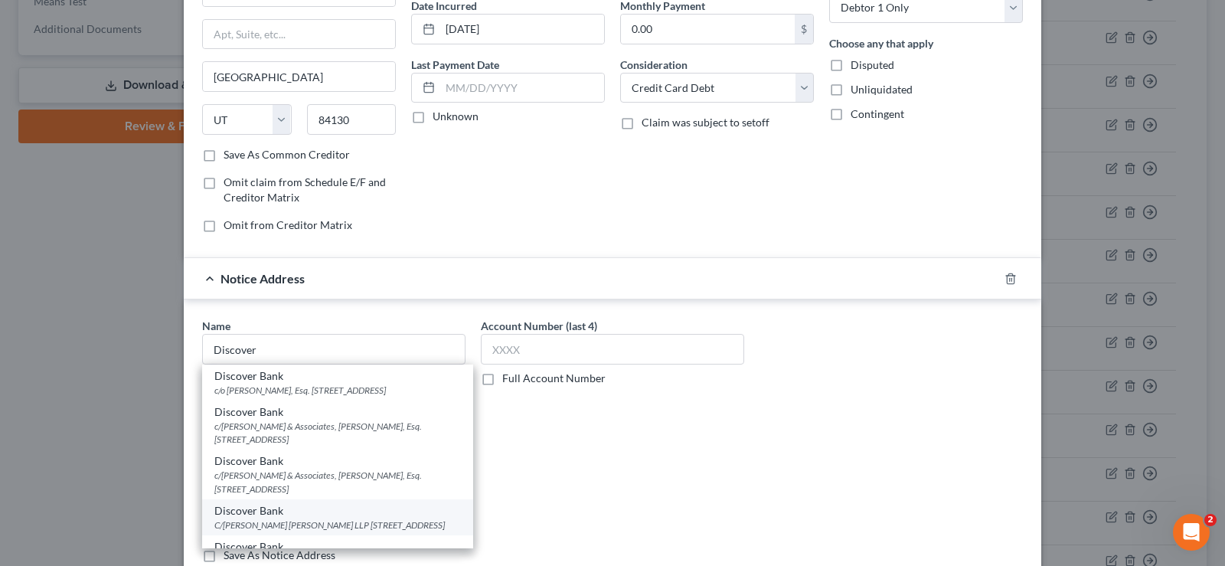
click at [324, 518] on div "Discover Bank" at bounding box center [337, 510] width 247 height 15
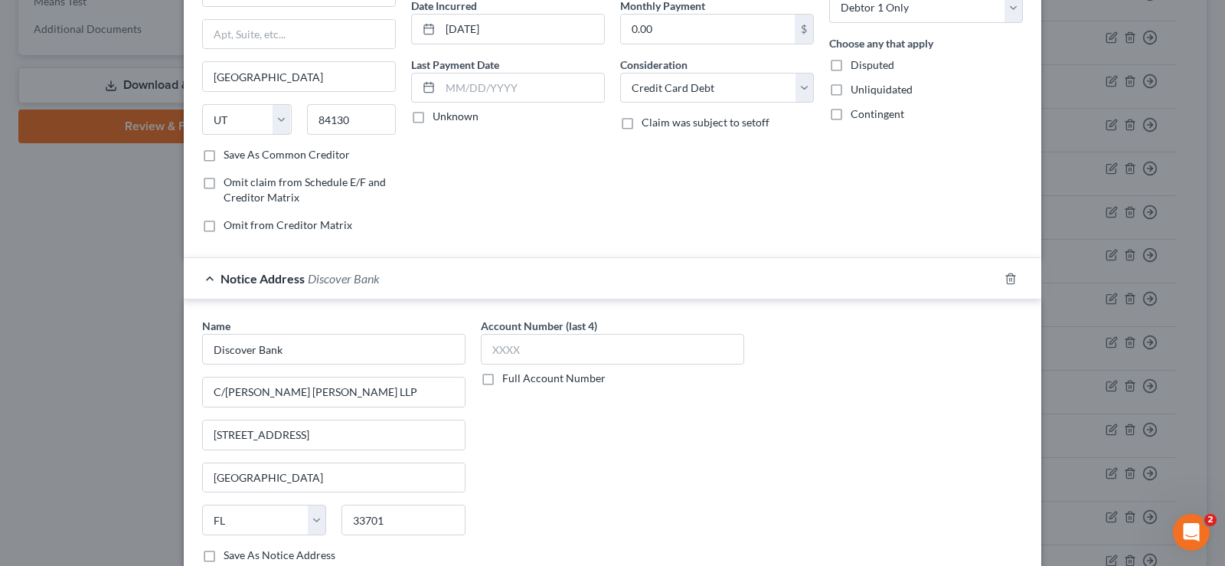
drag, startPoint x: 840, startPoint y: 405, endPoint x: 646, endPoint y: 453, distance: 199.5
click at [838, 405] on div "Name * Discover Bank C/o Rausch Sturm LLP 100 Second Avenue South, Suite 306S S…" at bounding box center [613, 446] width 836 height 257
click at [502, 377] on label "Full Account Number" at bounding box center [553, 378] width 103 height 15
click at [509, 377] on input "Full Account Number" at bounding box center [514, 376] width 10 height 10
click at [515, 344] on input "text" at bounding box center [612, 349] width 263 height 31
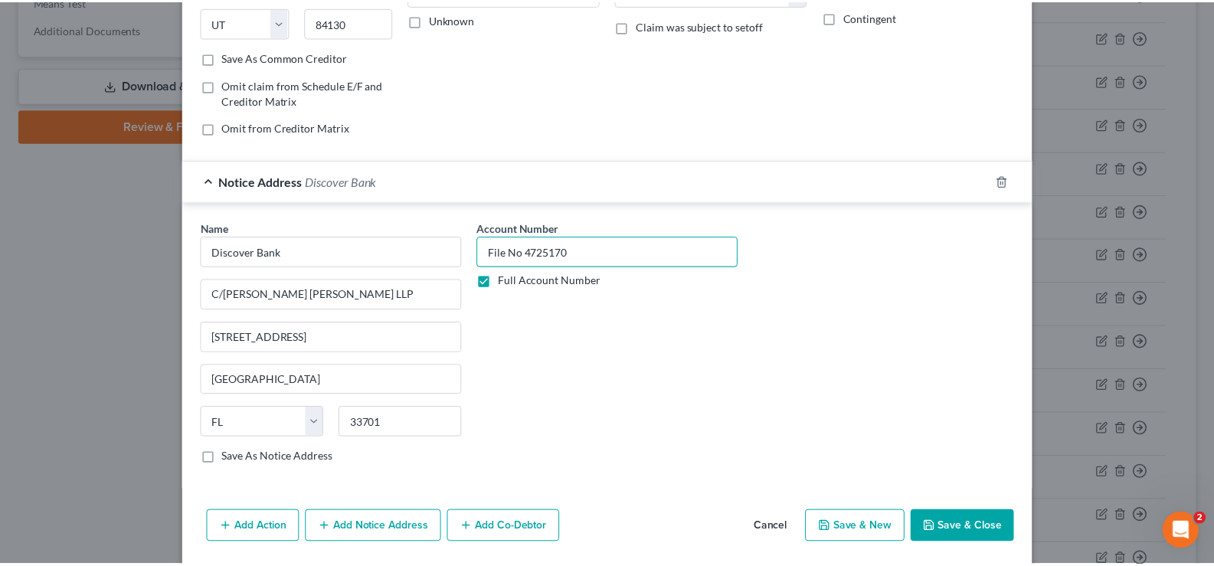
scroll to position [303, 0]
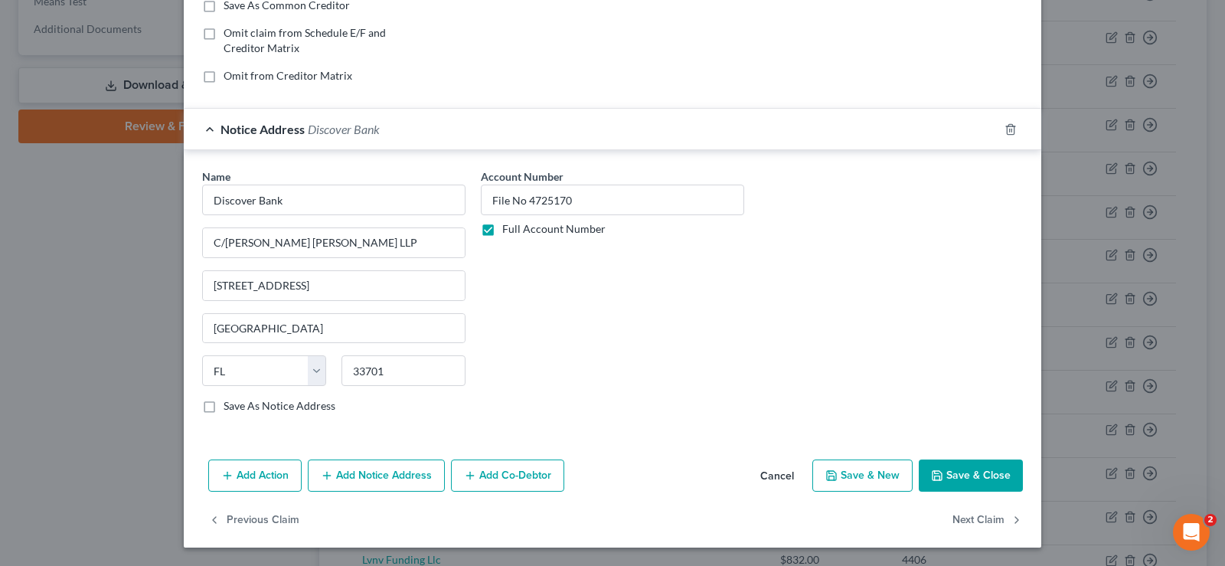
click at [965, 466] on button "Save & Close" at bounding box center [971, 476] width 104 height 32
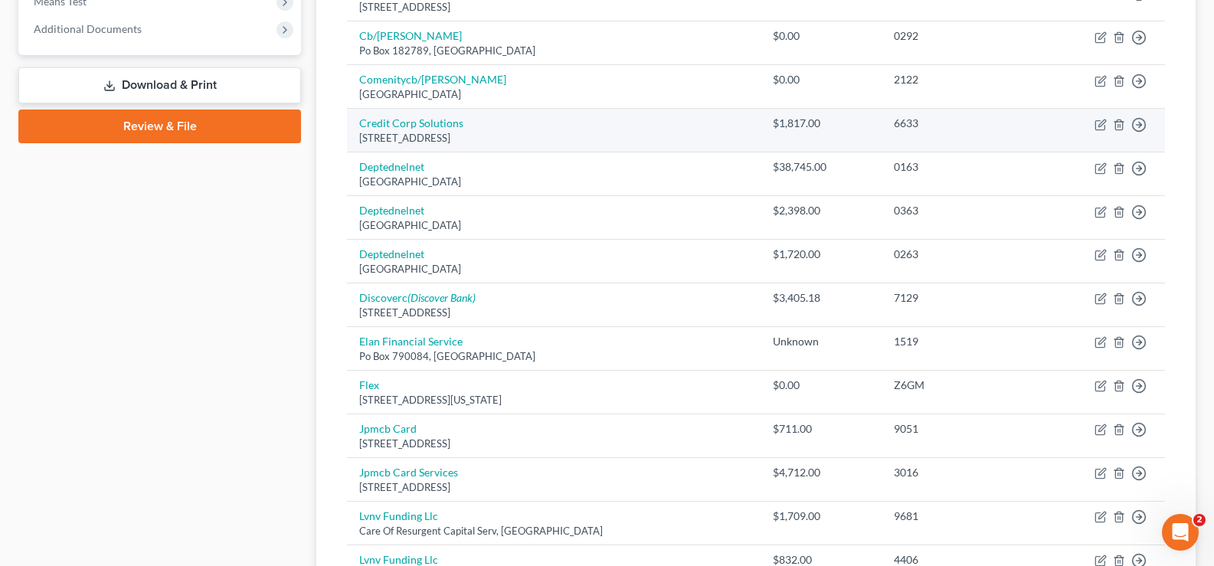
scroll to position [306, 0]
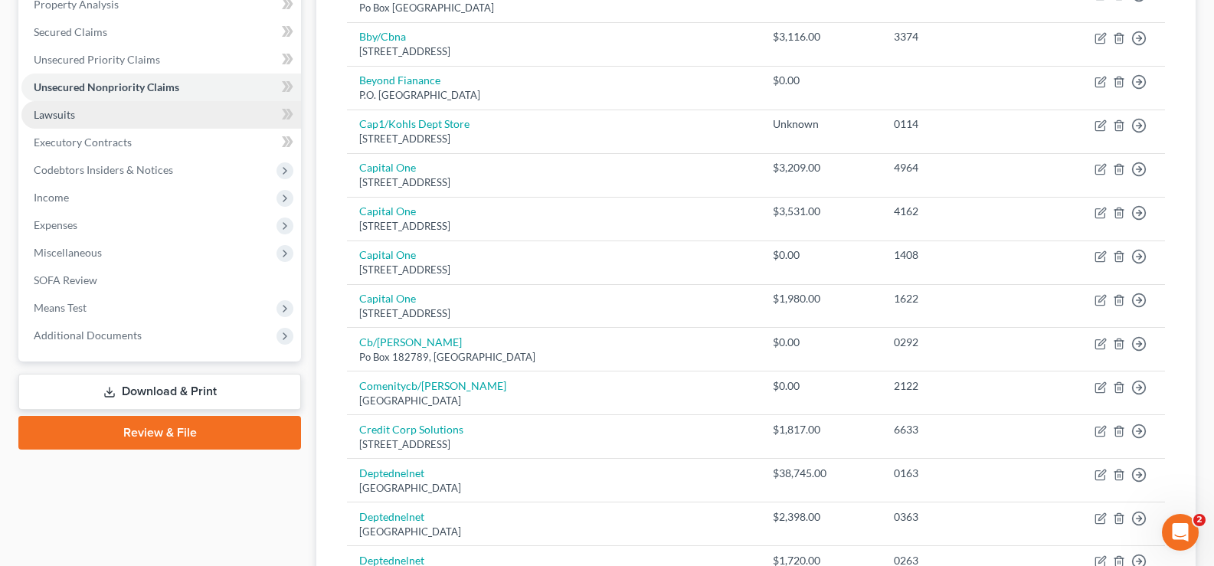
click at [64, 117] on span "Lawsuits" at bounding box center [54, 114] width 41 height 13
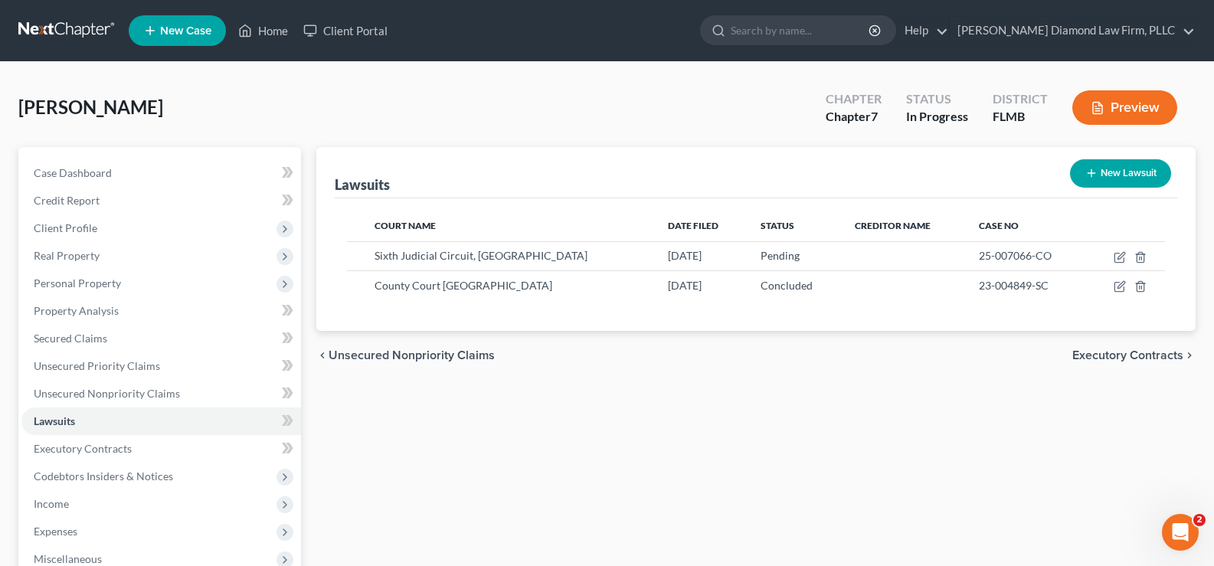
click at [1099, 164] on button "New Lawsuit" at bounding box center [1120, 173] width 101 height 28
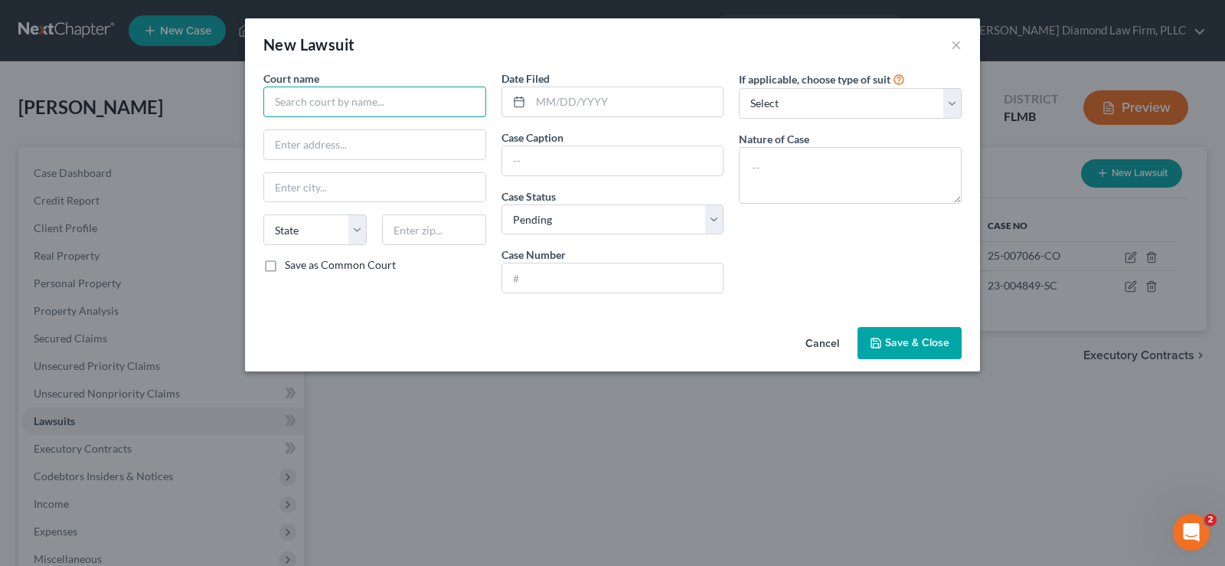
click at [297, 100] on input "text" at bounding box center [374, 102] width 223 height 31
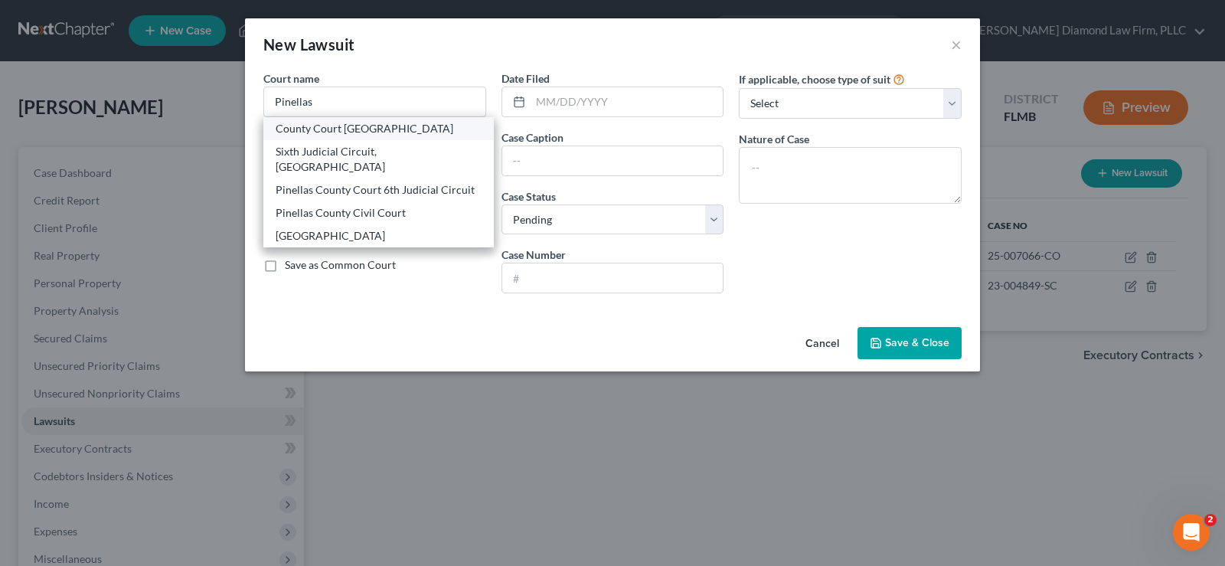
click at [375, 126] on div "County Court Pinellas County" at bounding box center [379, 128] width 206 height 15
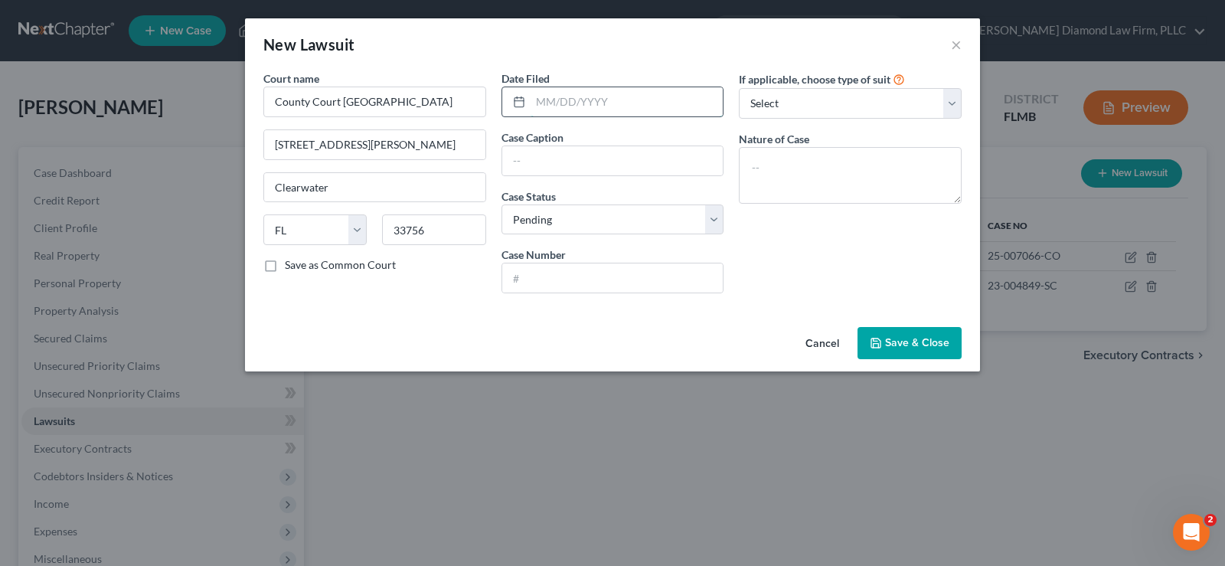
click at [569, 111] on input "text" at bounding box center [627, 101] width 193 height 29
click at [536, 162] on input "text" at bounding box center [612, 160] width 221 height 29
click at [918, 339] on span "Save & Close" at bounding box center [917, 342] width 64 height 13
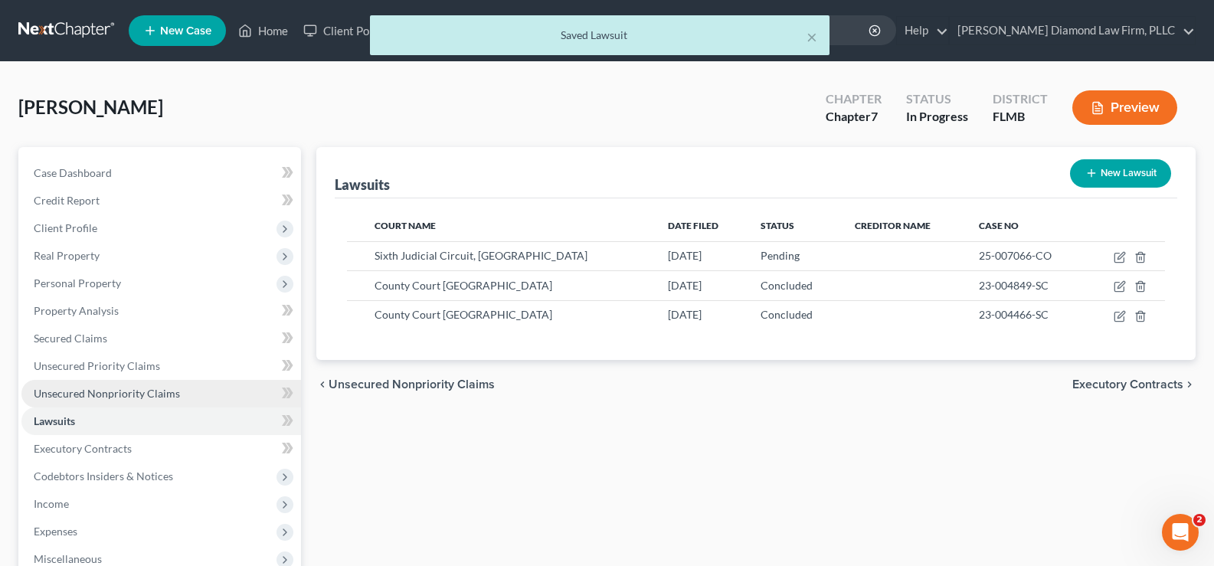
click at [104, 397] on span "Unsecured Nonpriority Claims" at bounding box center [107, 393] width 146 height 13
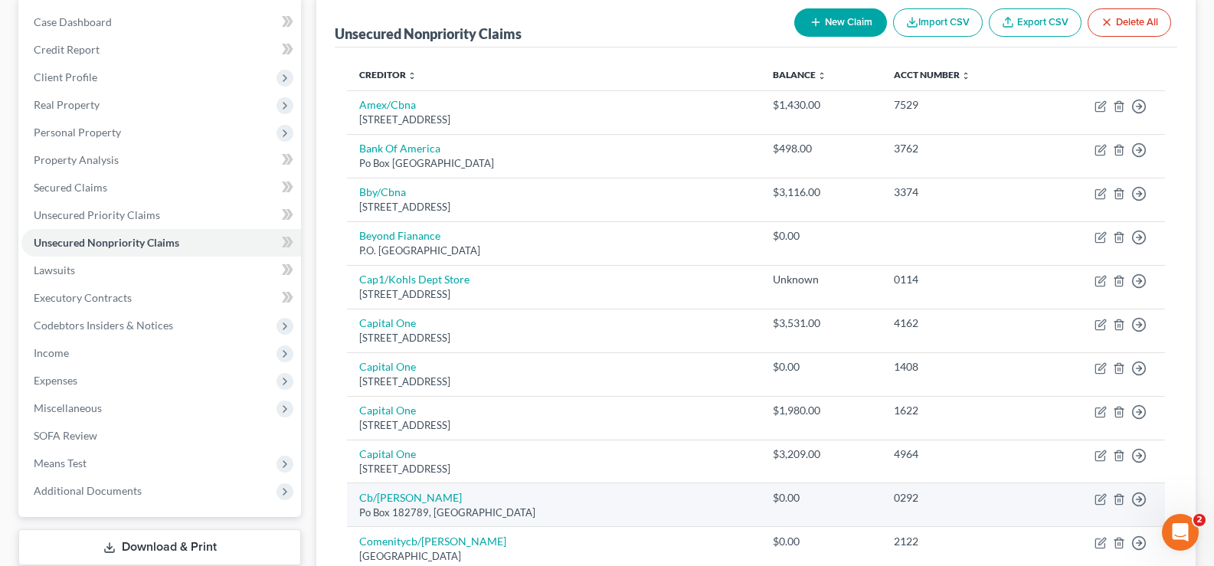
scroll to position [130, 0]
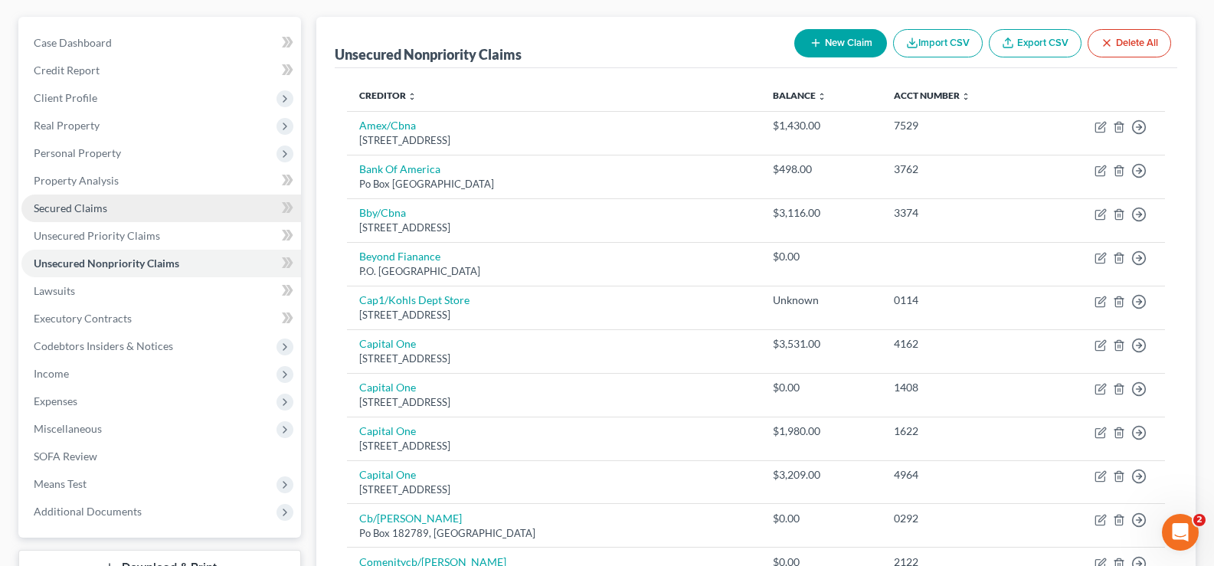
click at [139, 208] on link "Secured Claims" at bounding box center [161, 209] width 280 height 28
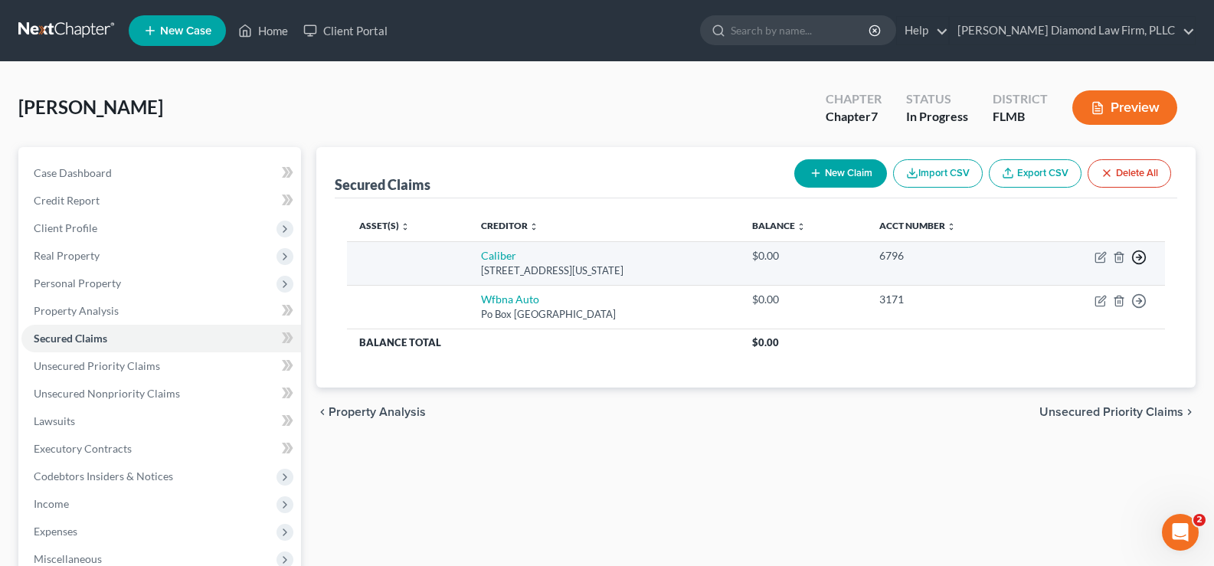
click at [1136, 258] on icon "button" at bounding box center [1138, 257] width 15 height 15
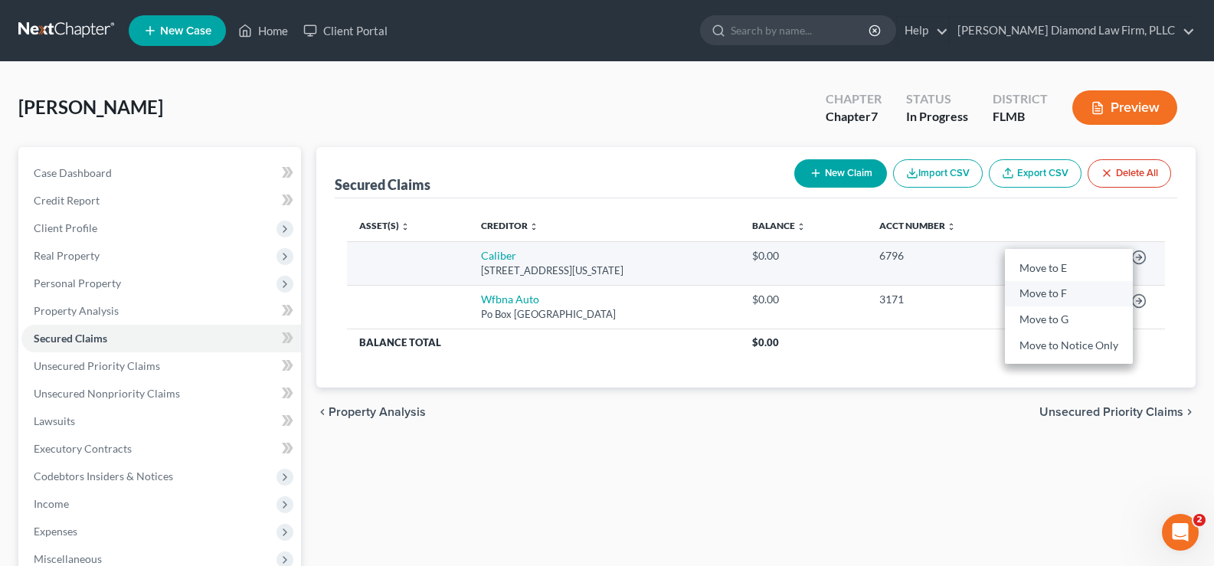
click at [1067, 294] on link "Move to F" at bounding box center [1069, 294] width 128 height 26
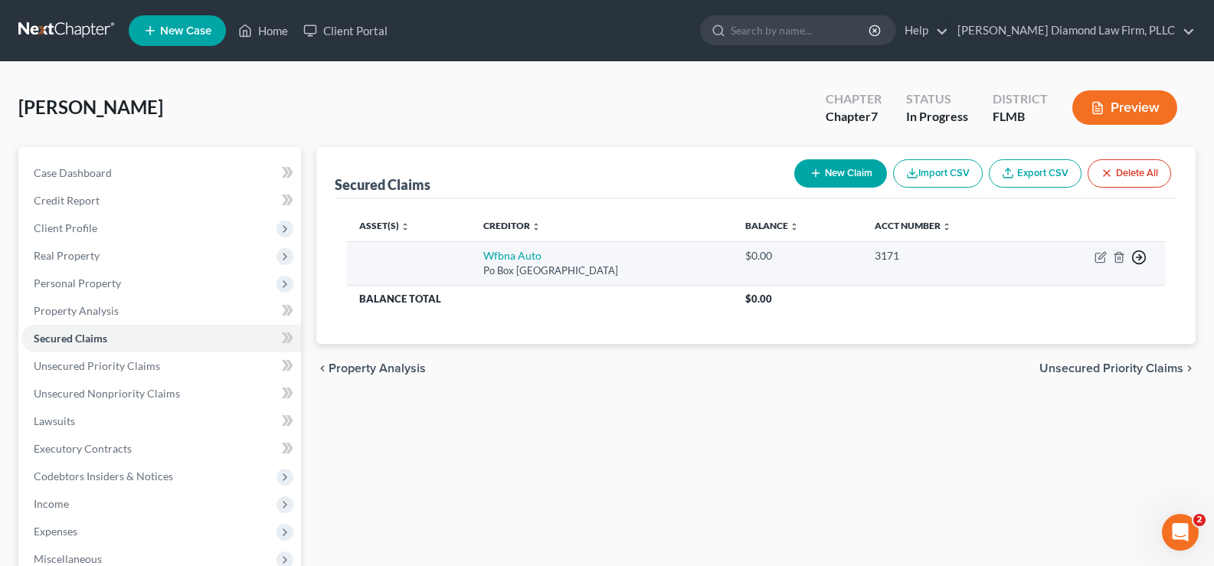
click at [1142, 256] on icon "button" at bounding box center [1138, 257] width 15 height 15
click at [1060, 287] on link "Move to F" at bounding box center [1069, 294] width 128 height 26
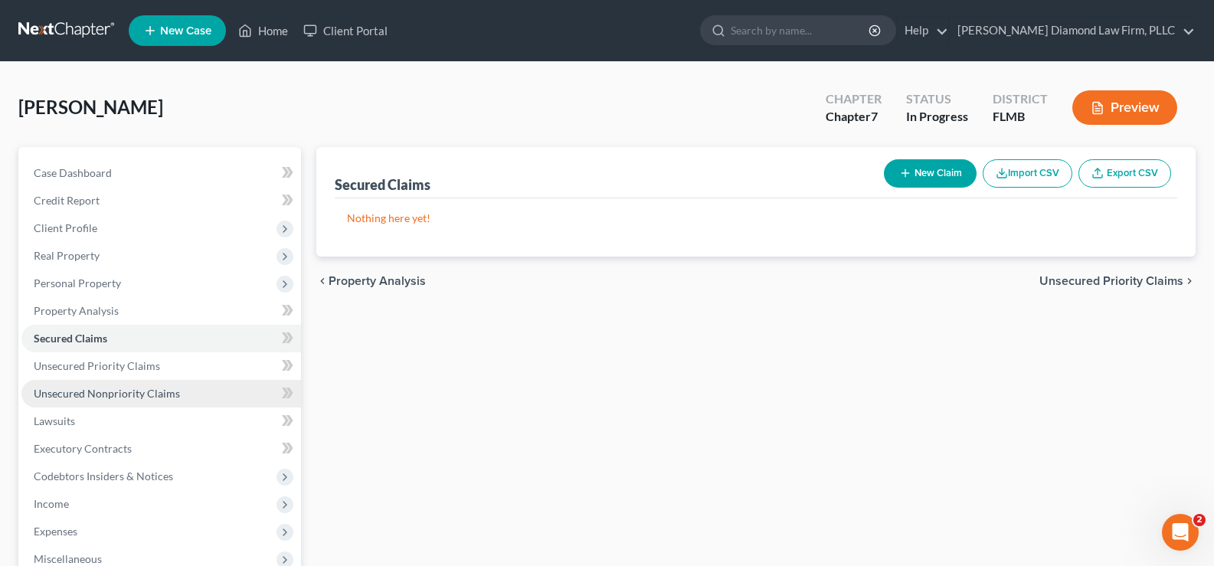
click at [126, 388] on span "Unsecured Nonpriority Claims" at bounding box center [107, 393] width 146 height 13
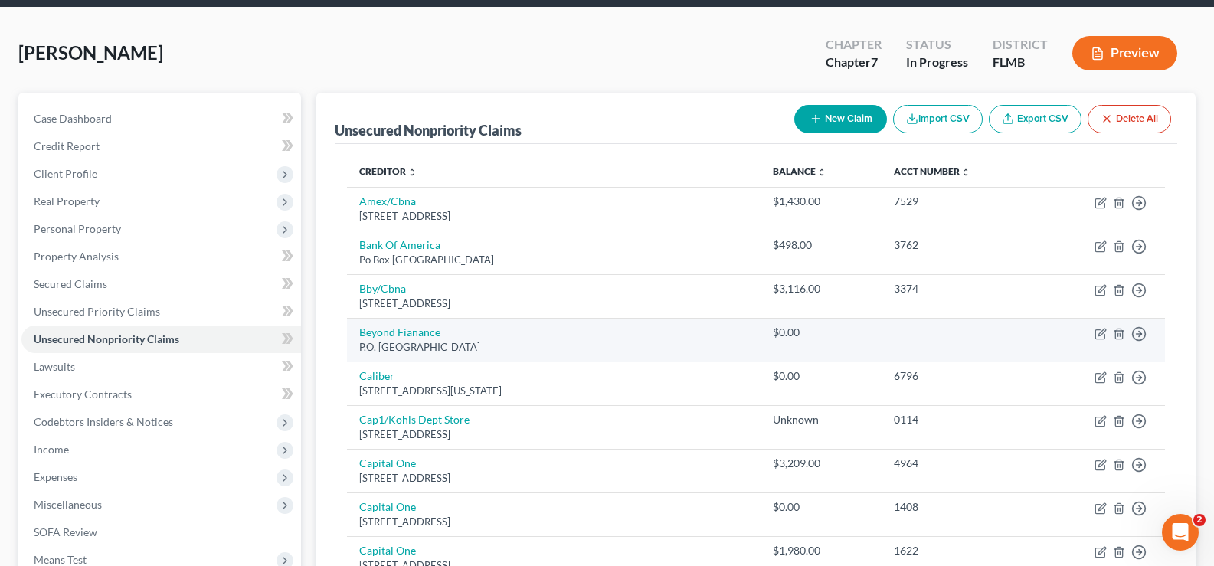
scroll to position [54, 0]
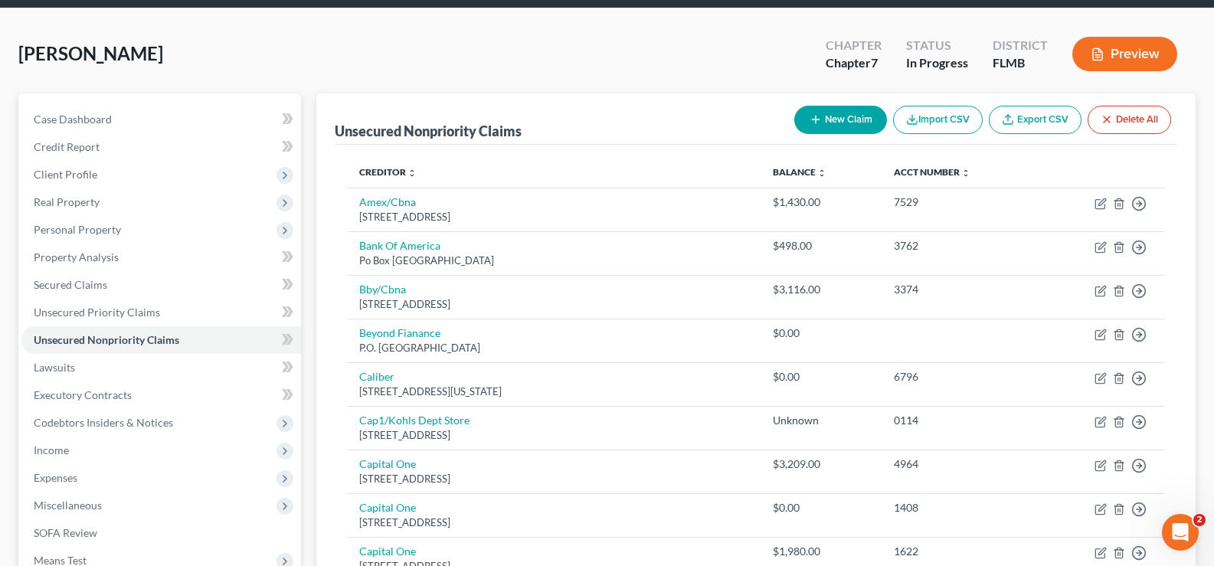
click at [816, 121] on icon "button" at bounding box center [816, 119] width 12 height 12
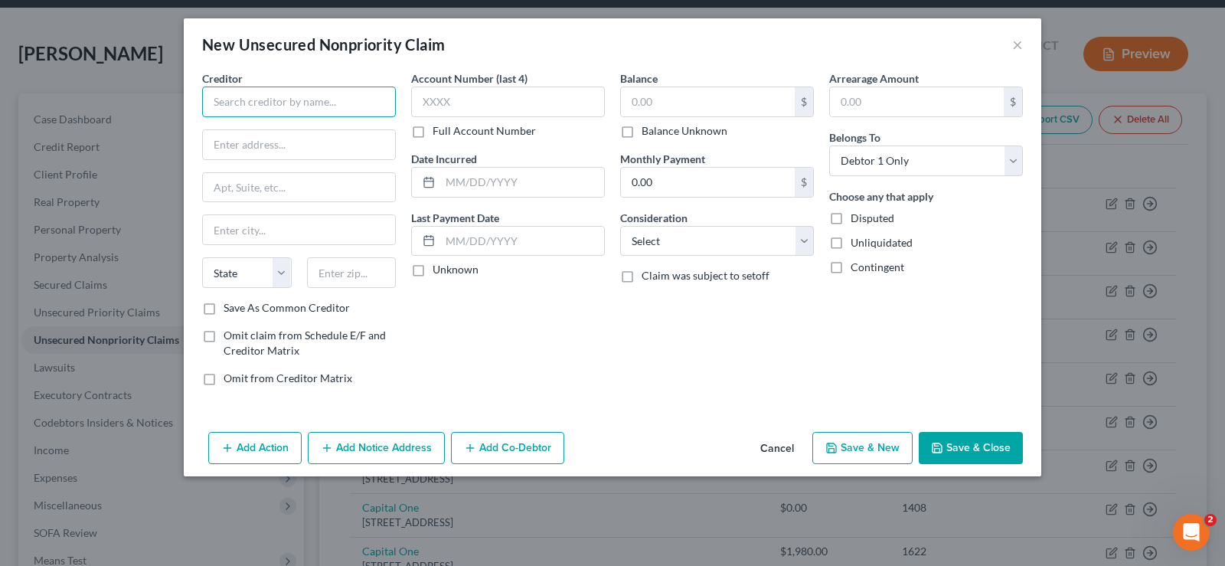
click at [293, 103] on input "text" at bounding box center [299, 102] width 194 height 31
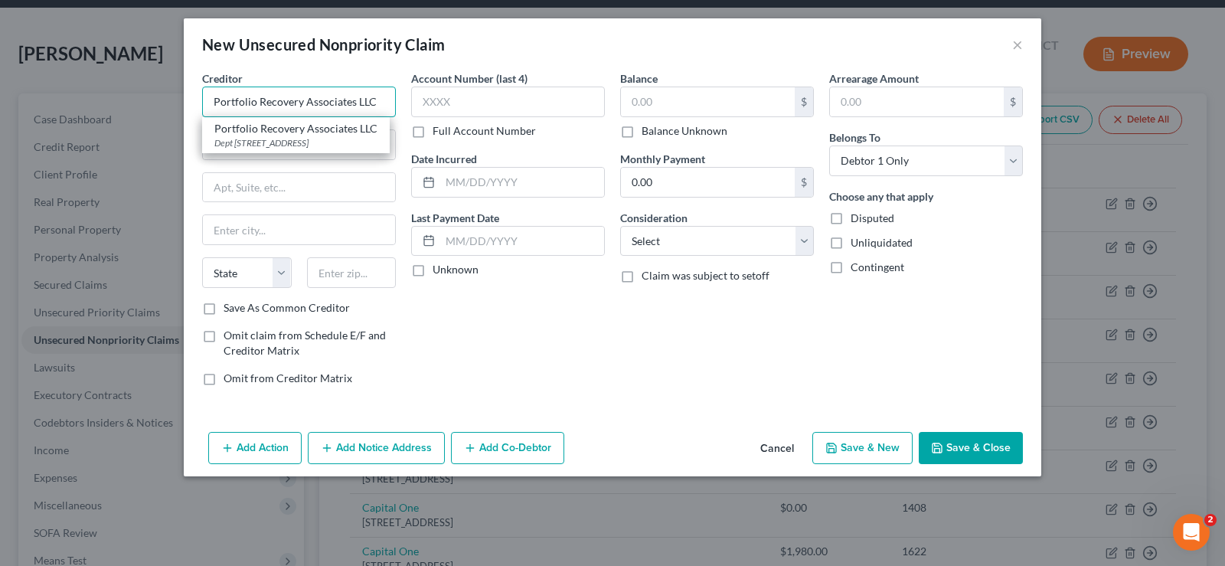
click at [385, 100] on input "Portfolio Recovery Associates LLC" at bounding box center [299, 102] width 194 height 31
click at [300, 189] on input "text" at bounding box center [299, 187] width 192 height 29
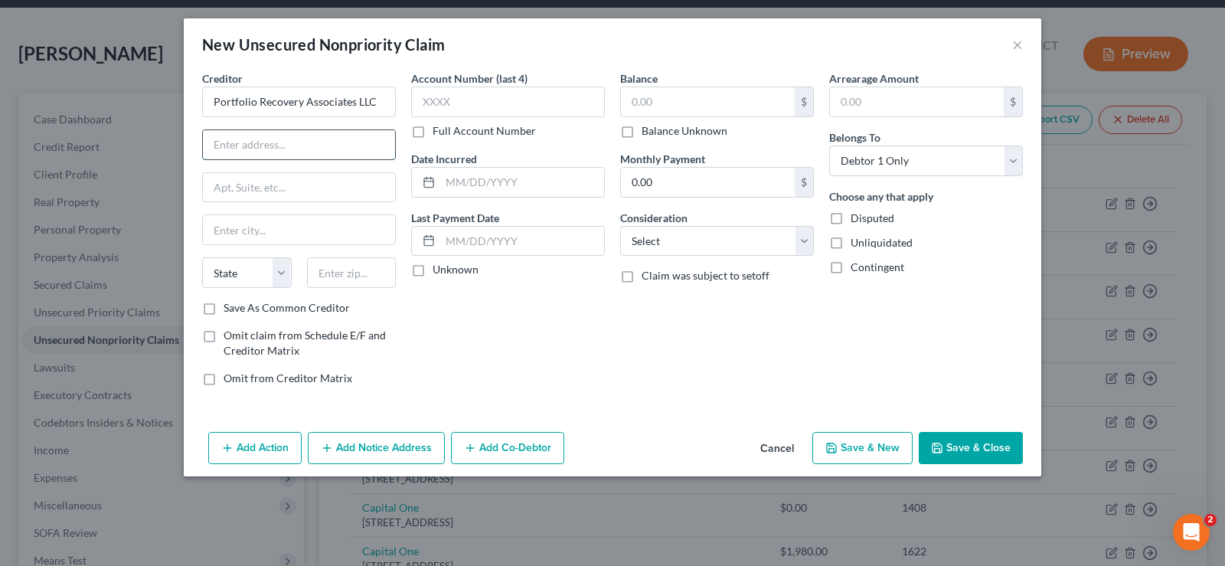
click at [278, 140] on input "text" at bounding box center [299, 144] width 192 height 29
click at [487, 178] on input "text" at bounding box center [522, 182] width 164 height 29
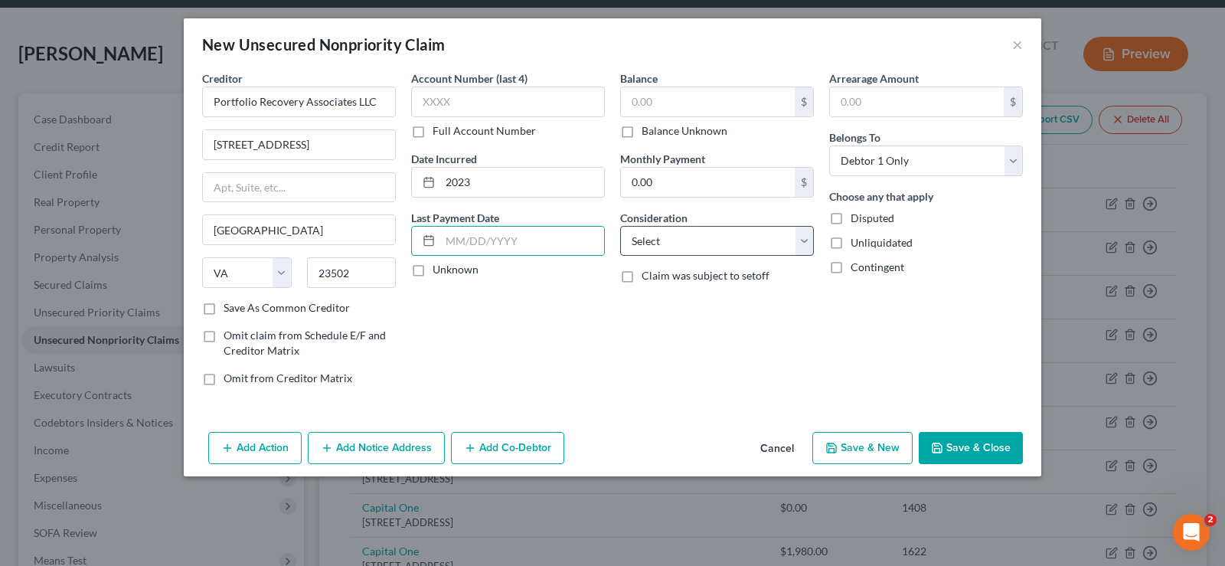
click at [719, 223] on div "Consideration Select Cable / Satellite Services Collection Agency Credit Card D…" at bounding box center [717, 233] width 194 height 47
click at [721, 235] on select "Select Cable / Satellite Services Collection Agency Credit Card Debt Debt Couns…" at bounding box center [717, 241] width 194 height 31
click at [620, 226] on select "Select Cable / Satellite Services Collection Agency Credit Card Debt Debt Couns…" at bounding box center [717, 241] width 194 height 31
click at [679, 102] on input "text" at bounding box center [708, 101] width 174 height 29
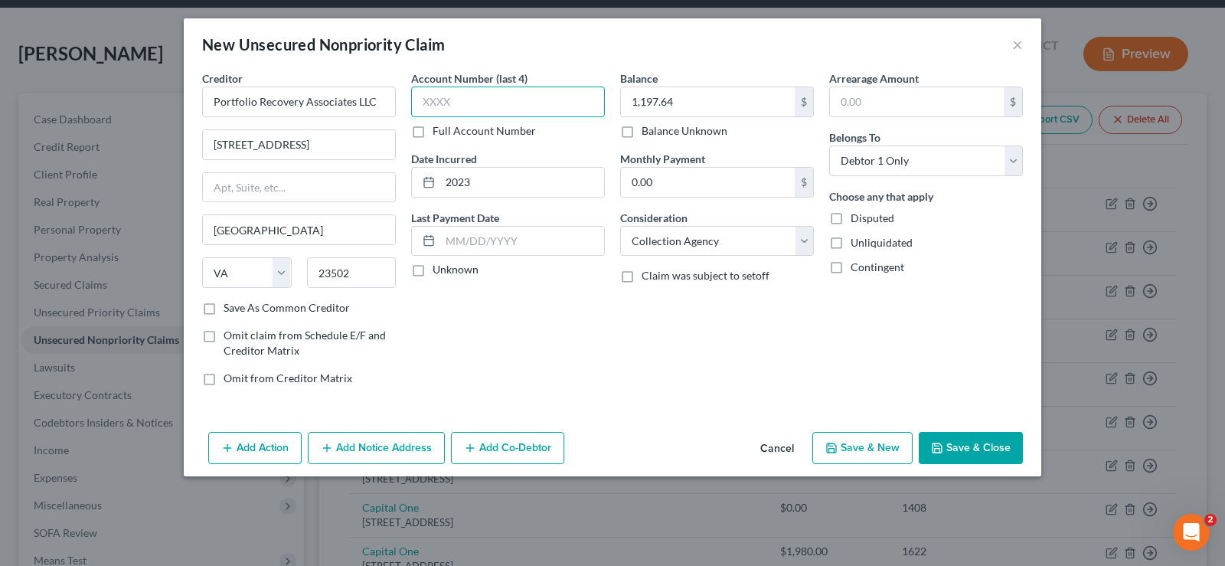
click at [494, 91] on input "text" at bounding box center [508, 102] width 194 height 31
click at [1002, 446] on button "Save & Close" at bounding box center [971, 448] width 104 height 32
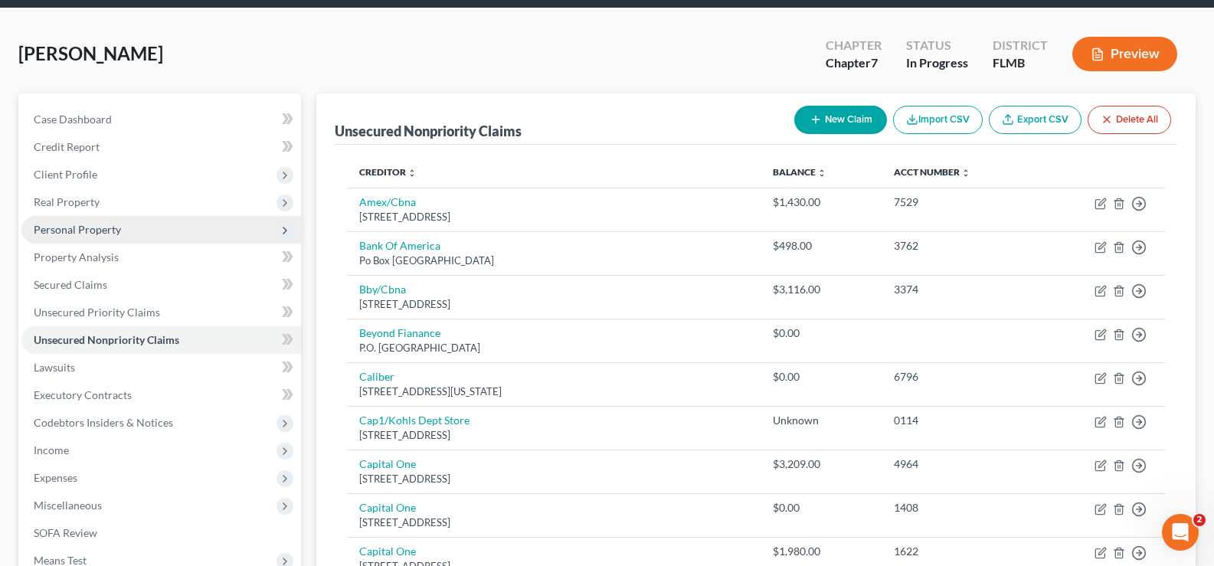
click at [116, 232] on span "Personal Property" at bounding box center [77, 229] width 87 height 13
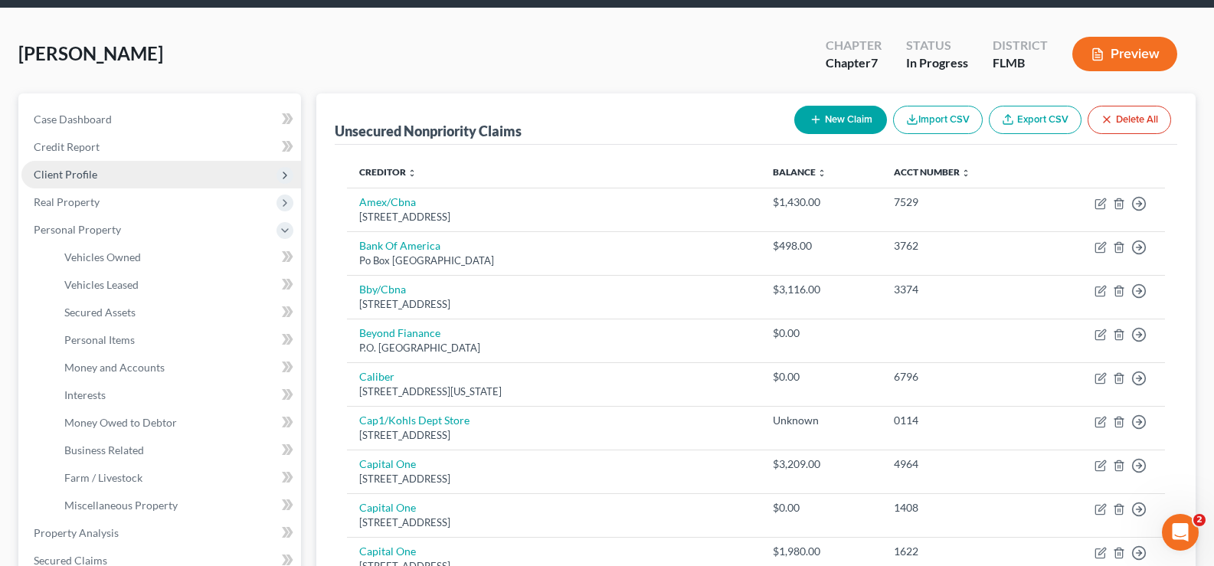
click at [106, 181] on span "Client Profile" at bounding box center [161, 175] width 280 height 28
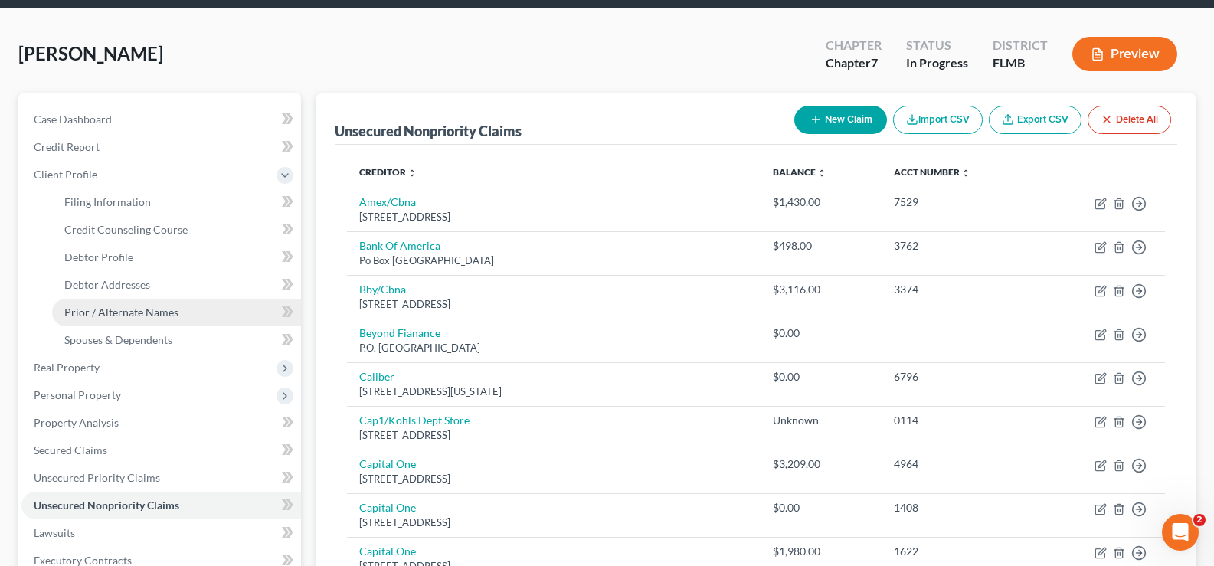
click at [126, 316] on span "Prior / Alternate Names" at bounding box center [121, 312] width 114 height 13
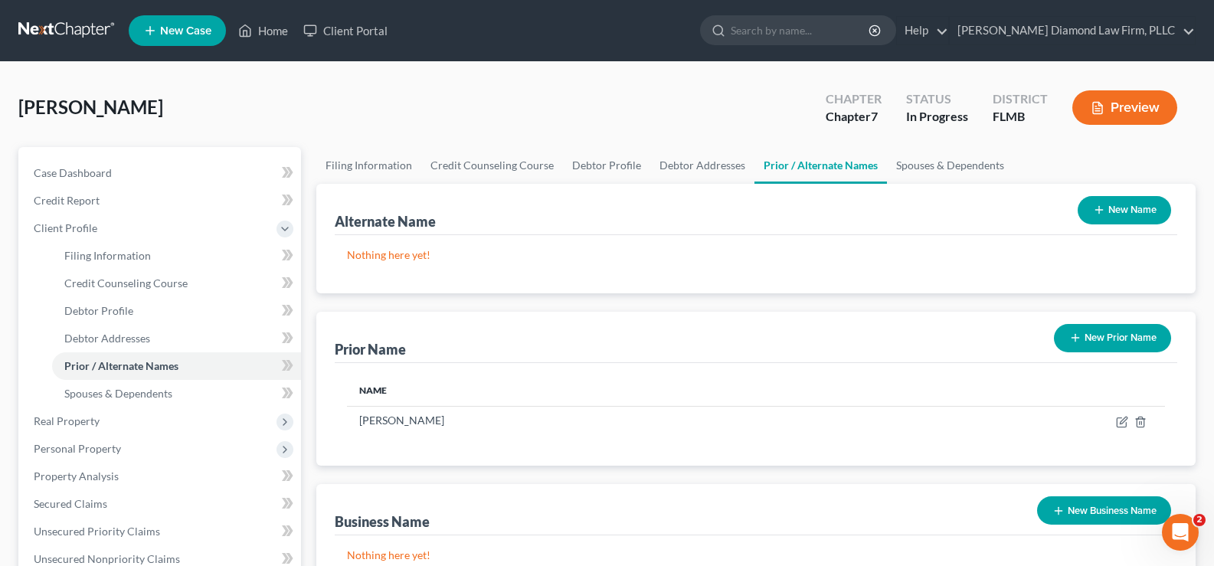
click at [1098, 340] on button "New Prior Name" at bounding box center [1112, 338] width 117 height 28
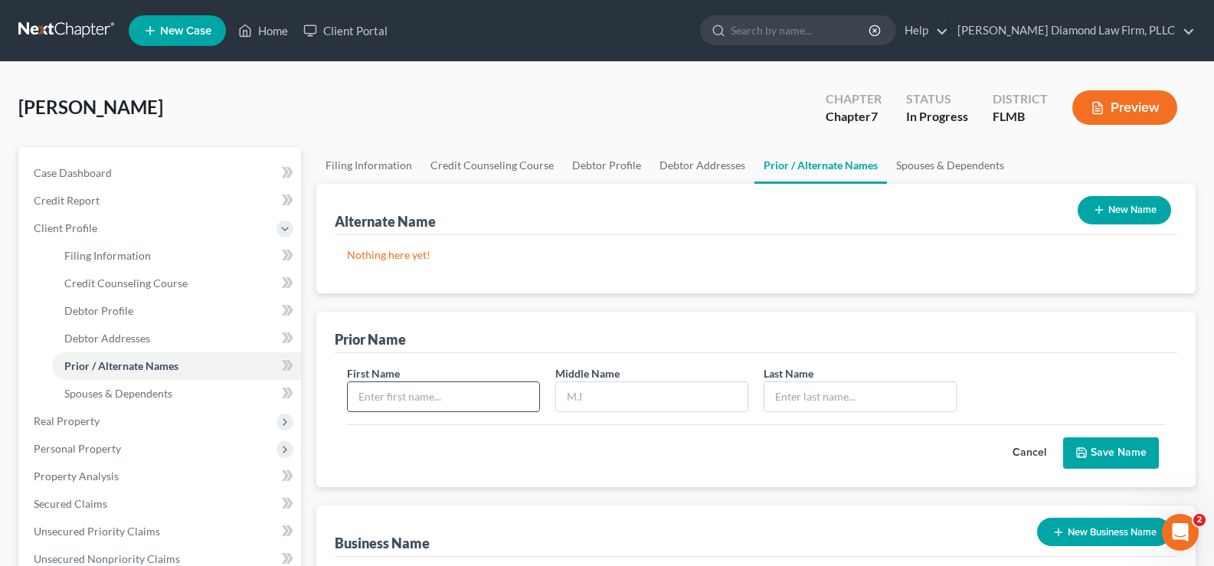
click at [456, 389] on input "text" at bounding box center [443, 396] width 191 height 29
click at [1118, 447] on button "Save Name" at bounding box center [1111, 453] width 96 height 32
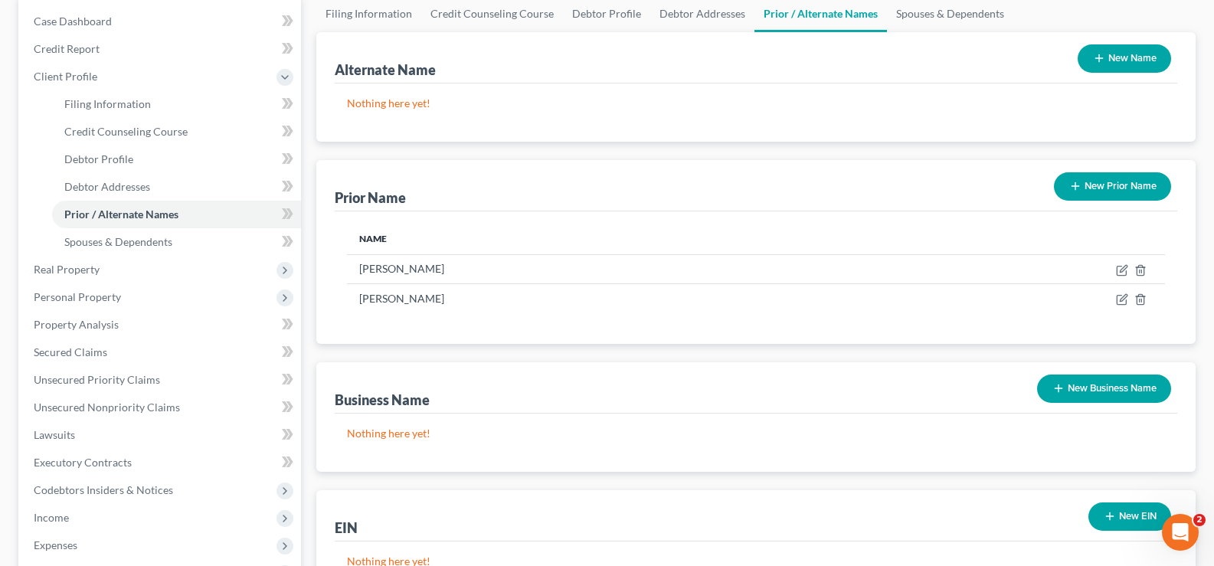
scroll to position [153, 0]
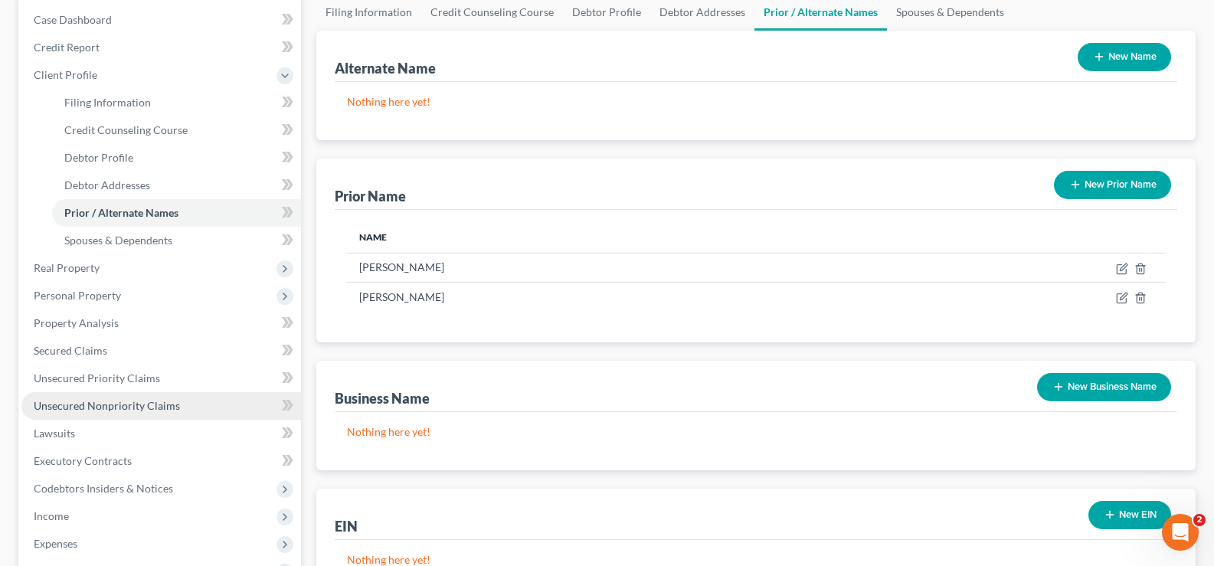
click at [142, 404] on span "Unsecured Nonpriority Claims" at bounding box center [107, 405] width 146 height 13
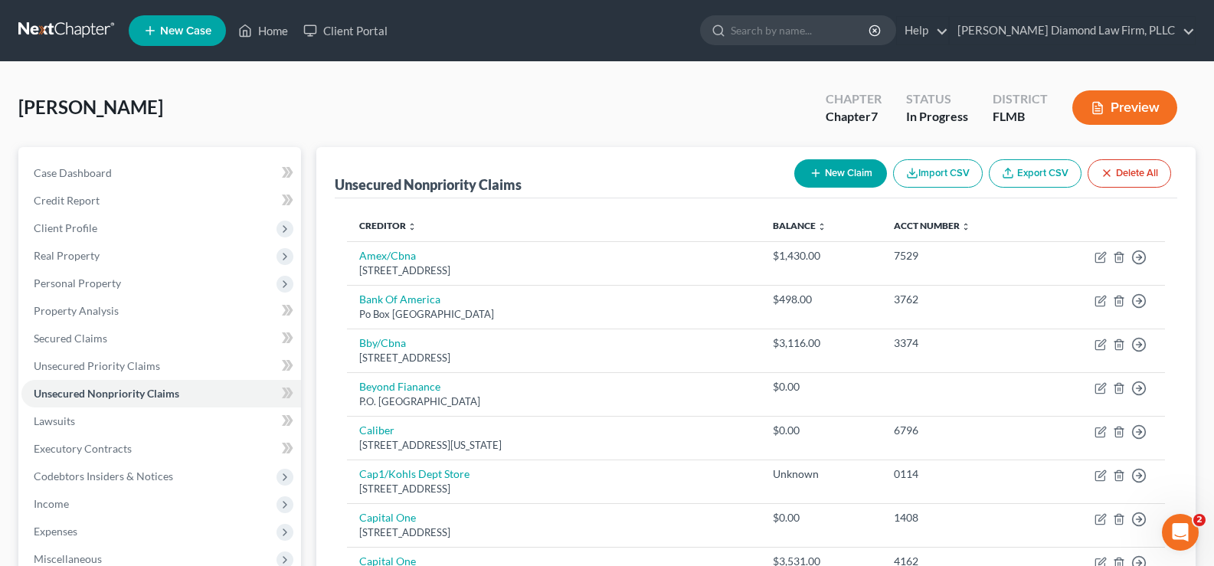
click at [821, 175] on button "New Claim" at bounding box center [840, 173] width 93 height 28
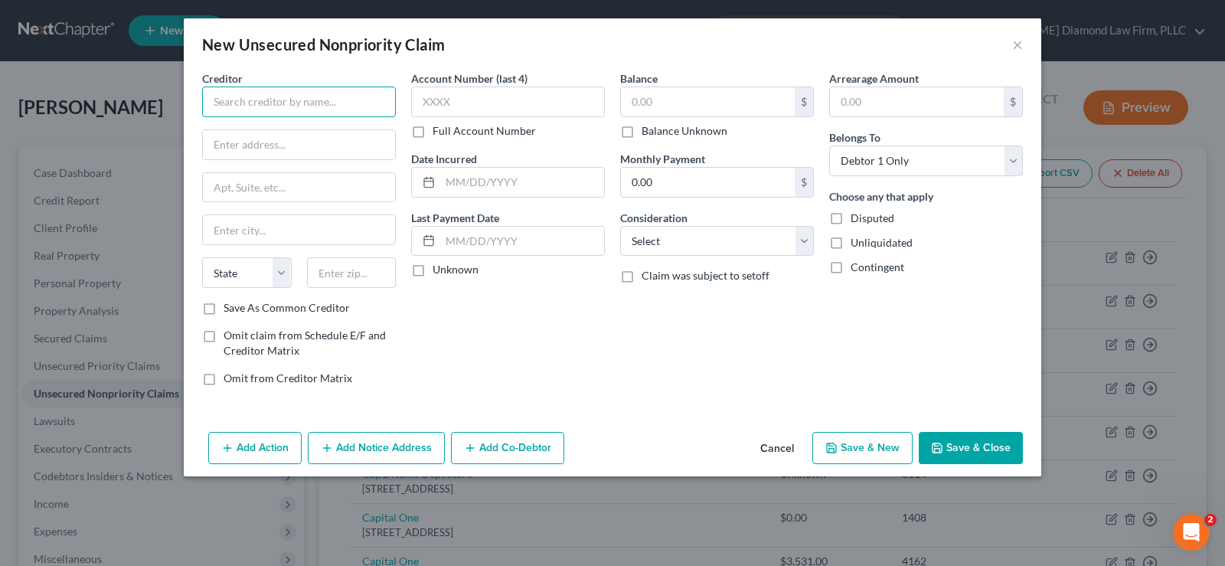
click at [302, 109] on input "text" at bounding box center [299, 102] width 194 height 31
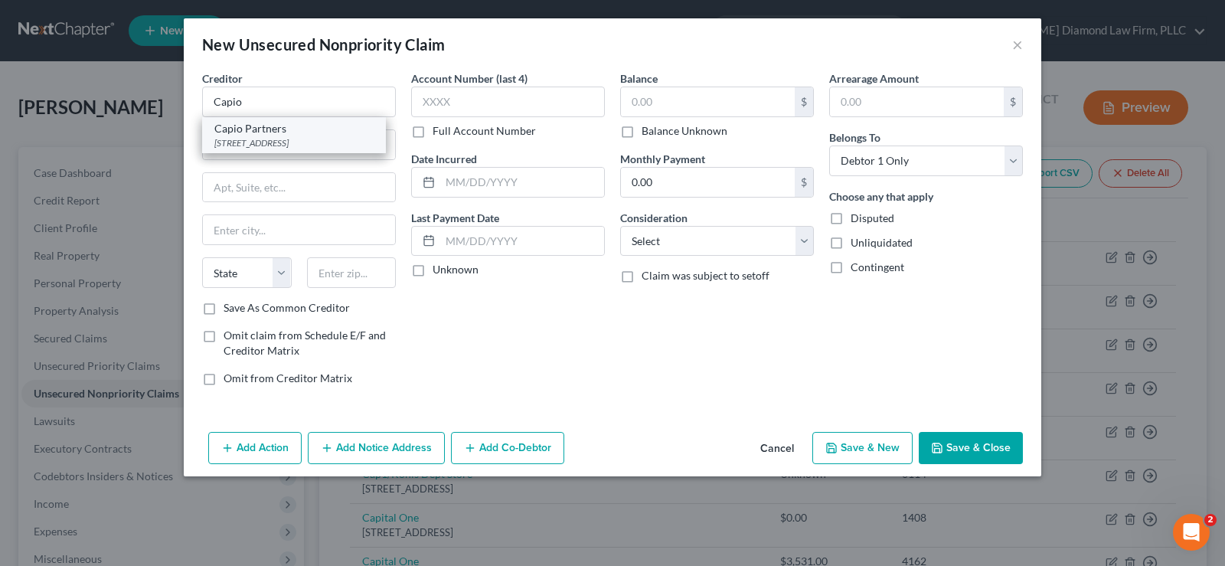
click at [295, 128] on div "Capio Partners" at bounding box center [293, 128] width 159 height 15
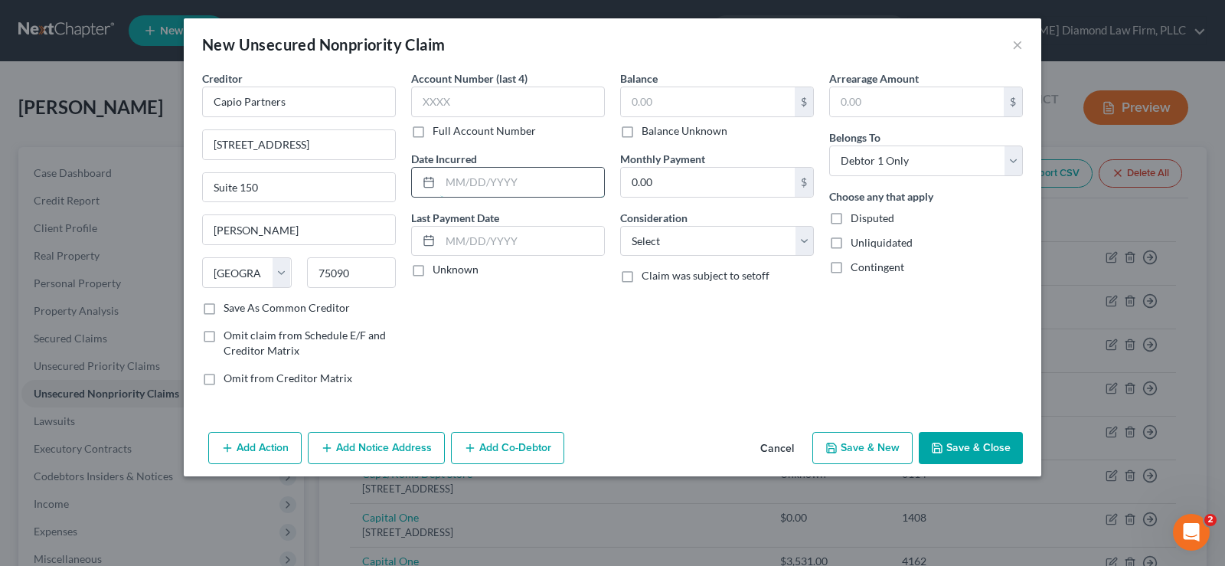
click at [494, 178] on input "text" at bounding box center [522, 182] width 164 height 29
click at [642, 135] on label "Balance Unknown" at bounding box center [685, 130] width 86 height 15
click at [648, 133] on input "Balance Unknown" at bounding box center [653, 128] width 10 height 10
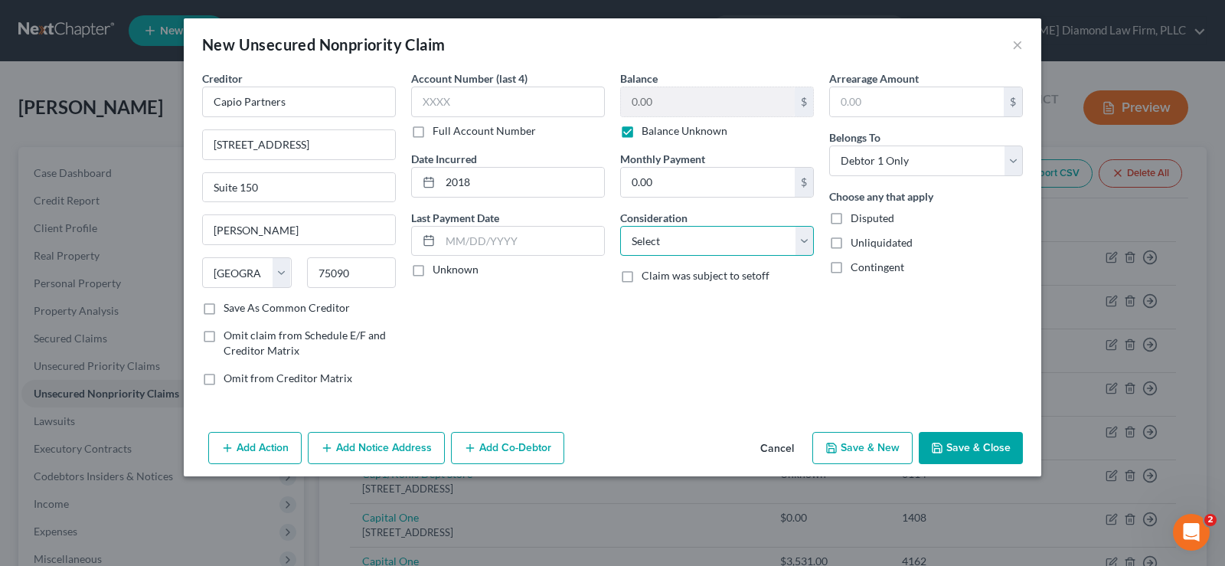
click at [720, 236] on select "Select Cable / Satellite Services Collection Agency Credit Card Debt Debt Couns…" at bounding box center [717, 241] width 194 height 31
click at [620, 226] on select "Select Cable / Satellite Services Collection Agency Credit Card Debt Debt Couns…" at bounding box center [717, 241] width 194 height 31
click at [389, 446] on button "Add Notice Address" at bounding box center [376, 448] width 137 height 32
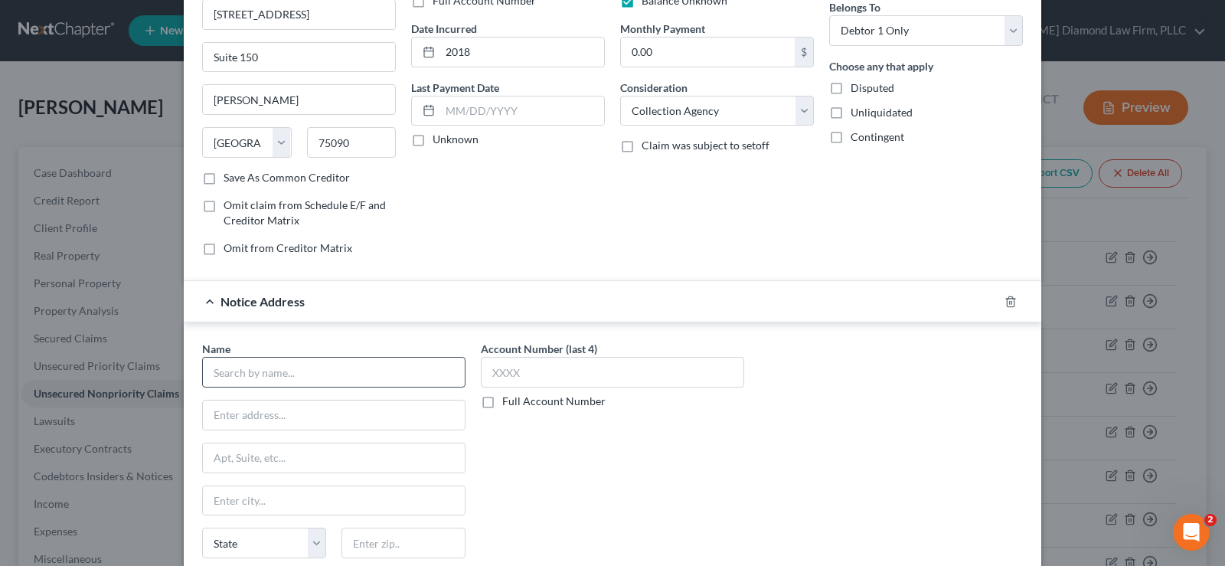
scroll to position [153, 0]
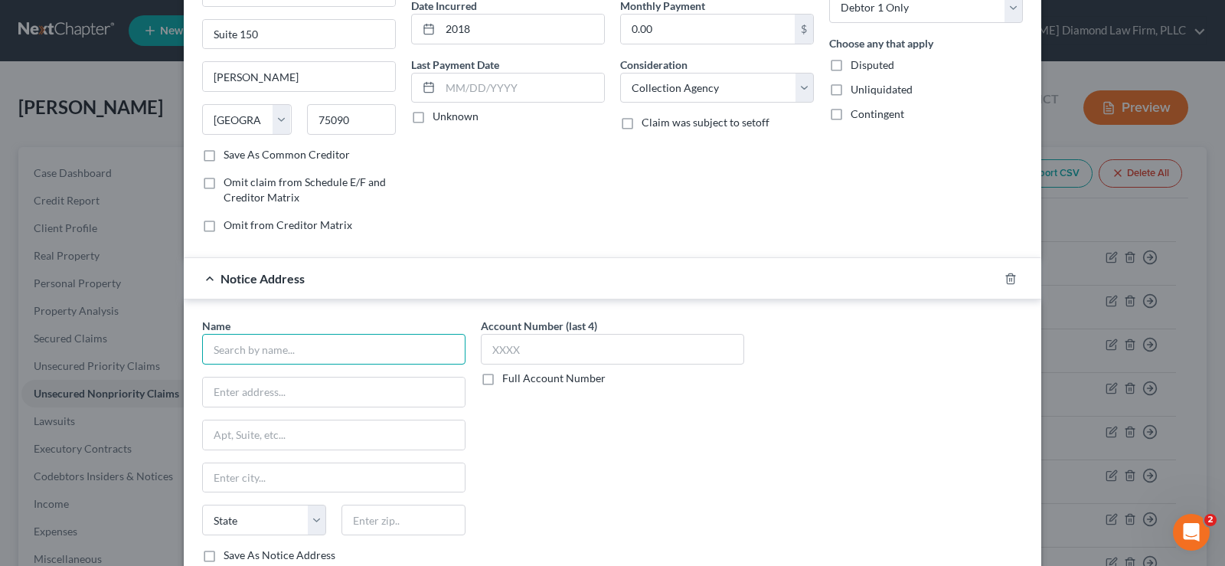
click at [292, 347] on input "text" at bounding box center [333, 349] width 263 height 31
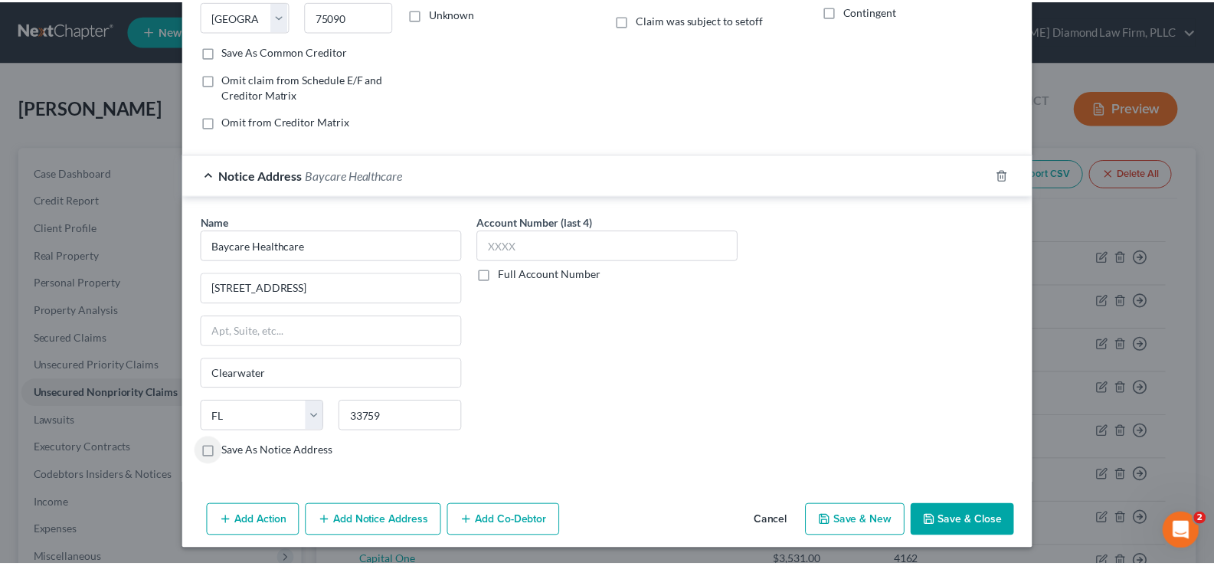
scroll to position [259, 0]
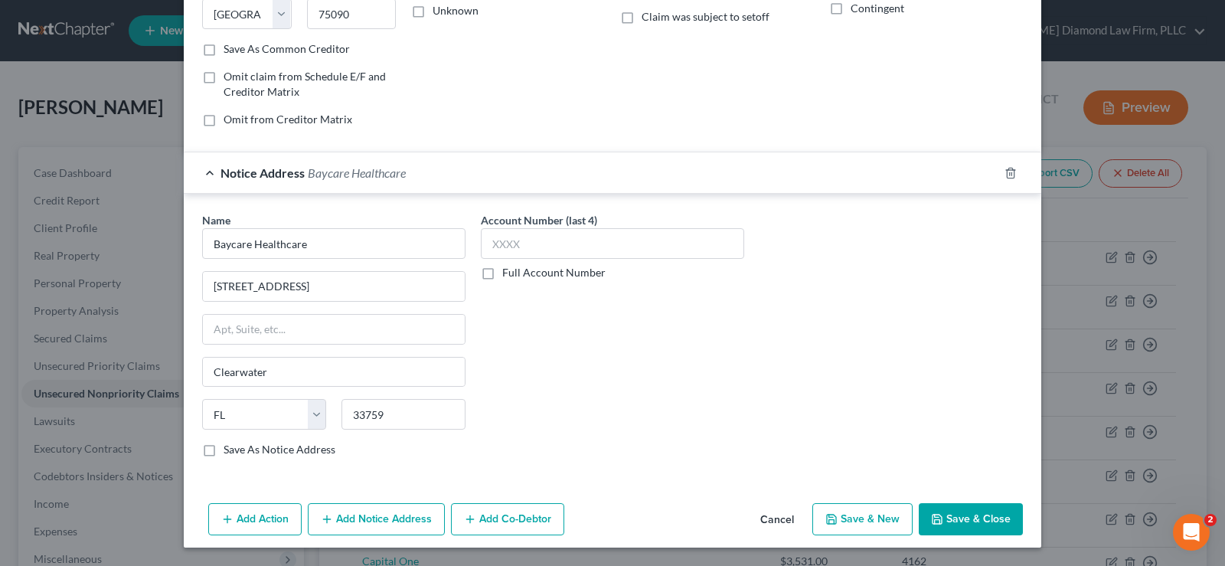
click at [968, 520] on button "Save & Close" at bounding box center [971, 519] width 104 height 32
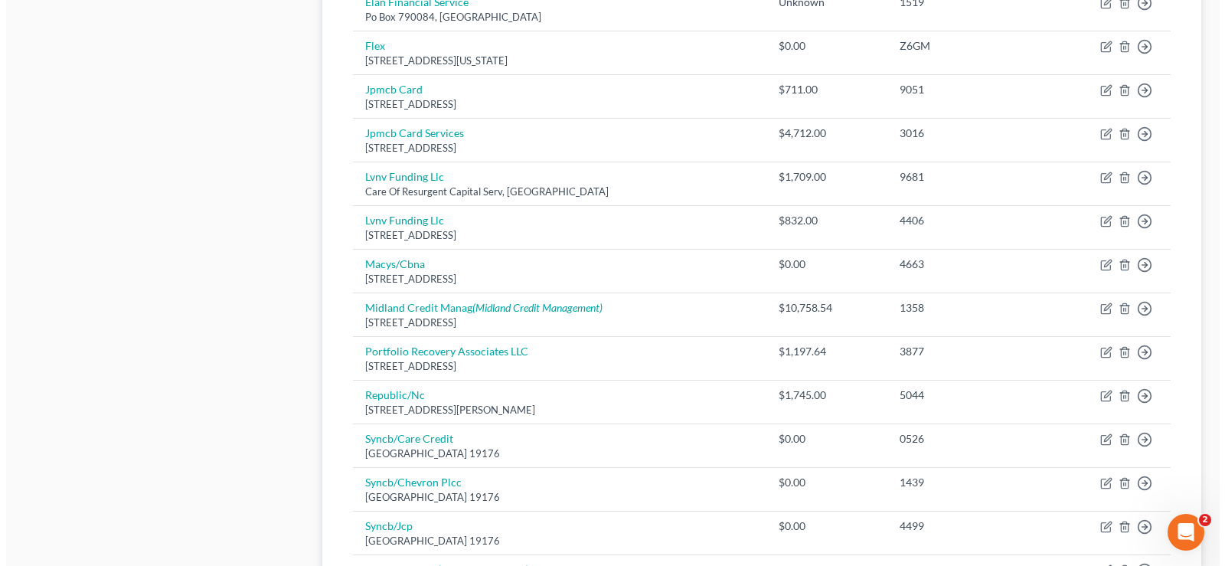
scroll to position [1246, 0]
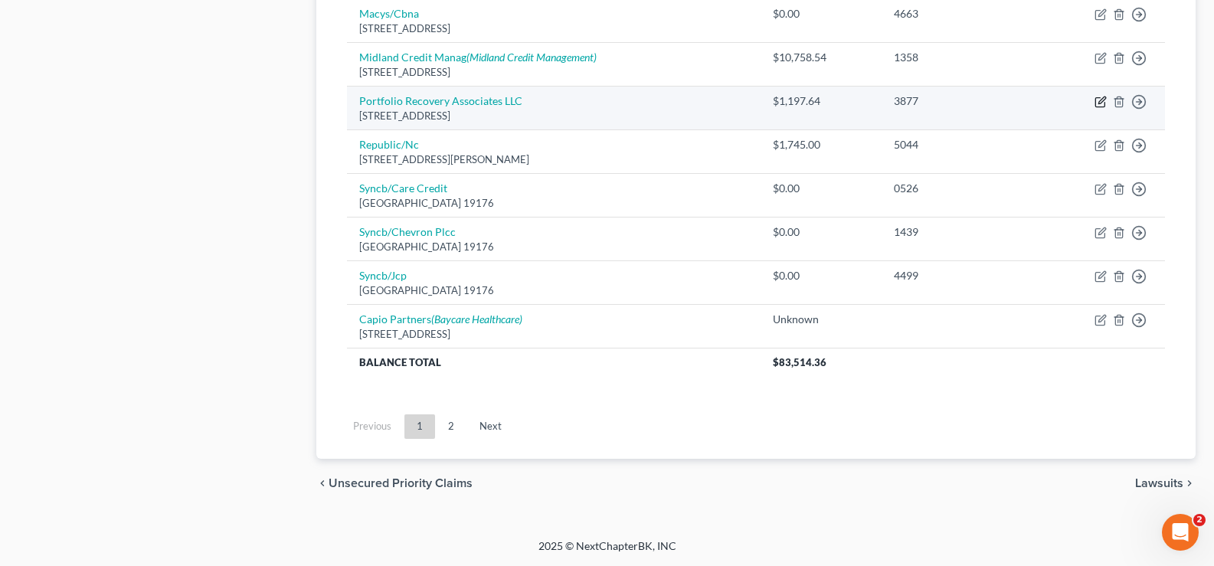
click at [1097, 98] on icon "button" at bounding box center [1099, 102] width 9 height 9
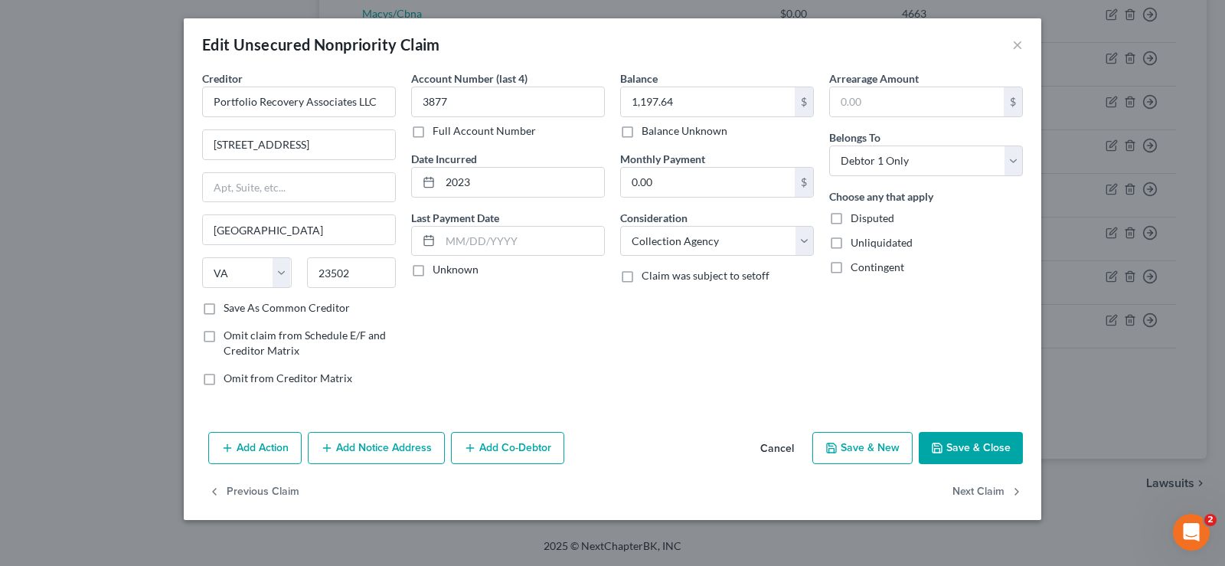
click at [375, 447] on button "Add Notice Address" at bounding box center [376, 448] width 137 height 32
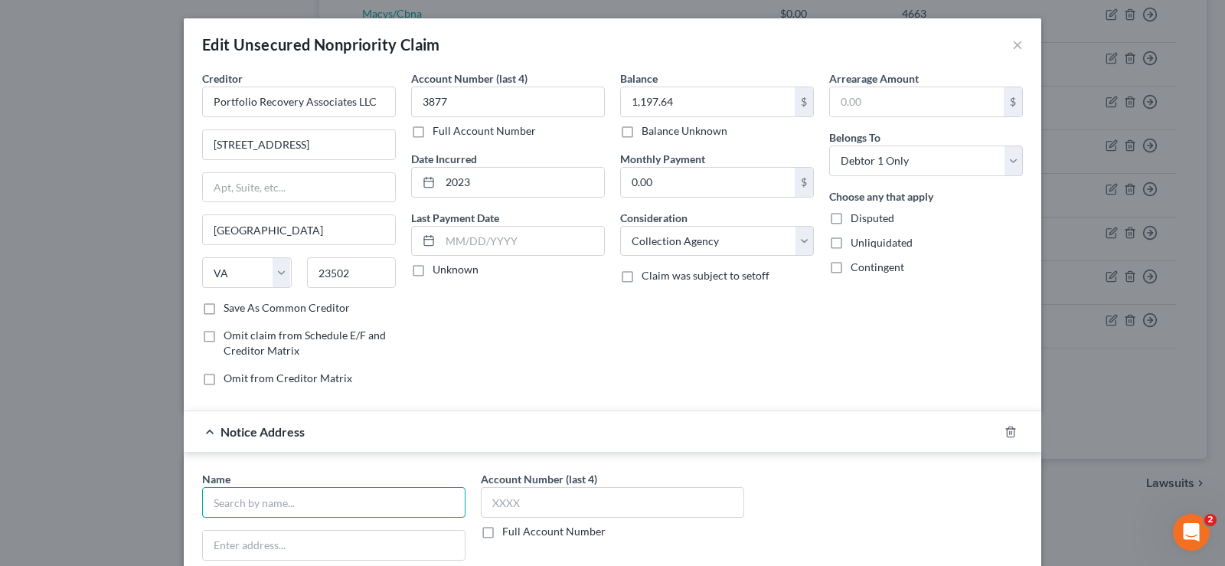
click at [263, 502] on input "text" at bounding box center [333, 502] width 263 height 31
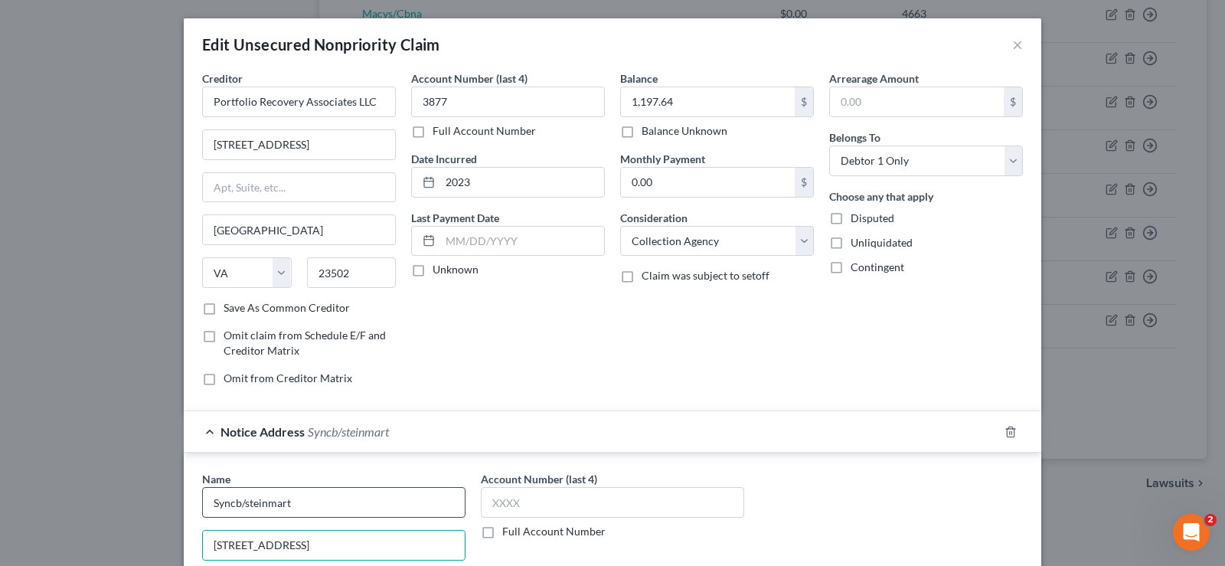
scroll to position [303, 0]
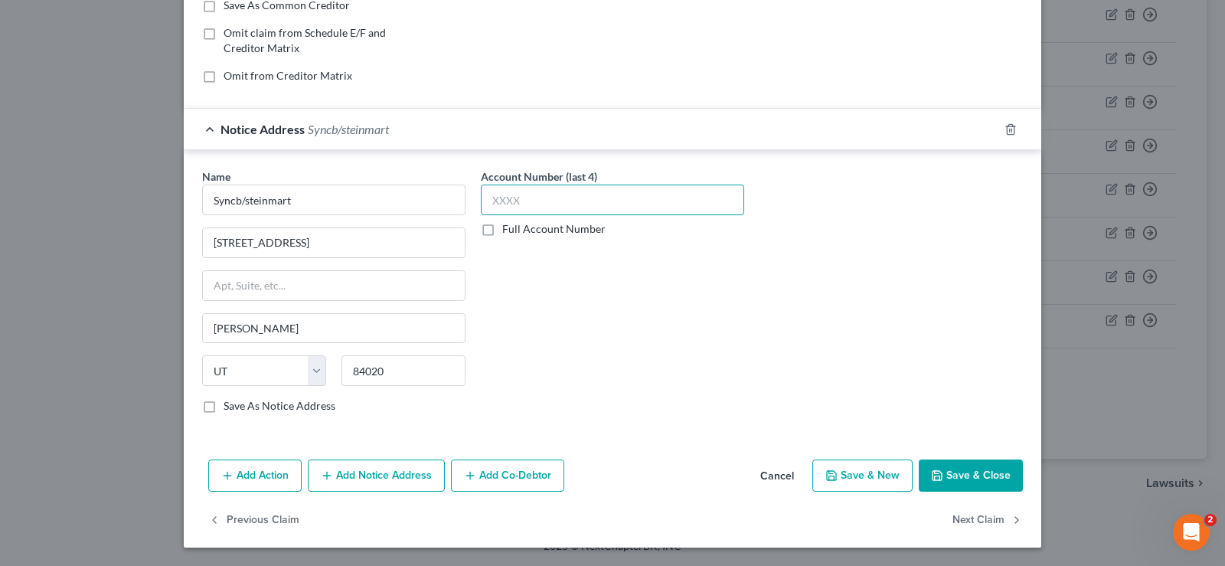
click at [636, 191] on input "text" at bounding box center [612, 200] width 263 height 31
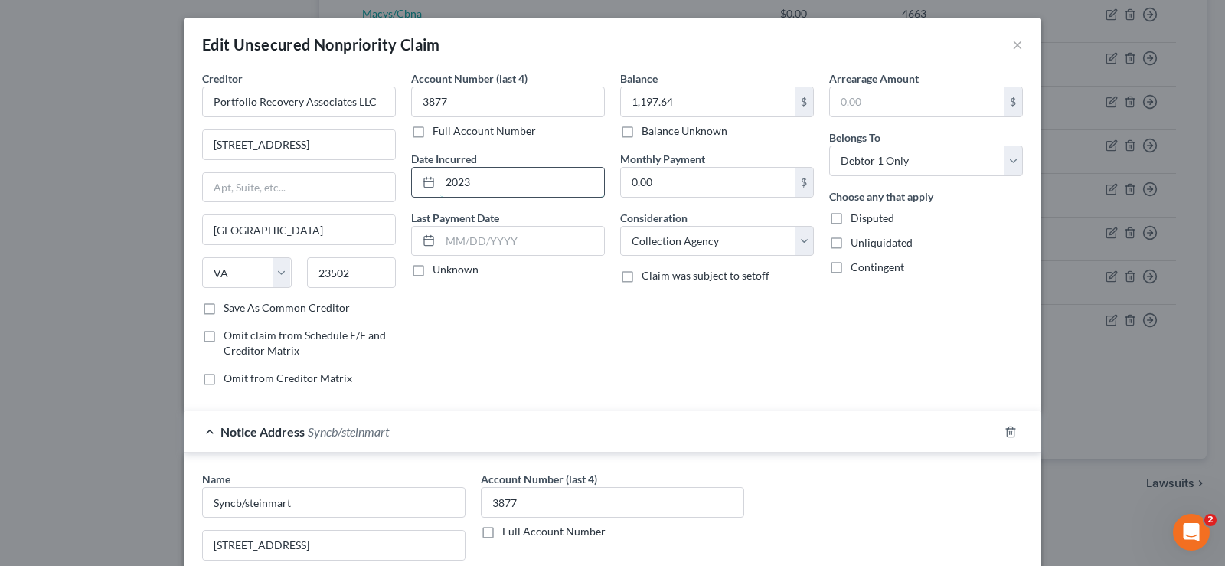
click at [477, 183] on input "2023" at bounding box center [522, 182] width 164 height 29
drag, startPoint x: 477, startPoint y: 183, endPoint x: 440, endPoint y: 180, distance: 37.7
click at [440, 180] on input "2023" at bounding box center [522, 182] width 164 height 29
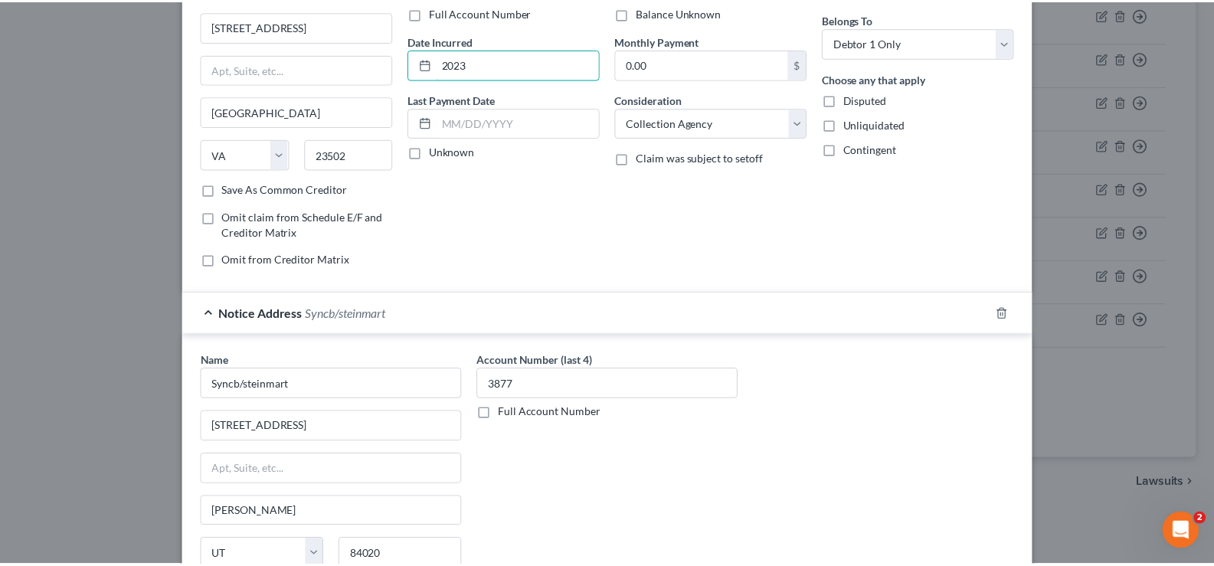
scroll to position [303, 0]
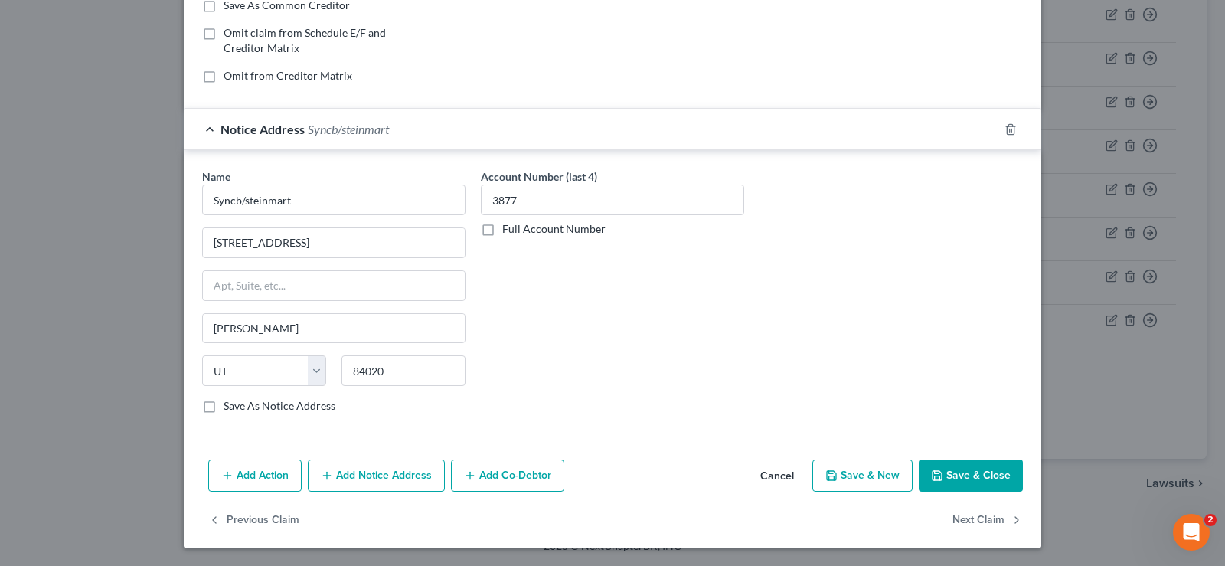
click at [979, 471] on button "Save & Close" at bounding box center [971, 476] width 104 height 32
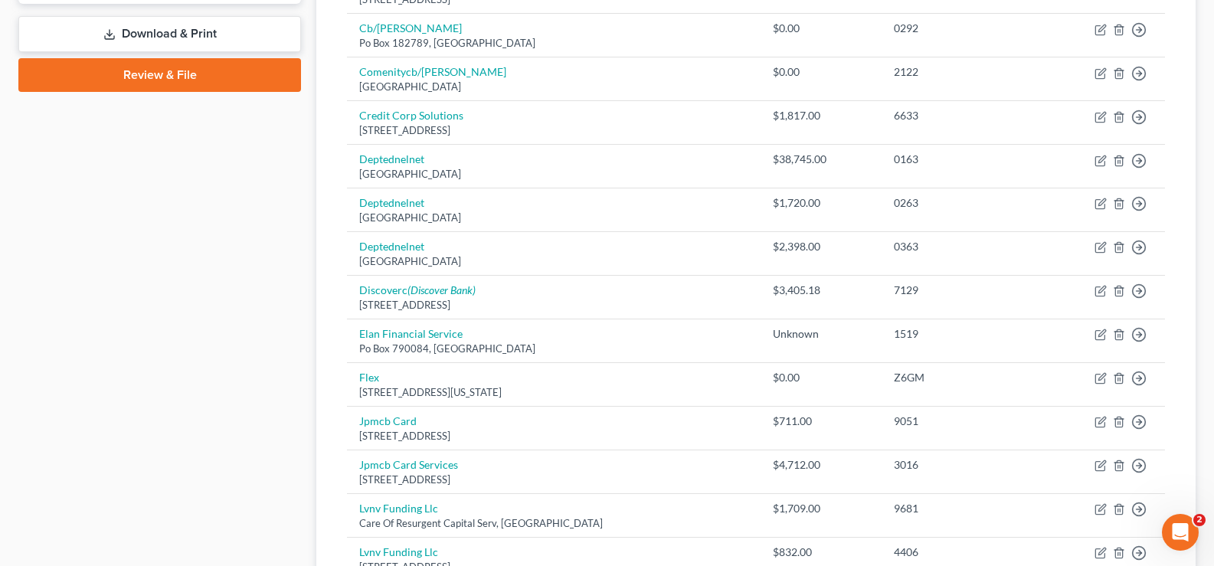
scroll to position [689, 0]
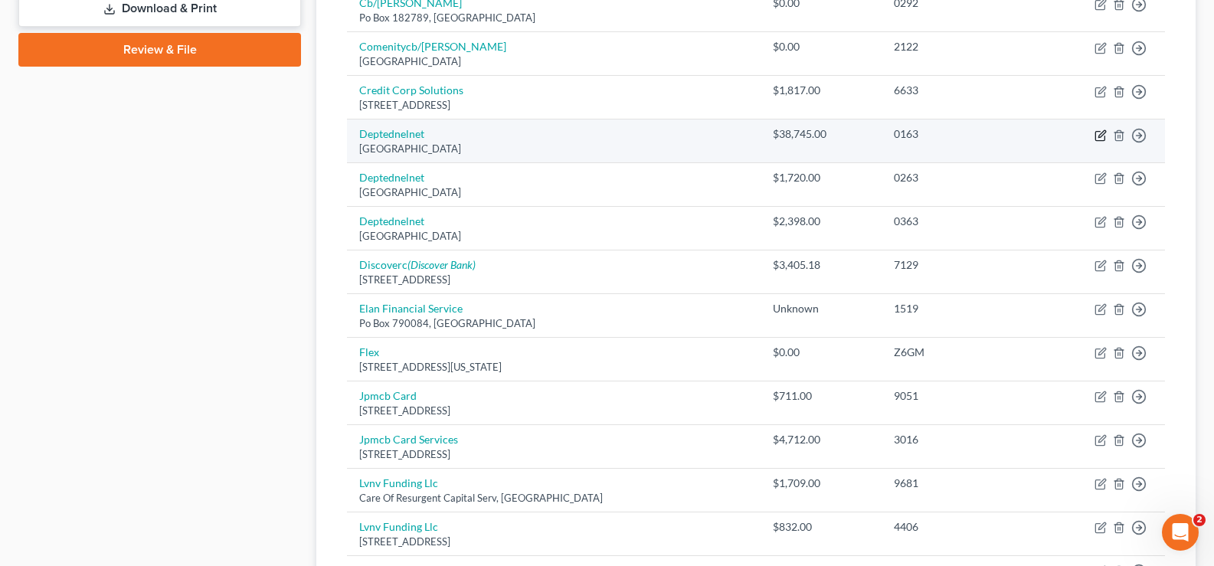
click at [1100, 134] on icon "button" at bounding box center [1101, 133] width 7 height 7
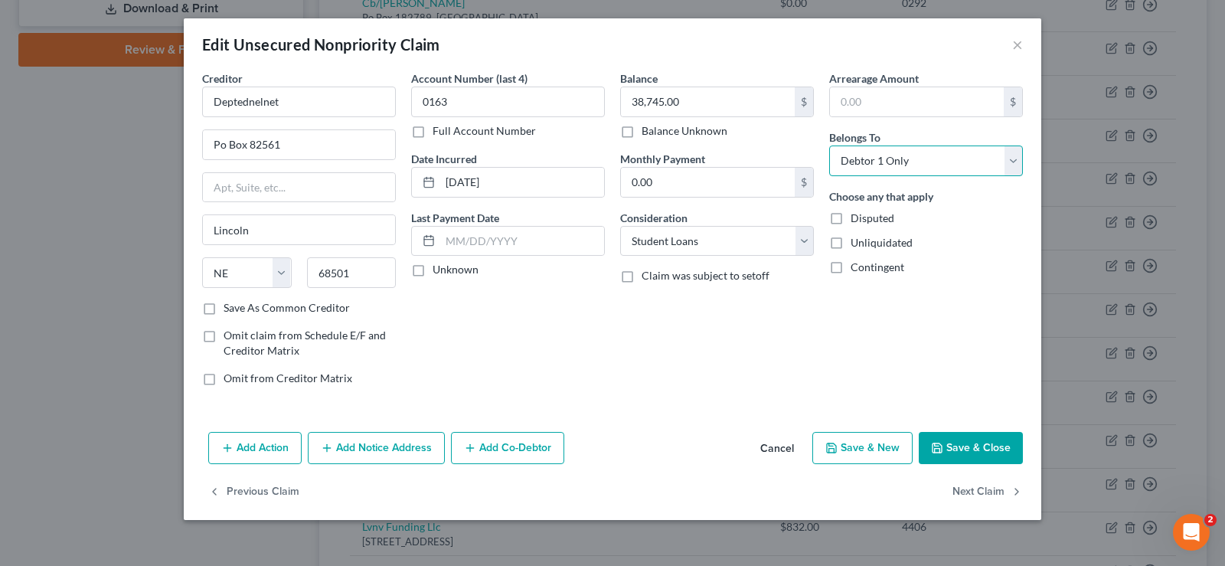
click at [978, 156] on select "Select Debtor 1 Only Debtor 2 Only Debtor 1 And Debtor 2 Only At Least One Of T…" at bounding box center [926, 161] width 194 height 31
click at [829, 146] on select "Select Debtor 1 Only Debtor 2 Only Debtor 1 And Debtor 2 Only At Least One Of T…" at bounding box center [926, 161] width 194 height 31
click at [514, 443] on button "Add Co-Debtor" at bounding box center [507, 448] width 113 height 32
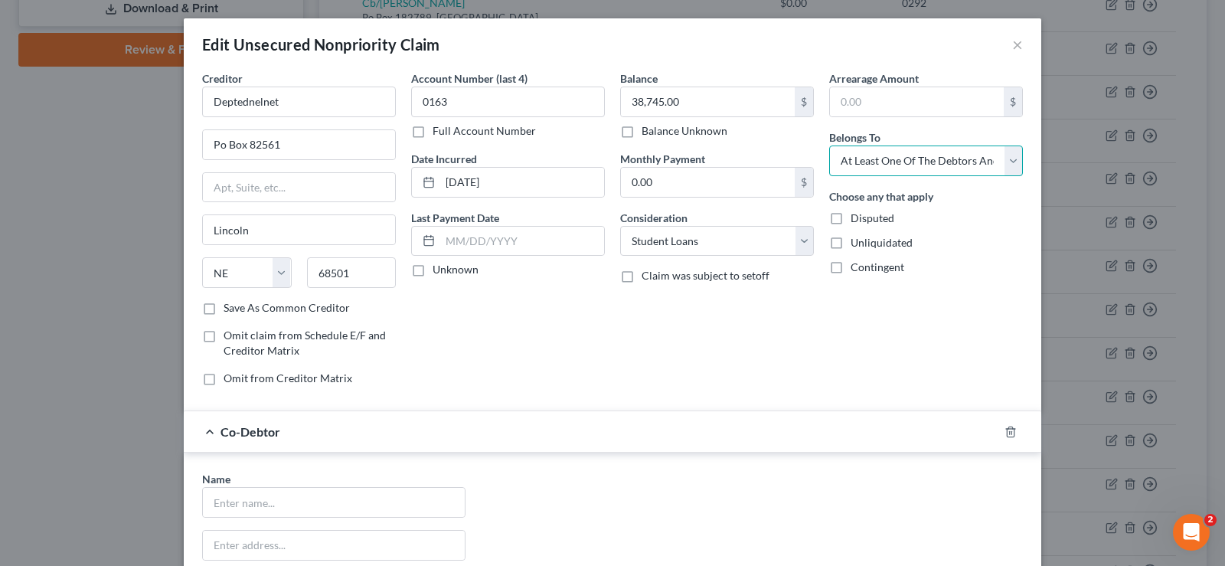
click at [935, 156] on select "Select Debtor 1 Only Debtor 2 Only Debtor 1 And Debtor 2 Only At Least One Of T…" at bounding box center [926, 161] width 194 height 31
click at [829, 146] on select "Select Debtor 1 Only Debtor 2 Only Debtor 1 And Debtor 2 Only At Least One Of T…" at bounding box center [926, 161] width 194 height 31
click at [1012, 432] on line "button" at bounding box center [1012, 432] width 0 height 3
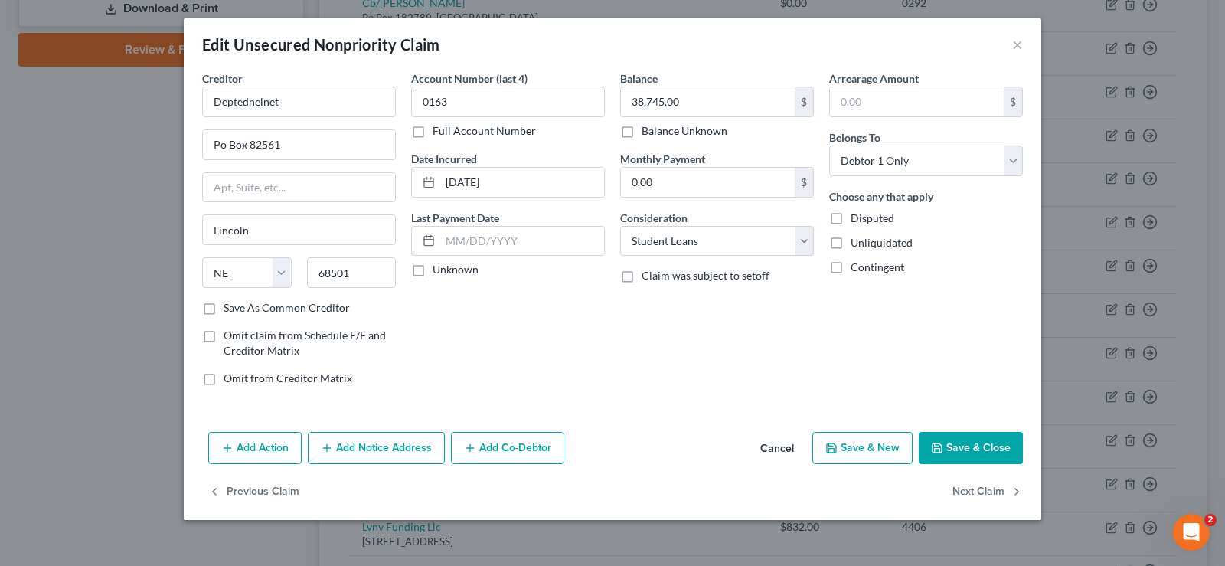
click at [986, 444] on button "Save & Close" at bounding box center [971, 448] width 104 height 32
